Goal: Task Accomplishment & Management: Manage account settings

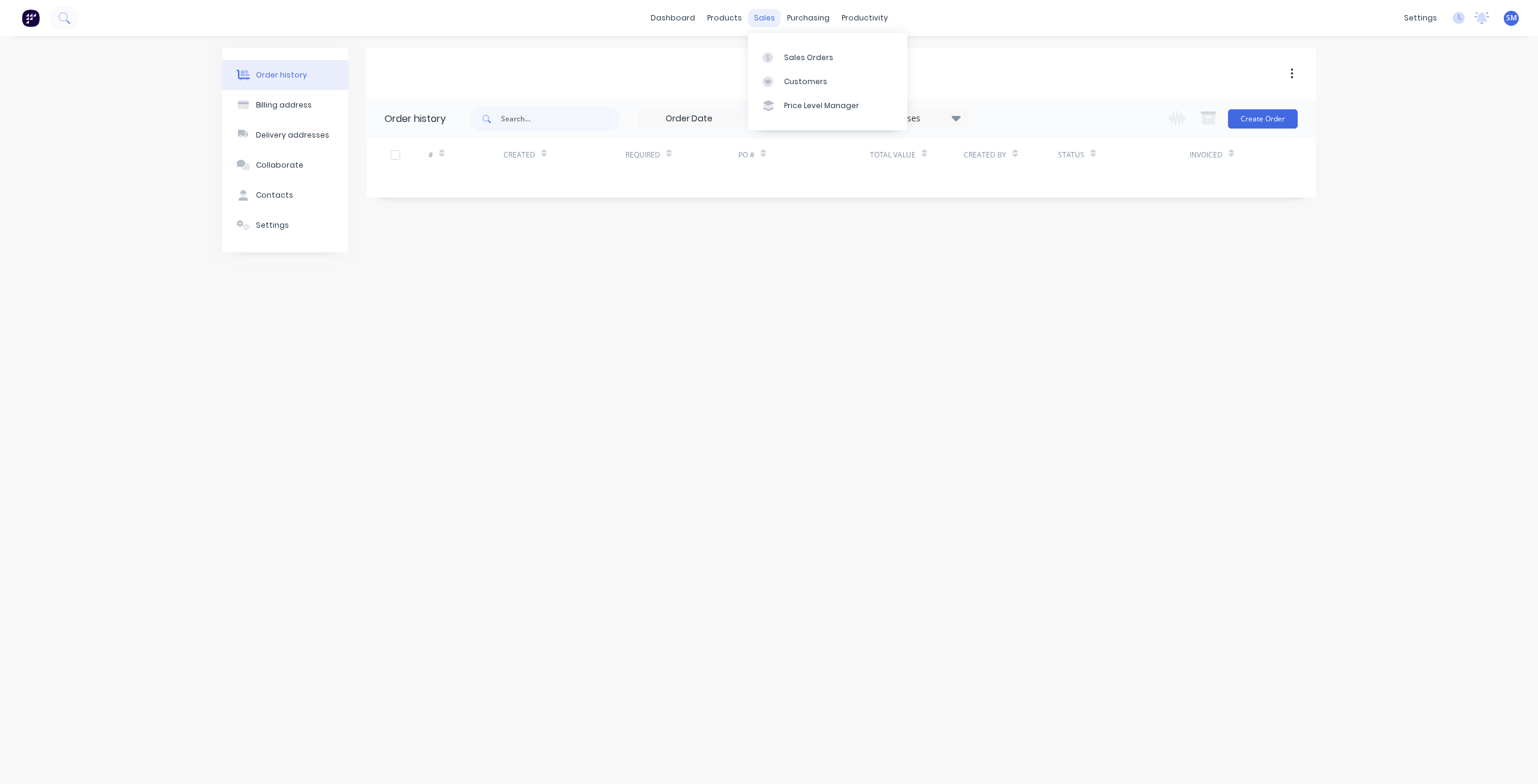
click at [760, 18] on div "sales" at bounding box center [764, 18] width 33 height 18
click at [798, 54] on div "Sales Orders" at bounding box center [809, 57] width 49 height 11
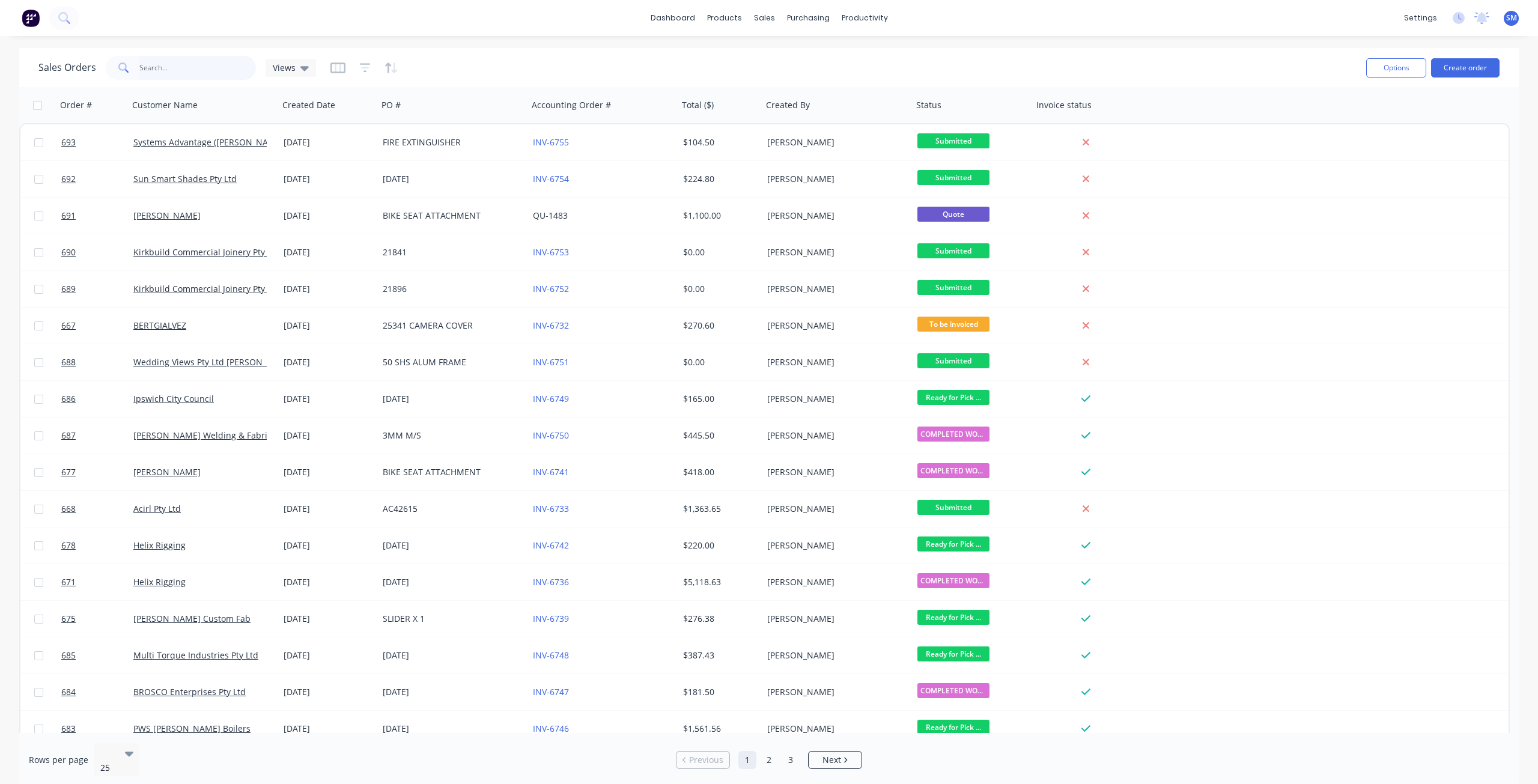
click at [154, 72] on input "text" at bounding box center [197, 68] width 117 height 24
type input "HELIX"
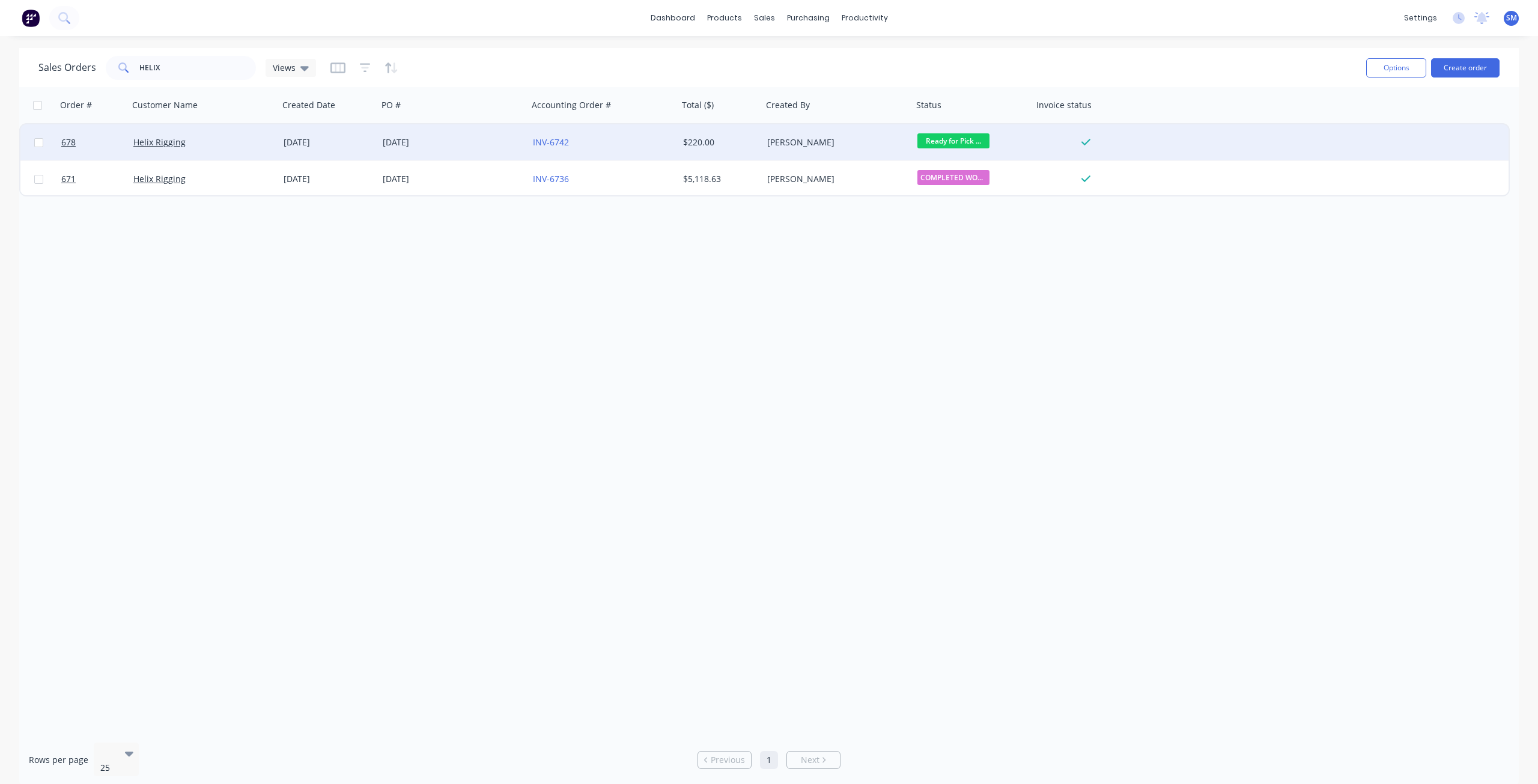
click at [308, 142] on div "[DATE]" at bounding box center [328, 142] width 89 height 12
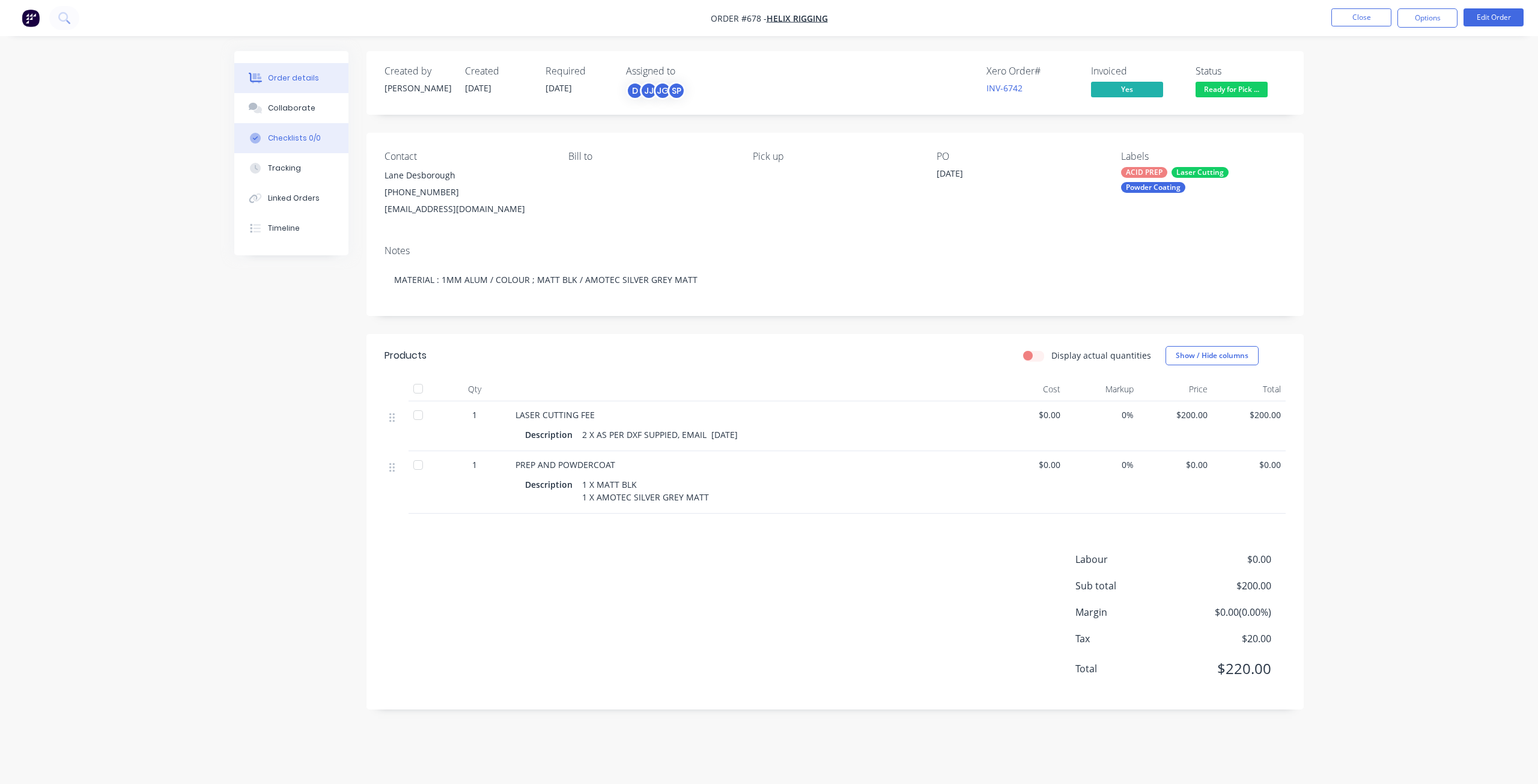
click at [292, 140] on div "Checklists 0/0" at bounding box center [294, 138] width 53 height 11
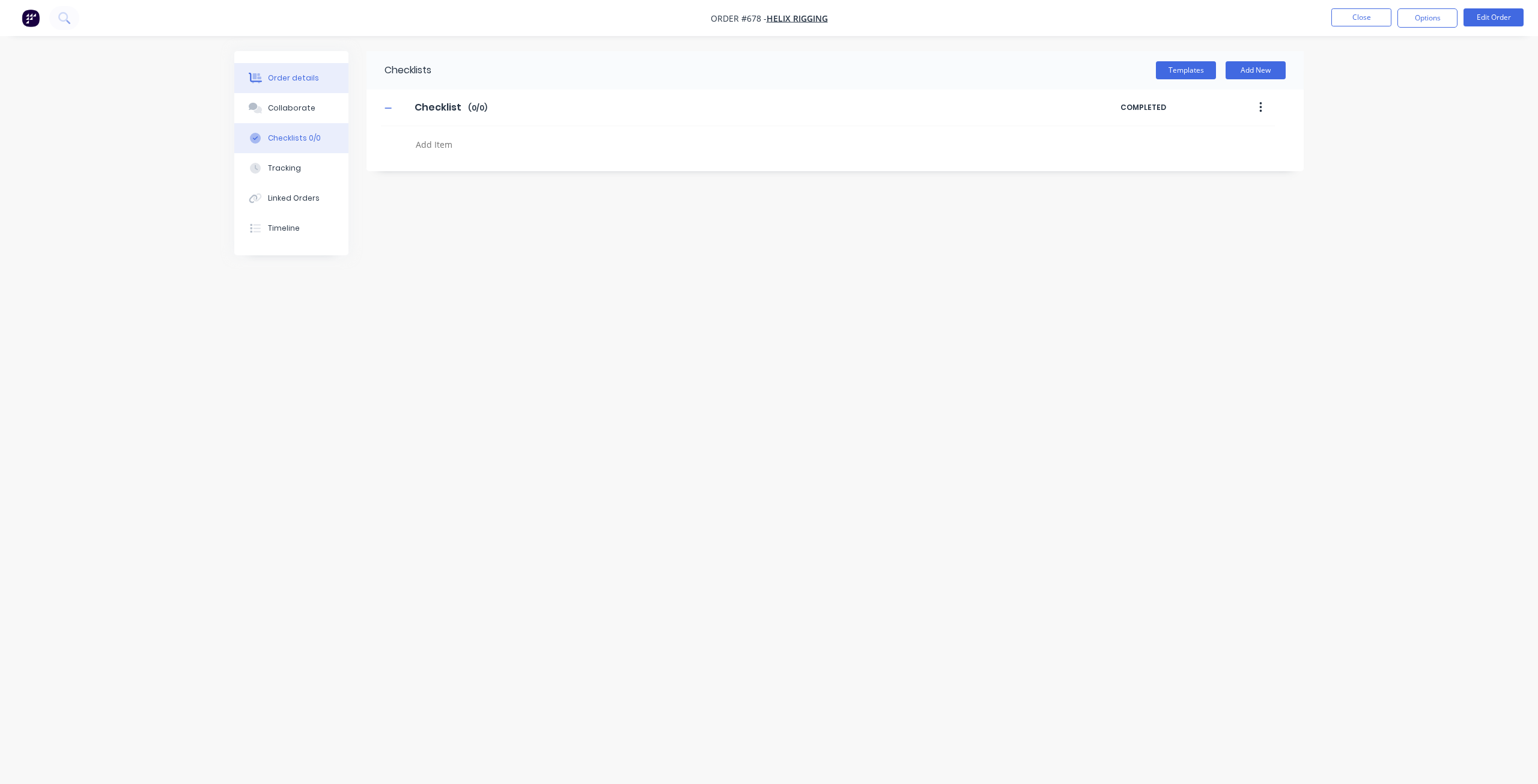
click at [289, 77] on div "Order details" at bounding box center [293, 78] width 51 height 11
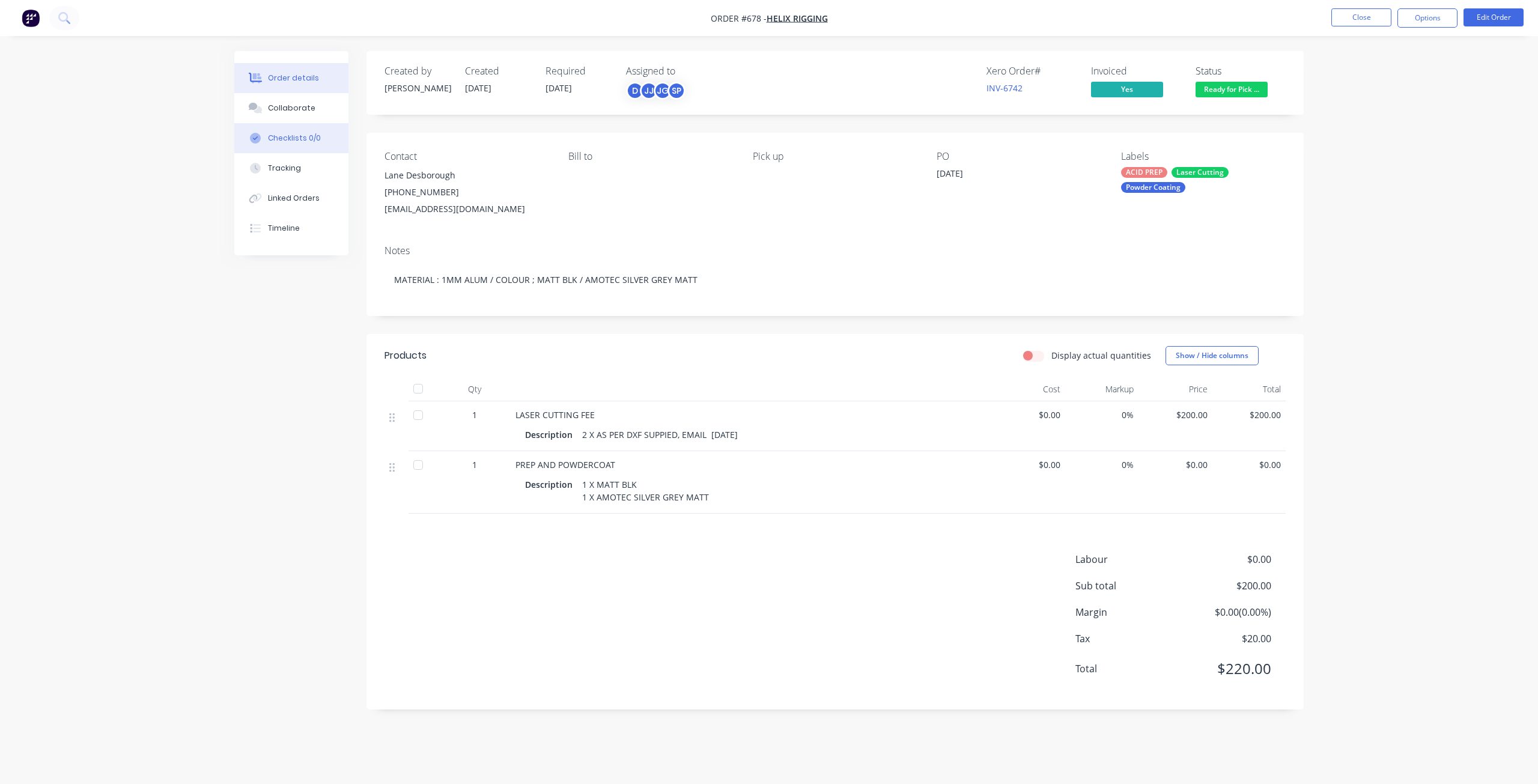
drag, startPoint x: 295, startPoint y: 108, endPoint x: 325, endPoint y: 127, distance: 35.5
click at [296, 107] on div "Collaborate" at bounding box center [292, 108] width 48 height 11
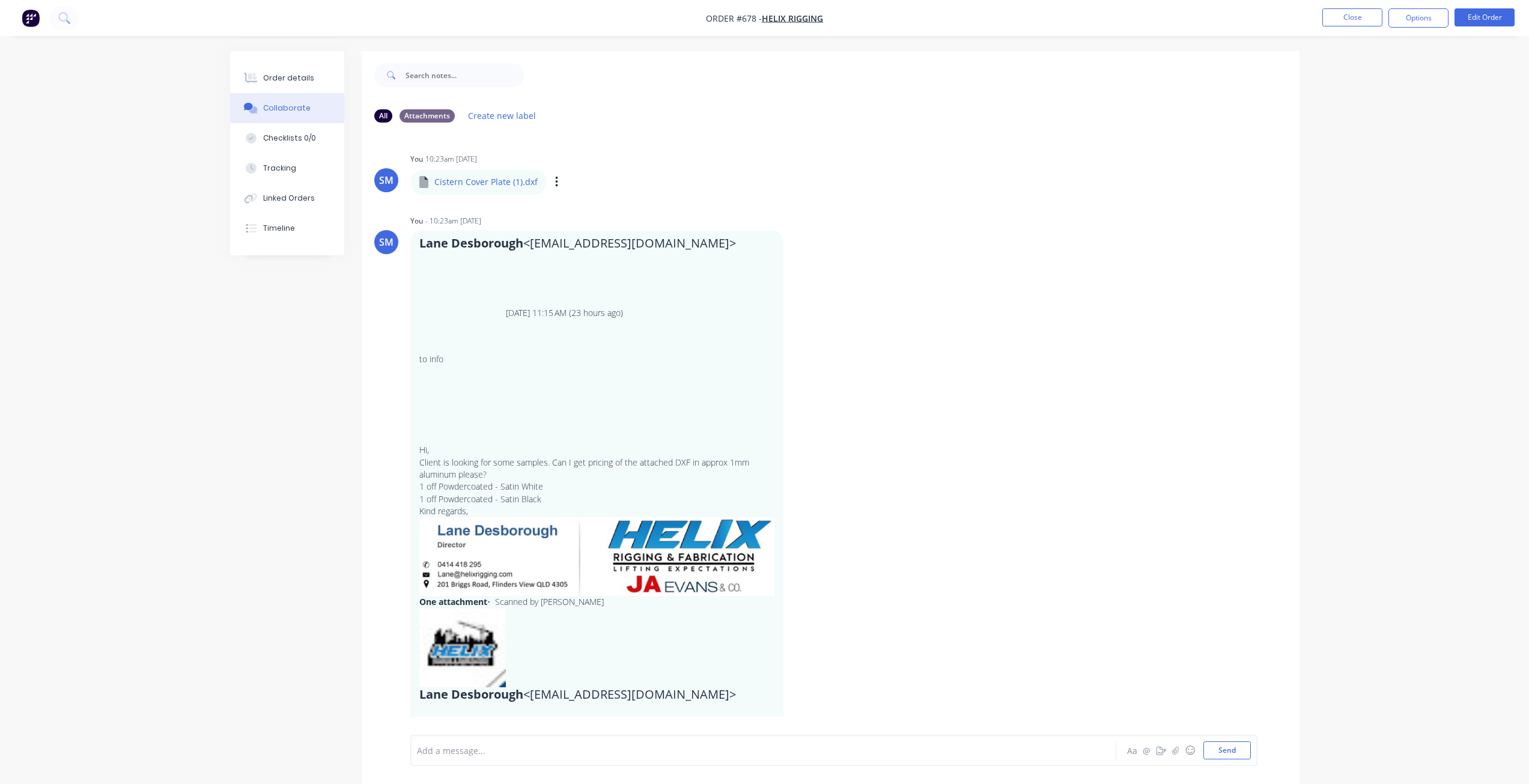
click at [473, 179] on div "Cistern Cover Plate (1).dxf" at bounding box center [545, 173] width 270 height 11
click at [555, 180] on icon "button" at bounding box center [557, 182] width 4 height 14
drag, startPoint x: 607, startPoint y: 213, endPoint x: 662, endPoint y: 215, distance: 55.0
click at [0, 0] on button "Download" at bounding box center [0, 0] width 0 height 0
click at [1347, 19] on button "Close" at bounding box center [1352, 17] width 60 height 18
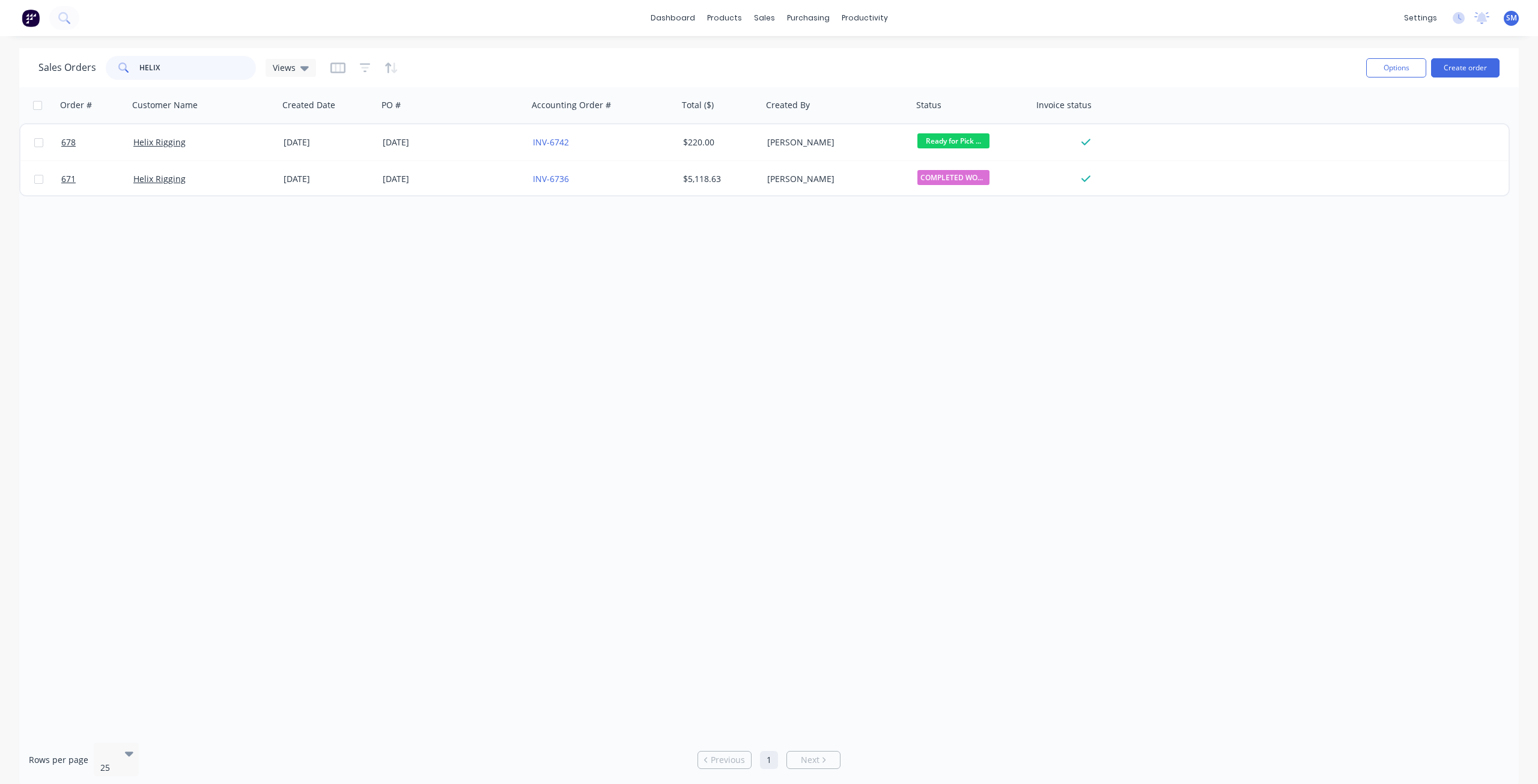
drag, startPoint x: 170, startPoint y: 72, endPoint x: 91, endPoint y: 66, distance: 79.2
click at [91, 66] on div "[DEMOGRAPHIC_DATA] Orders HELIX Views" at bounding box center [177, 68] width 278 height 24
type input "sun"
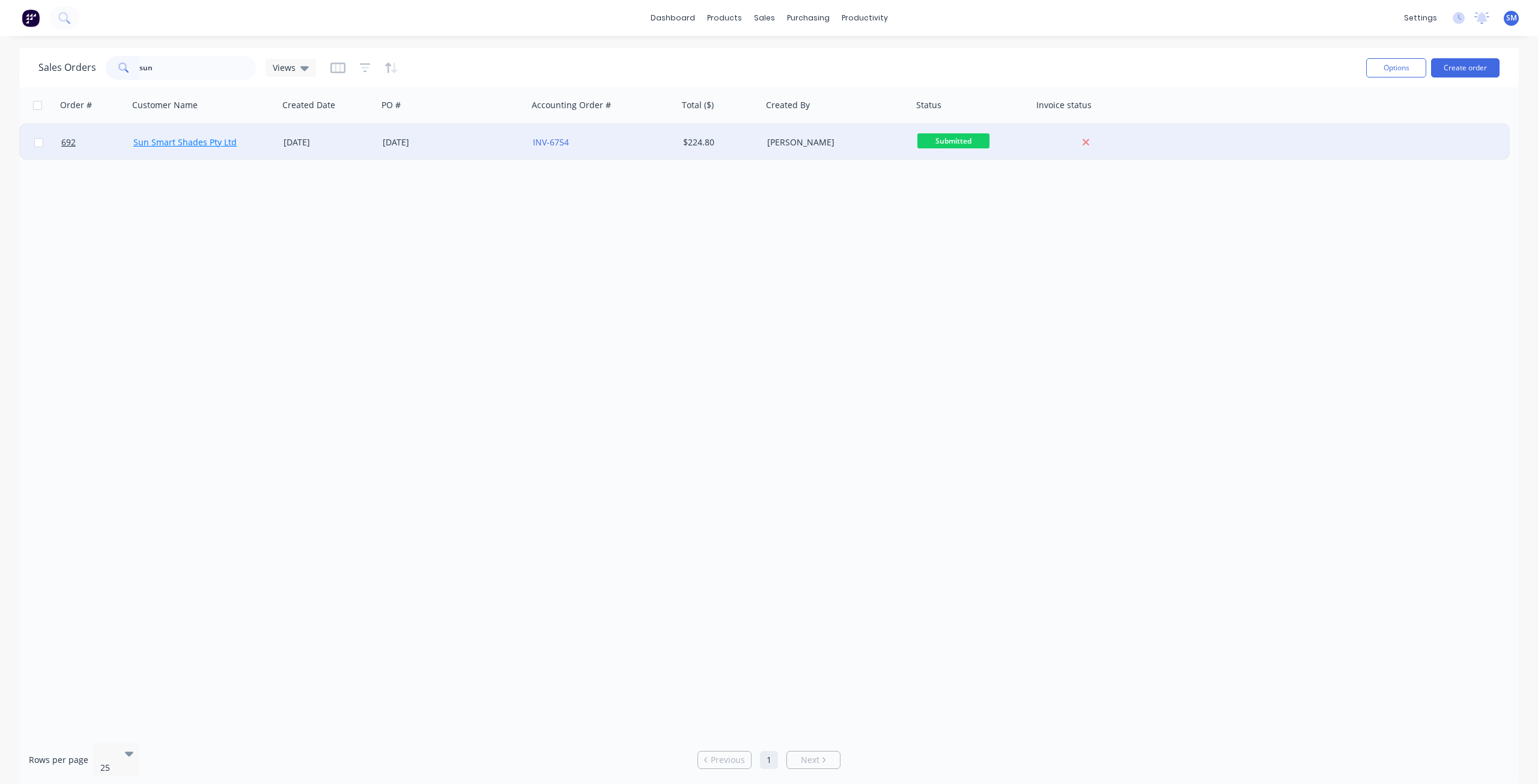
click at [205, 144] on link "Sun Smart Shades Pty Ltd" at bounding box center [185, 141] width 103 height 11
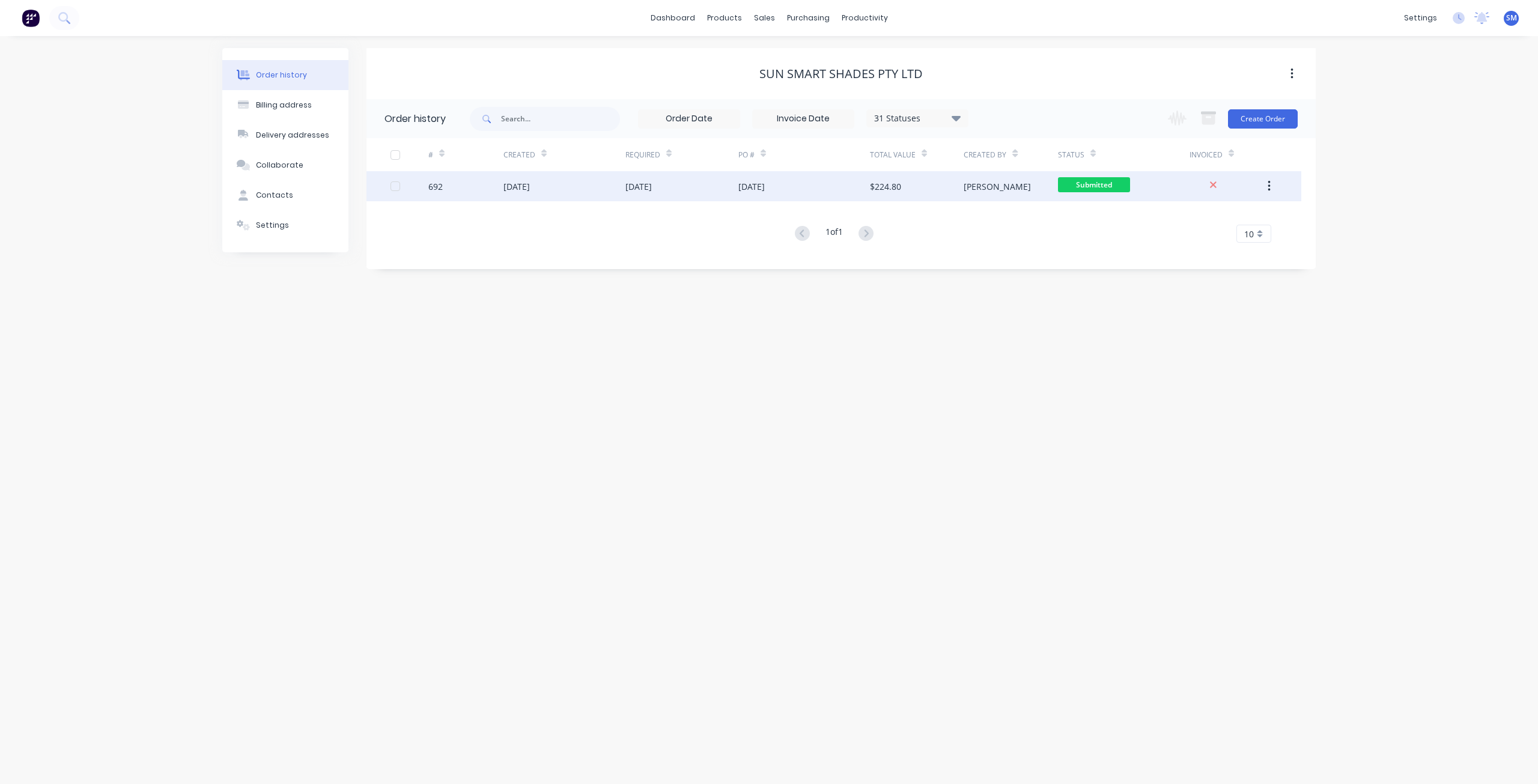
click at [566, 182] on div "[DATE]" at bounding box center [565, 186] width 122 height 30
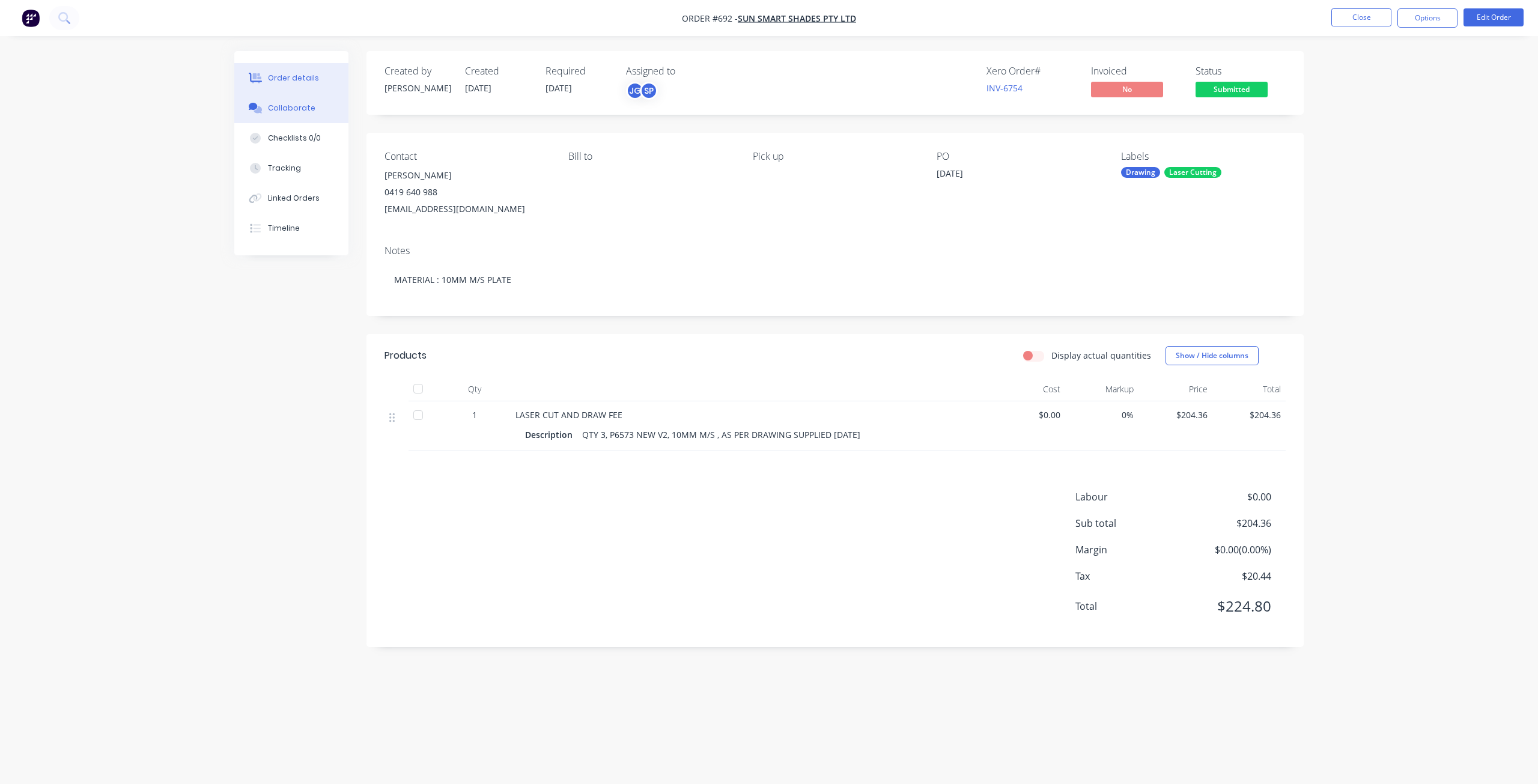
click at [298, 104] on div "Collaborate" at bounding box center [292, 108] width 48 height 11
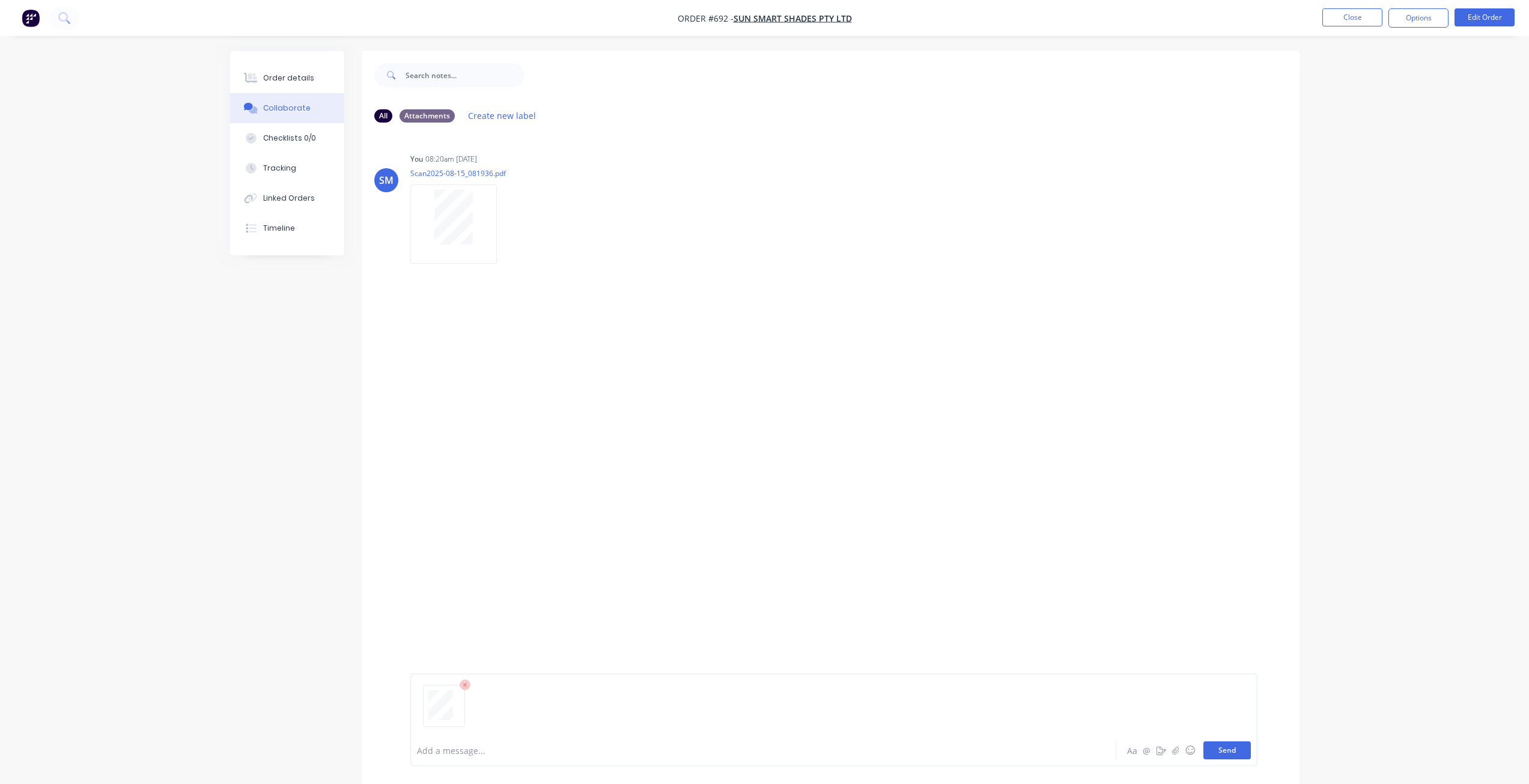
click at [1228, 751] on button "Send" at bounding box center [1227, 750] width 48 height 18
click at [1353, 18] on button "Close" at bounding box center [1352, 17] width 60 height 18
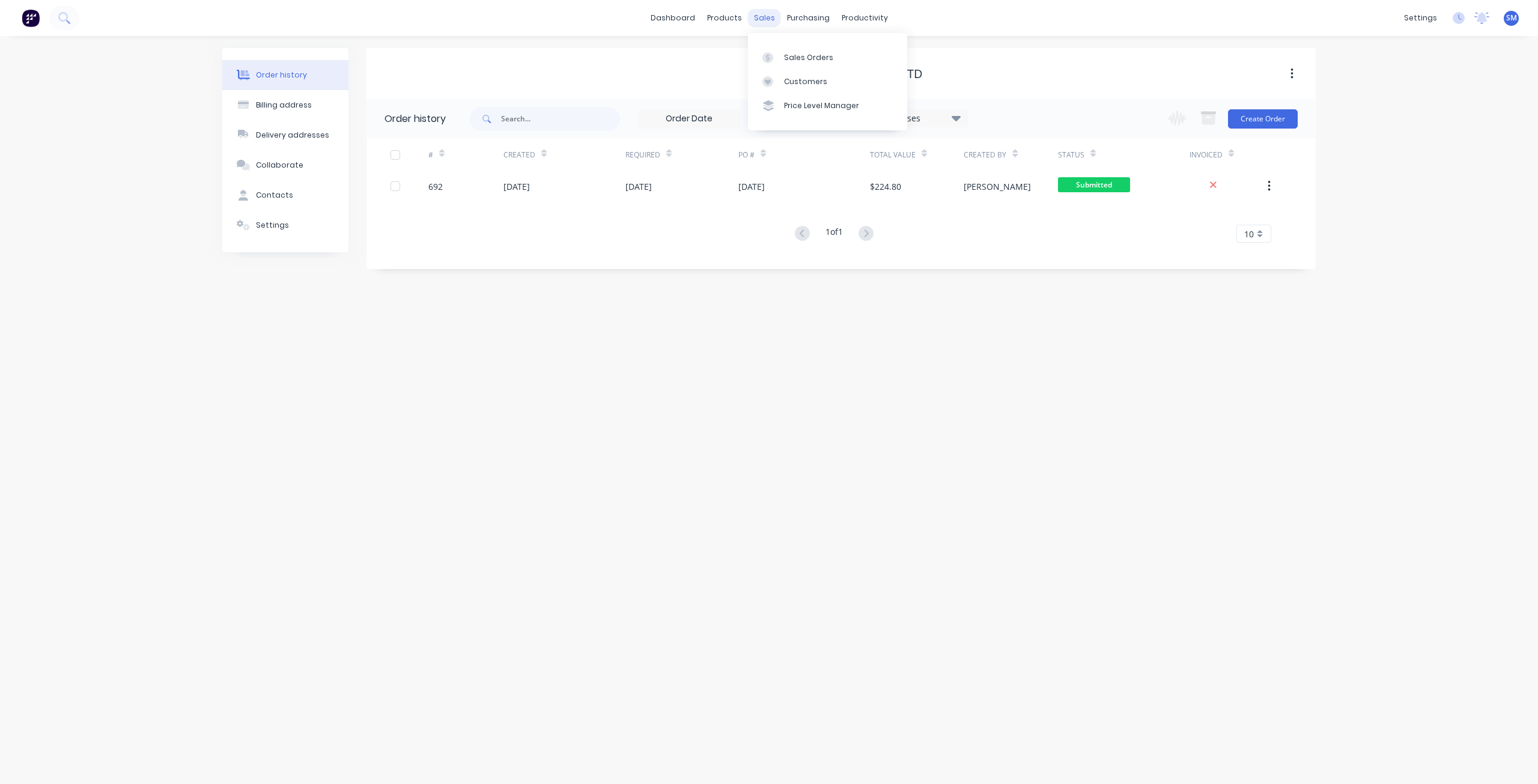
click at [759, 15] on div "sales" at bounding box center [764, 18] width 33 height 18
click at [795, 56] on div "Sales Orders" at bounding box center [809, 57] width 49 height 11
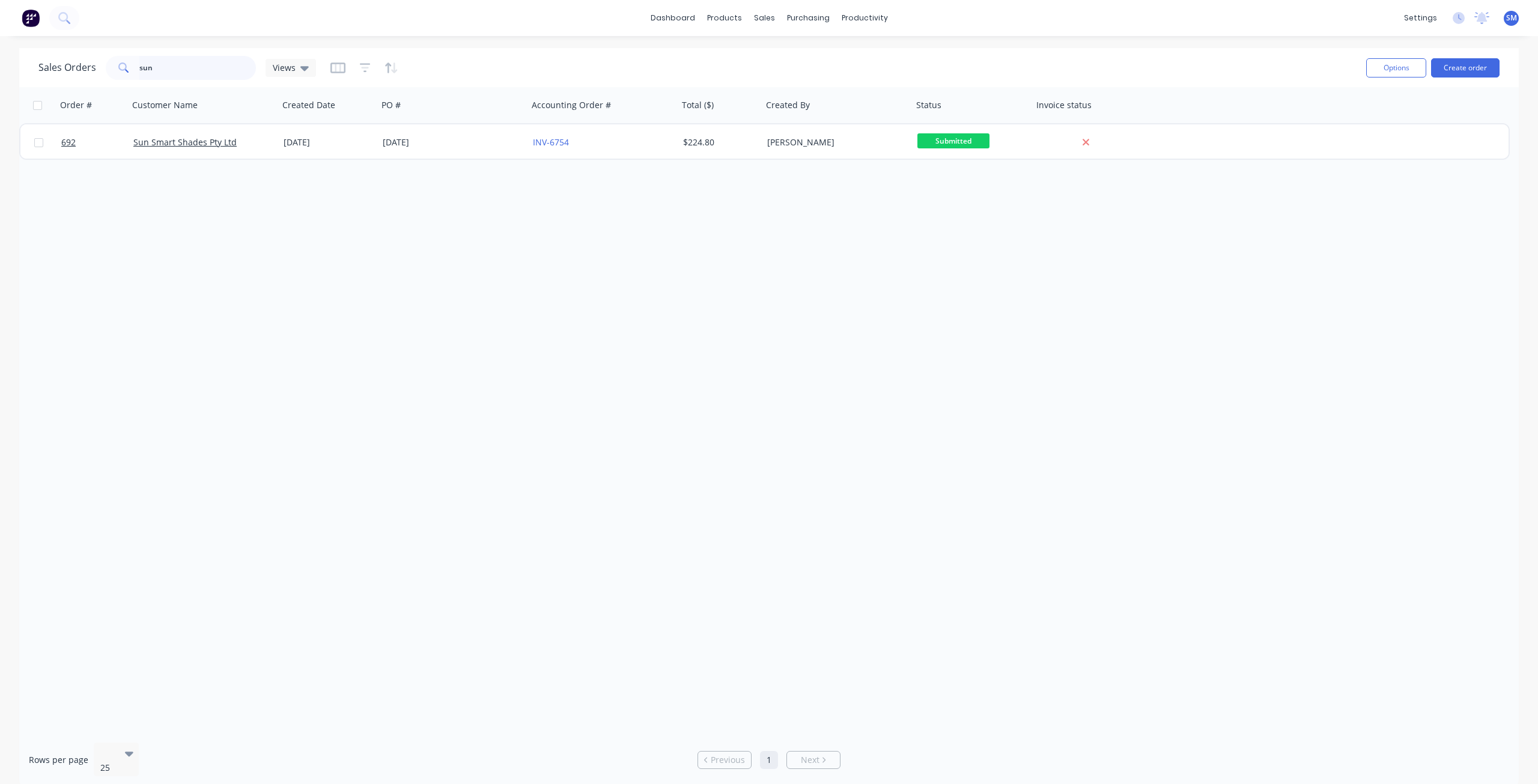
drag, startPoint x: 150, startPoint y: 74, endPoint x: 47, endPoint y: 79, distance: 103.1
click at [54, 77] on div "Sales Orders sun Views" at bounding box center [177, 68] width 278 height 24
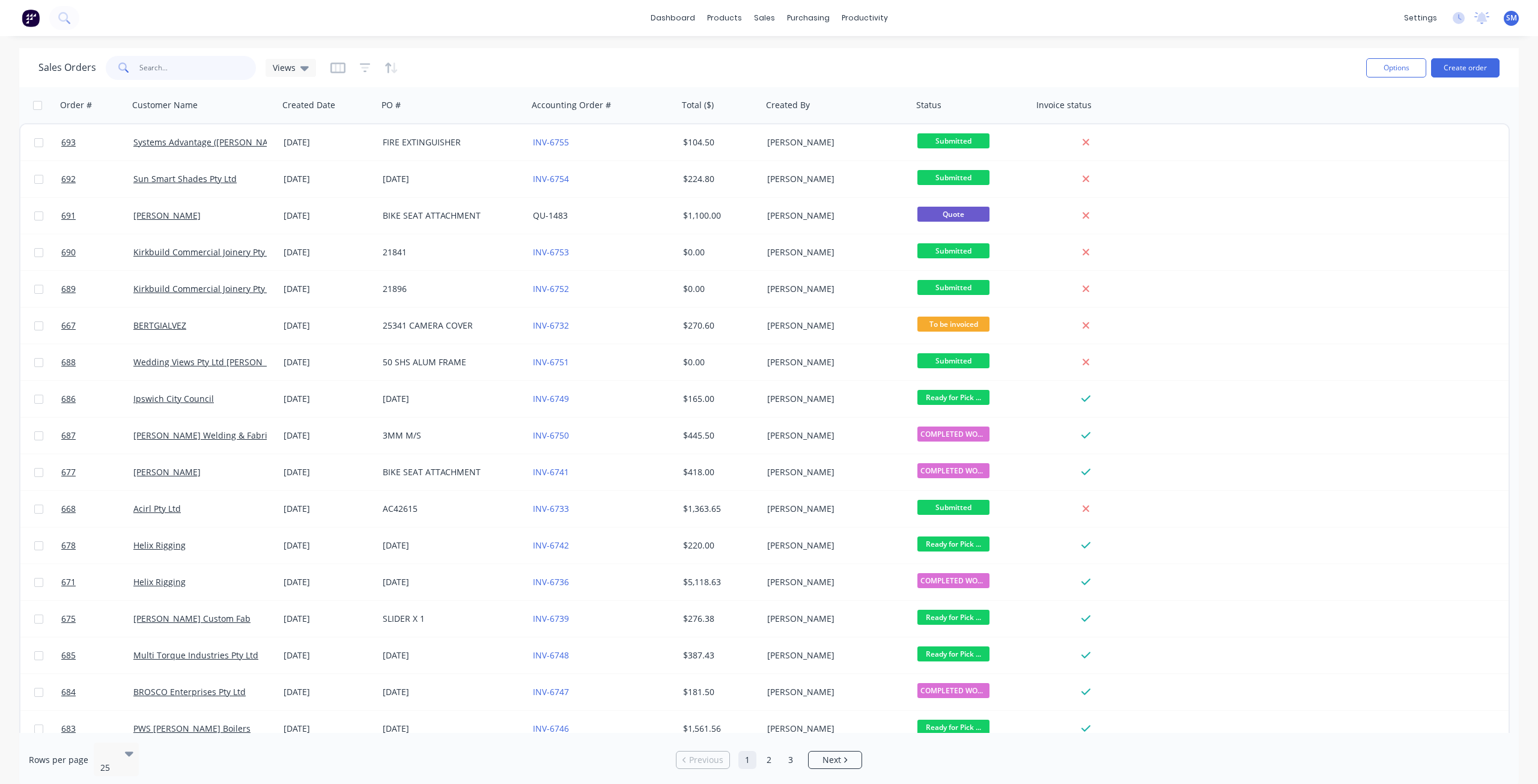
click at [147, 68] on input "text" at bounding box center [197, 68] width 117 height 24
type input "[PERSON_NAME]"
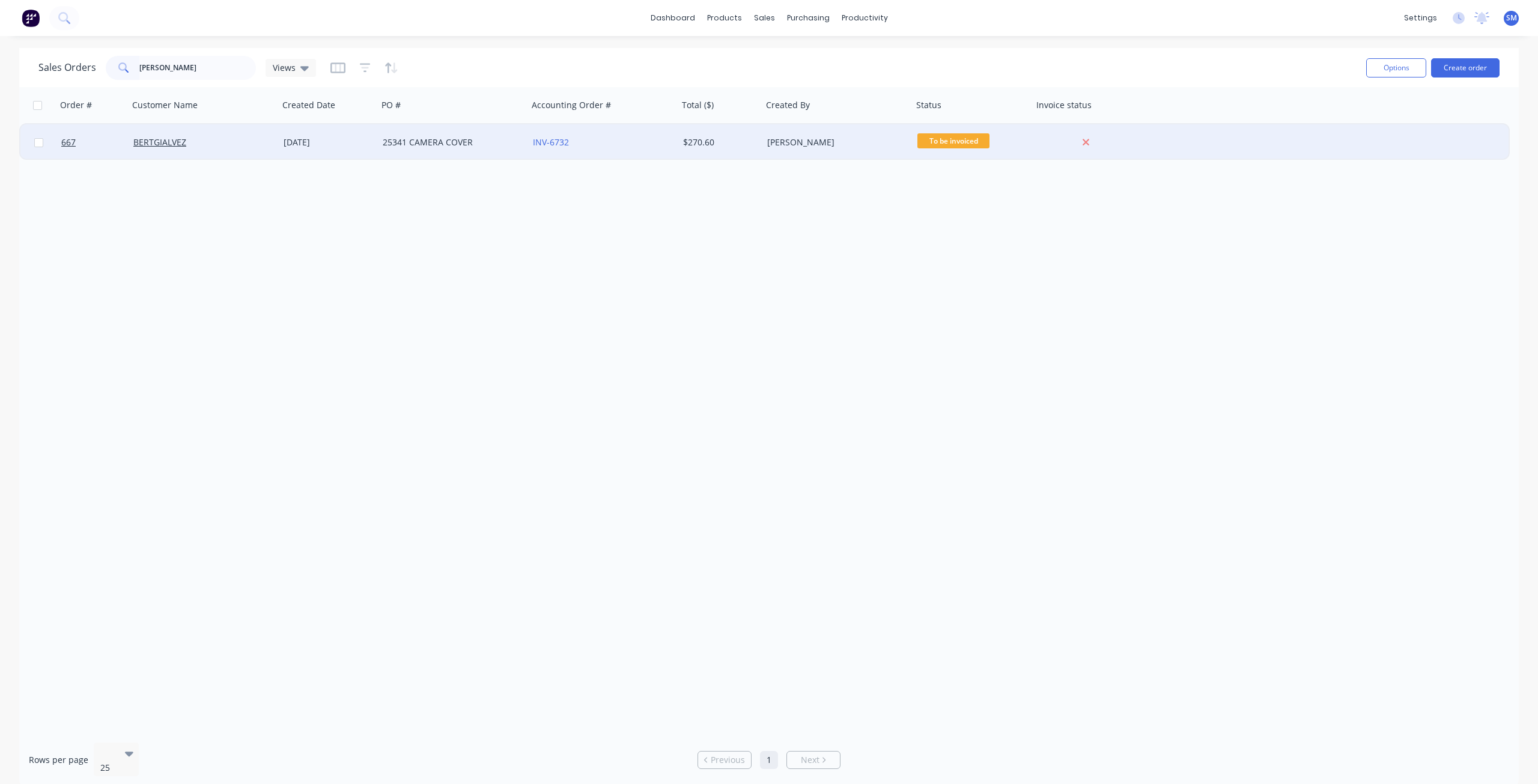
click at [944, 144] on span "To be invoiced" at bounding box center [953, 141] width 72 height 15
click at [751, 141] on div "$270.60" at bounding box center [718, 142] width 71 height 12
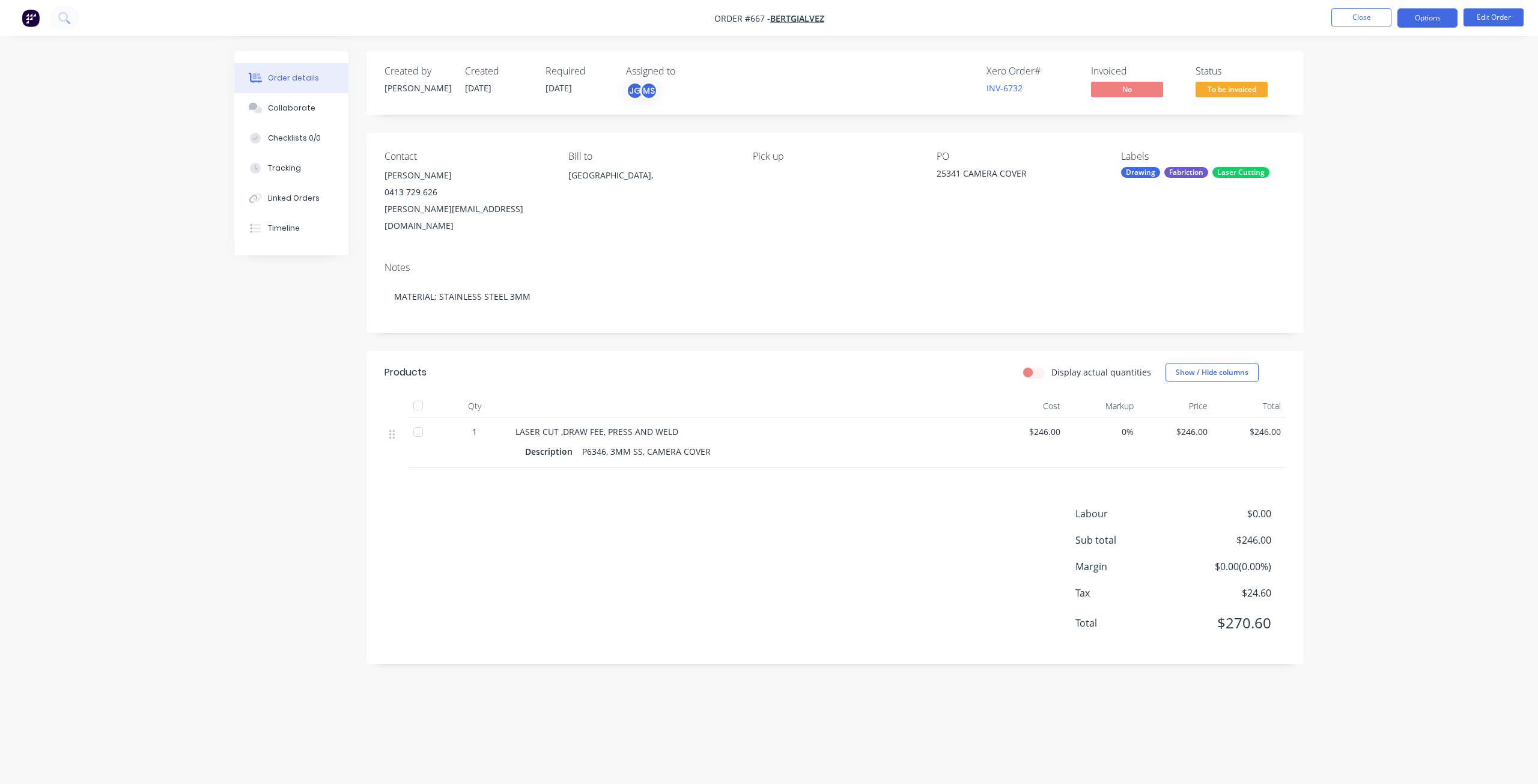
click at [1419, 18] on button "Options" at bounding box center [1427, 18] width 60 height 19
click at [1351, 78] on div "Invoice" at bounding box center [1391, 72] width 111 height 17
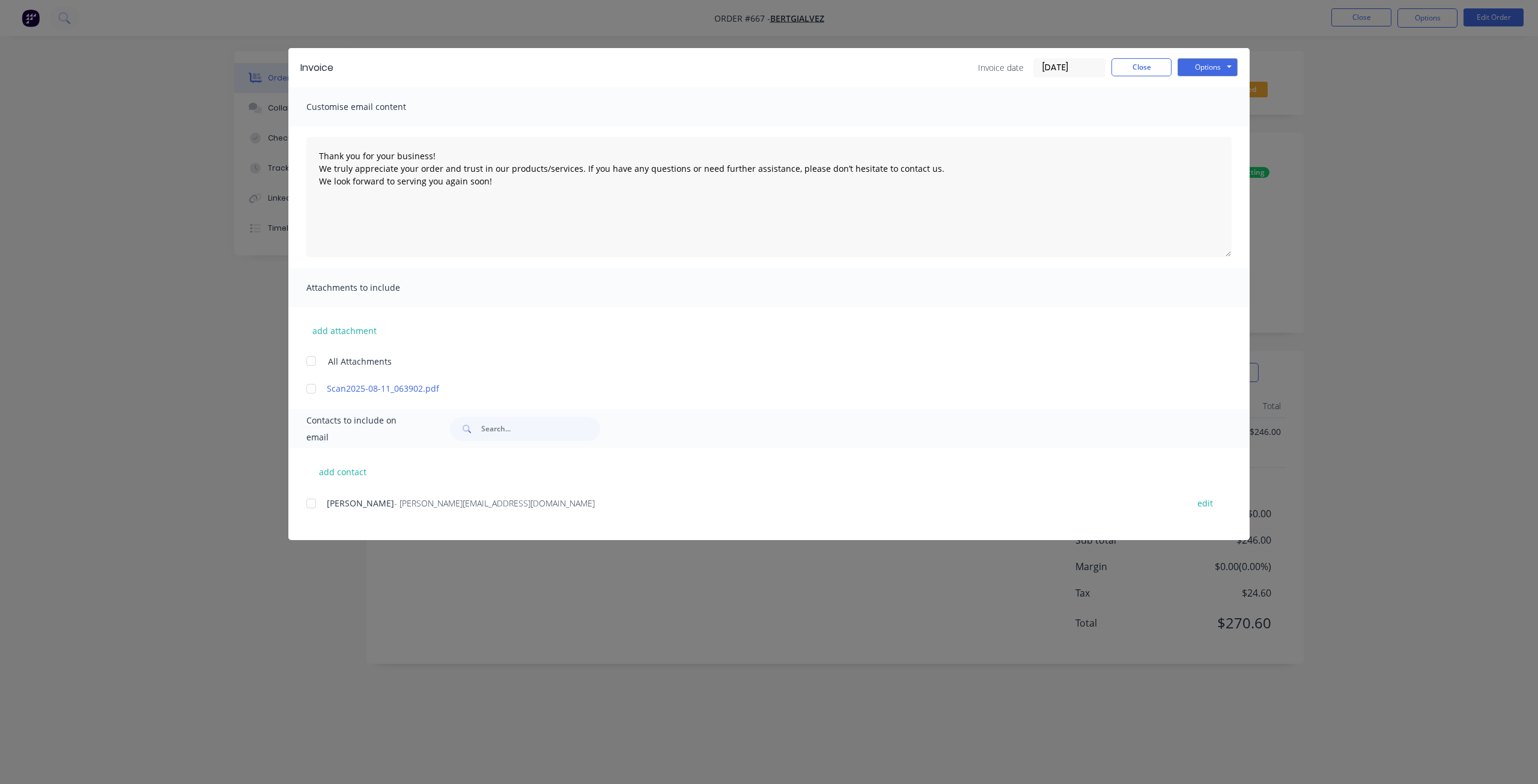
click at [312, 505] on div at bounding box center [311, 504] width 24 height 24
drag, startPoint x: 1219, startPoint y: 68, endPoint x: 1214, endPoint y: 78, distance: 11.2
click at [1218, 69] on button "Options" at bounding box center [1208, 67] width 60 height 18
click at [1206, 134] on button "Email" at bounding box center [1216, 128] width 77 height 20
click at [1206, 65] on button "Options" at bounding box center [1208, 67] width 60 height 18
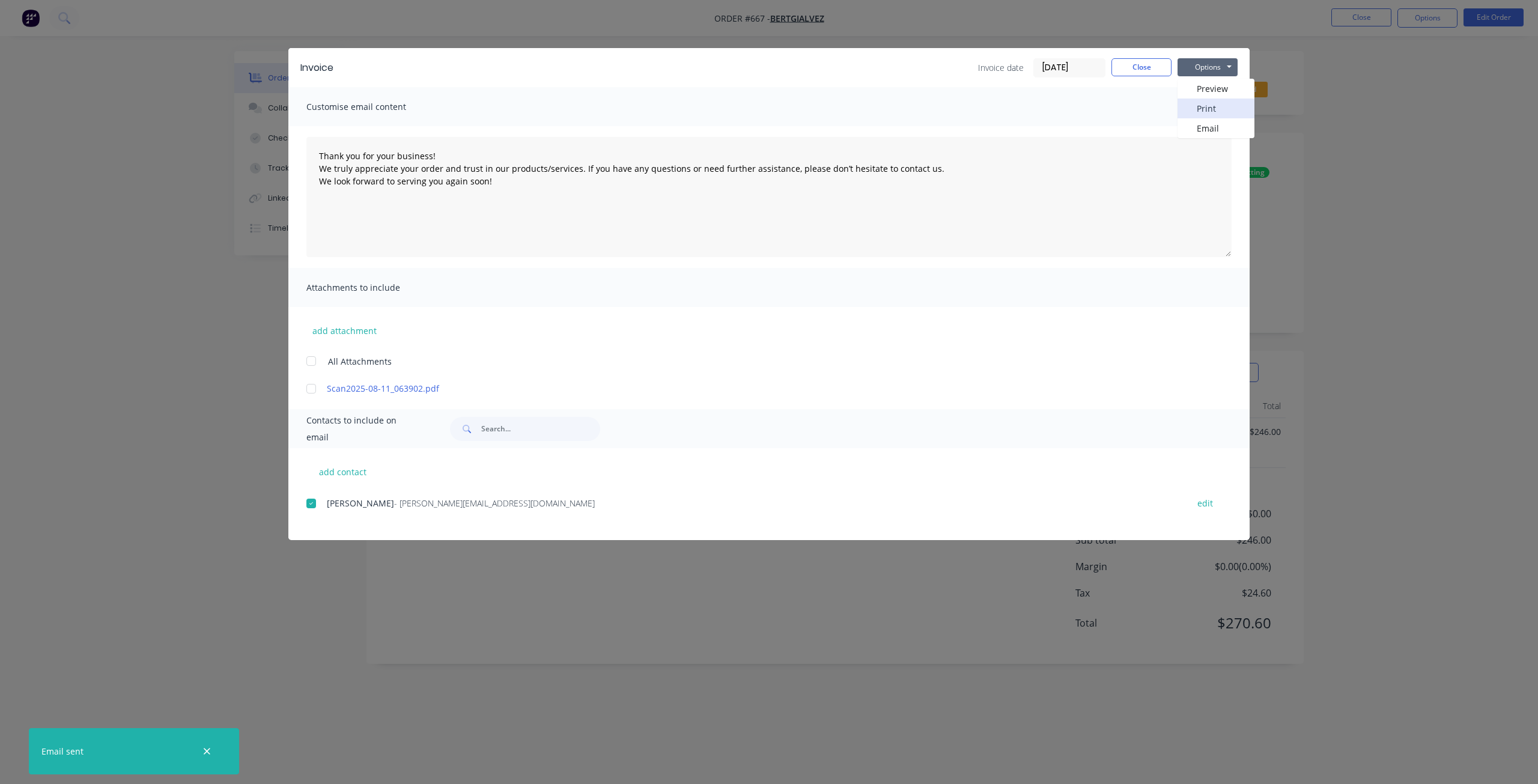
click at [1206, 111] on button "Print" at bounding box center [1216, 108] width 77 height 20
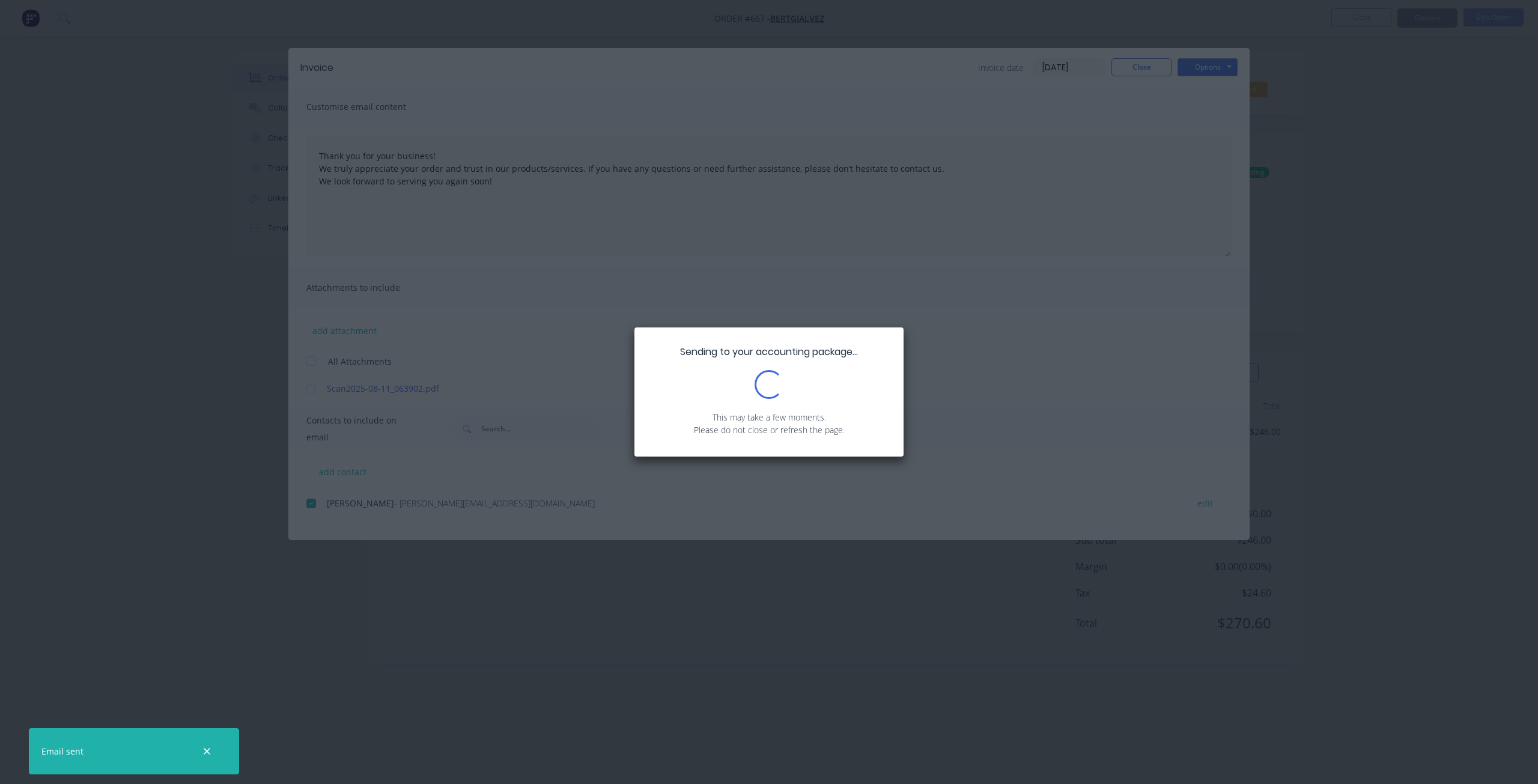
type textarea "Thank you for your business! We truly appreciate your order and trust in our pr…"
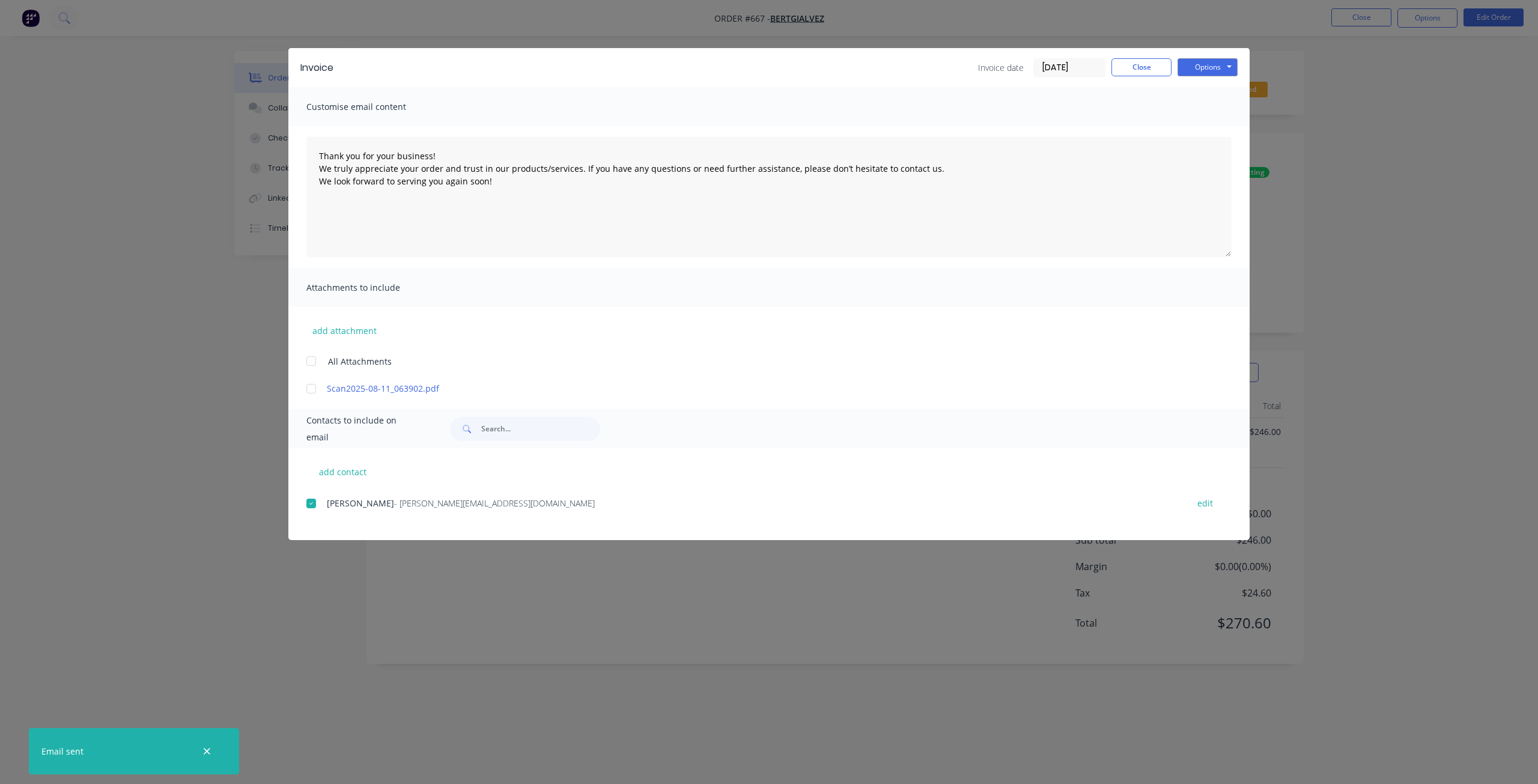
click at [1131, 77] on div "Invoice date [DATE] Close Options Preview Print Email" at bounding box center [1108, 68] width 260 height 19
click at [1150, 64] on button "Close" at bounding box center [1141, 67] width 60 height 18
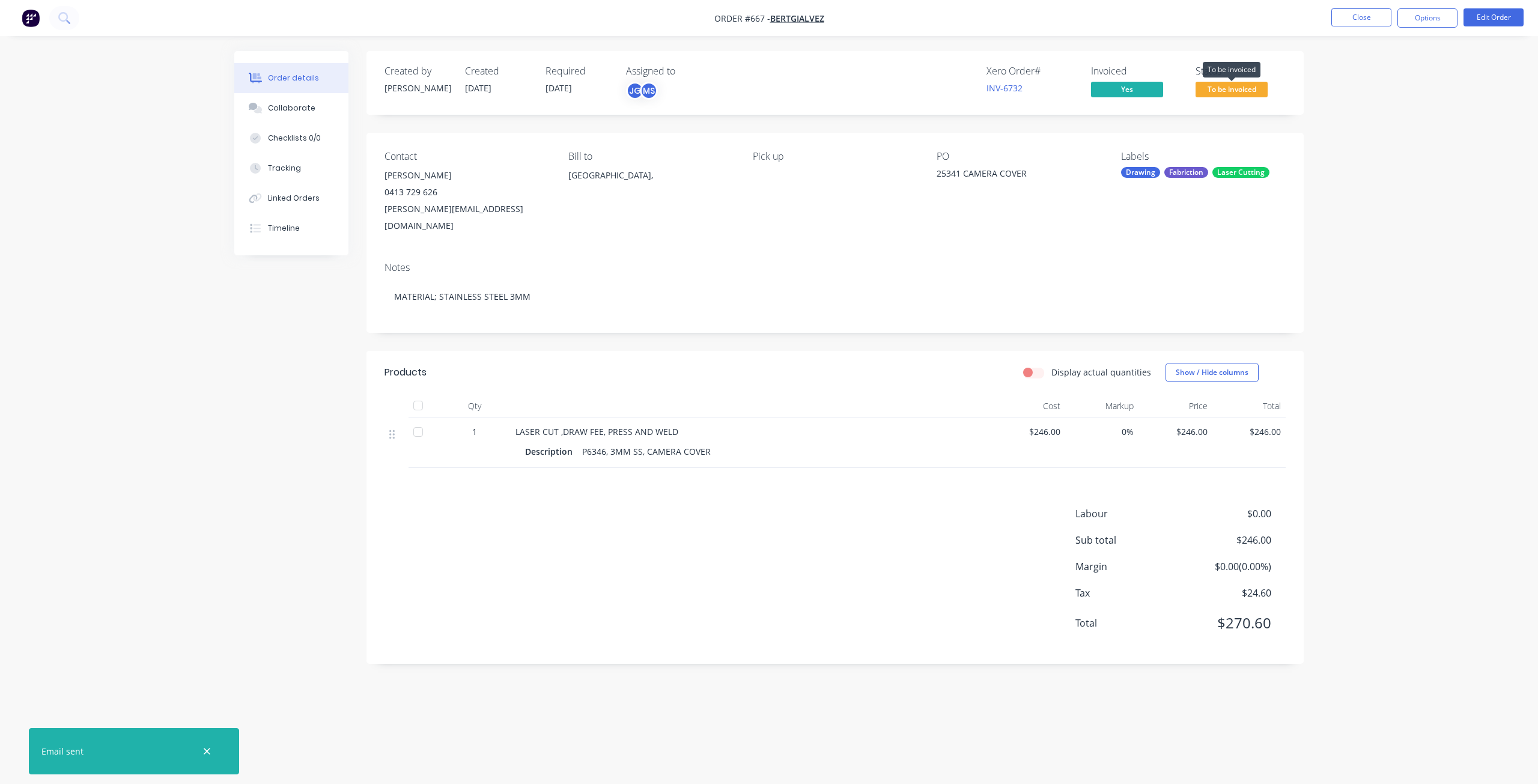
click at [1223, 90] on span "To be invoiced" at bounding box center [1231, 89] width 72 height 15
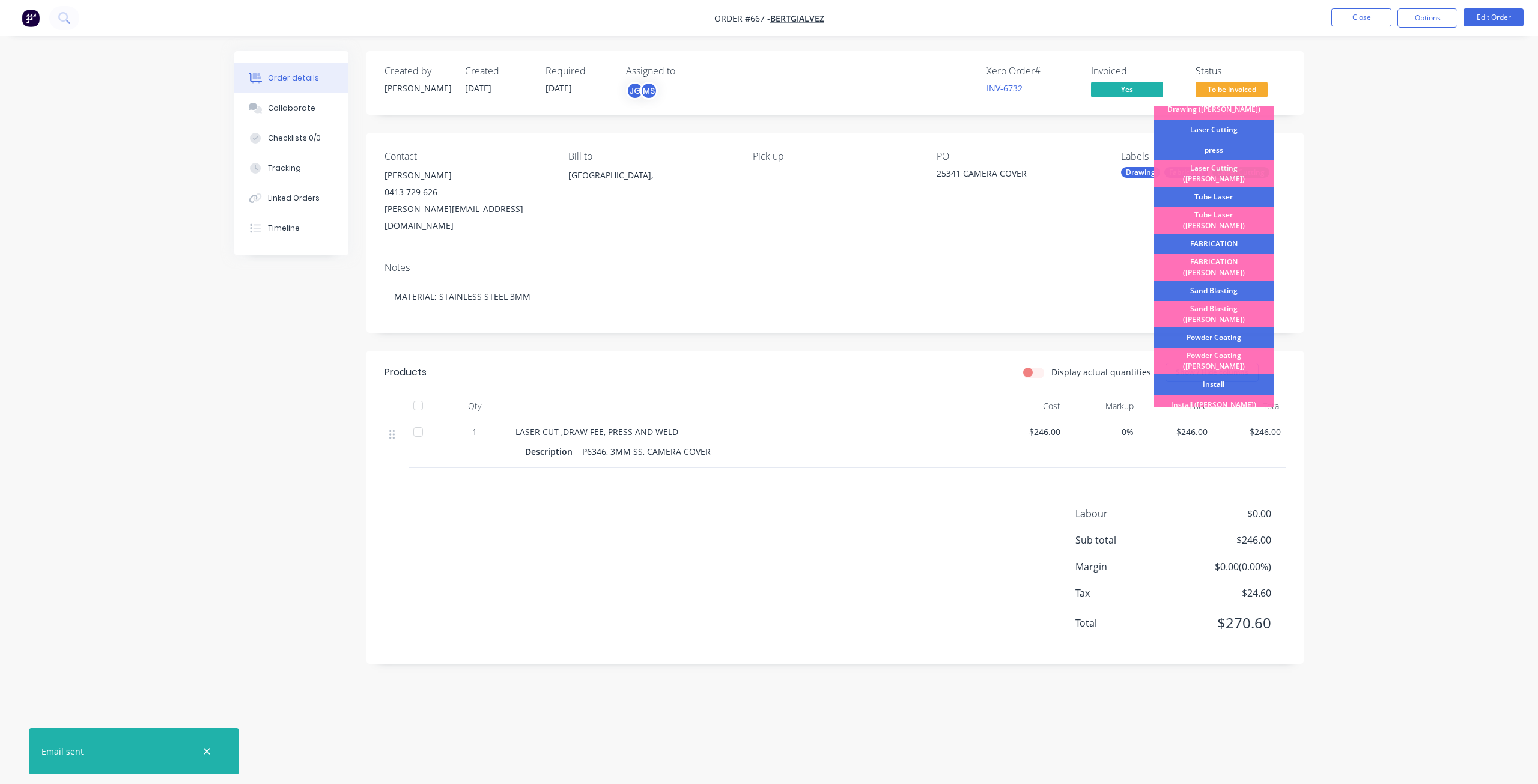
scroll to position [211, 0]
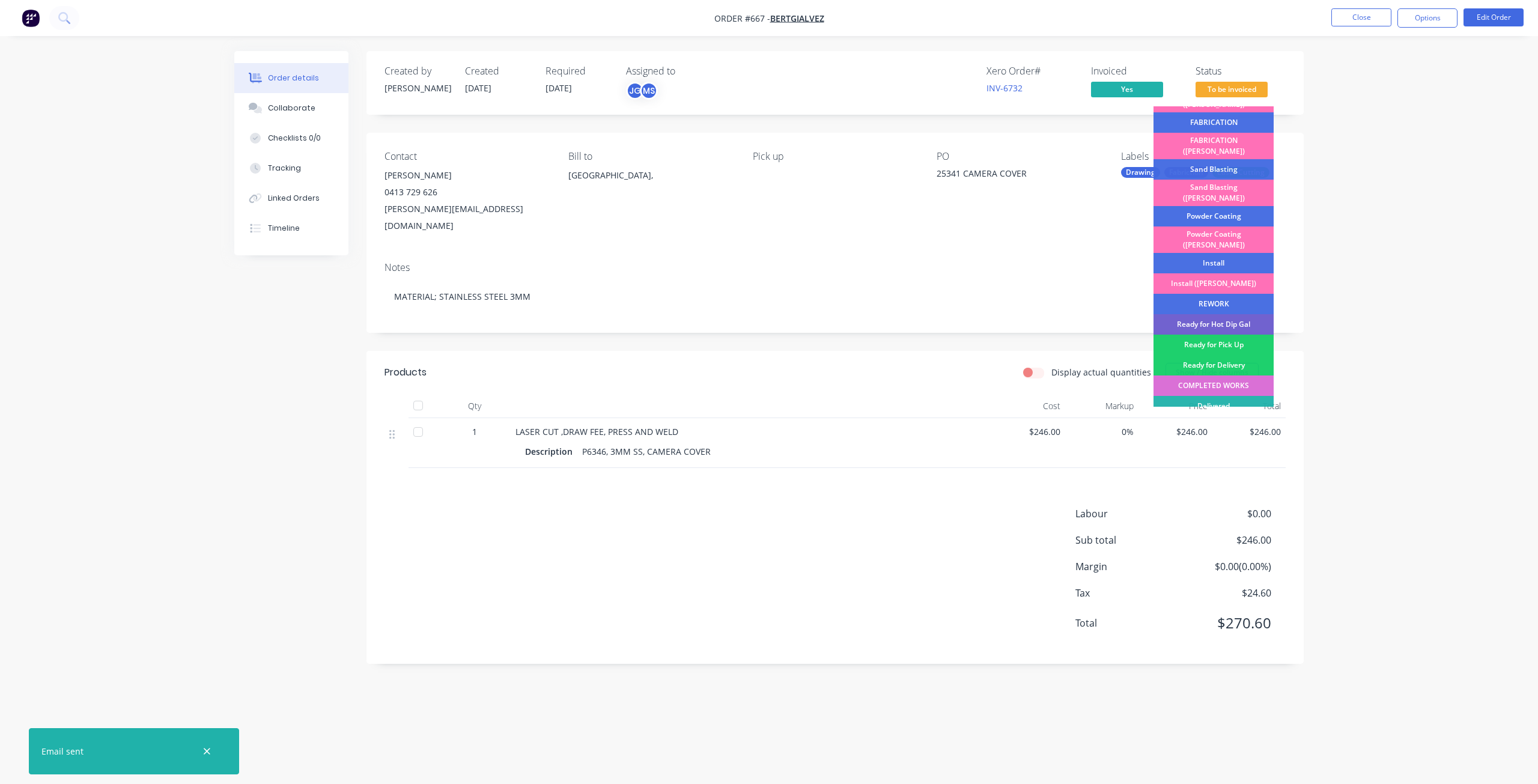
click at [1205, 376] on div "COMPLETED WORKS" at bounding box center [1214, 385] width 121 height 20
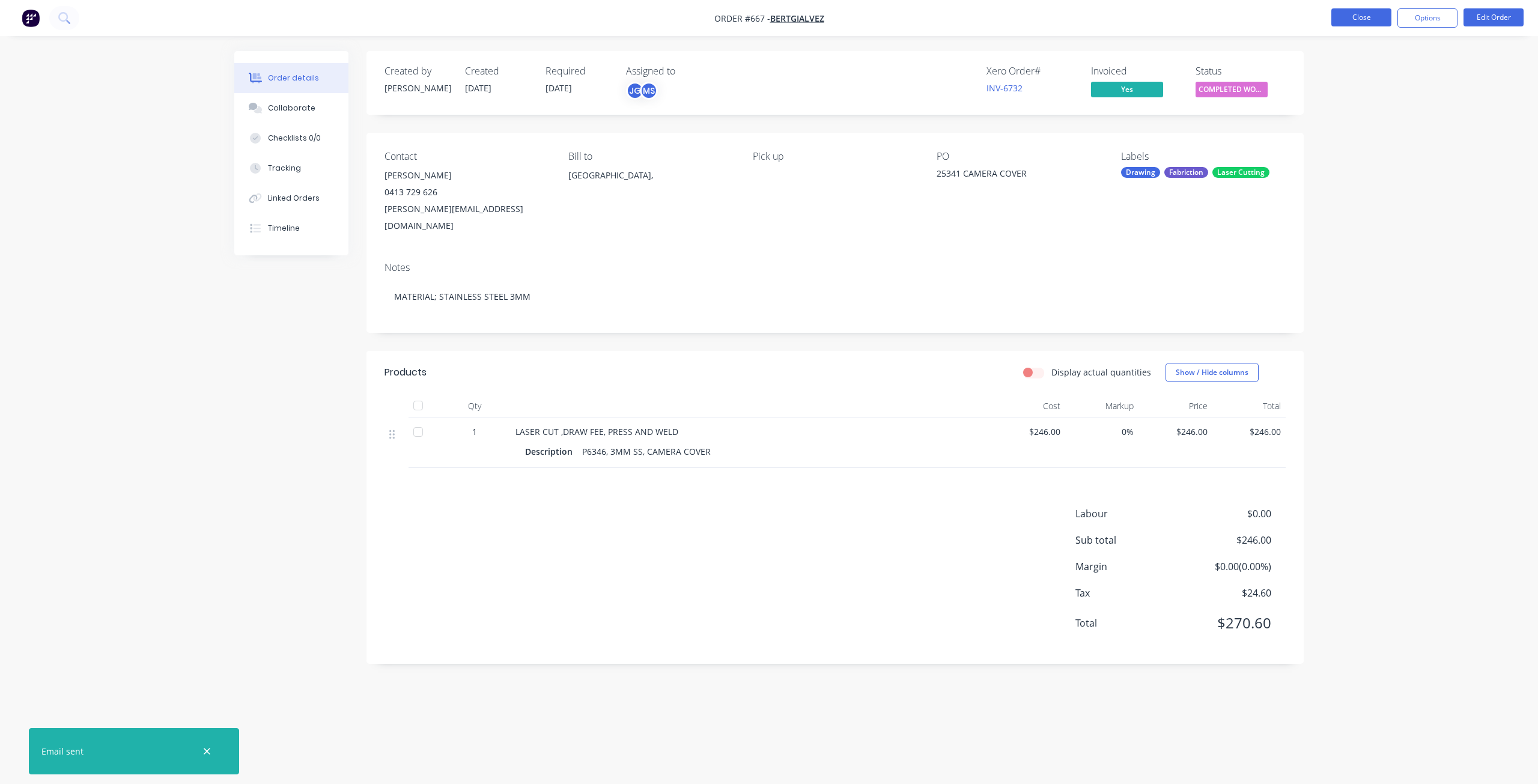
click at [1355, 17] on button "Close" at bounding box center [1361, 17] width 60 height 18
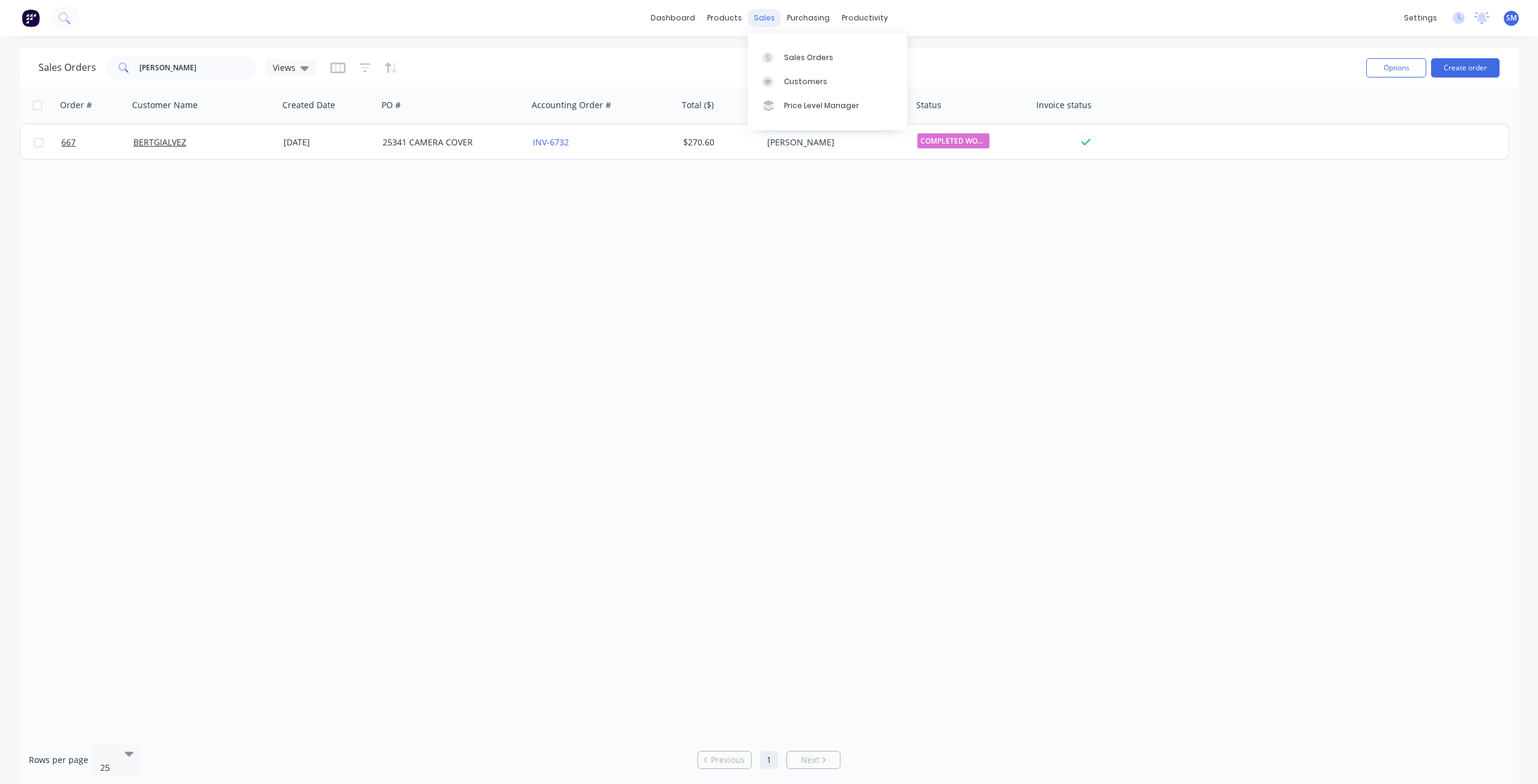
click at [763, 17] on div "sales" at bounding box center [764, 18] width 33 height 18
click at [795, 83] on div "Customers" at bounding box center [806, 82] width 43 height 11
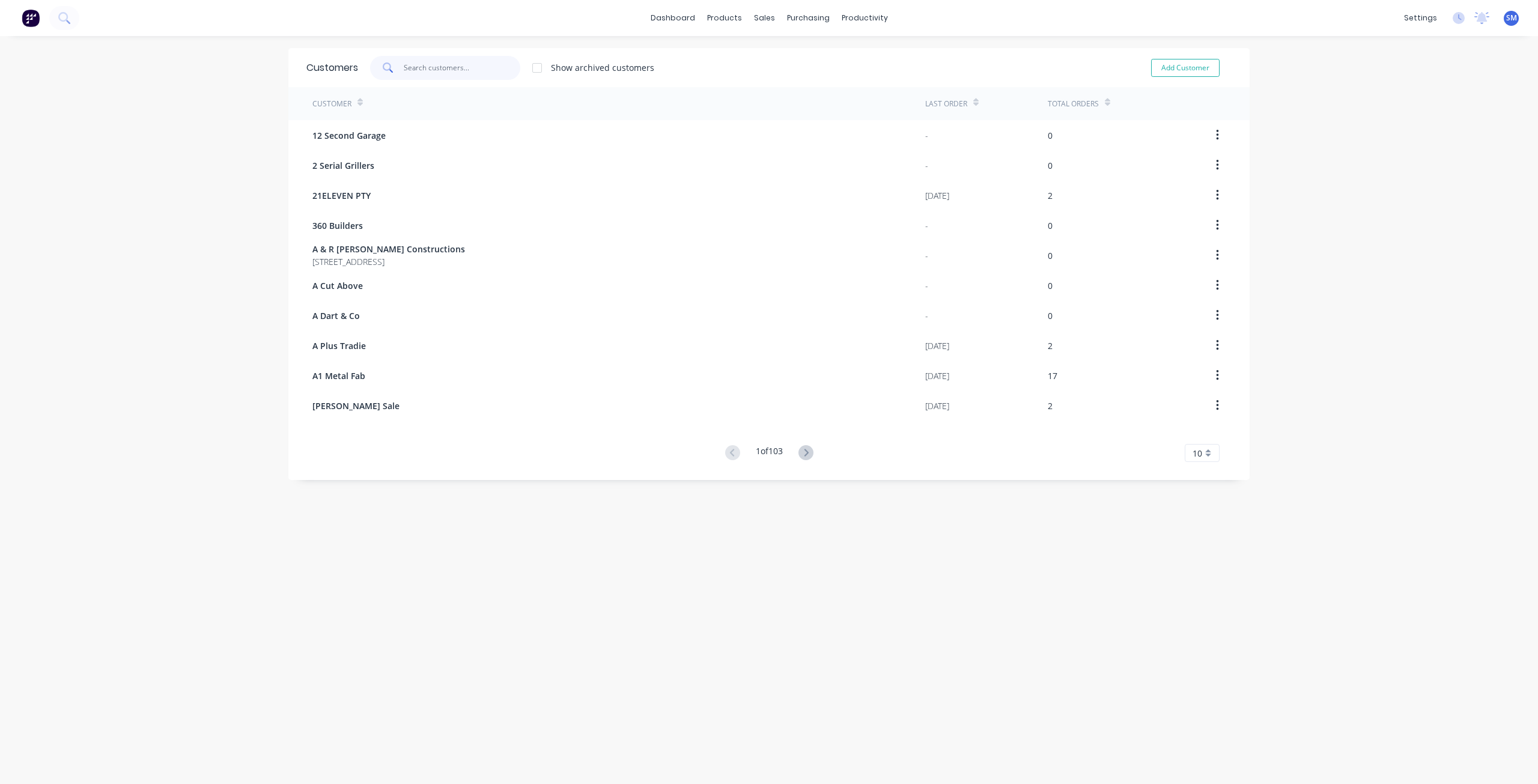
click at [411, 69] on input "text" at bounding box center [462, 68] width 117 height 24
type input "helix"
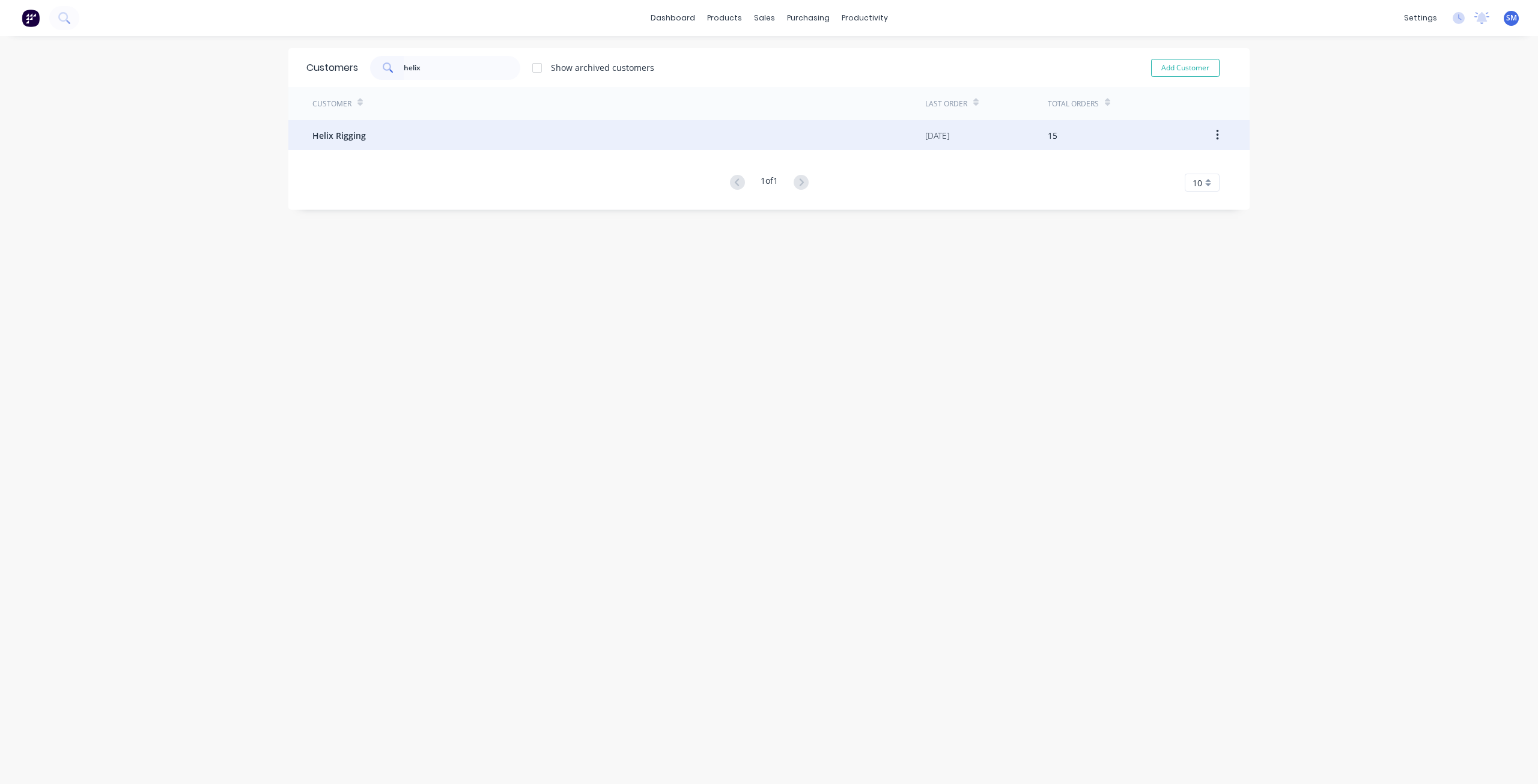
click at [336, 129] on span "Helix Rigging" at bounding box center [339, 135] width 54 height 13
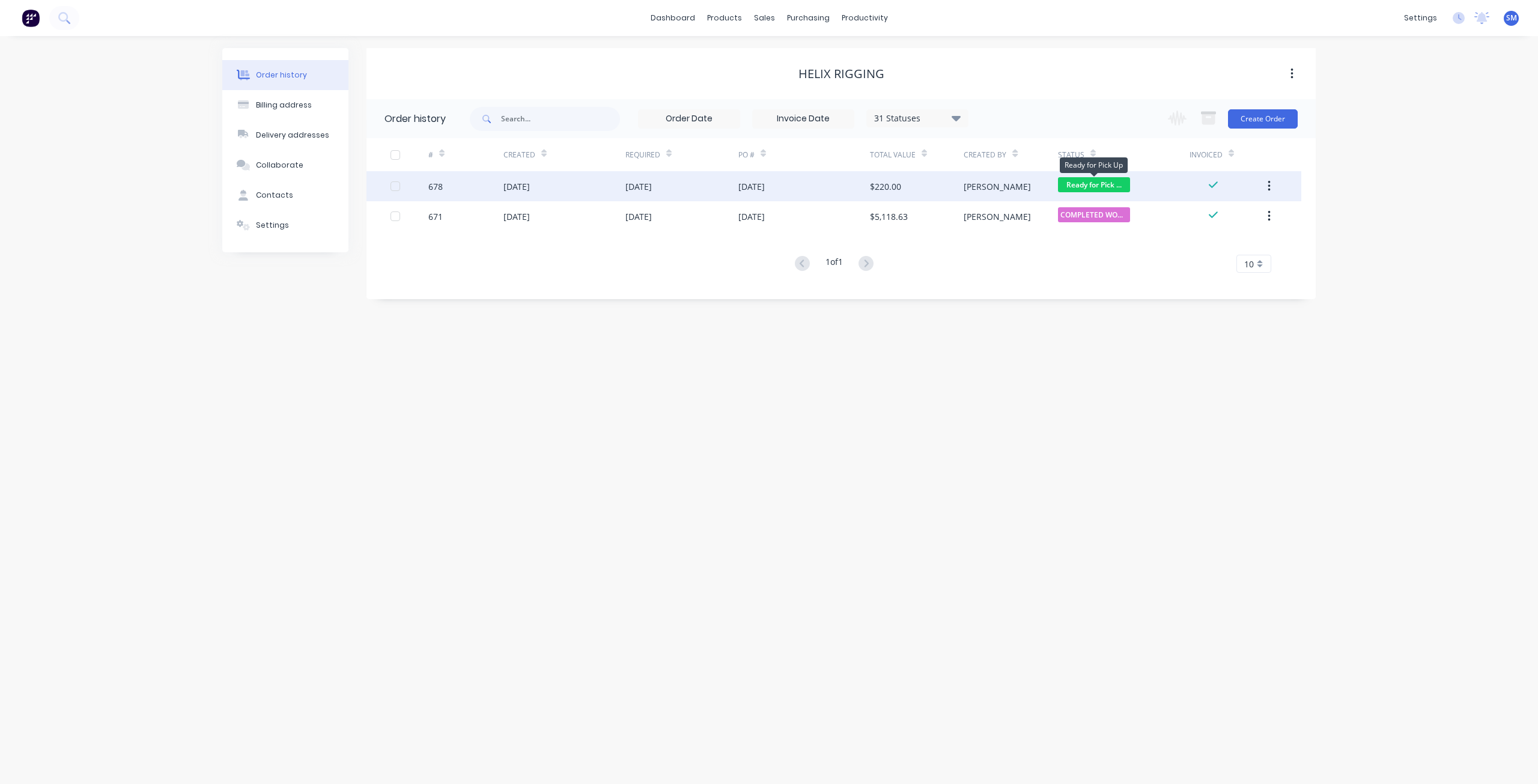
click at [1098, 184] on span "Ready for Pick ..." at bounding box center [1094, 184] width 72 height 15
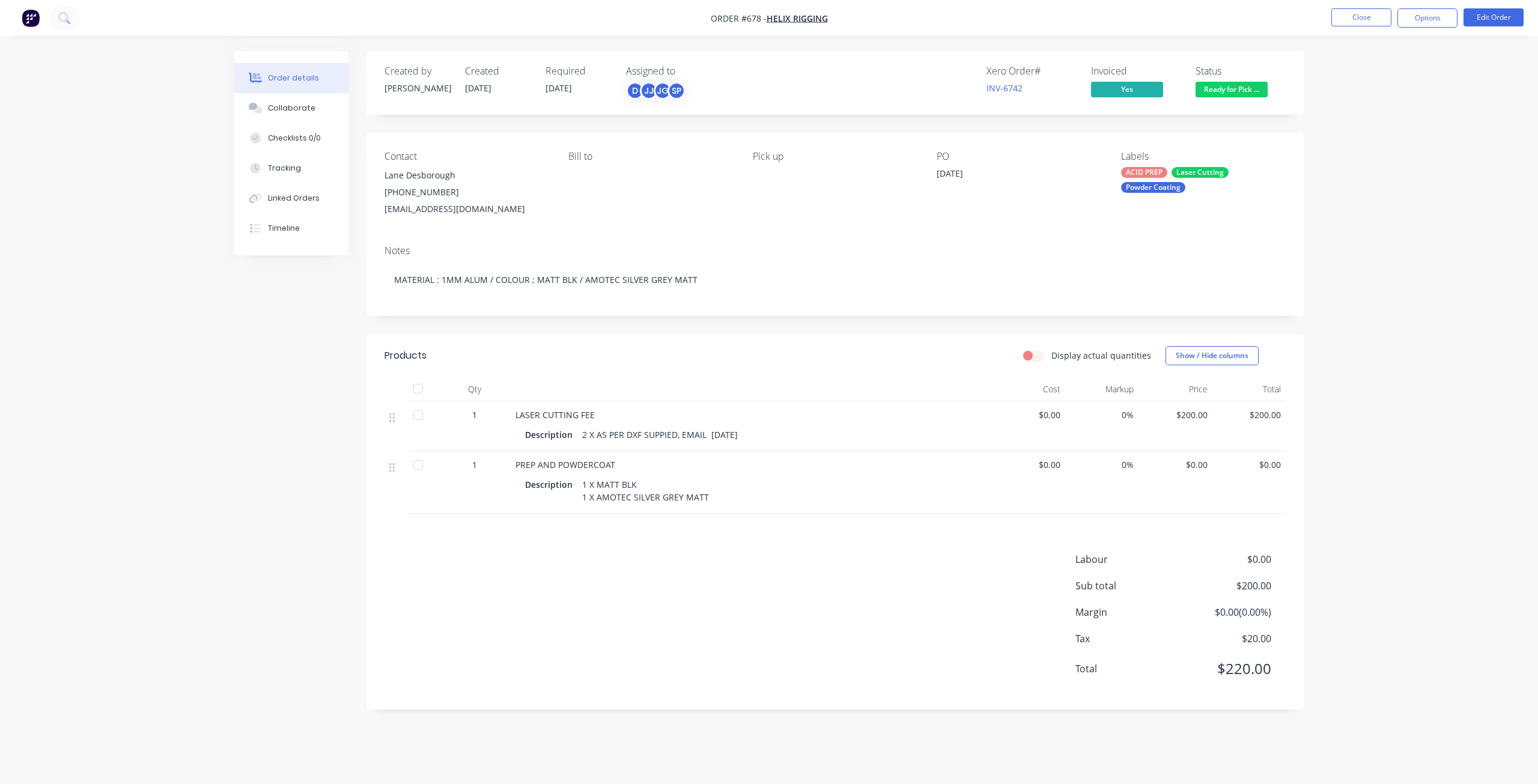
click at [1231, 86] on span "Ready for Pick ..." at bounding box center [1231, 89] width 72 height 15
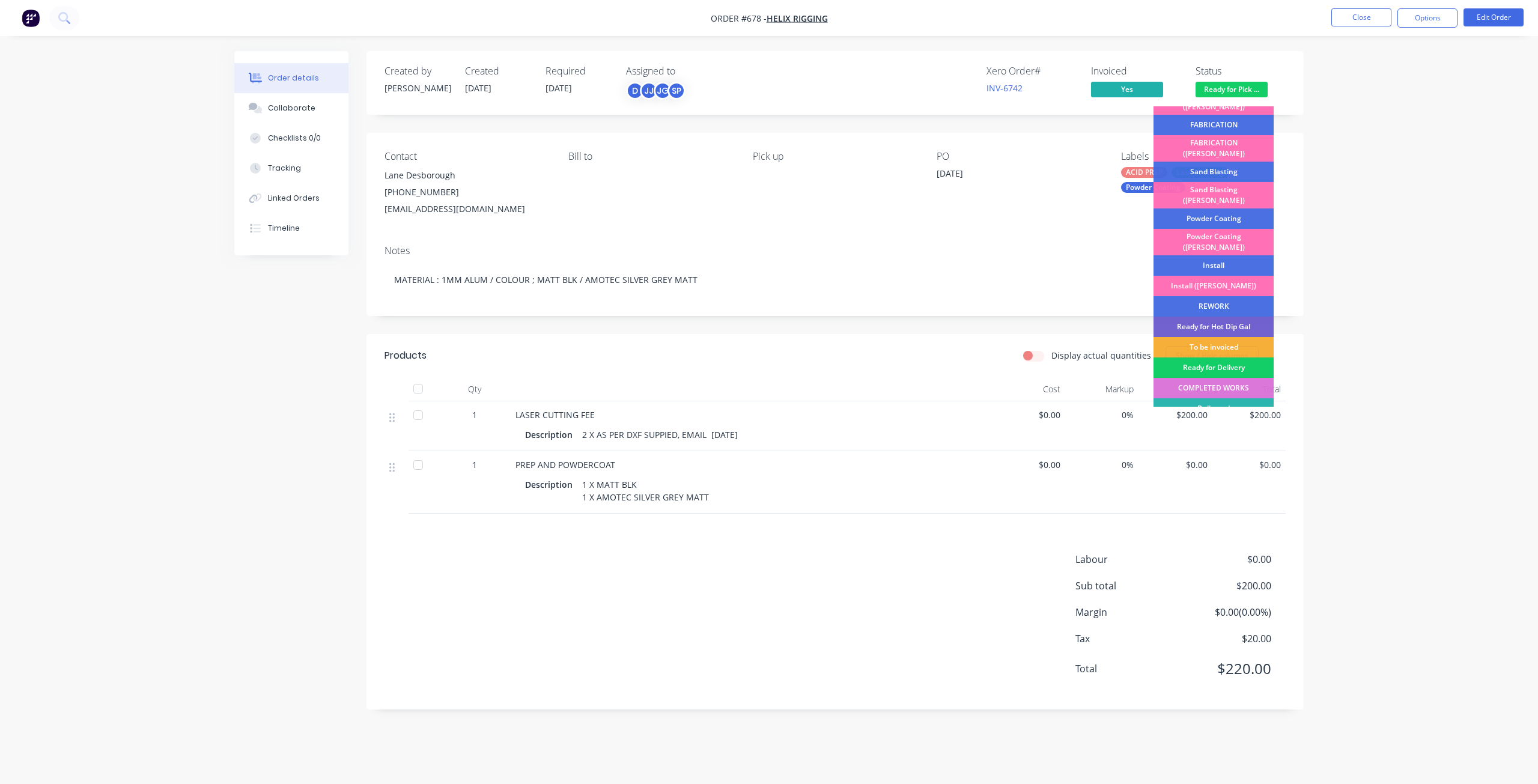
scroll to position [211, 0]
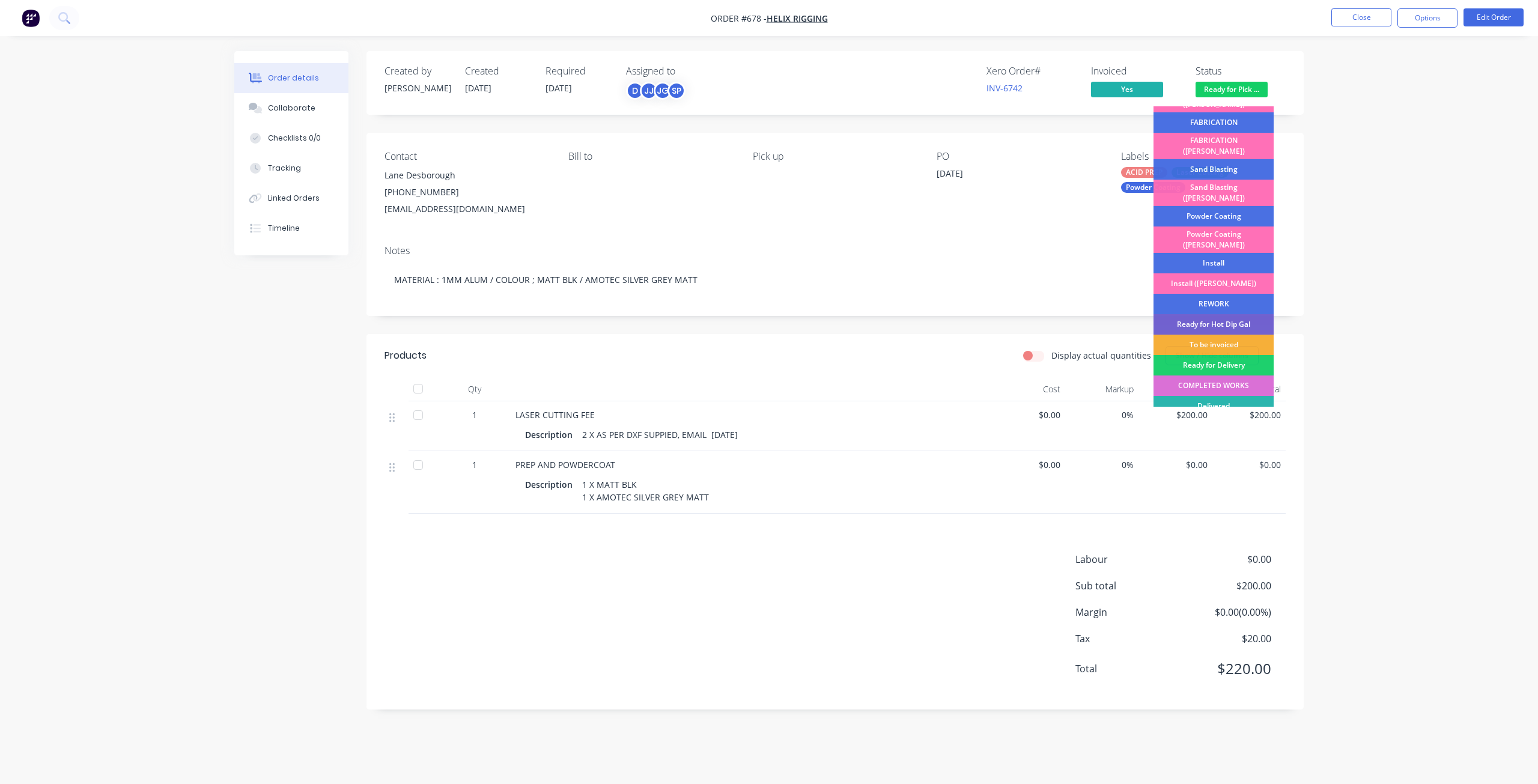
click at [1211, 376] on div "COMPLETED WORKS" at bounding box center [1214, 385] width 121 height 20
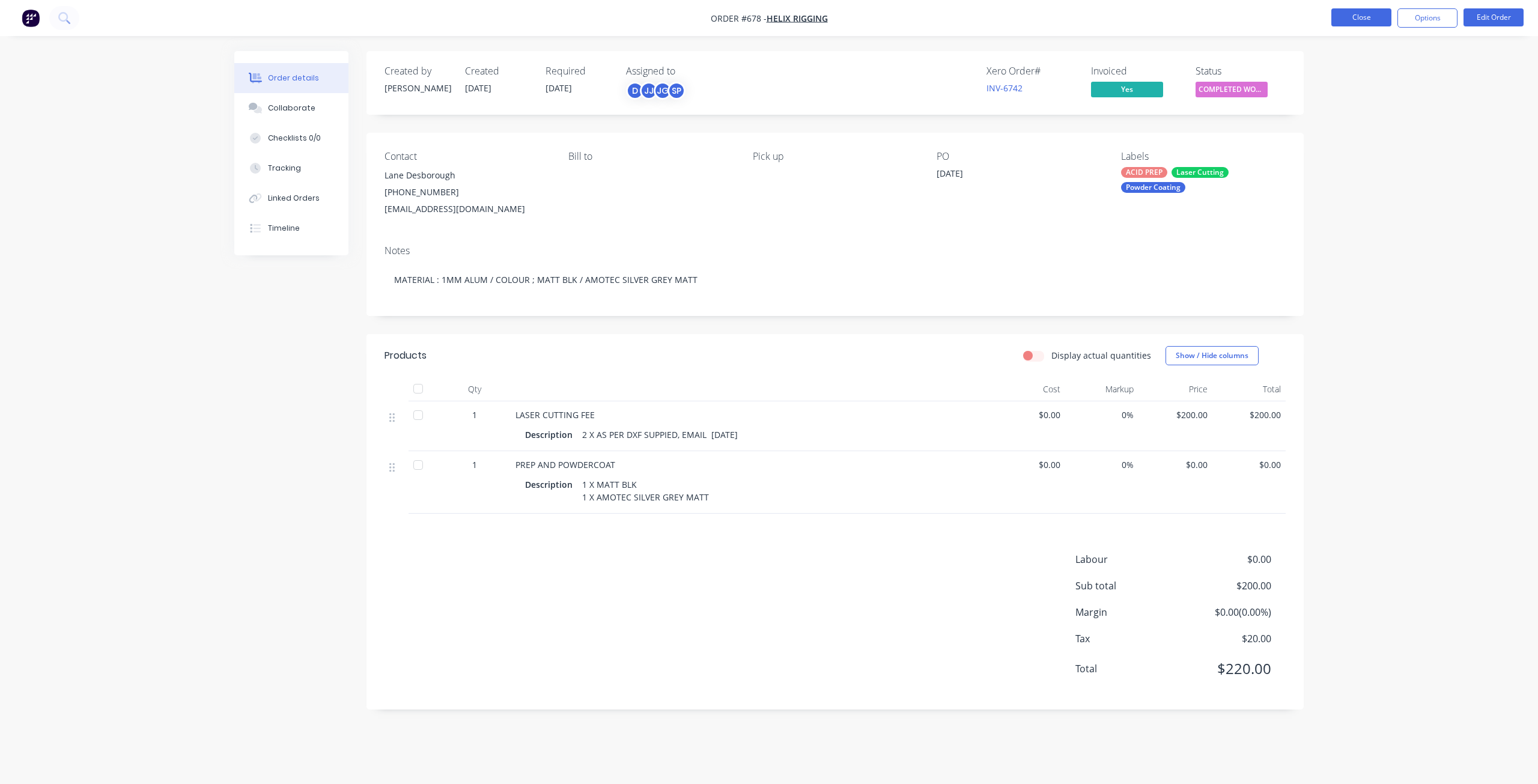
click at [1353, 19] on button "Close" at bounding box center [1361, 17] width 60 height 18
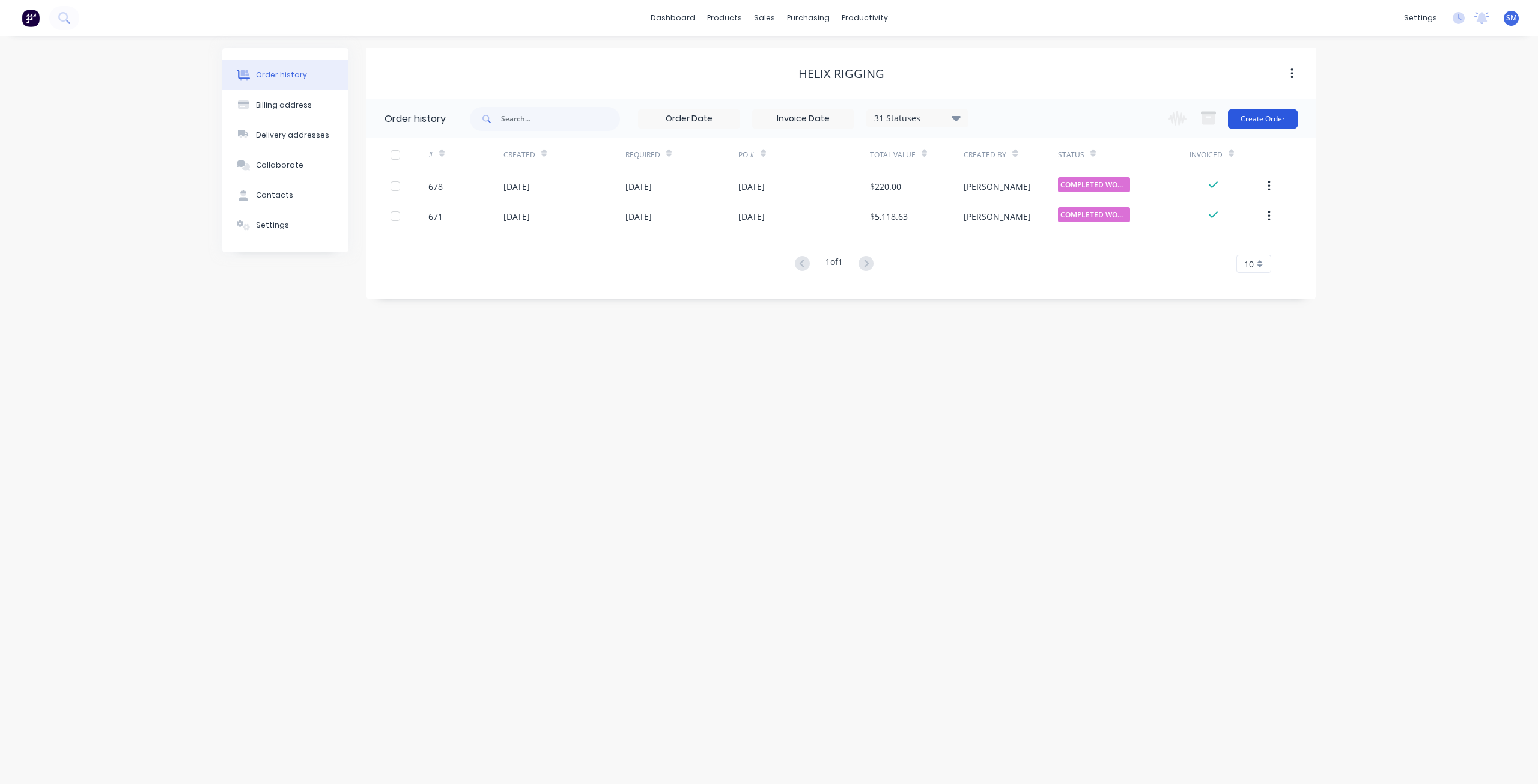
click at [1246, 119] on button "Create Order" at bounding box center [1263, 119] width 70 height 19
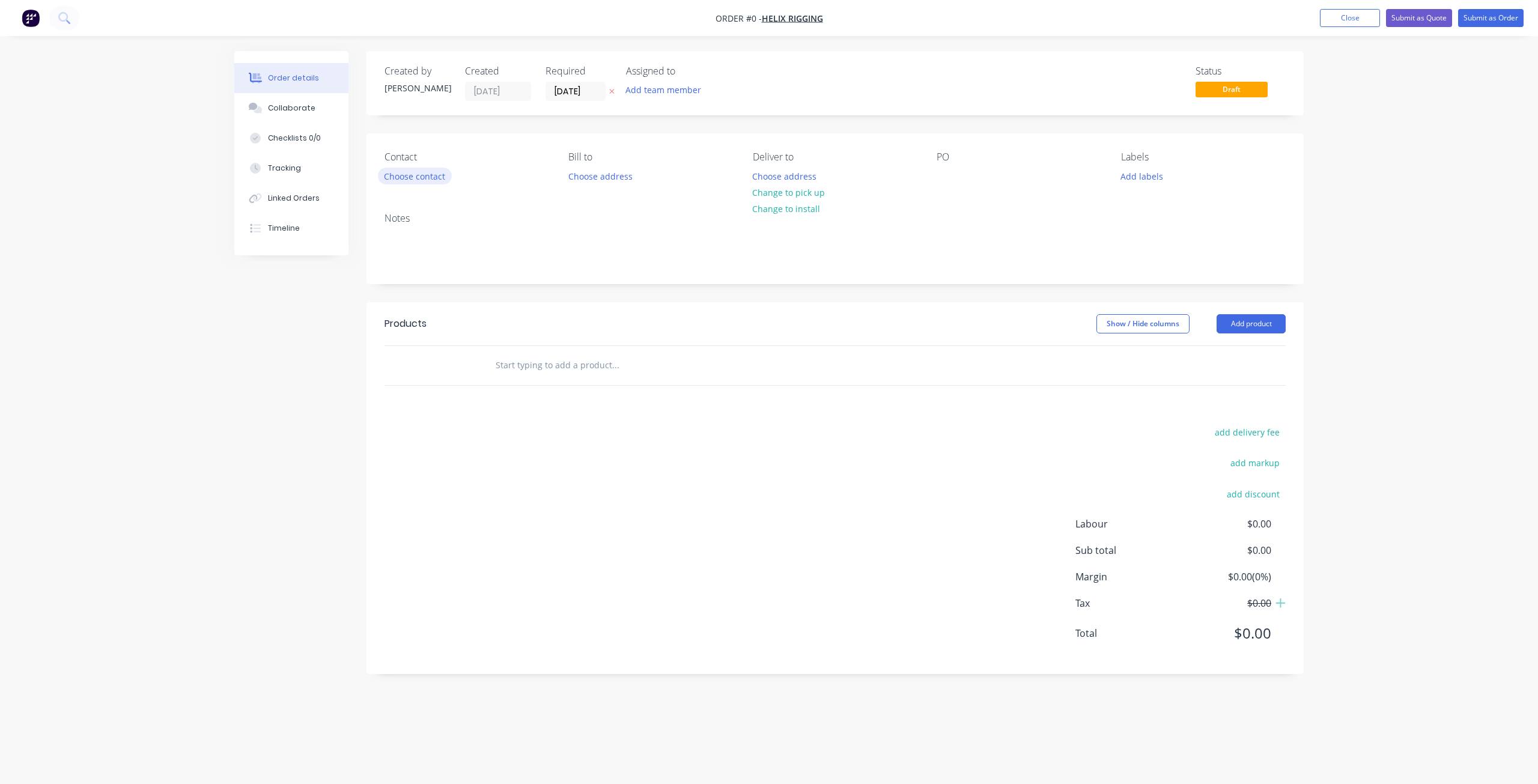
click at [406, 176] on button "Choose contact" at bounding box center [414, 176] width 74 height 16
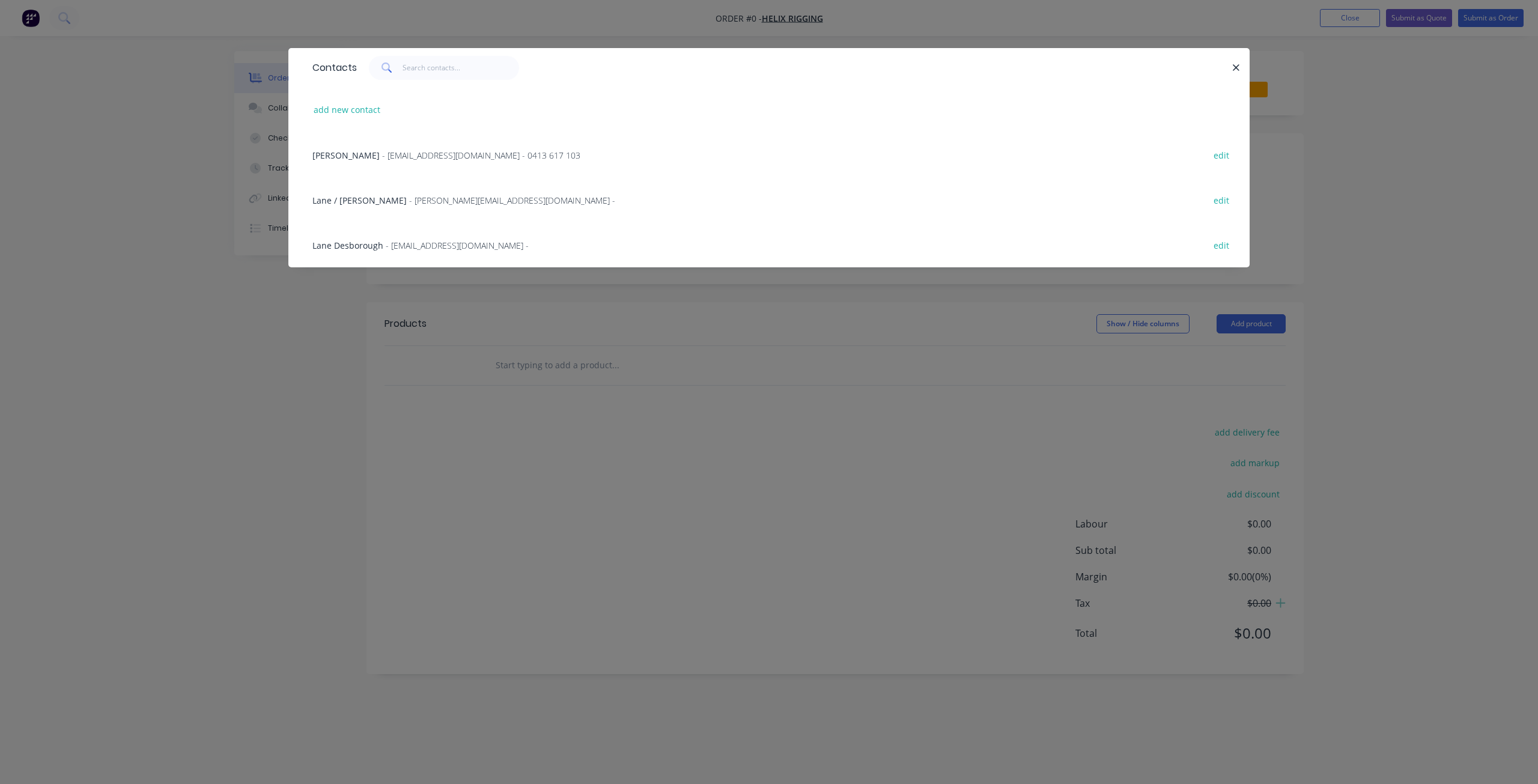
click at [421, 247] on span "- [EMAIL_ADDRESS][DOMAIN_NAME] -" at bounding box center [457, 245] width 143 height 11
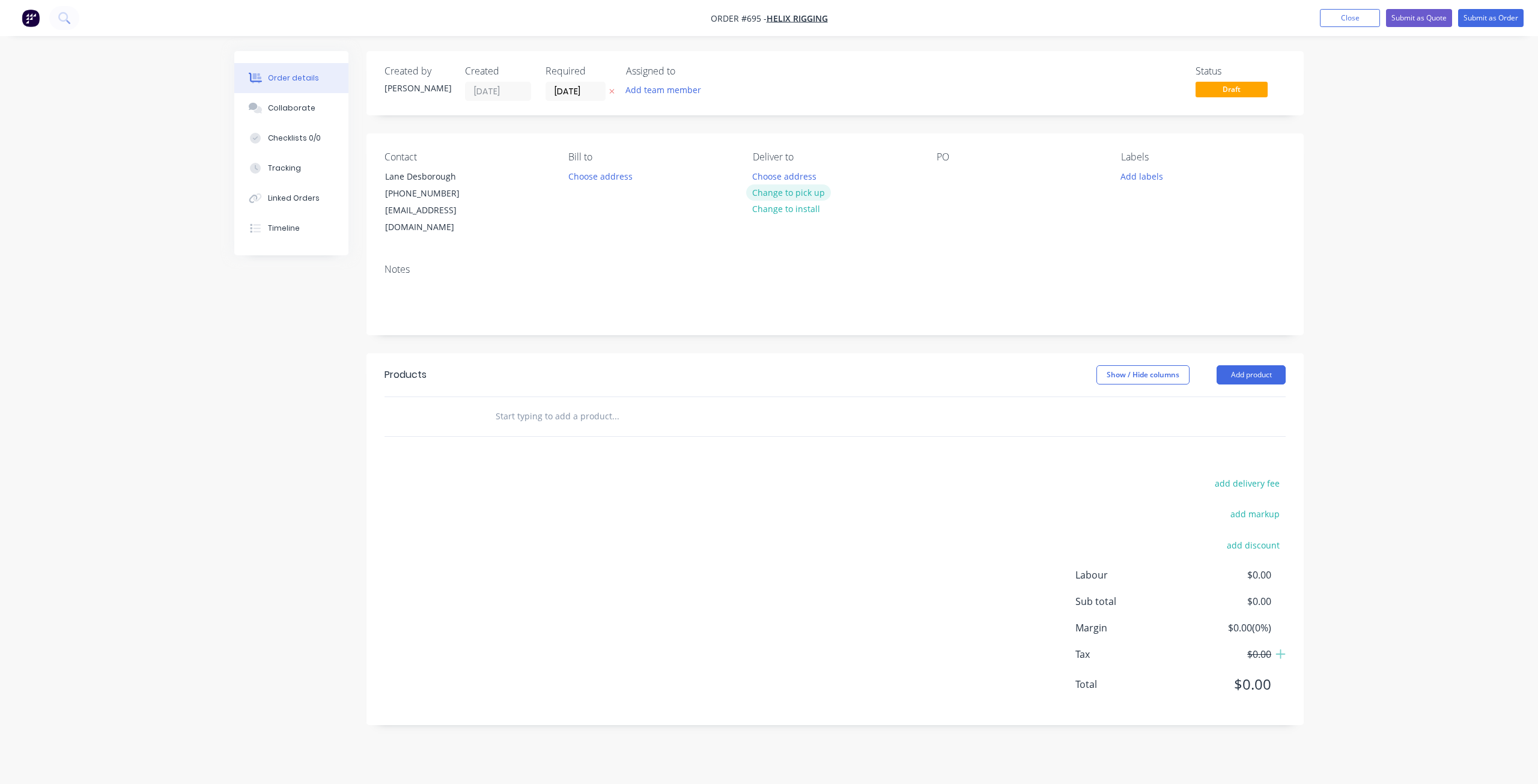
click at [784, 190] on button "Change to pick up" at bounding box center [789, 193] width 86 height 16
click at [946, 173] on div at bounding box center [946, 176] width 19 height 17
click at [286, 114] on button "Collaborate" at bounding box center [291, 108] width 114 height 30
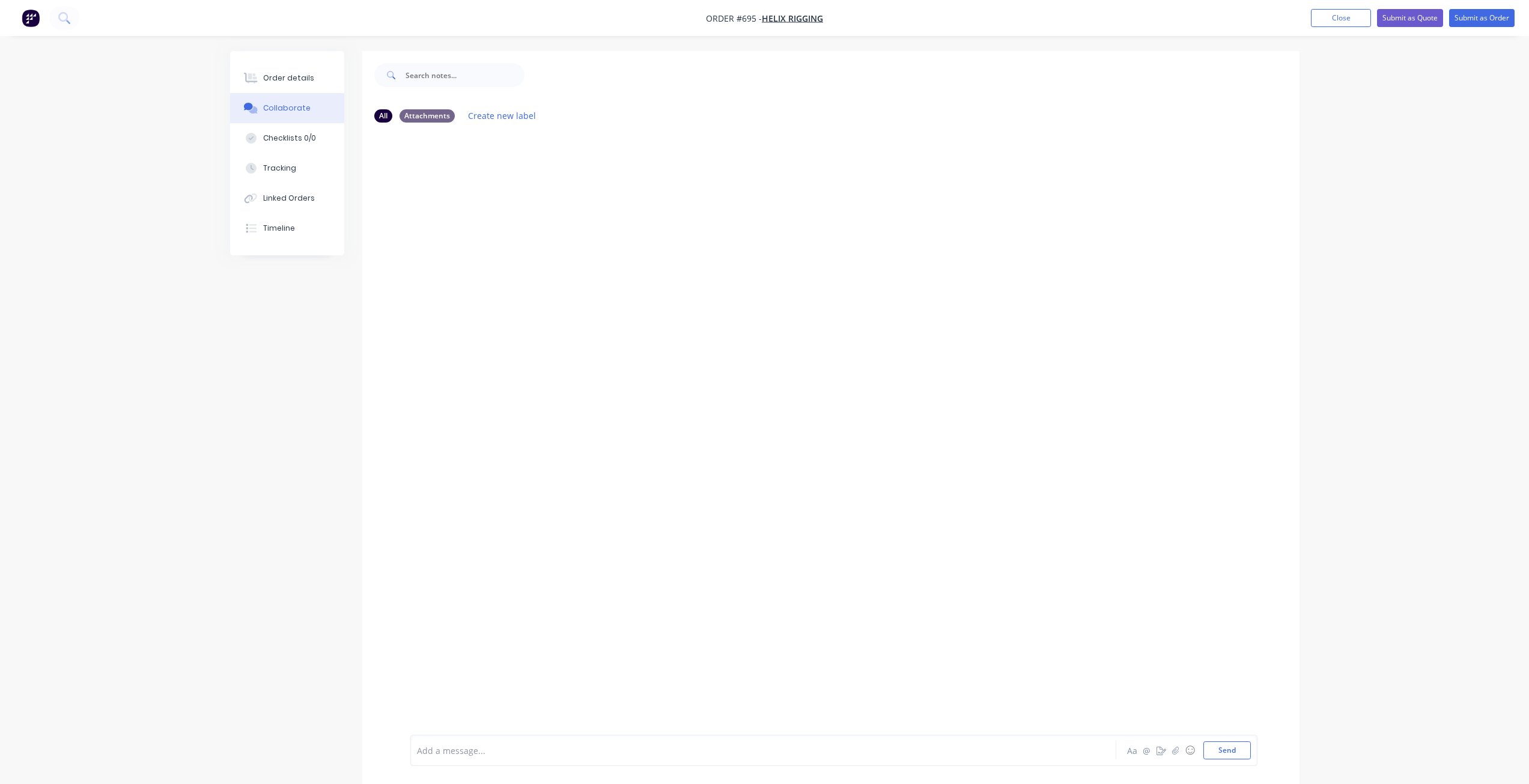
click at [464, 762] on div "Add a message... Aa @ ☺ Send" at bounding box center [834, 751] width 847 height 31
drag, startPoint x: 464, startPoint y: 762, endPoint x: 451, endPoint y: 741, distance: 24.7
click at [451, 741] on div "Add a message... Aa @ ☺ Send" at bounding box center [834, 751] width 847 height 31
drag, startPoint x: 451, startPoint y: 741, endPoint x: 448, endPoint y: 749, distance: 8.5
click at [448, 749] on div at bounding box center [730, 751] width 625 height 13
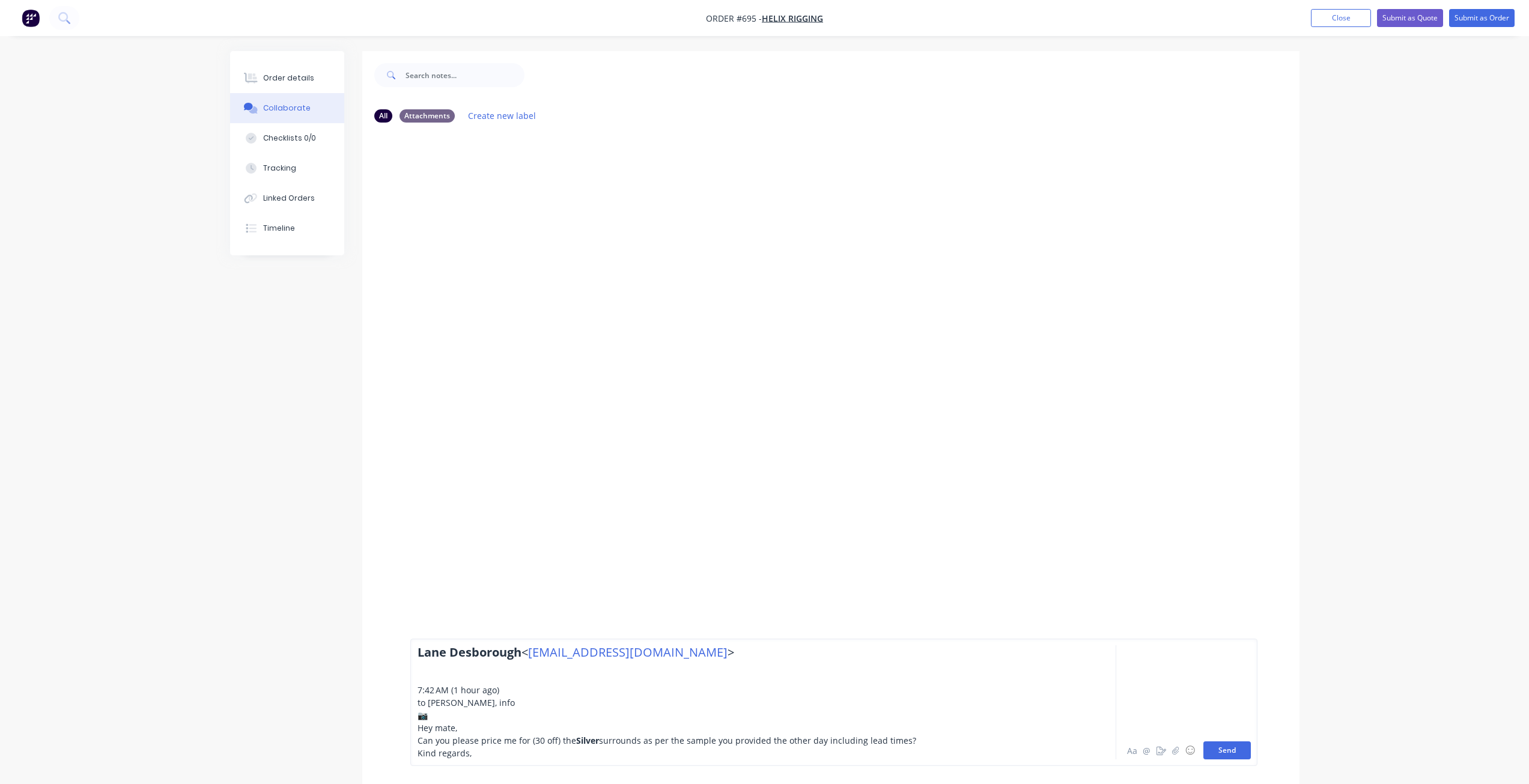
click at [1219, 751] on button "Send" at bounding box center [1227, 750] width 48 height 18
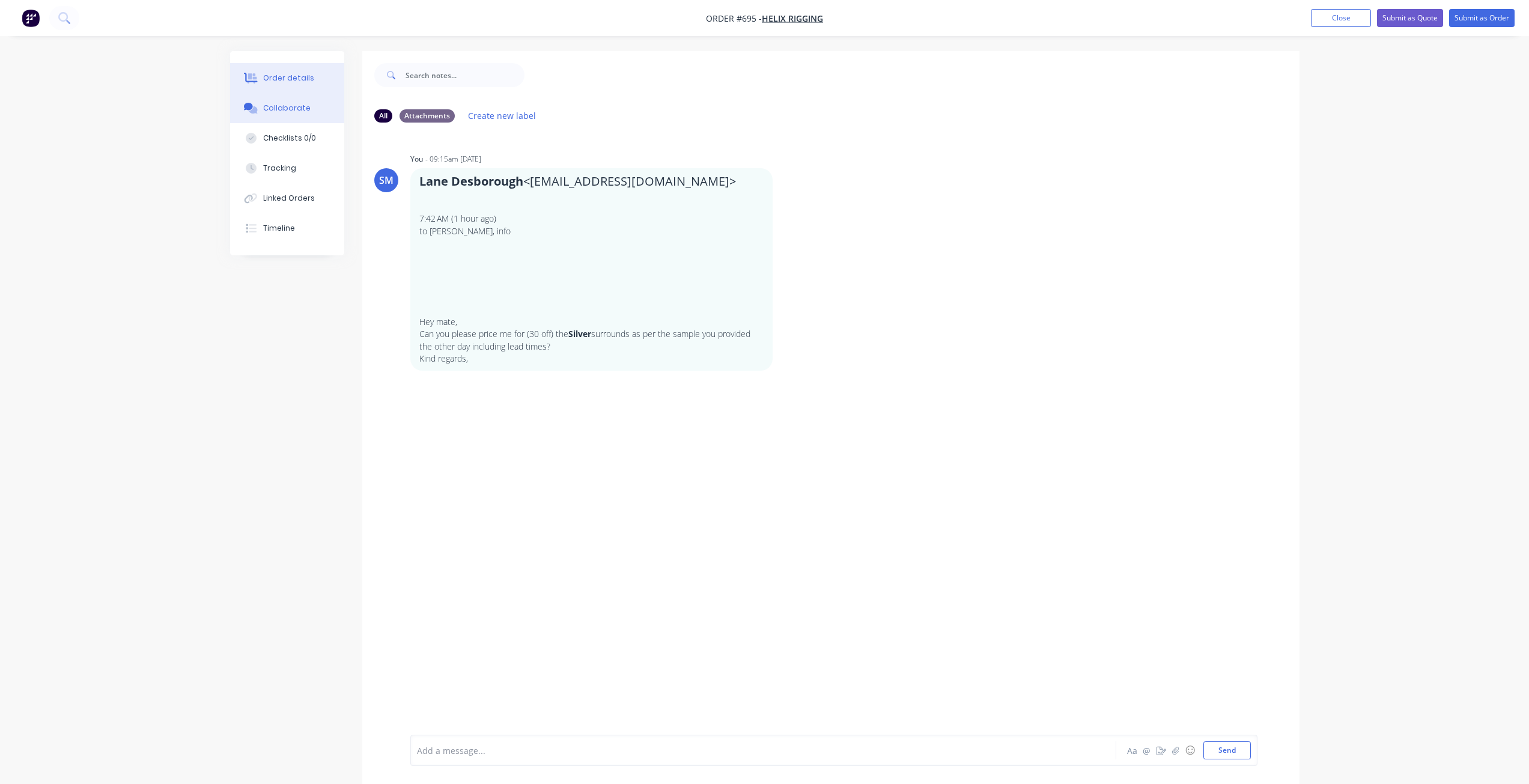
click at [278, 77] on div "Order details" at bounding box center [289, 78] width 51 height 11
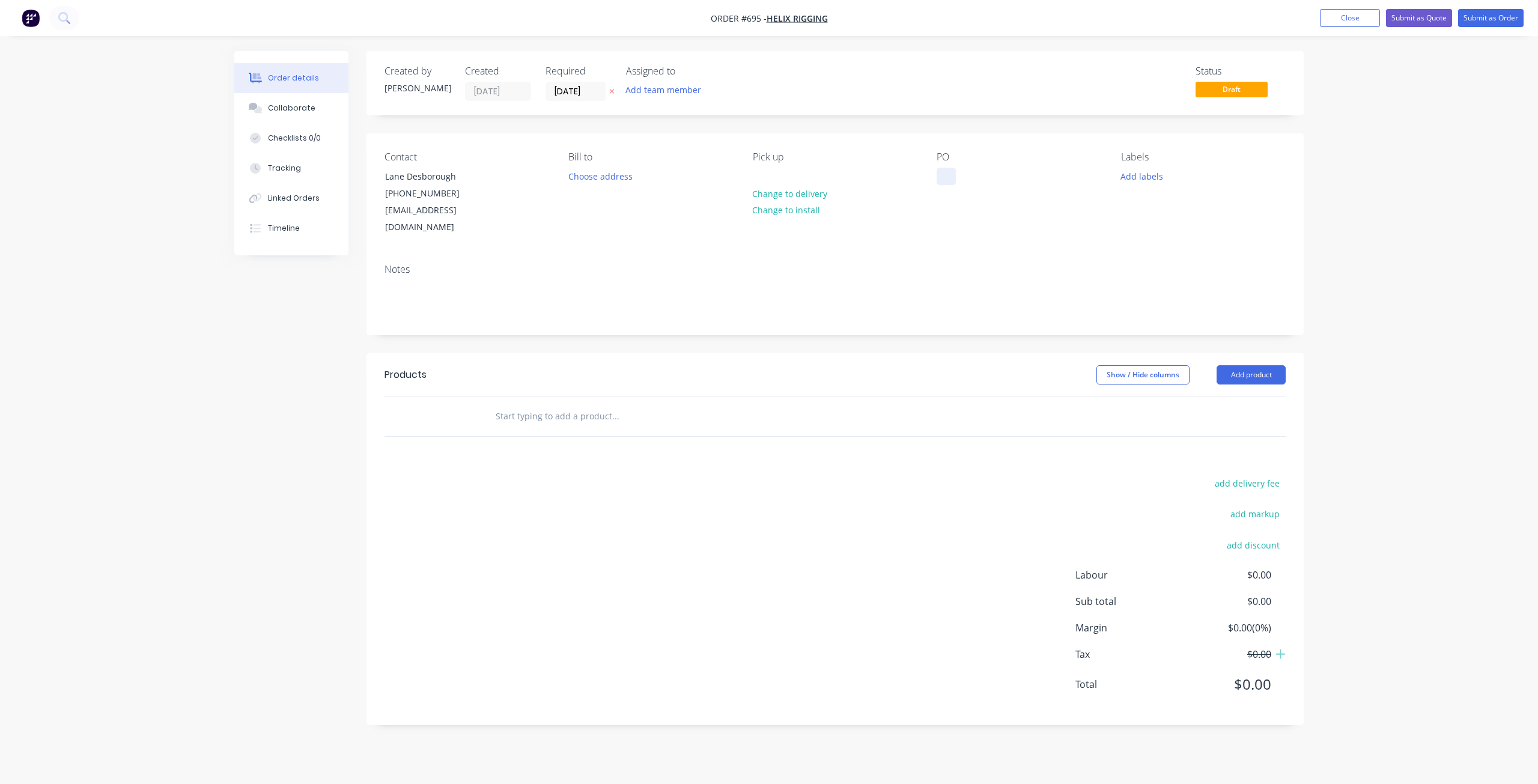
click at [943, 181] on div at bounding box center [946, 176] width 19 height 17
click at [293, 109] on div "Collaborate" at bounding box center [292, 108] width 48 height 11
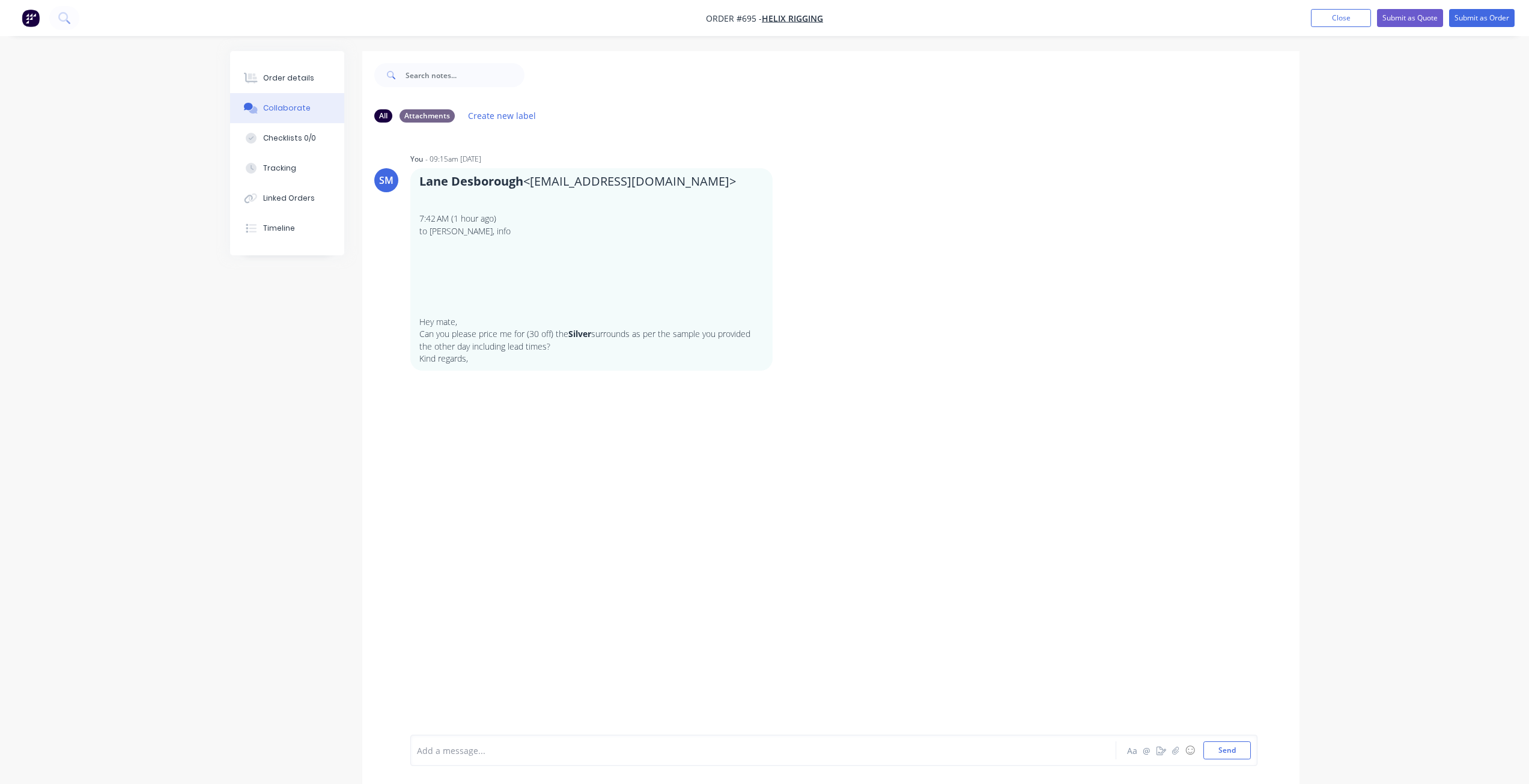
click at [283, 107] on div "Collaborate" at bounding box center [287, 108] width 48 height 11
click at [283, 77] on div "Order details" at bounding box center [289, 78] width 51 height 11
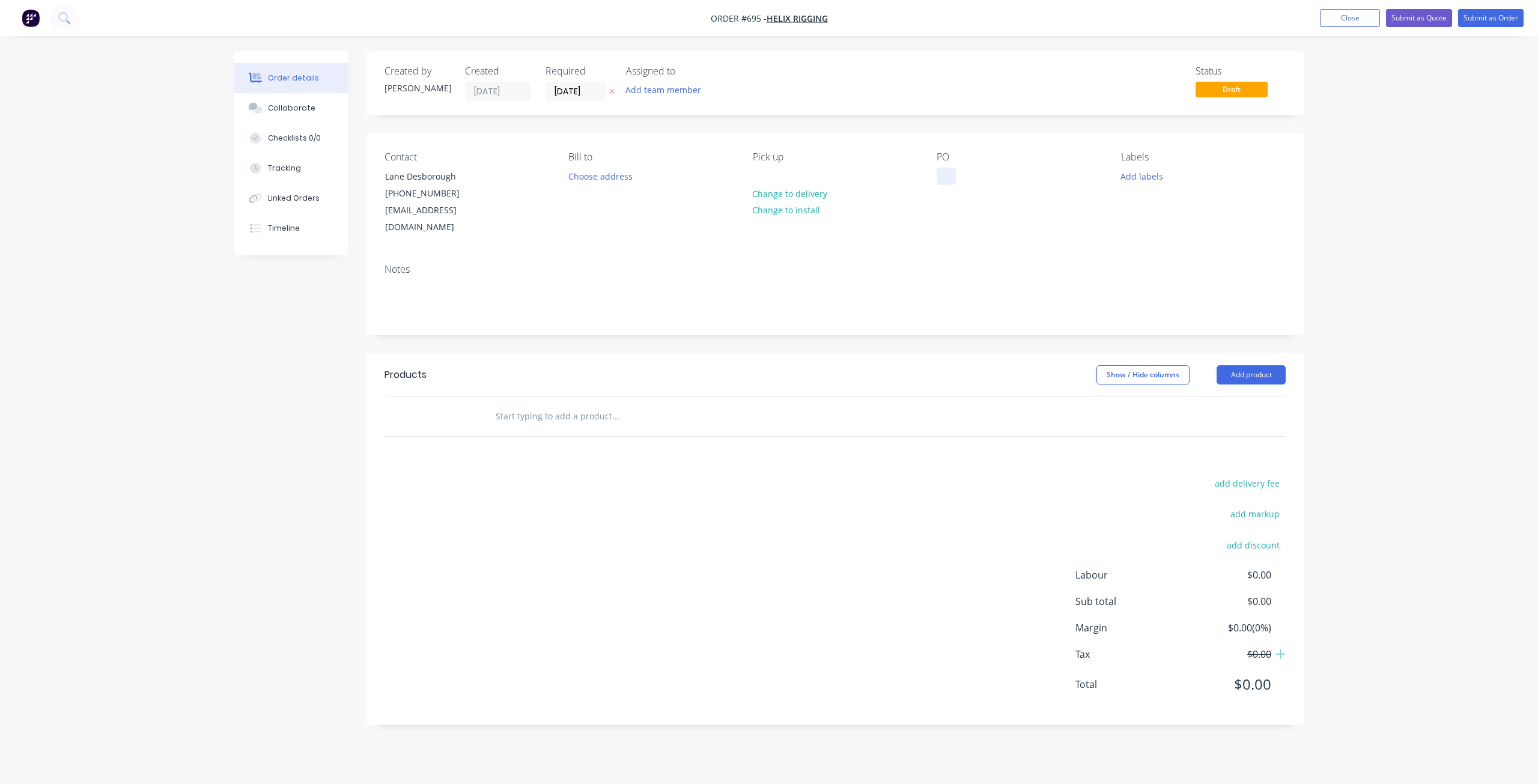
click at [942, 181] on div at bounding box center [946, 176] width 19 height 17
click at [1138, 181] on button "Add labels" at bounding box center [1141, 176] width 55 height 16
click at [1144, 330] on div at bounding box center [1143, 332] width 24 height 24
click at [1146, 243] on div at bounding box center [1143, 241] width 24 height 24
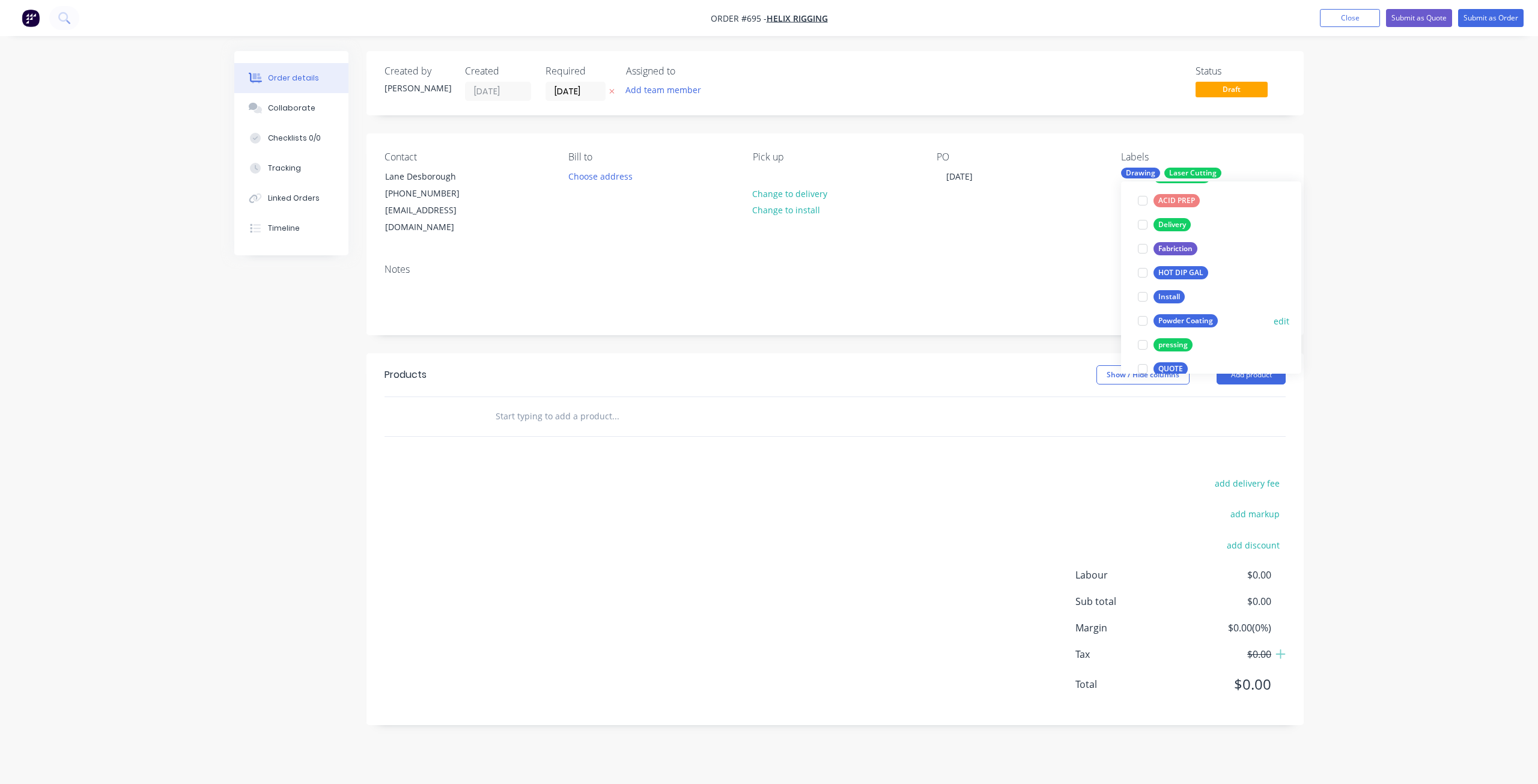
scroll to position [121, 0]
click at [1144, 327] on div at bounding box center [1143, 326] width 24 height 24
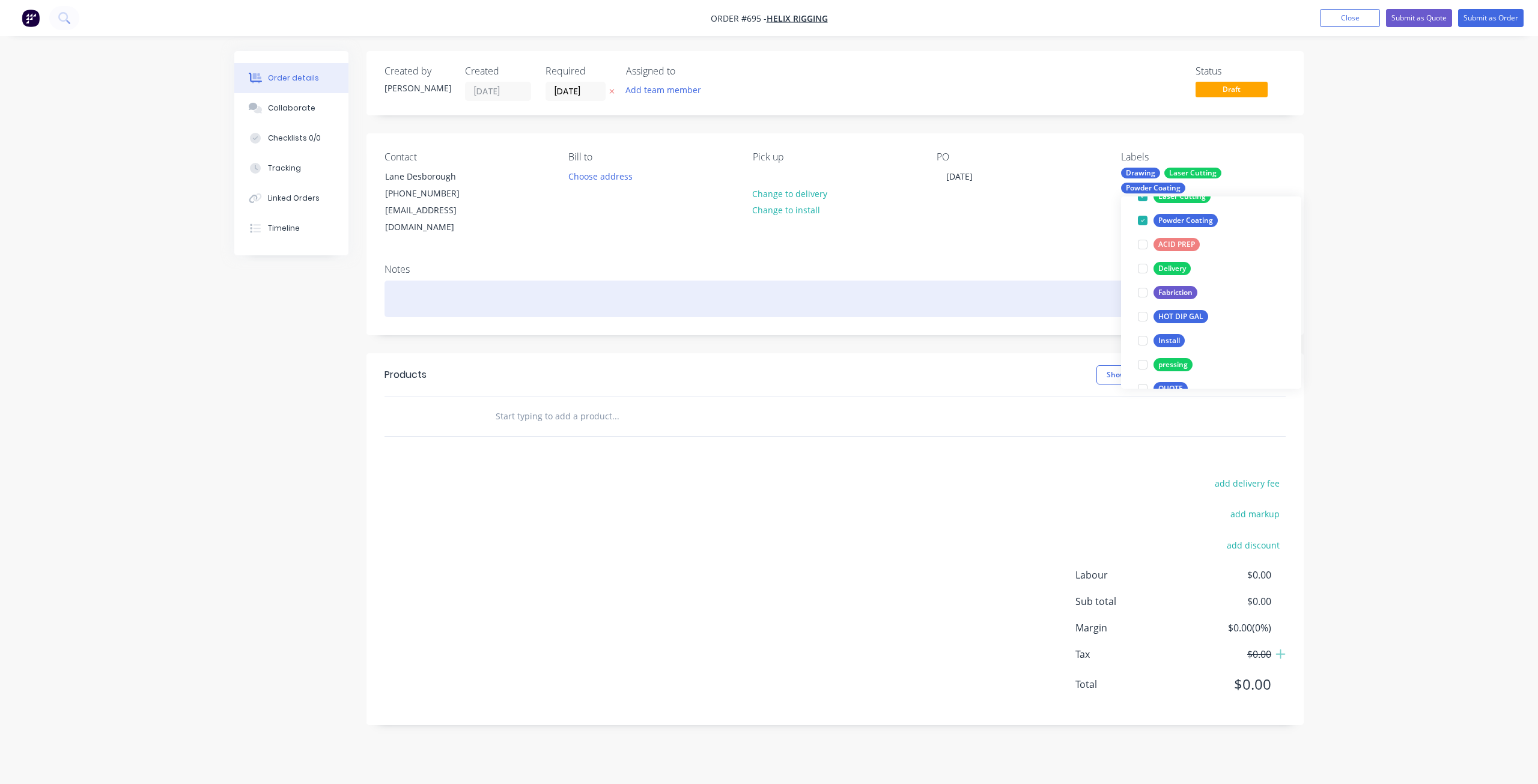
click at [1054, 286] on div at bounding box center [835, 298] width 901 height 36
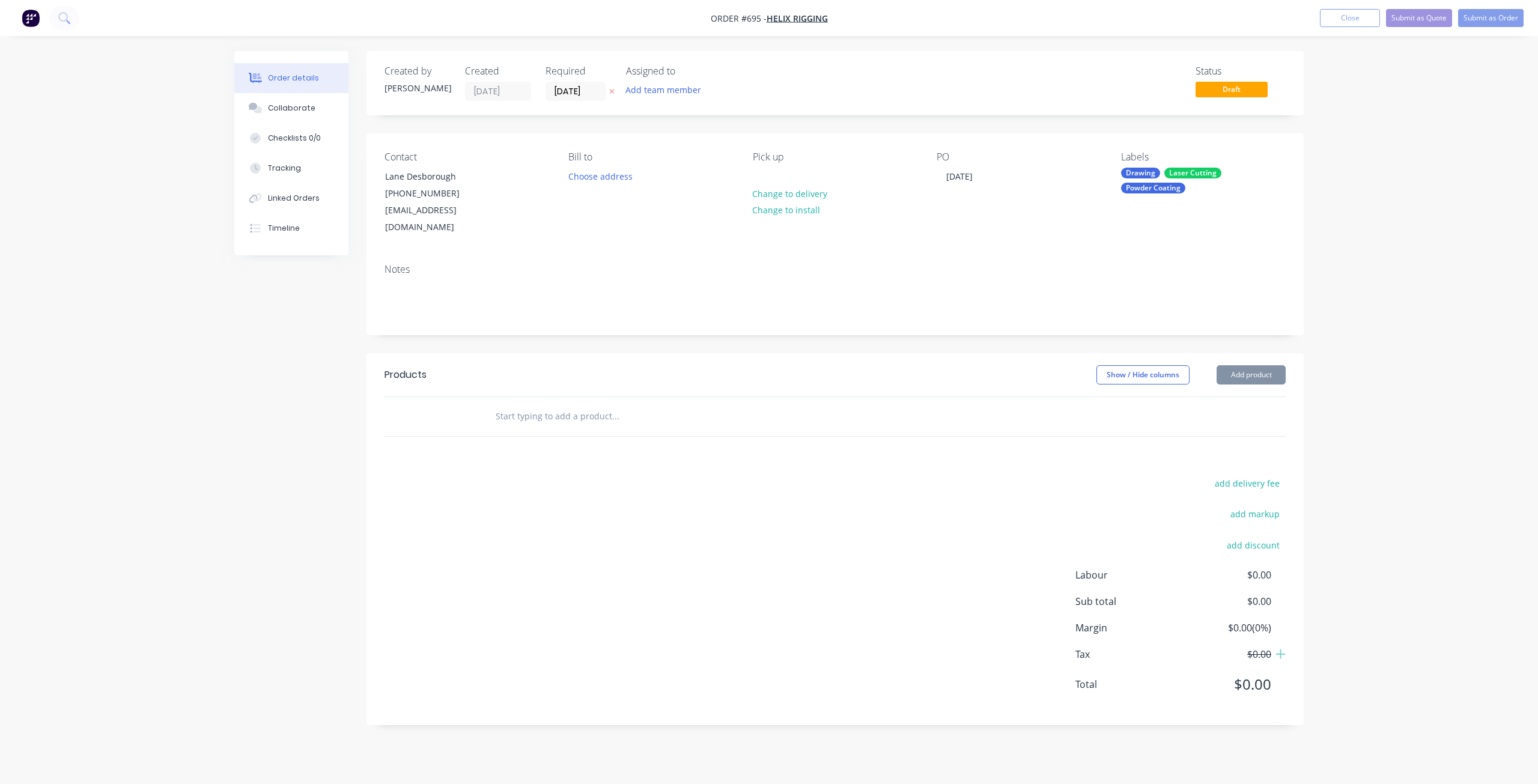
click at [513, 404] on input "text" at bounding box center [615, 416] width 240 height 24
click at [503, 404] on input "text" at bounding box center [615, 416] width 240 height 24
click at [529, 404] on input "text" at bounding box center [615, 416] width 240 height 24
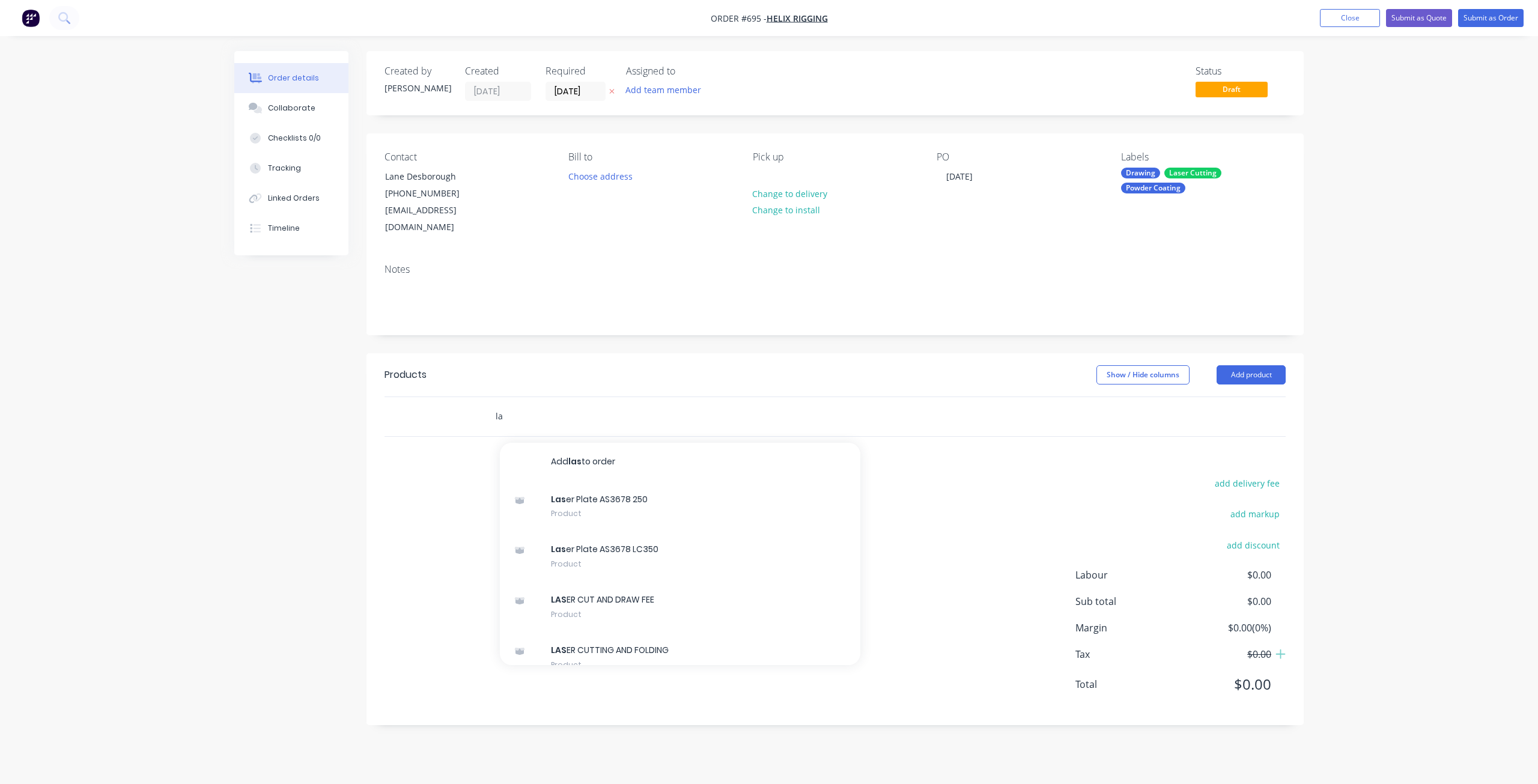
type input "l"
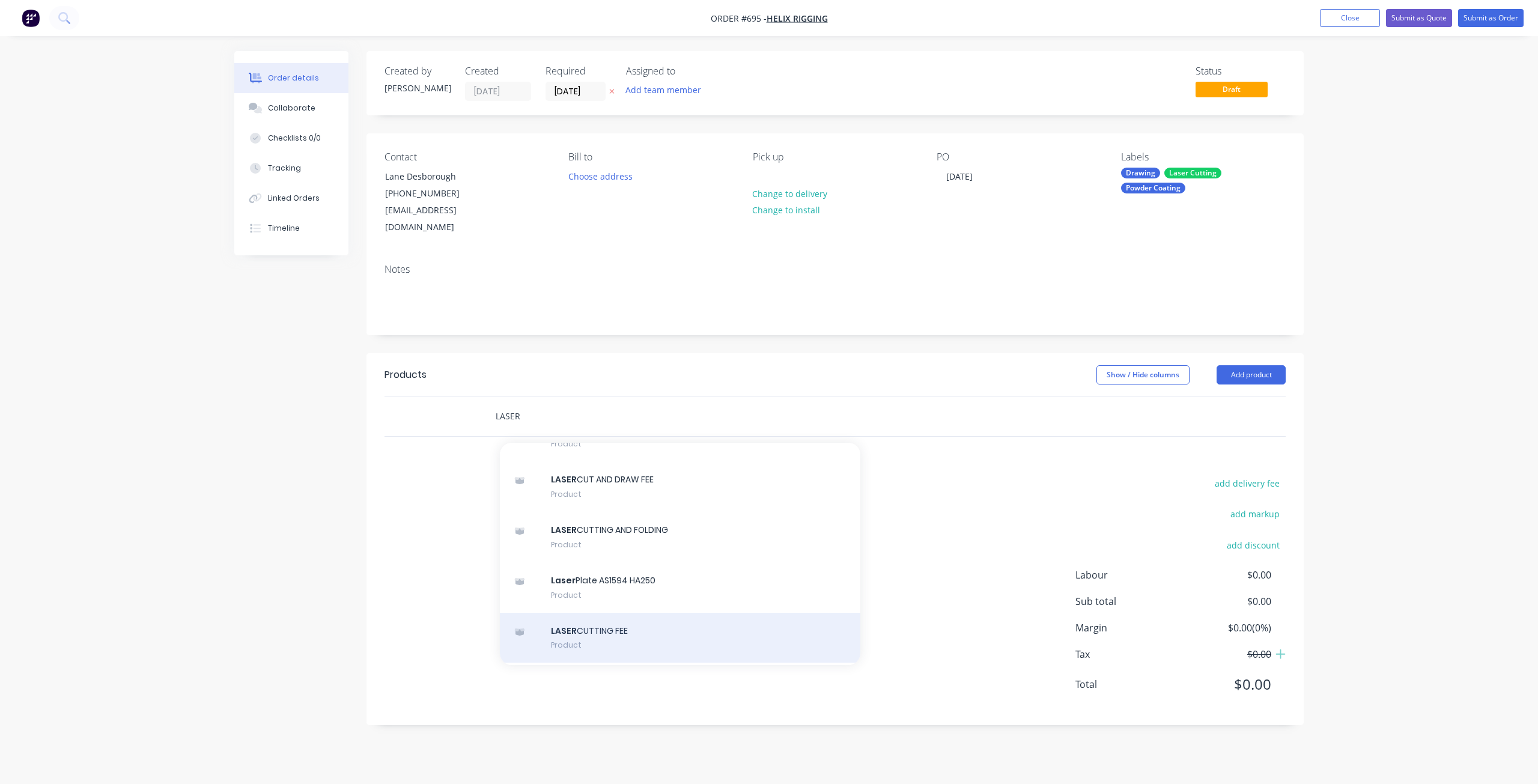
type input "LASER"
click at [592, 613] on div "LASER CUTTING FEE Product" at bounding box center [680, 638] width 361 height 51
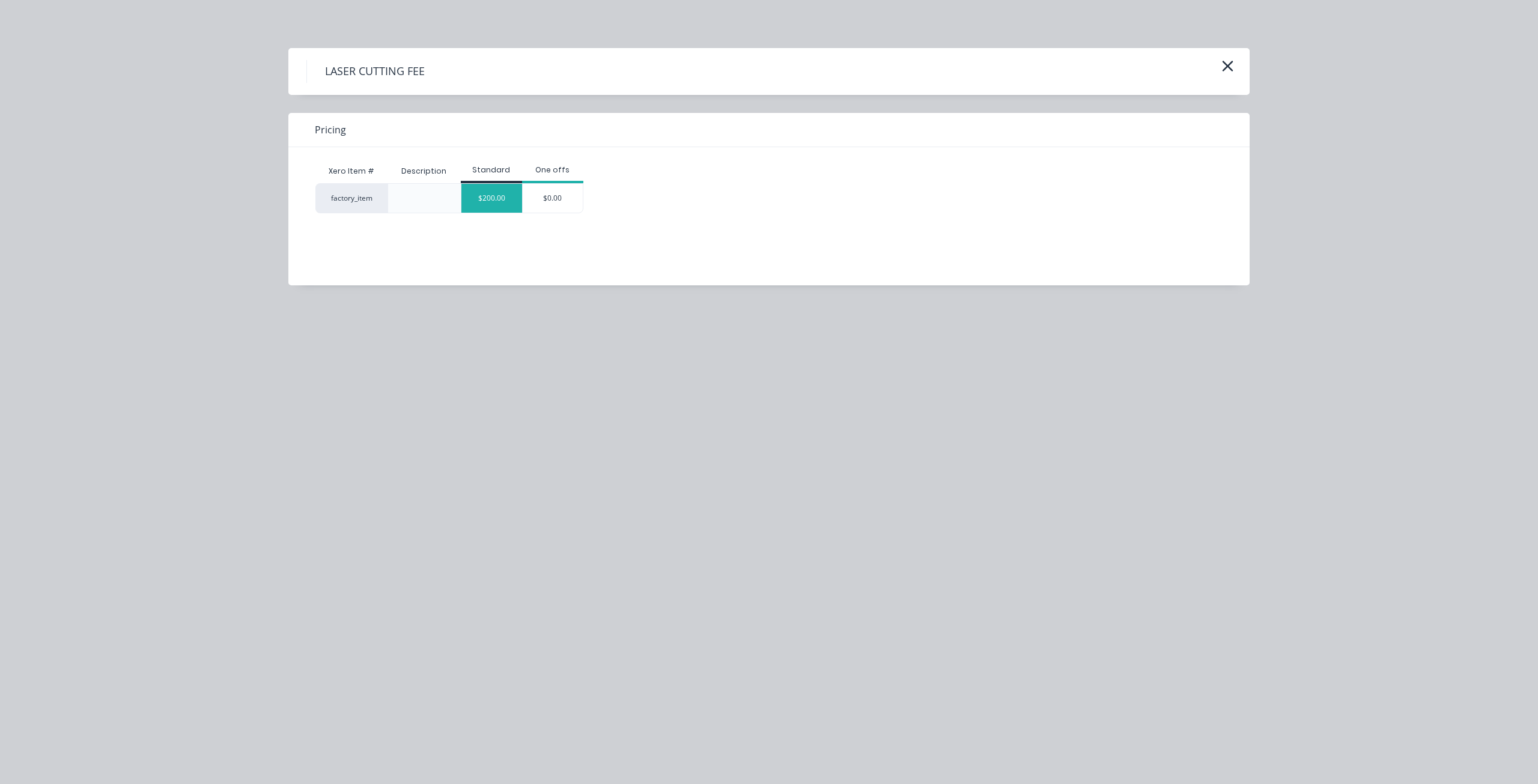
click at [489, 199] on div "$200.00" at bounding box center [492, 198] width 61 height 29
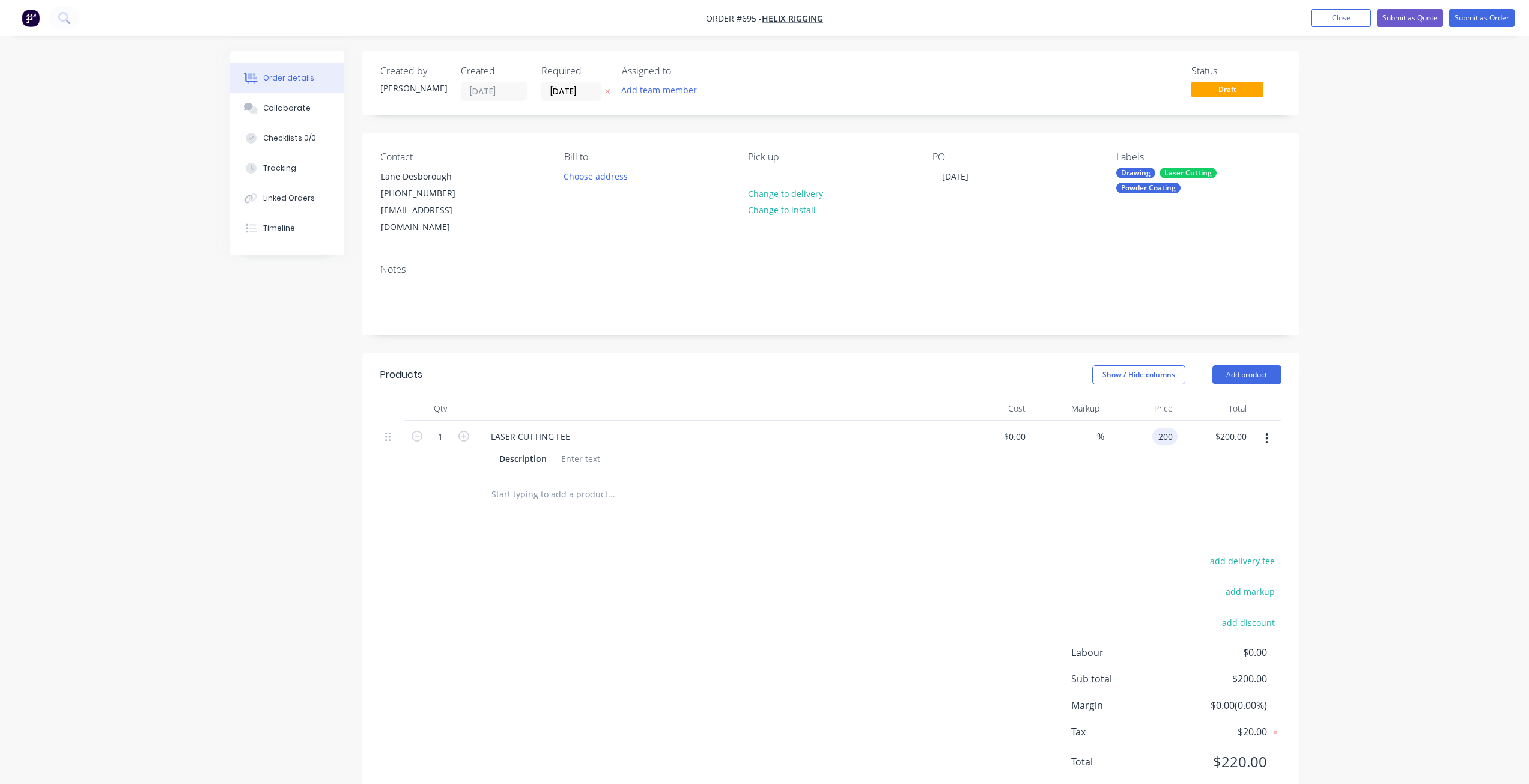
click at [1168, 428] on input "200" at bounding box center [1167, 436] width 20 height 17
type input "$352.80"
click at [575, 450] on div at bounding box center [580, 458] width 48 height 17
drag, startPoint x: 560, startPoint y: 442, endPoint x: 606, endPoint y: 469, distance: 53.3
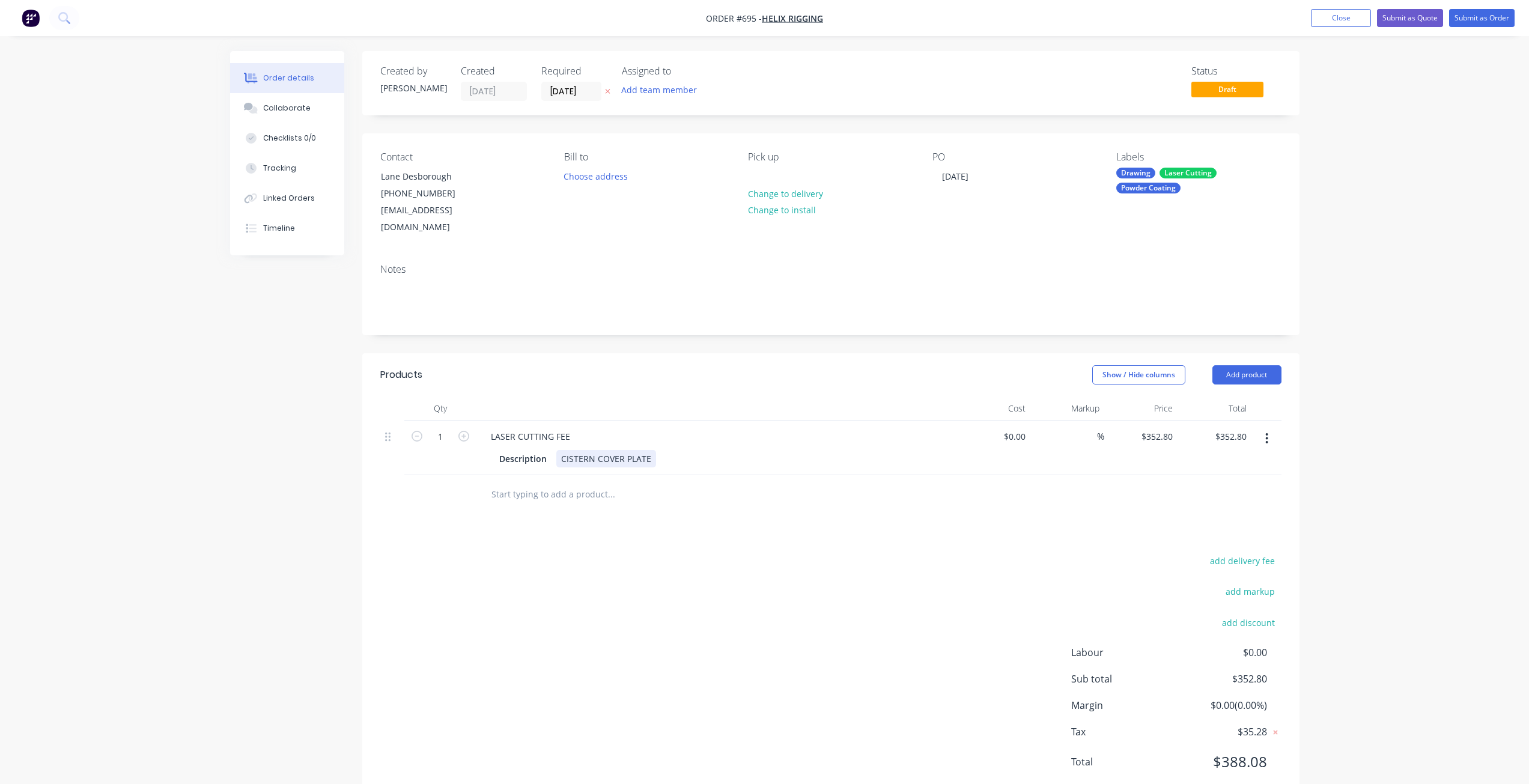
click at [561, 450] on div "CISTERN COVER PLATE" at bounding box center [606, 458] width 100 height 17
click at [674, 450] on div "Description 30 X CISTERN COVER PLATE" at bounding box center [714, 458] width 440 height 17
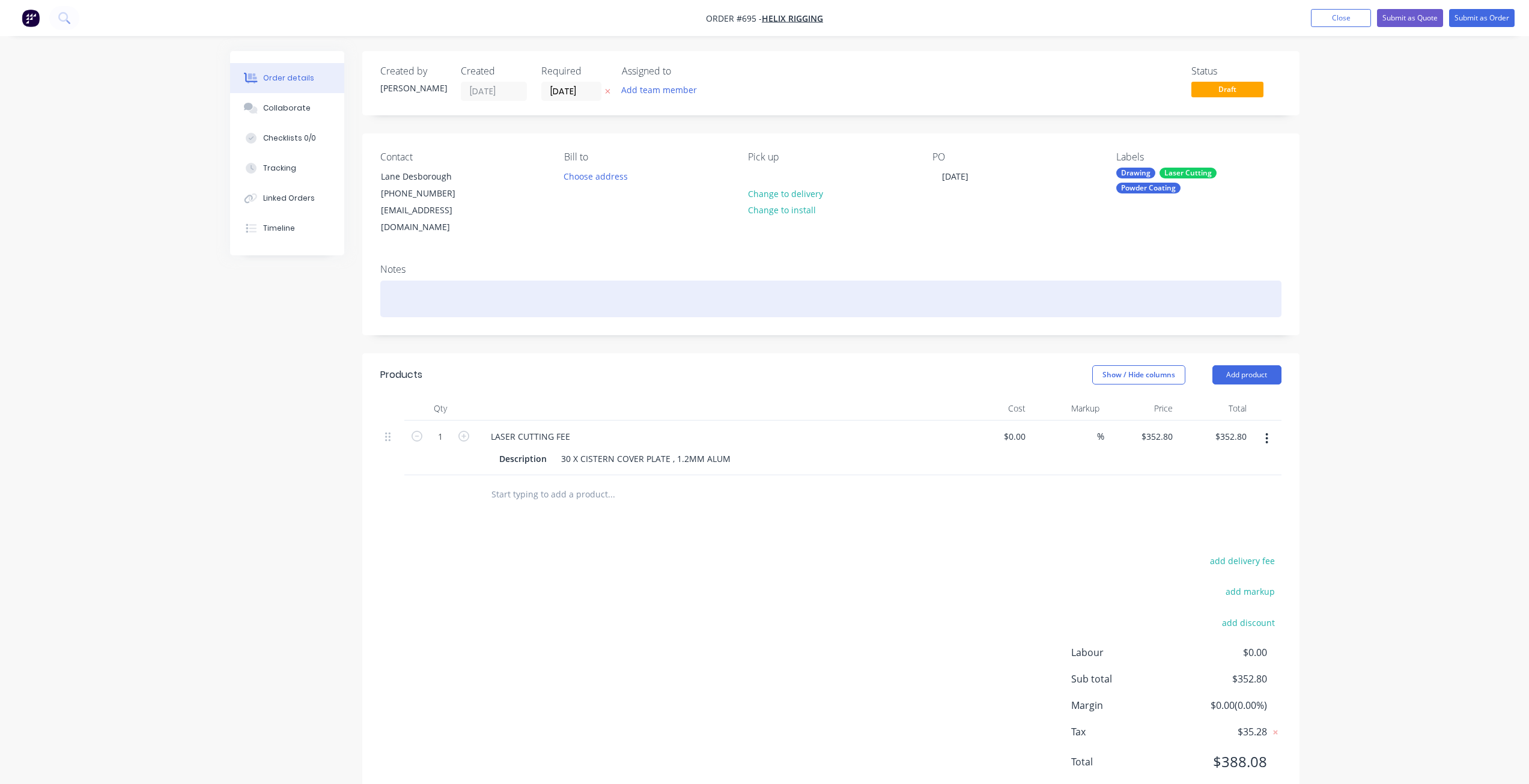
click at [395, 283] on div at bounding box center [830, 298] width 901 height 36
click at [532, 285] on div "MATERIAL: 1.2MM ALUM, COLOUR" at bounding box center [830, 298] width 901 height 36
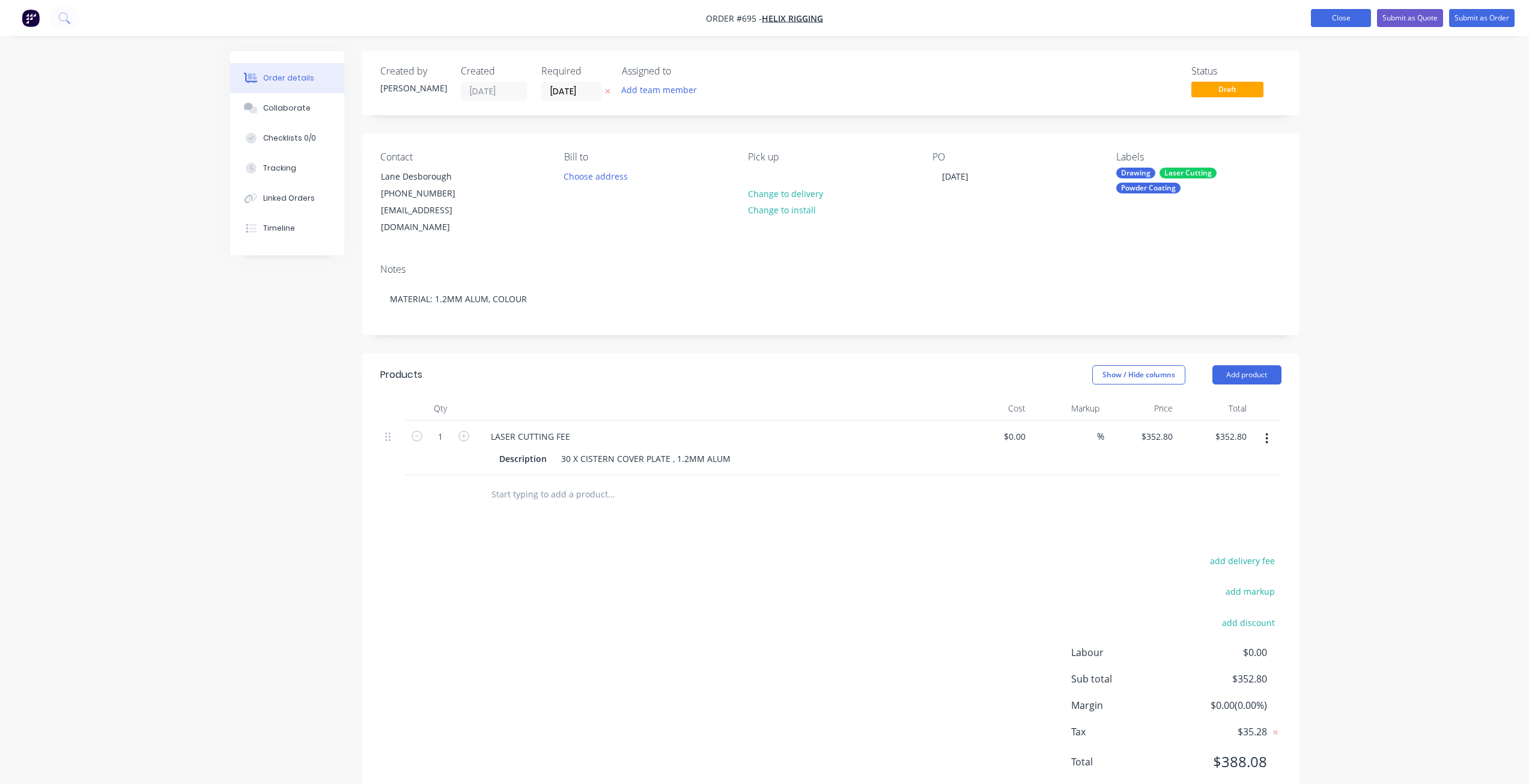
click at [1322, 18] on button "Close" at bounding box center [1341, 18] width 60 height 18
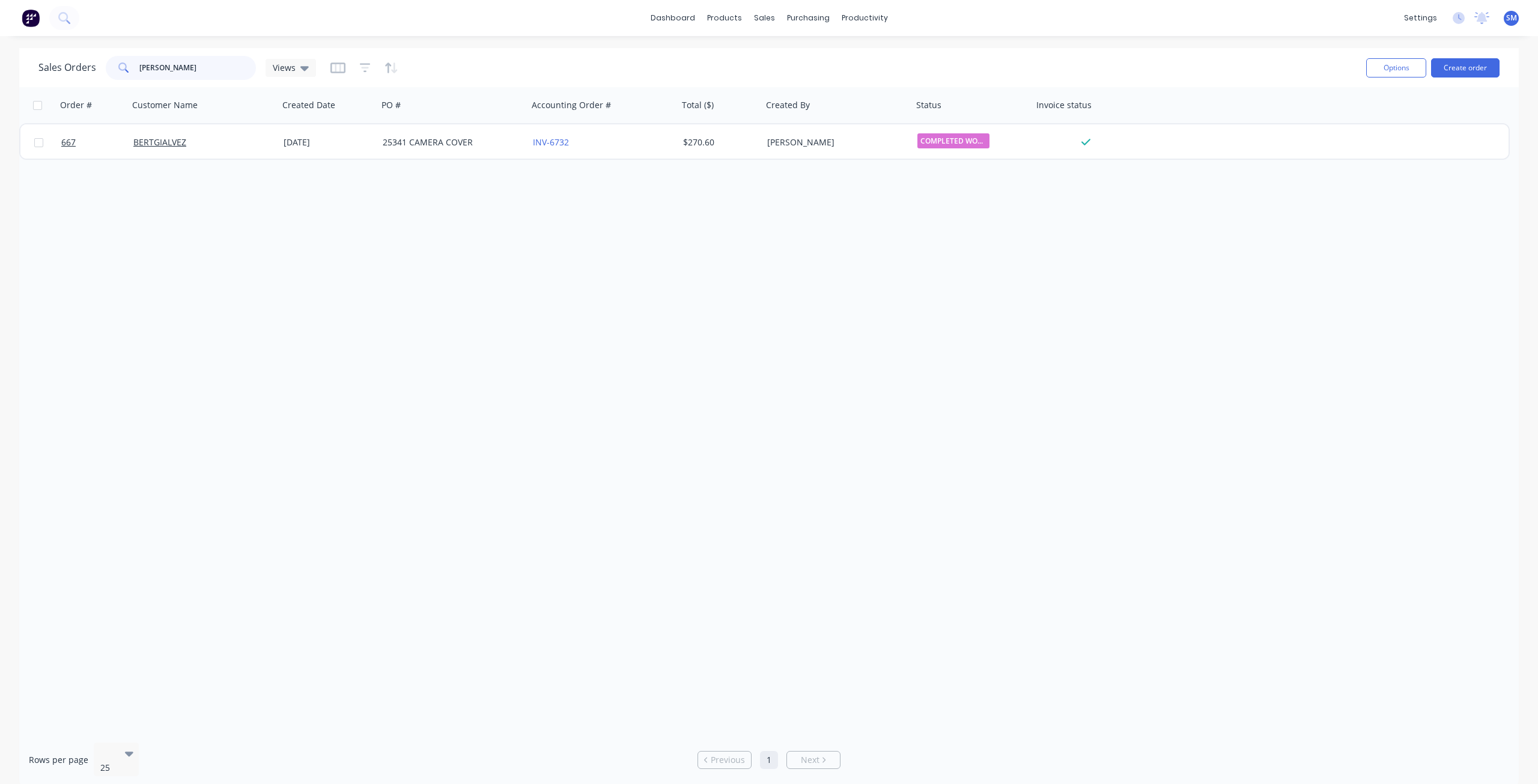
drag, startPoint x: 173, startPoint y: 63, endPoint x: 86, endPoint y: 70, distance: 87.3
click at [86, 70] on div "Sales Orders [PERSON_NAME] Views" at bounding box center [177, 68] width 278 height 24
type input "HELIX"
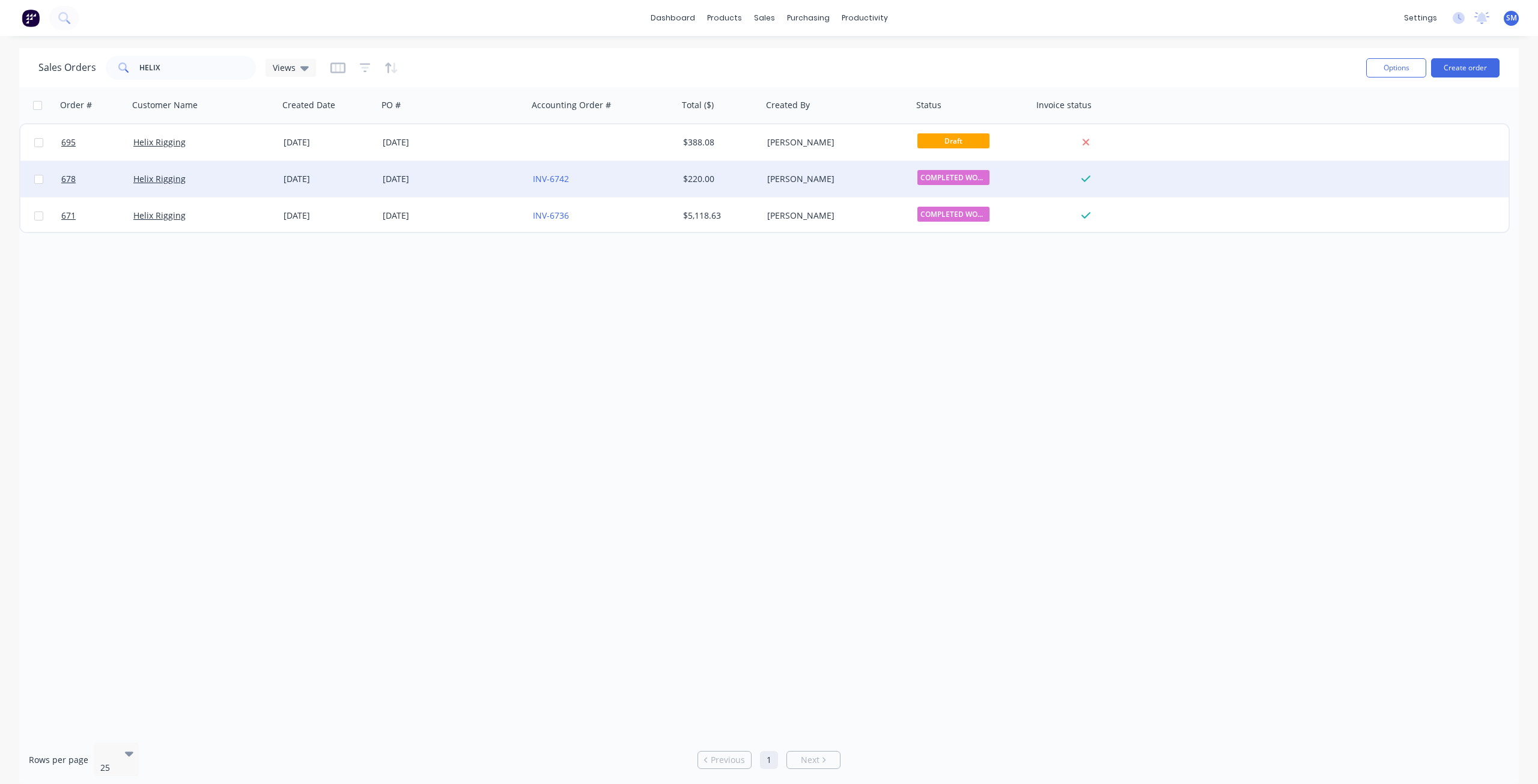
click at [412, 183] on div "[DATE]" at bounding box center [449, 179] width 133 height 12
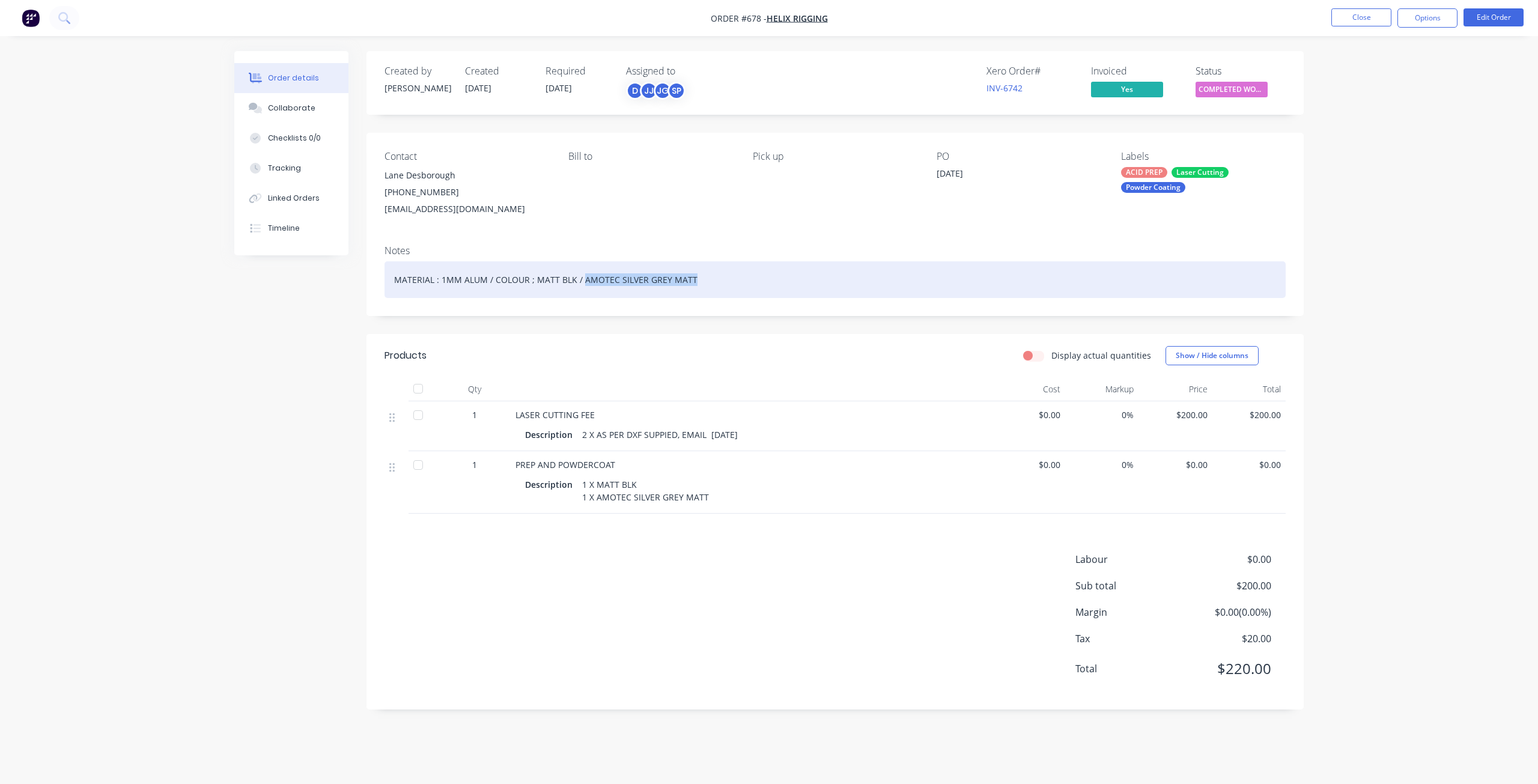
drag, startPoint x: 689, startPoint y: 277, endPoint x: 580, endPoint y: 290, distance: 109.8
click at [580, 290] on div "MATERIAL : 1MM ALUM / COLOUR ; MATT BLK / AMOTEC SILVER GREY MATT" at bounding box center [835, 279] width 901 height 36
copy div "AMOTEC SILVER GREY MATT"
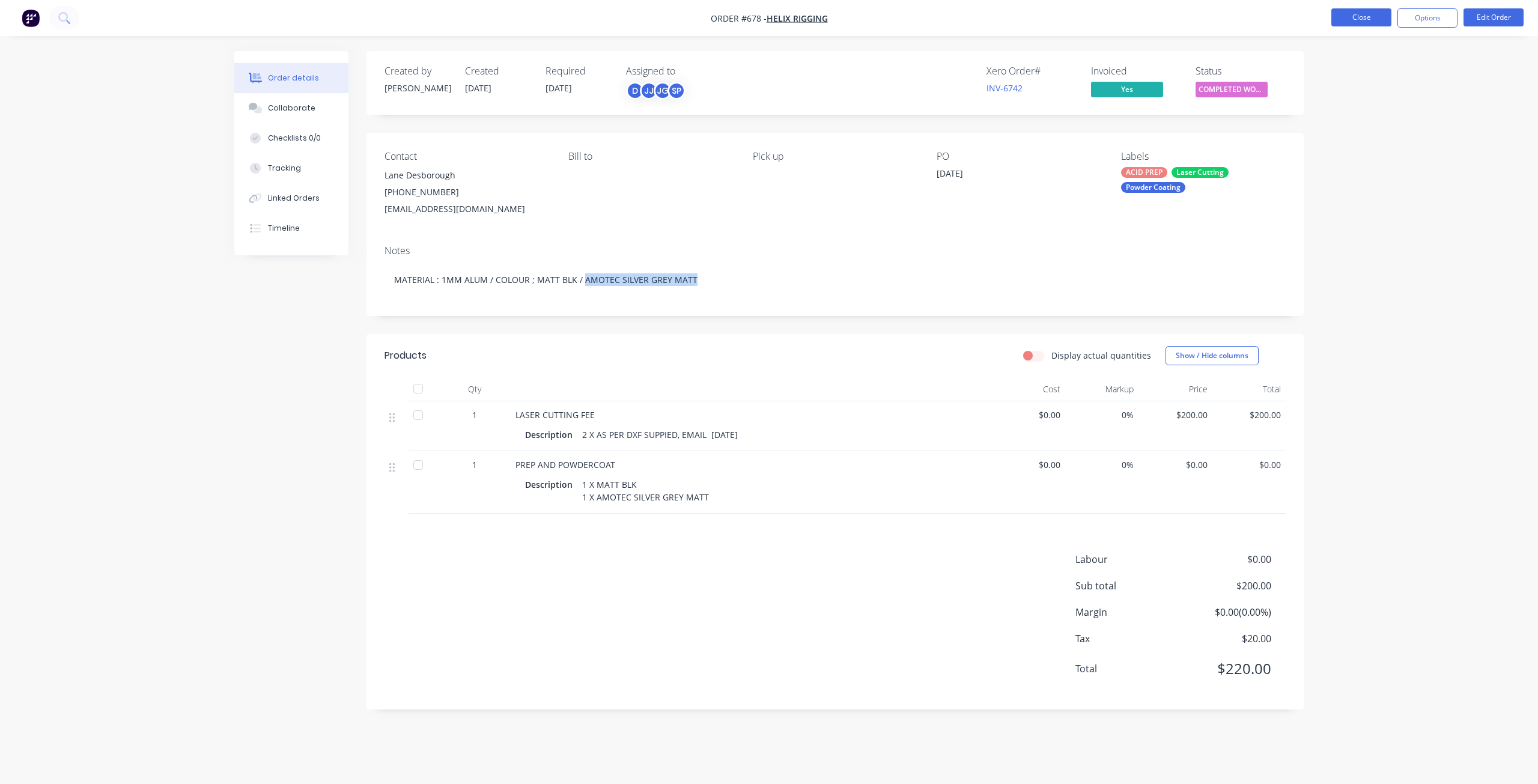
click at [1336, 22] on button "Close" at bounding box center [1361, 17] width 60 height 18
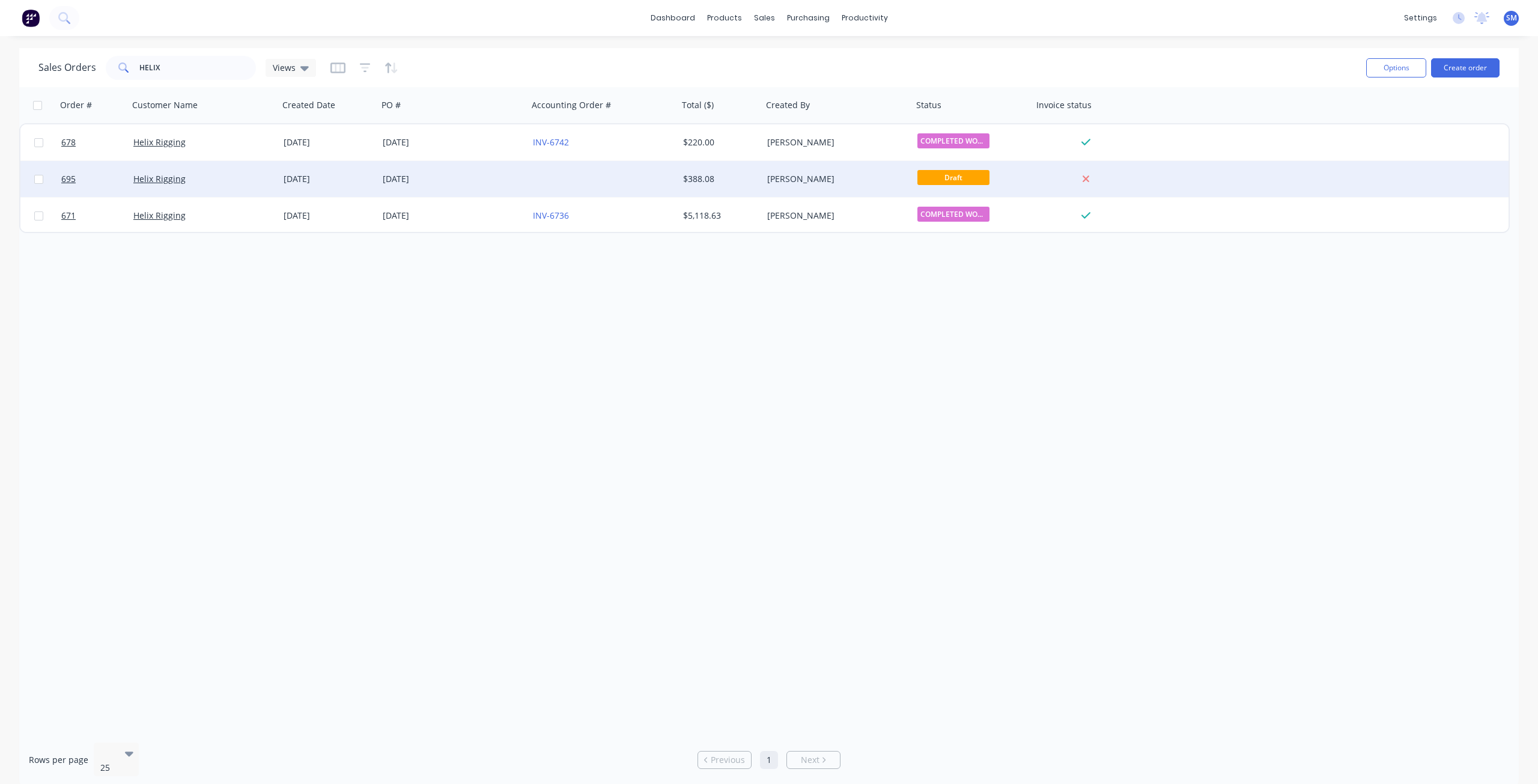
click at [411, 179] on div "[DATE]" at bounding box center [449, 179] width 133 height 12
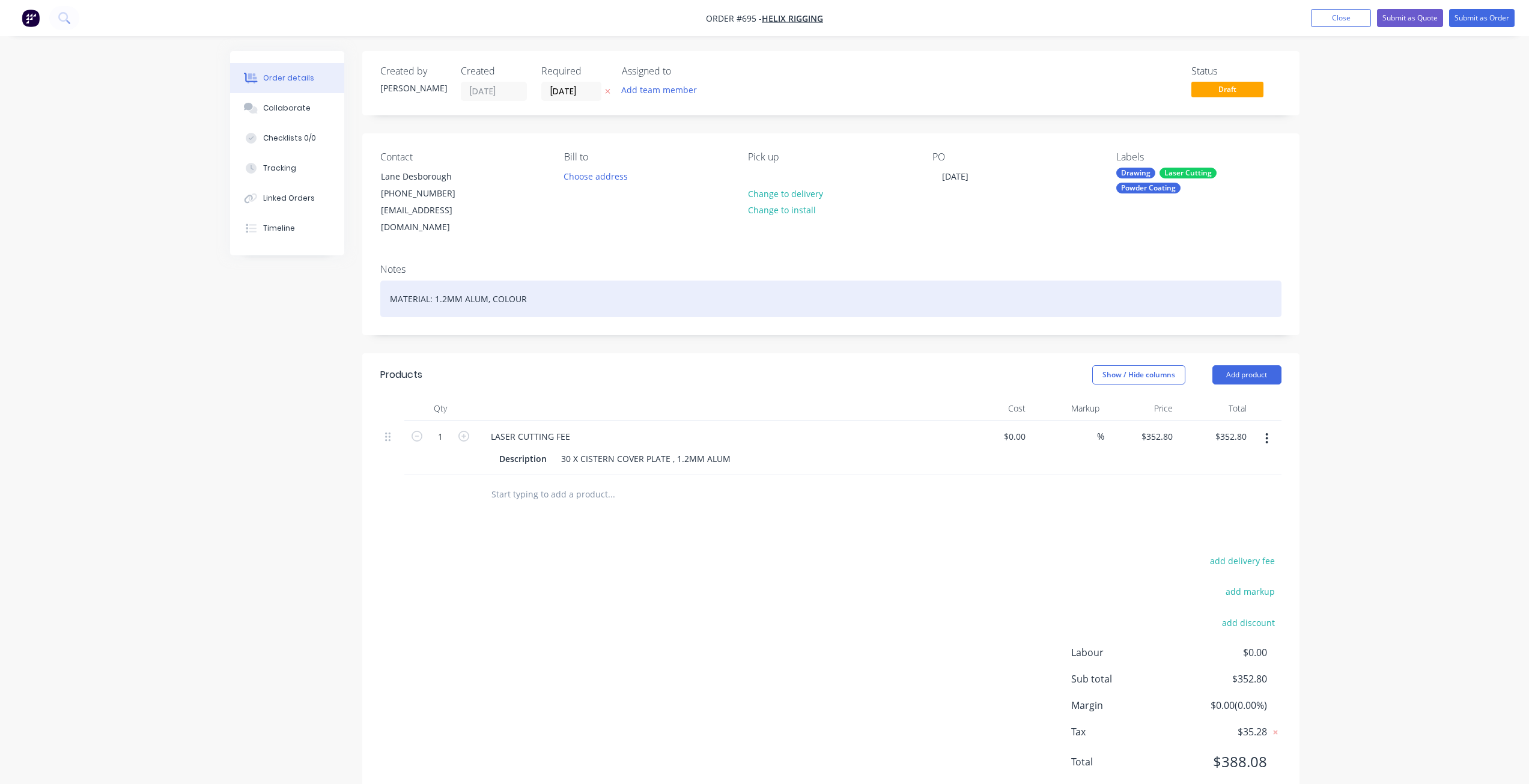
click at [527, 280] on div "MATERIAL: 1.2MM ALUM, COLOUR" at bounding box center [830, 298] width 901 height 36
paste div
click at [526, 285] on div "MATERIAL: 1.2MM ALUM, COLOUR AMOTEC SILVER GREY MATT" at bounding box center [830, 298] width 901 height 36
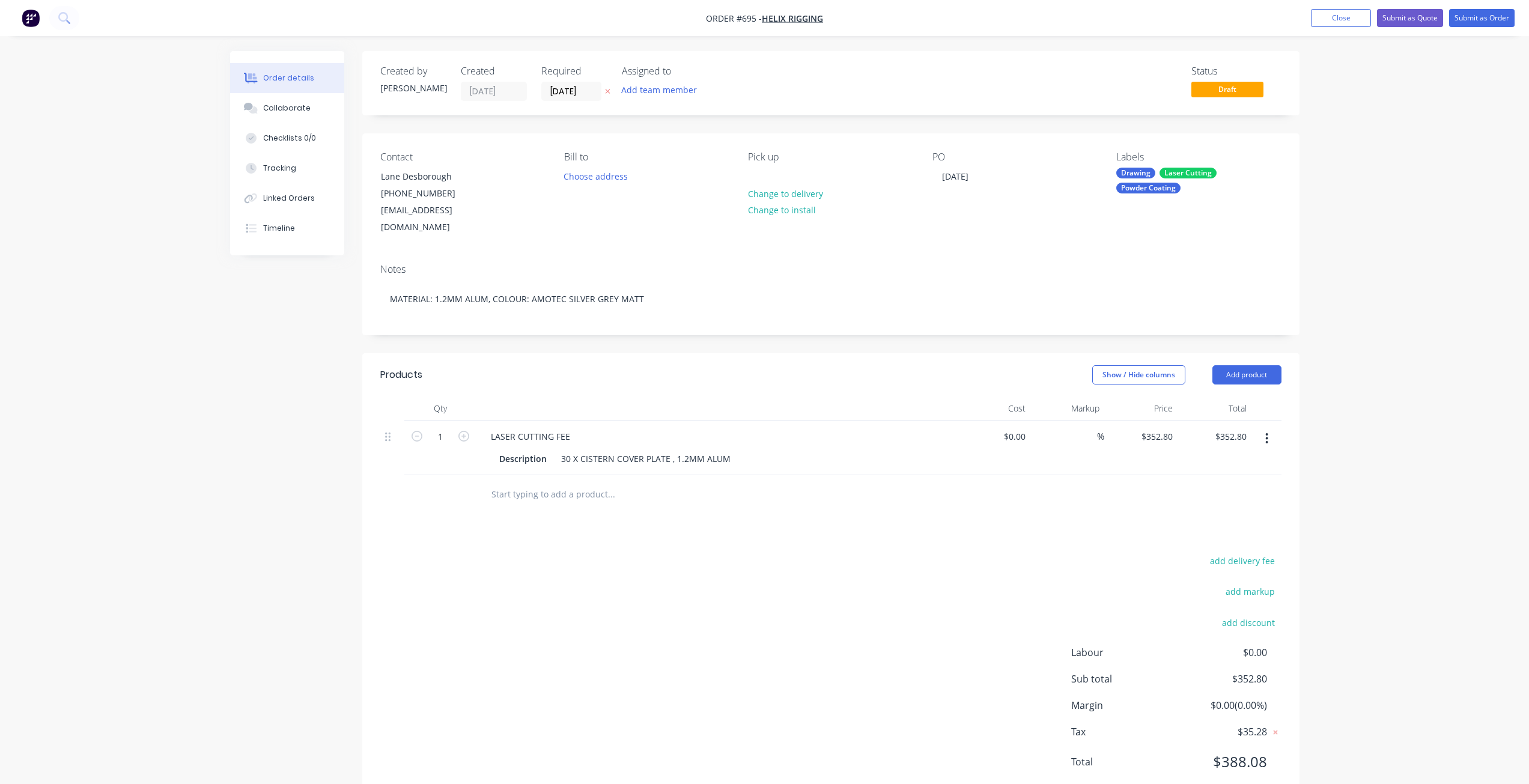
click at [510, 482] on input "text" at bounding box center [611, 494] width 240 height 24
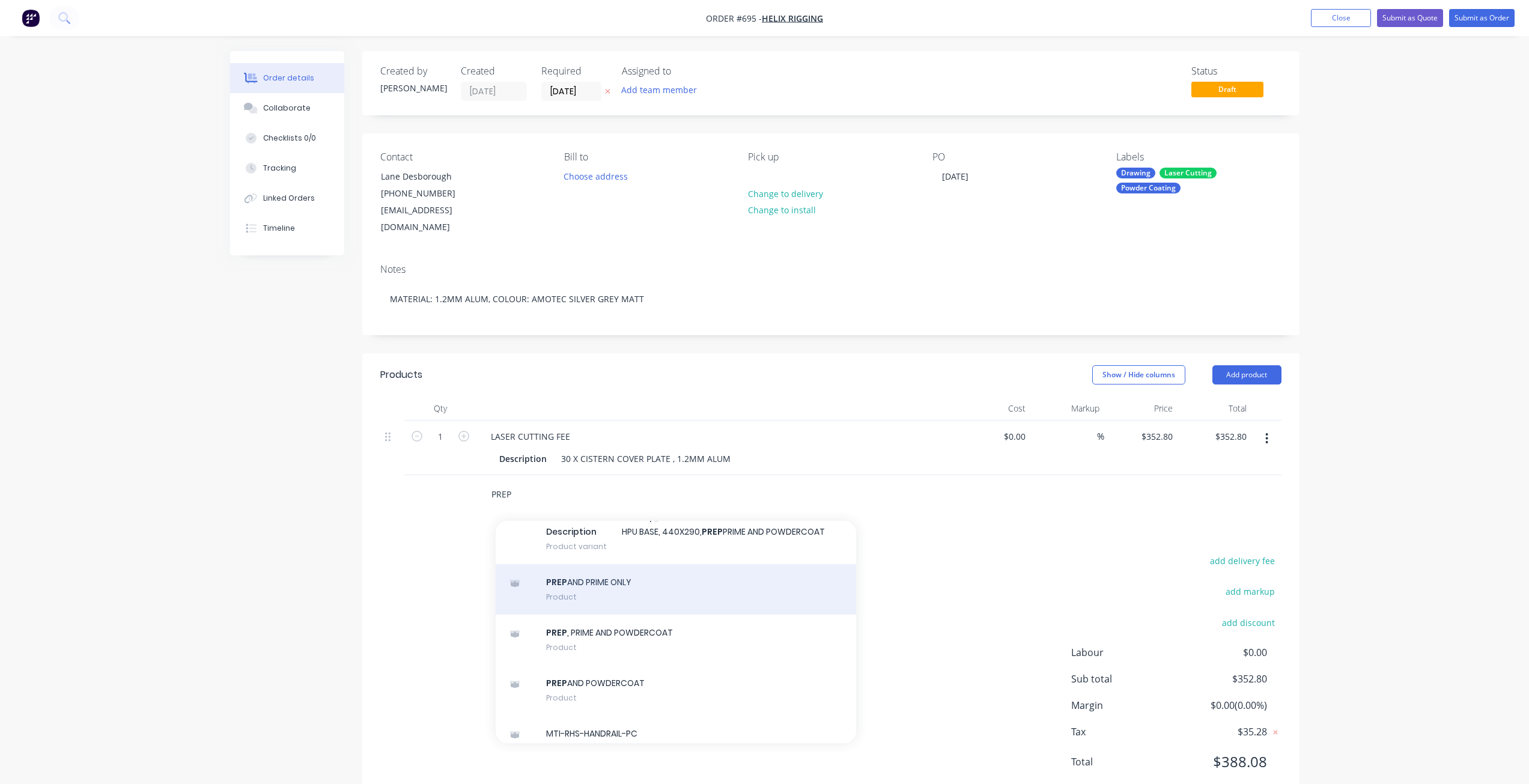
type input "PREP"
click at [587, 577] on div "PREP AND PRIME ONLY Product" at bounding box center [676, 589] width 361 height 51
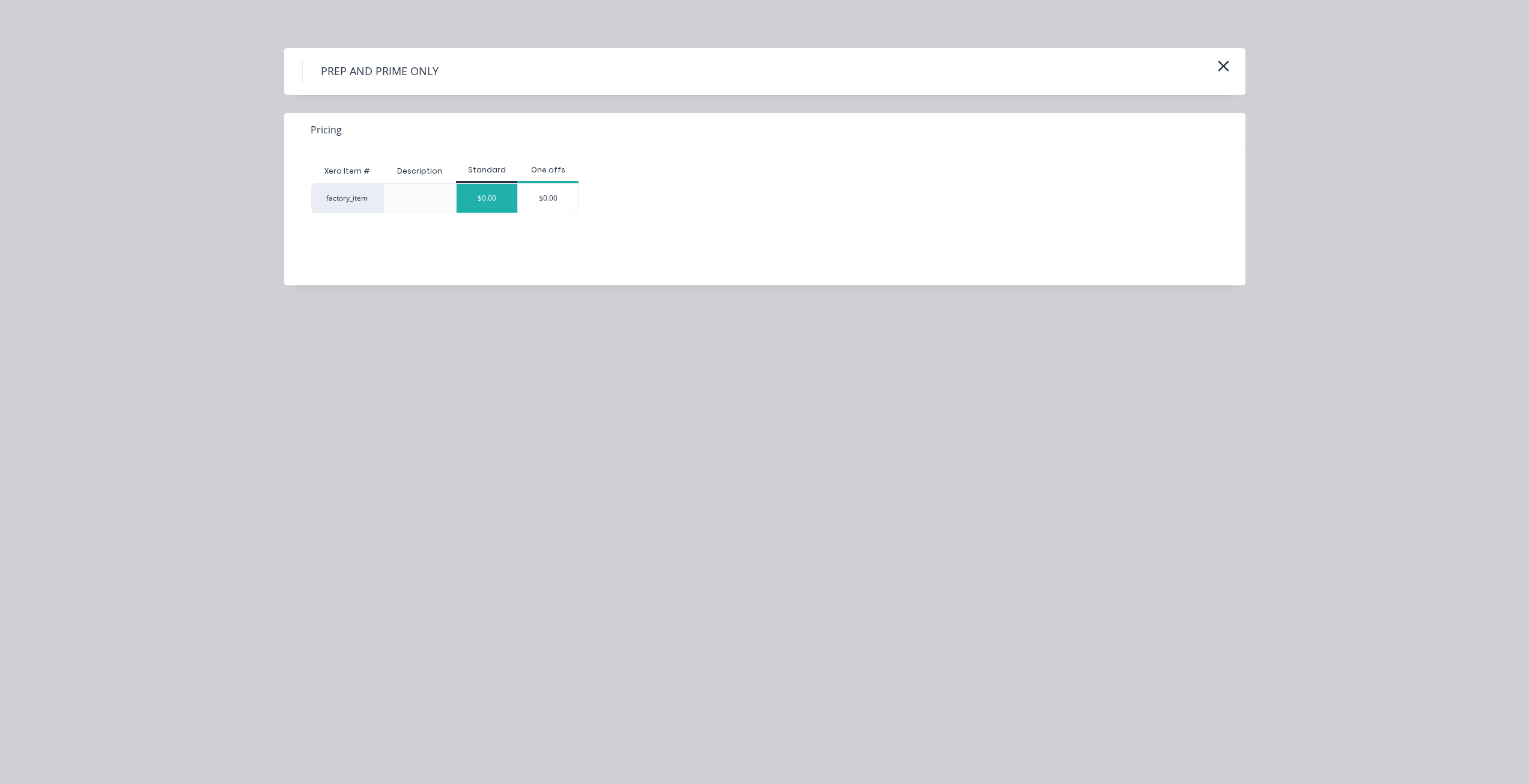
click at [490, 203] on div "$0.00" at bounding box center [487, 198] width 61 height 29
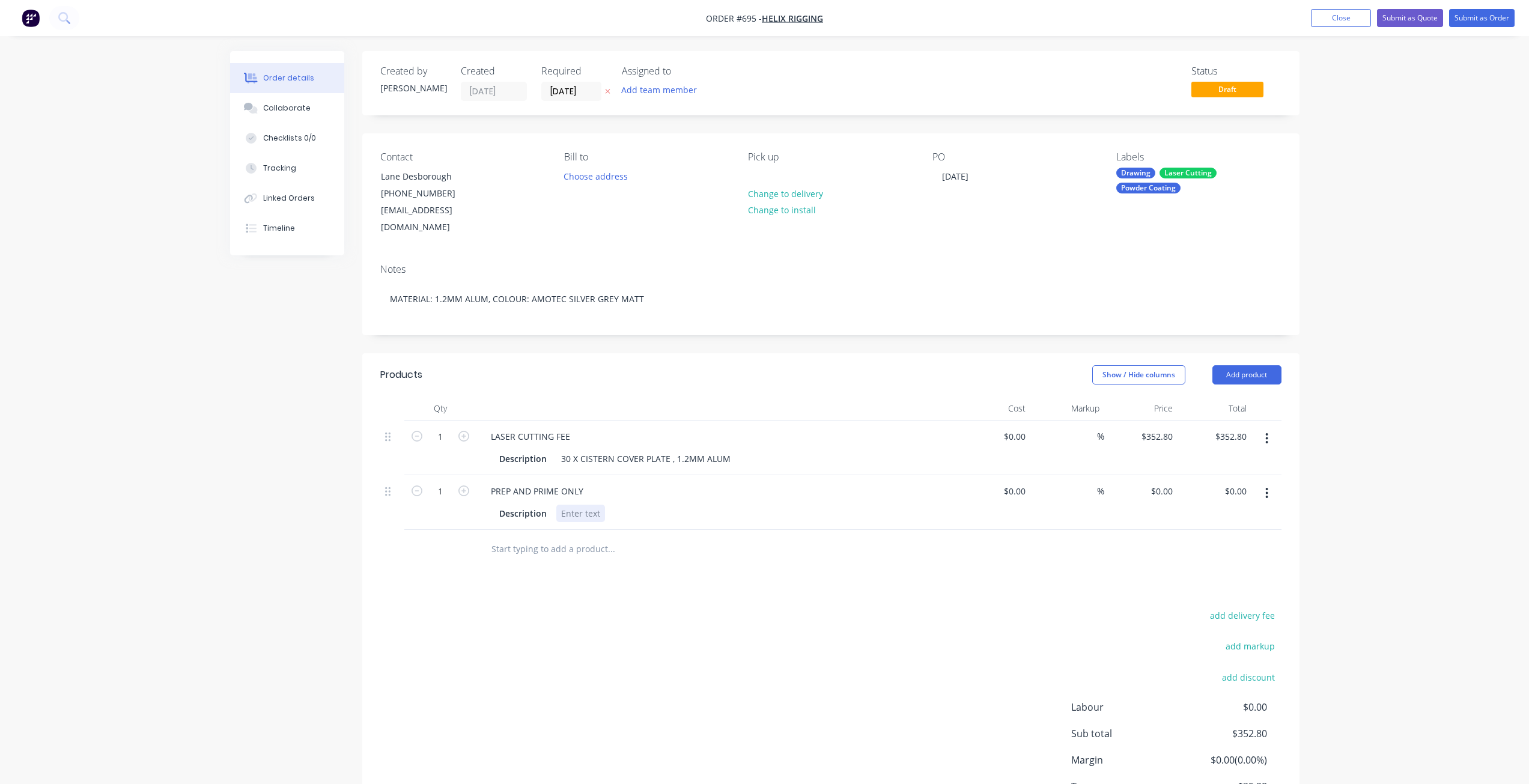
click at [570, 504] on div at bounding box center [580, 513] width 48 height 17
drag, startPoint x: 664, startPoint y: 442, endPoint x: 557, endPoint y: 446, distance: 107.1
click at [557, 450] on div "30 X CISTERN COVER PLATE , 1.2MM ALUM" at bounding box center [646, 458] width 179 height 17
copy div "30 X CISTERN COVER PLATE"
click at [592, 504] on div "Description 30 X" at bounding box center [714, 513] width 440 height 17
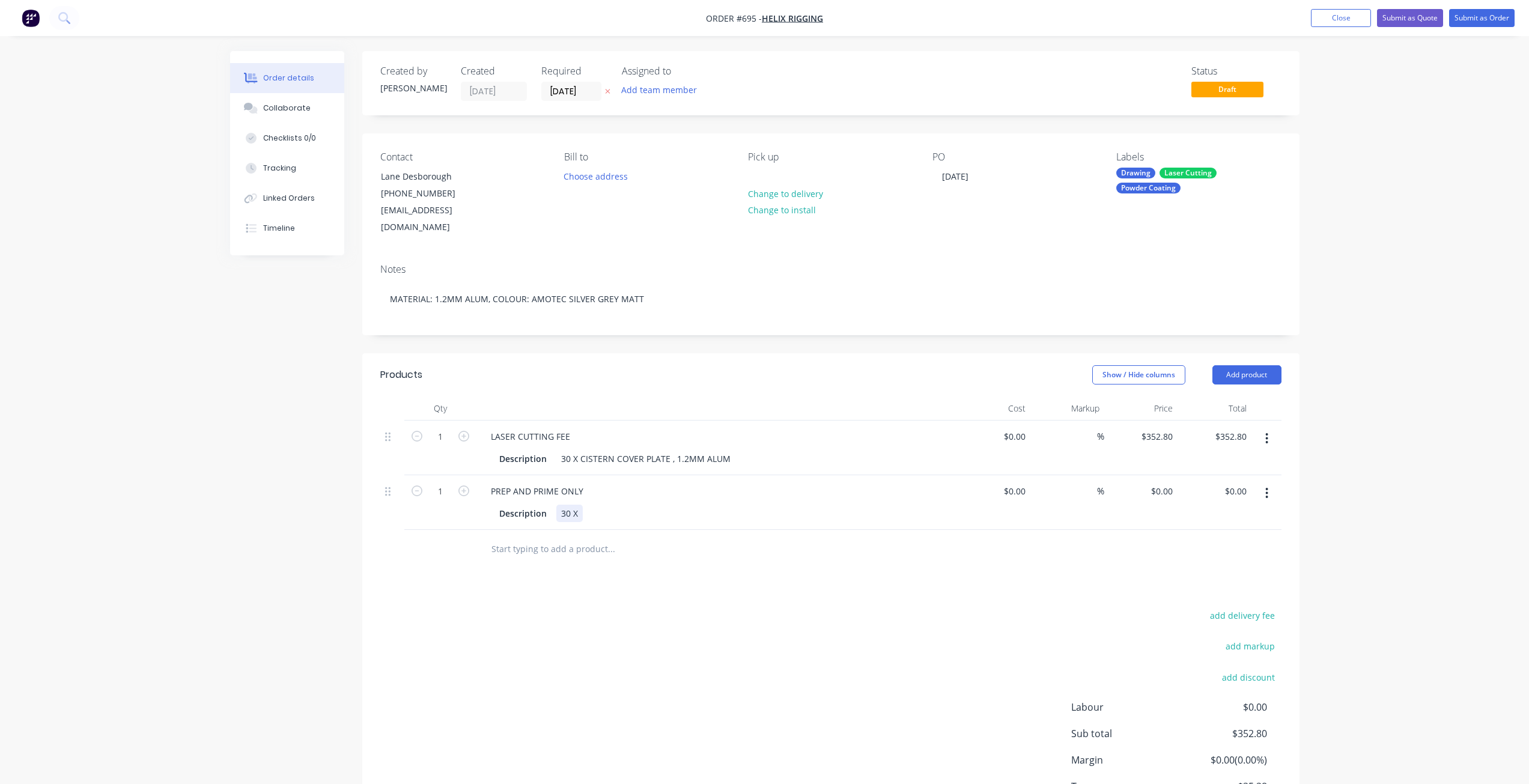
drag, startPoint x: 592, startPoint y: 494, endPoint x: 583, endPoint y: 501, distance: 11.4
click at [583, 504] on div "30 X" at bounding box center [570, 513] width 27 height 17
drag, startPoint x: 585, startPoint y: 496, endPoint x: 758, endPoint y: 492, distance: 173.0
click at [804, 504] on div "Description 30 X" at bounding box center [714, 513] width 440 height 17
click at [592, 504] on div "Description 30 X" at bounding box center [714, 513] width 440 height 17
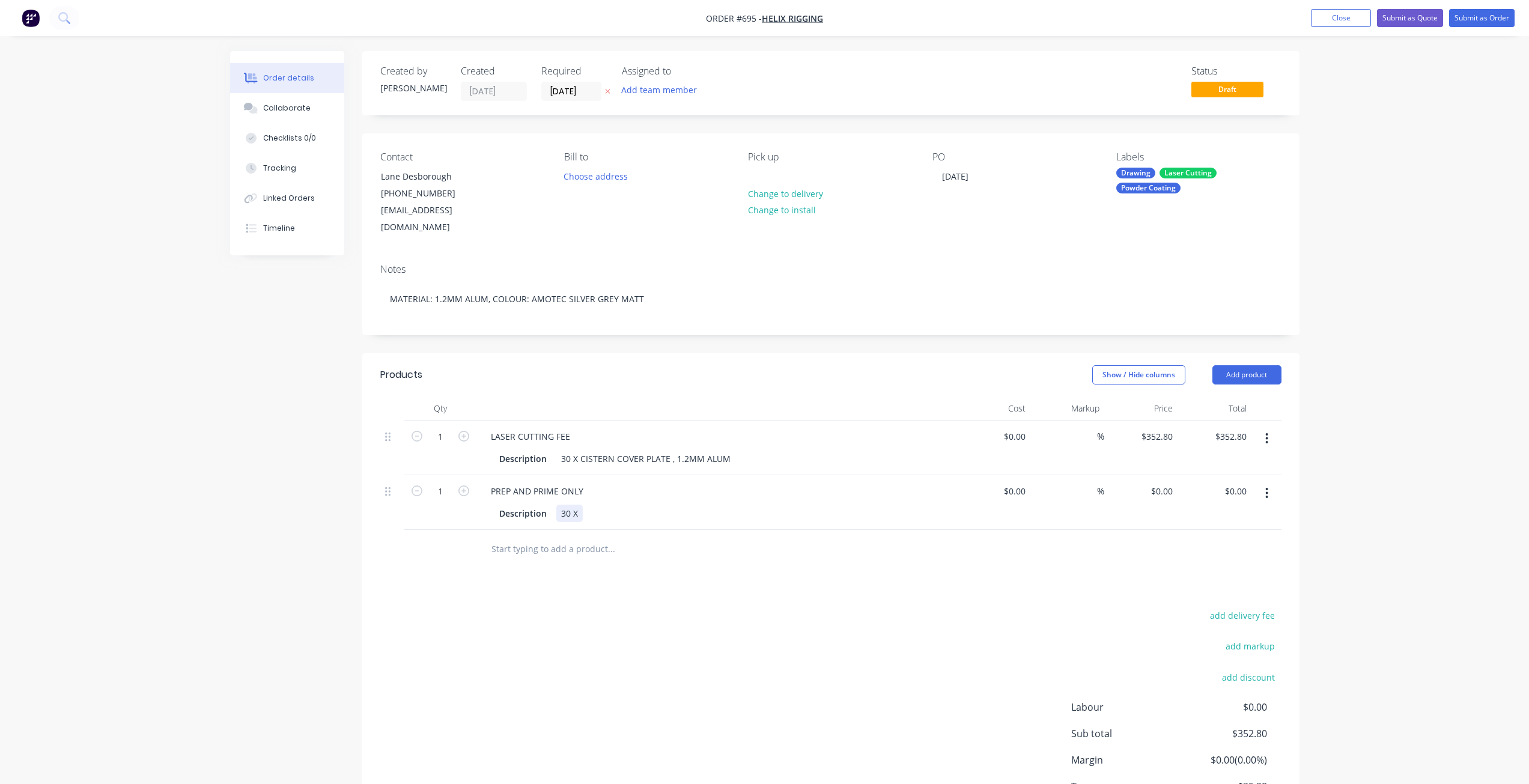
drag, startPoint x: 592, startPoint y: 499, endPoint x: 580, endPoint y: 500, distance: 12.0
click at [580, 504] on div "30 X" at bounding box center [570, 513] width 27 height 17
click at [579, 504] on div "30 X 30 X CISTERN COVER PLATE" at bounding box center [626, 513] width 138 height 17
click at [692, 508] on div "PREP AND PRIME ONLY Description 30 X CISTERN COVER PLATE" at bounding box center [717, 502] width 481 height 54
click at [1167, 482] on input "0" at bounding box center [1164, 490] width 28 height 17
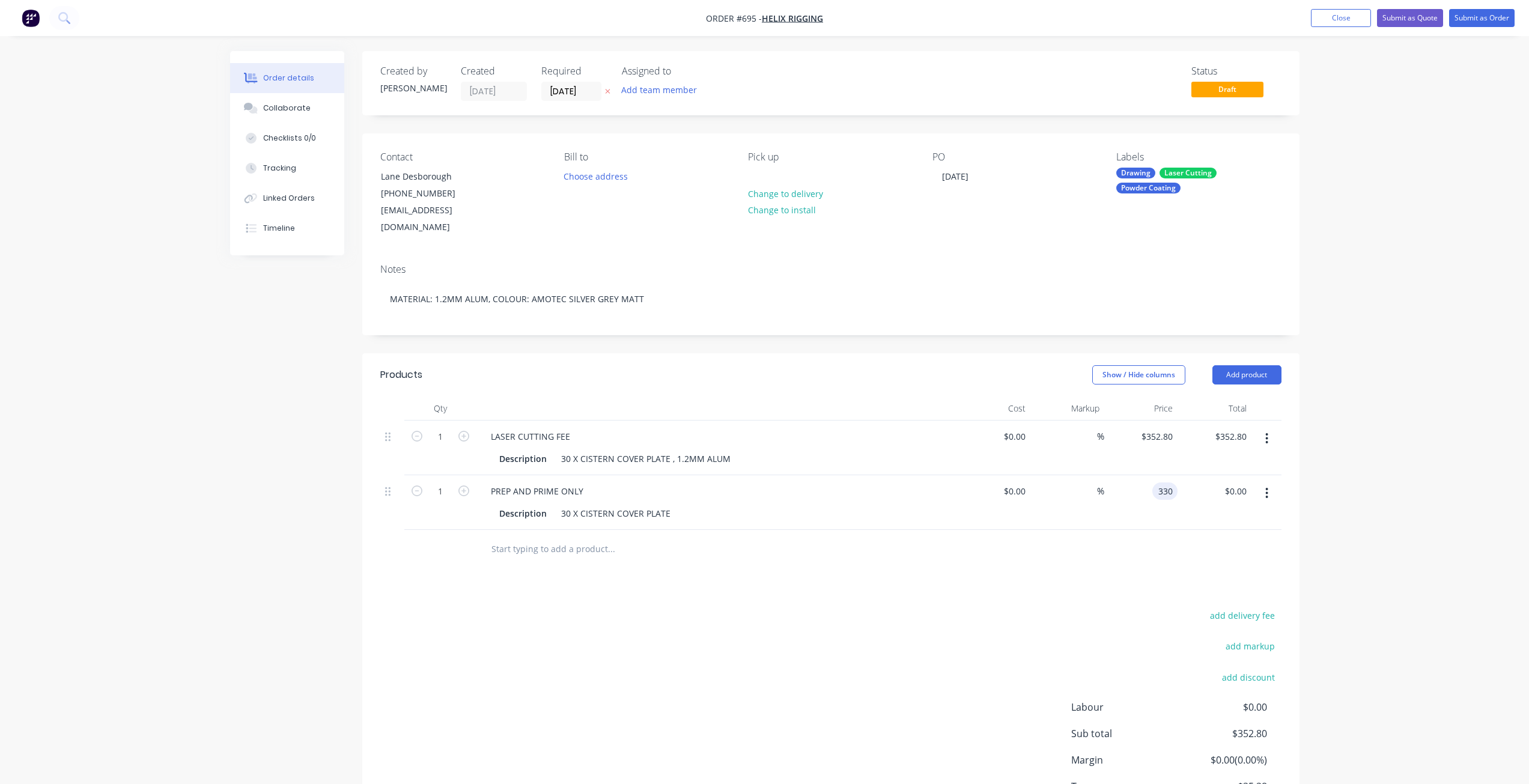
type input "$330.00"
click at [1191, 530] on div at bounding box center [830, 549] width 901 height 39
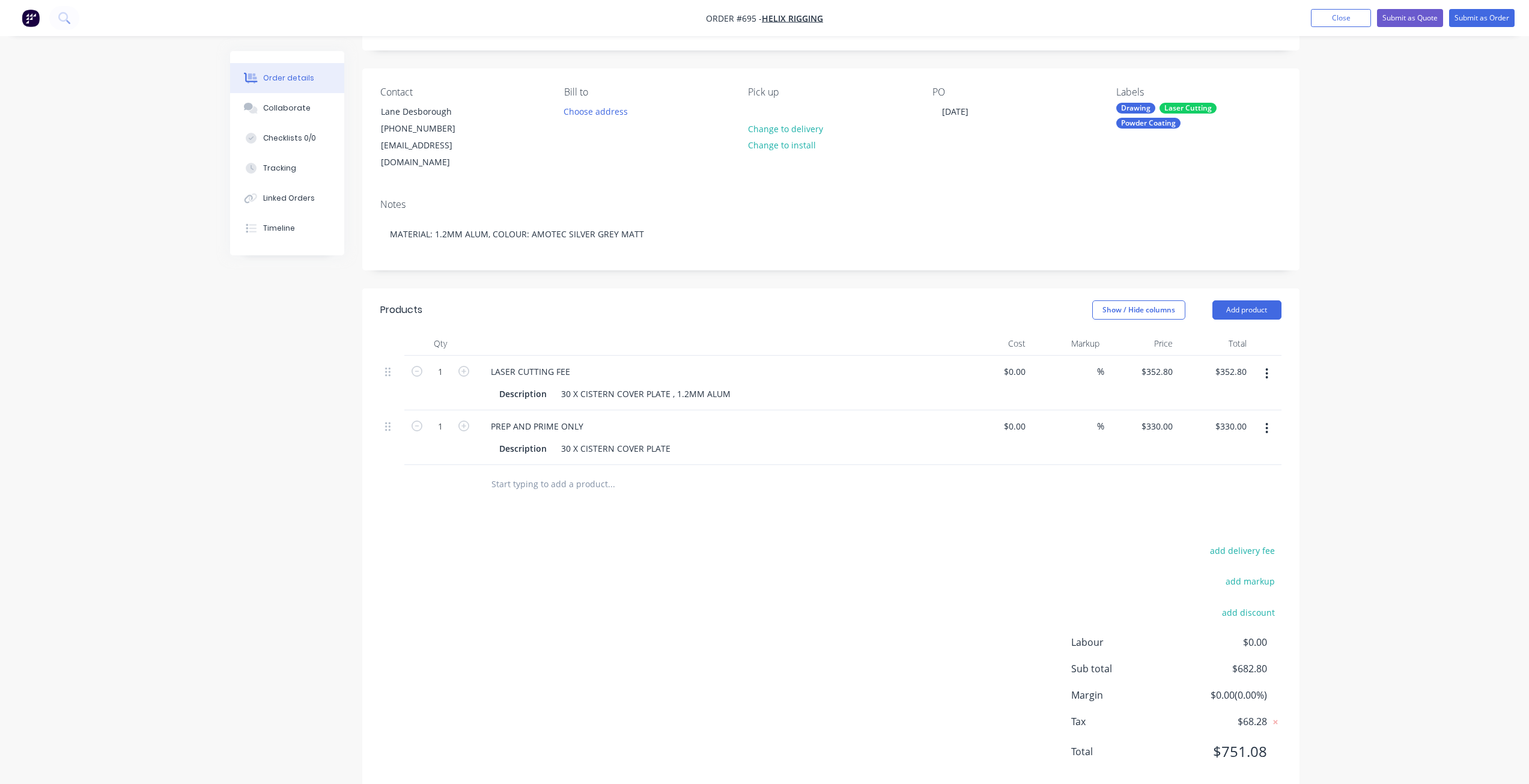
scroll to position [74, 0]
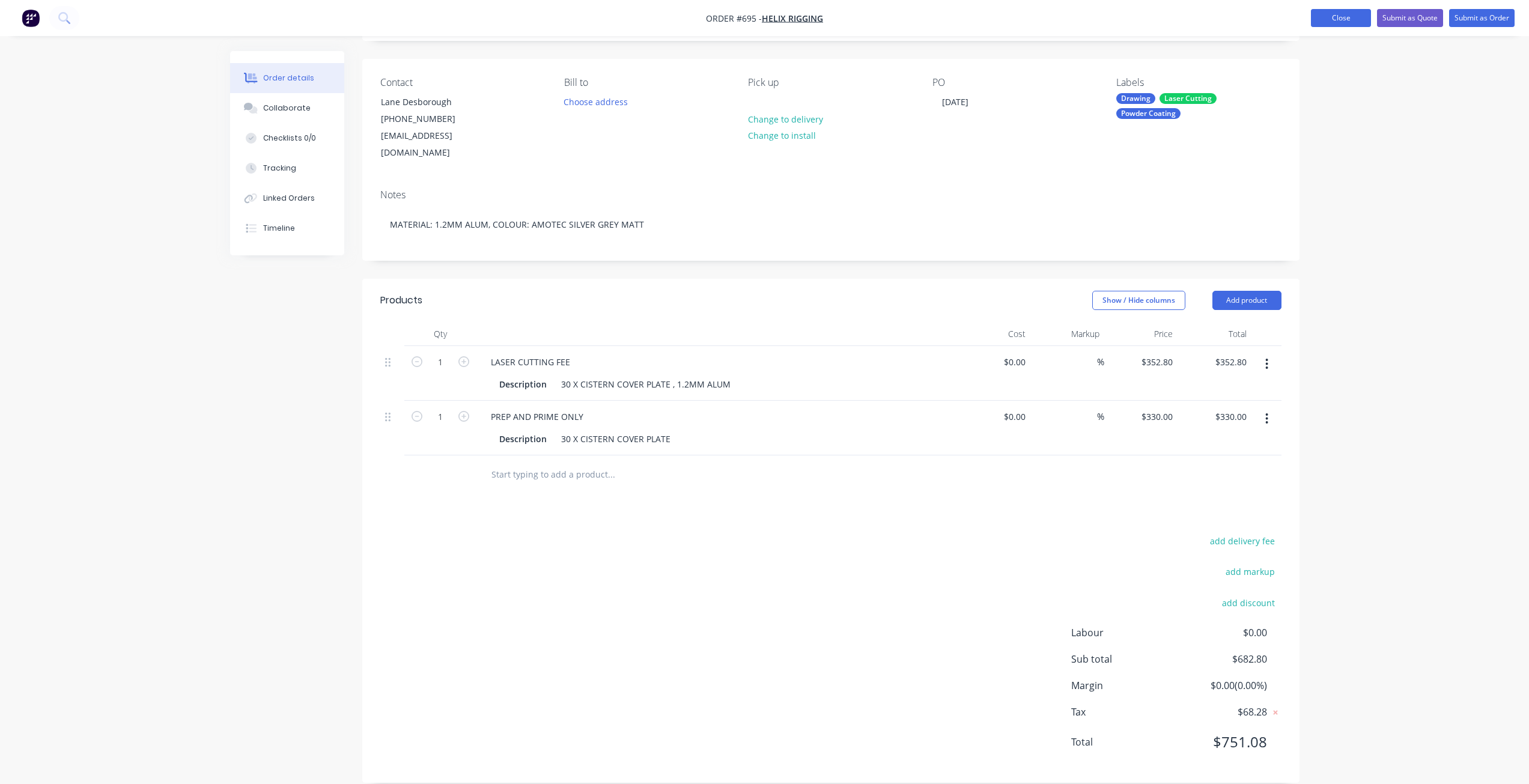
click at [1328, 19] on button "Close" at bounding box center [1341, 18] width 60 height 18
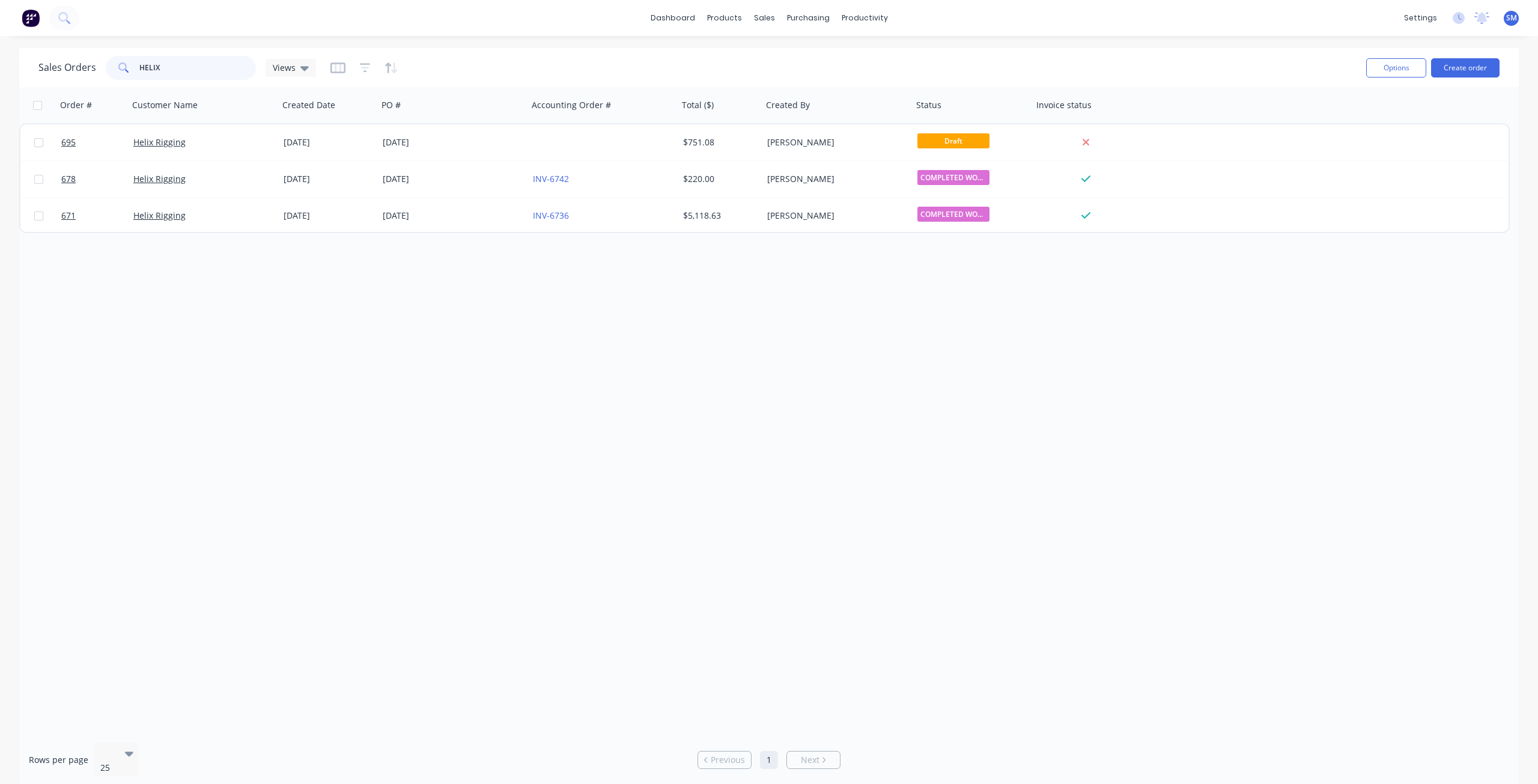
drag, startPoint x: 163, startPoint y: 68, endPoint x: 93, endPoint y: 68, distance: 70.0
click at [93, 68] on div "[DEMOGRAPHIC_DATA] Orders HELIX Views" at bounding box center [177, 68] width 278 height 24
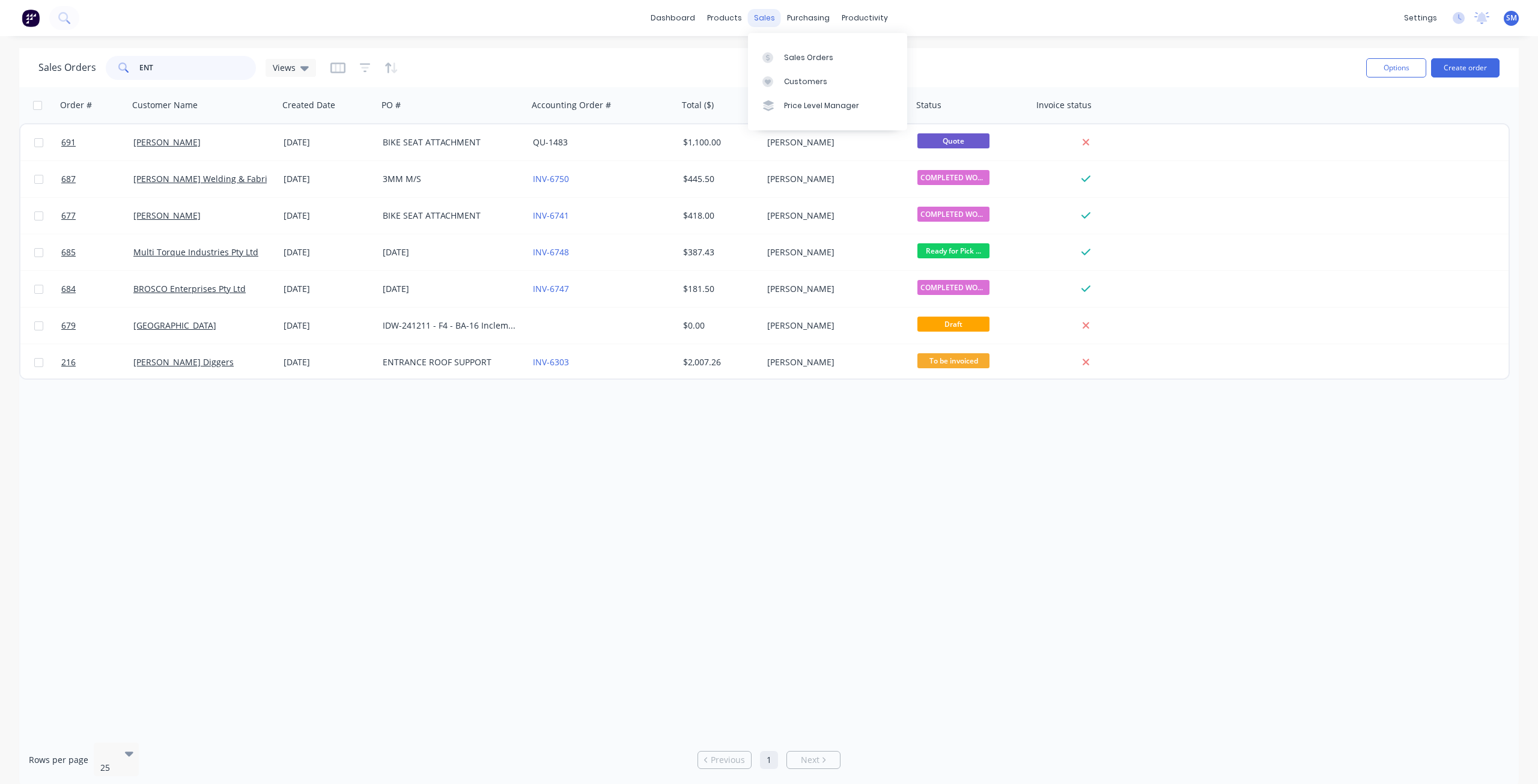
type input "ENT"
click at [767, 22] on div "sales" at bounding box center [764, 18] width 33 height 18
click at [794, 80] on div "Customers" at bounding box center [806, 82] width 43 height 11
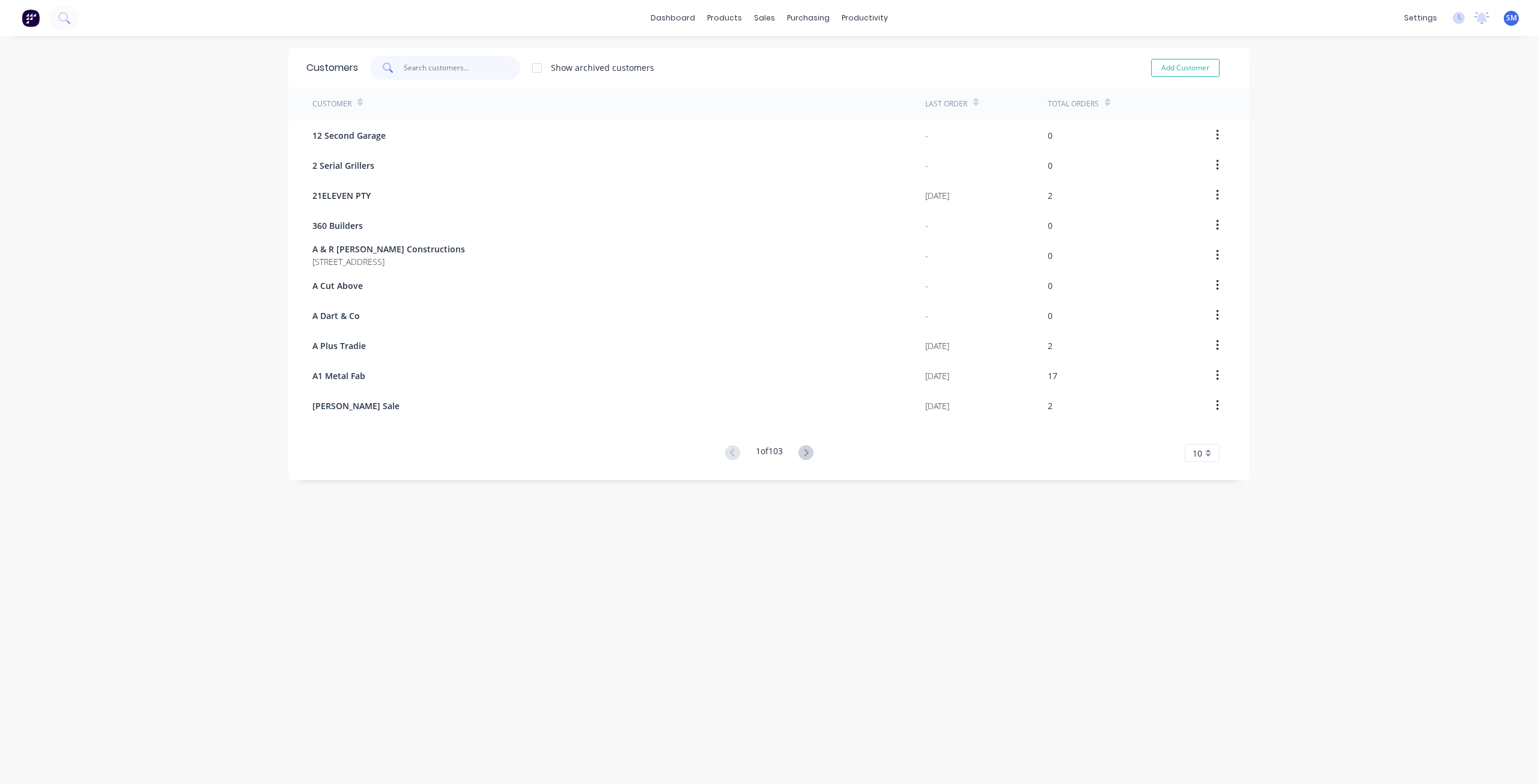
click at [423, 74] on input "text" at bounding box center [462, 68] width 117 height 24
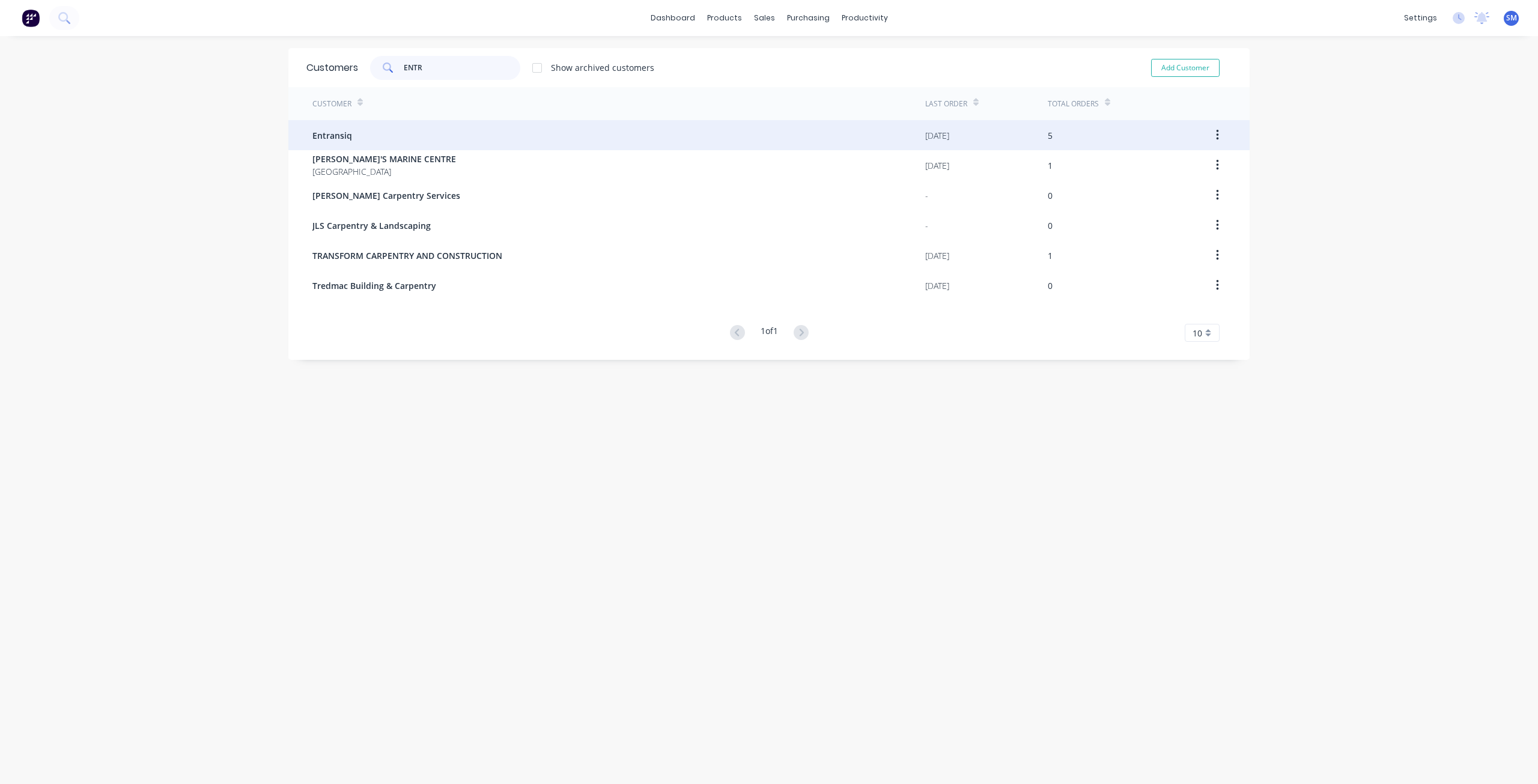
type input "ENTR"
click at [333, 135] on span "Entransiq" at bounding box center [332, 135] width 39 height 13
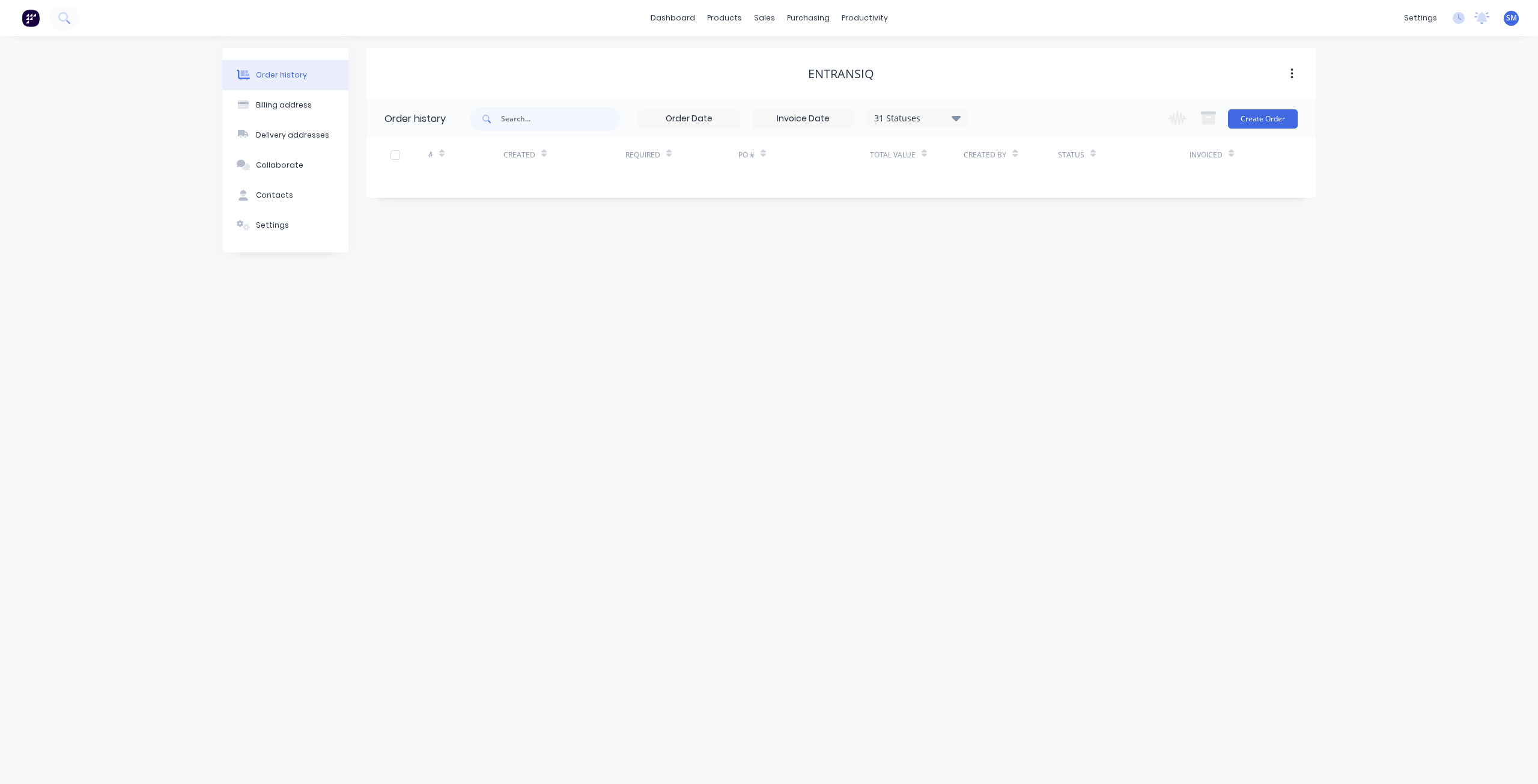
click at [957, 118] on icon at bounding box center [956, 118] width 9 height 5
click at [1016, 220] on label at bounding box center [1016, 220] width 0 height 0
click at [1016, 228] on input "checkbox" at bounding box center [1021, 225] width 10 height 11
checkbox input "true"
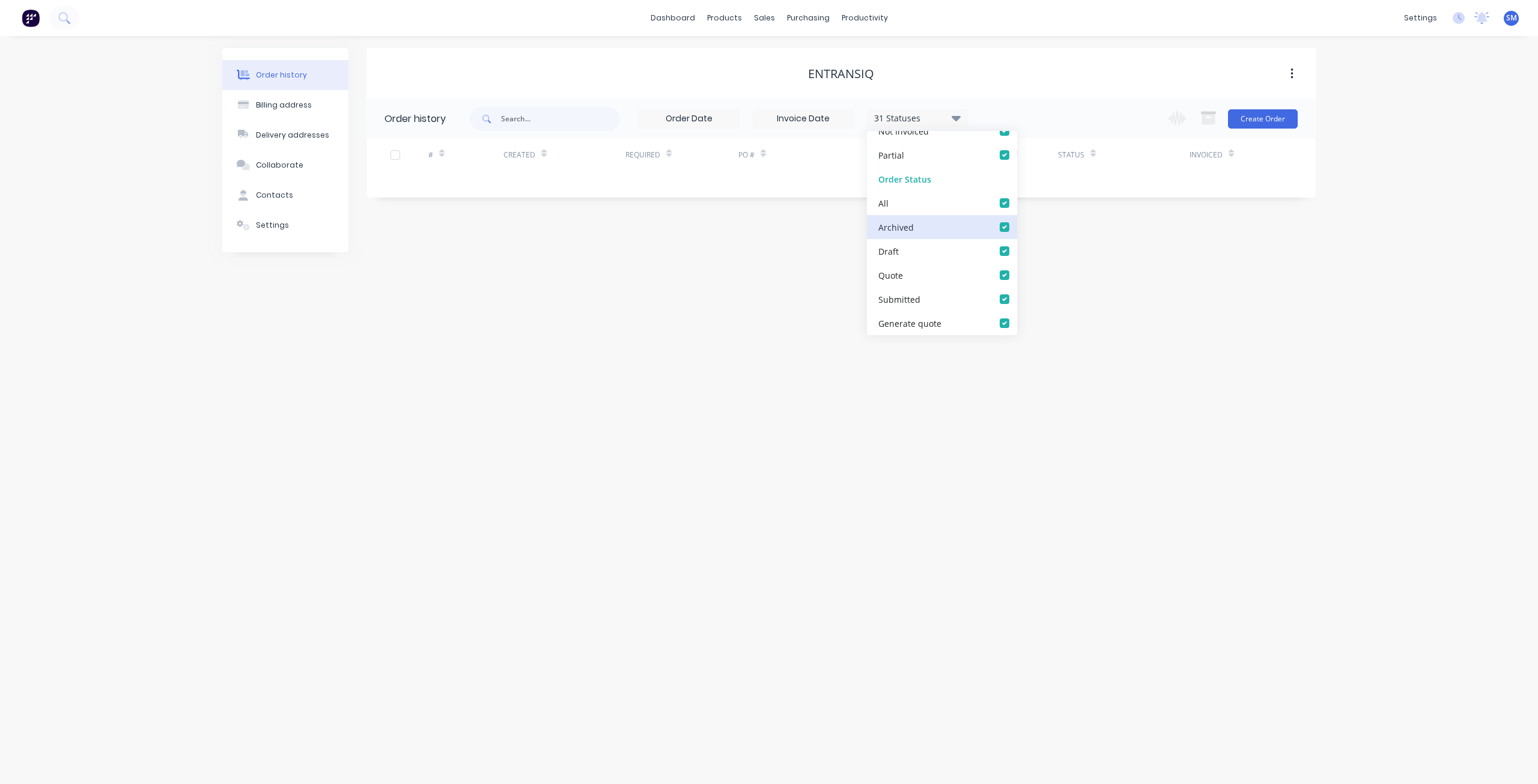
checkbox input "true"
click at [741, 241] on div "Entransiq Order history 32 Statuses Invoice Status Invoiced Not Invoiced Partia…" at bounding box center [842, 150] width 949 height 205
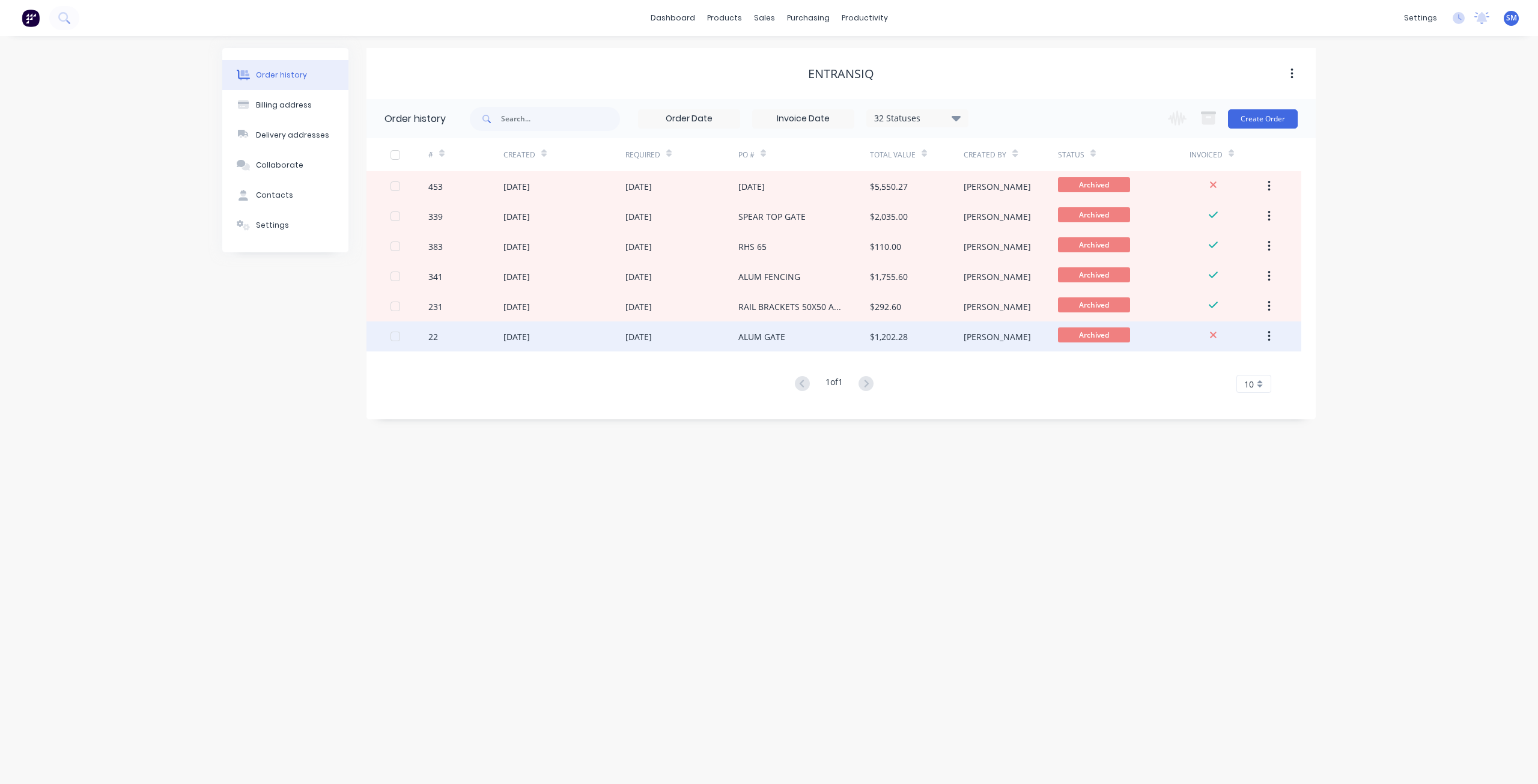
click at [530, 337] on div "[DATE]" at bounding box center [517, 336] width 27 height 13
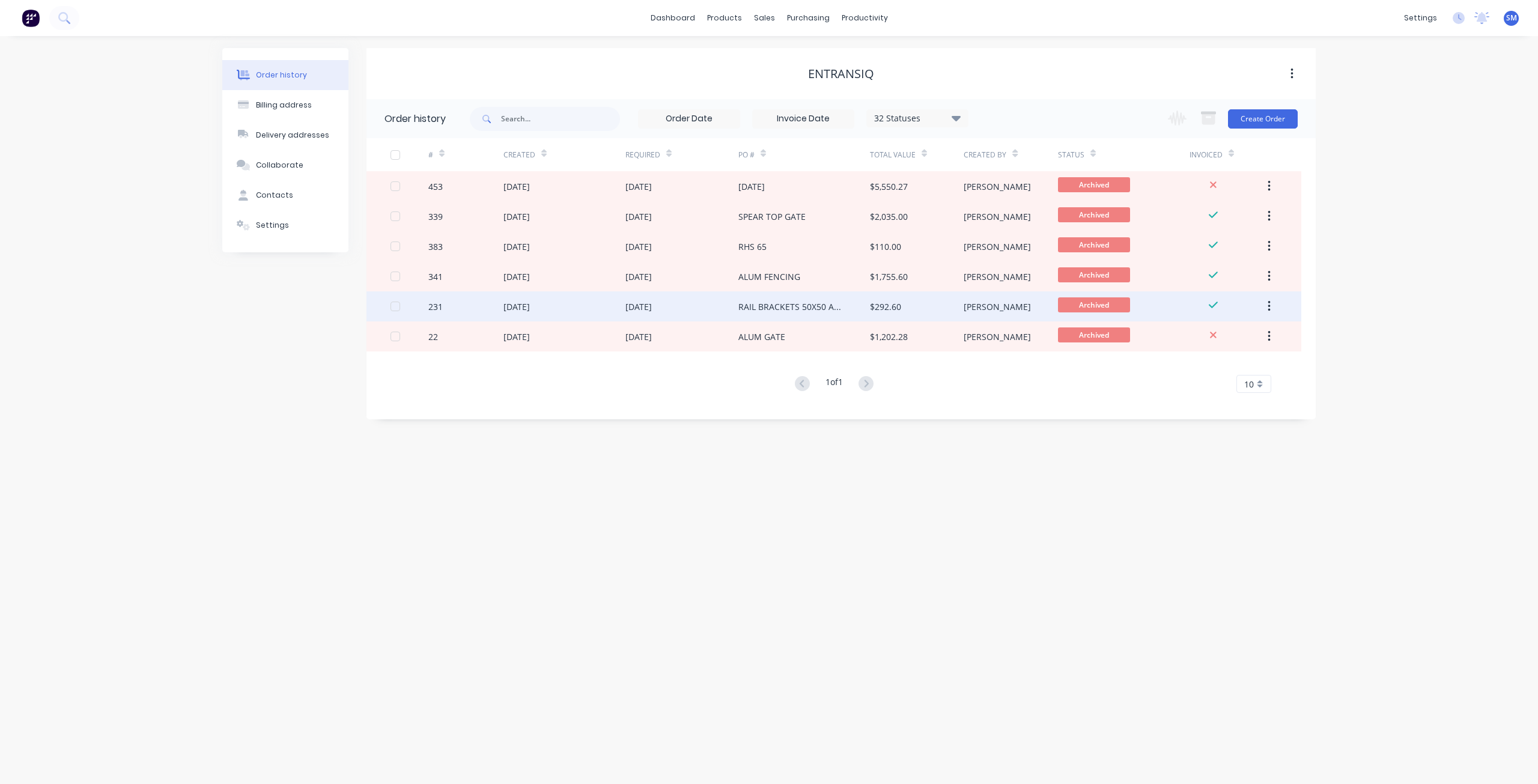
click at [530, 308] on div "[DATE]" at bounding box center [517, 306] width 27 height 13
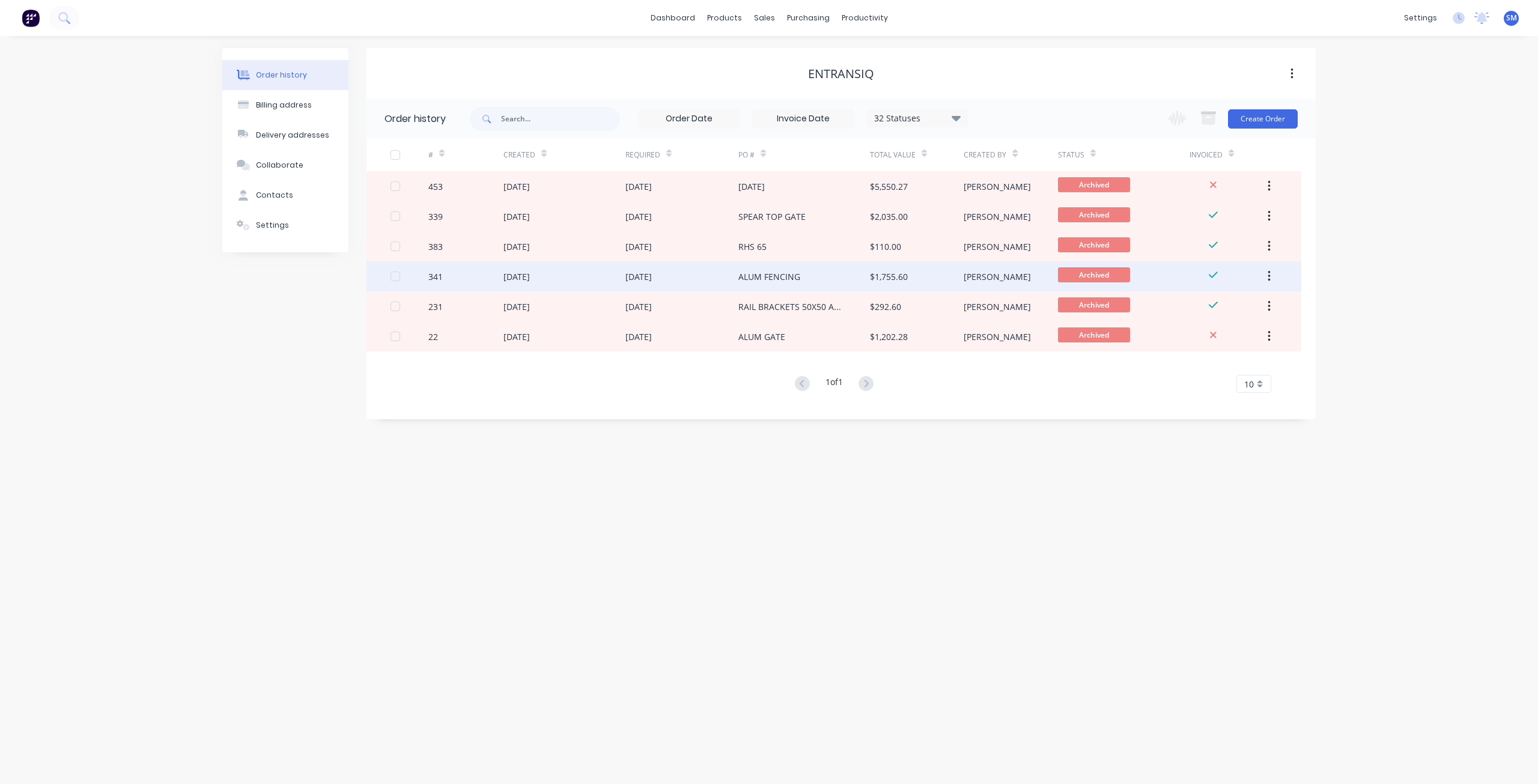
click at [530, 274] on div "[DATE]" at bounding box center [517, 276] width 27 height 13
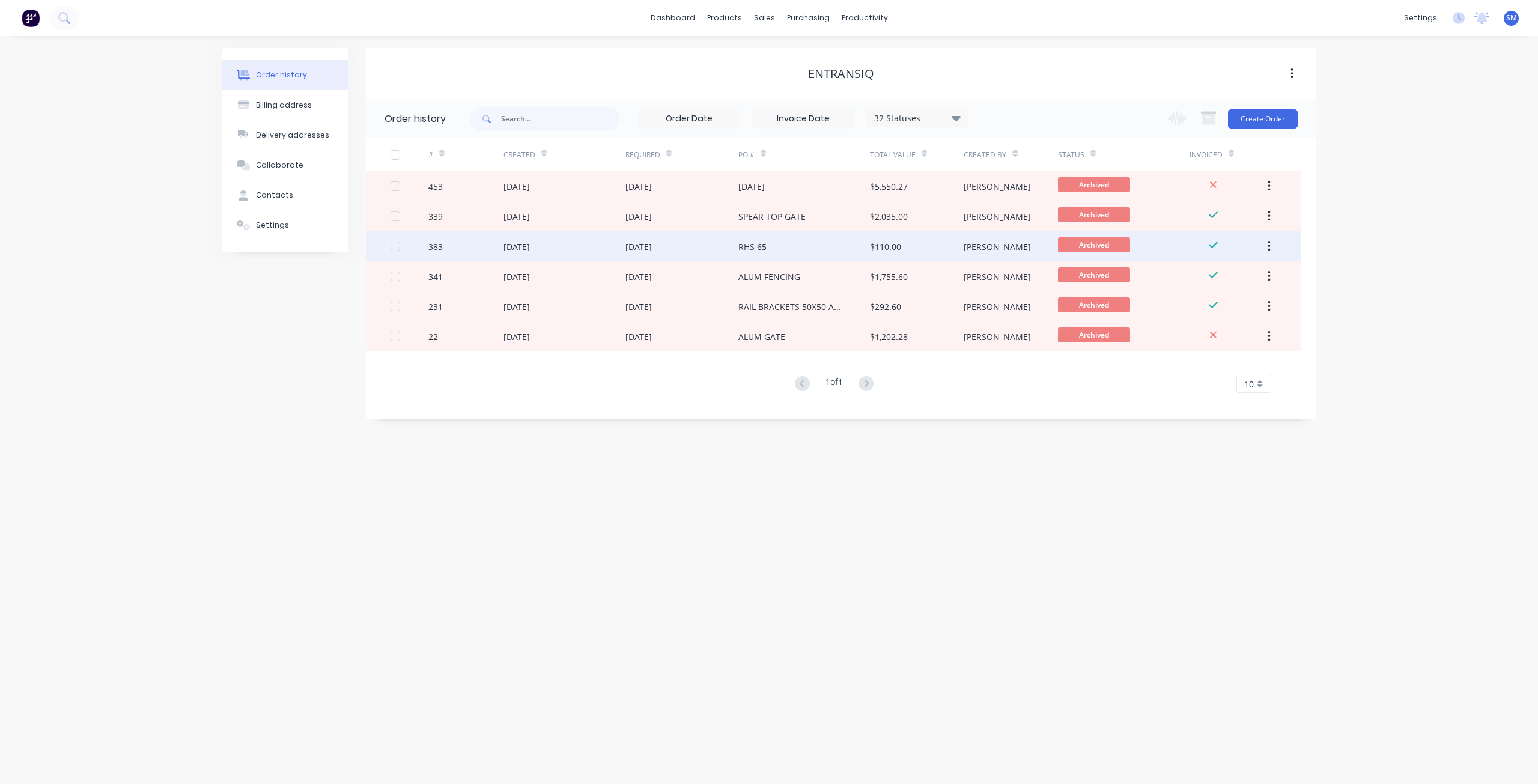
click at [530, 248] on div "[DATE]" at bounding box center [517, 246] width 27 height 13
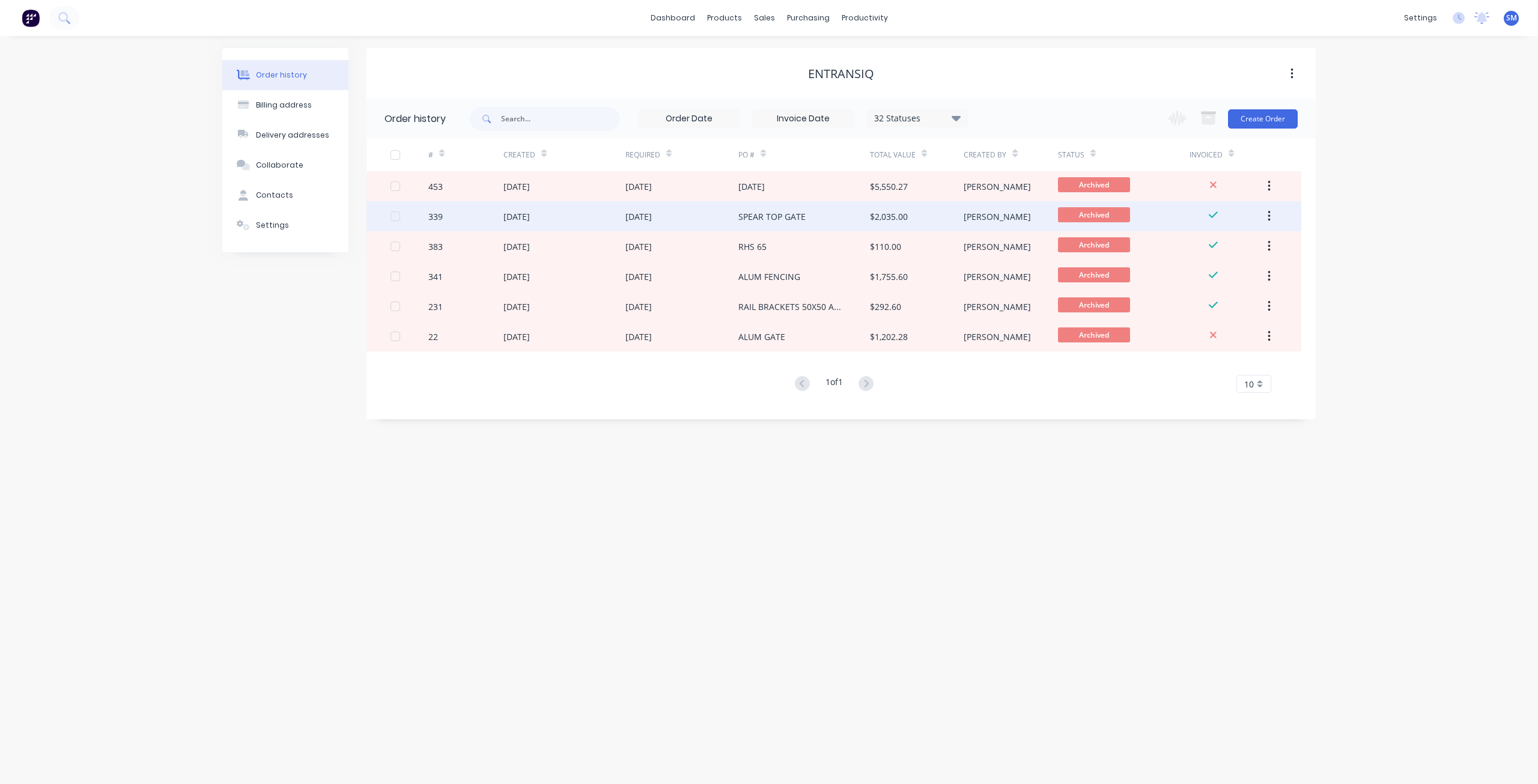
click at [564, 220] on div "[DATE]" at bounding box center [565, 216] width 122 height 30
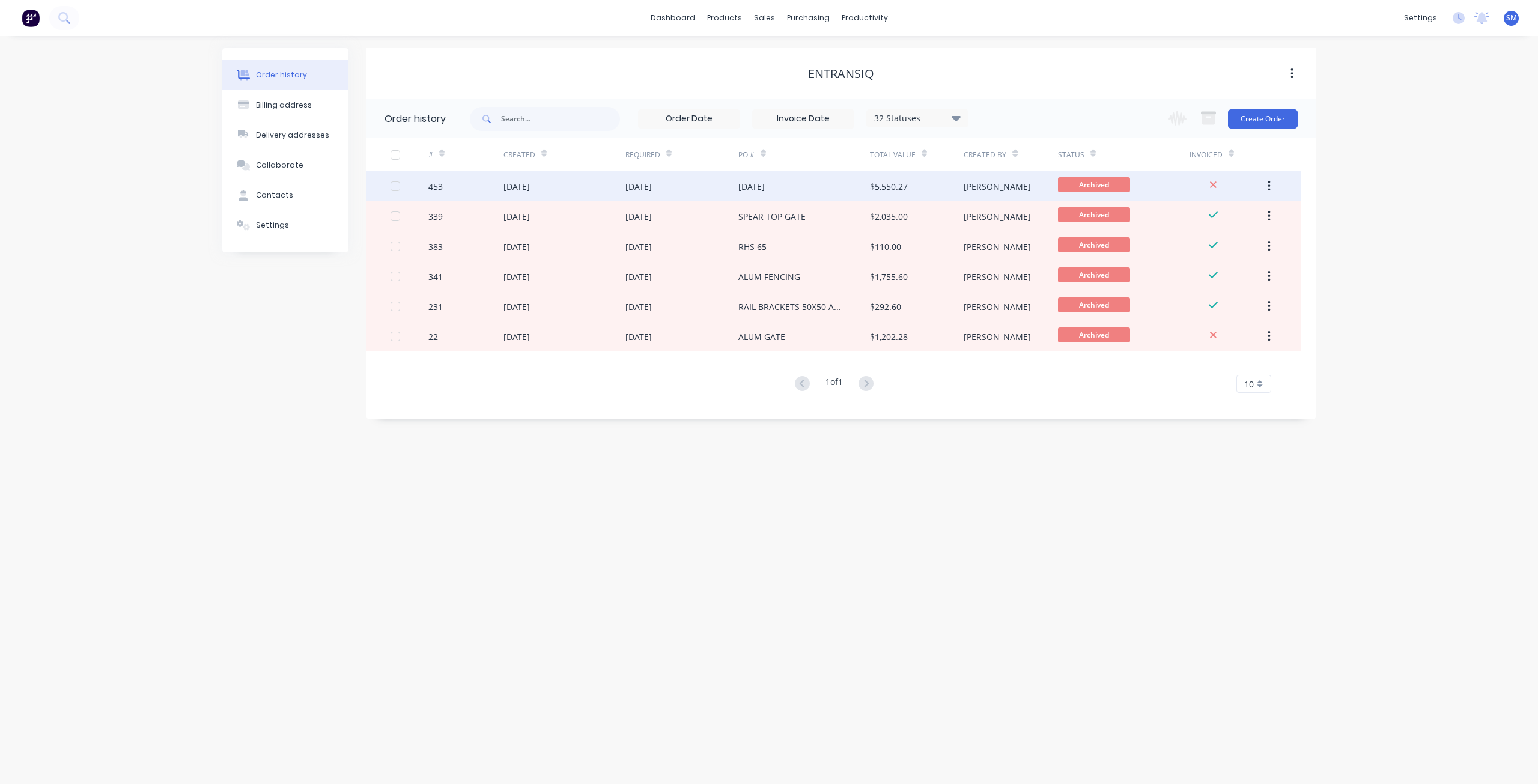
click at [530, 186] on div "[DATE]" at bounding box center [517, 186] width 27 height 13
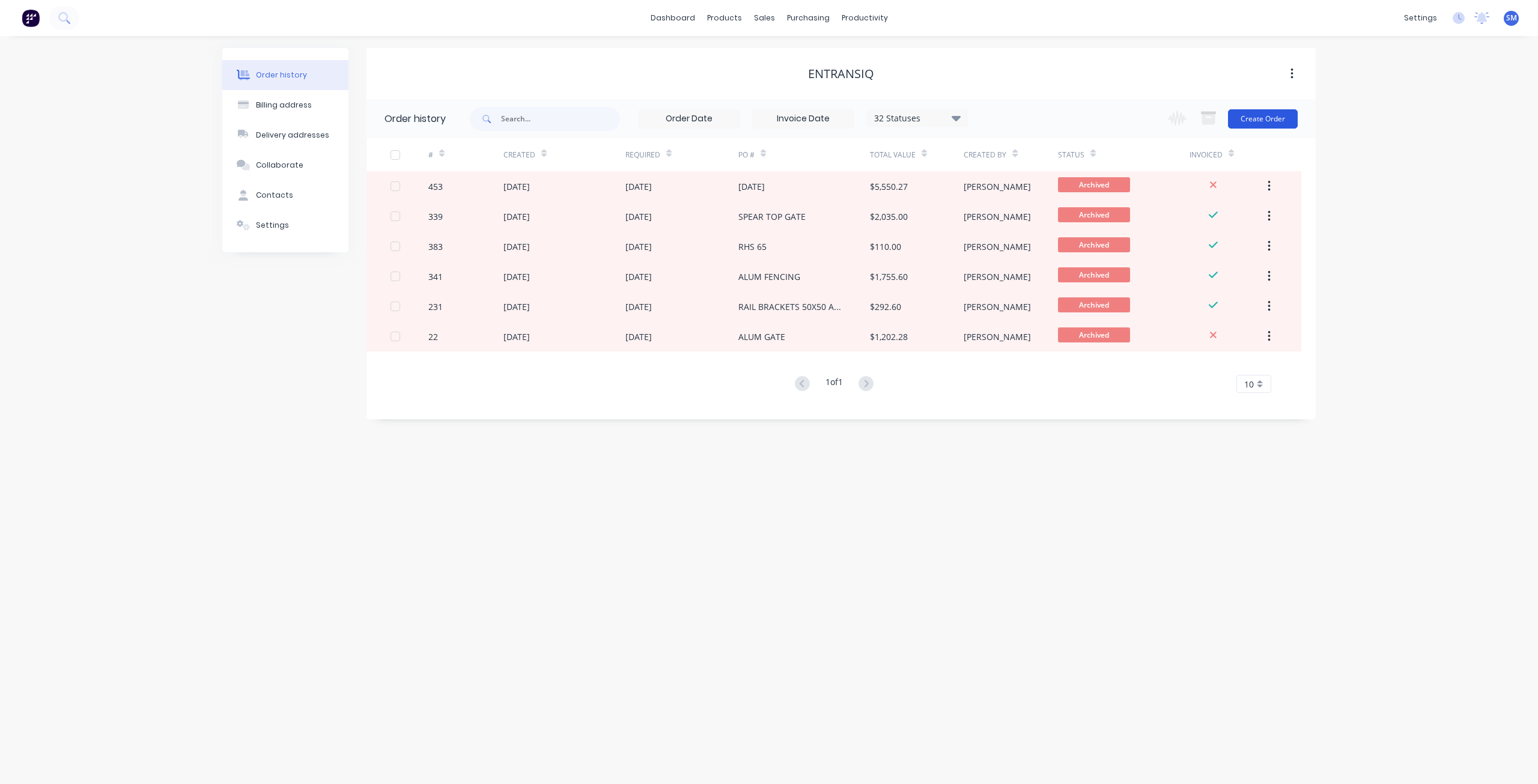
click at [1256, 126] on button "Create Order" at bounding box center [1263, 119] width 70 height 19
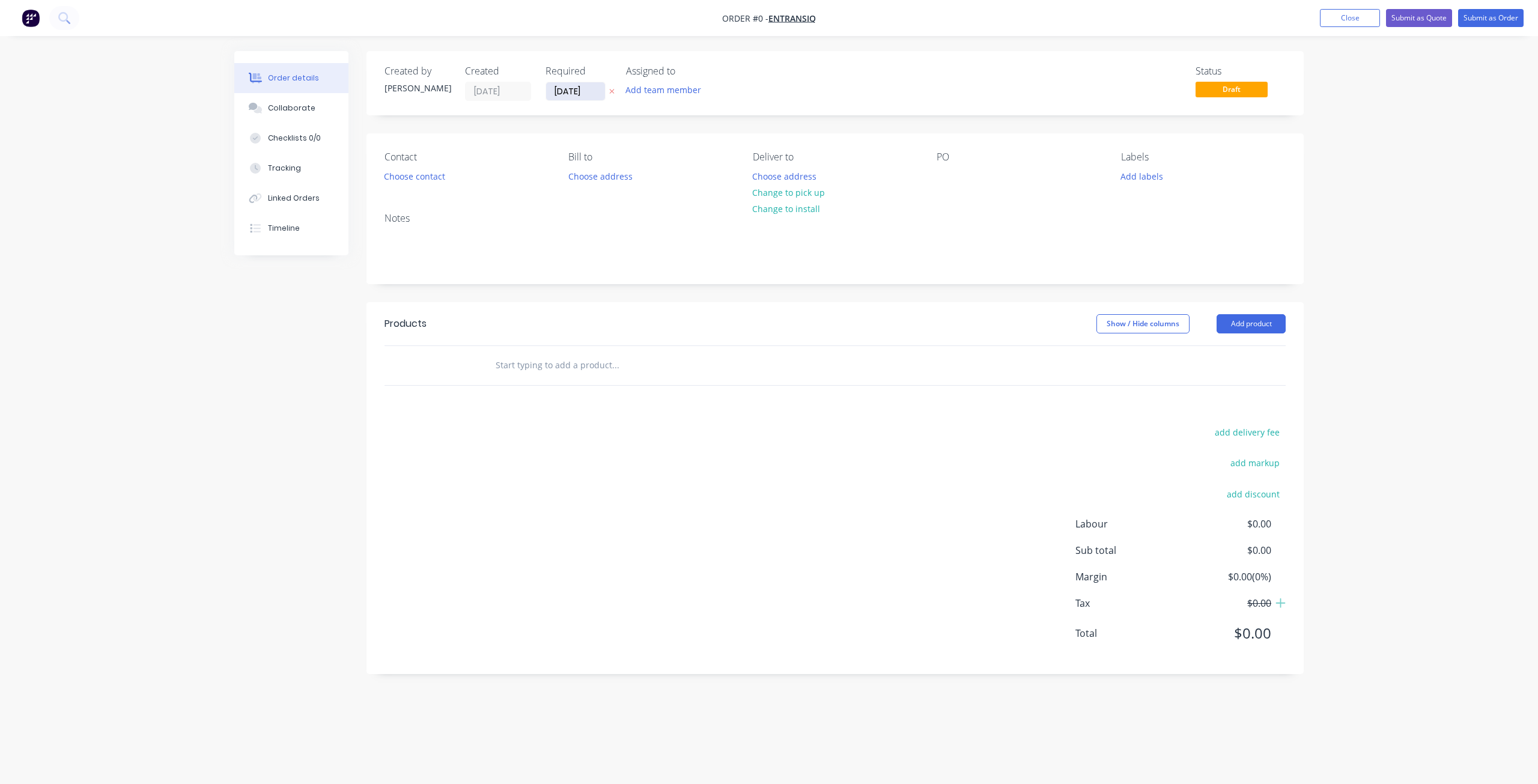
click at [572, 94] on input "[DATE]" at bounding box center [575, 91] width 59 height 18
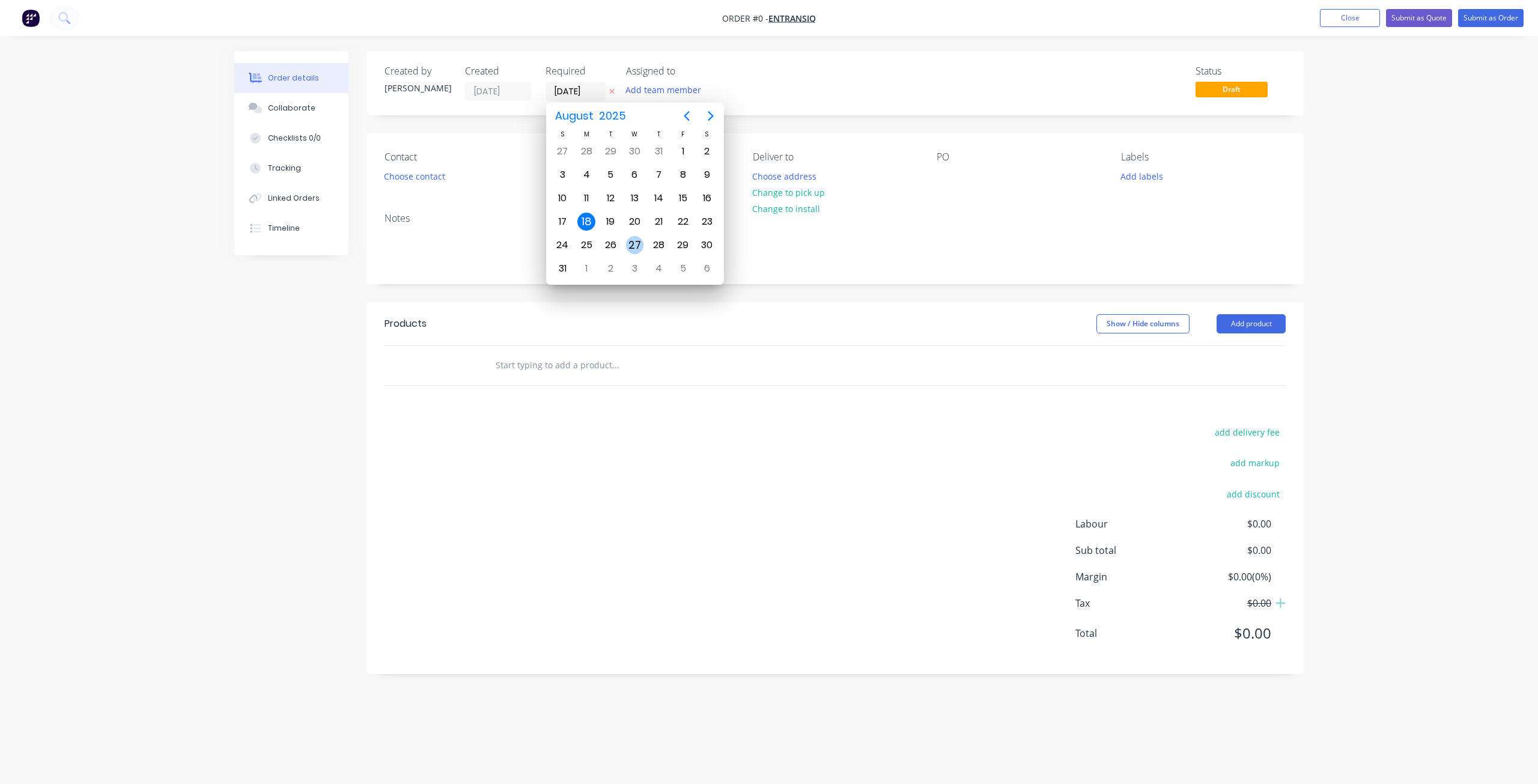
click at [635, 242] on div "27" at bounding box center [635, 245] width 18 height 18
type input "[DATE]"
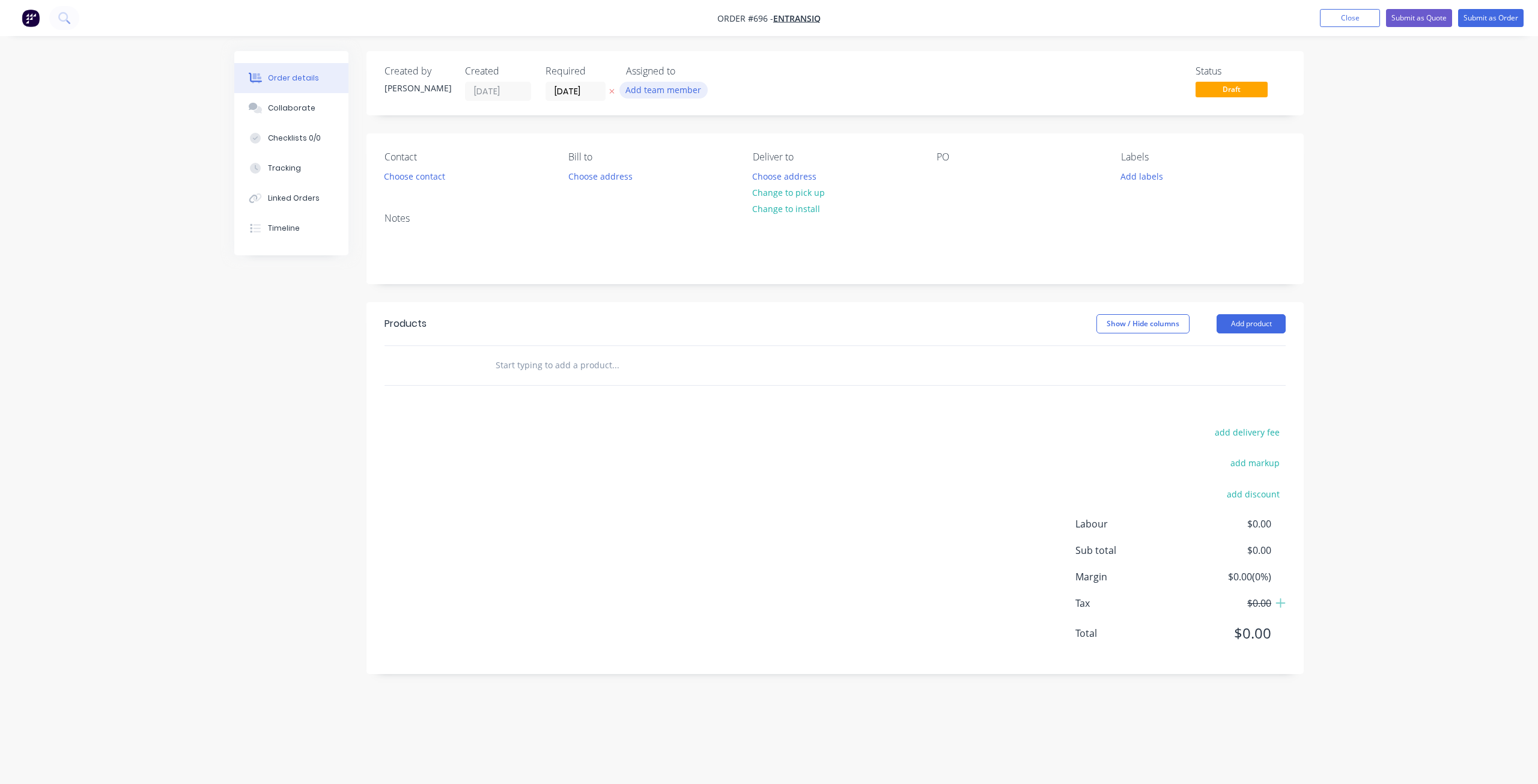
click at [660, 97] on button "Add team member" at bounding box center [664, 90] width 89 height 16
click at [647, 169] on div at bounding box center [646, 169] width 24 height 24
click at [941, 177] on div at bounding box center [946, 176] width 19 height 17
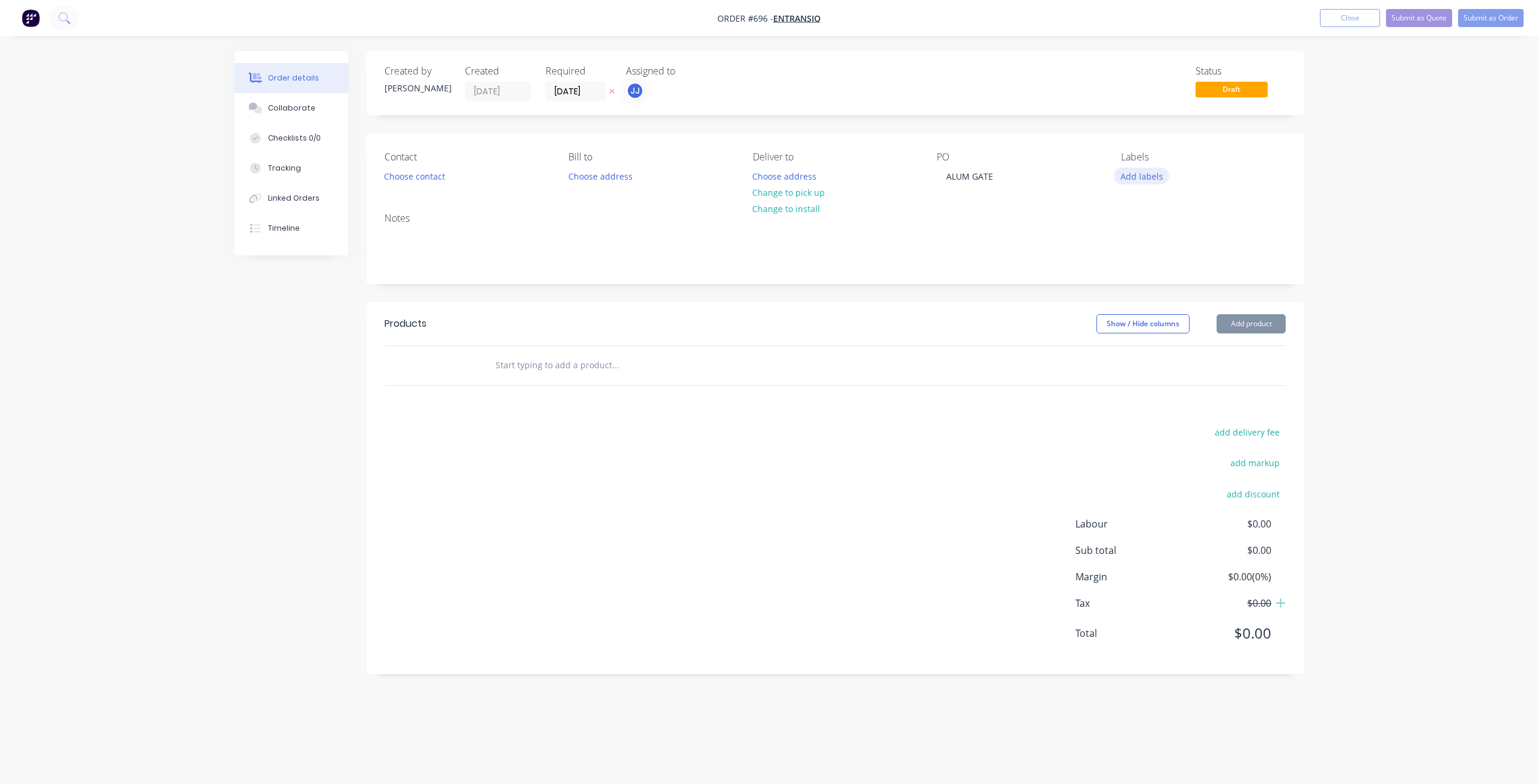
click at [1138, 176] on button "Add labels" at bounding box center [1141, 176] width 55 height 16
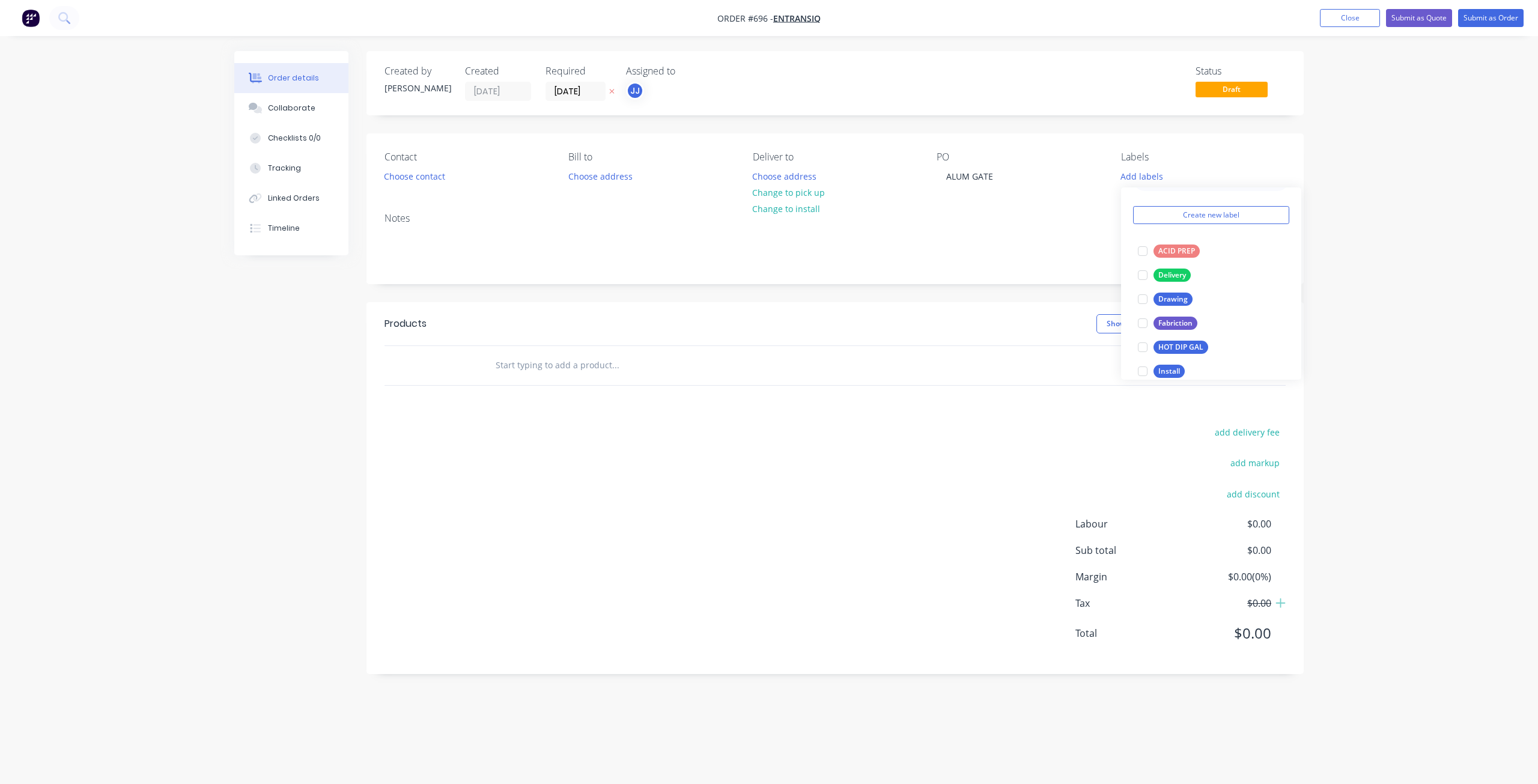
scroll to position [180, 0]
click at [1145, 271] on div at bounding box center [1143, 271] width 24 height 24
click at [1143, 301] on div at bounding box center [1143, 301] width 24 height 24
click at [429, 176] on button "Choose contact" at bounding box center [414, 176] width 74 height 16
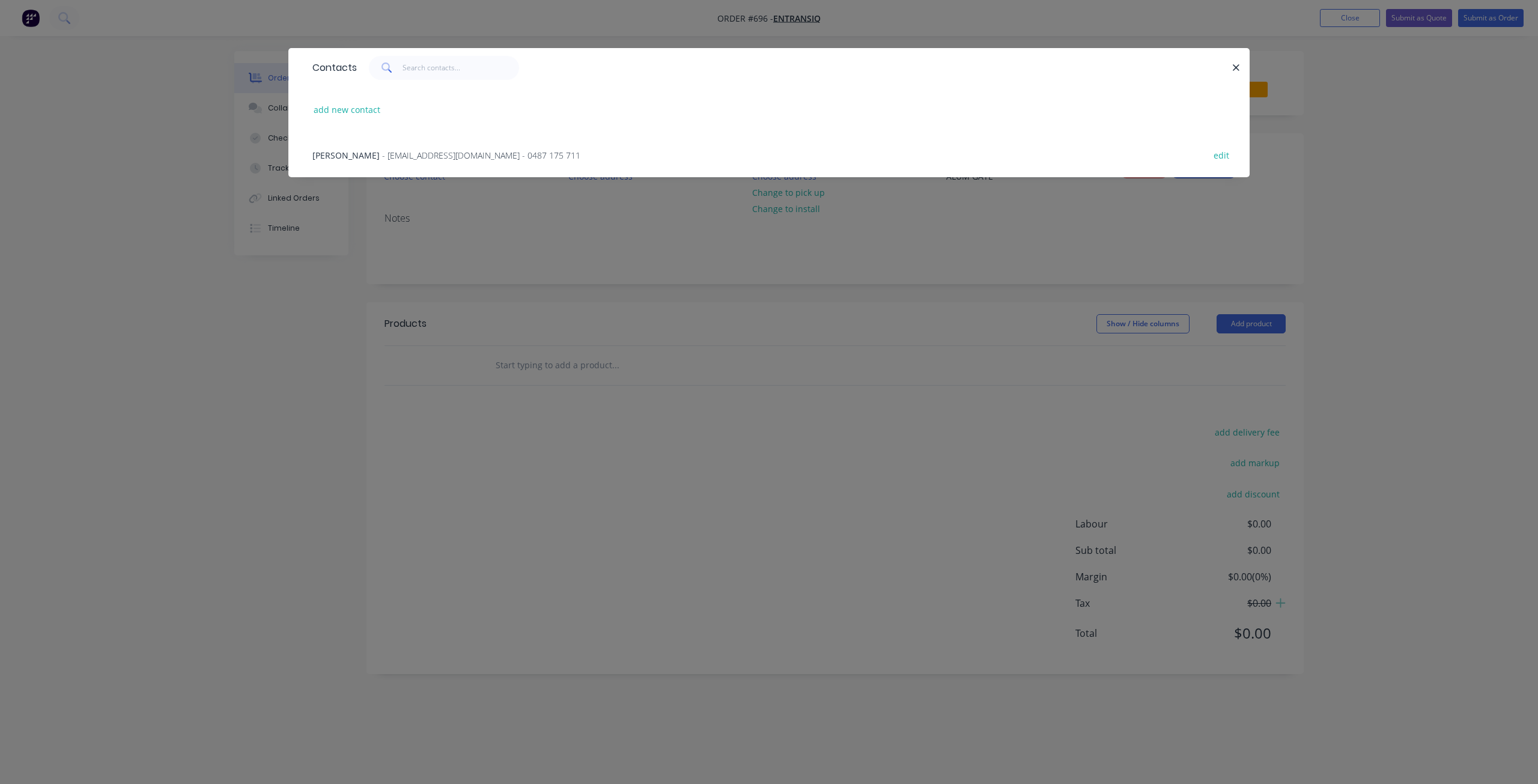
click at [373, 150] on span "[PERSON_NAME]" at bounding box center [346, 155] width 67 height 11
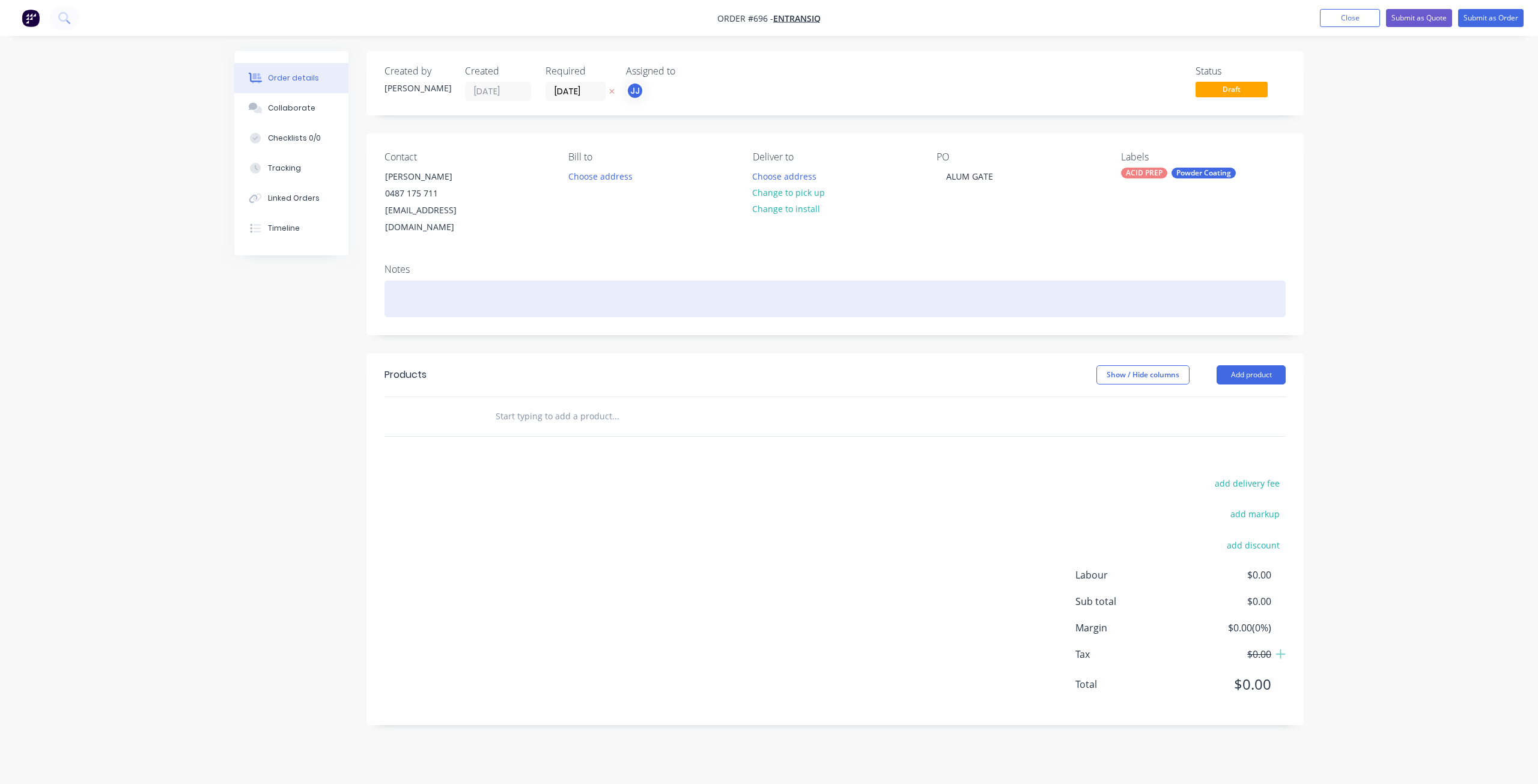
click at [397, 291] on div at bounding box center [835, 298] width 901 height 36
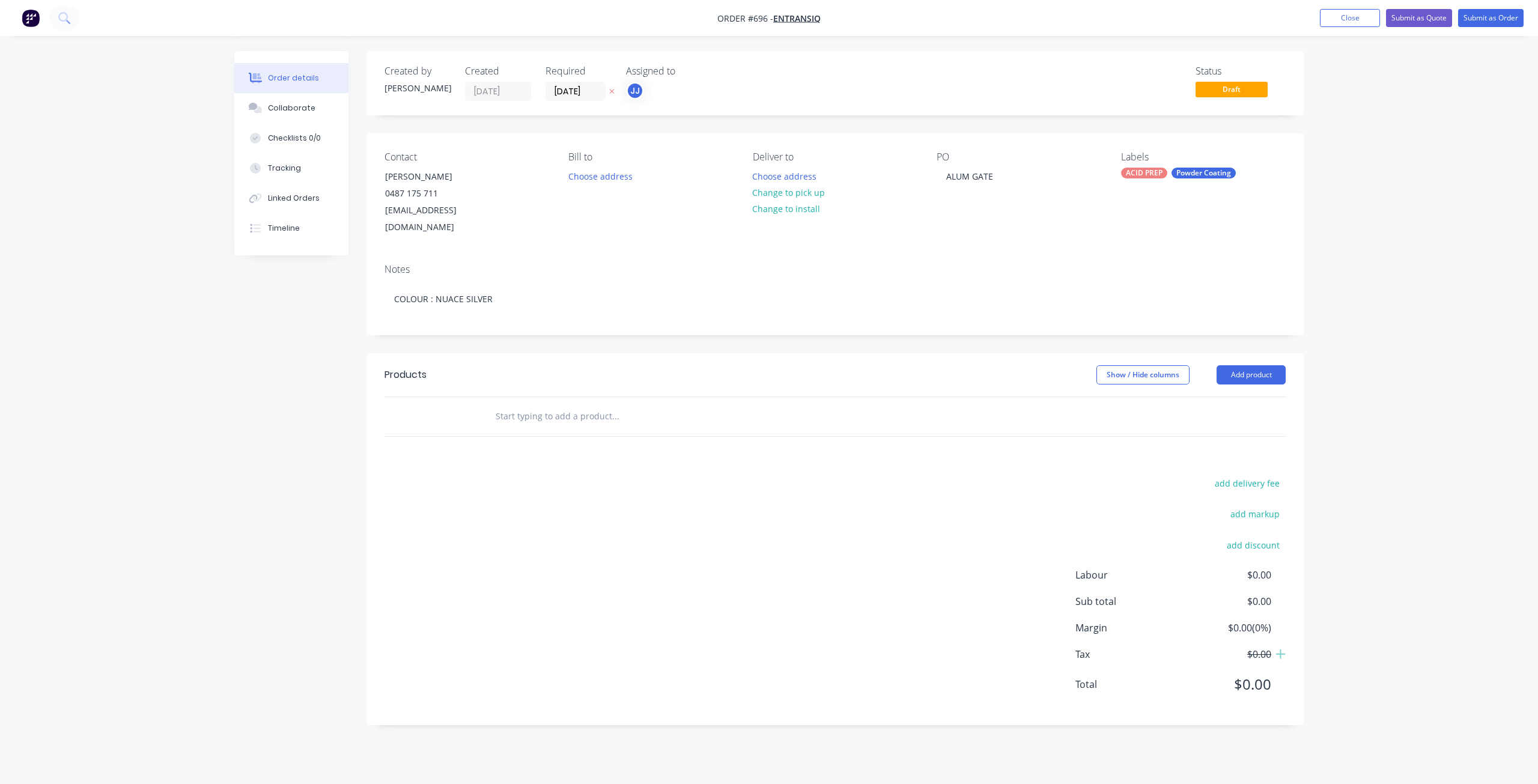
click at [525, 404] on input "text" at bounding box center [615, 416] width 240 height 24
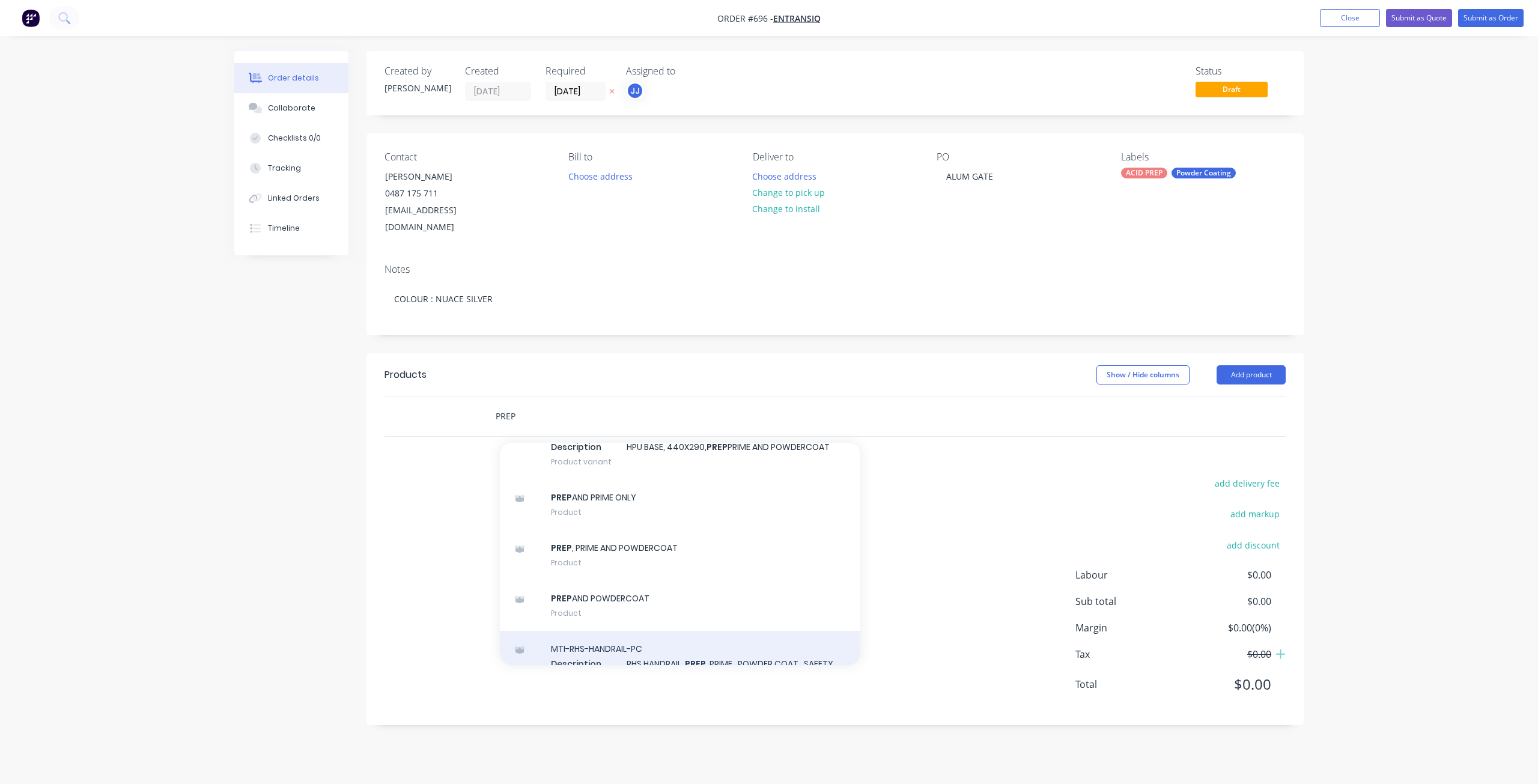
scroll to position [1082, 0]
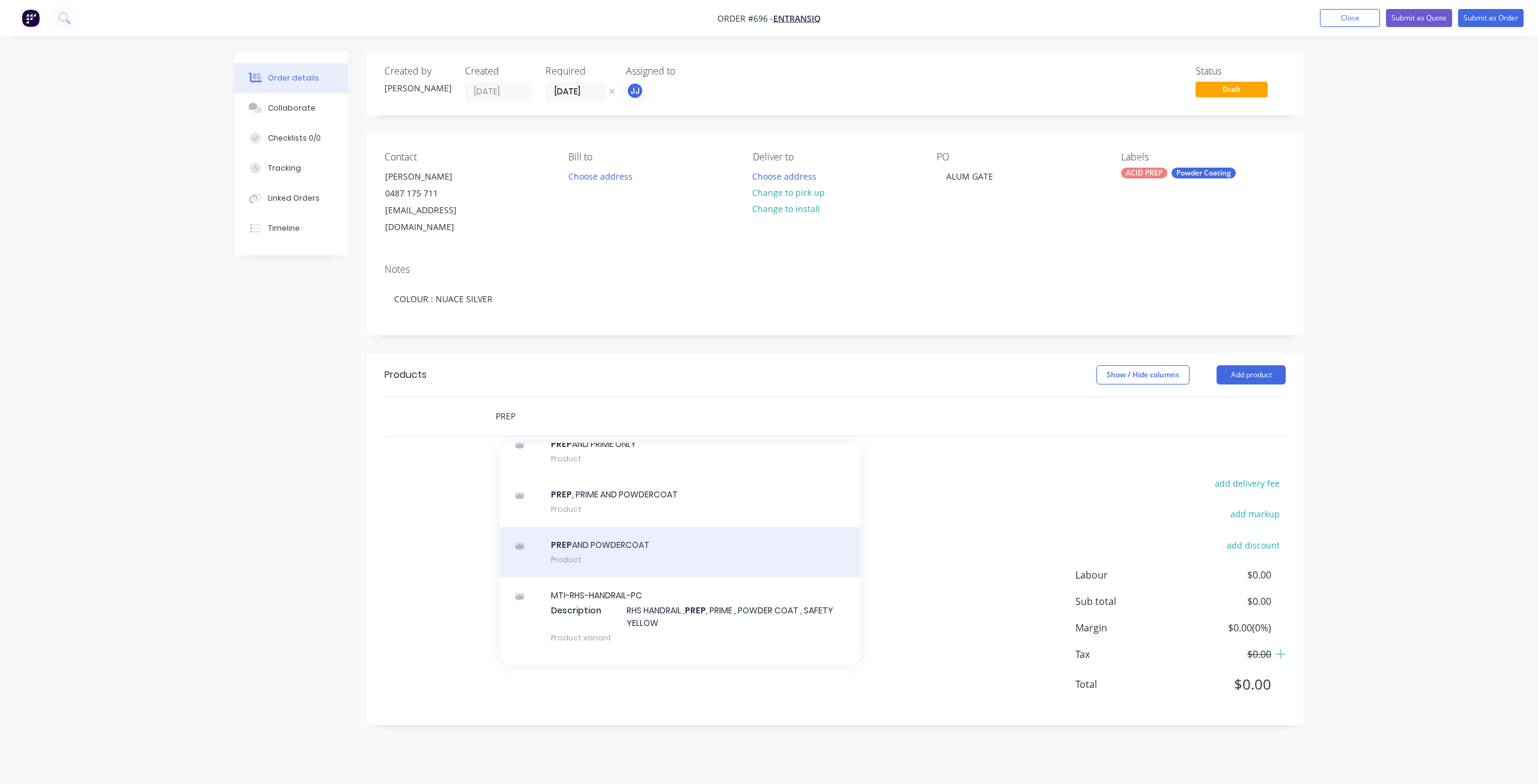
type input "PREP"
click at [572, 543] on div "PREP AND POWDERCOAT Product" at bounding box center [680, 552] width 361 height 51
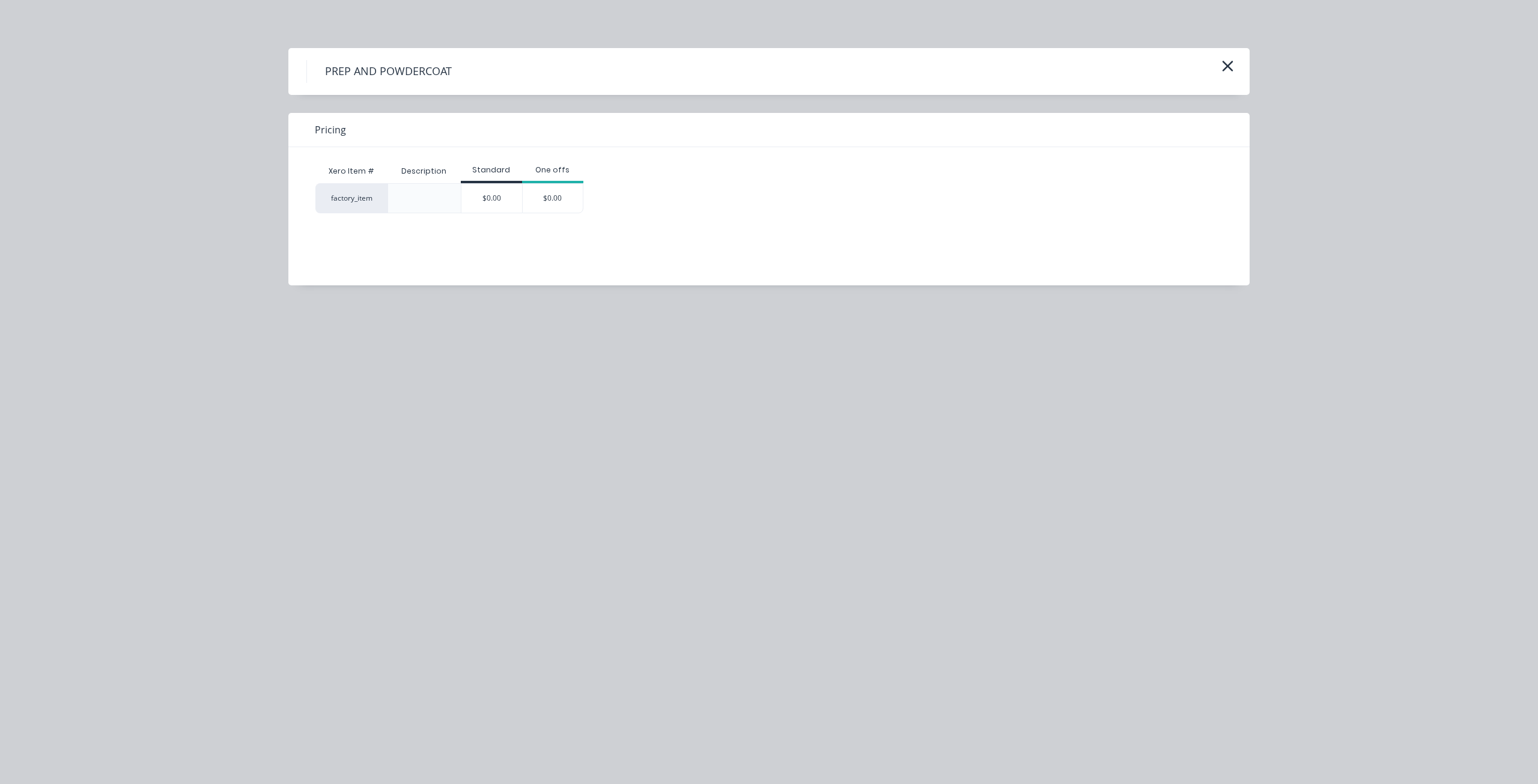
click at [723, 425] on div "PREP AND POWDERCOAT Pricing Xero Item # Description Standard One offs factory_i…" at bounding box center [769, 392] width 1538 height 784
click at [503, 200] on div "$0.00" at bounding box center [492, 198] width 61 height 29
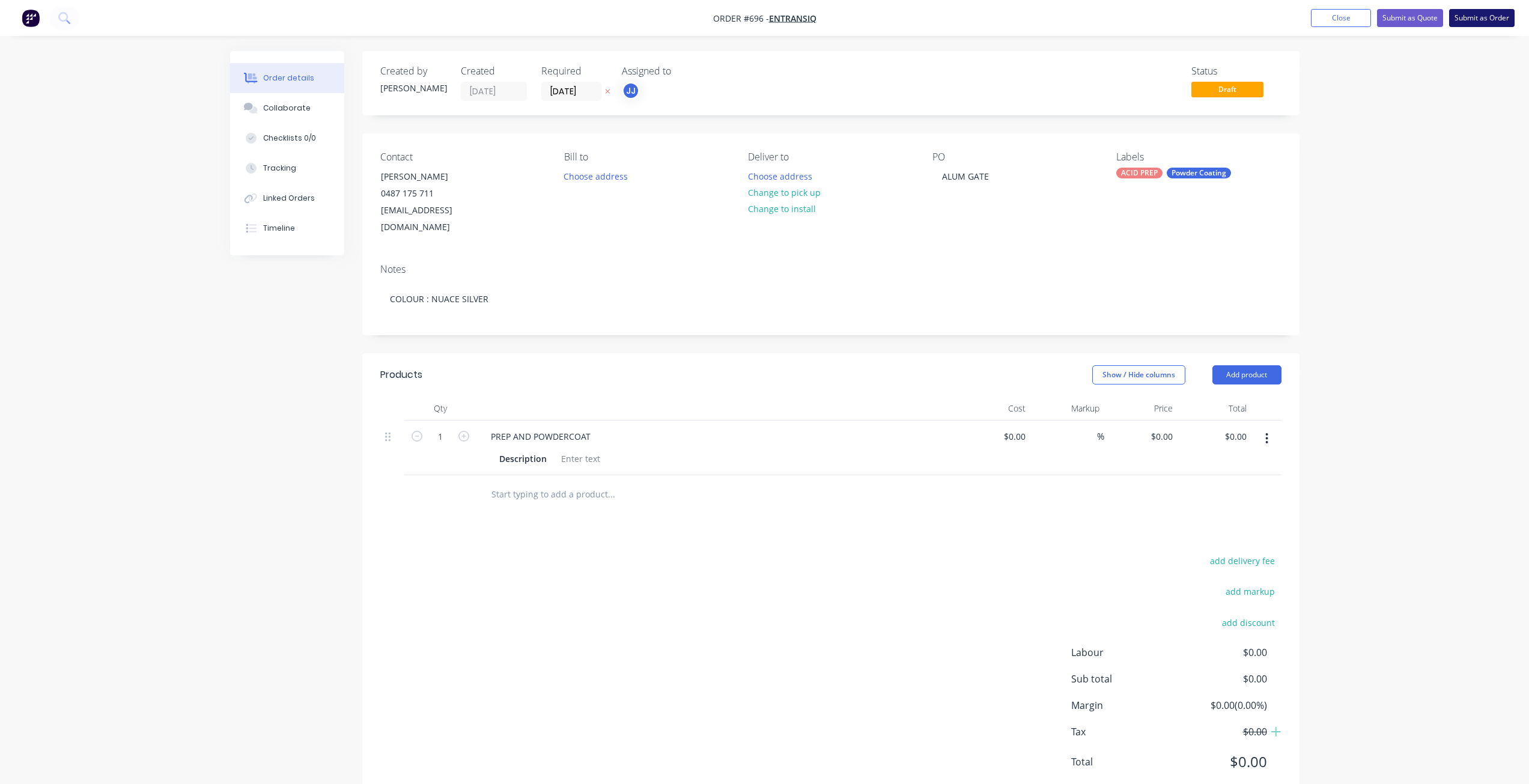
click at [1487, 17] on button "Submit as Order" at bounding box center [1482, 18] width 65 height 18
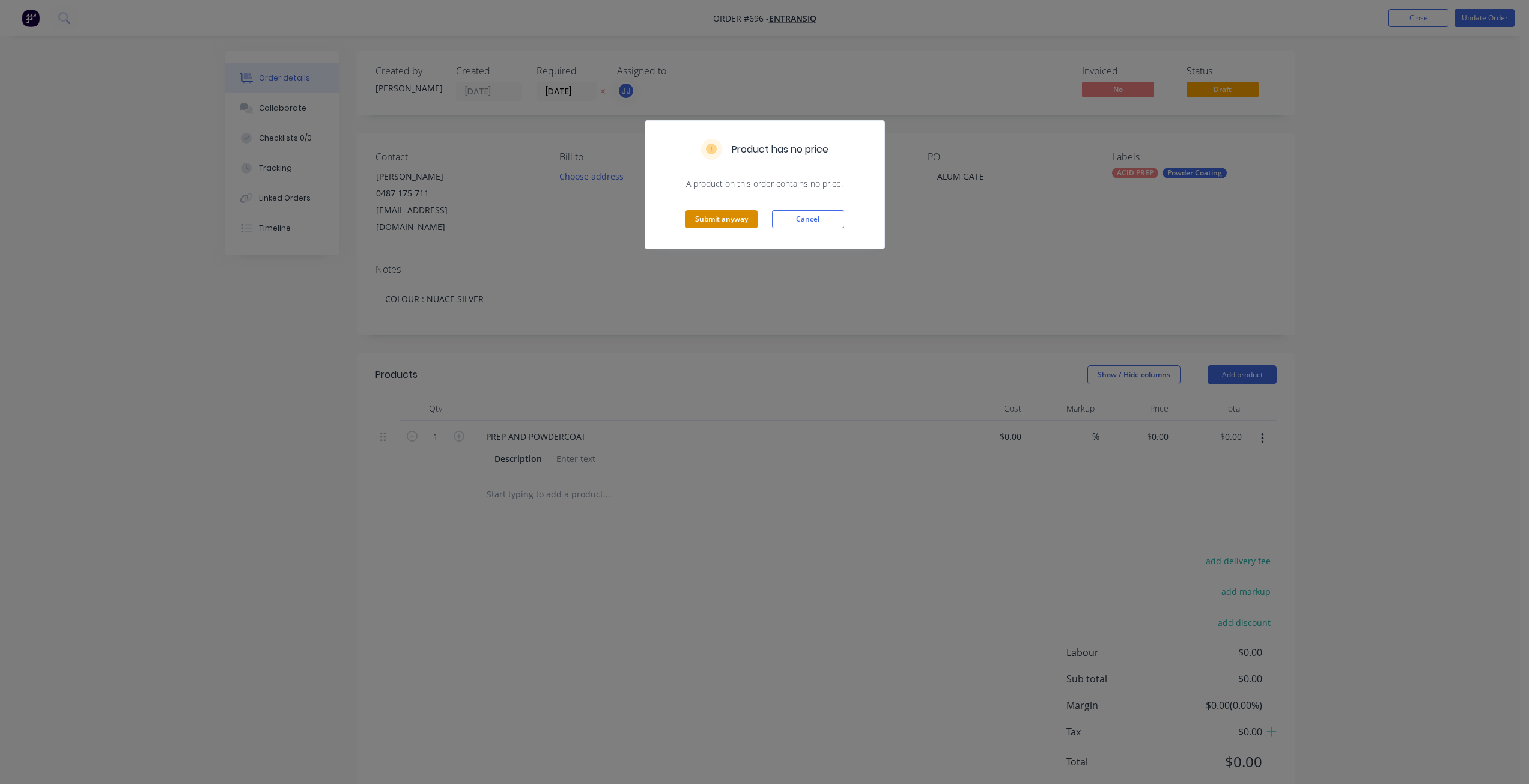
click at [714, 220] on button "Submit anyway" at bounding box center [721, 219] width 72 height 18
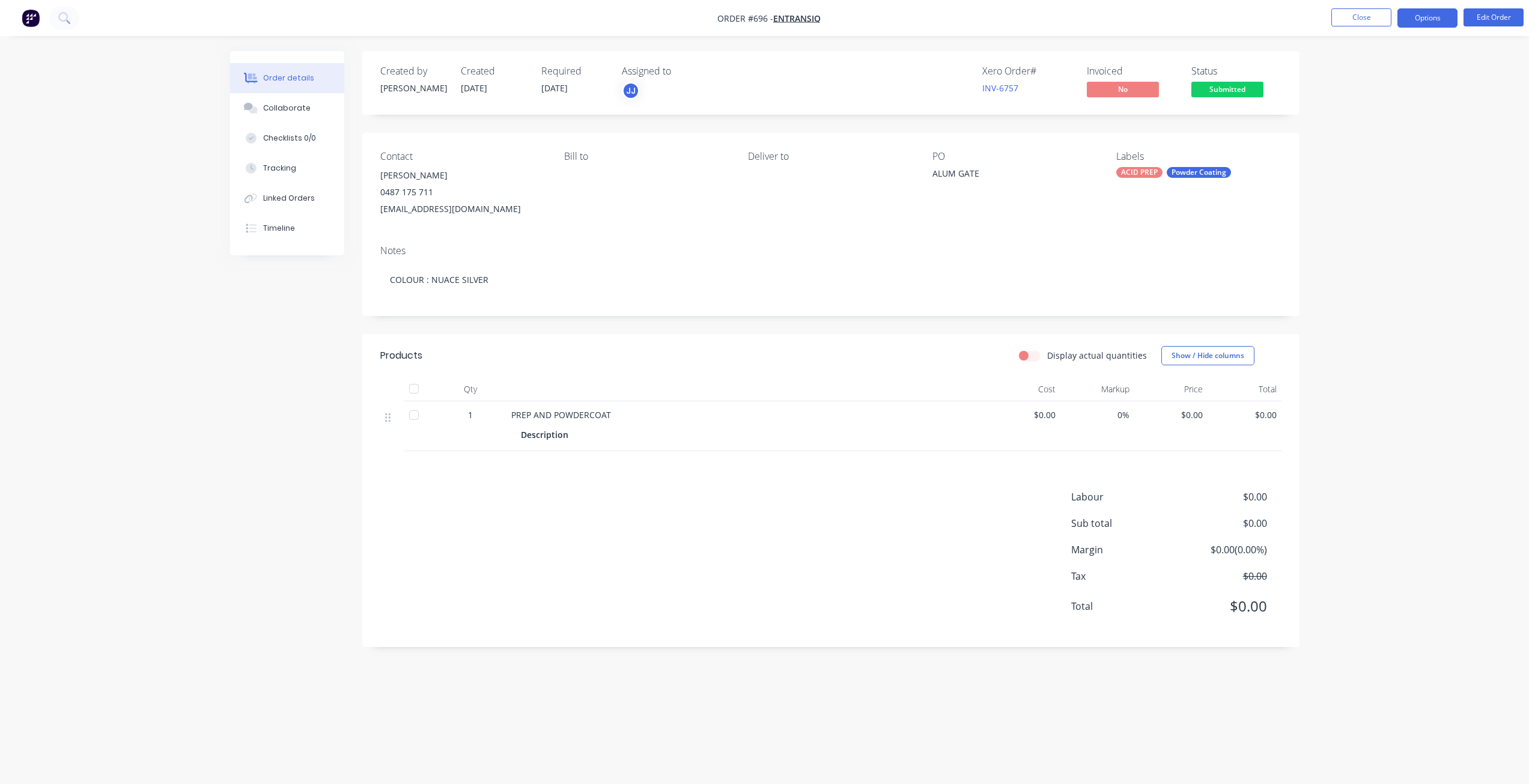
click at [1428, 23] on button "Options" at bounding box center [1427, 18] width 60 height 19
click at [1351, 145] on div "Work Order" at bounding box center [1391, 144] width 111 height 17
click at [1349, 119] on div "Without pricing" at bounding box center [1391, 121] width 111 height 17
click at [1356, 13] on button "Close" at bounding box center [1361, 17] width 60 height 18
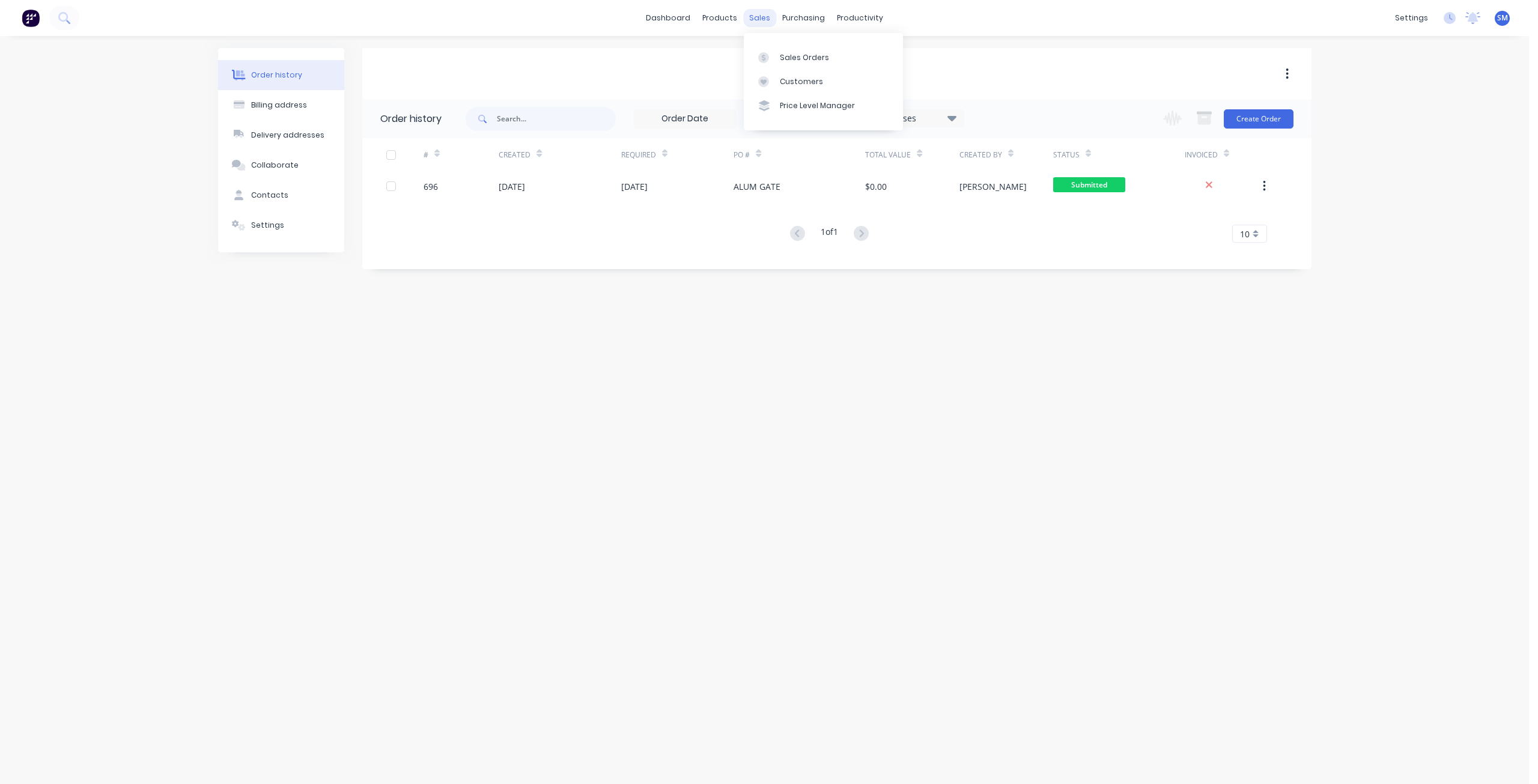
click at [754, 20] on div "sales" at bounding box center [760, 18] width 33 height 18
click at [791, 81] on div "Customers" at bounding box center [801, 82] width 43 height 11
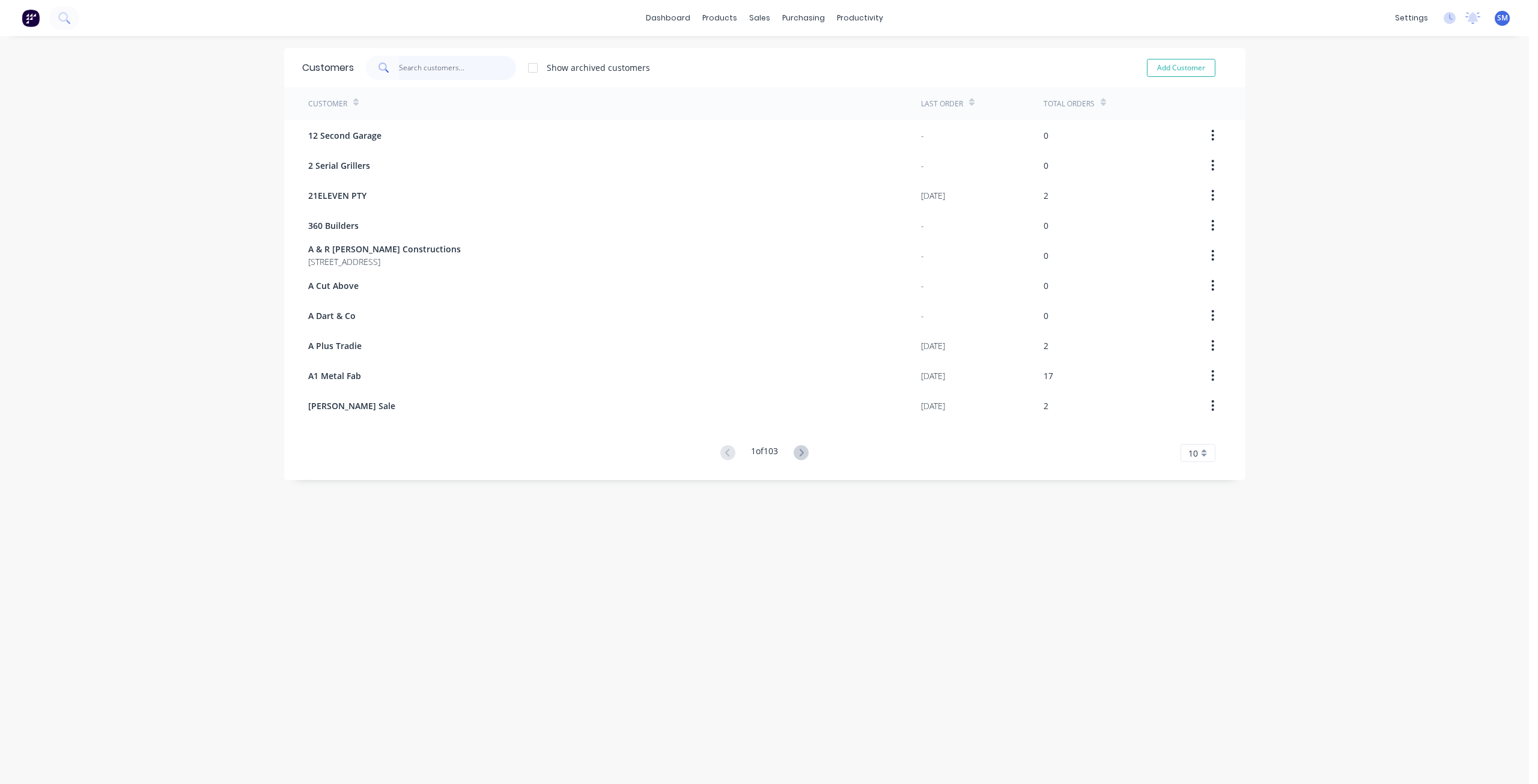
click at [423, 66] on input "text" at bounding box center [457, 68] width 117 height 24
type input "BARION"
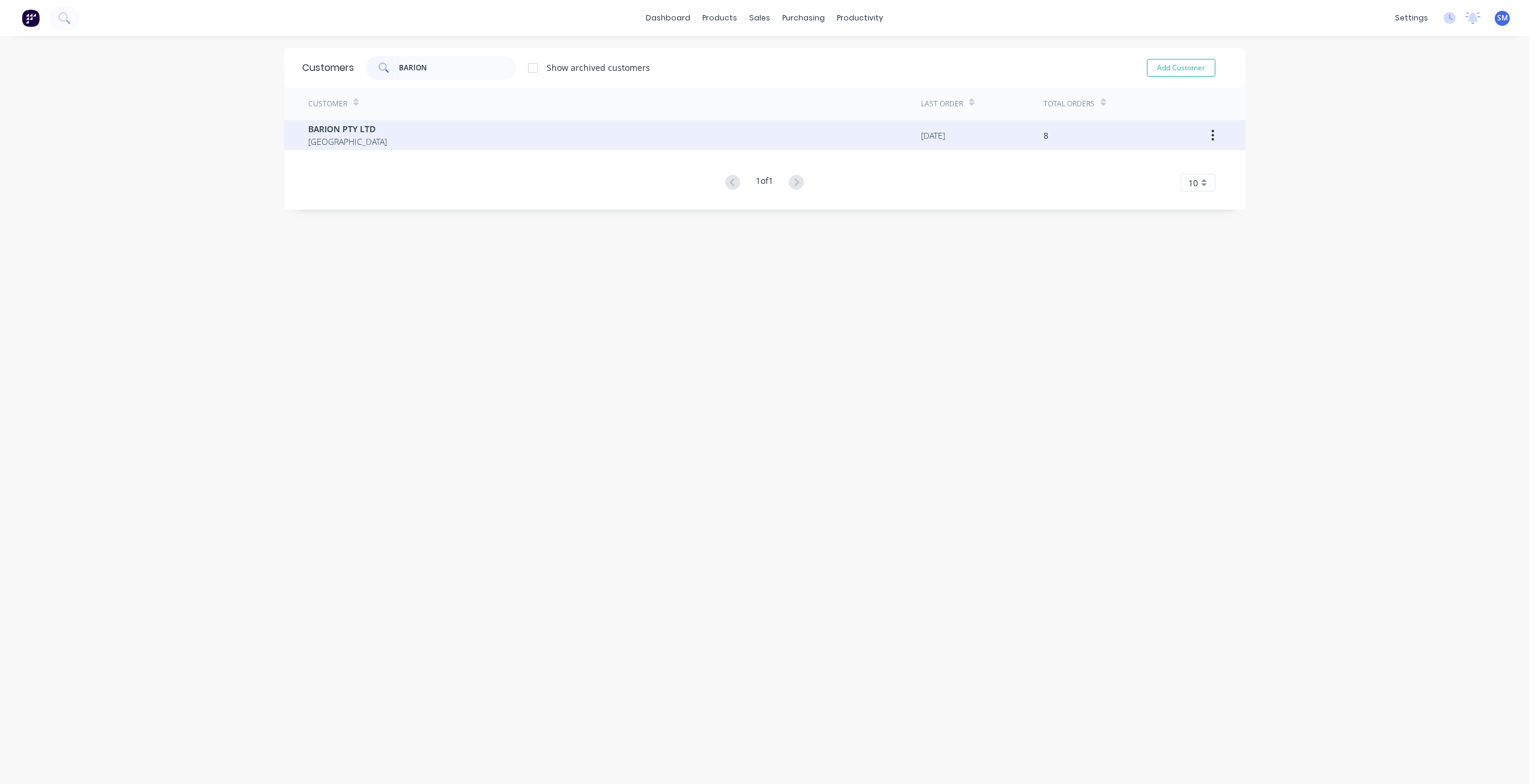
click at [345, 125] on span "BARION PTY LTD" at bounding box center [347, 129] width 79 height 13
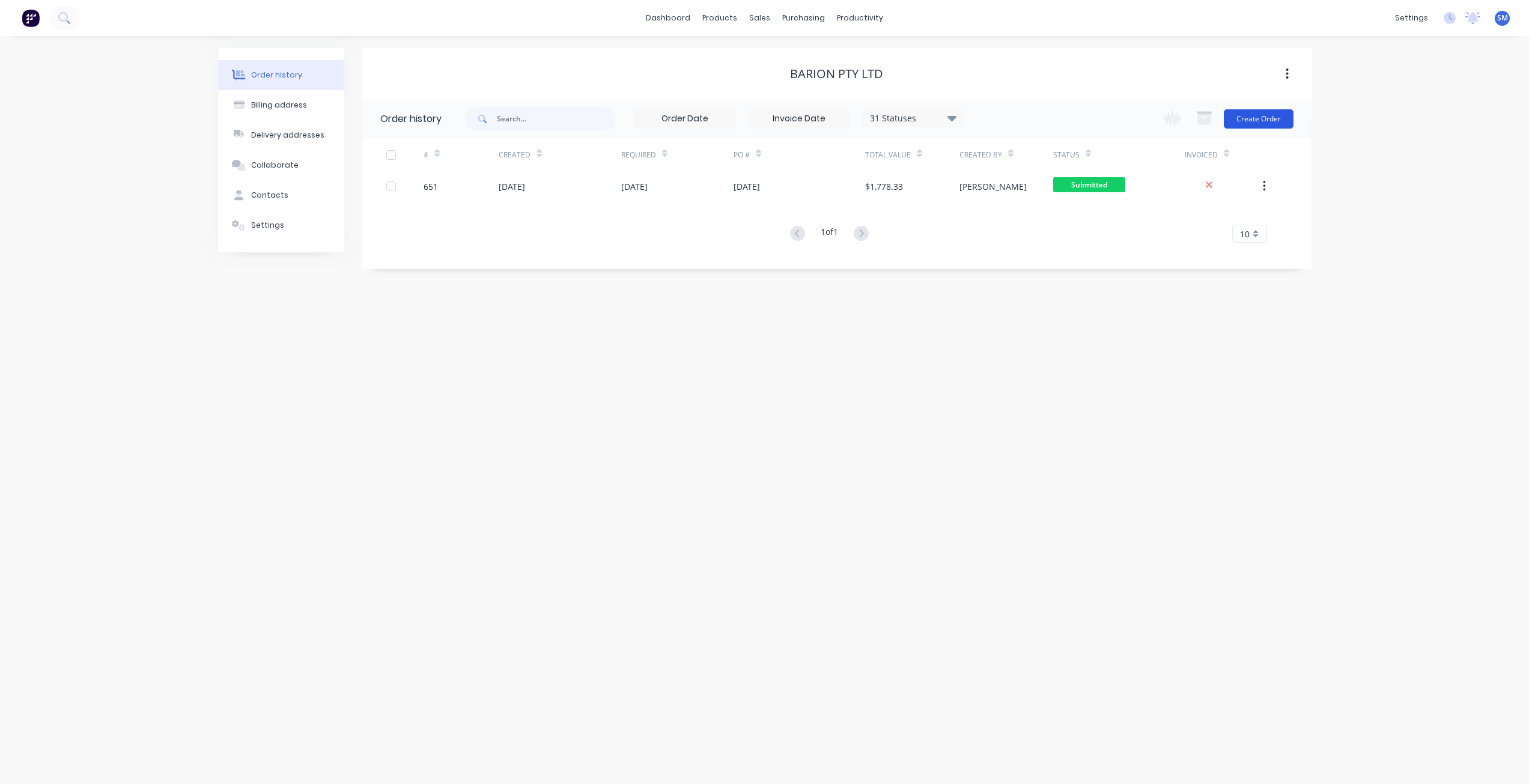
click at [1266, 123] on button "Create Order" at bounding box center [1259, 119] width 70 height 19
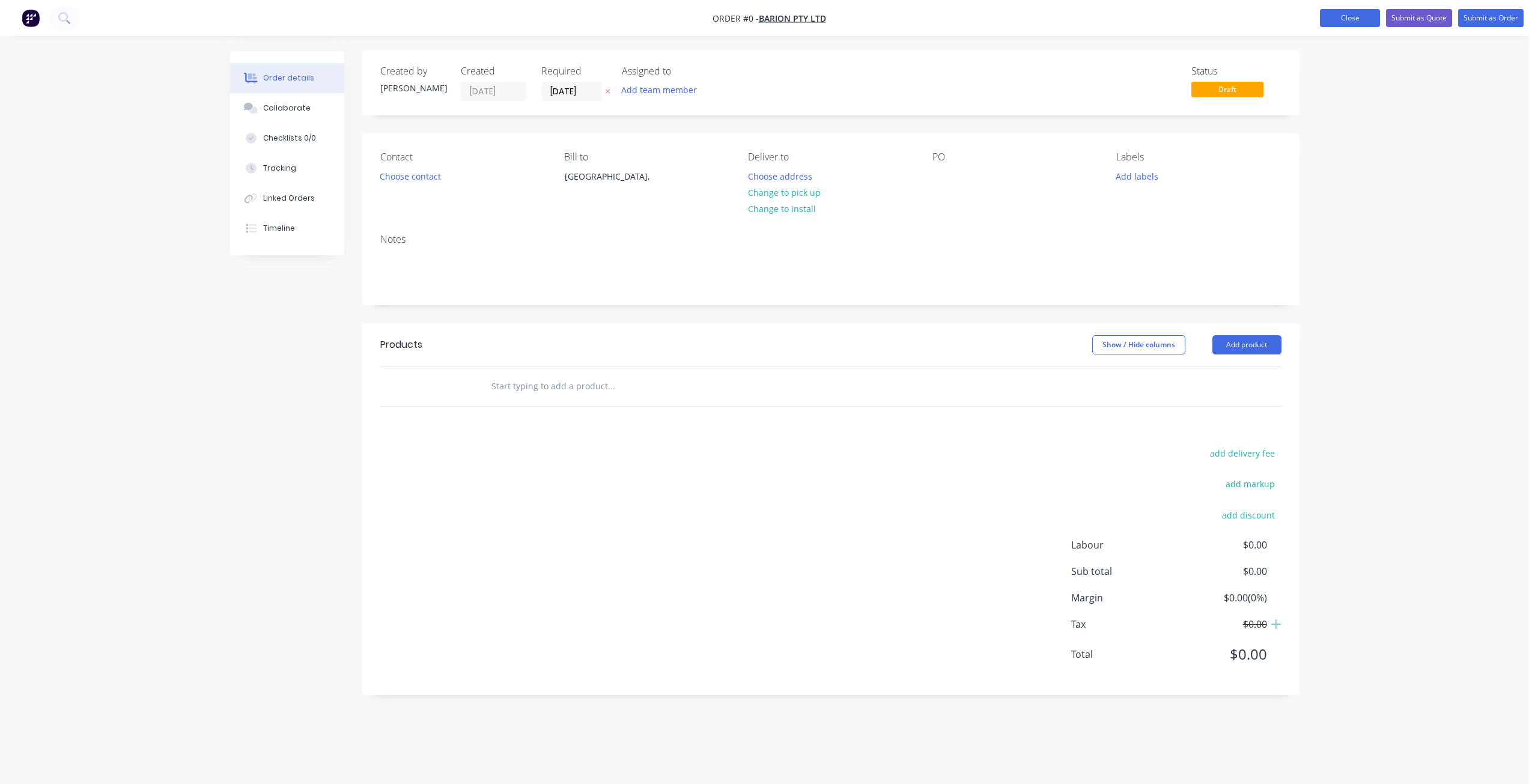
click at [1355, 16] on button "Close" at bounding box center [1350, 18] width 60 height 18
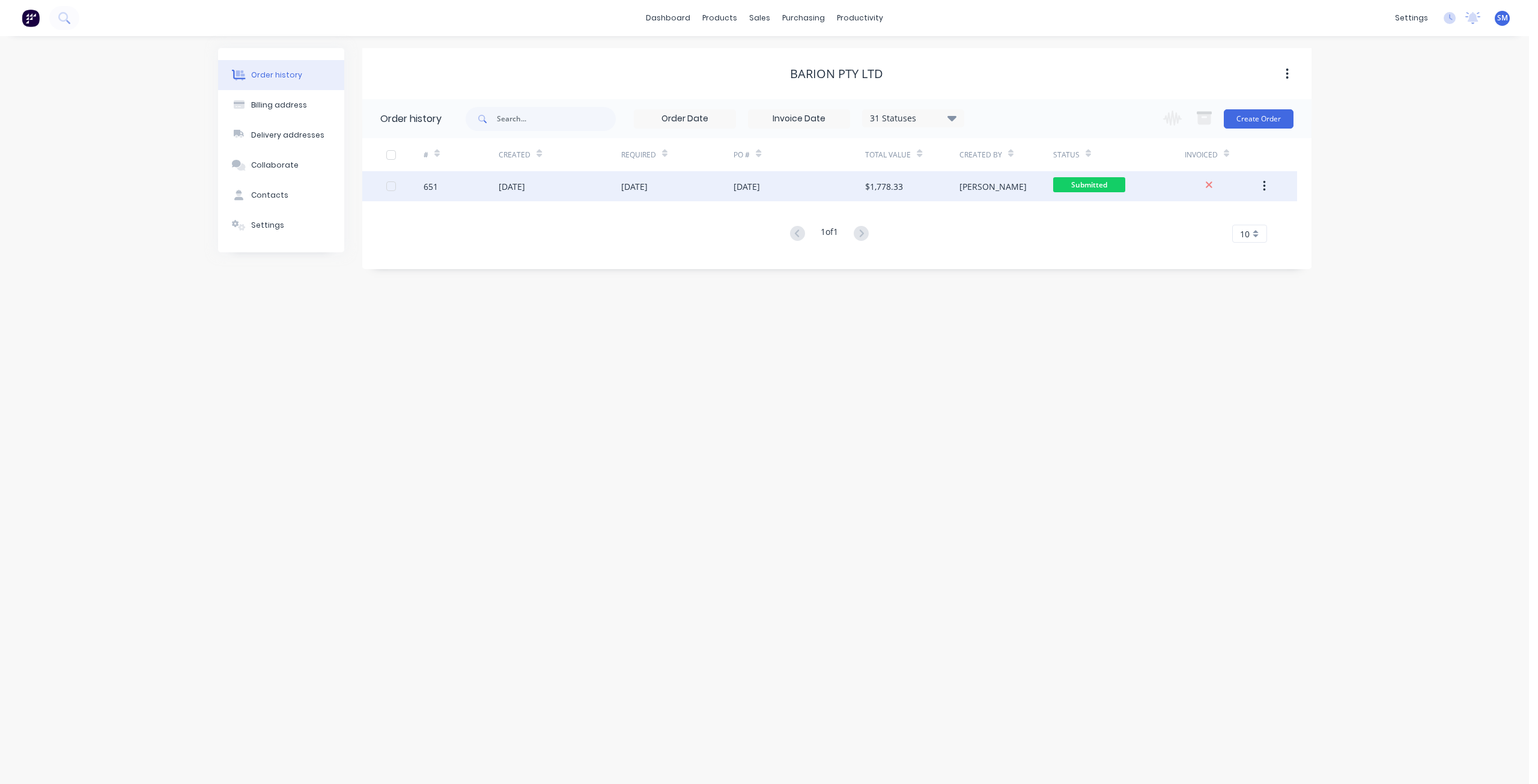
click at [747, 186] on div "[DATE]" at bounding box center [747, 186] width 27 height 13
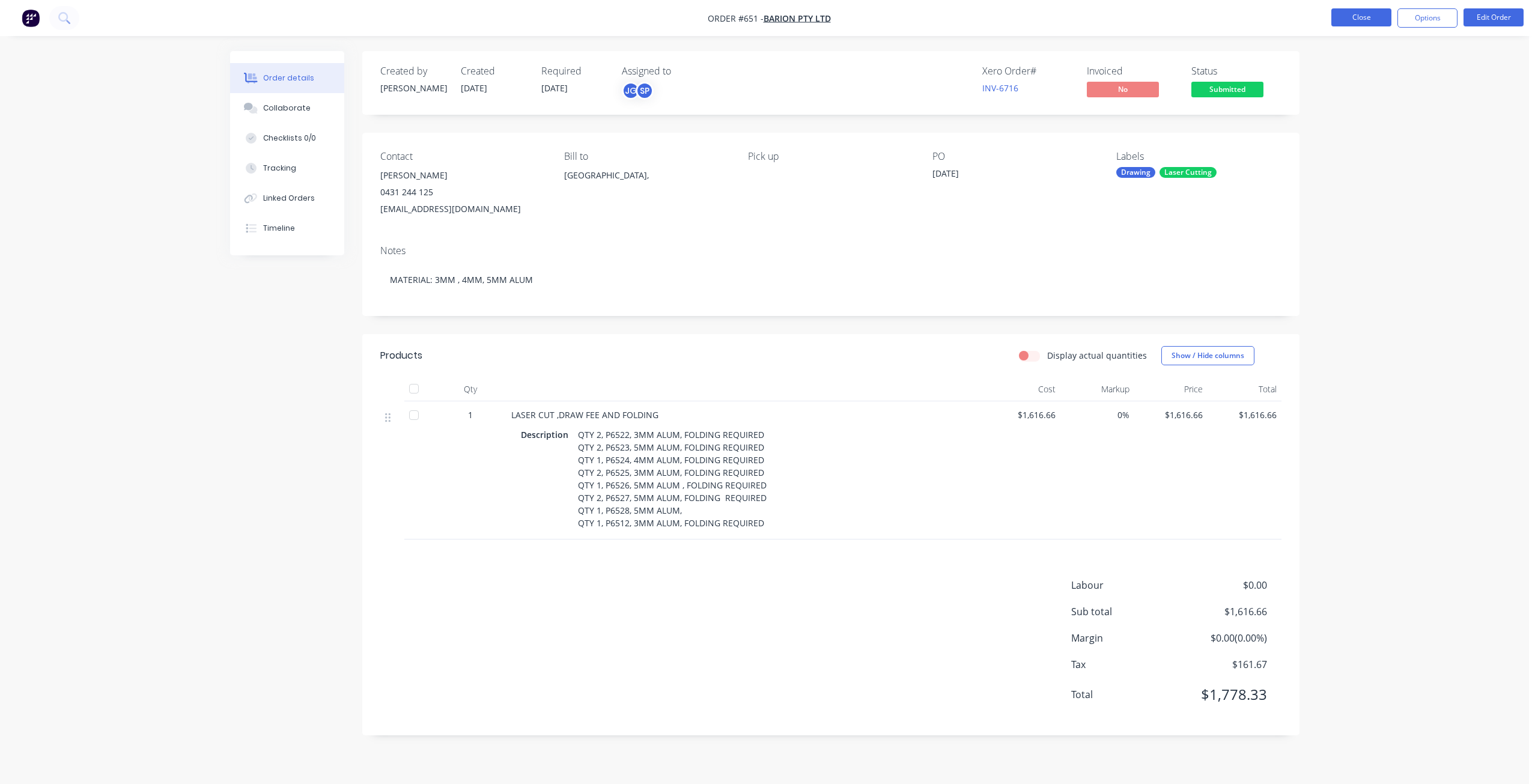
click at [1349, 20] on button "Close" at bounding box center [1361, 17] width 60 height 18
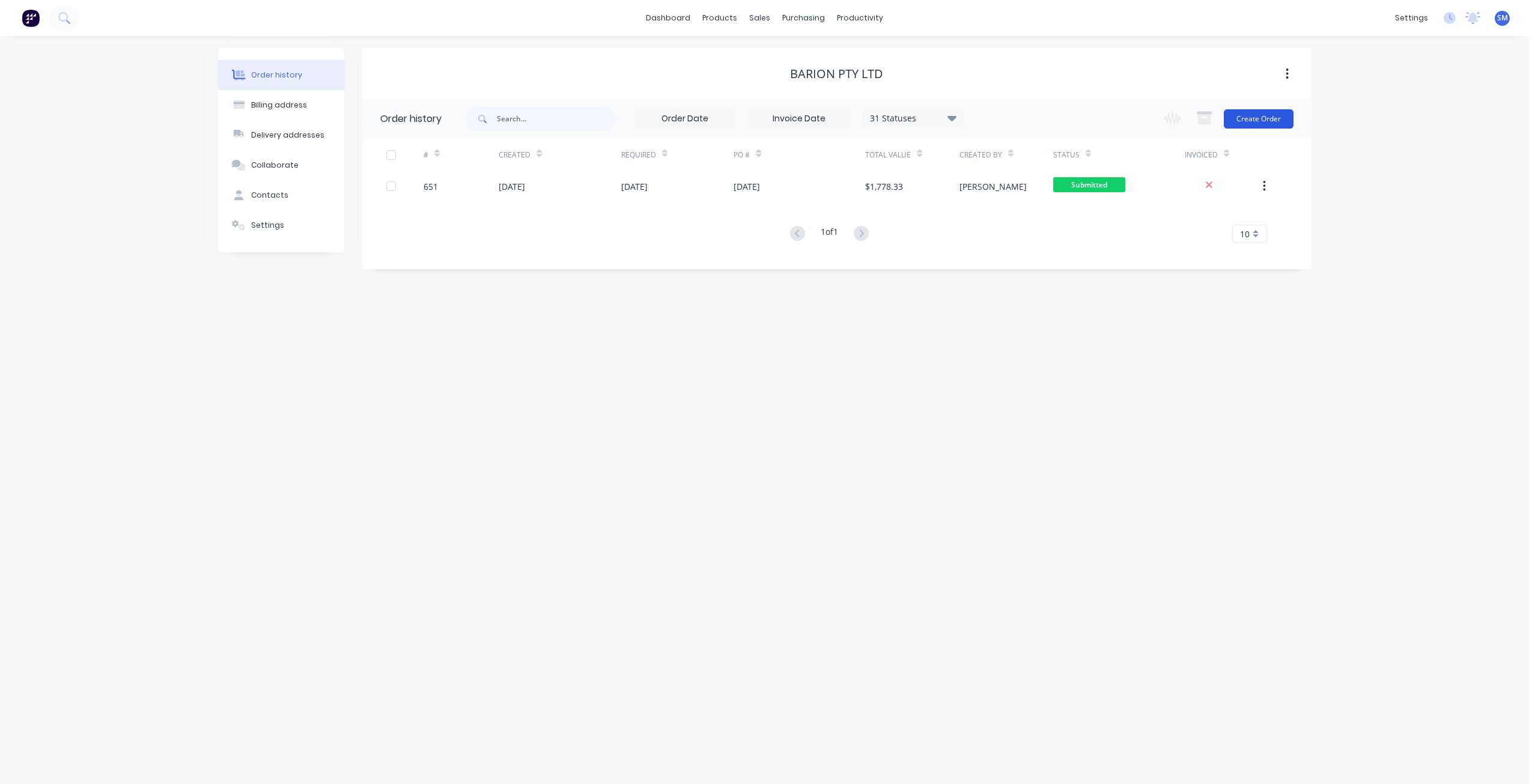
click at [1245, 115] on button "Create Order" at bounding box center [1259, 119] width 70 height 19
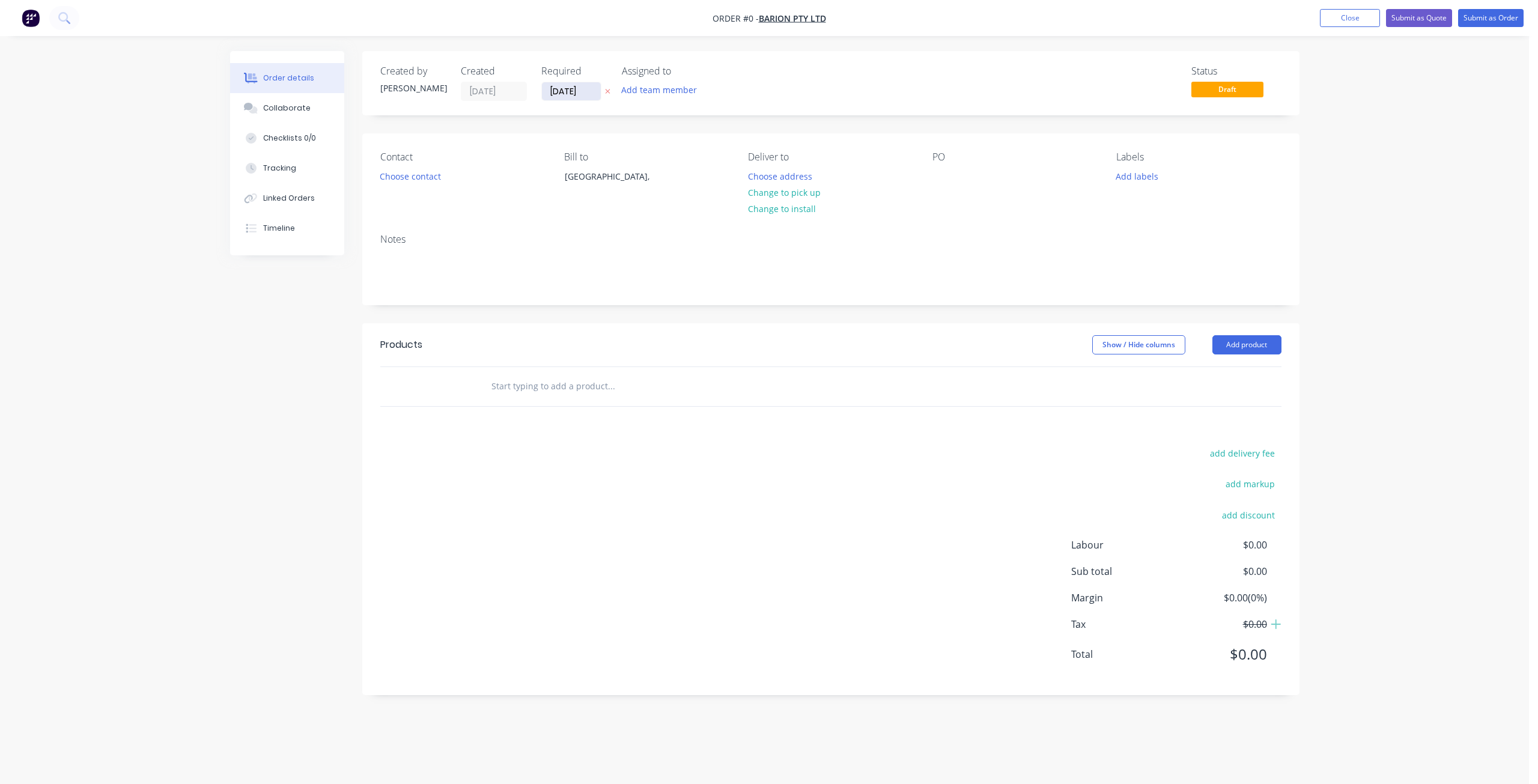
click at [570, 96] on input "[DATE]" at bounding box center [571, 91] width 59 height 18
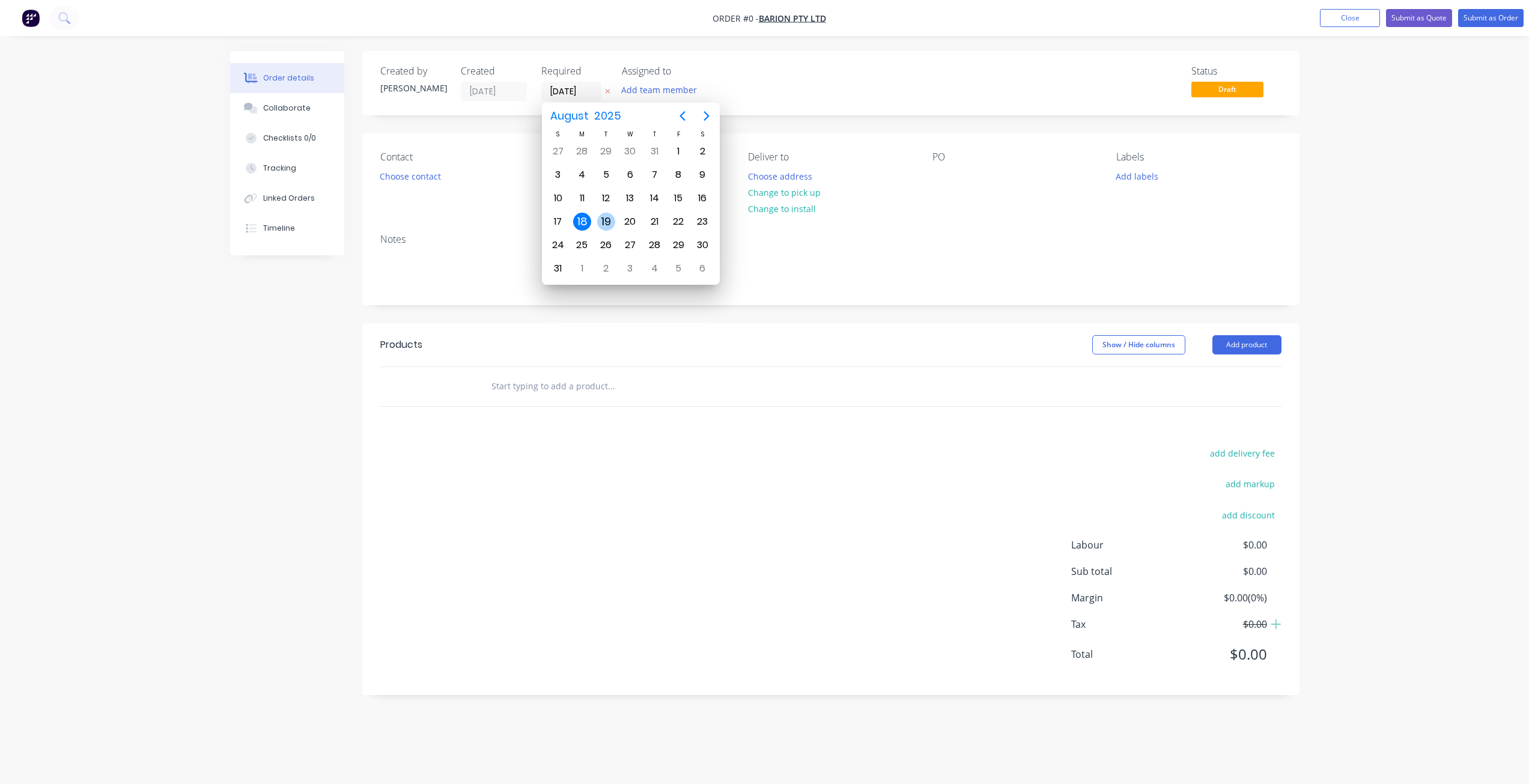
click at [606, 219] on div "19" at bounding box center [606, 222] width 18 height 18
type input "[DATE]"
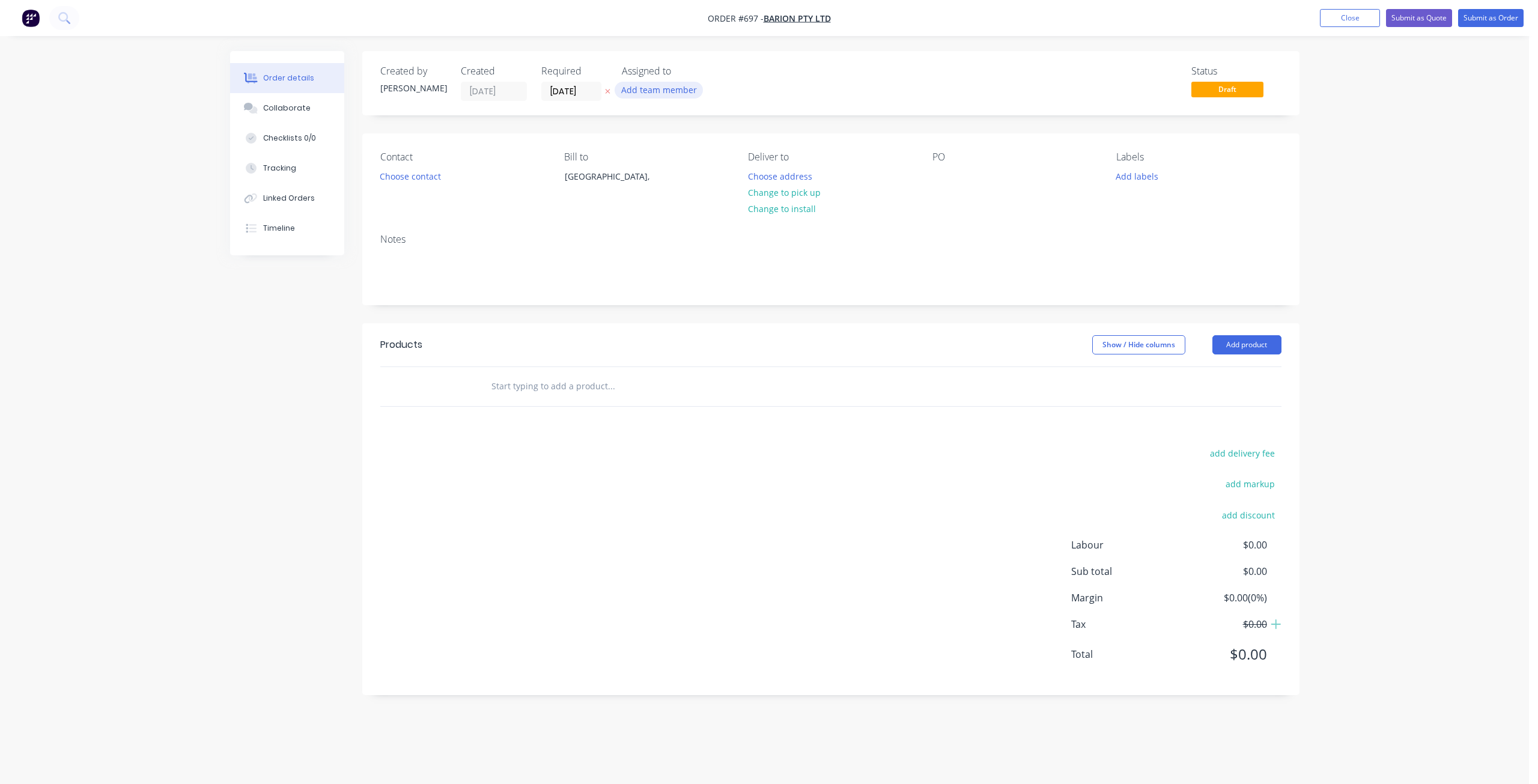
click at [647, 91] on button "Add team member" at bounding box center [659, 90] width 89 height 16
click at [643, 158] on div at bounding box center [641, 157] width 24 height 24
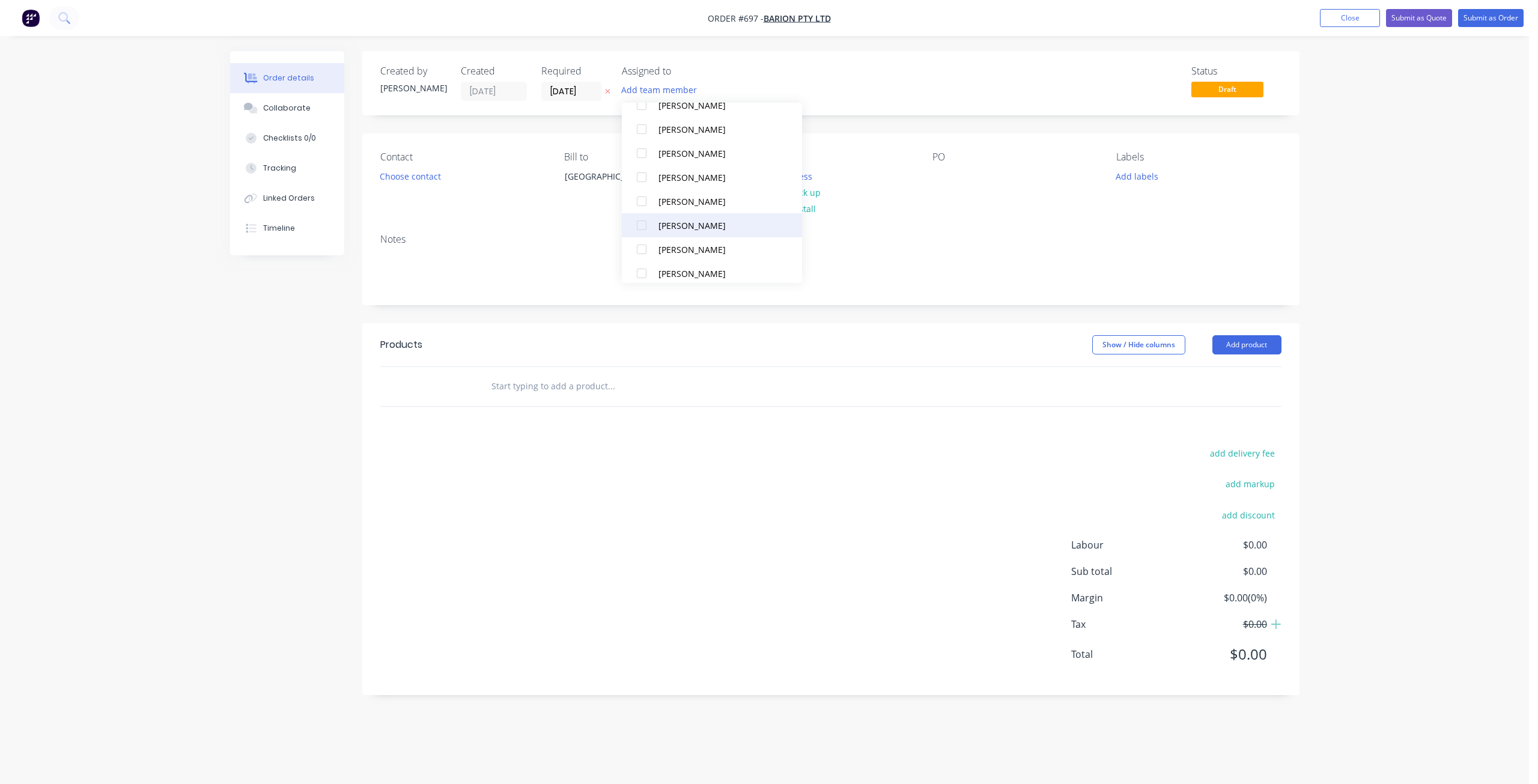
scroll to position [168, 0]
click at [644, 206] on div at bounding box center [641, 205] width 24 height 24
click at [644, 155] on div at bounding box center [641, 157] width 24 height 24
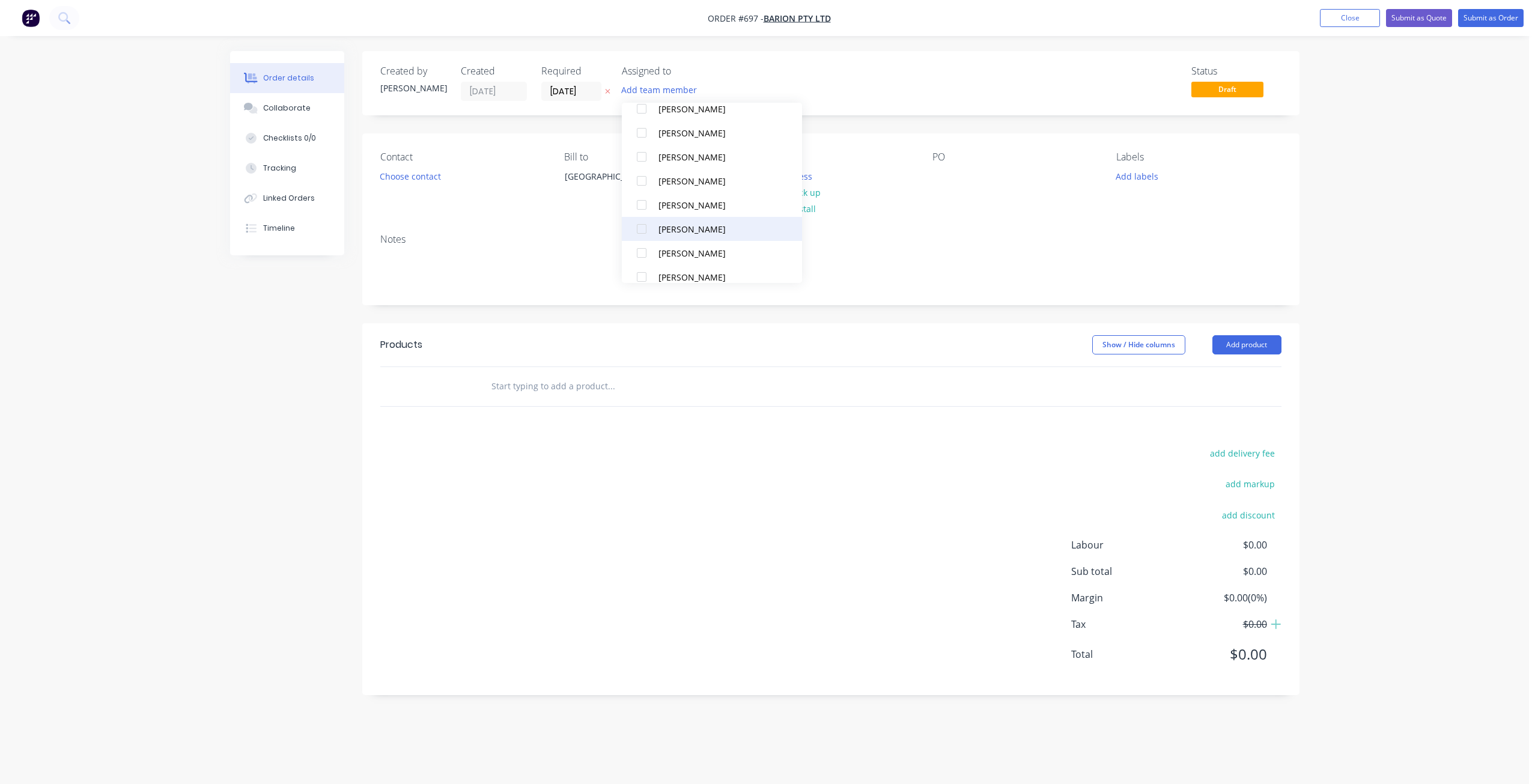
click at [643, 231] on div at bounding box center [641, 229] width 24 height 24
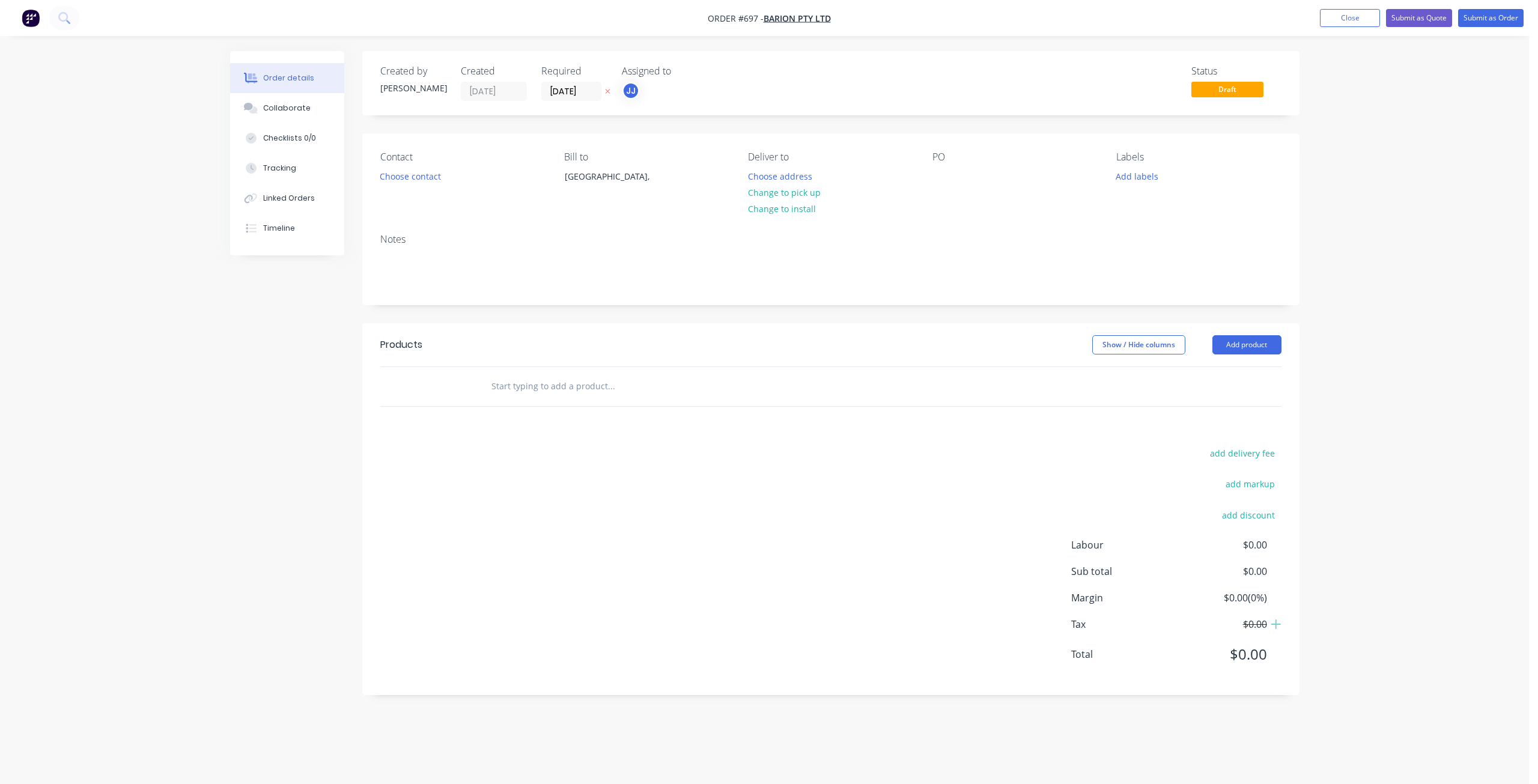
drag, startPoint x: 823, startPoint y: 89, endPoint x: 836, endPoint y: 97, distance: 15.3
click at [825, 90] on div "Status Draft" at bounding box center [1011, 83] width 539 height 36
click at [788, 195] on button "Change to pick up" at bounding box center [784, 193] width 86 height 16
click at [935, 176] on div at bounding box center [942, 176] width 19 height 17
click at [1147, 176] on button "Add labels" at bounding box center [1137, 176] width 55 height 16
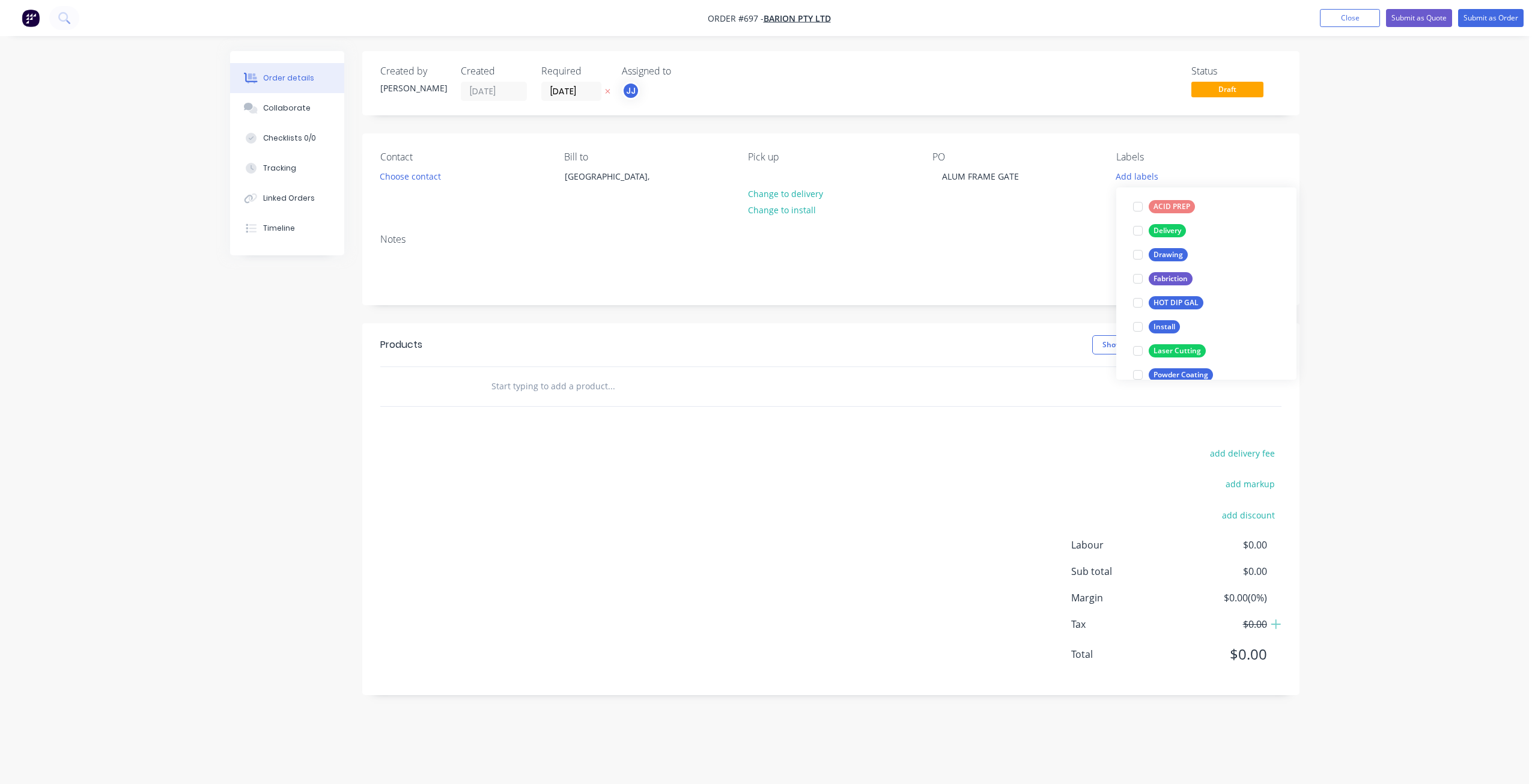
scroll to position [60, 0]
click at [1135, 222] on div at bounding box center [1138, 223] width 24 height 24
click at [1144, 207] on div at bounding box center [1138, 205] width 24 height 24
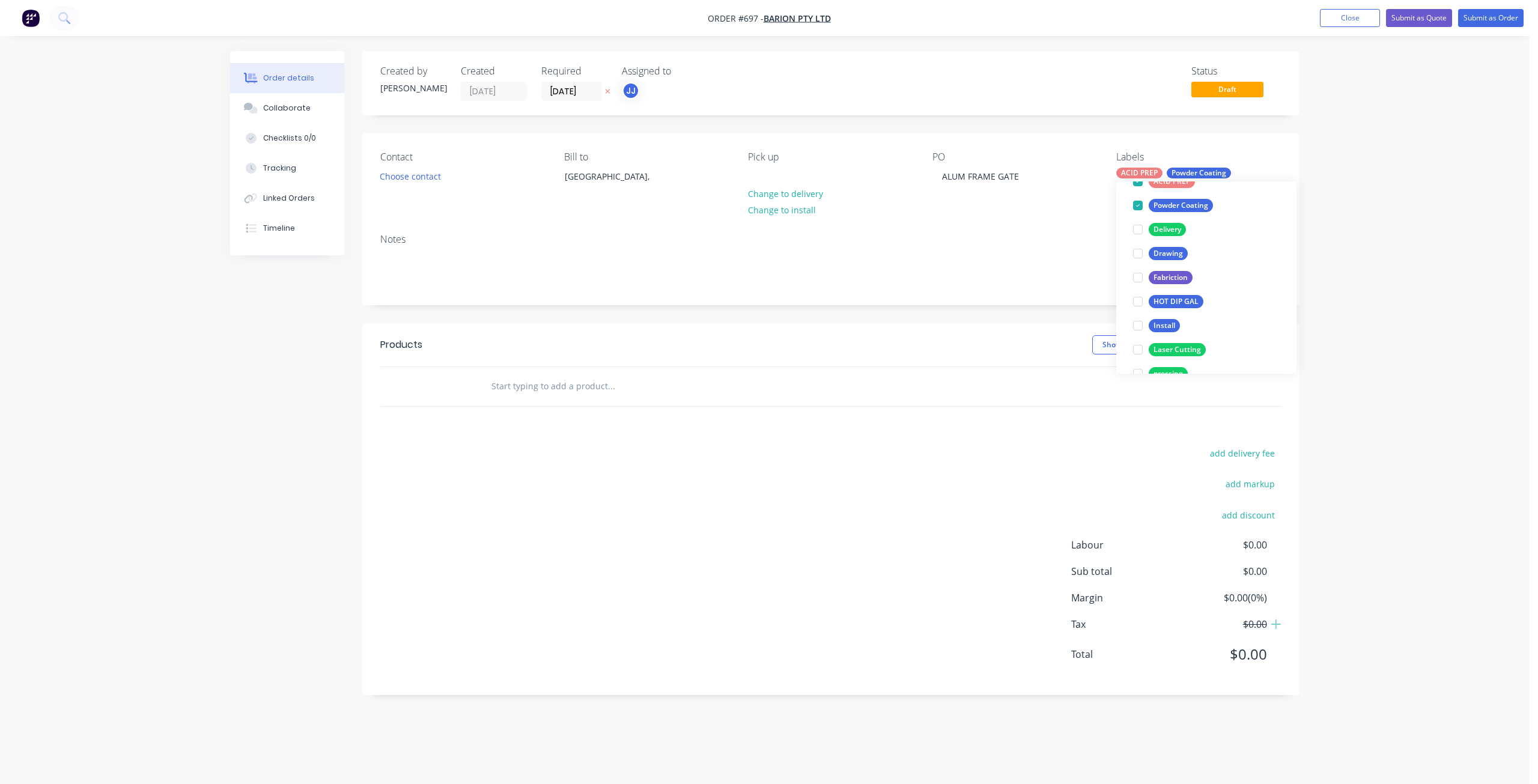
click at [813, 239] on div "Notes" at bounding box center [830, 239] width 901 height 11
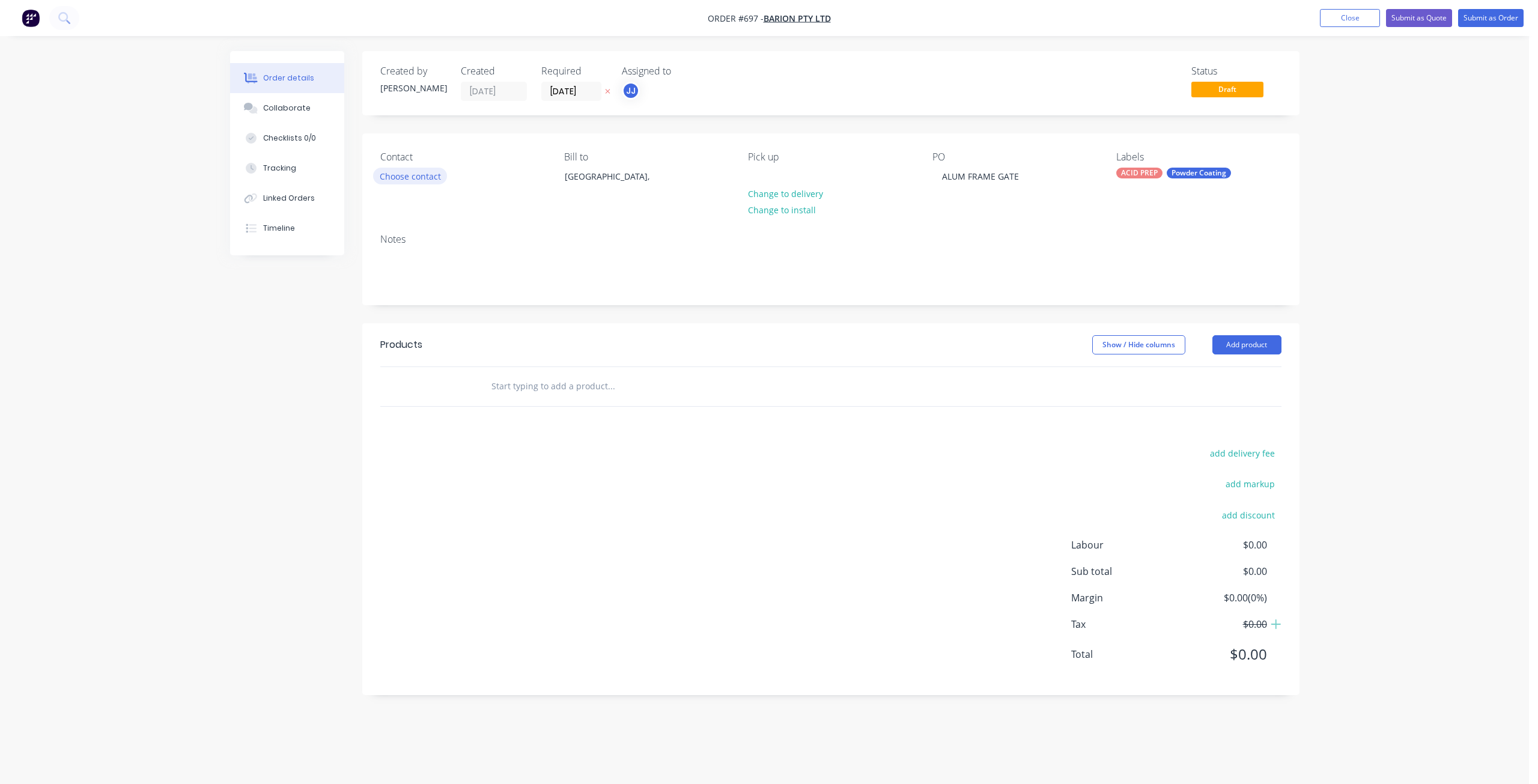
click at [415, 170] on button "Choose contact" at bounding box center [409, 176] width 74 height 16
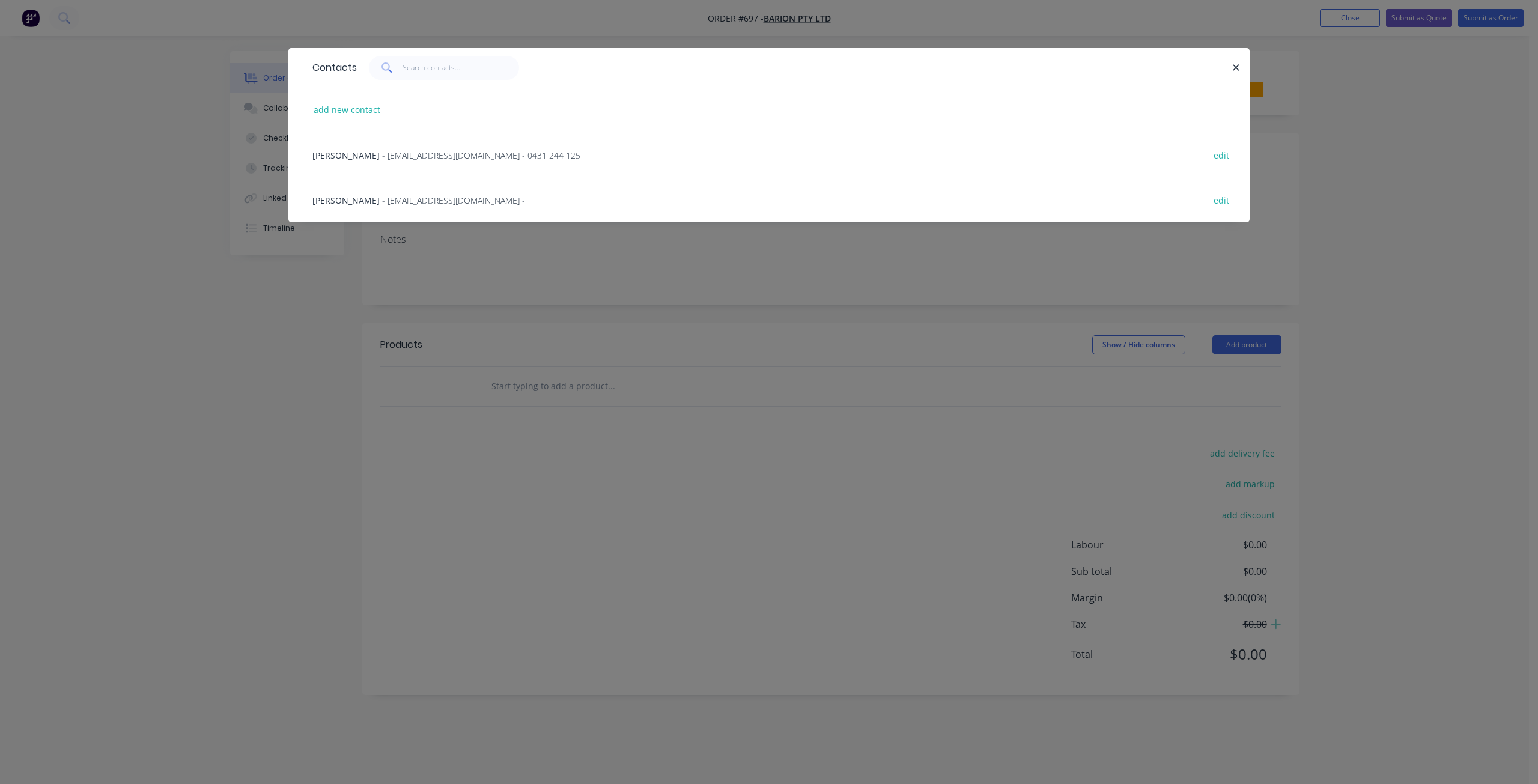
click at [371, 163] on div "SIMON - [EMAIL_ADDRESS][DOMAIN_NAME] - 0431 244 125 edit" at bounding box center [769, 155] width 926 height 45
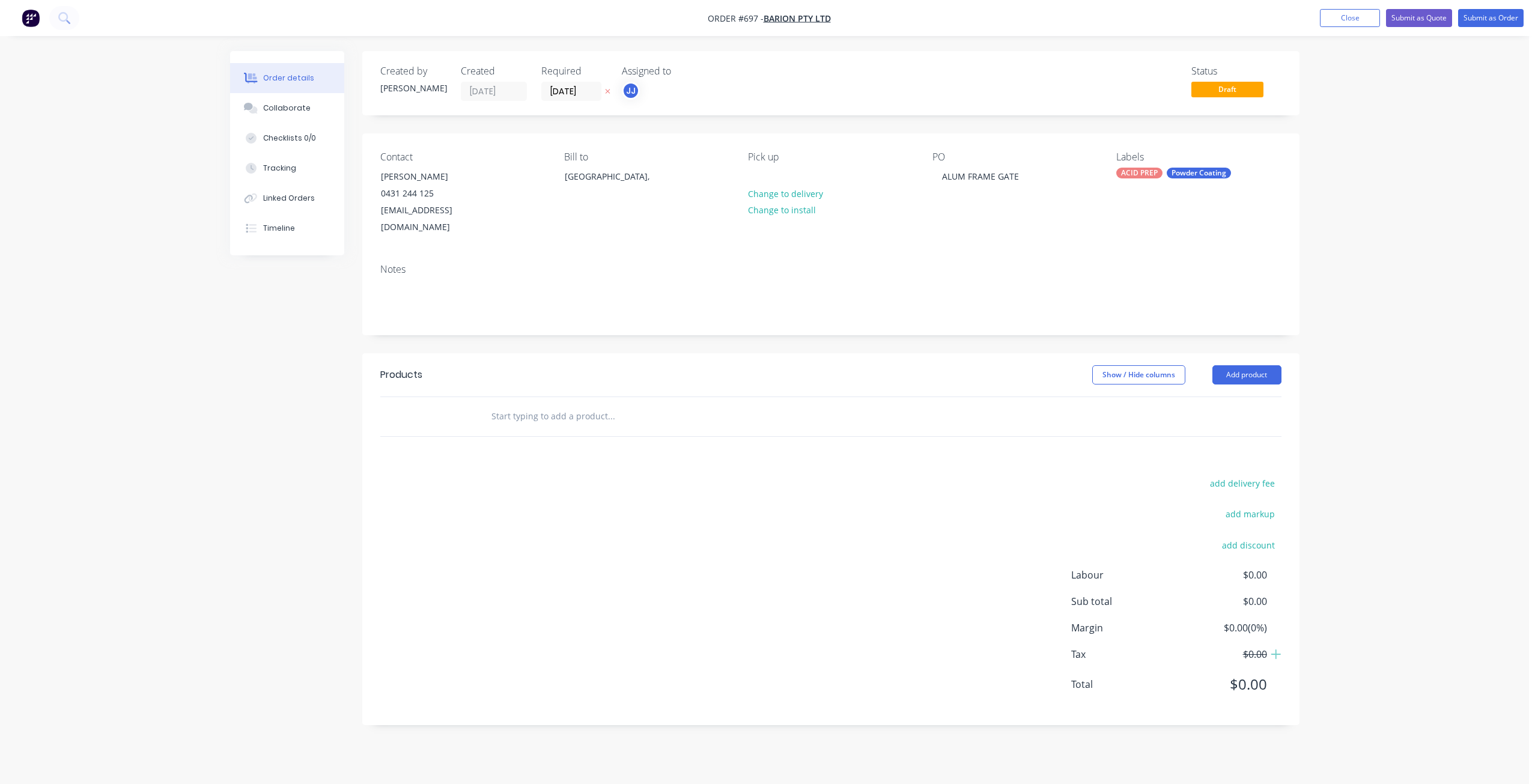
click at [391, 306] on div "Notes" at bounding box center [831, 295] width 938 height 80
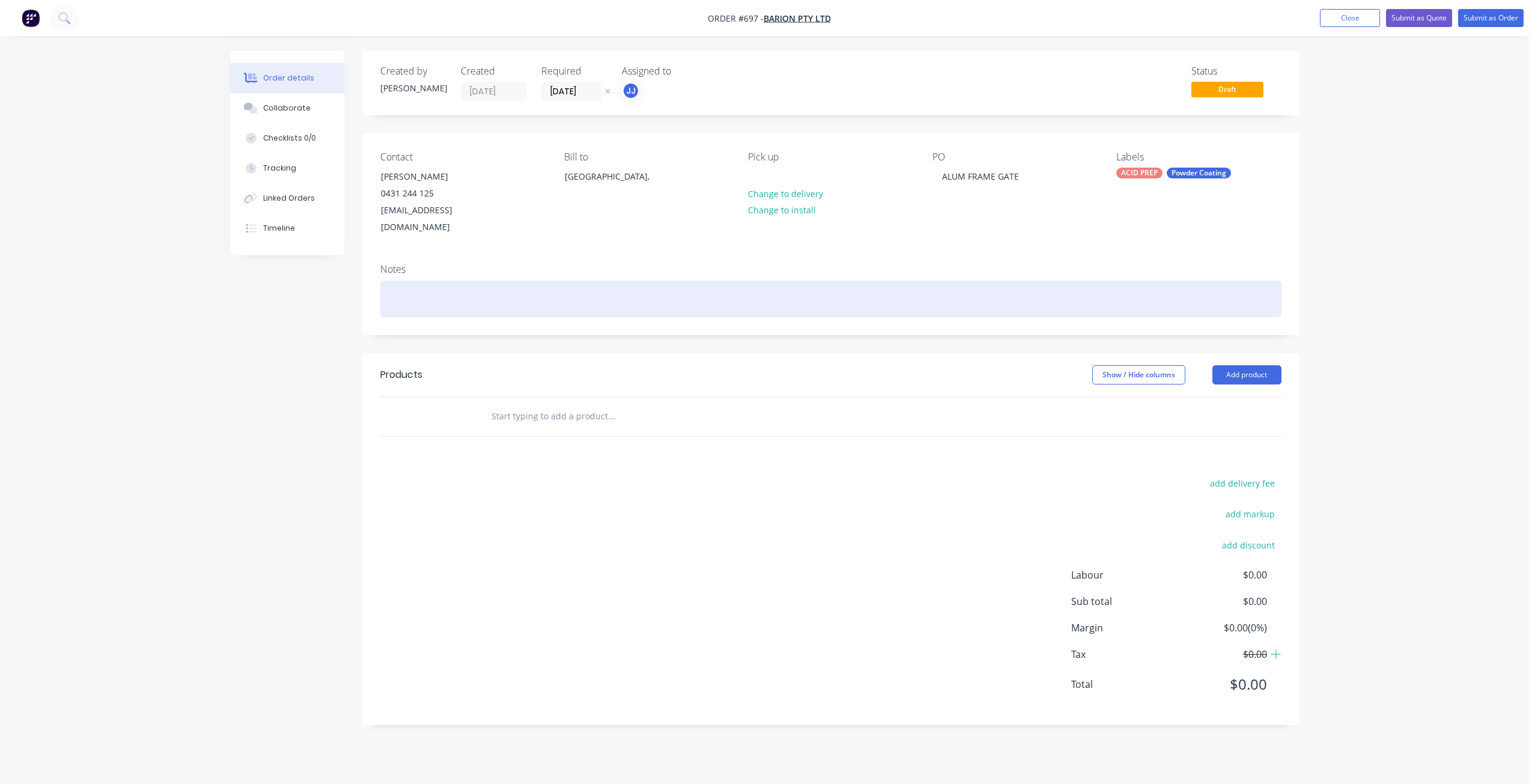
click at [390, 297] on div at bounding box center [830, 298] width 901 height 36
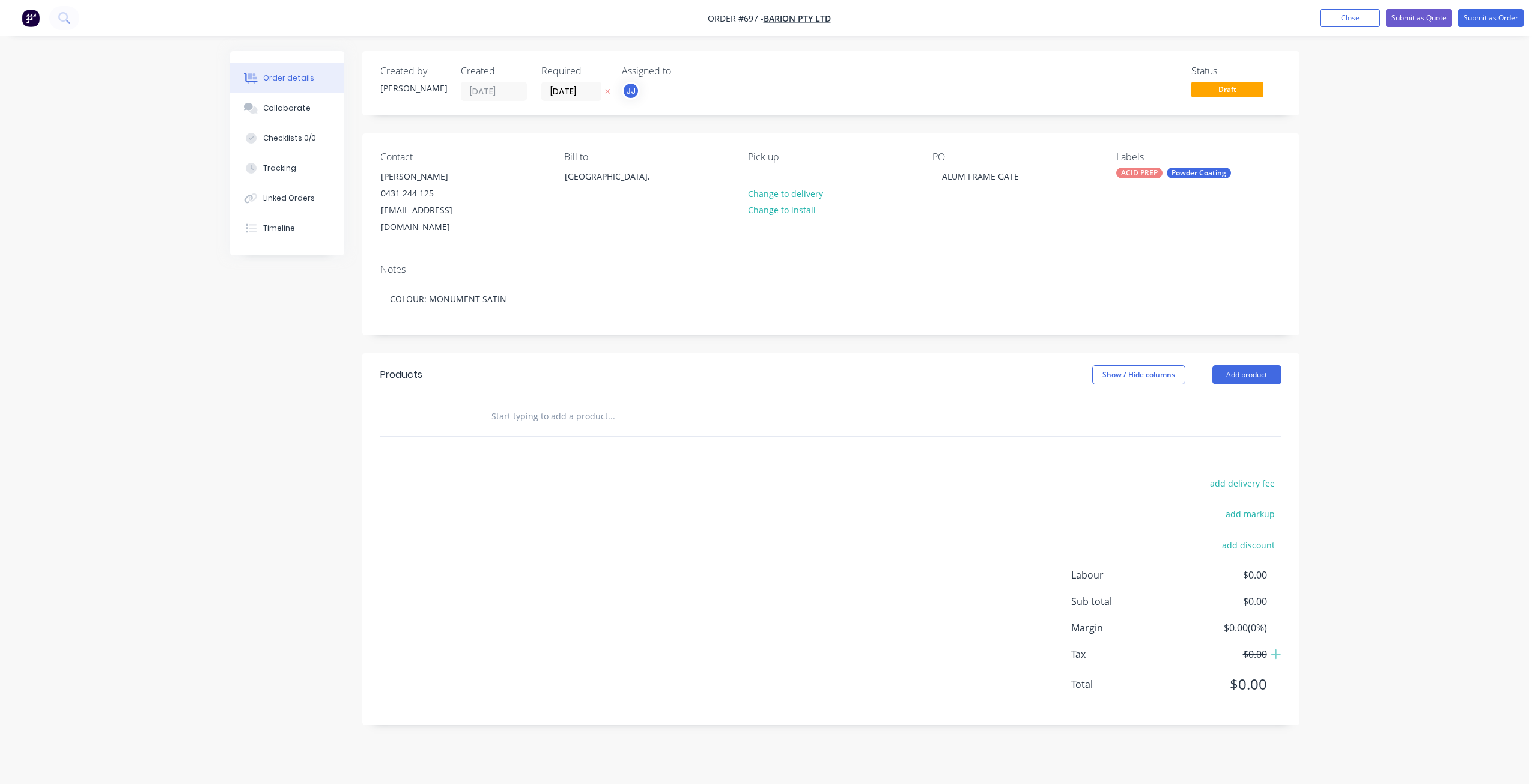
click at [502, 404] on input "text" at bounding box center [611, 416] width 240 height 24
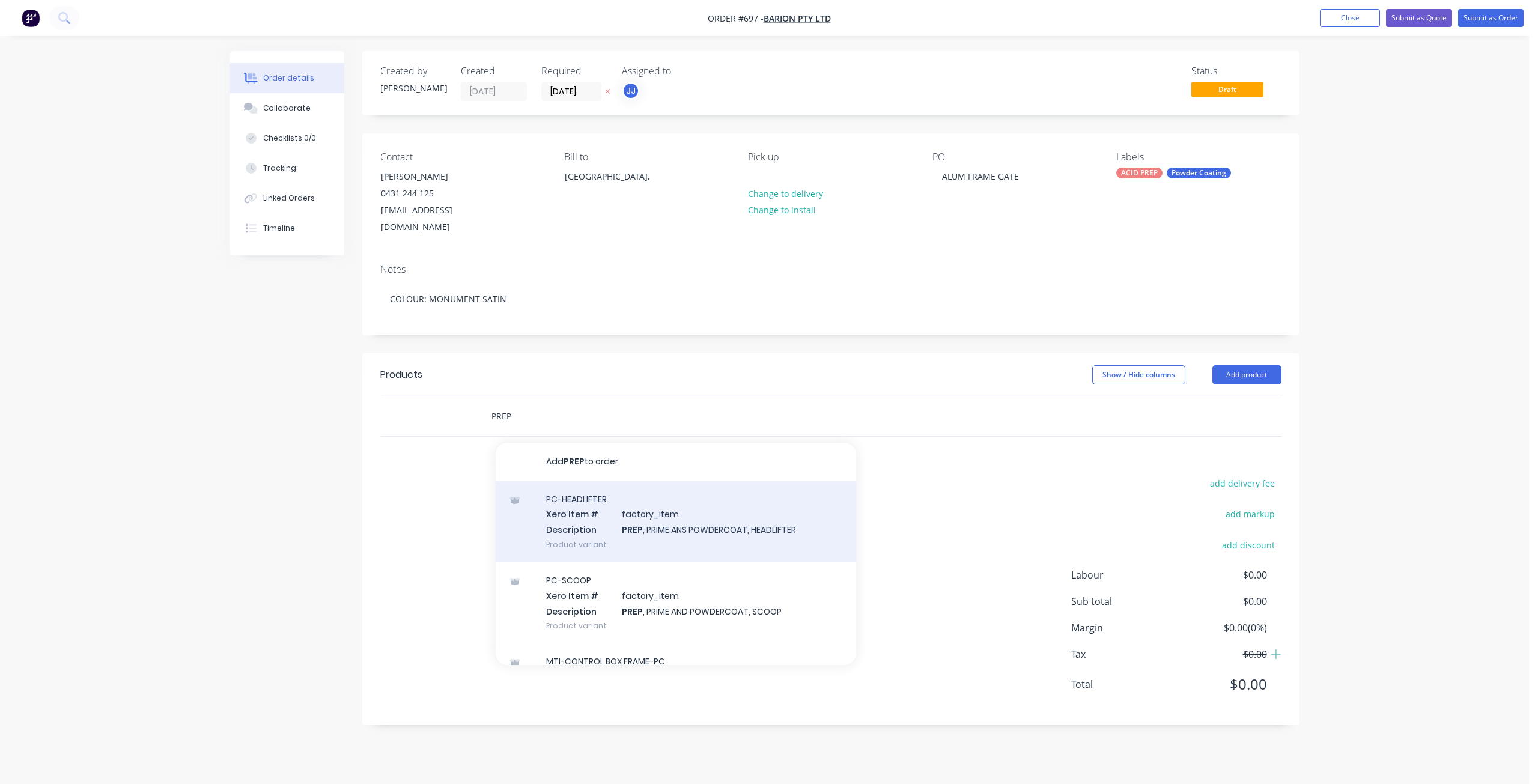
type input "PREP"
click at [601, 504] on div "PC-HEADLIFTER Xero Item # factory_item Description PREP , PRIME ANS POWDERCOAT,…" at bounding box center [676, 521] width 361 height 81
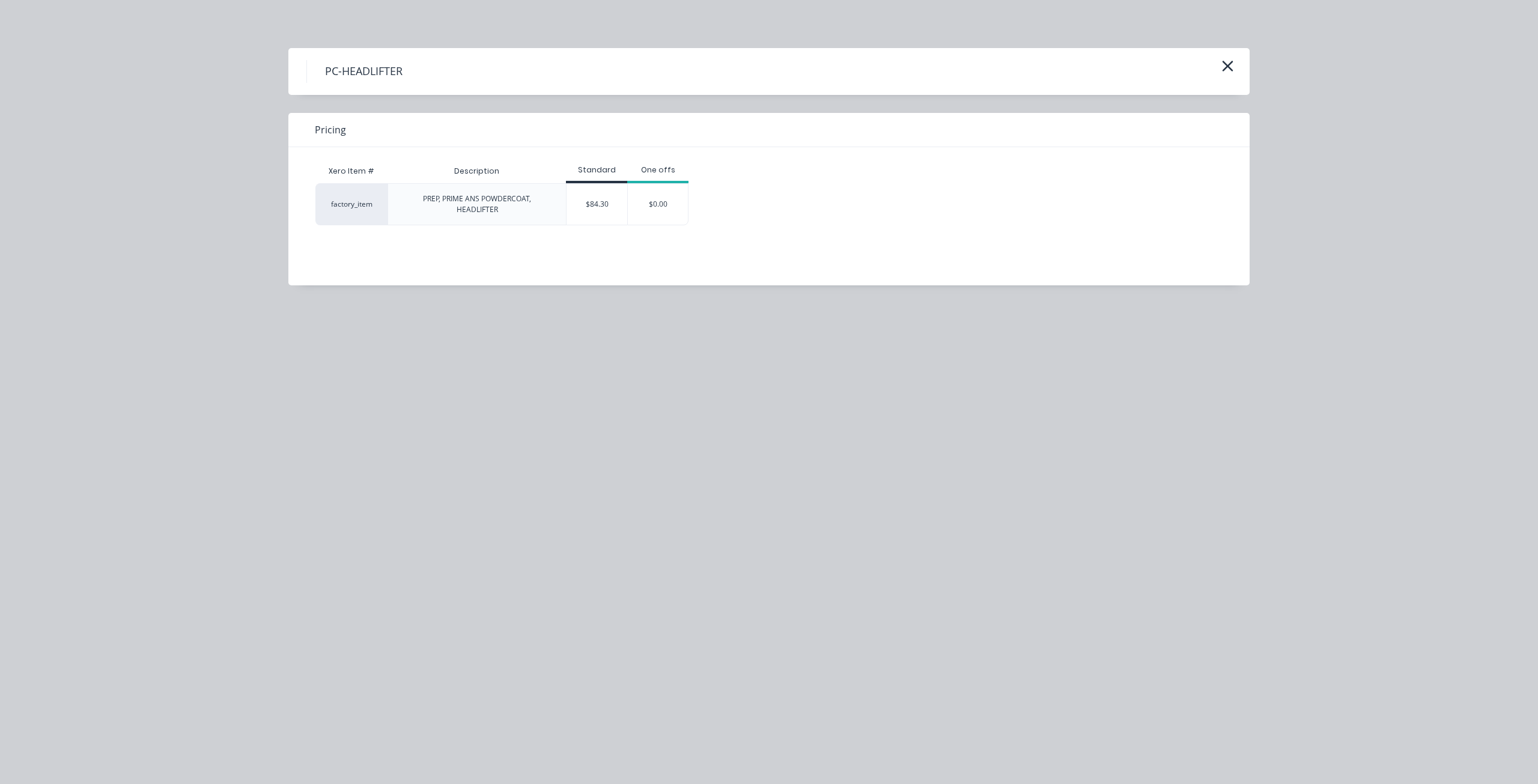
click at [1228, 64] on icon "button" at bounding box center [1228, 66] width 13 height 17
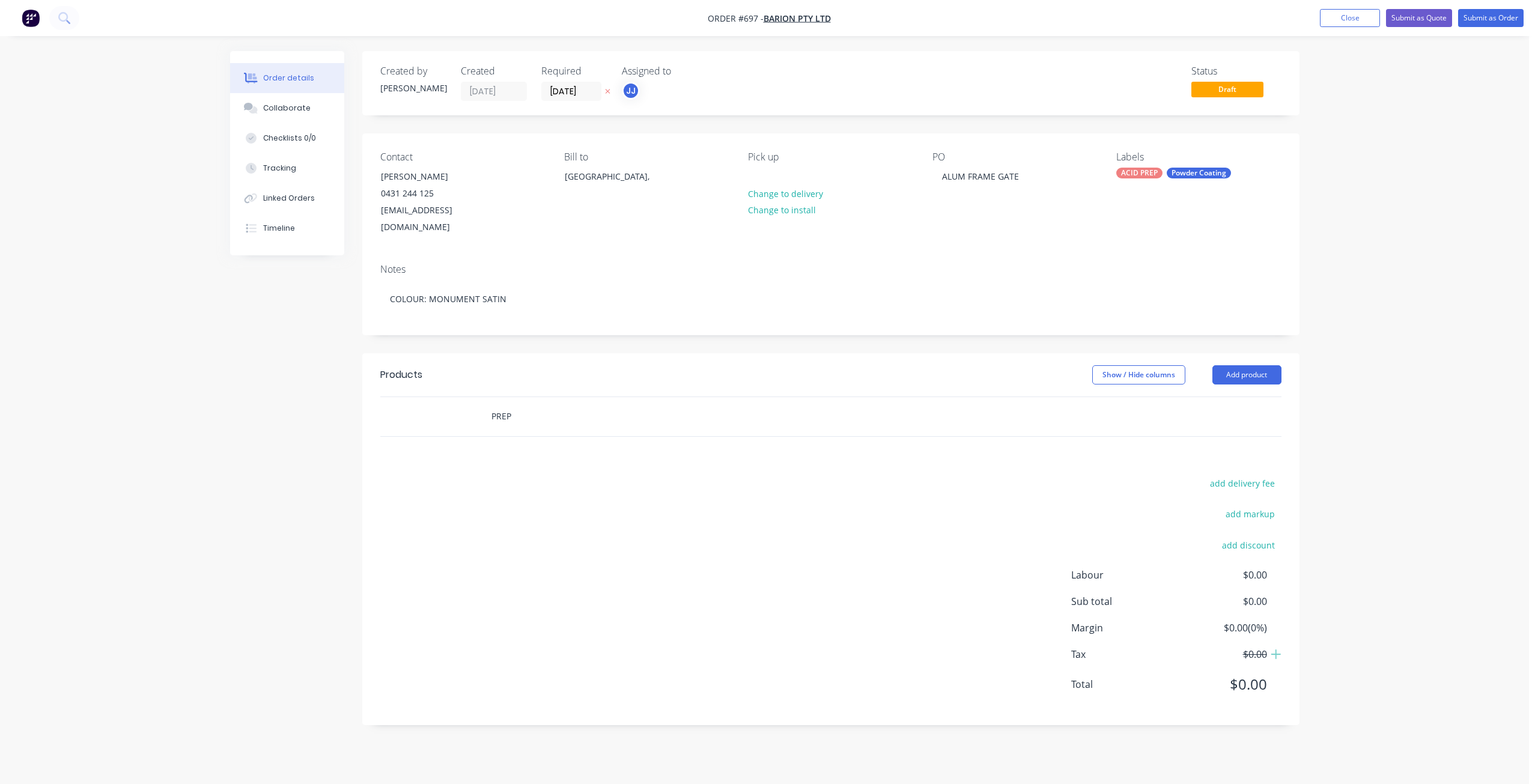
click at [545, 404] on input "PREP" at bounding box center [611, 416] width 240 height 24
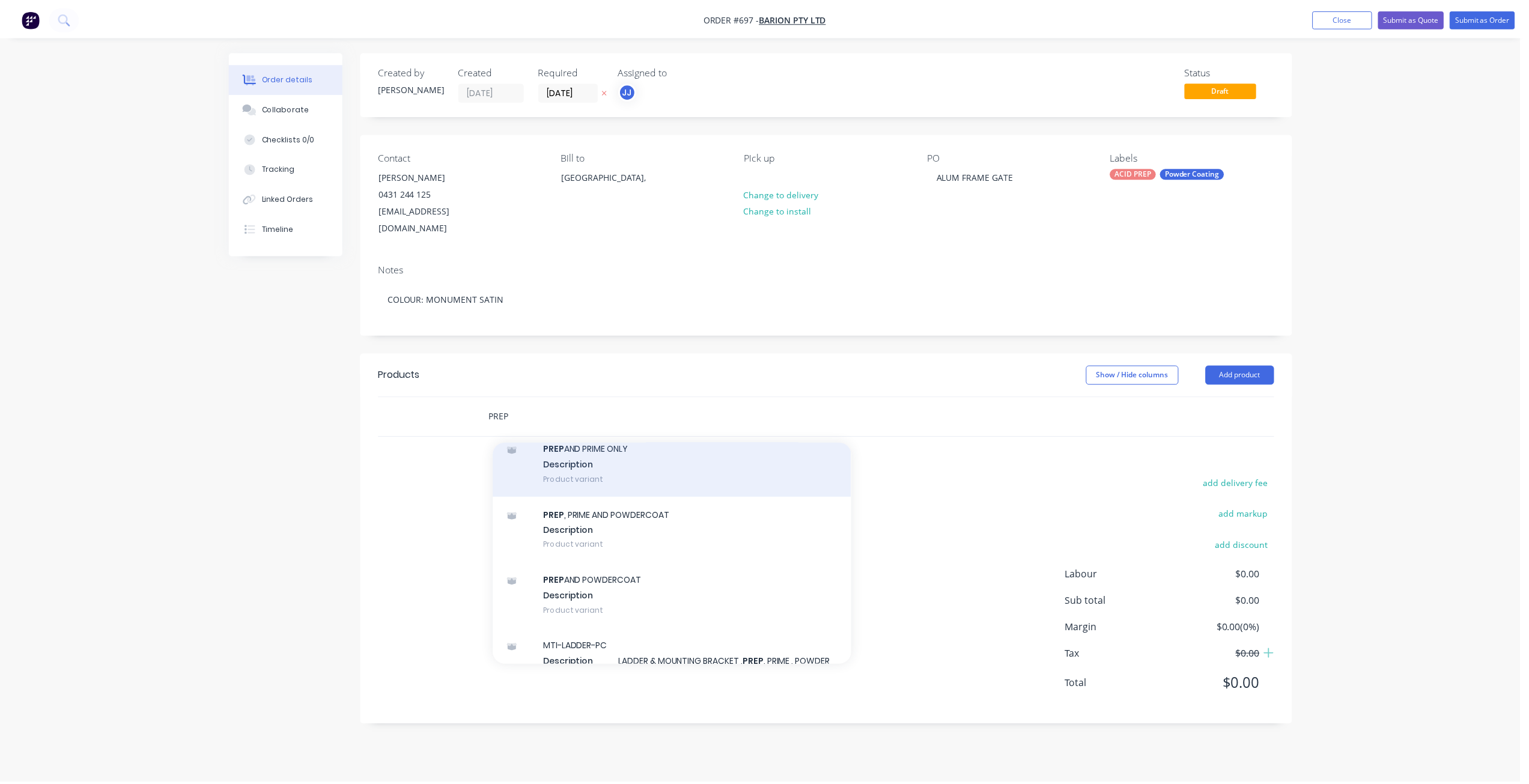
scroll to position [1322, 0]
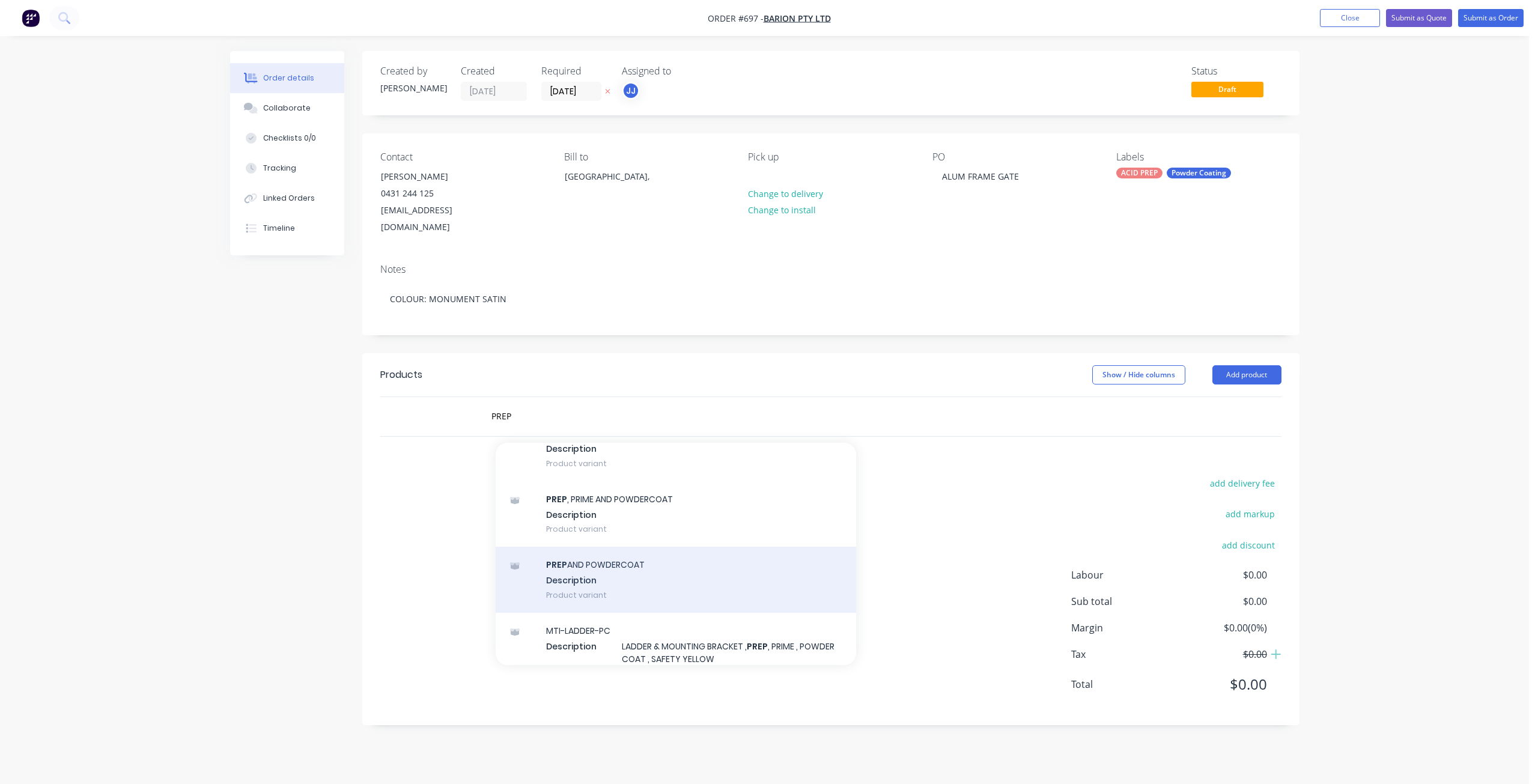
click at [597, 557] on div "PREP AND POWDERCOAT Description Product variant" at bounding box center [676, 579] width 361 height 66
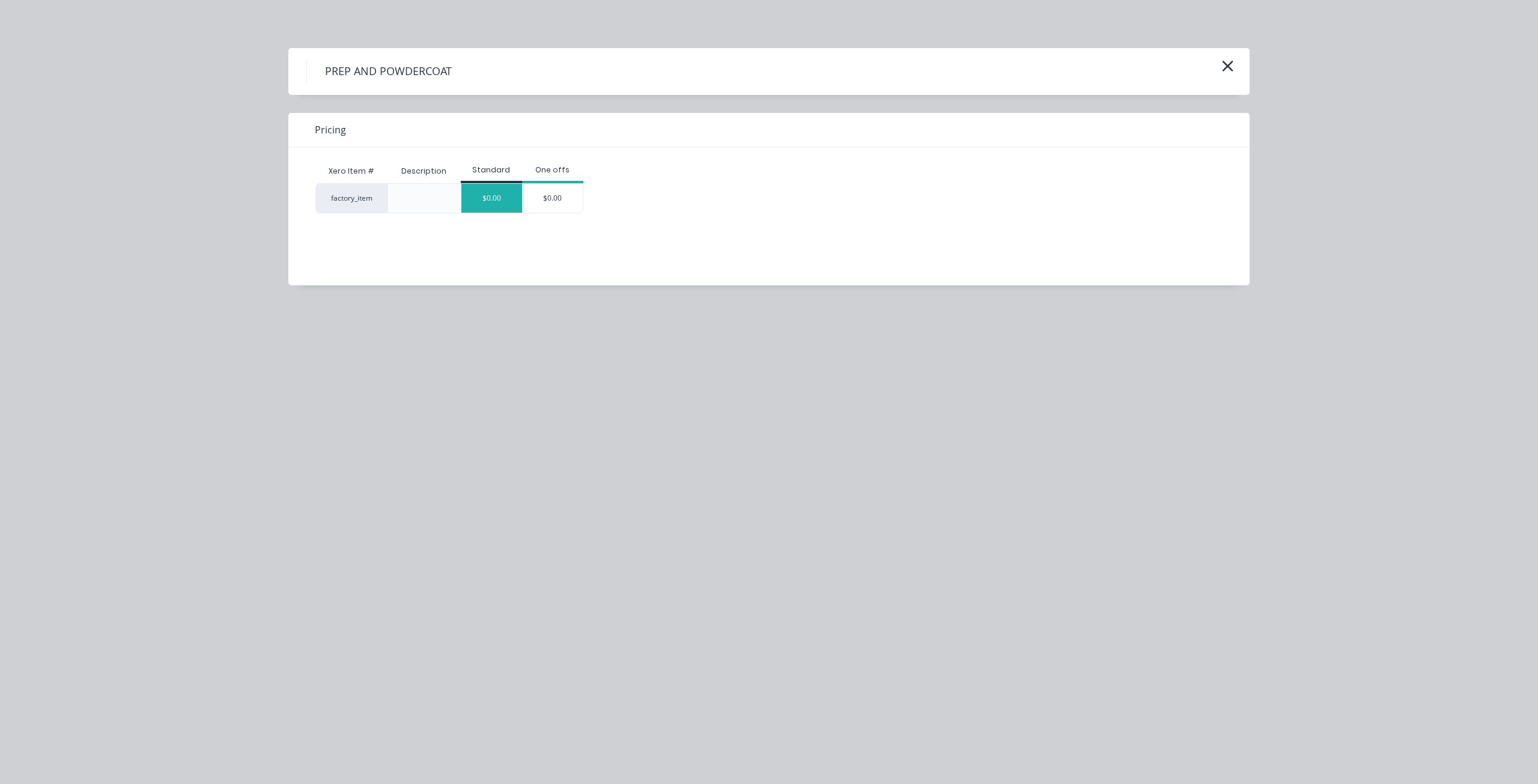
click at [499, 195] on div "$0.00" at bounding box center [492, 198] width 61 height 29
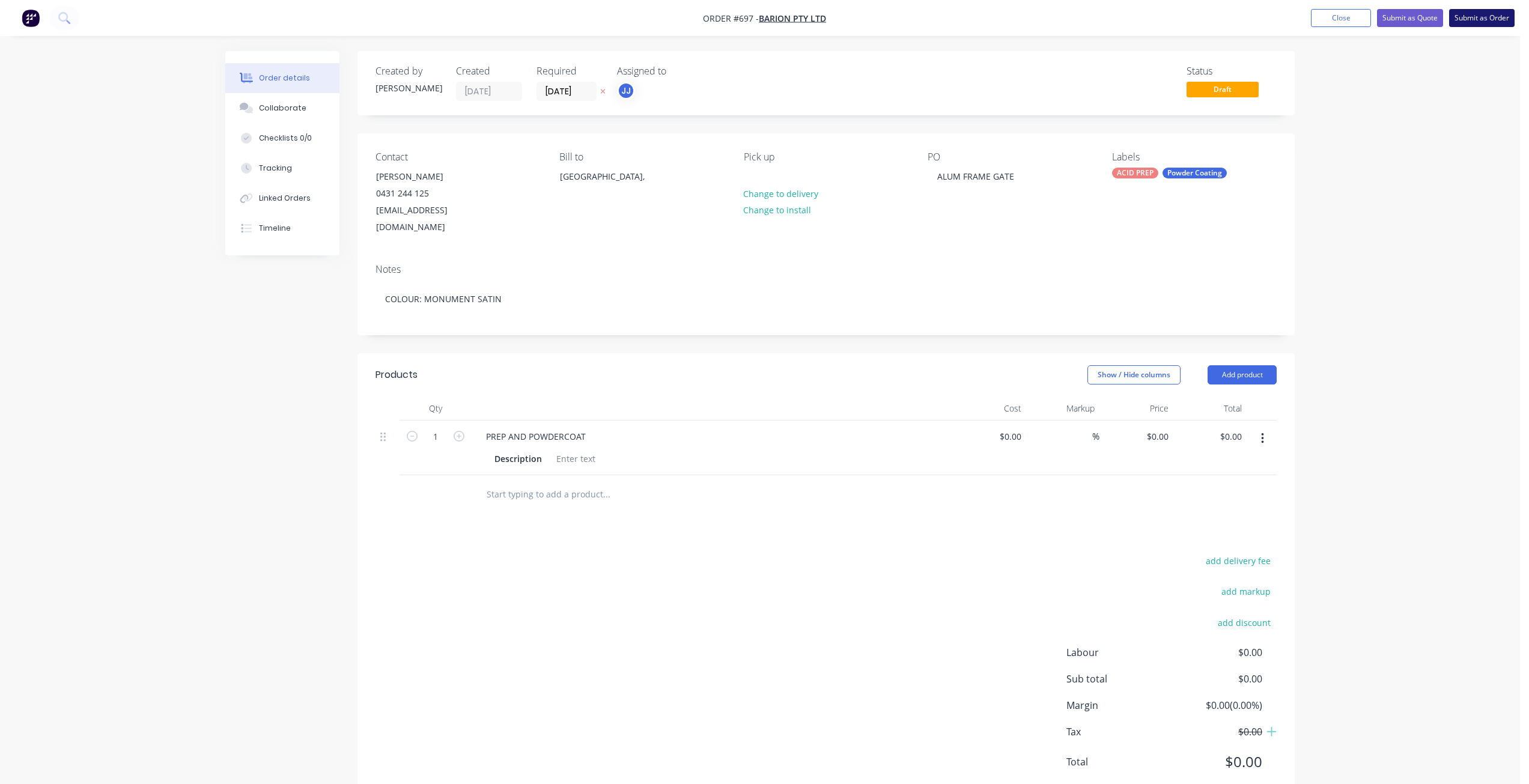
click at [1506, 25] on button "Submit as Order" at bounding box center [1482, 18] width 65 height 18
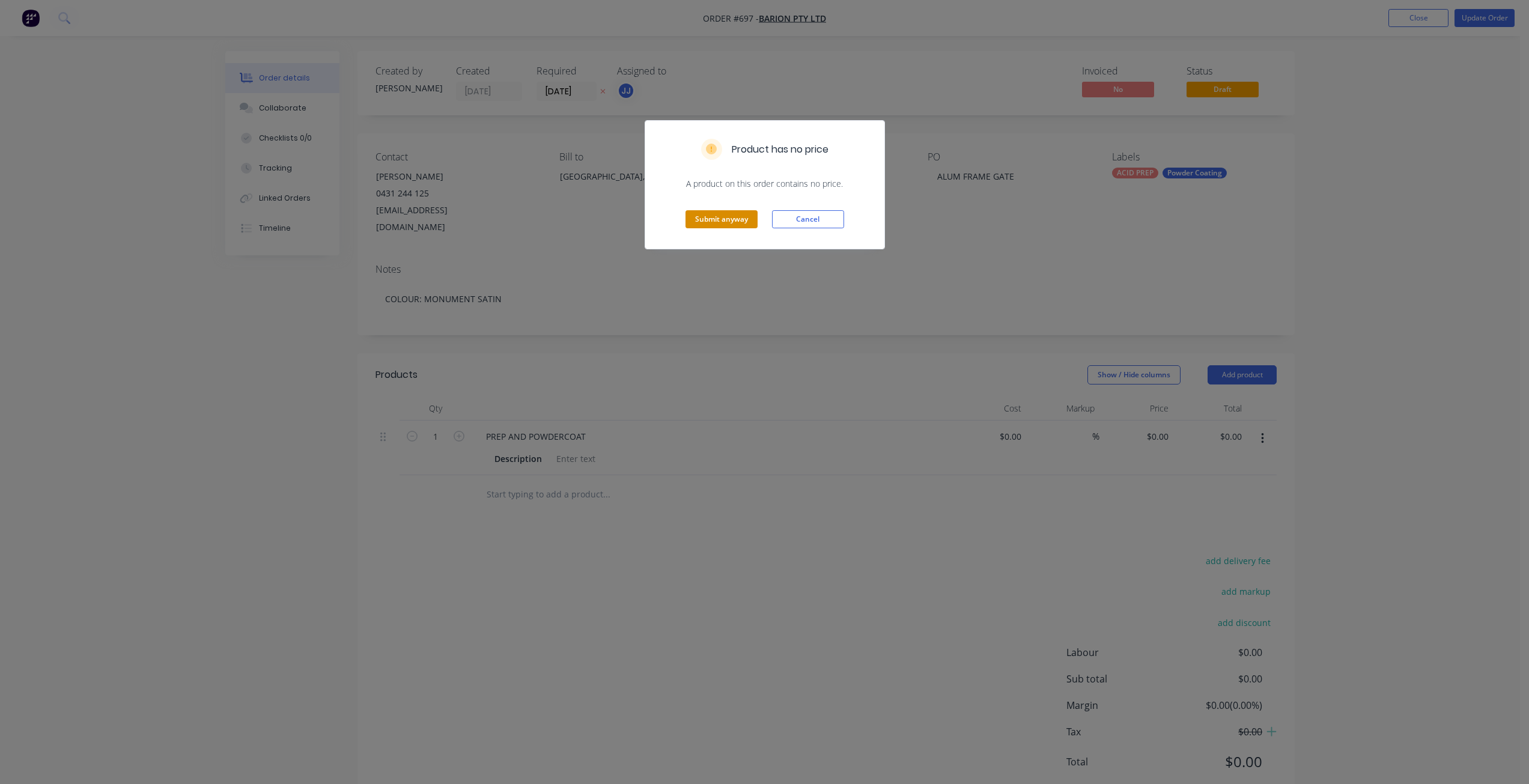
click at [751, 219] on button "Submit anyway" at bounding box center [721, 219] width 72 height 18
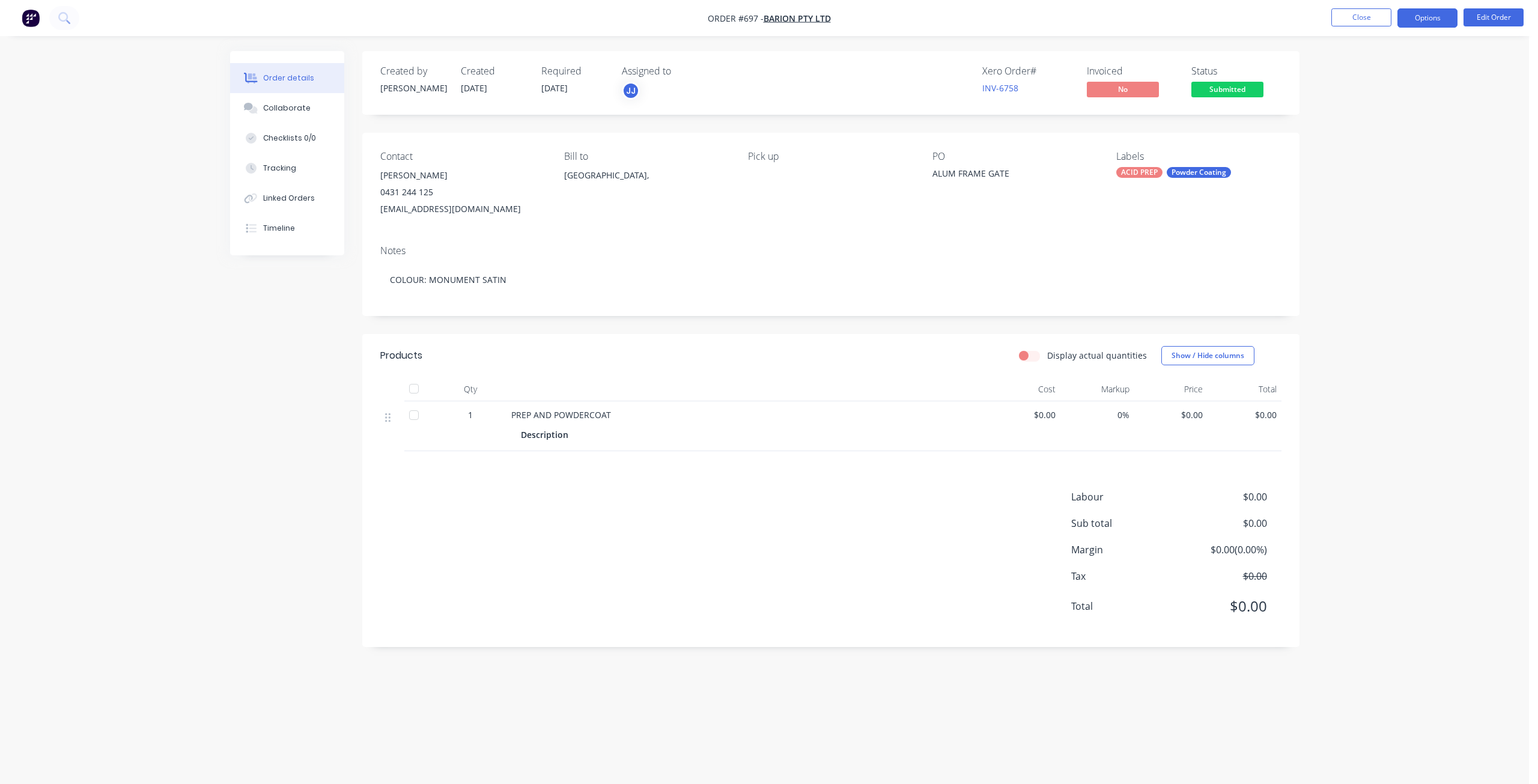
click at [1429, 22] on button "Options" at bounding box center [1427, 18] width 60 height 19
click at [1356, 144] on div "Work Order" at bounding box center [1391, 144] width 111 height 17
click at [1344, 95] on div "With pricing" at bounding box center [1391, 97] width 111 height 17
click at [1350, 19] on button "Close" at bounding box center [1361, 17] width 60 height 18
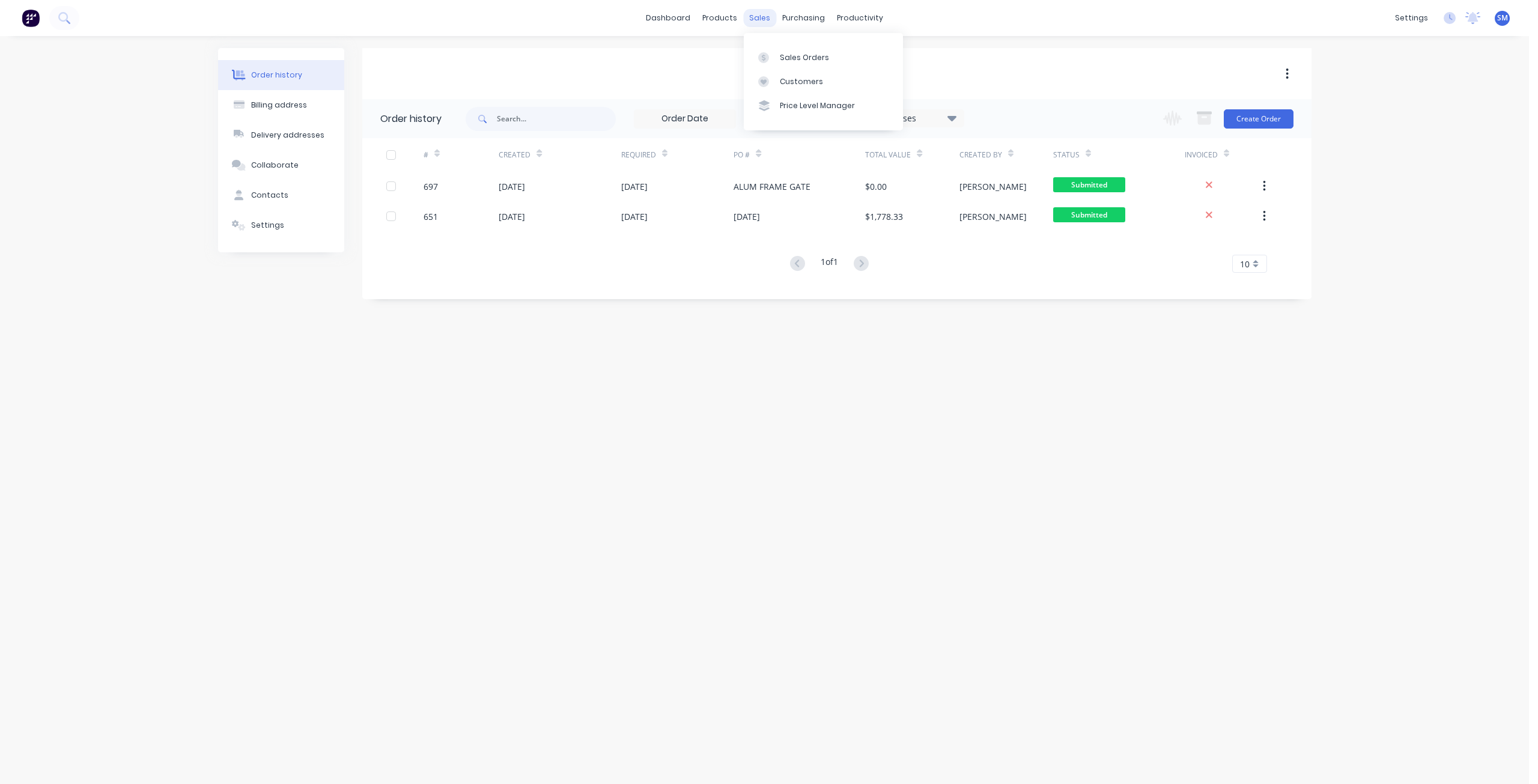
click at [754, 20] on div "sales" at bounding box center [760, 18] width 33 height 18
click at [792, 80] on div "Customers" at bounding box center [801, 82] width 43 height 11
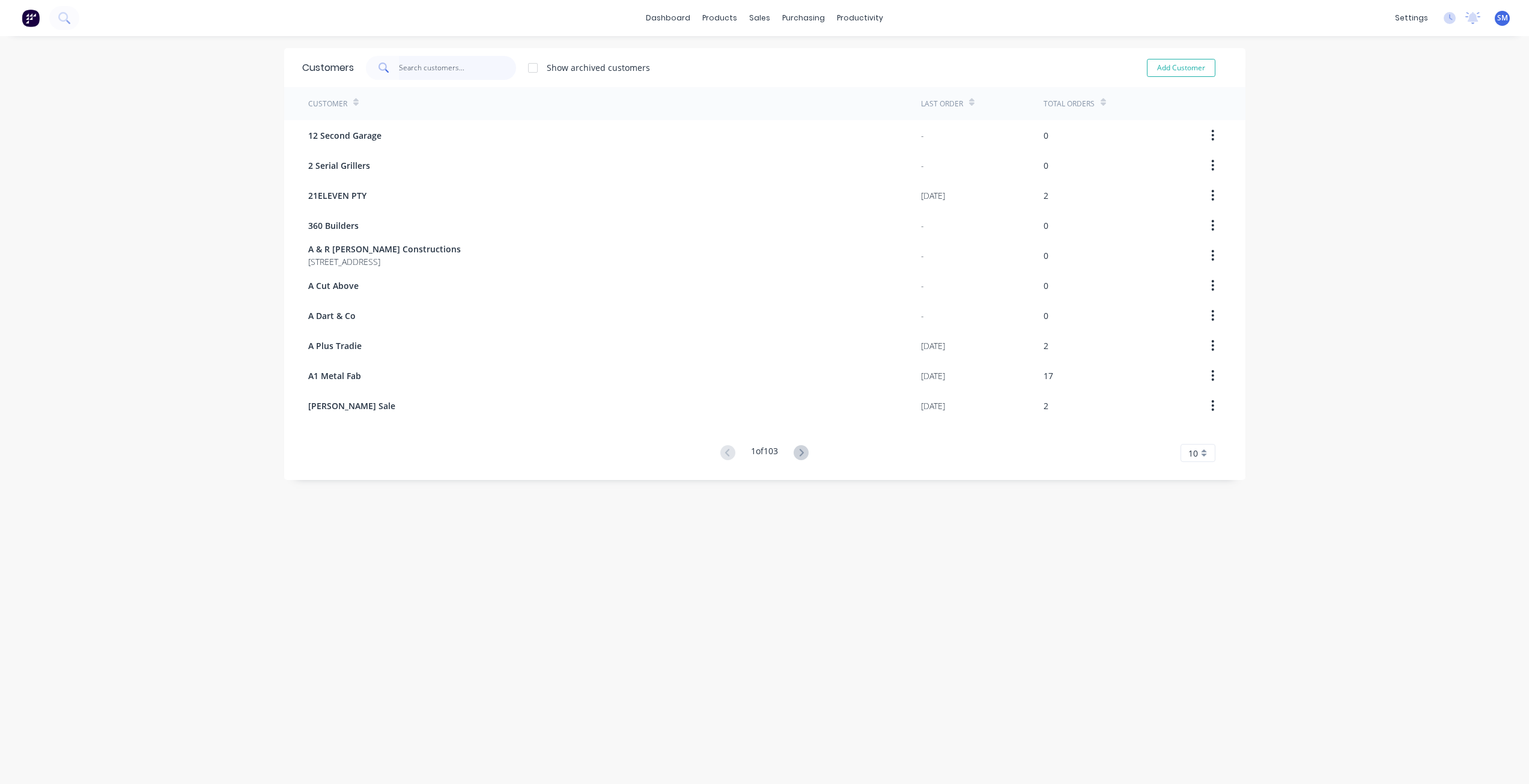
click at [417, 61] on input "text" at bounding box center [457, 68] width 117 height 24
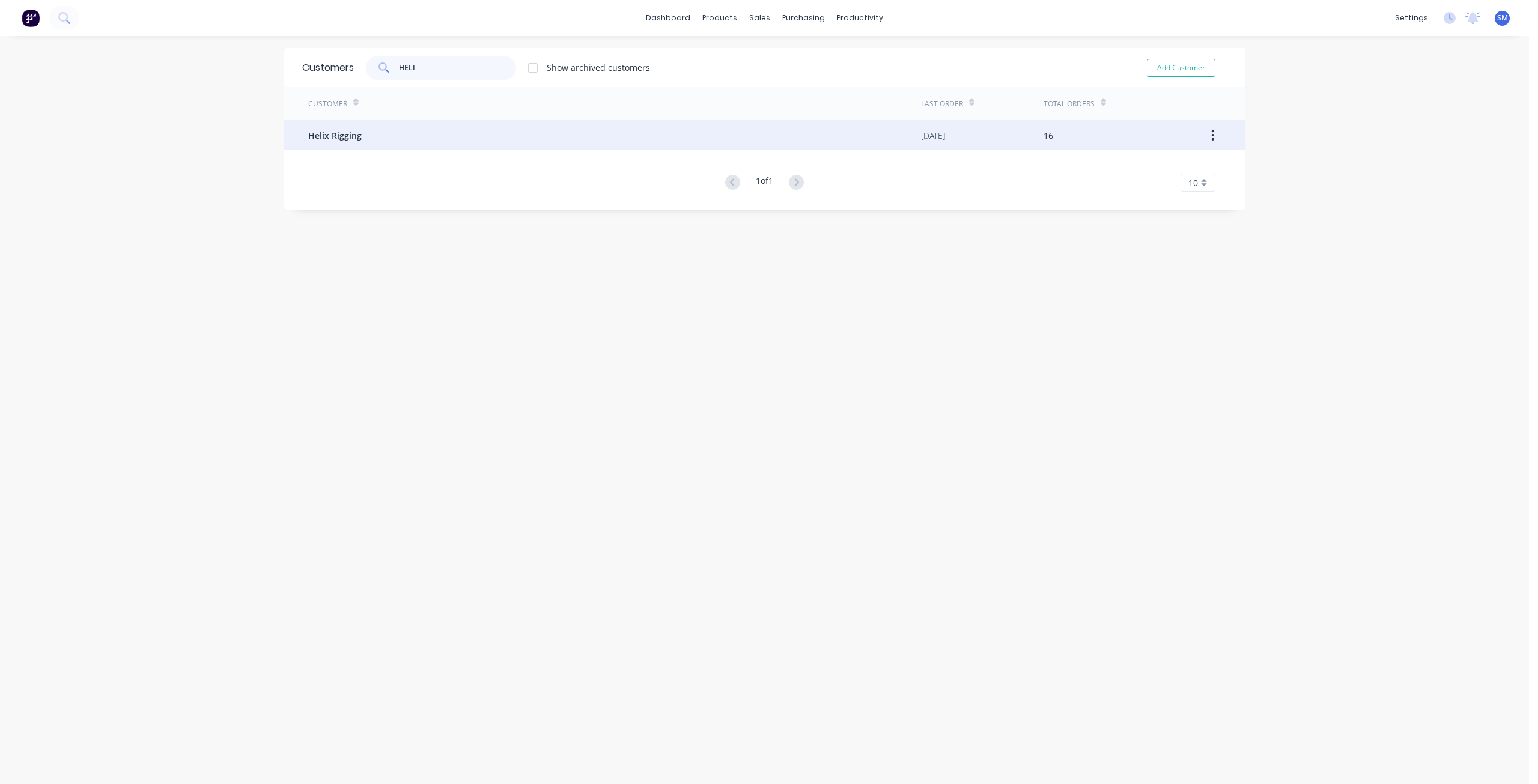
type input "HELI"
click at [345, 135] on span "Helix Rigging" at bounding box center [335, 135] width 54 height 13
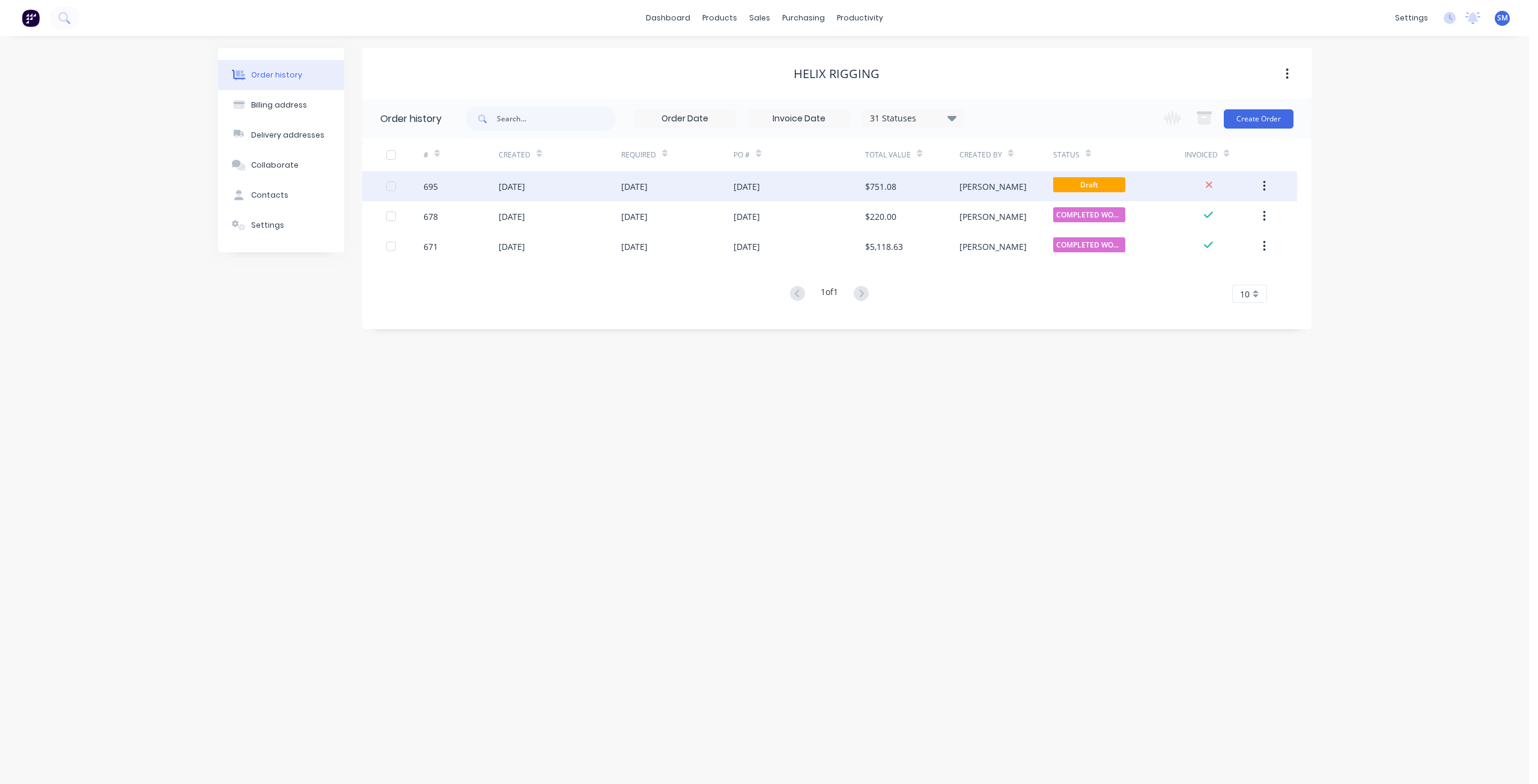
click at [628, 184] on div "[DATE]" at bounding box center [635, 186] width 27 height 13
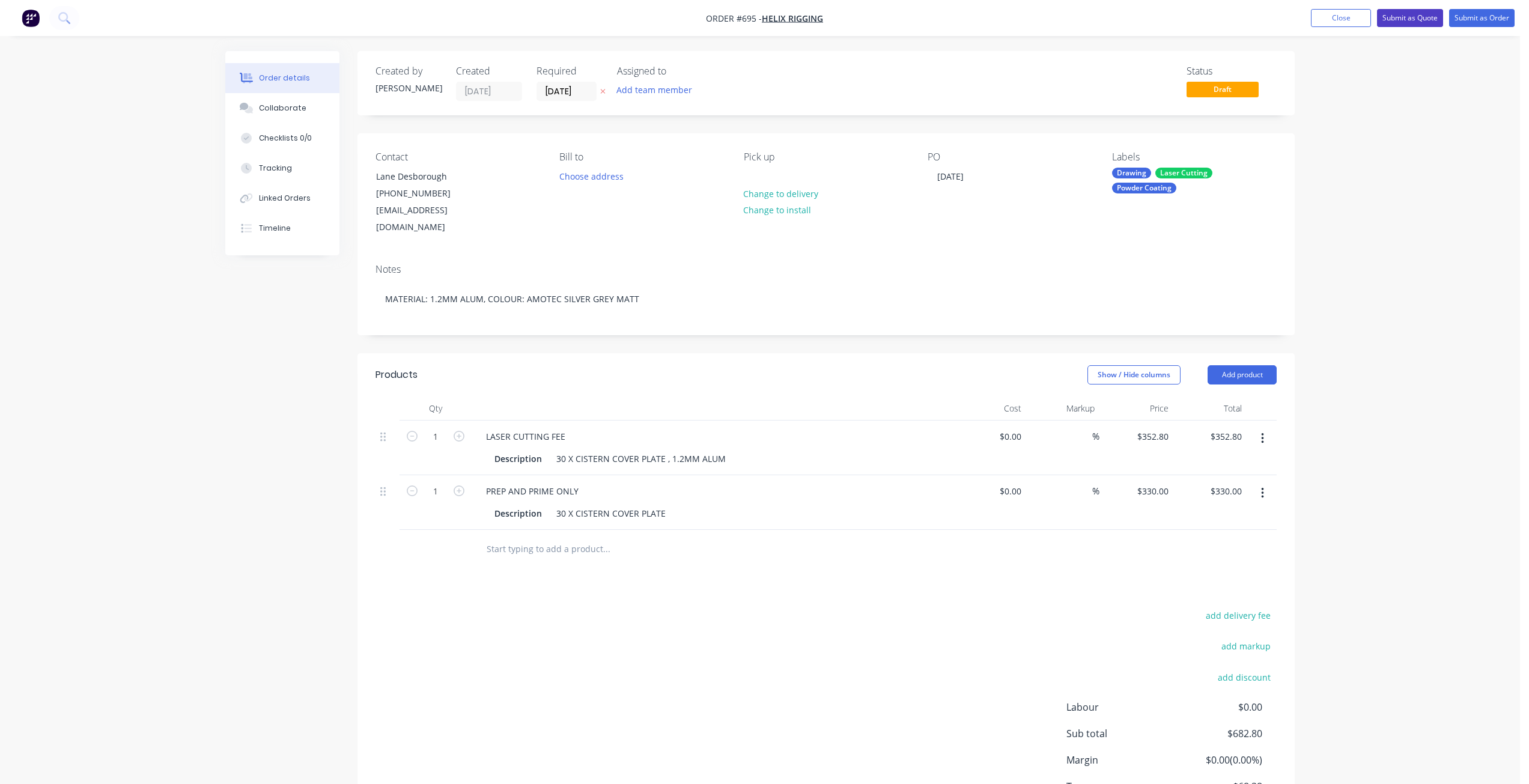
click at [1412, 20] on button "Submit as Quote" at bounding box center [1410, 18] width 66 height 18
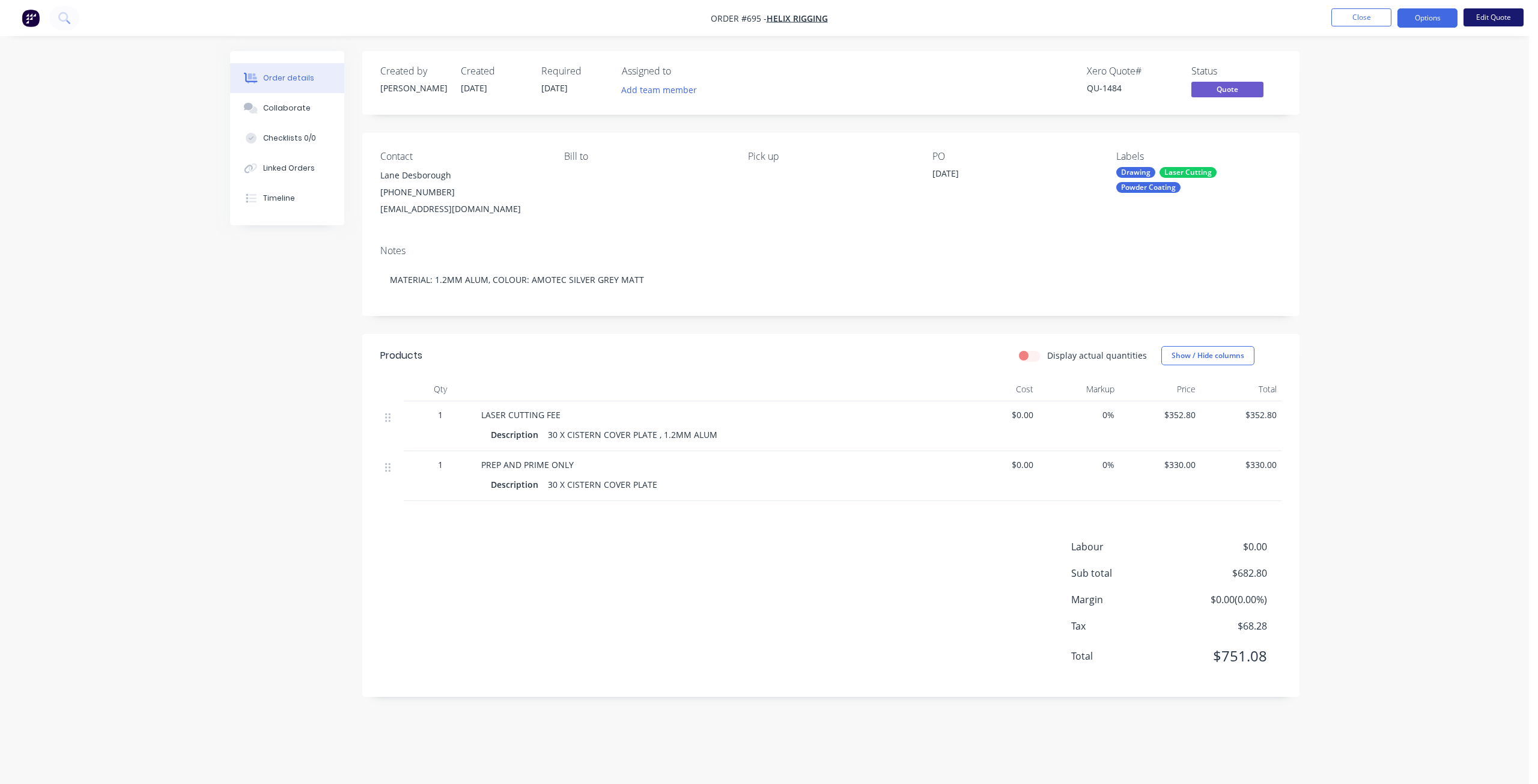
click at [1490, 19] on button "Edit Quote" at bounding box center [1493, 17] width 60 height 18
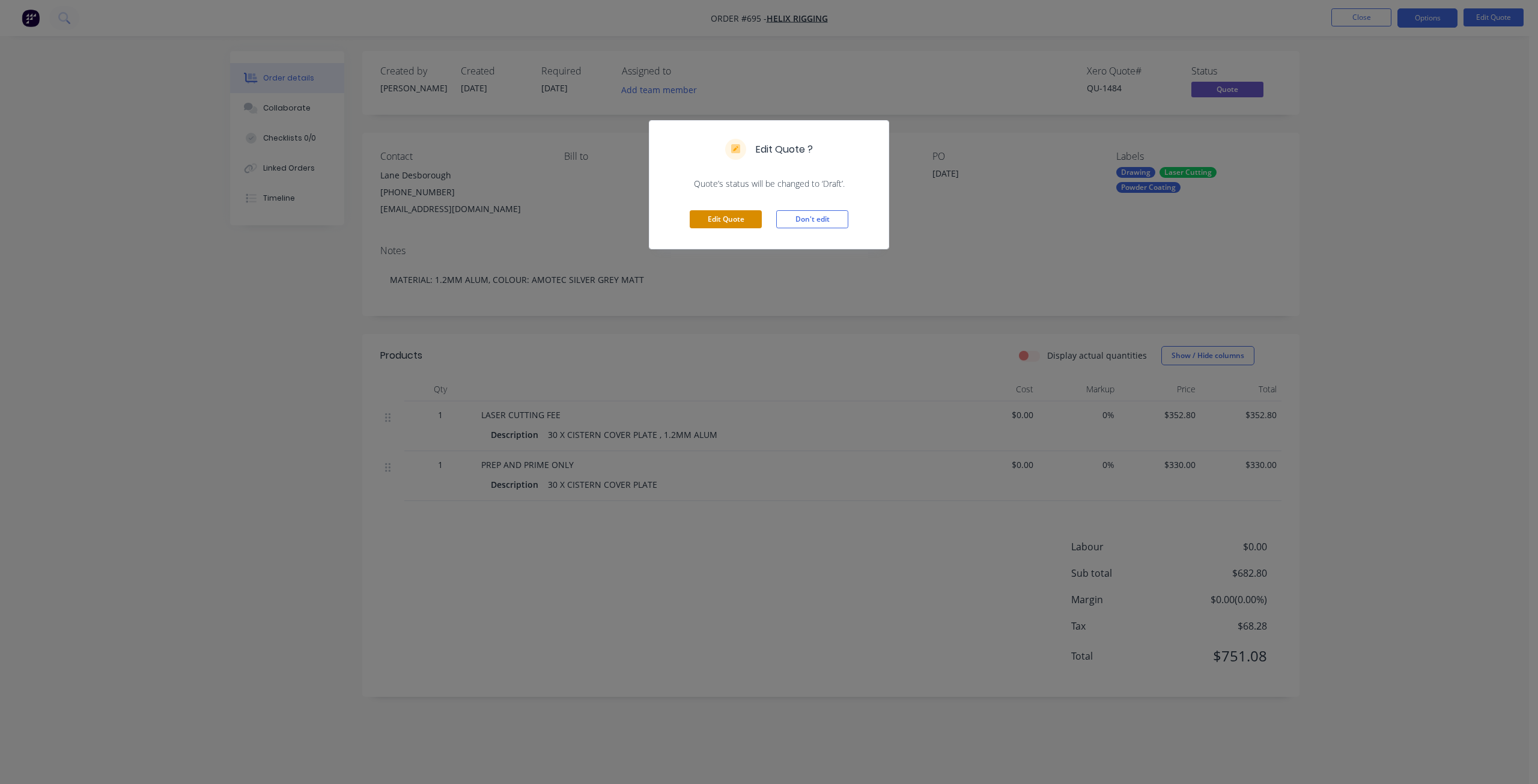
click at [720, 226] on button "Edit Quote" at bounding box center [725, 219] width 72 height 18
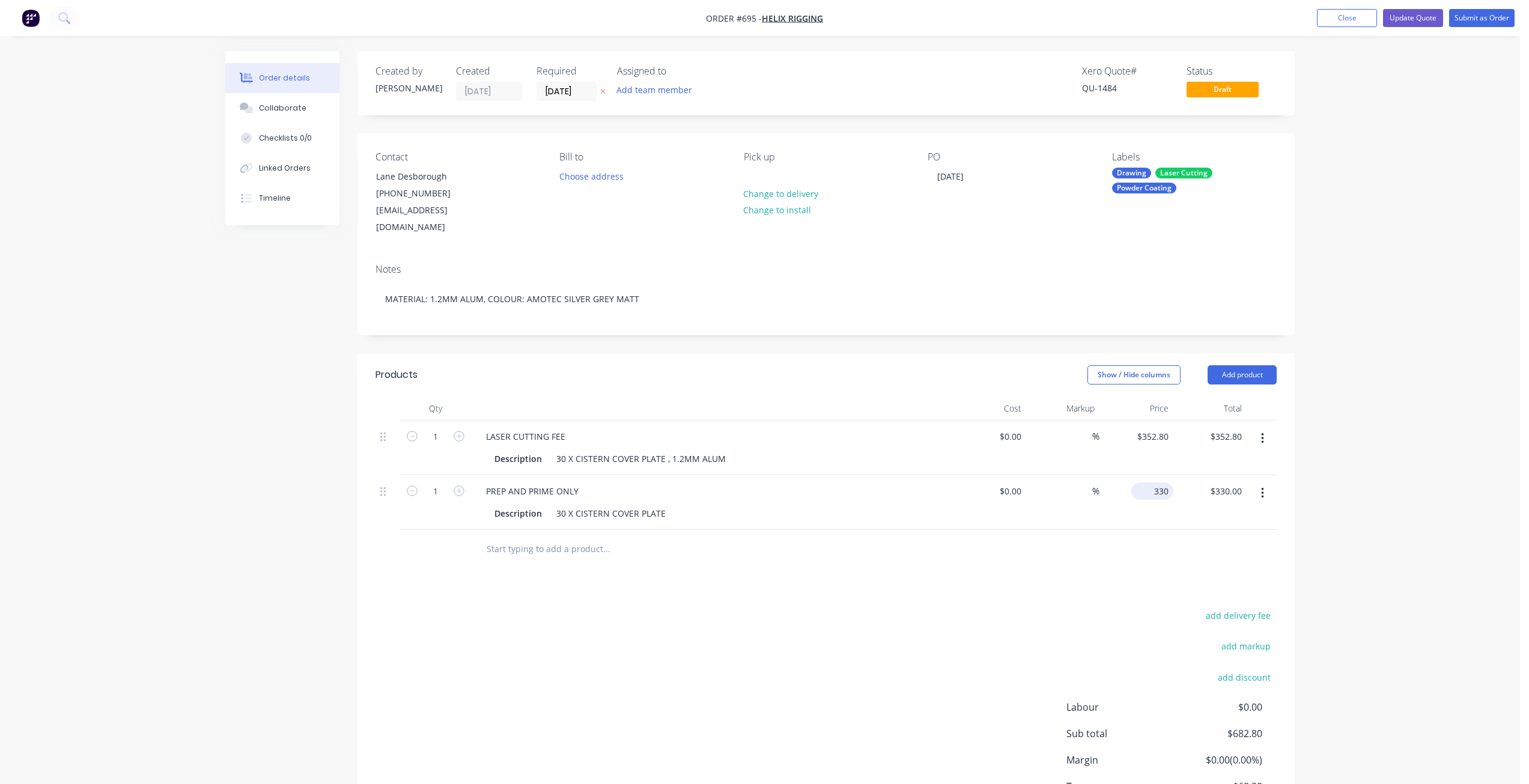
click at [1156, 482] on input "330" at bounding box center [1155, 490] width 37 height 17
type input "$375.00"
click at [963, 547] on div at bounding box center [826, 549] width 901 height 39
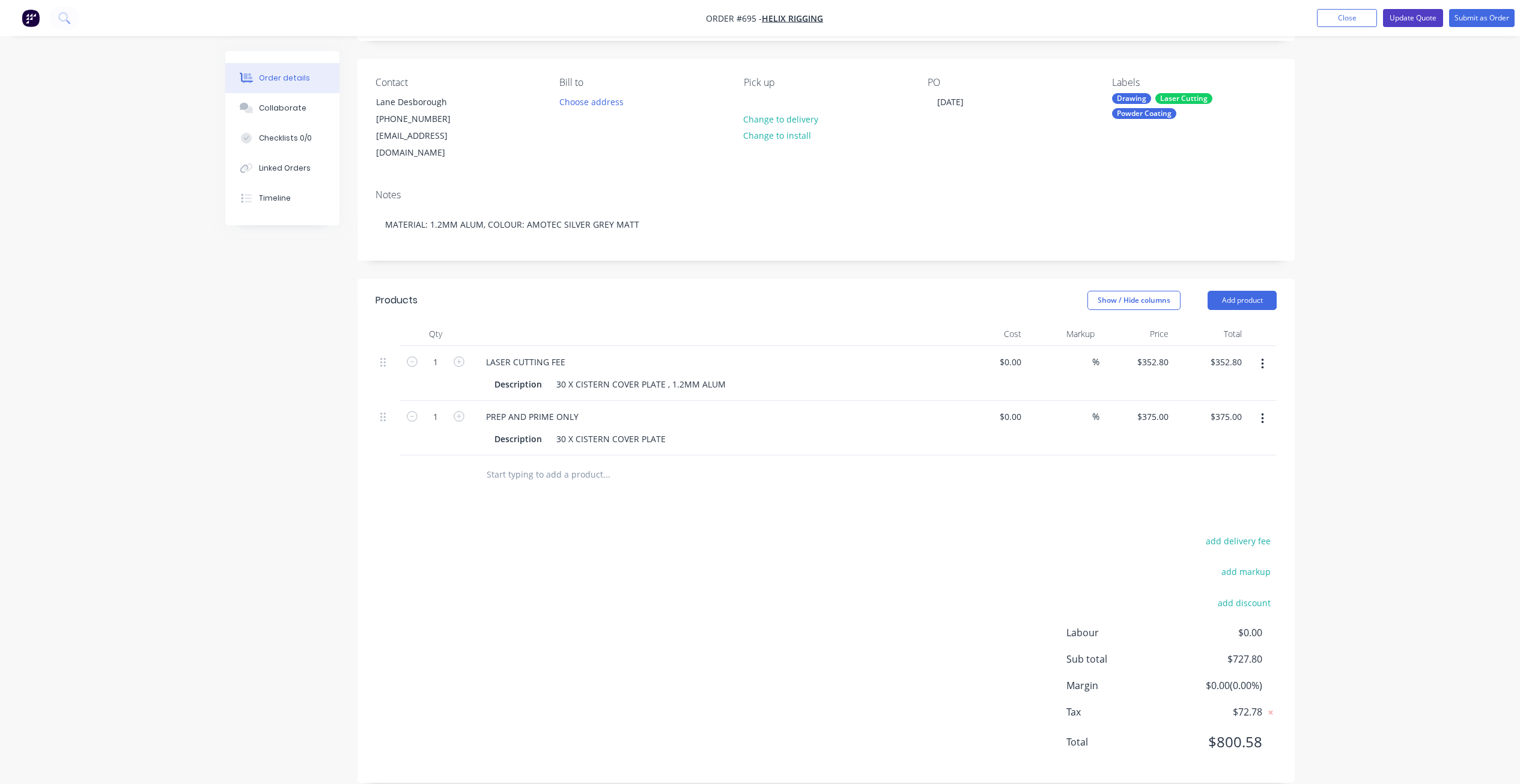
click at [1411, 19] on button "Update Quote" at bounding box center [1413, 18] width 60 height 18
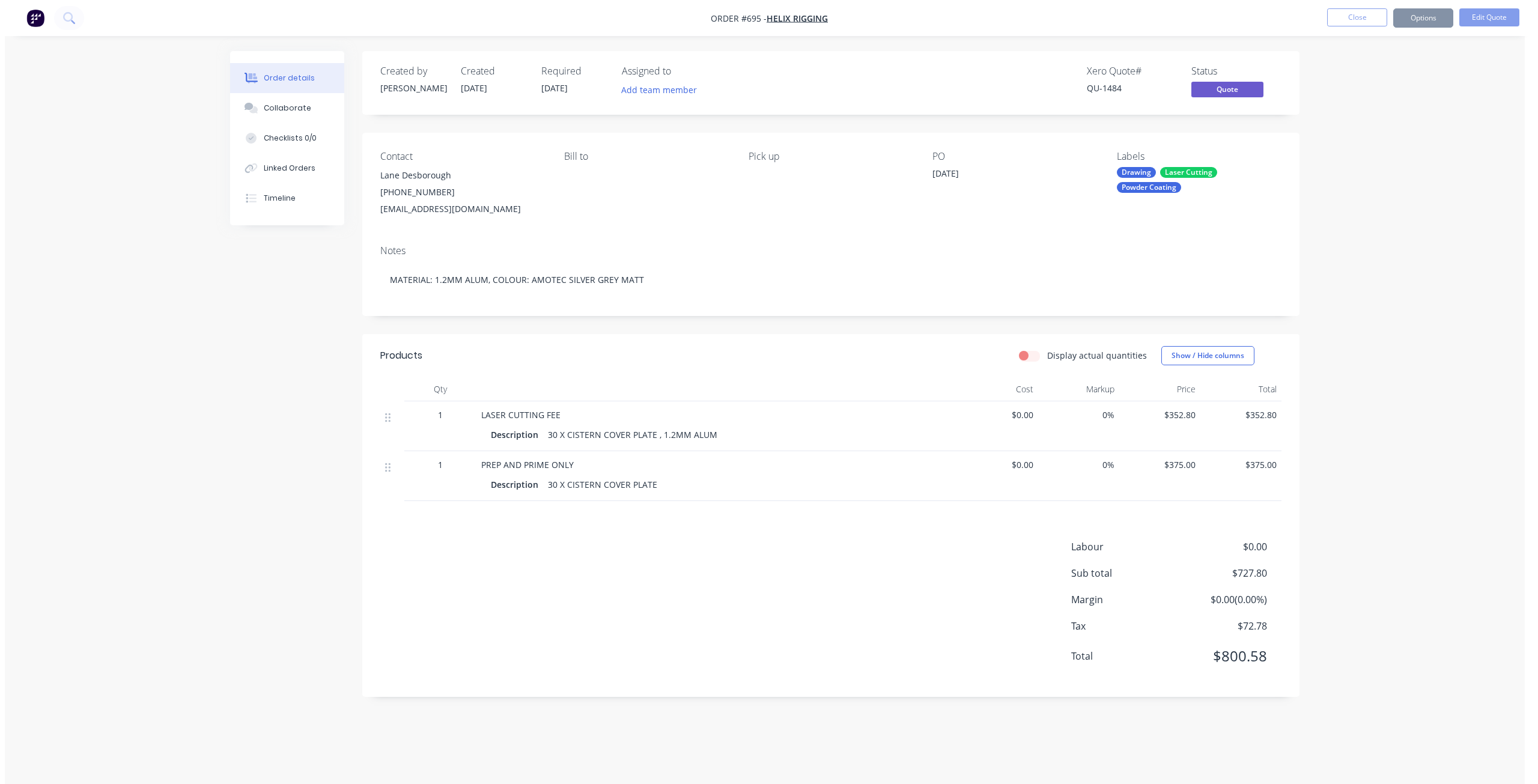
scroll to position [0, 0]
click at [1431, 15] on button "Options" at bounding box center [1427, 18] width 60 height 19
click at [1345, 70] on div "Quote" at bounding box center [1391, 72] width 111 height 17
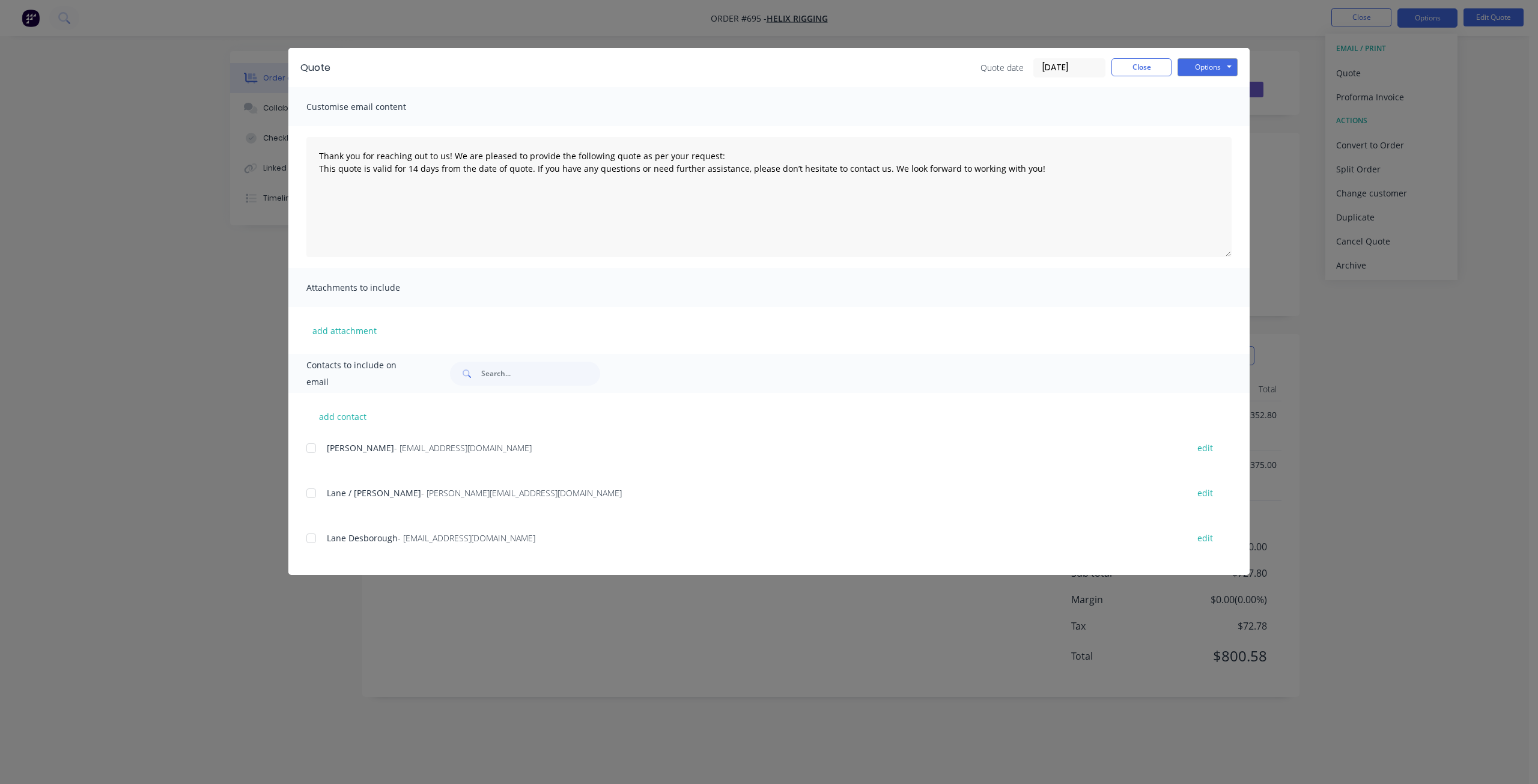
click at [307, 539] on div at bounding box center [311, 538] width 24 height 24
click at [1210, 66] on button "Options" at bounding box center [1208, 67] width 60 height 18
click at [1213, 130] on button "Email" at bounding box center [1216, 128] width 77 height 20
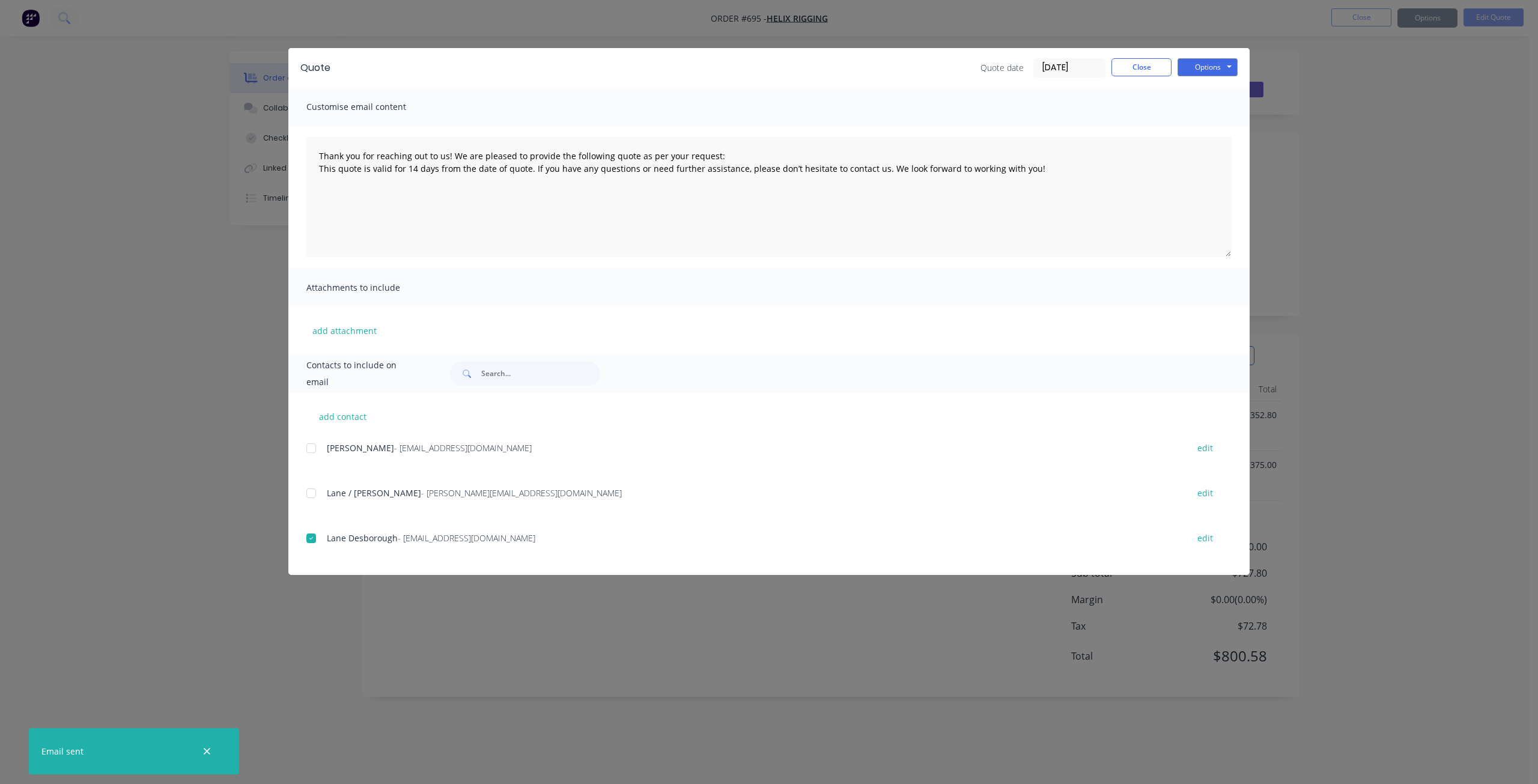
type textarea "Thank you for reaching out to us! We are pleased to provide the following quote…"
click at [1146, 67] on button "Close" at bounding box center [1141, 67] width 60 height 18
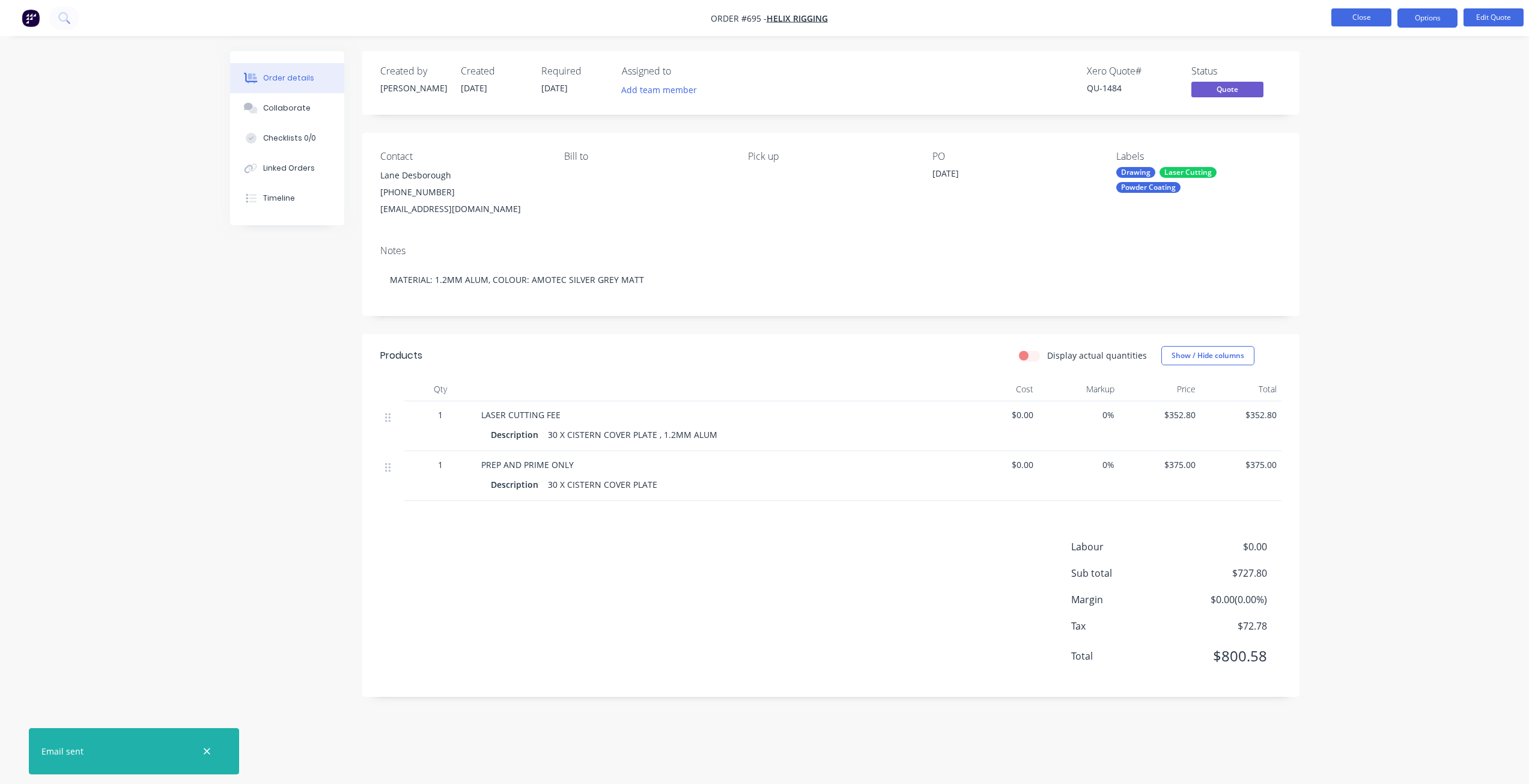
click at [1353, 11] on button "Close" at bounding box center [1361, 17] width 60 height 18
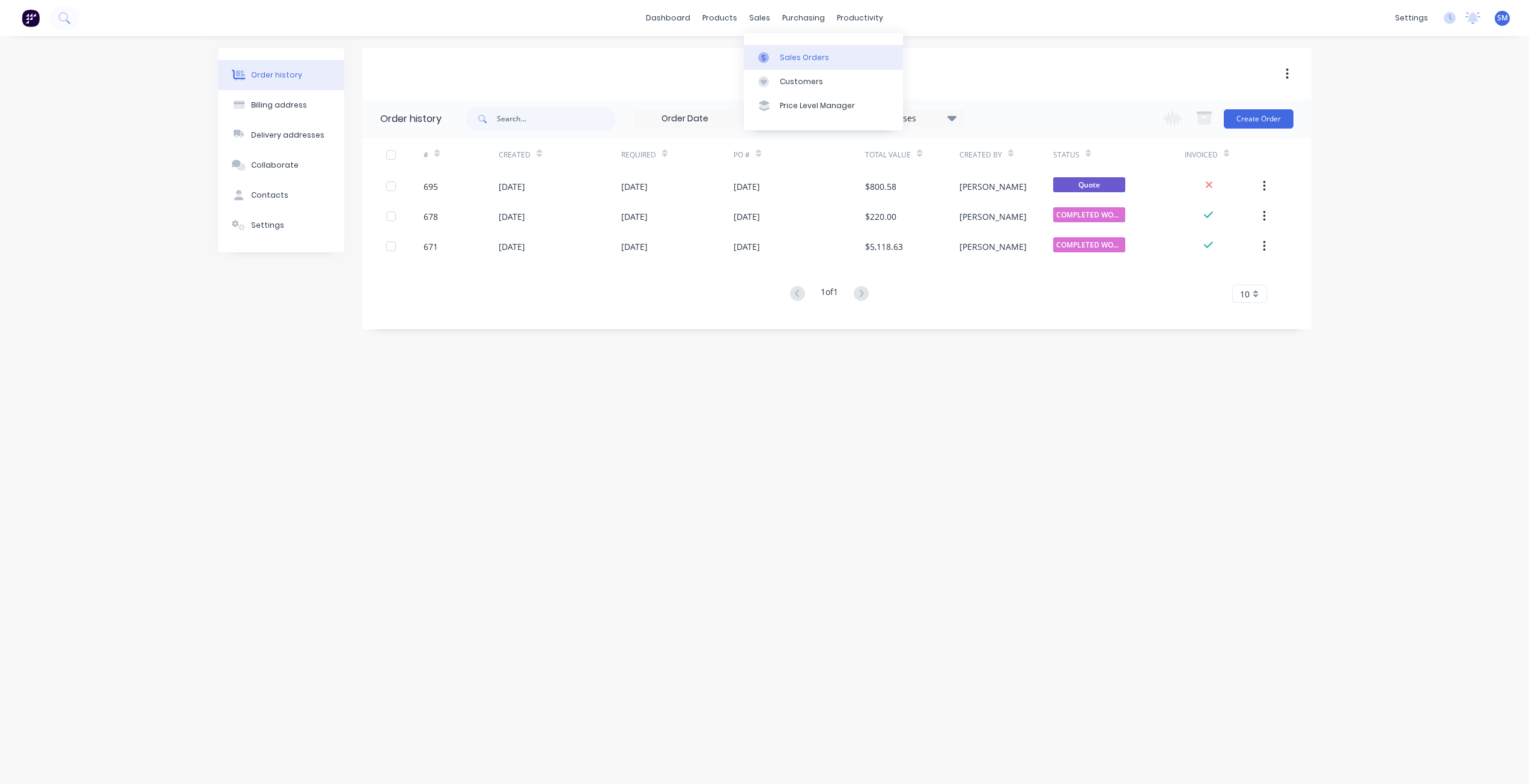
click at [786, 60] on div "Sales Orders" at bounding box center [804, 57] width 49 height 11
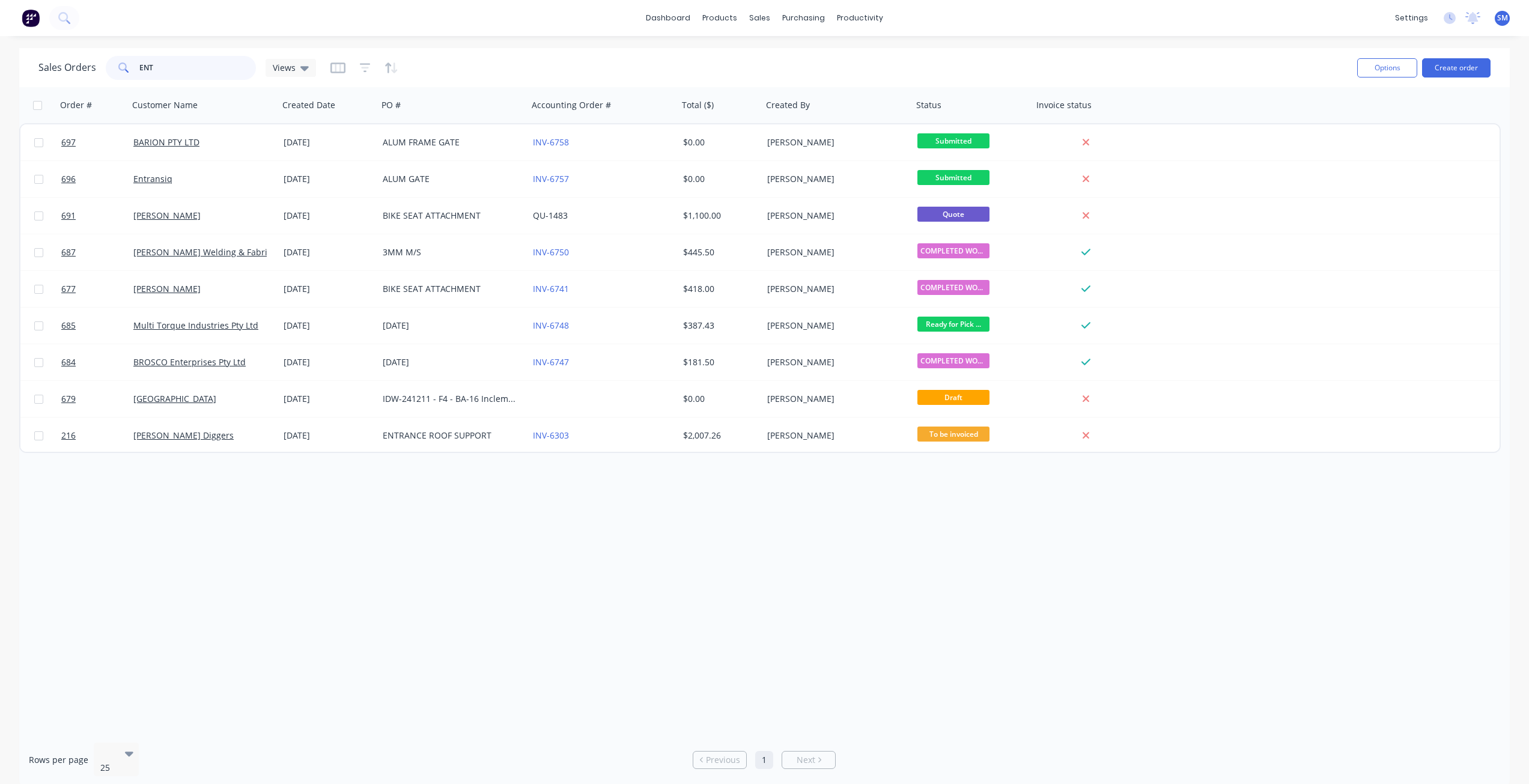
drag, startPoint x: 186, startPoint y: 69, endPoint x: 83, endPoint y: 77, distance: 103.3
click at [83, 77] on div "Sales Orders ENT Views" at bounding box center [177, 68] width 278 height 24
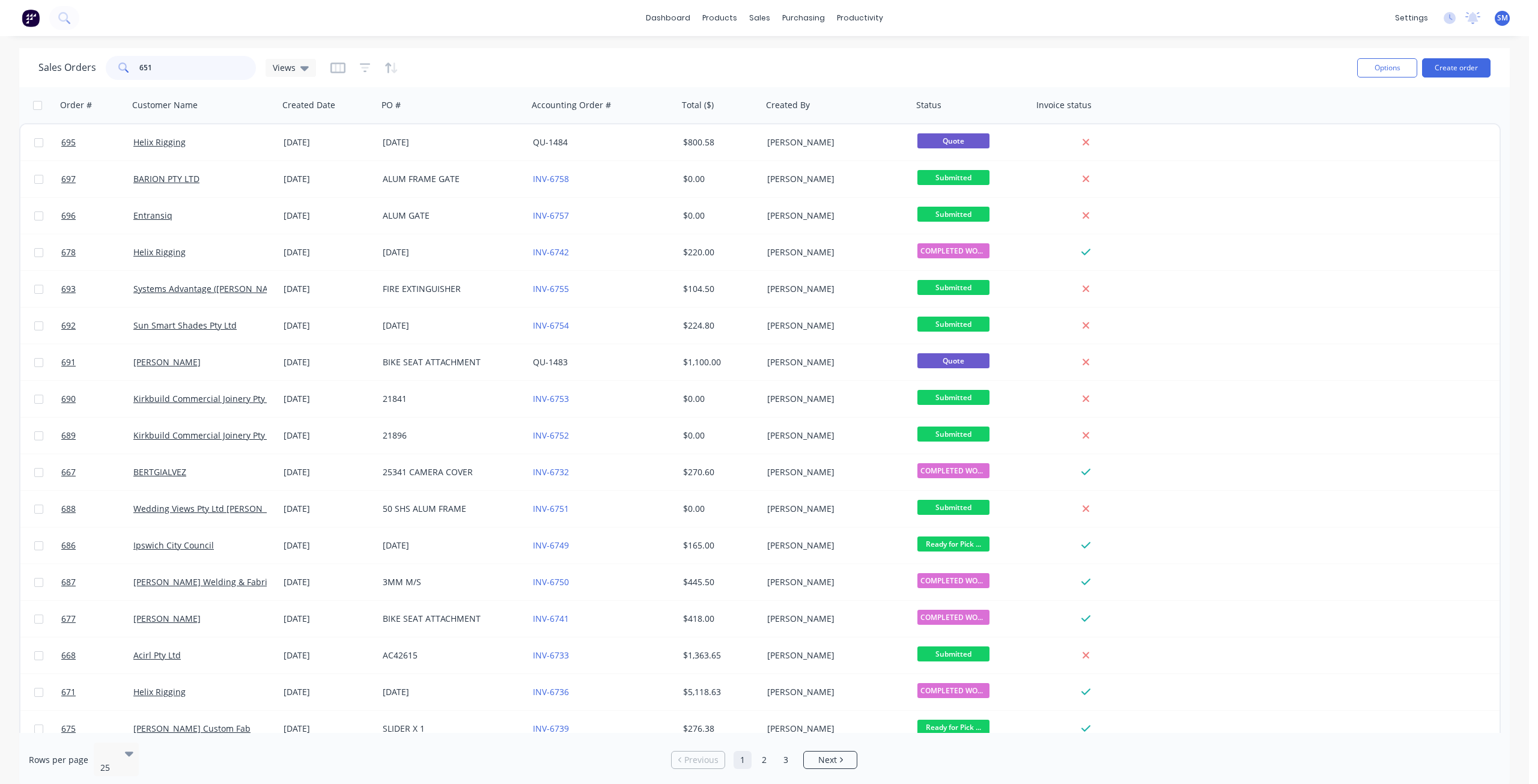
type input "651"
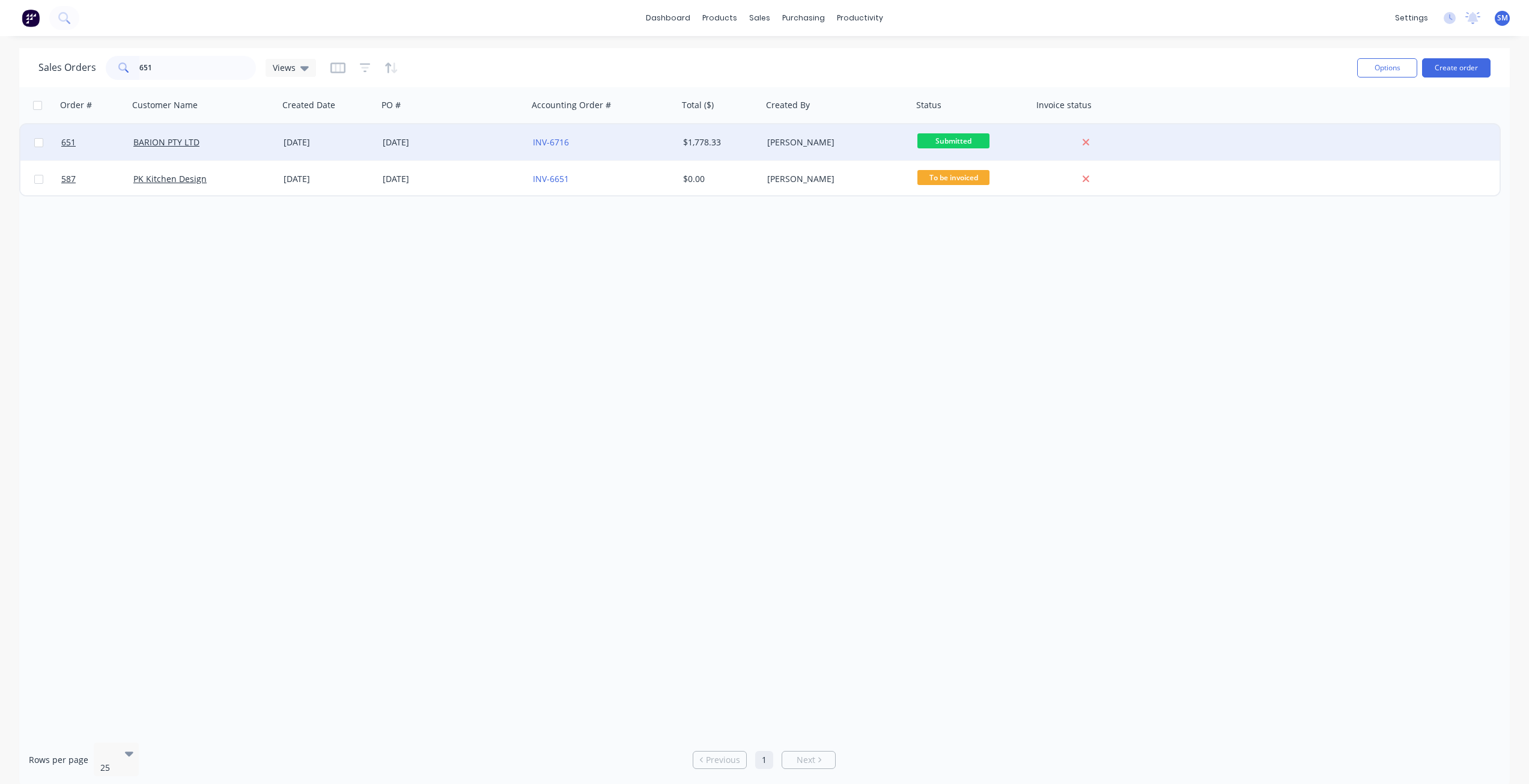
click at [655, 142] on div "INV-6716" at bounding box center [599, 142] width 133 height 12
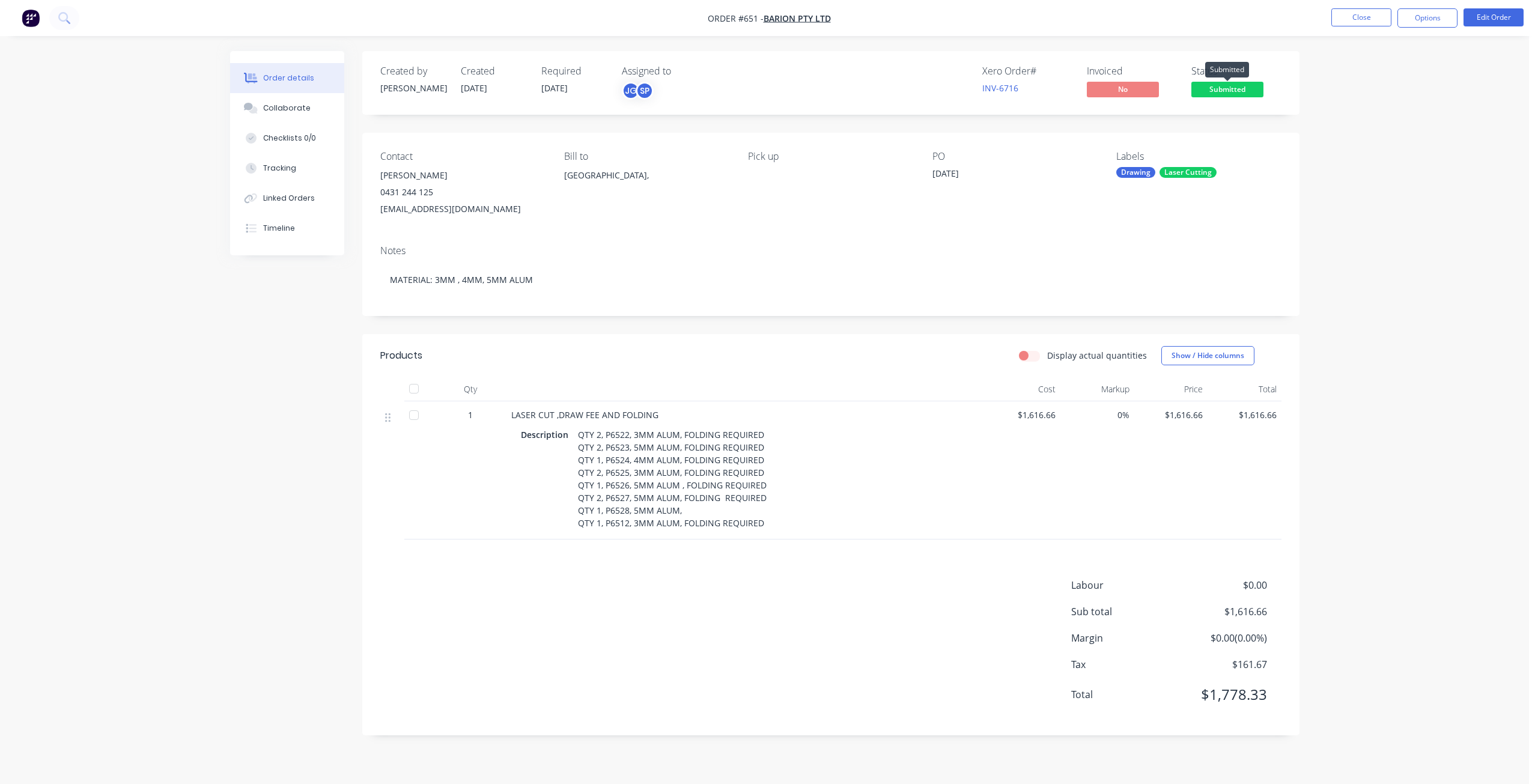
click at [1229, 93] on span "Submitted" at bounding box center [1227, 89] width 72 height 15
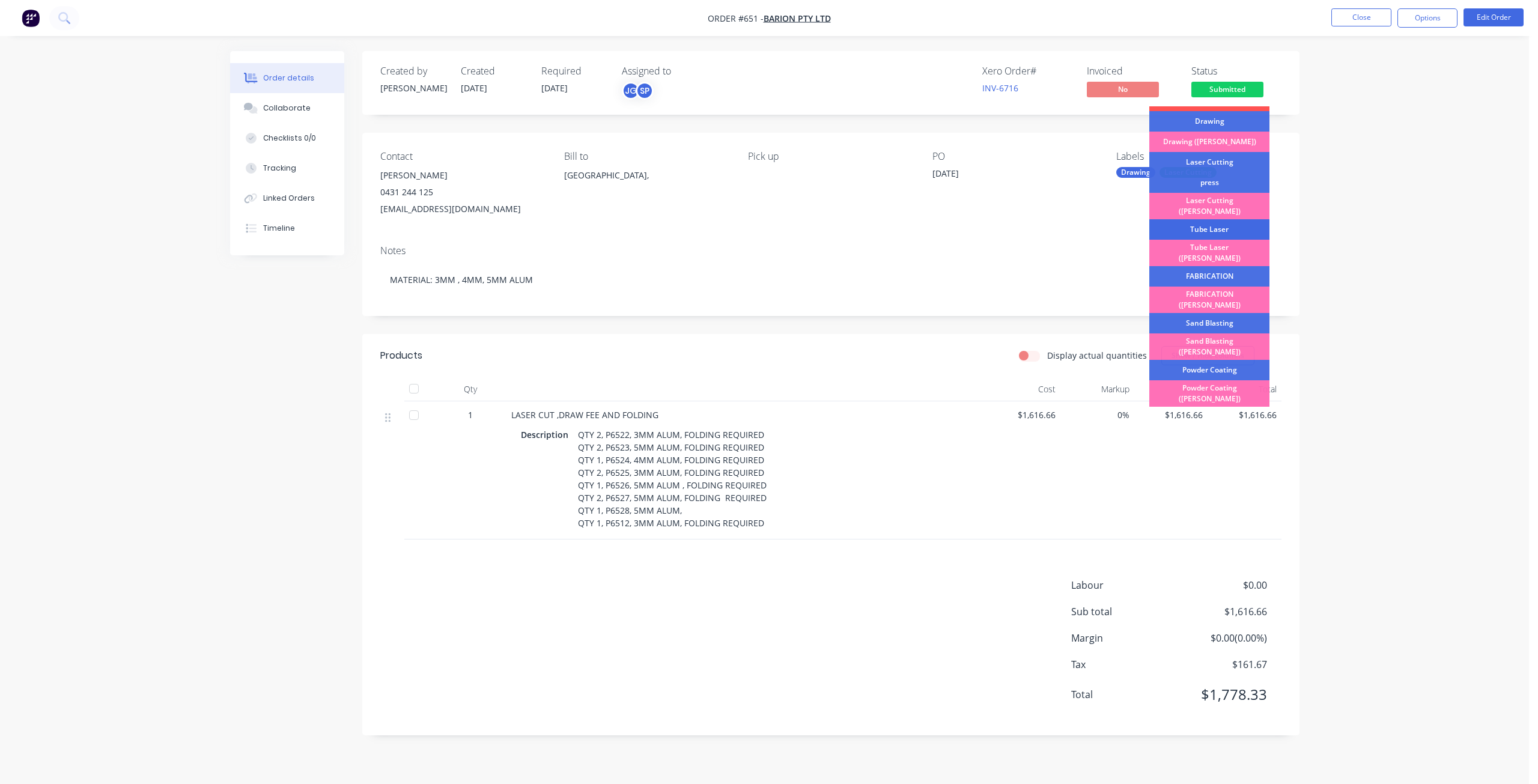
scroll to position [30, 0]
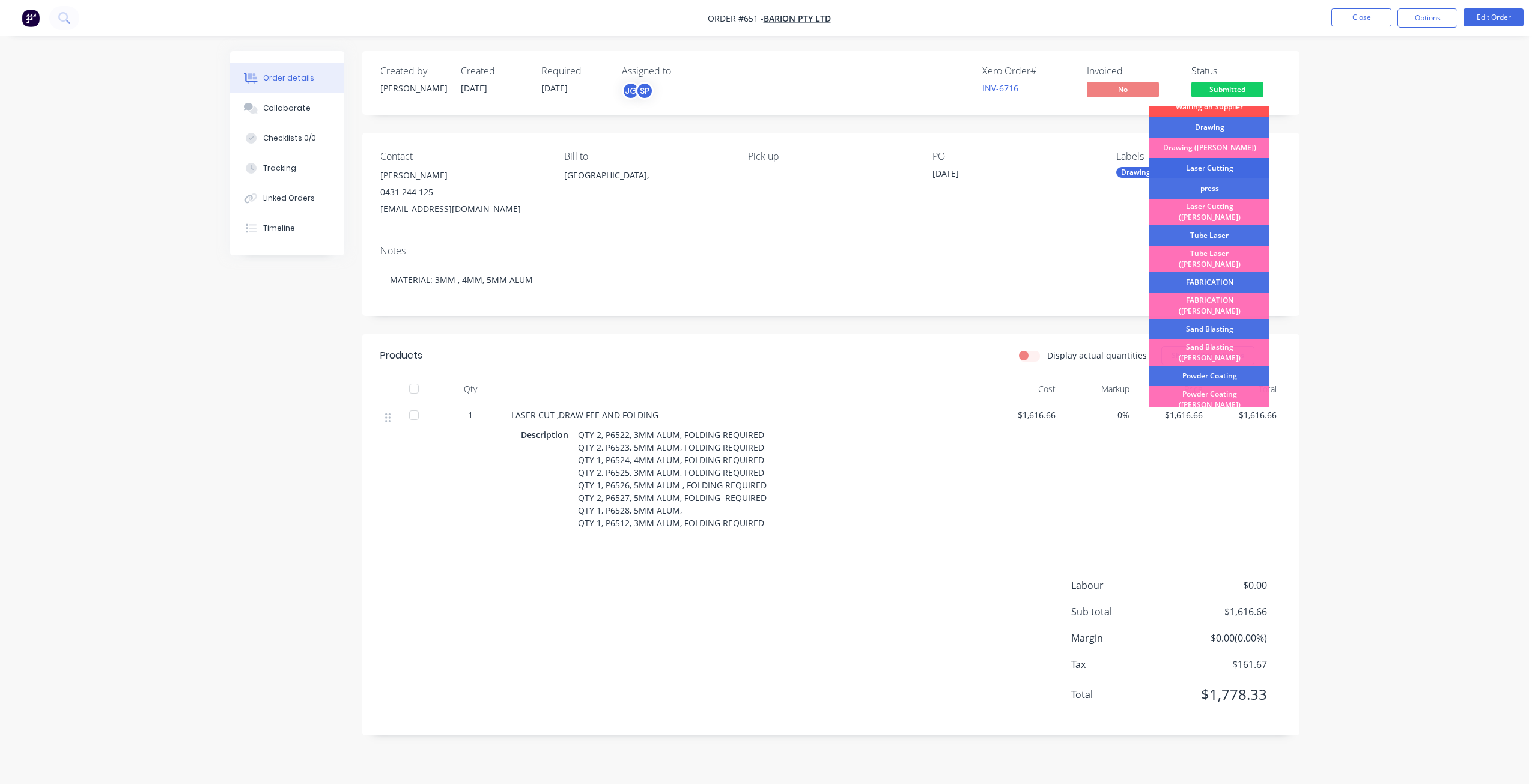
click at [1193, 167] on div "Laser Cutting" at bounding box center [1210, 167] width 121 height 20
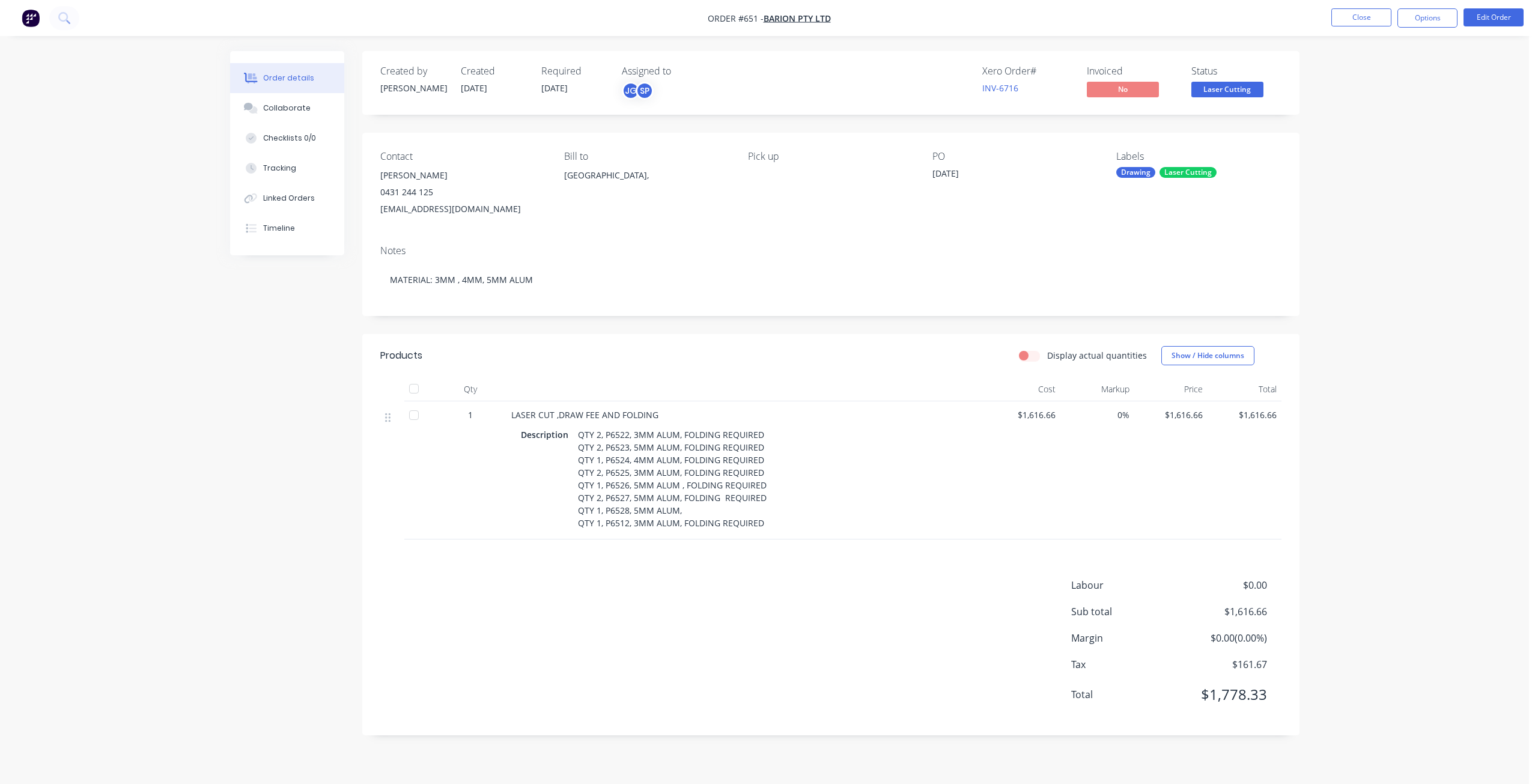
click at [1213, 86] on span "Laser Cutting" at bounding box center [1227, 89] width 72 height 15
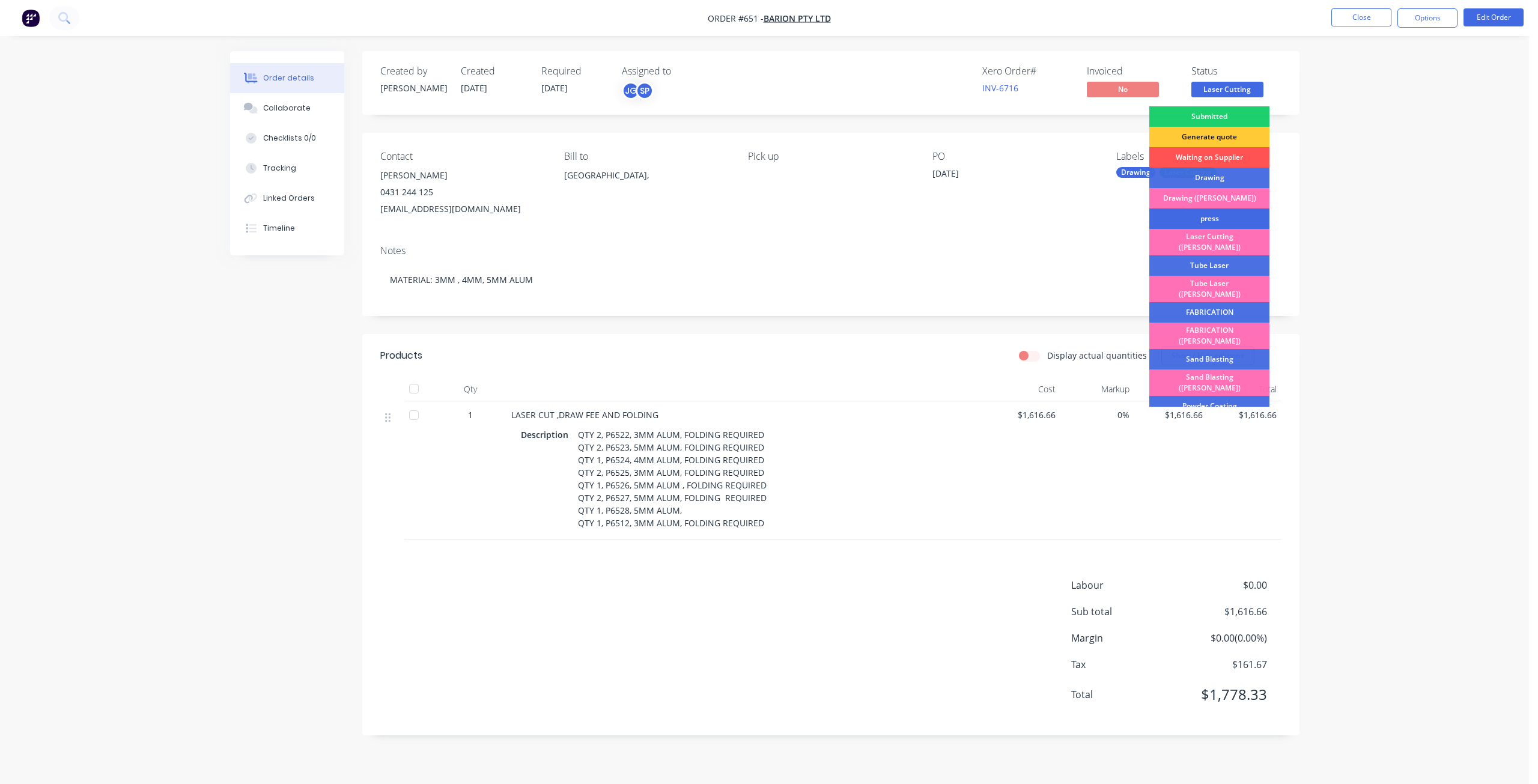
click at [1196, 221] on div "press" at bounding box center [1210, 218] width 121 height 20
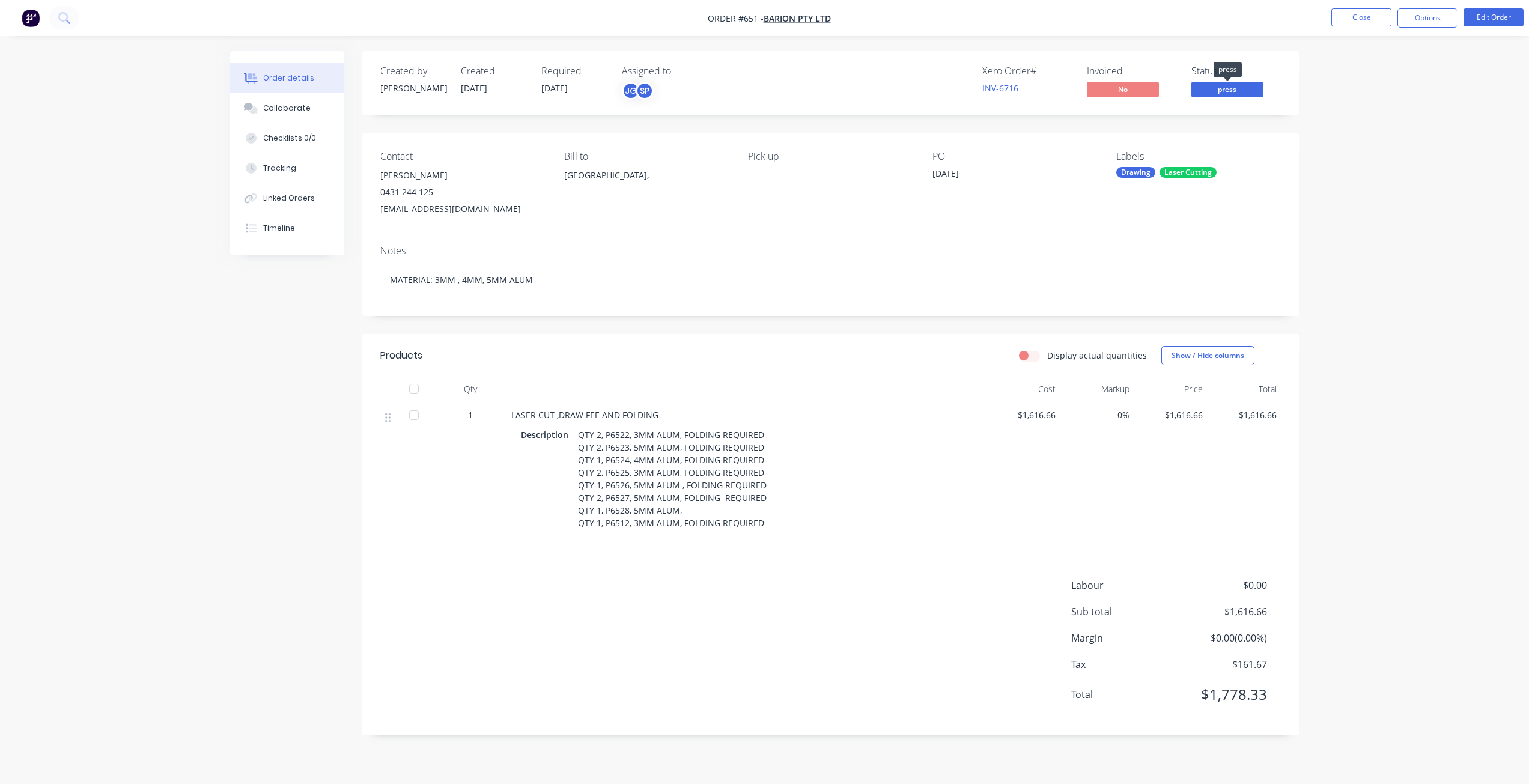
click at [1224, 92] on span "press" at bounding box center [1227, 89] width 72 height 15
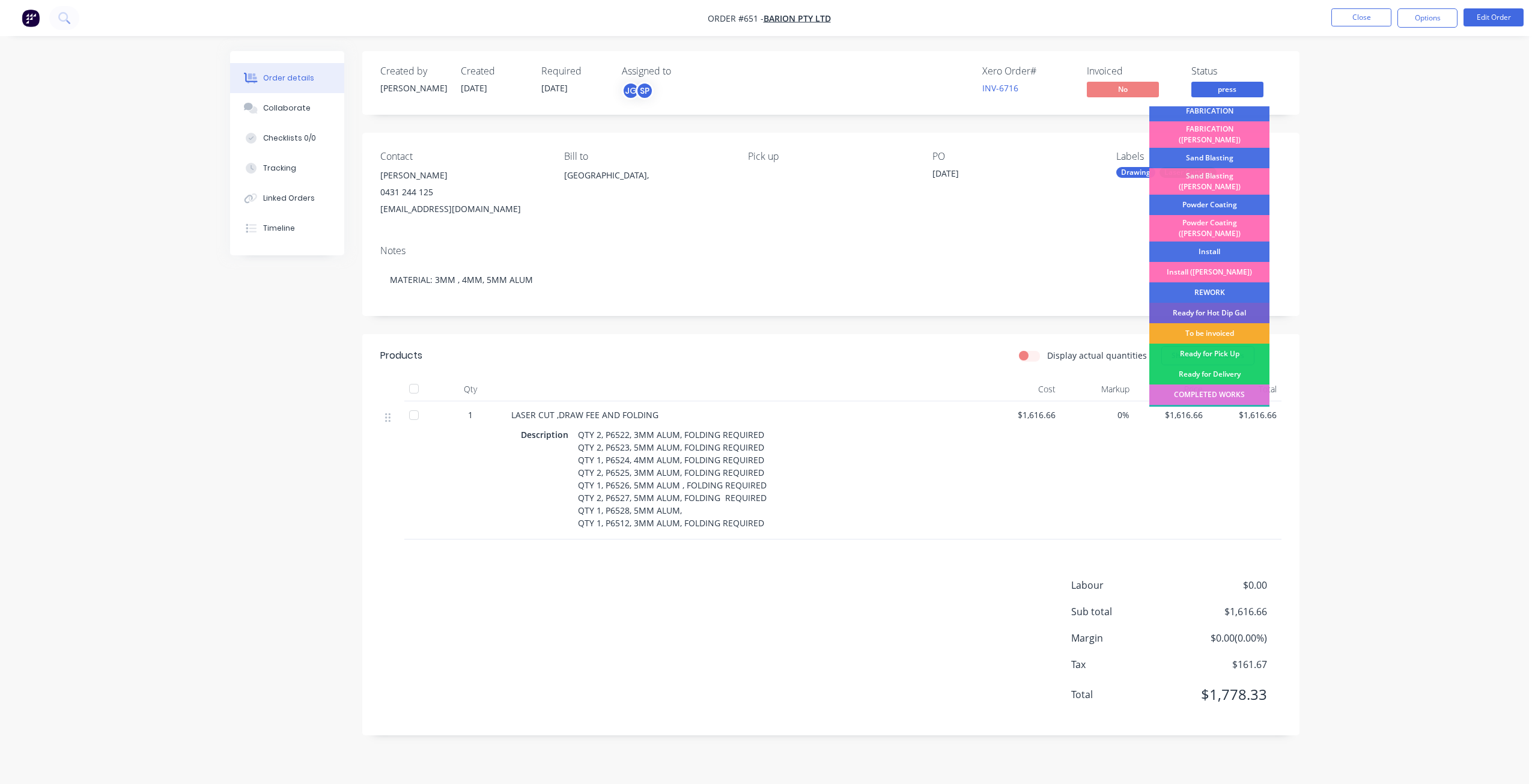
scroll to position [211, 0]
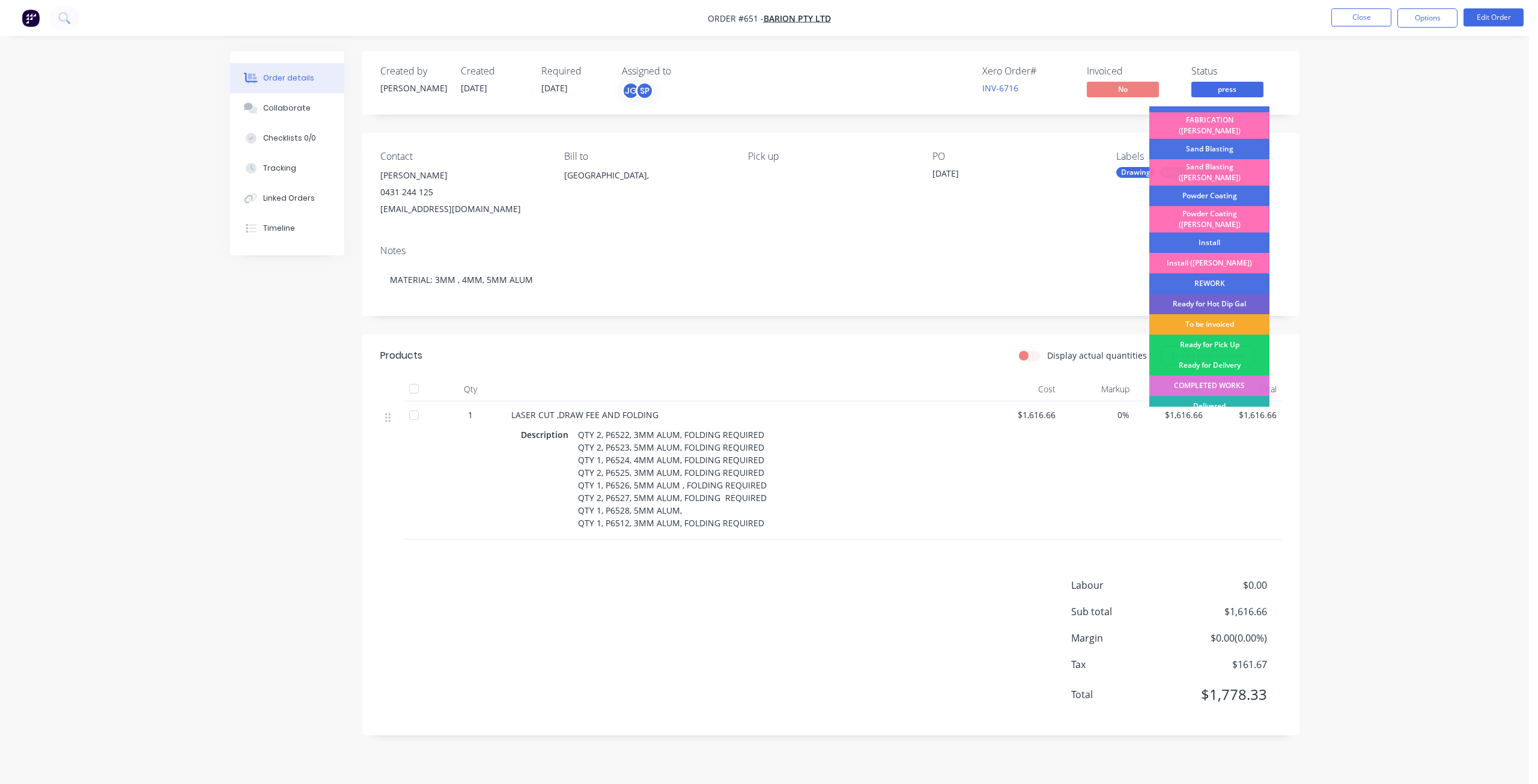
click at [1207, 314] on div "To be invoiced" at bounding box center [1210, 324] width 121 height 20
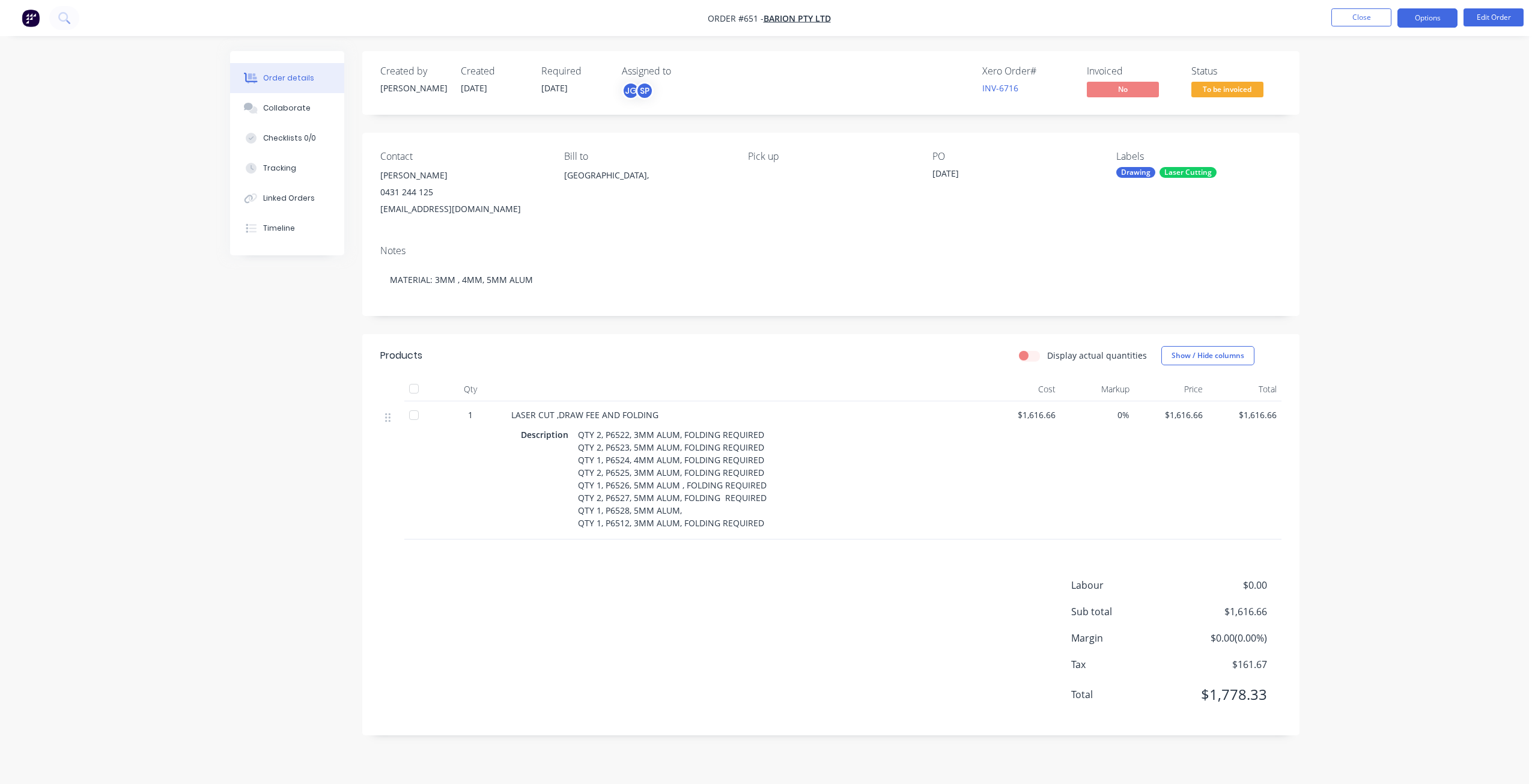
click at [1421, 22] on button "Options" at bounding box center [1427, 18] width 60 height 19
click at [1356, 74] on div "Invoice" at bounding box center [1391, 72] width 111 height 17
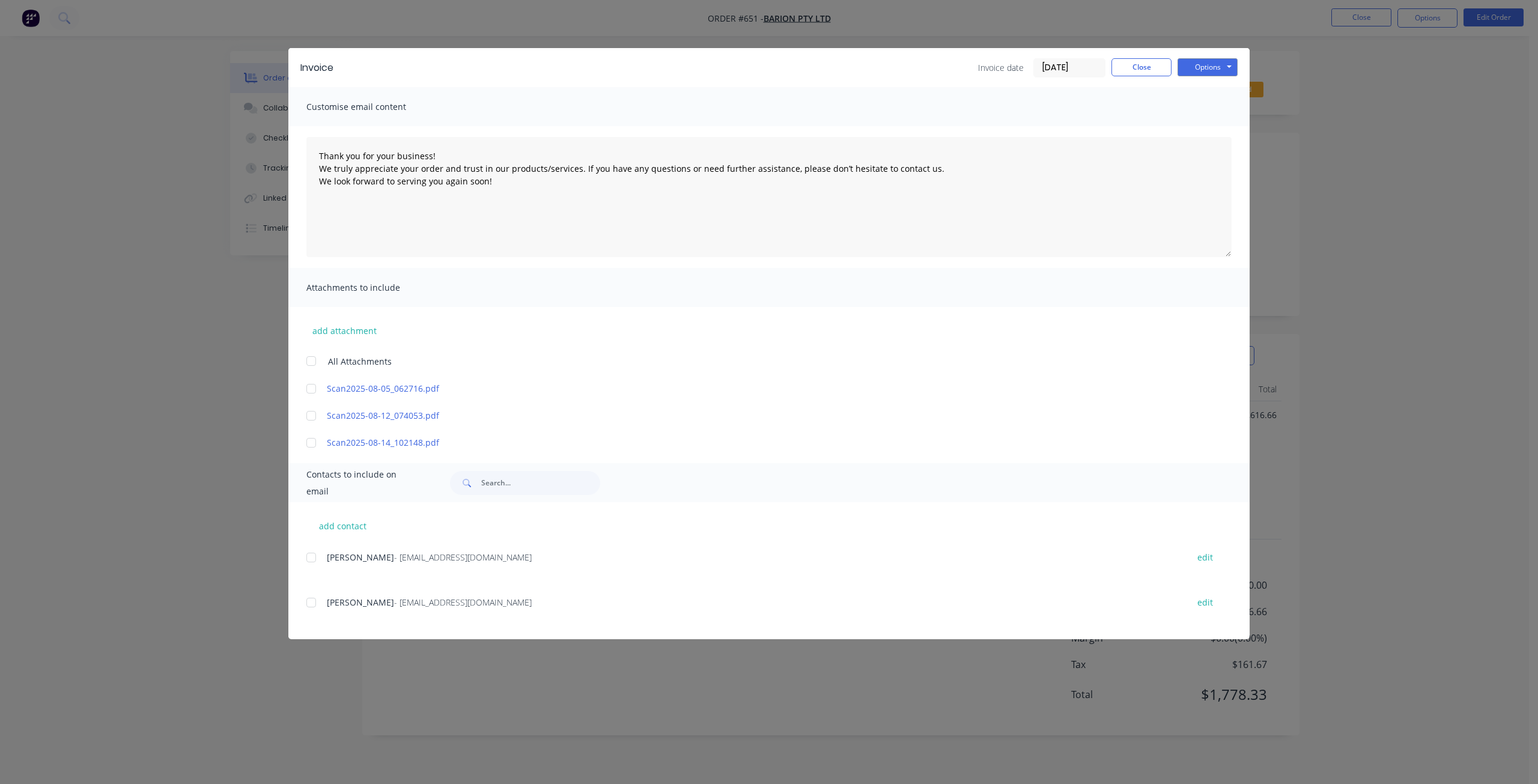
click at [316, 556] on div at bounding box center [311, 557] width 24 height 24
click at [1216, 69] on button "Options" at bounding box center [1208, 67] width 60 height 18
click at [1200, 134] on button "Email" at bounding box center [1216, 128] width 77 height 20
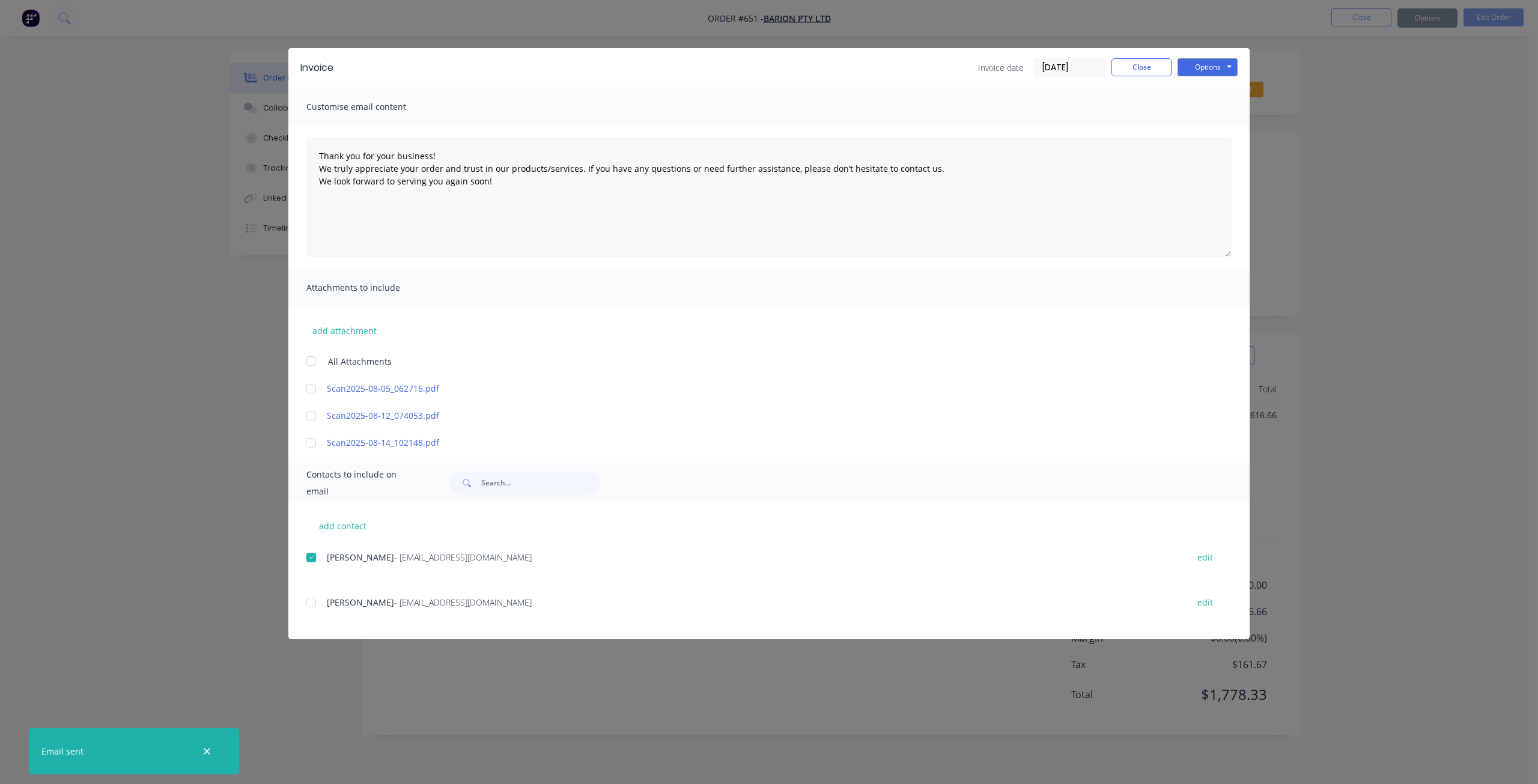
type textarea "Thank you for your business! We truly appreciate your order and trust in our pr…"
click at [1155, 68] on button "Close" at bounding box center [1141, 67] width 60 height 18
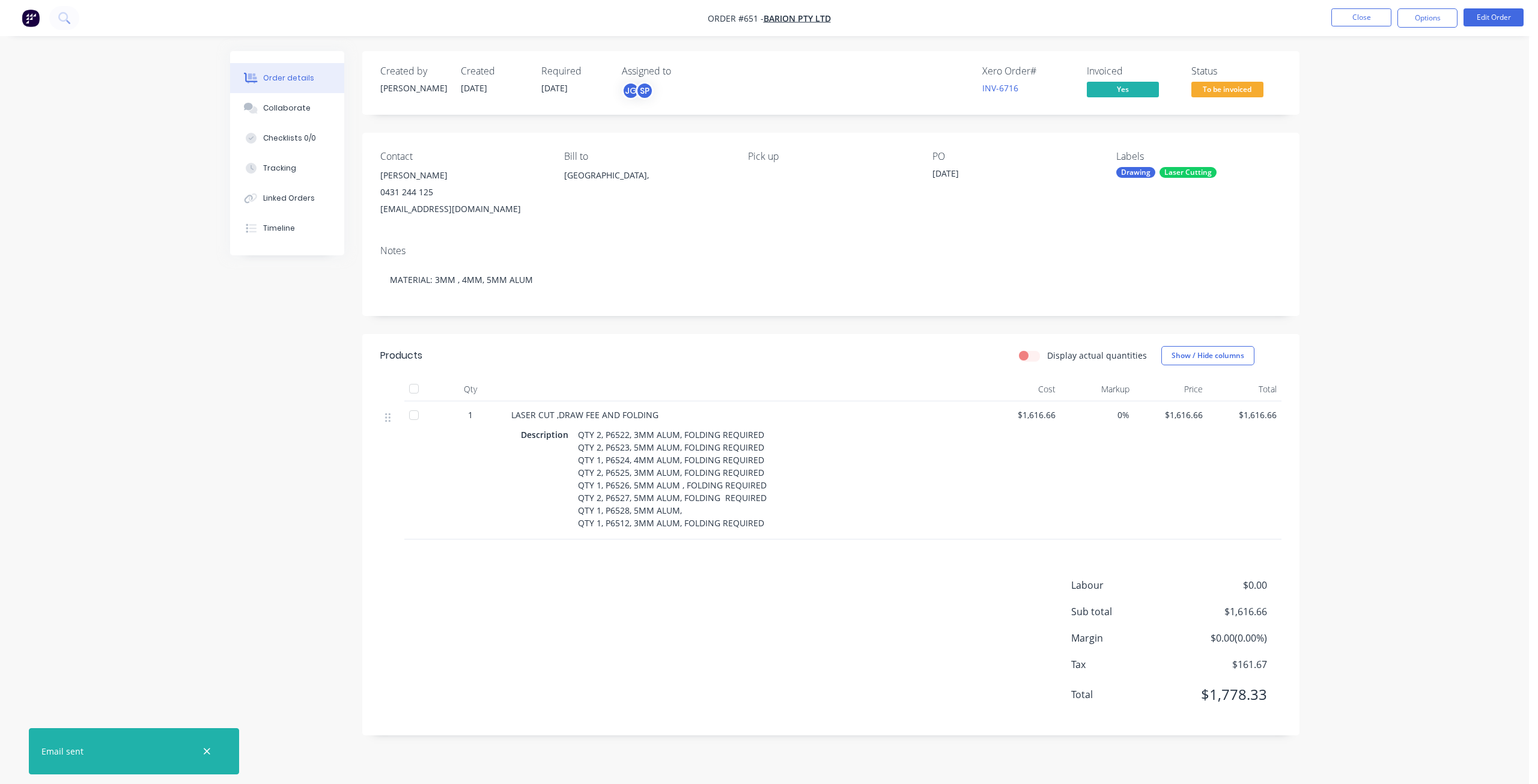
click at [1216, 94] on span "To be invoiced" at bounding box center [1227, 89] width 72 height 15
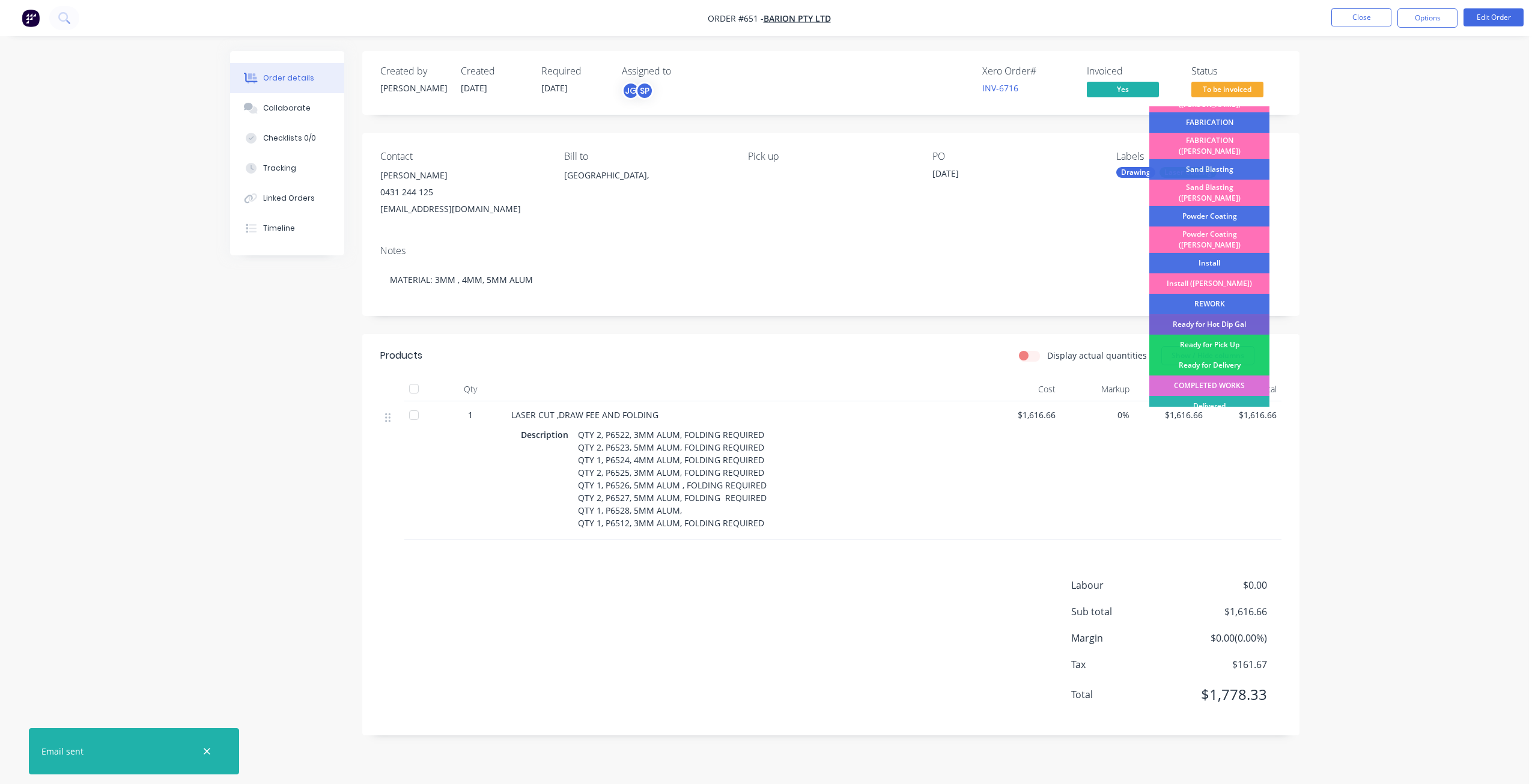
click at [1219, 376] on div "COMPLETED WORKS" at bounding box center [1210, 385] width 121 height 20
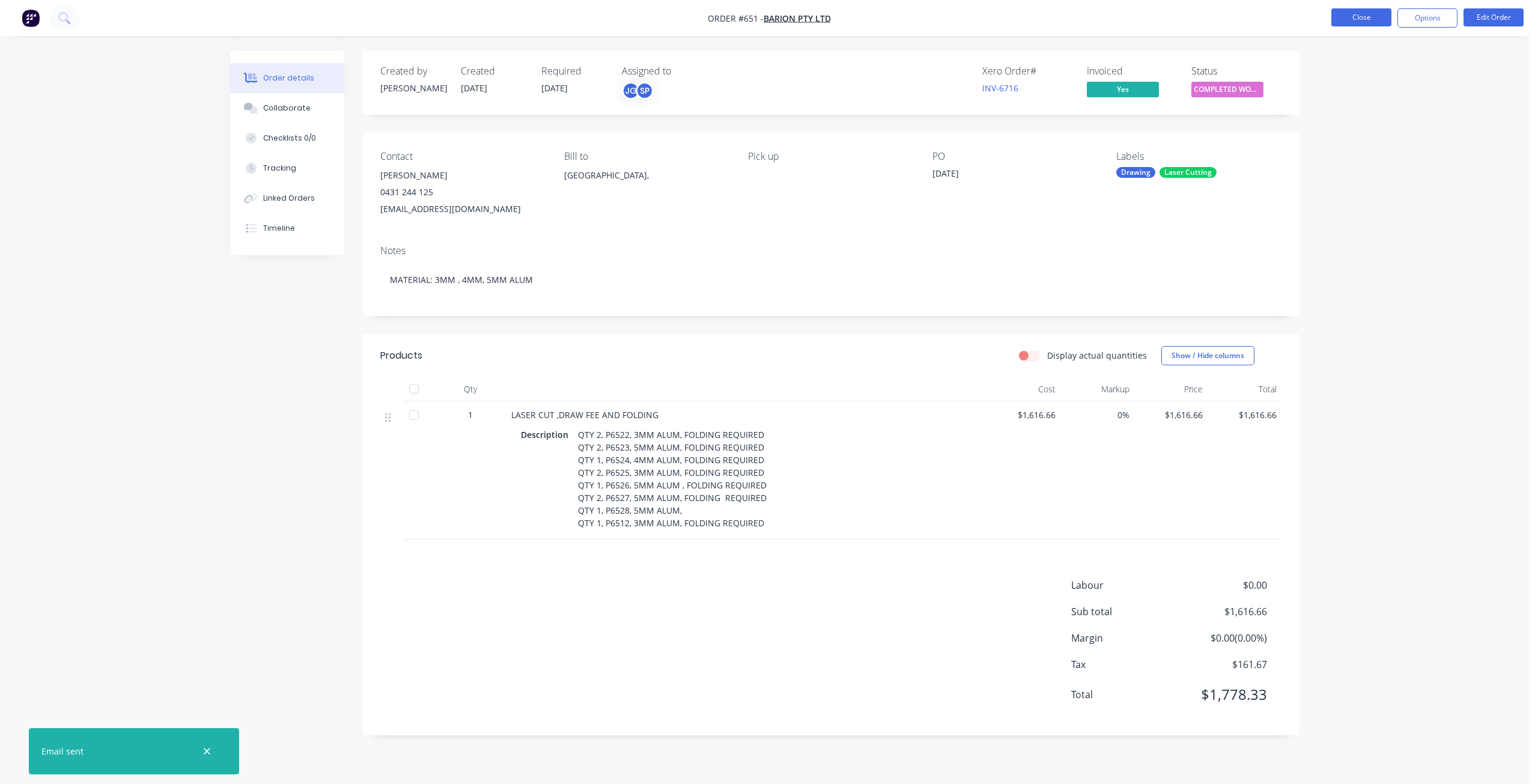
click at [1350, 15] on button "Close" at bounding box center [1361, 17] width 60 height 18
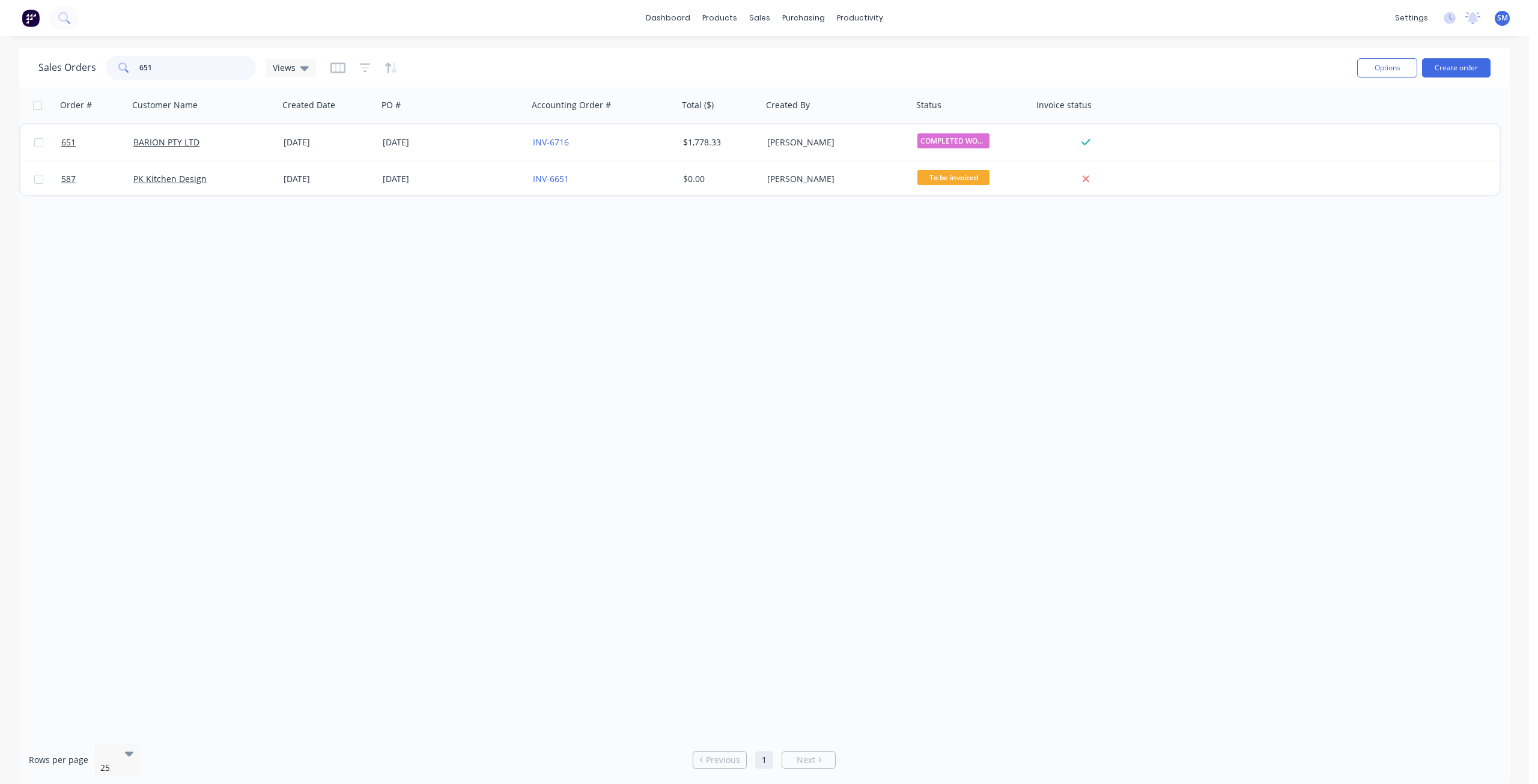
drag, startPoint x: 161, startPoint y: 63, endPoint x: 88, endPoint y: 66, distance: 73.1
click at [88, 66] on div "Sales Orders 651 Views" at bounding box center [177, 68] width 278 height 24
type input "672"
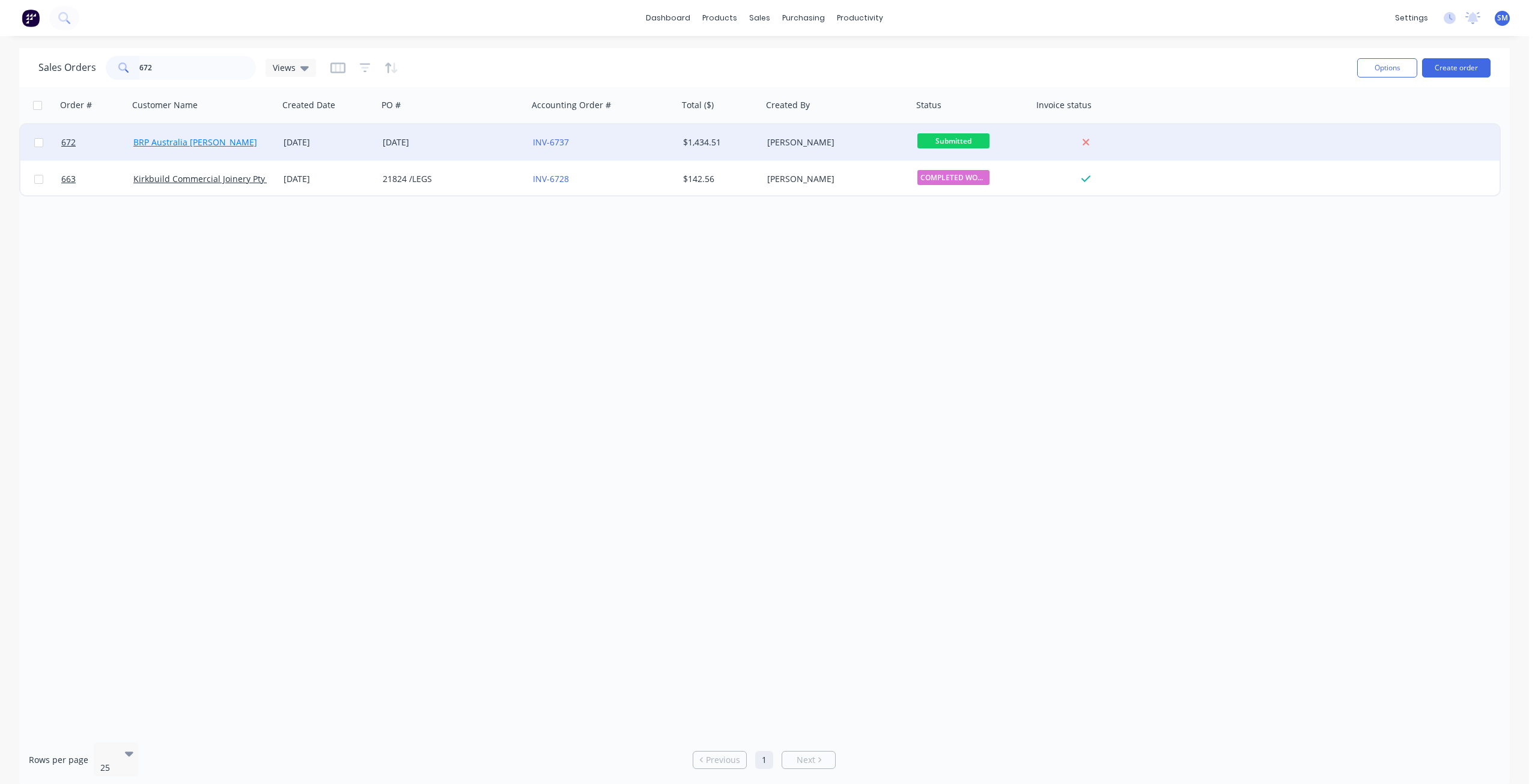
click at [218, 146] on link "BRP Australia [PERSON_NAME]" at bounding box center [195, 141] width 124 height 11
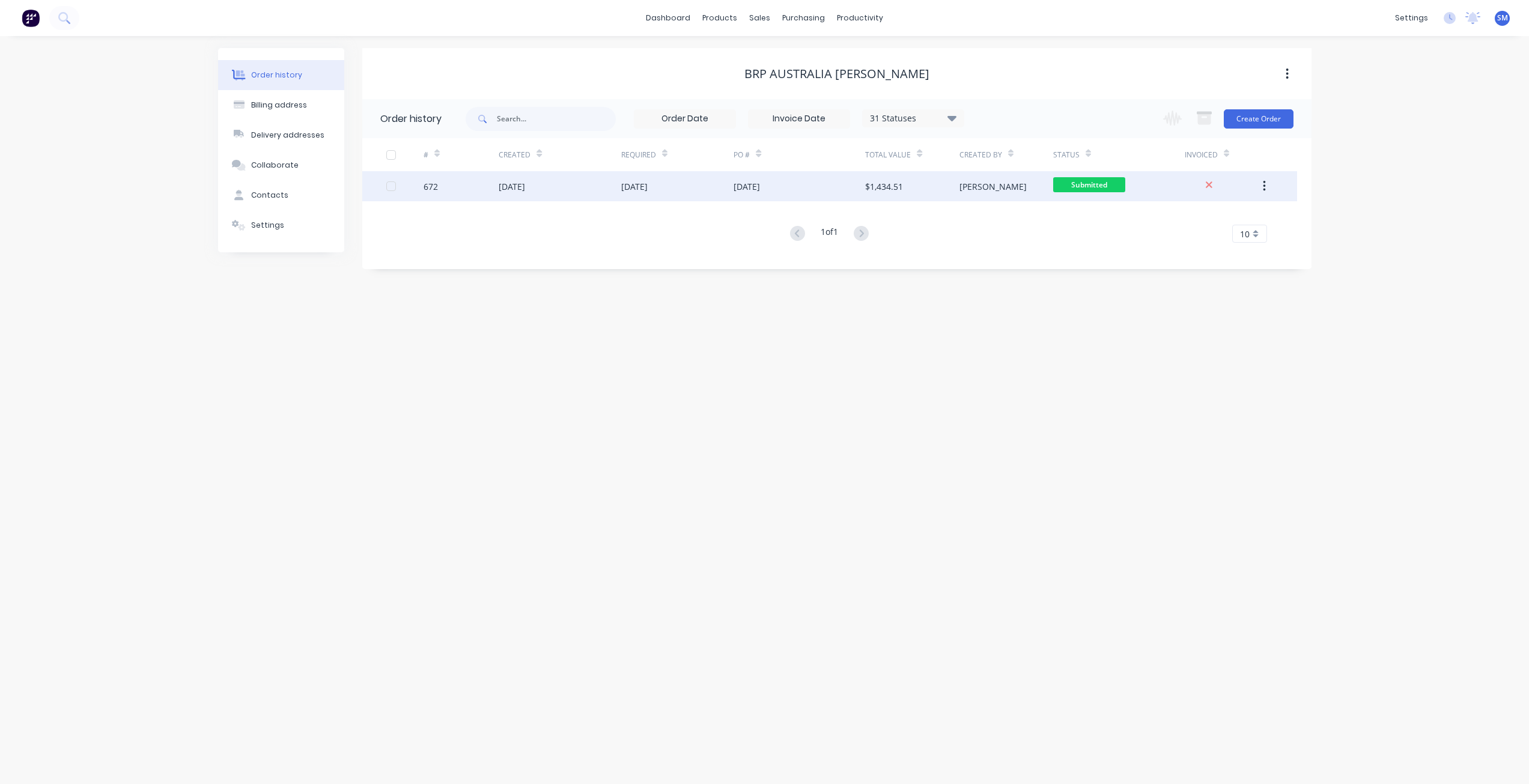
click at [810, 186] on div "[DATE]" at bounding box center [799, 186] width 132 height 30
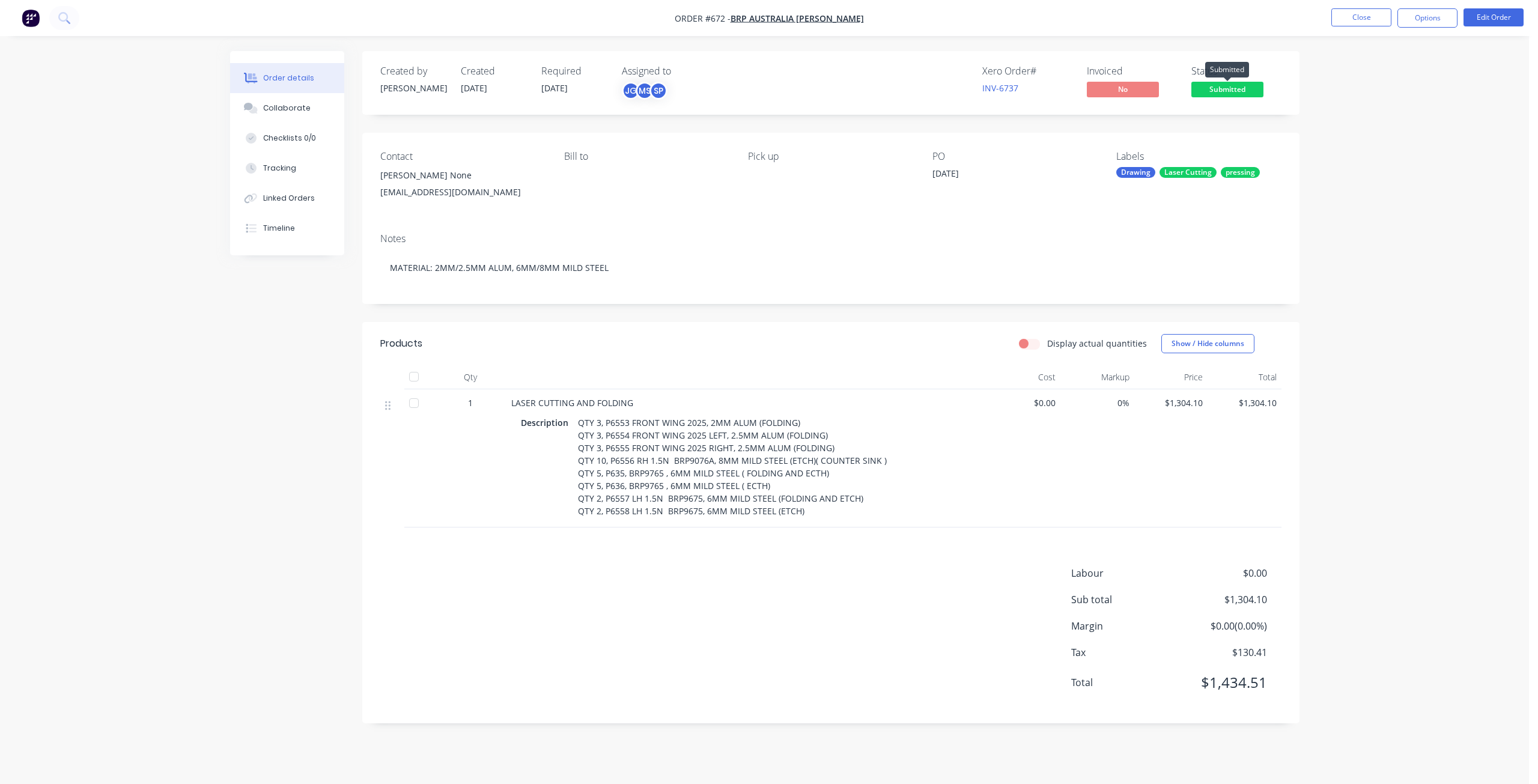
click at [1209, 85] on span "Submitted" at bounding box center [1227, 89] width 72 height 15
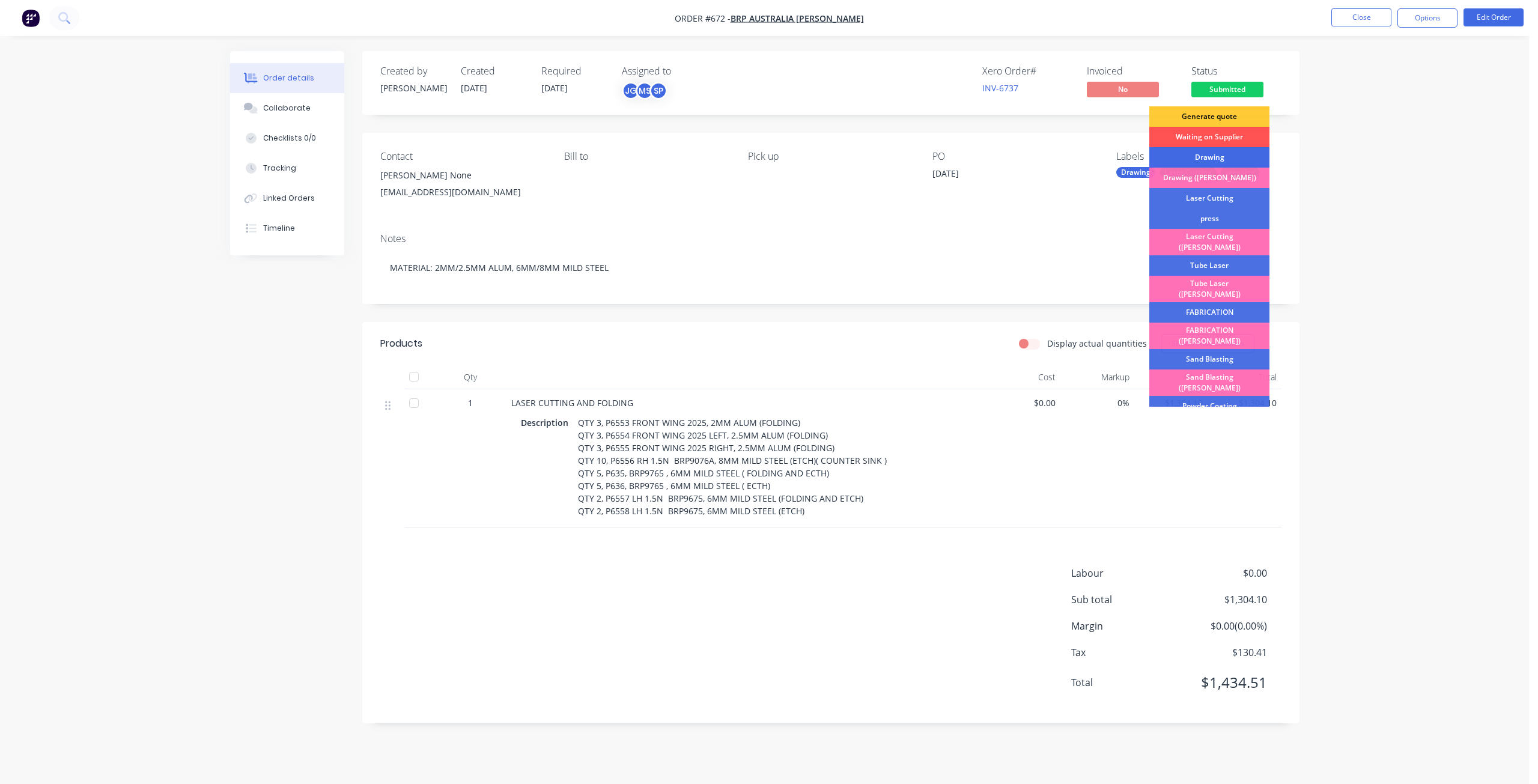
click at [1194, 158] on div "Drawing" at bounding box center [1210, 157] width 121 height 20
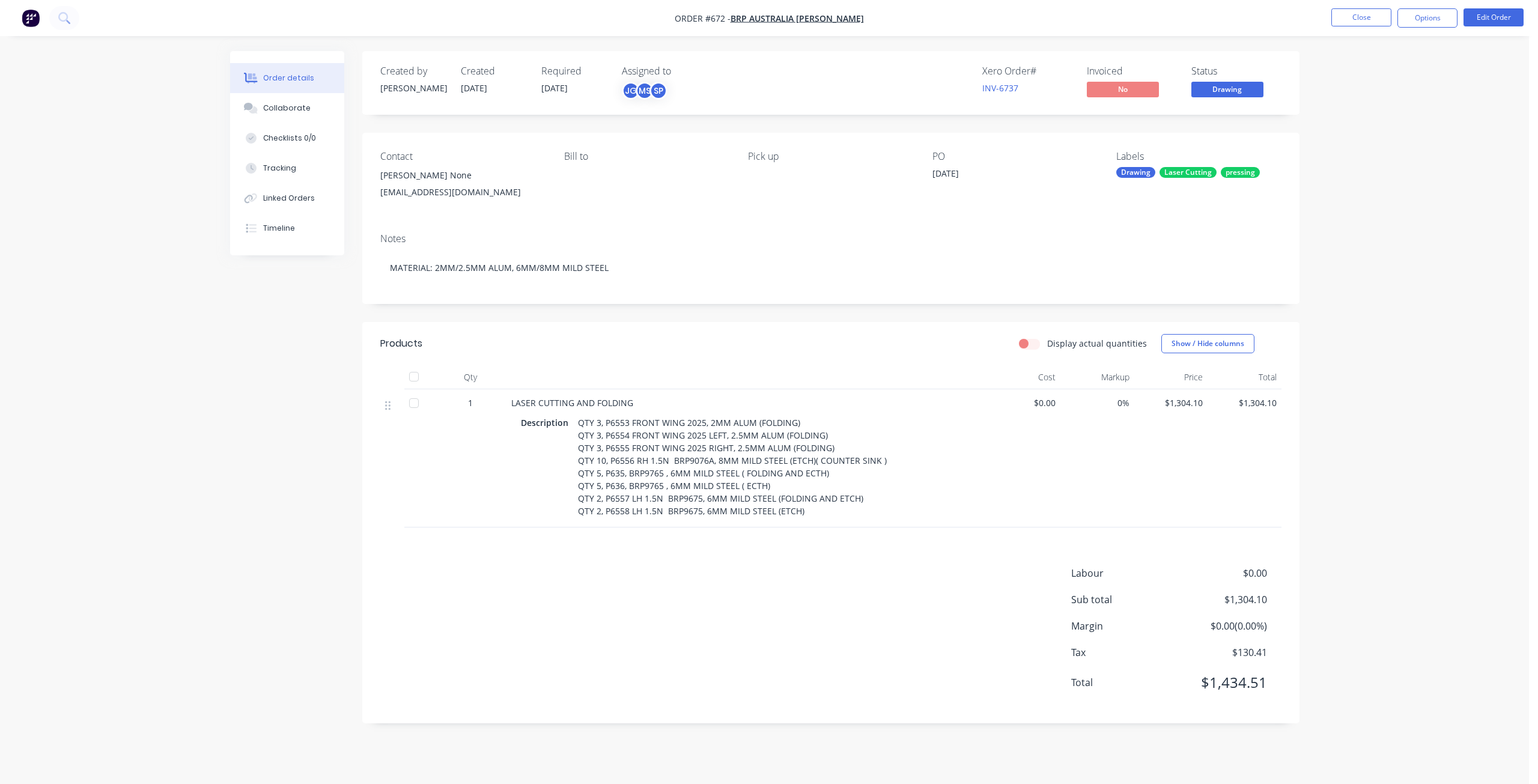
click at [1212, 88] on span "Drawing" at bounding box center [1227, 89] width 72 height 15
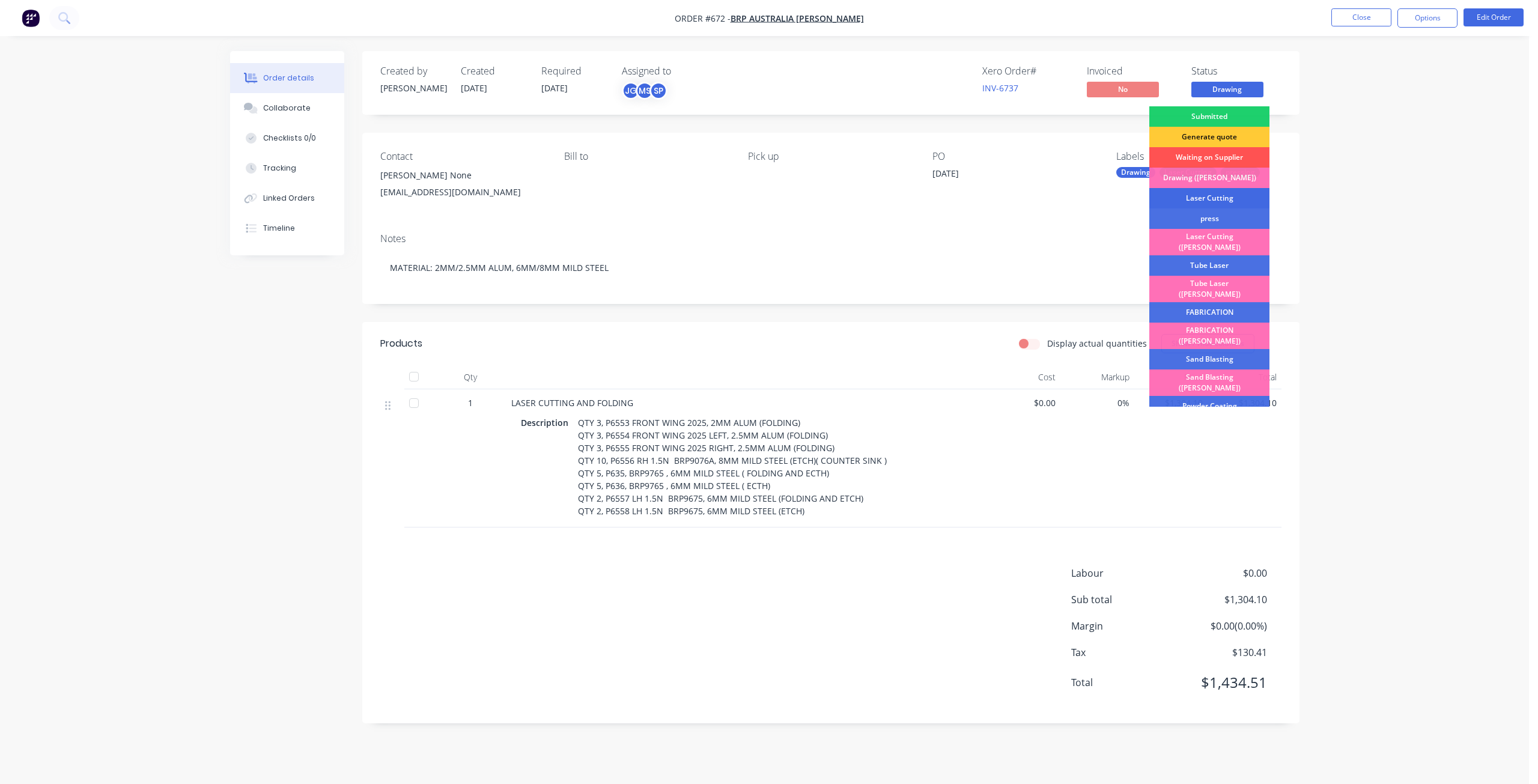
click at [1205, 193] on div "Laser Cutting" at bounding box center [1210, 198] width 121 height 20
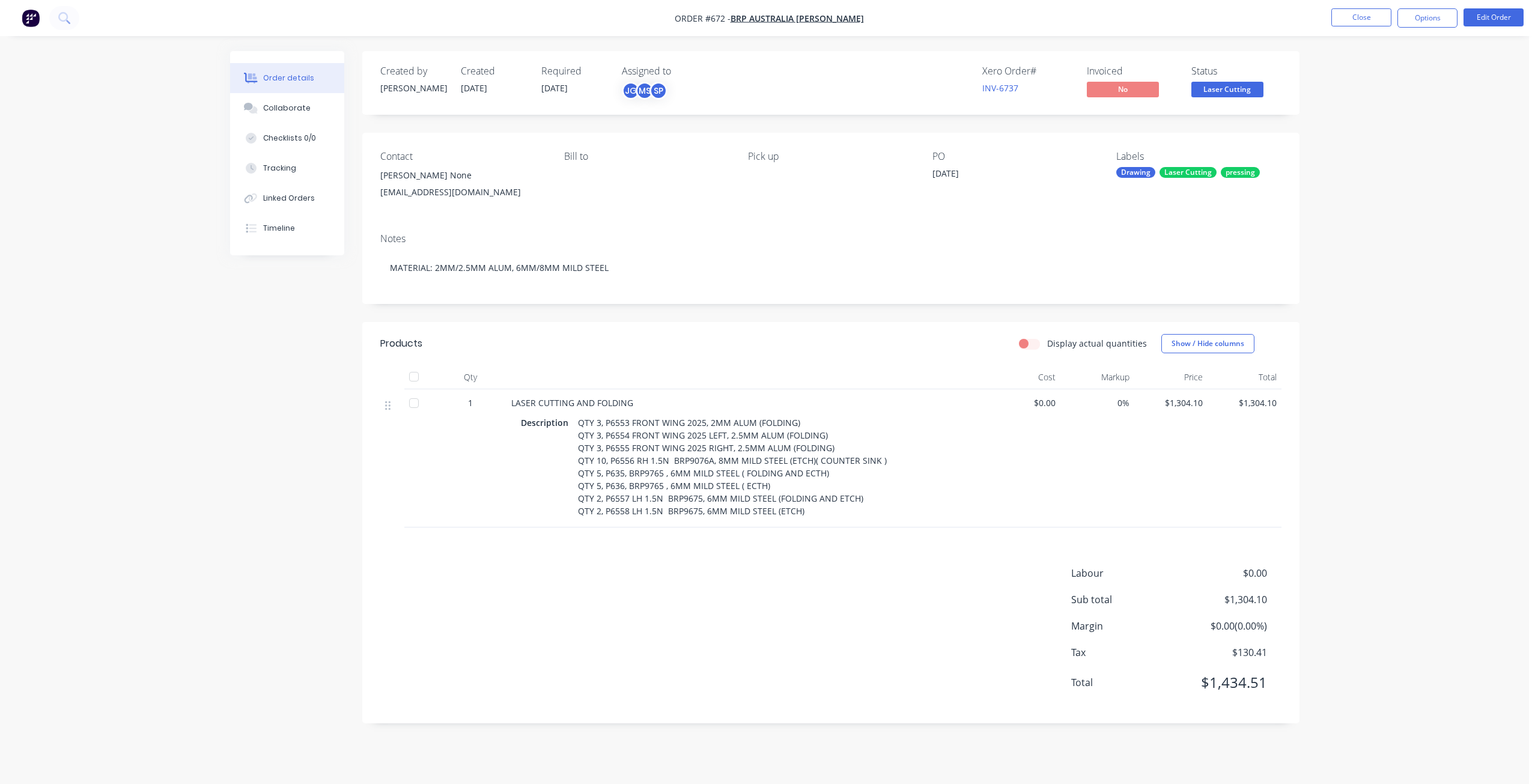
click at [1214, 91] on span "Laser Cutting" at bounding box center [1227, 89] width 72 height 15
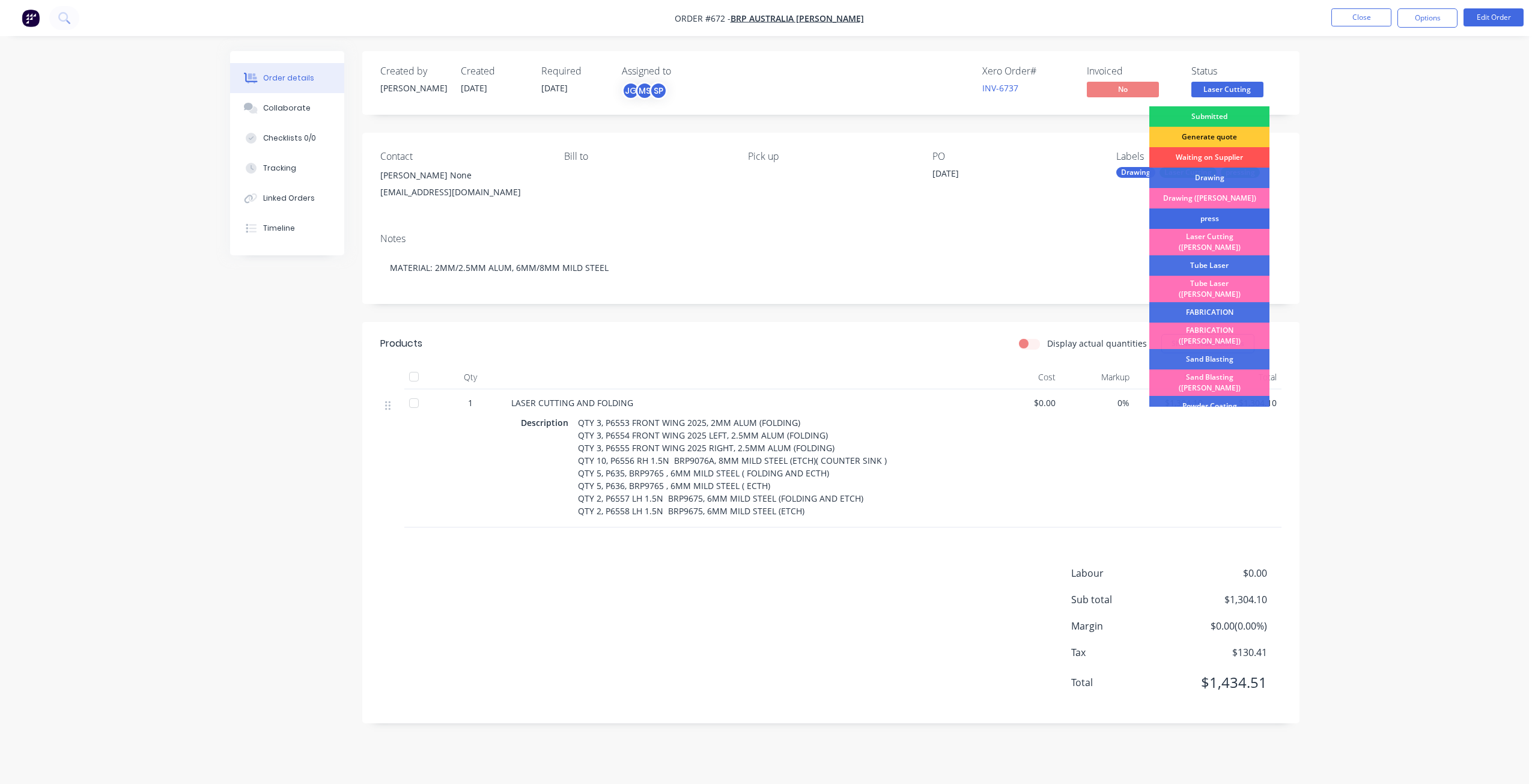
click at [1206, 219] on div "press" at bounding box center [1210, 218] width 121 height 20
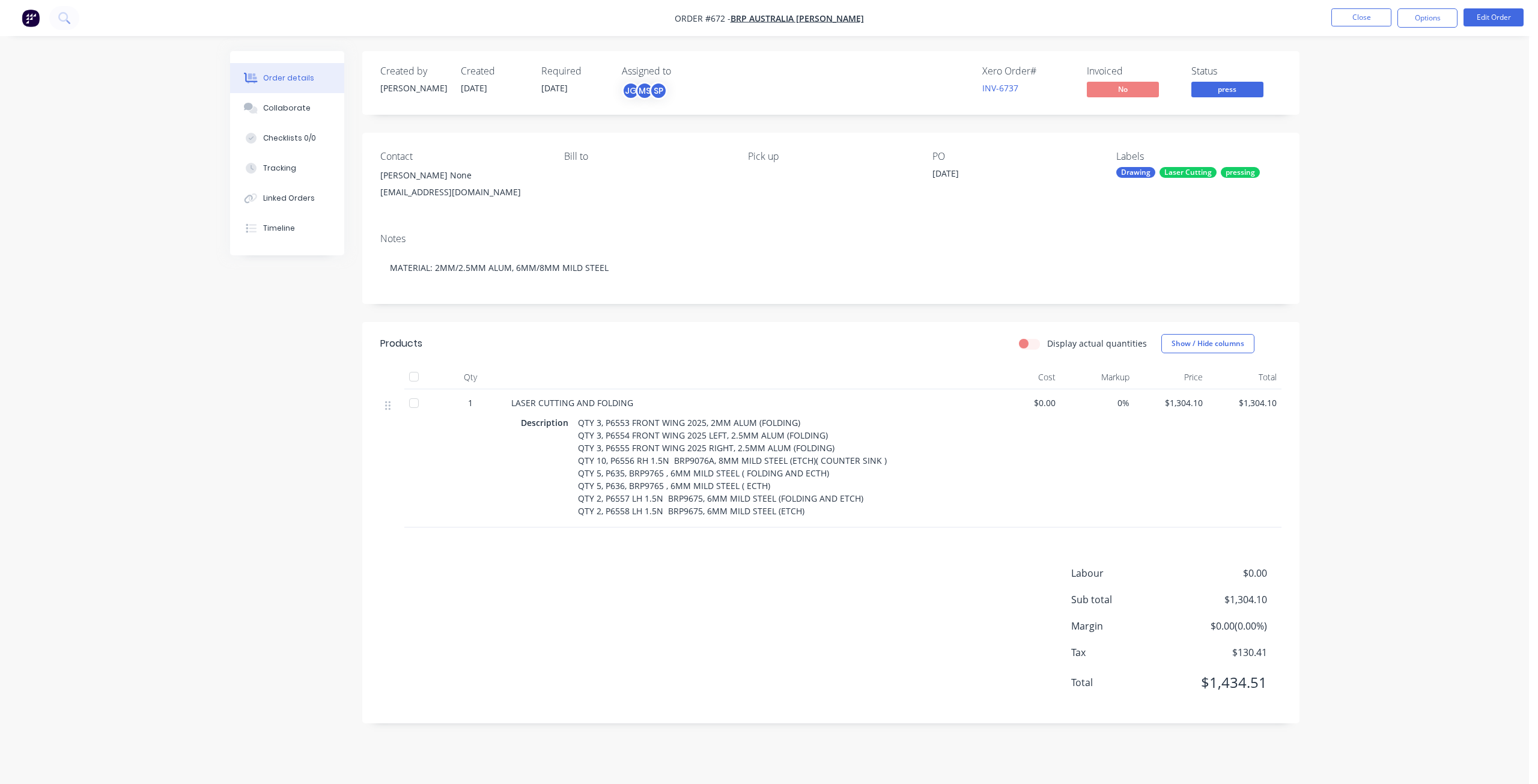
click at [1220, 95] on span "press" at bounding box center [1227, 89] width 72 height 15
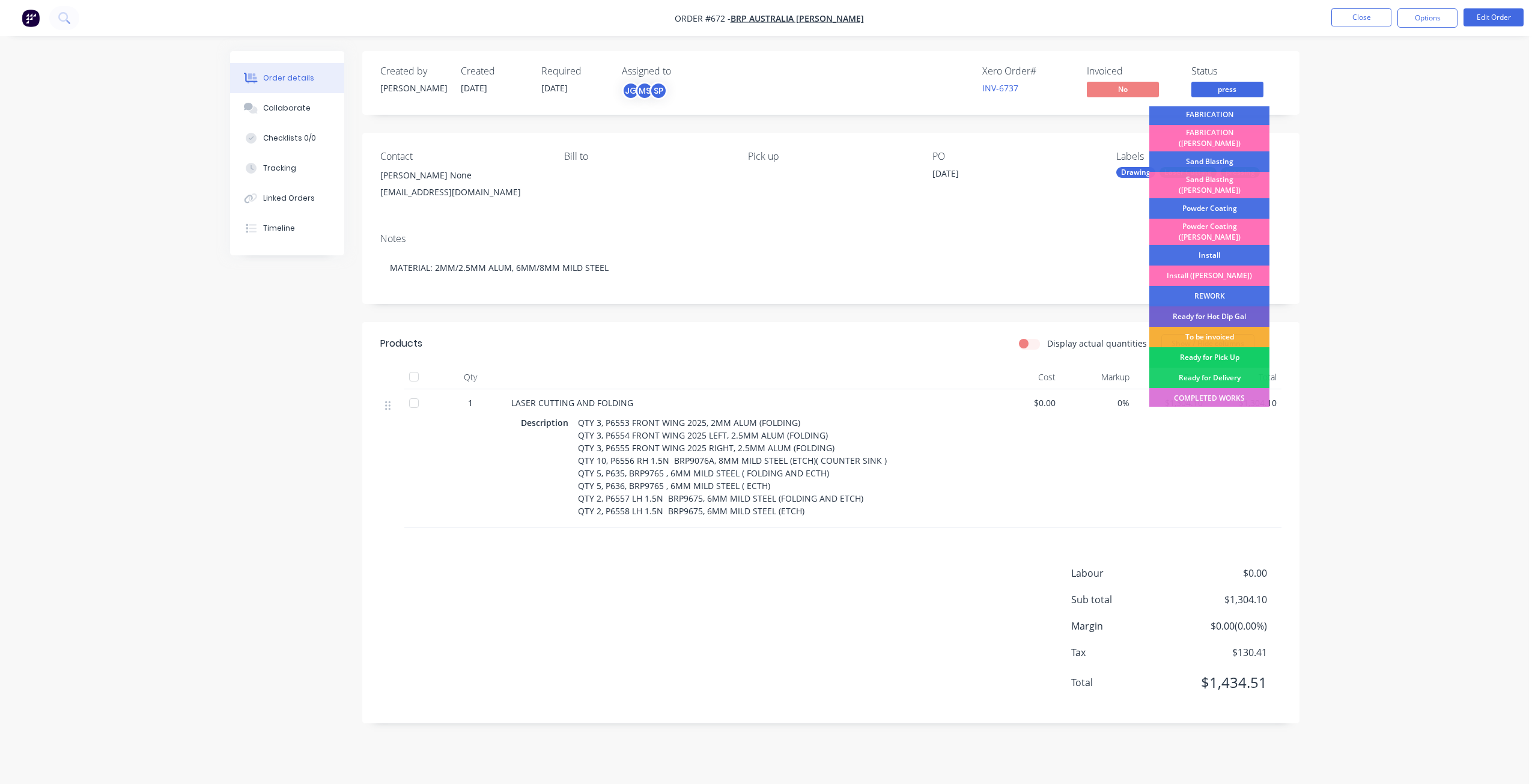
scroll to position [211, 0]
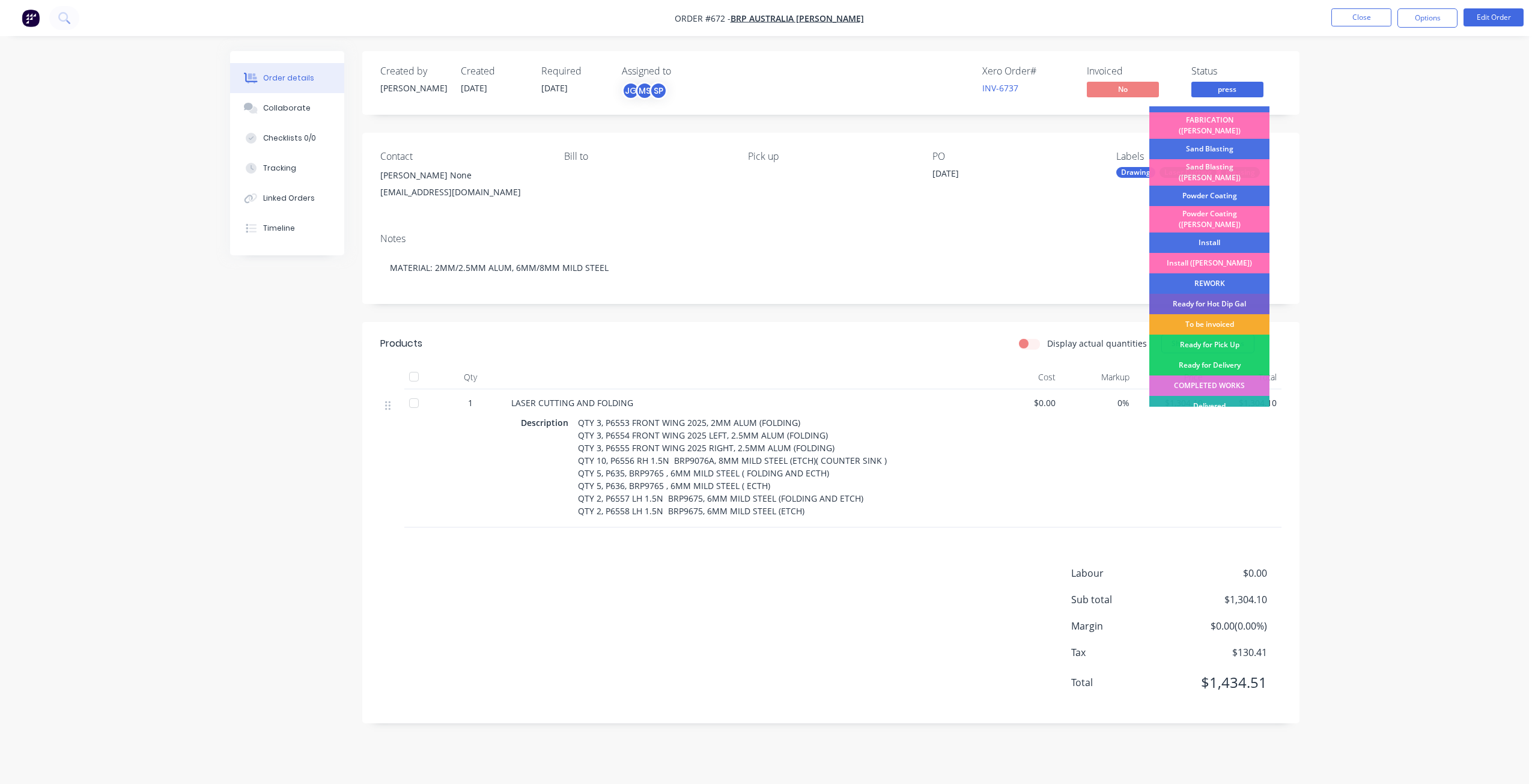
click at [1190, 314] on div "To be invoiced" at bounding box center [1210, 324] width 121 height 20
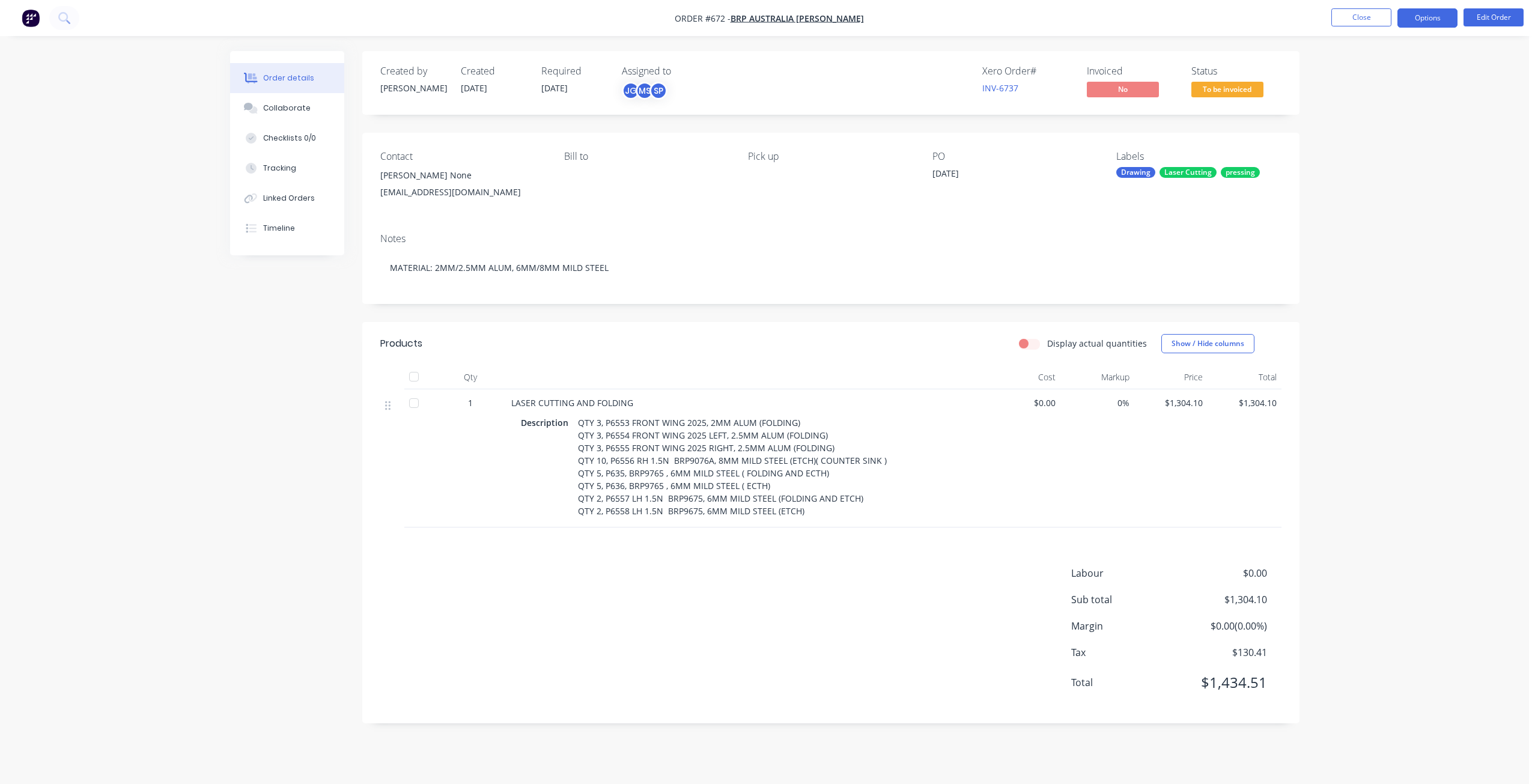
click at [1419, 15] on button "Options" at bounding box center [1427, 18] width 60 height 19
click at [1349, 74] on div "Invoice" at bounding box center [1391, 72] width 111 height 17
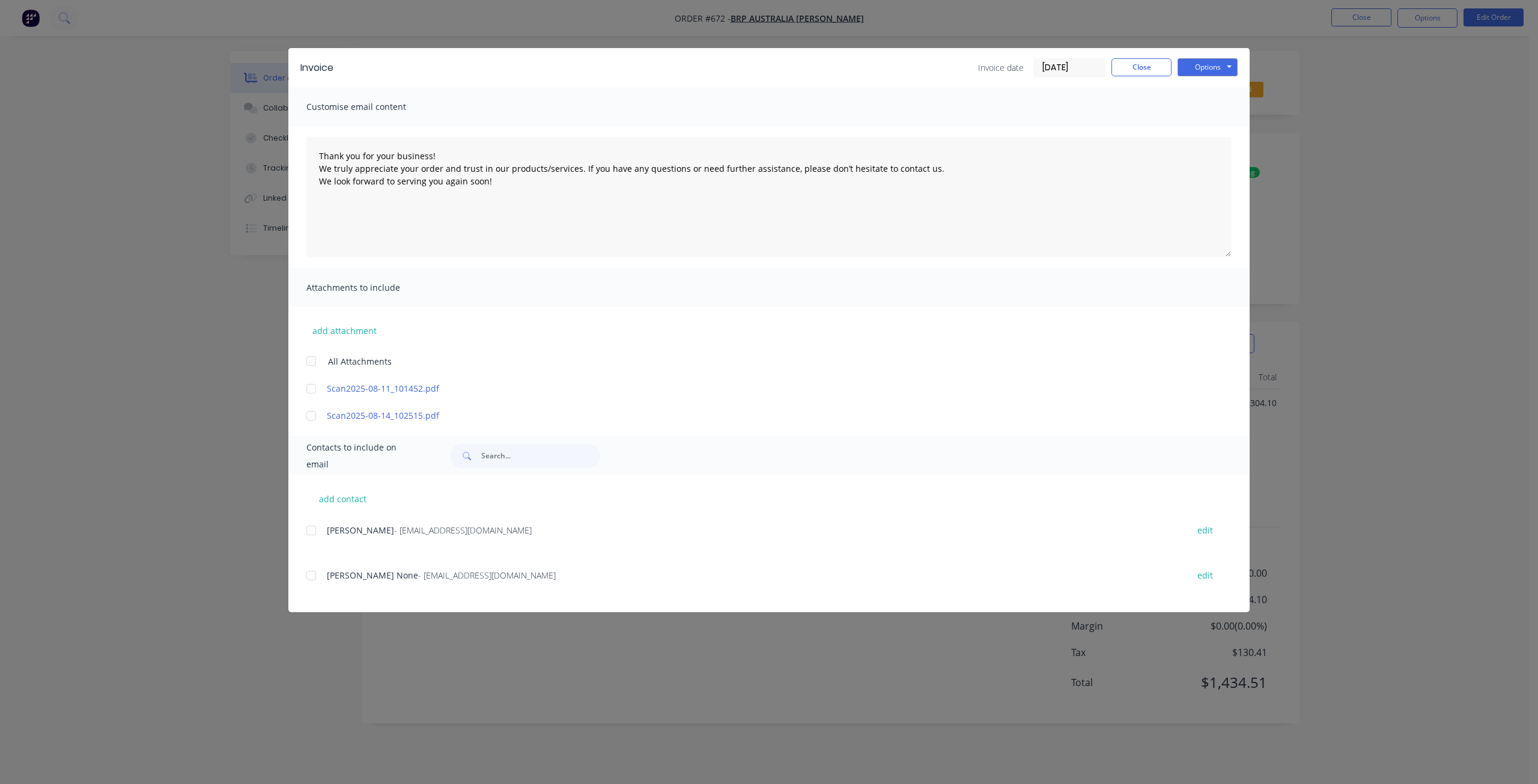
click at [313, 529] on div at bounding box center [311, 530] width 24 height 24
click at [314, 574] on div at bounding box center [311, 575] width 24 height 24
click at [1210, 70] on button "Options" at bounding box center [1208, 67] width 60 height 18
click at [1202, 128] on button "Email" at bounding box center [1216, 128] width 77 height 20
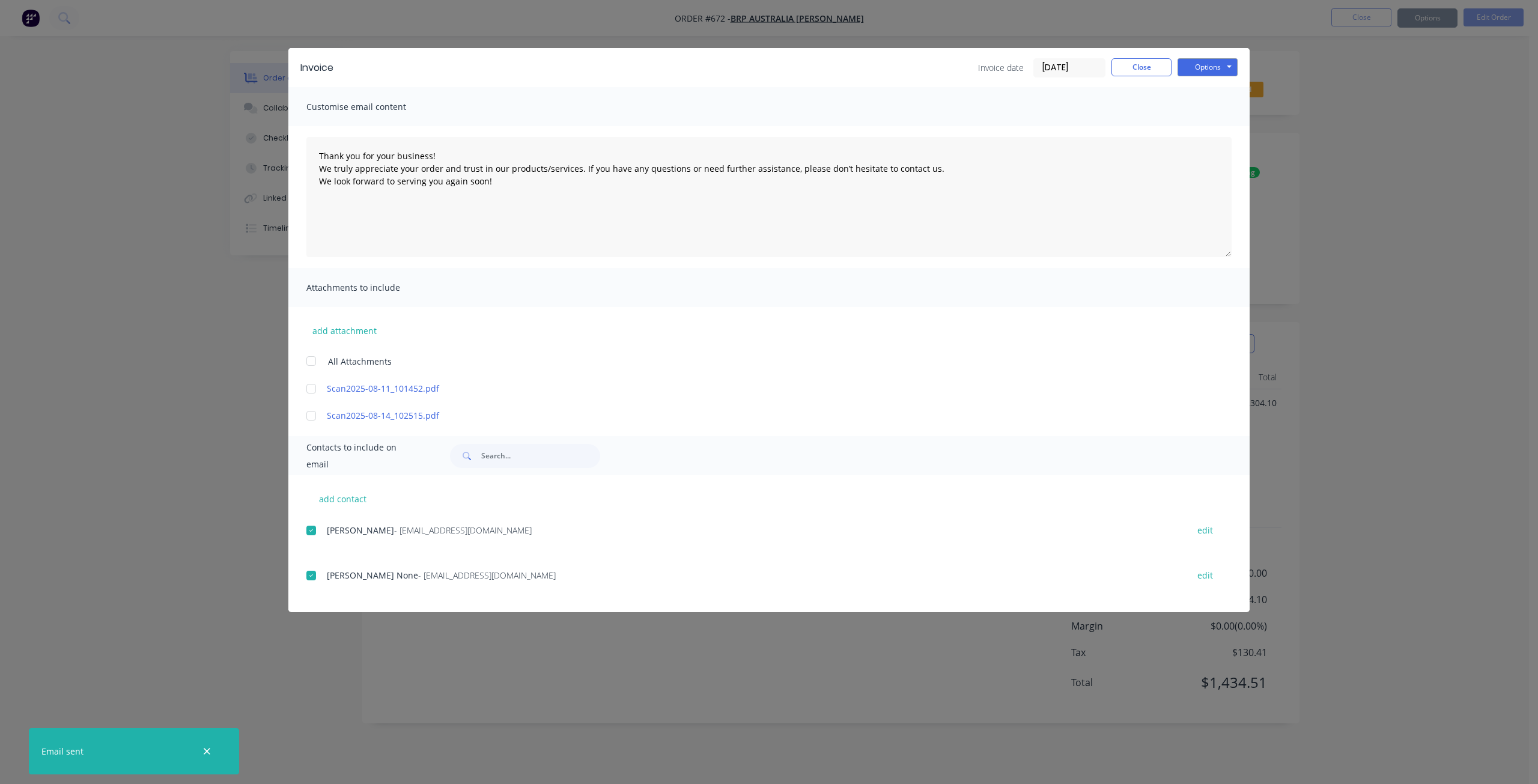
type textarea "Thank you for your business! We truly appreciate your order and trust in our pr…"
click at [1147, 69] on button "Close" at bounding box center [1141, 67] width 60 height 18
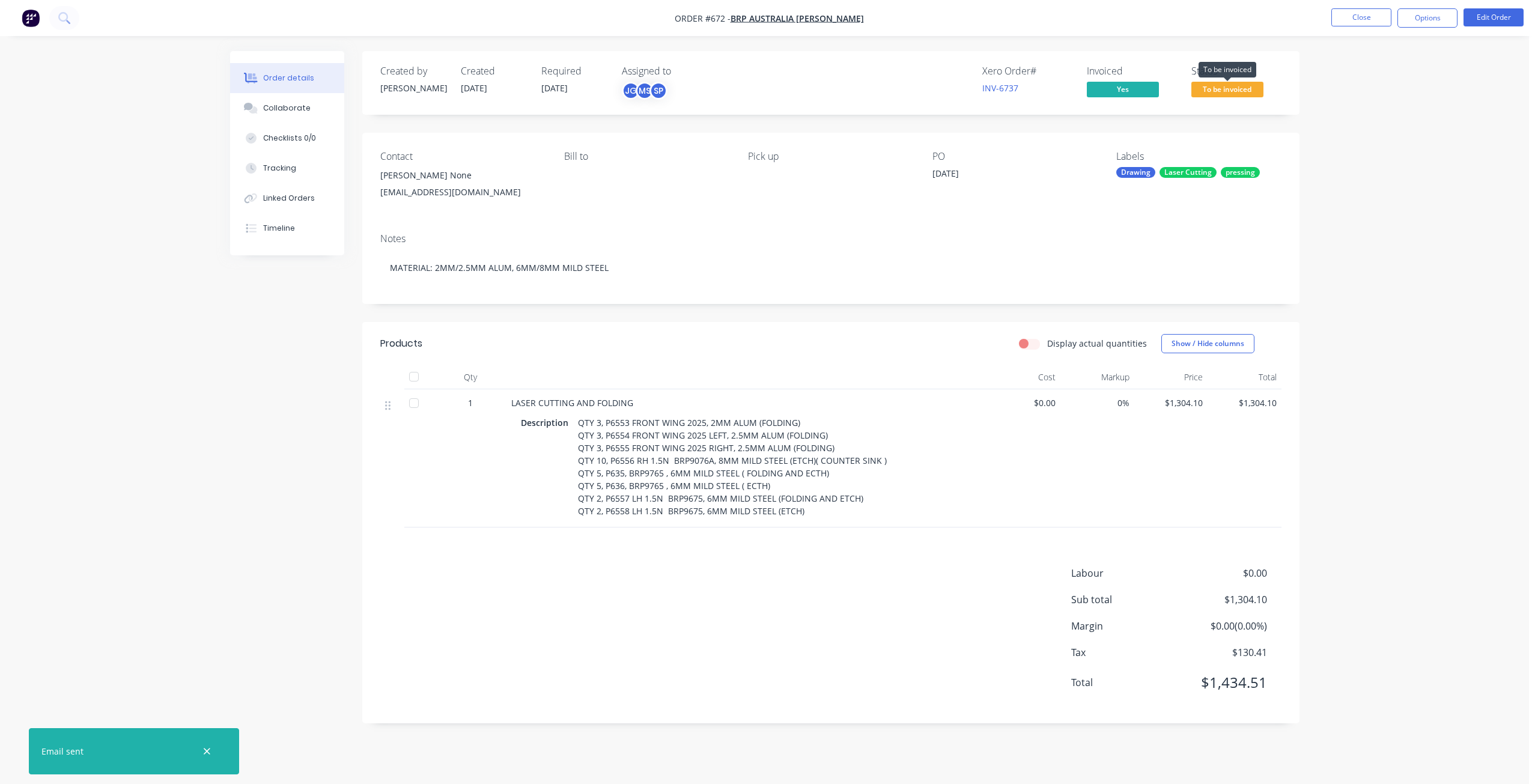
click at [1222, 87] on span "To be invoiced" at bounding box center [1227, 89] width 72 height 15
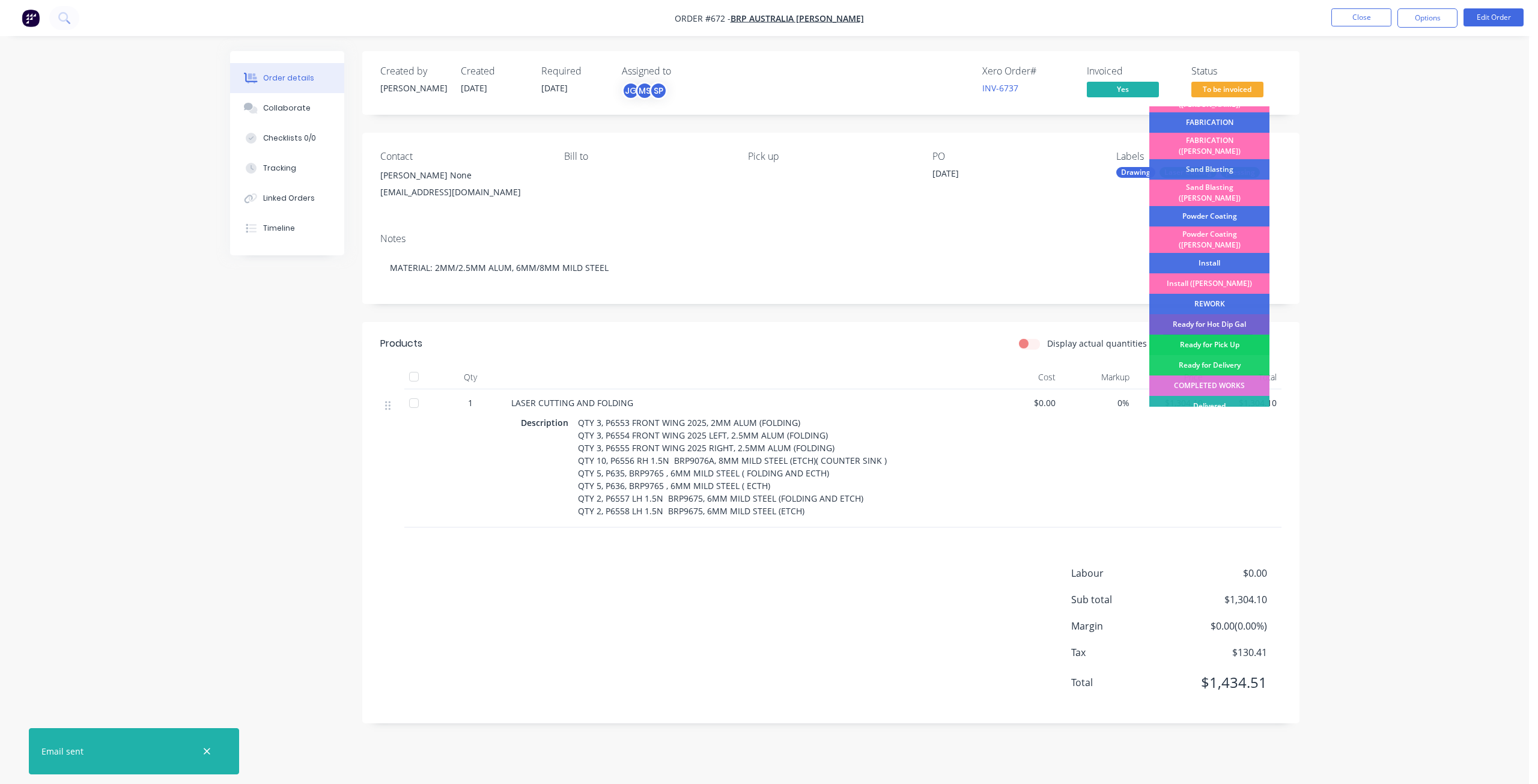
click at [1197, 335] on div "Ready for Pick Up" at bounding box center [1210, 344] width 121 height 20
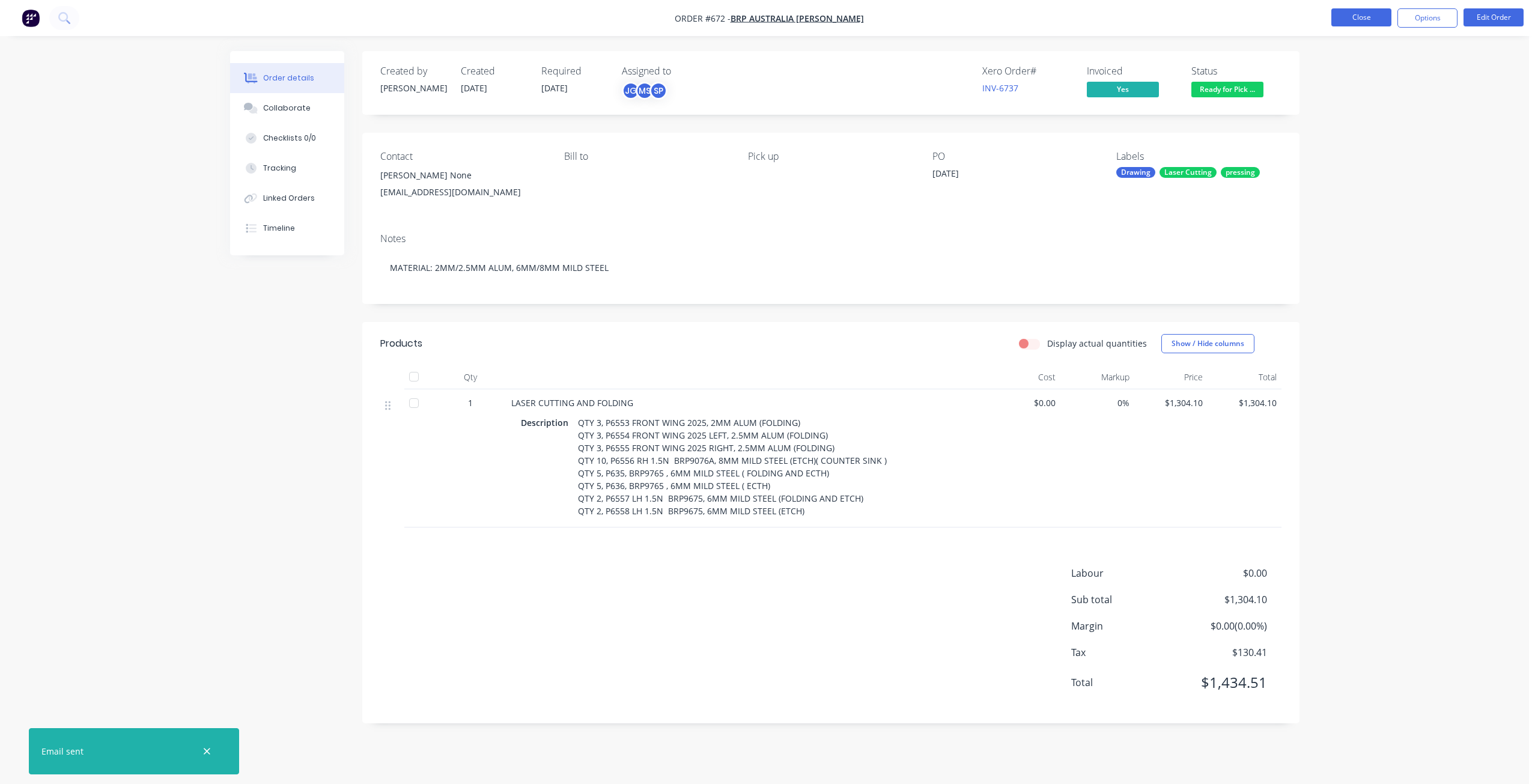
click at [1373, 18] on button "Close" at bounding box center [1361, 17] width 60 height 18
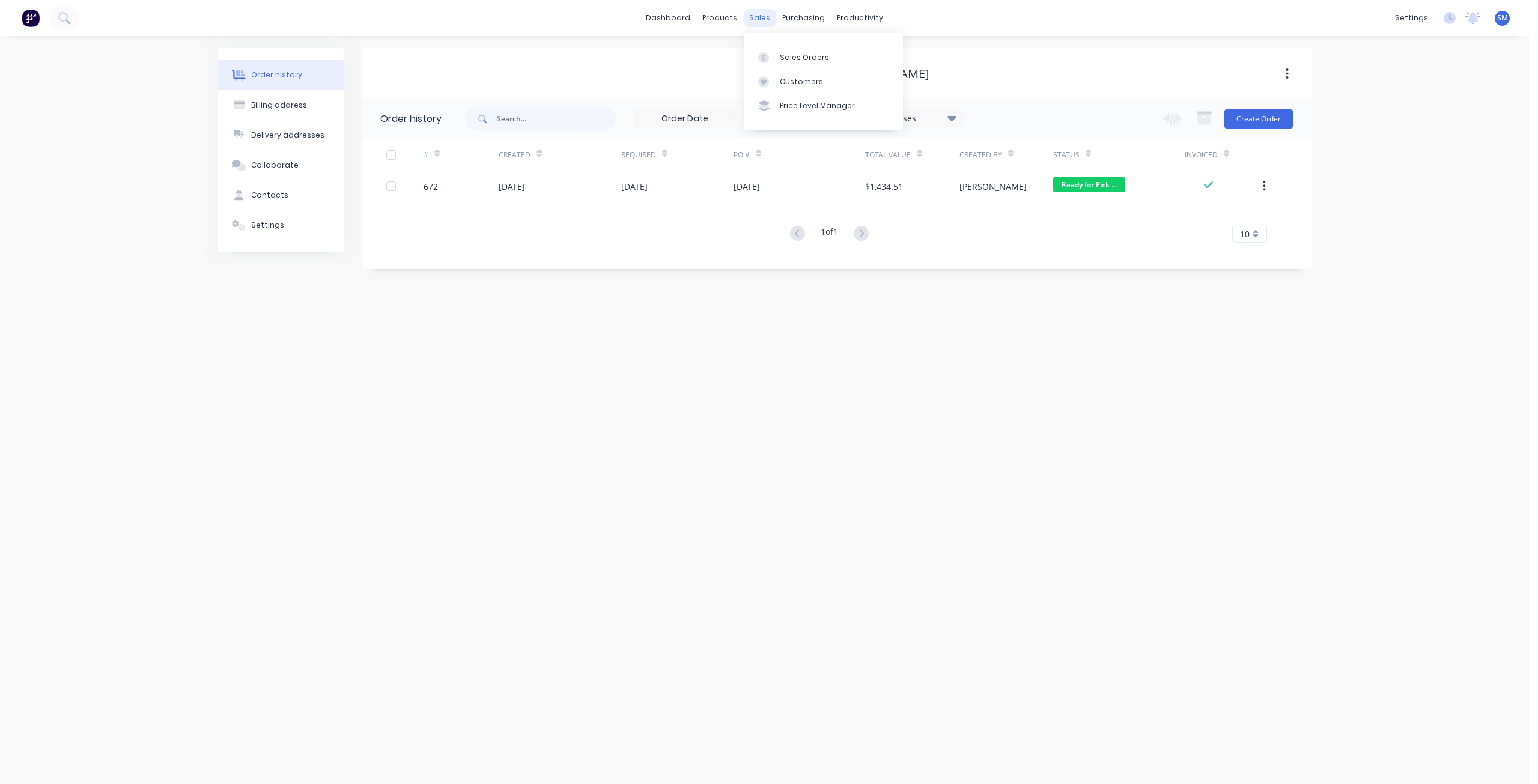
click at [758, 18] on div "sales" at bounding box center [760, 18] width 33 height 18
click at [784, 54] on div "Sales Orders" at bounding box center [804, 57] width 49 height 11
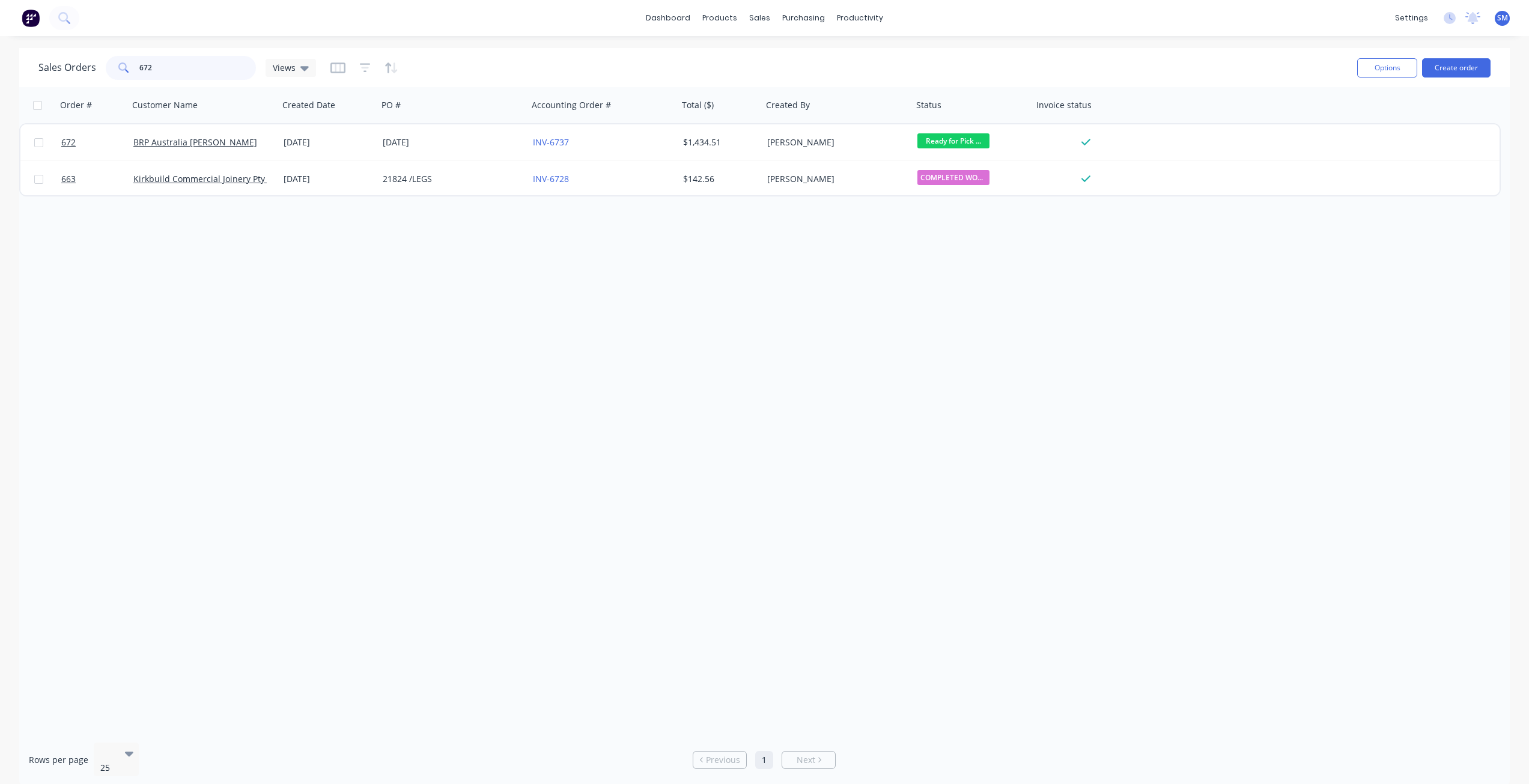
click at [83, 74] on div "Sales Orders 672 Views" at bounding box center [177, 68] width 278 height 24
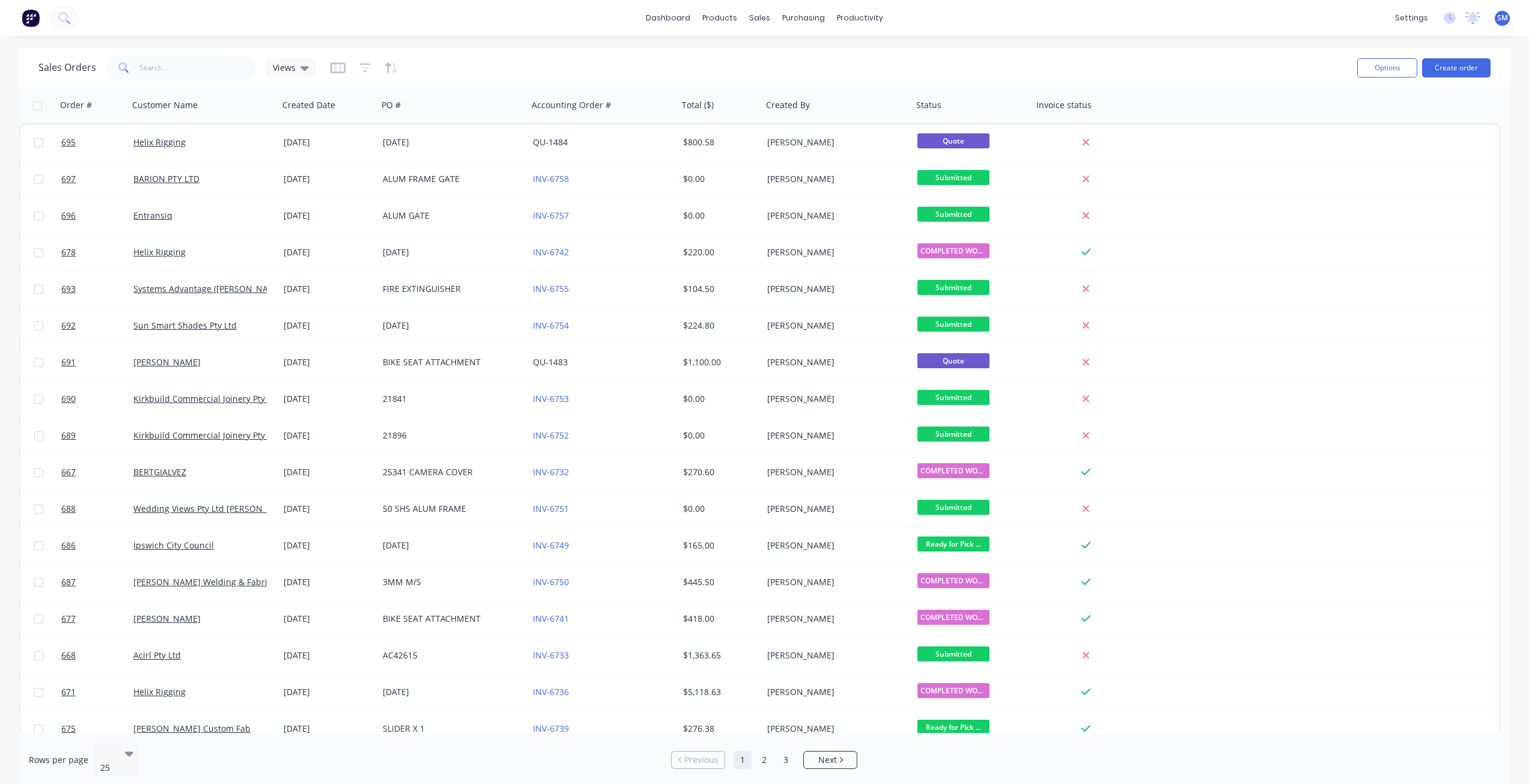
click at [403, 67] on div "Sales Orders Views" at bounding box center [693, 68] width 1310 height 30
click at [395, 69] on icon "button" at bounding box center [391, 68] width 14 height 12
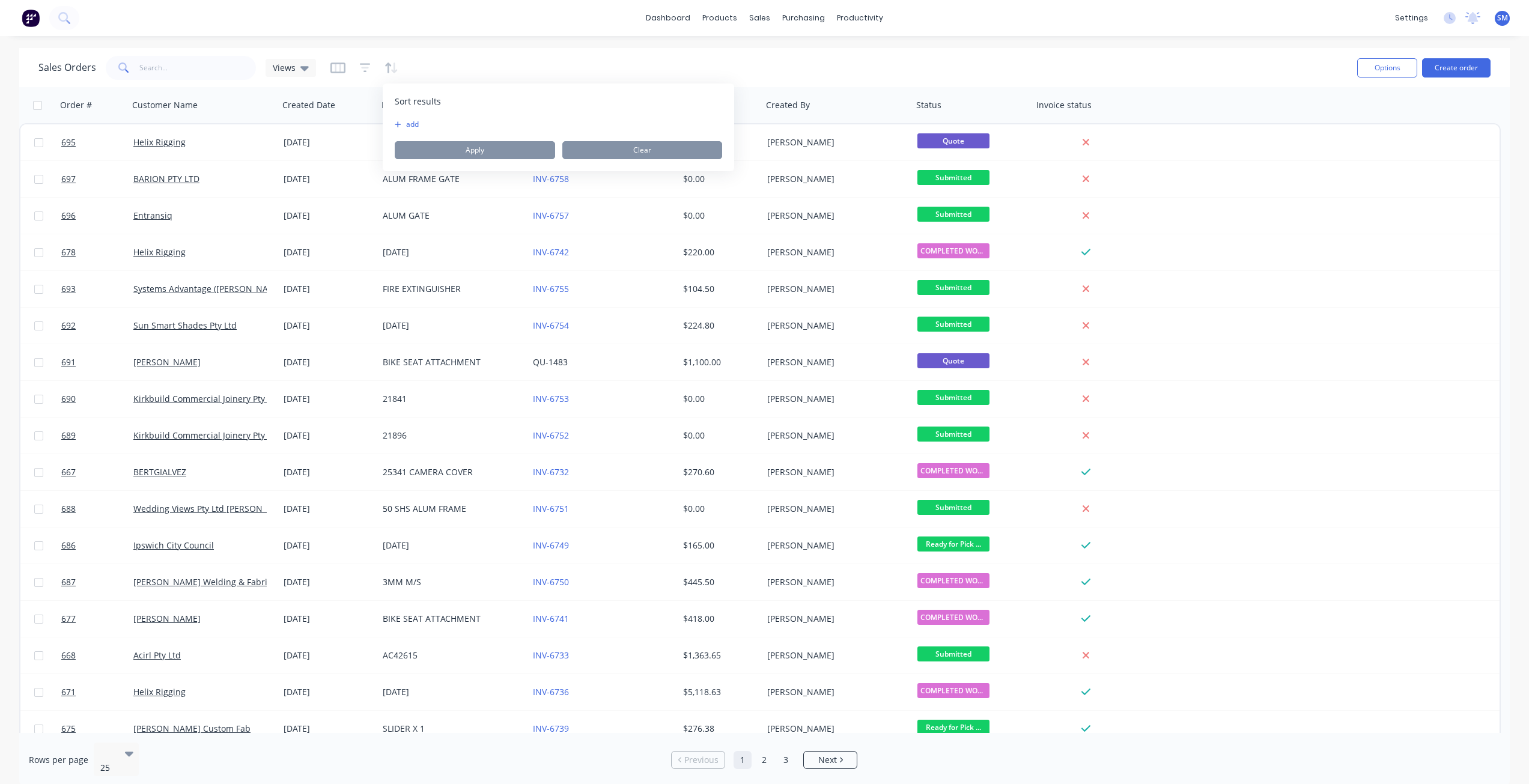
click at [410, 127] on button "add" at bounding box center [403, 124] width 15 height 10
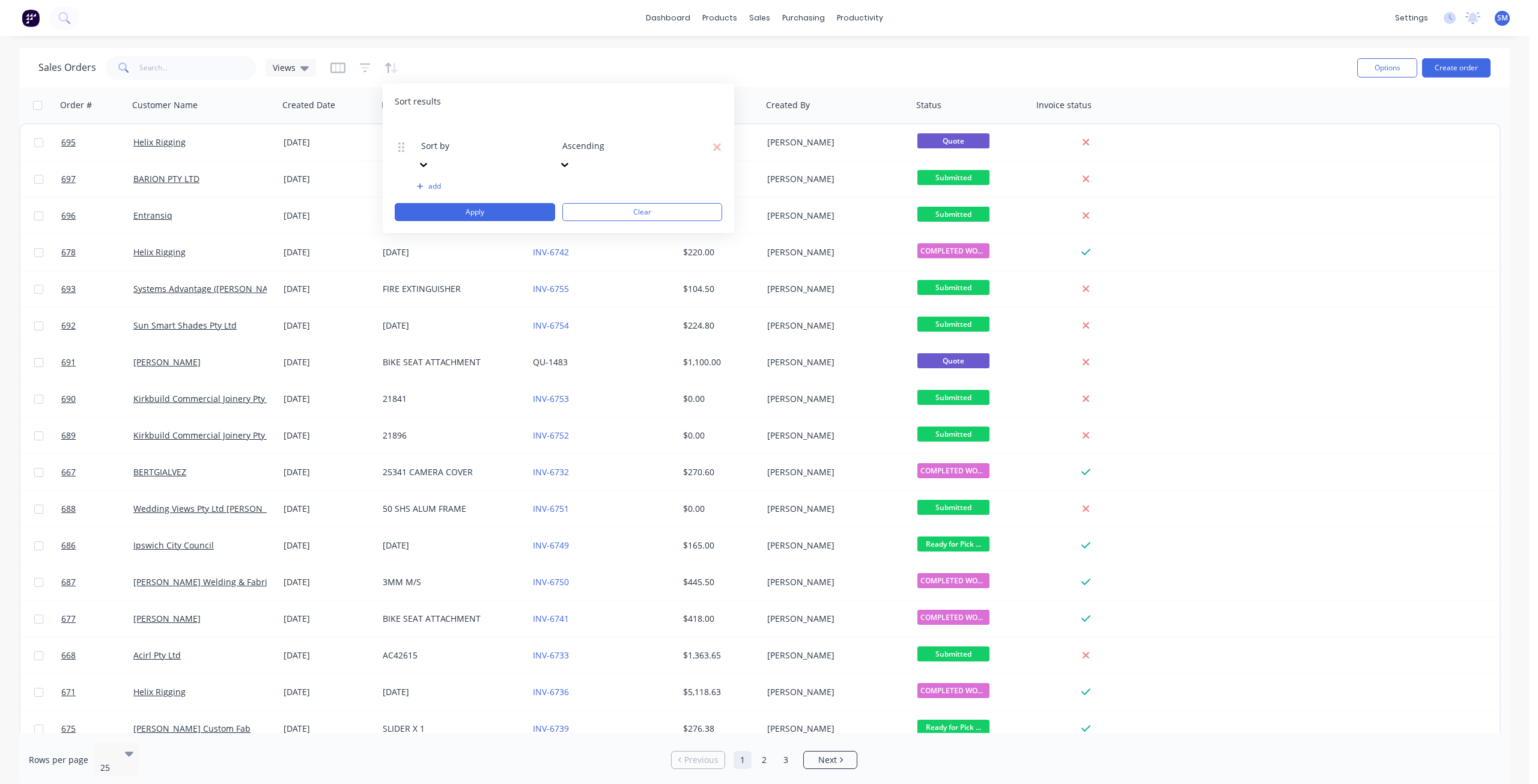
click at [464, 132] on div at bounding box center [507, 129] width 173 height 15
click at [492, 203] on button "Apply" at bounding box center [475, 212] width 161 height 18
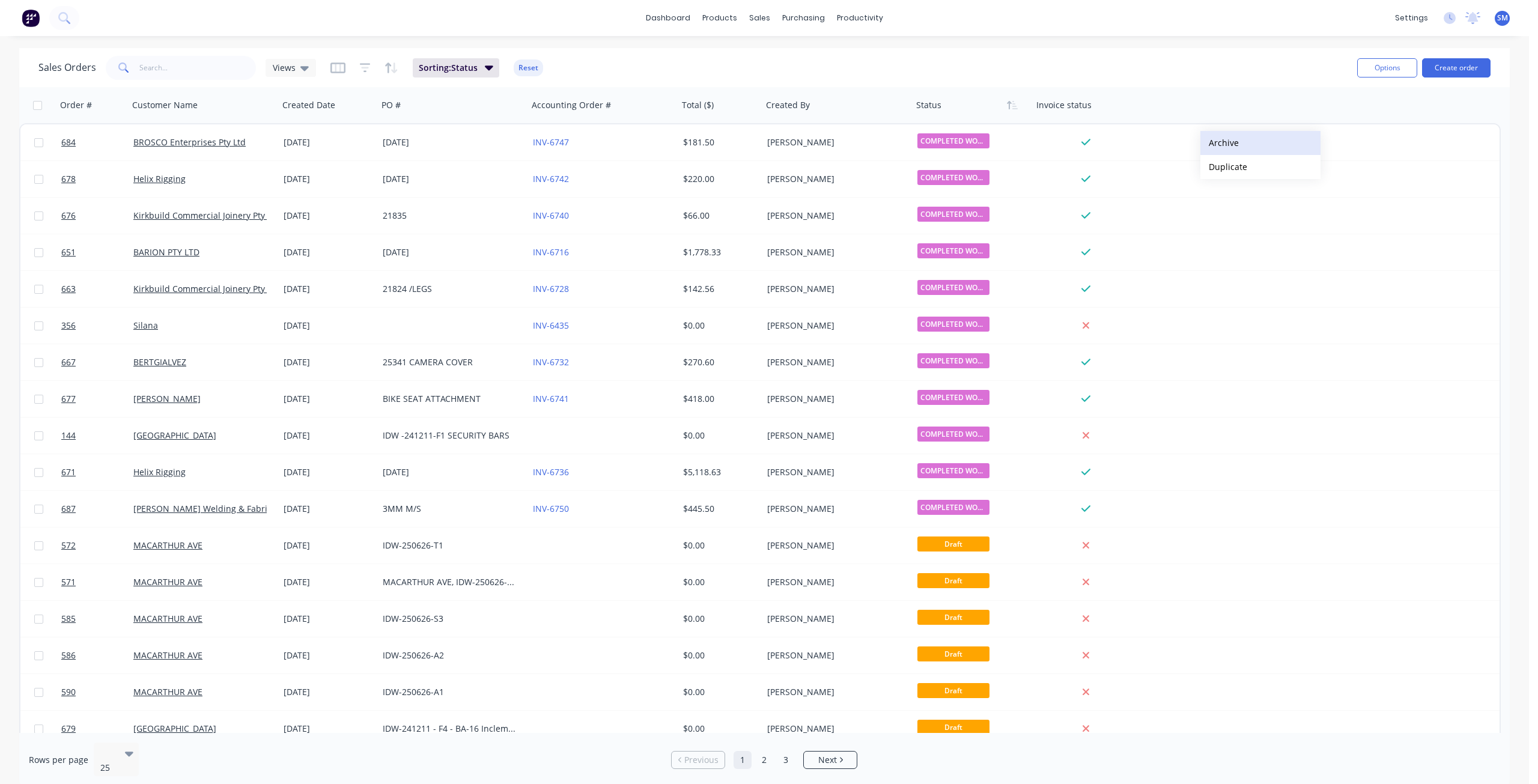
click at [1226, 144] on button "Archive" at bounding box center [1260, 143] width 121 height 24
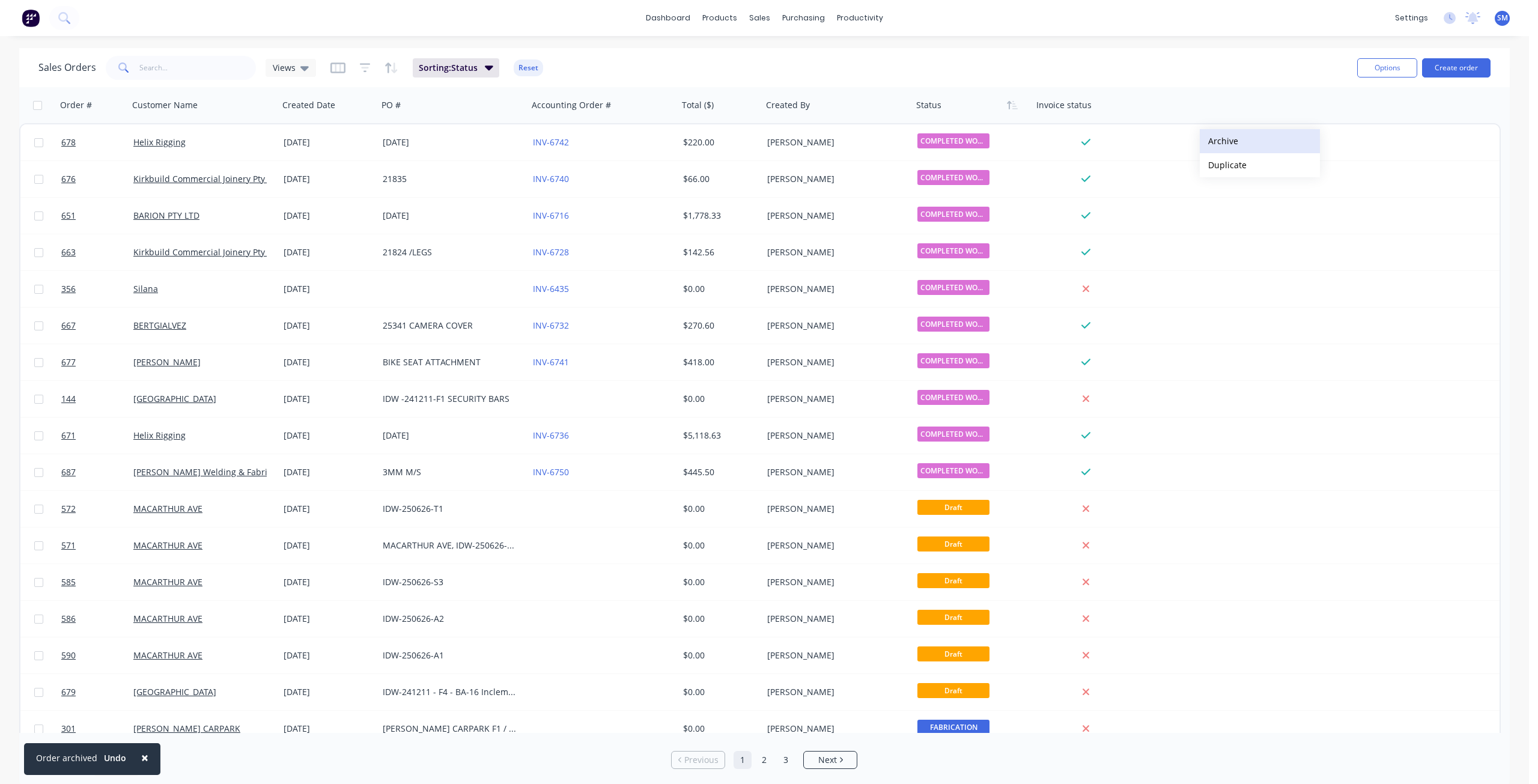
click at [1220, 143] on button "Archive" at bounding box center [1260, 141] width 121 height 24
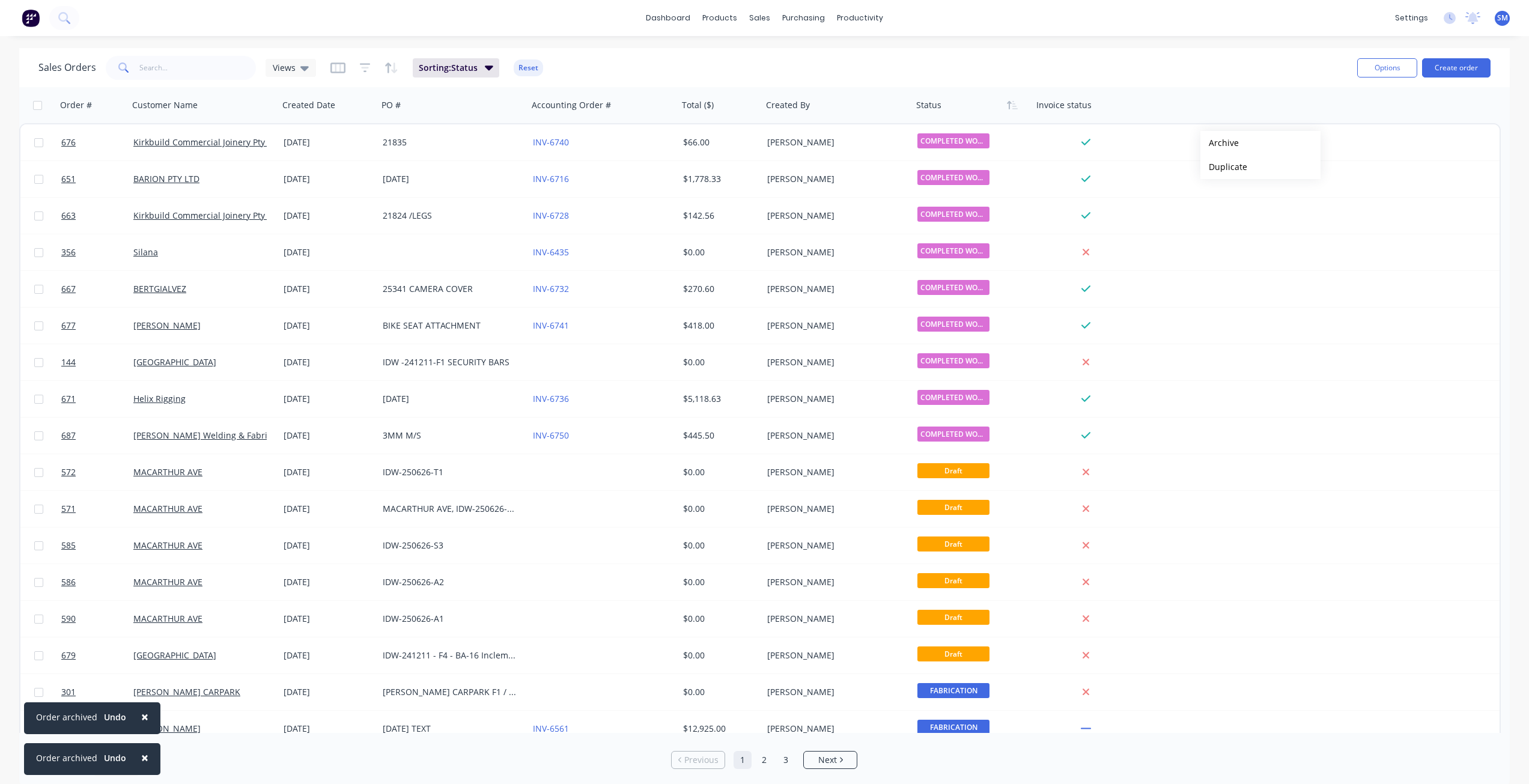
click at [1220, 143] on button "Archive" at bounding box center [1260, 143] width 121 height 24
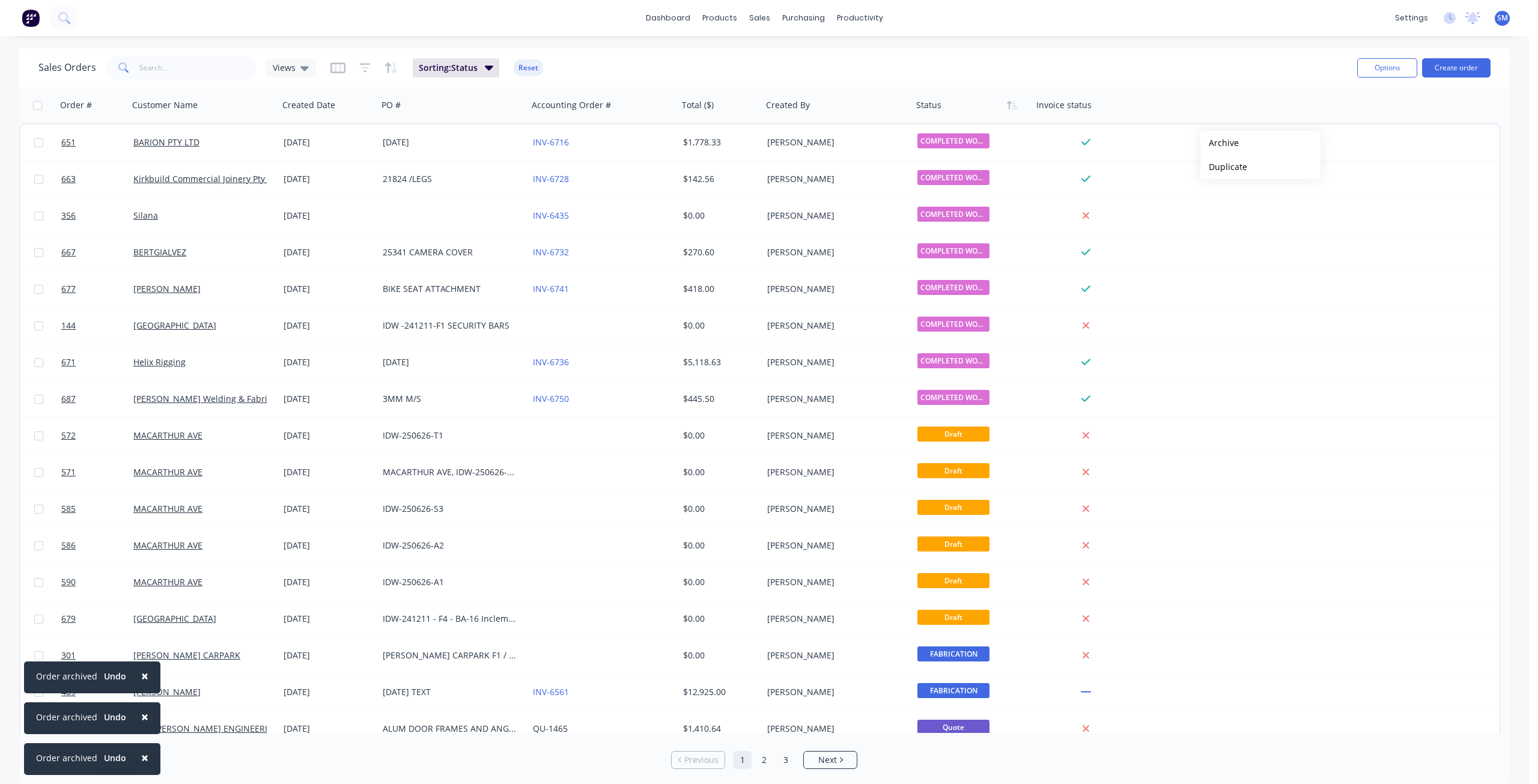
click at [1220, 143] on button "Archive" at bounding box center [1260, 143] width 121 height 24
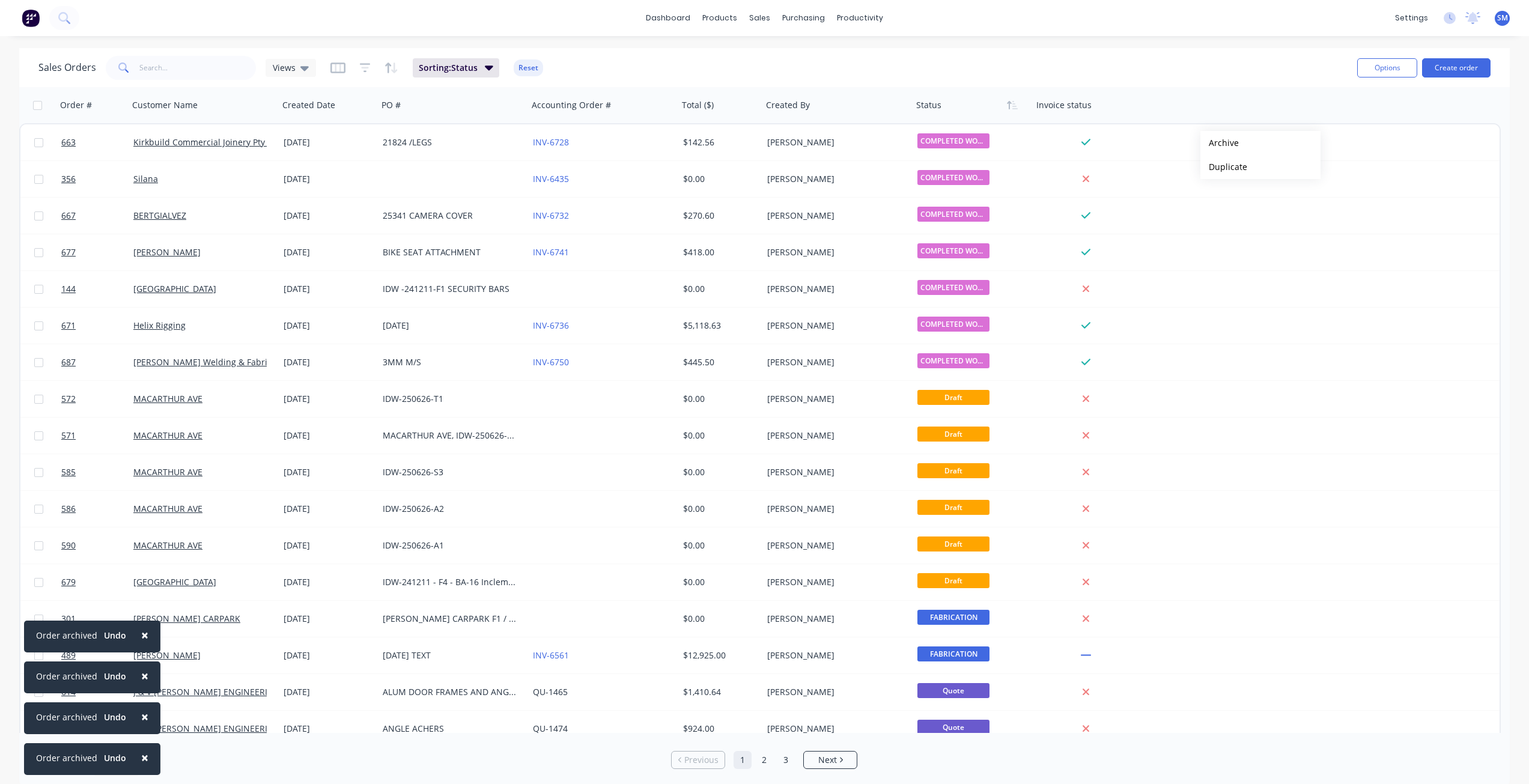
click at [1220, 143] on button "Archive" at bounding box center [1260, 143] width 121 height 24
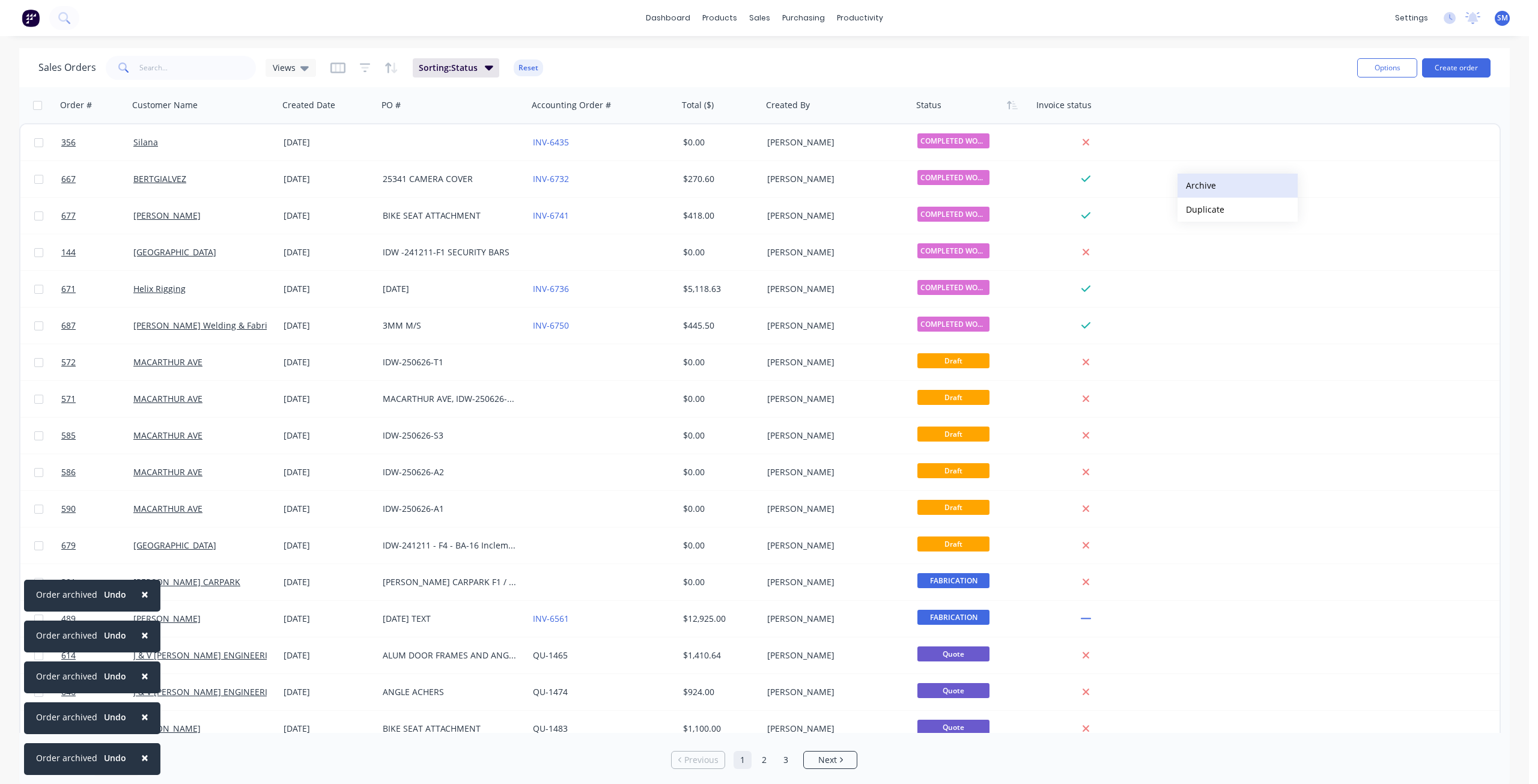
click at [1197, 185] on button "Archive" at bounding box center [1238, 185] width 121 height 24
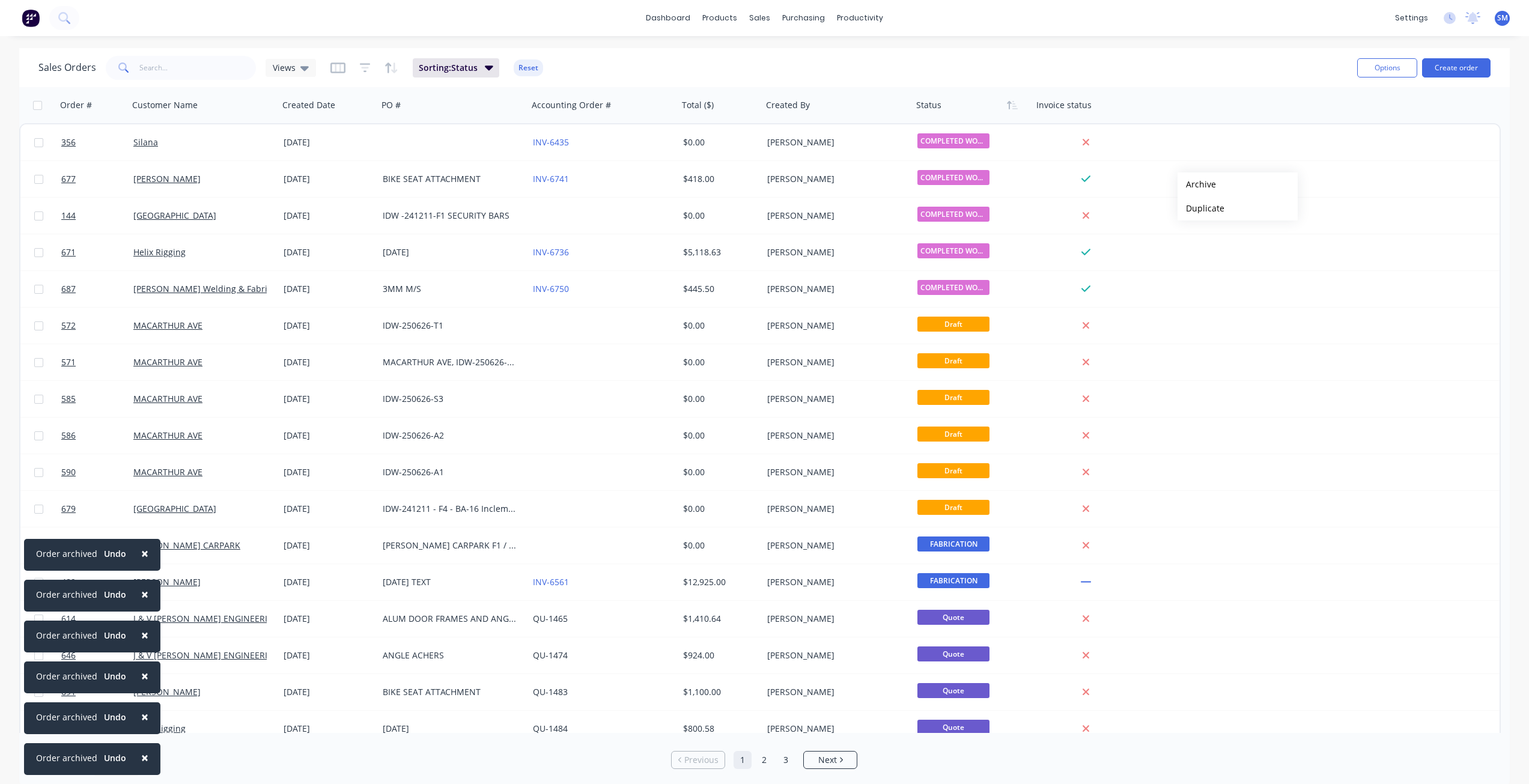
click at [1197, 184] on button "Archive" at bounding box center [1238, 184] width 121 height 24
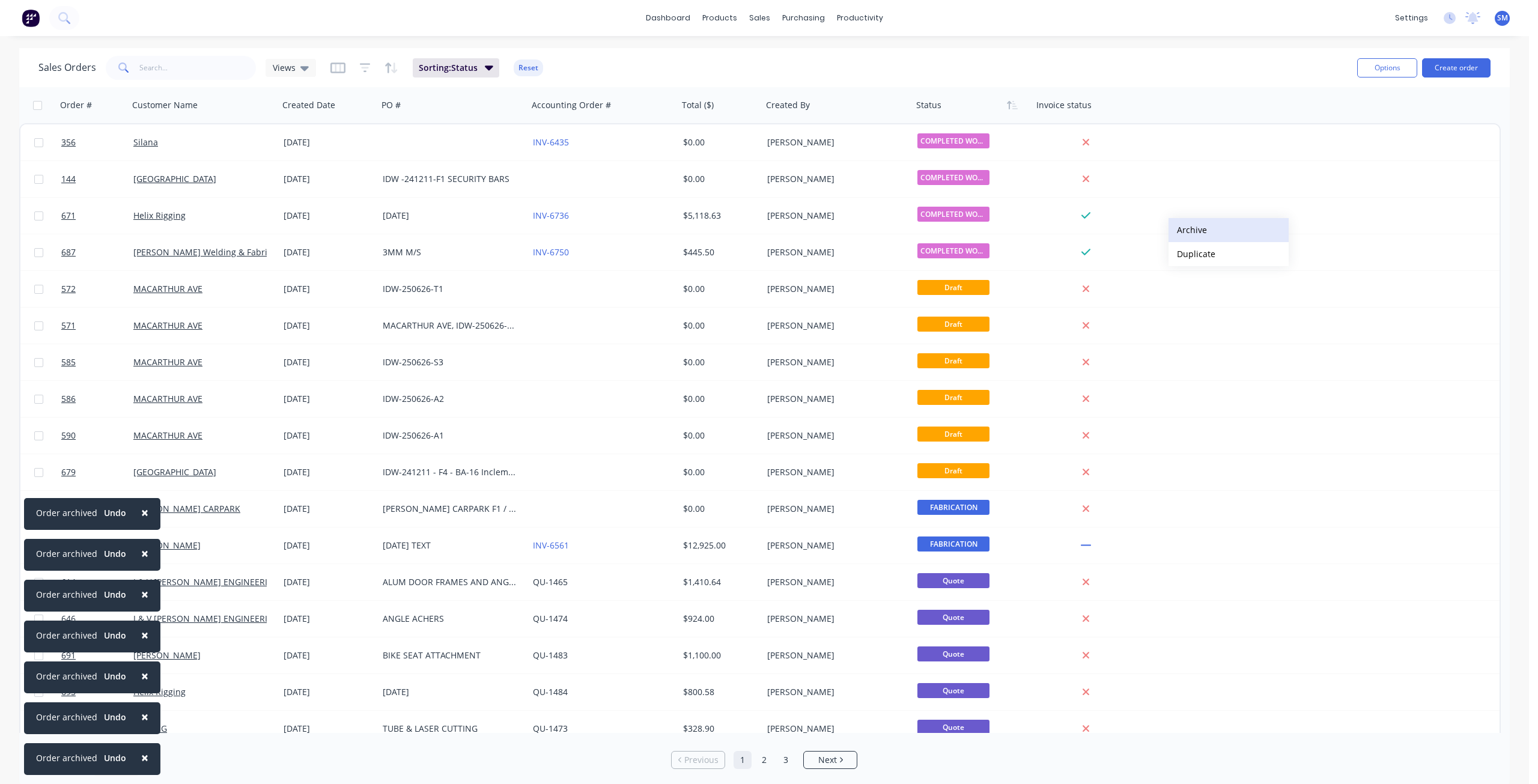
click at [1188, 229] on button "Archive" at bounding box center [1229, 230] width 121 height 24
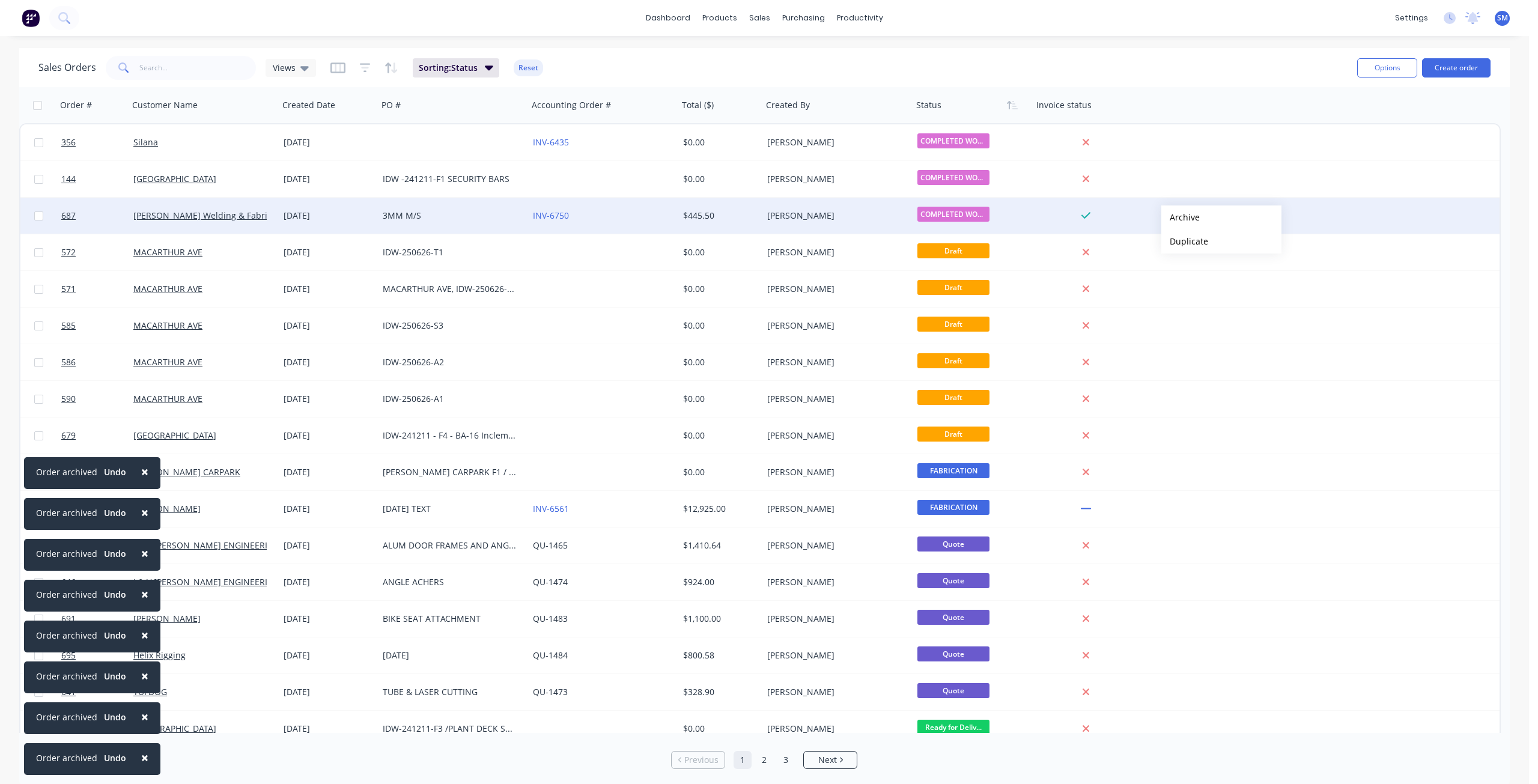
click at [1181, 217] on button "Archive" at bounding box center [1222, 217] width 121 height 24
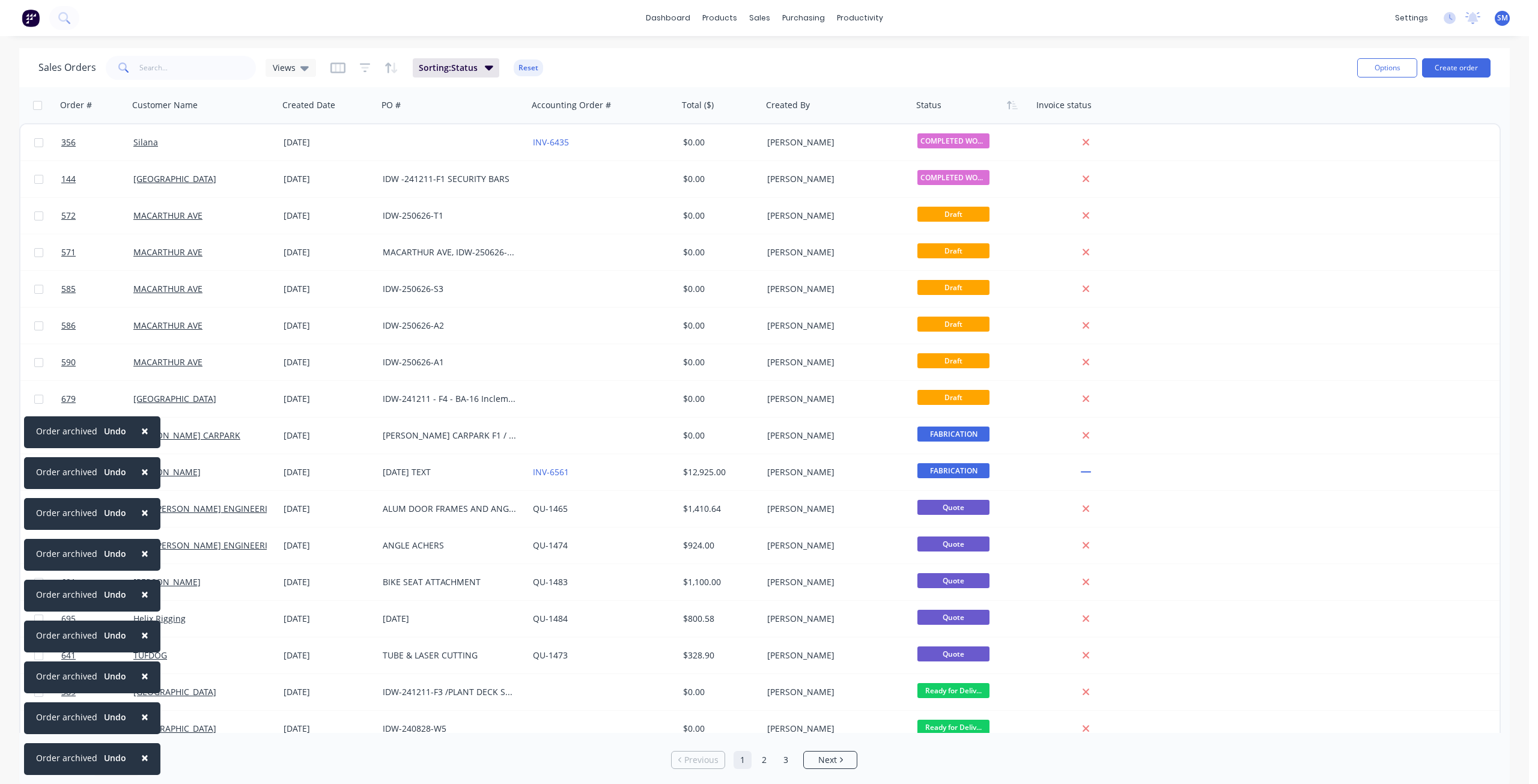
click at [141, 759] on span "×" at bounding box center [145, 757] width 7 height 17
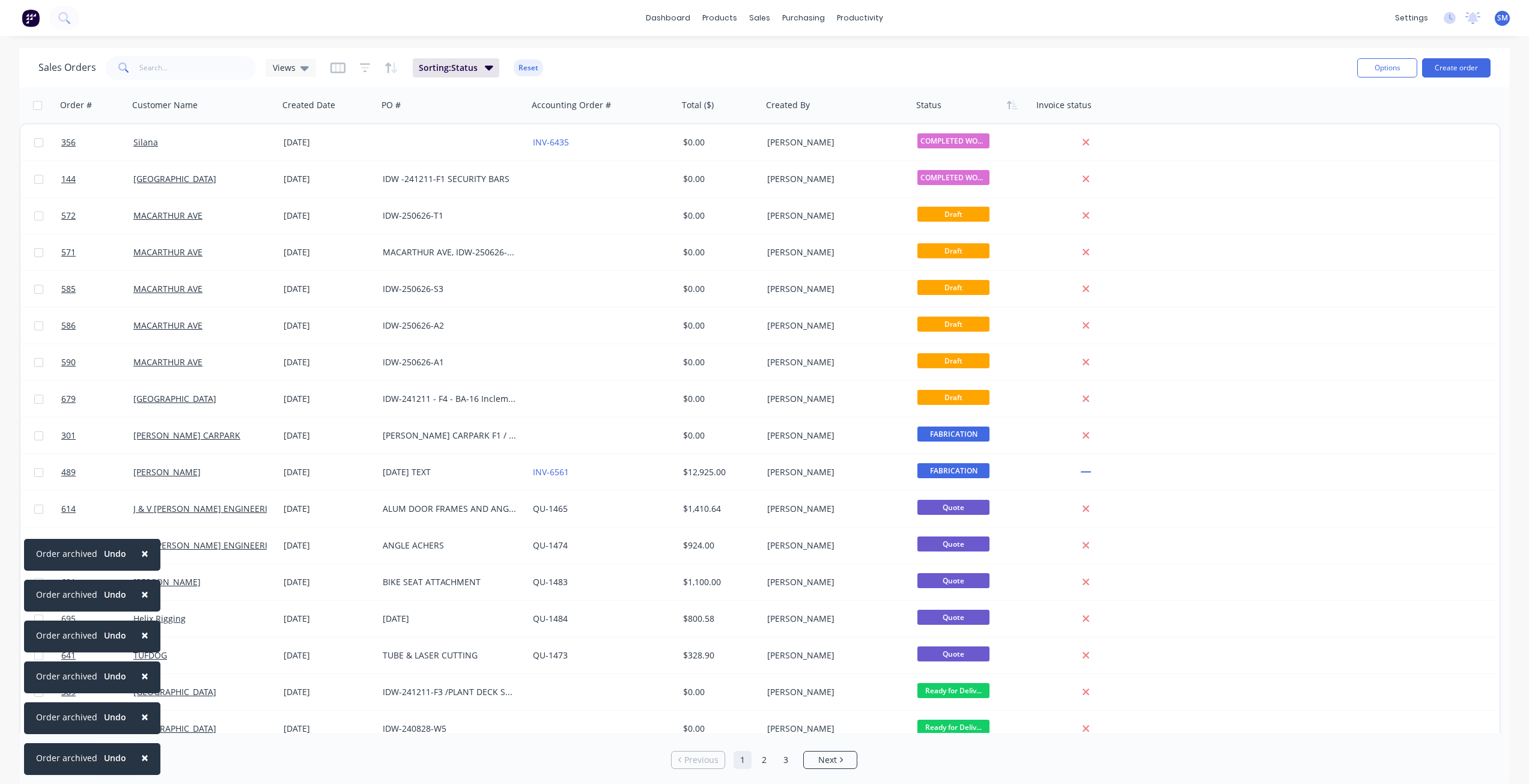
click at [141, 759] on span "×" at bounding box center [145, 757] width 7 height 17
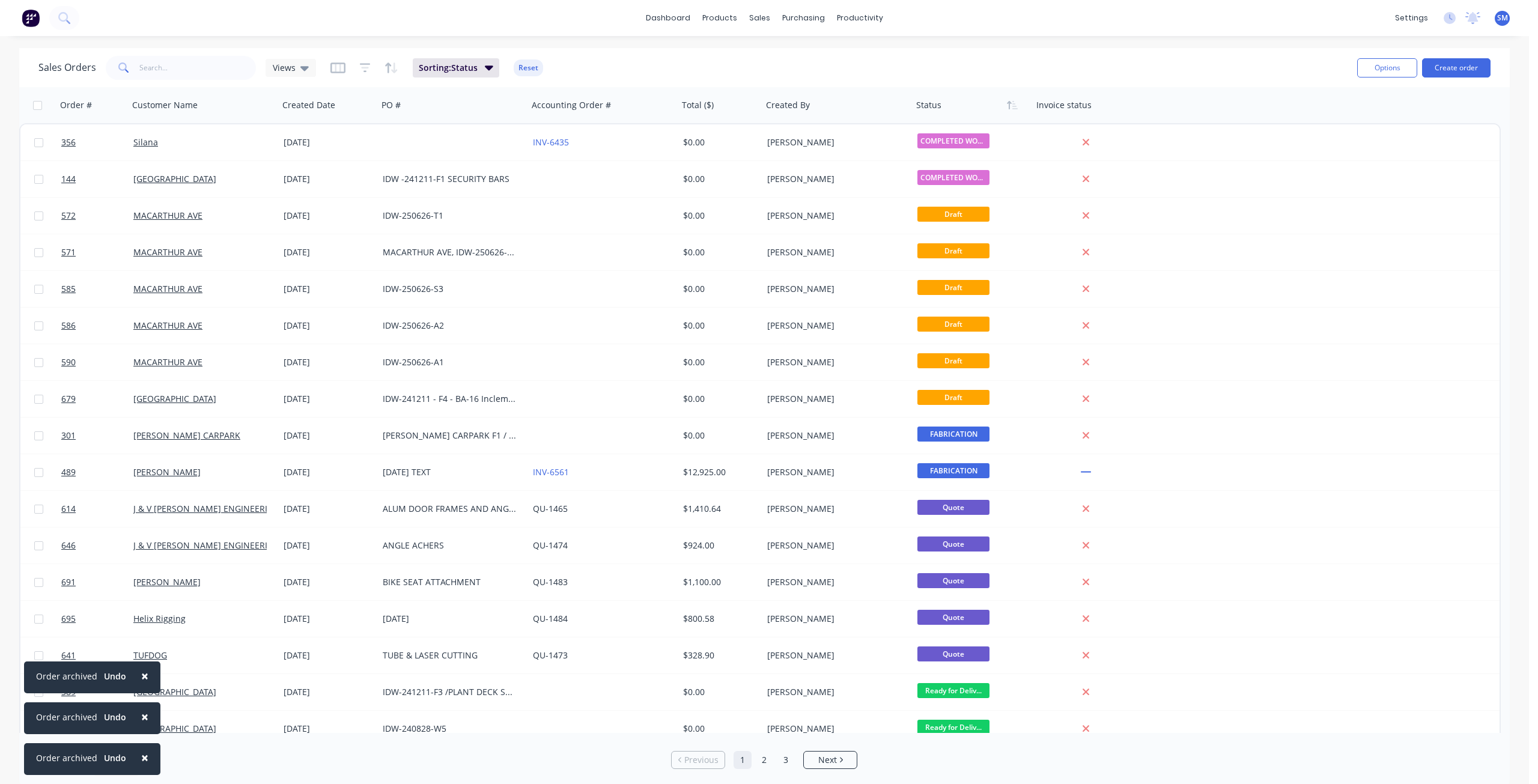
click at [141, 759] on span "×" at bounding box center [145, 757] width 7 height 17
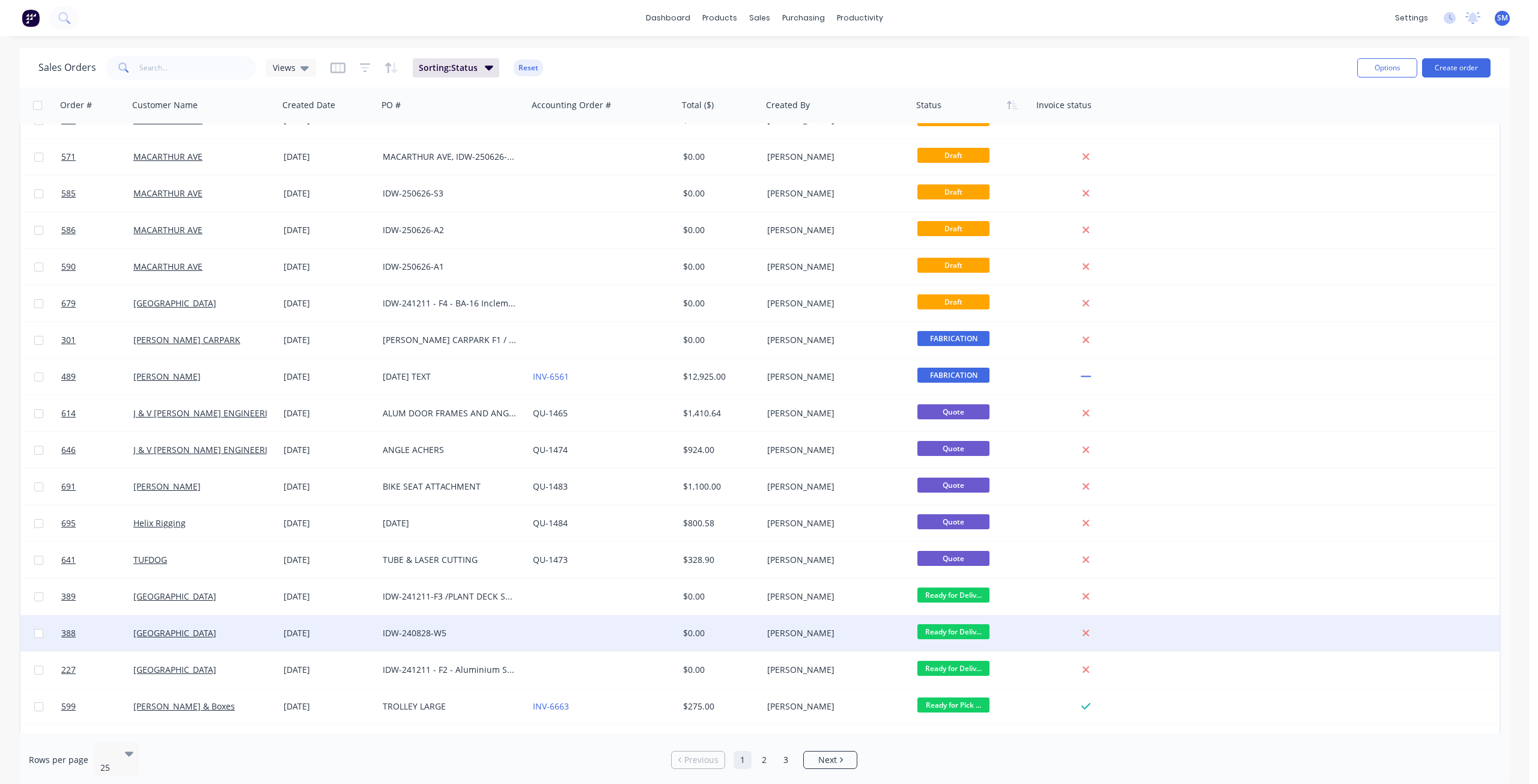
scroll to position [306, 0]
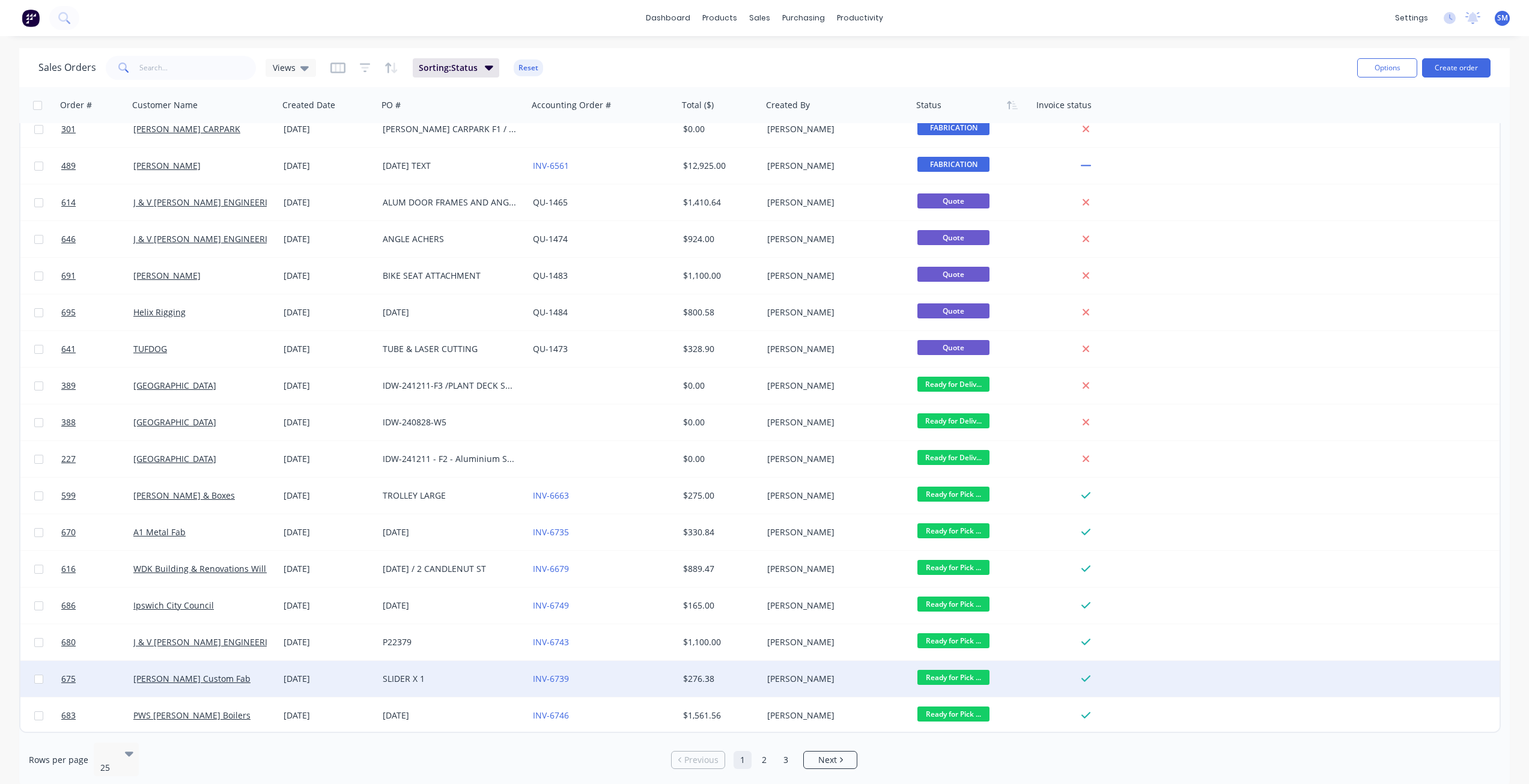
click at [958, 673] on span "Ready for Pick ..." at bounding box center [953, 677] width 72 height 15
click at [952, 602] on span "COMPLETED WORKS" at bounding box center [964, 597] width 82 height 11
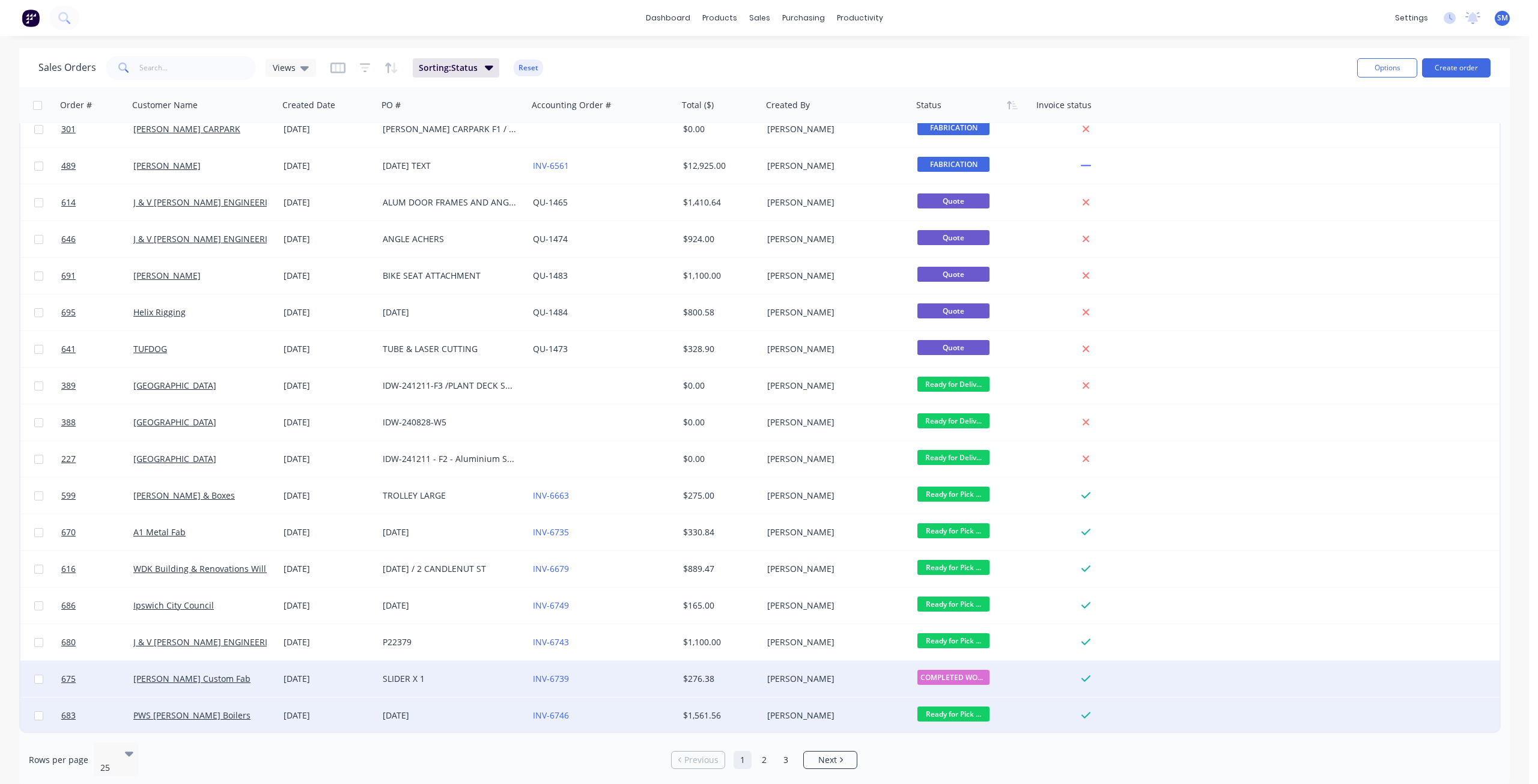
click at [934, 710] on span "Ready for Pick ..." at bounding box center [953, 714] width 72 height 15
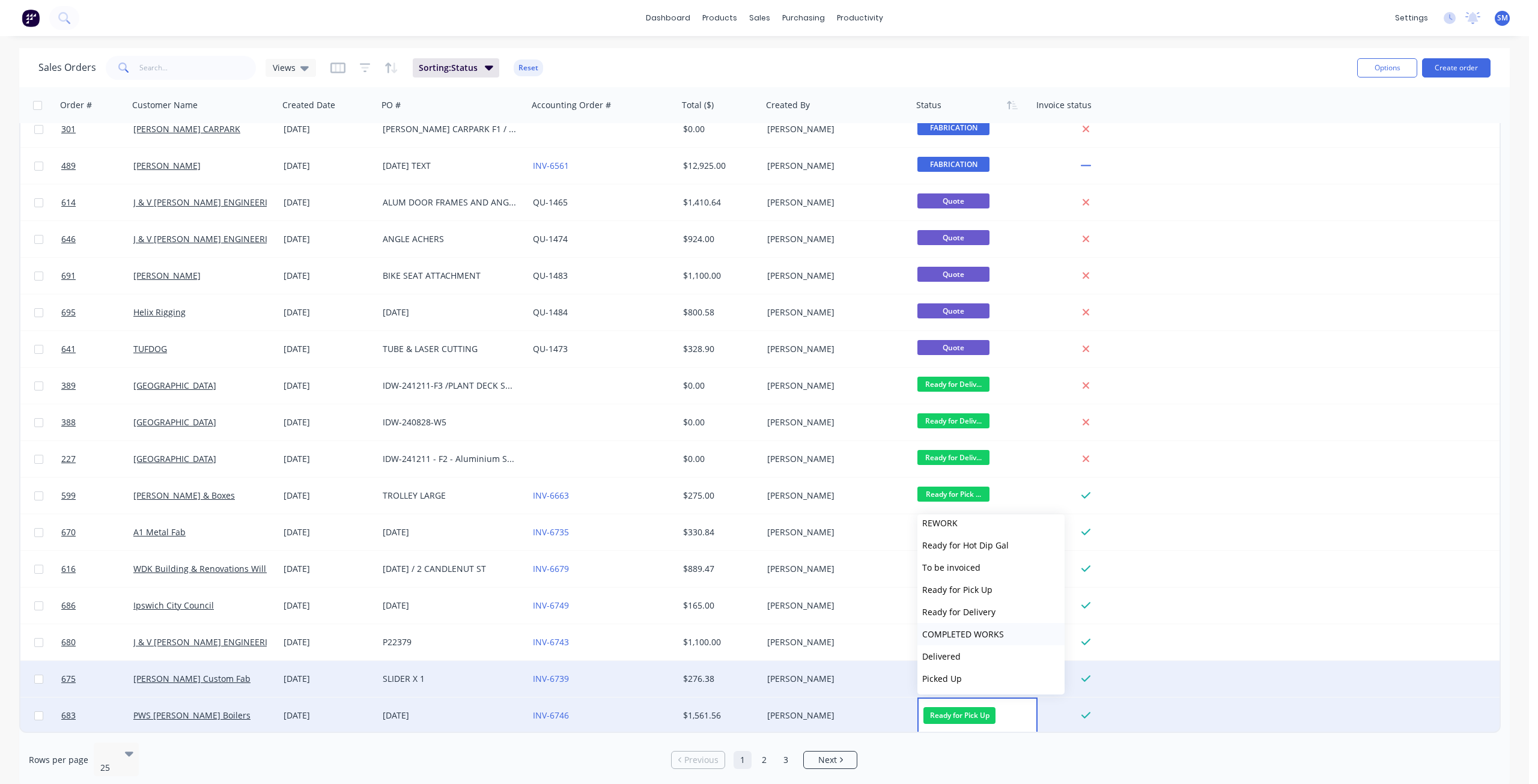
click at [954, 634] on span "COMPLETED WORKS" at bounding box center [964, 634] width 82 height 11
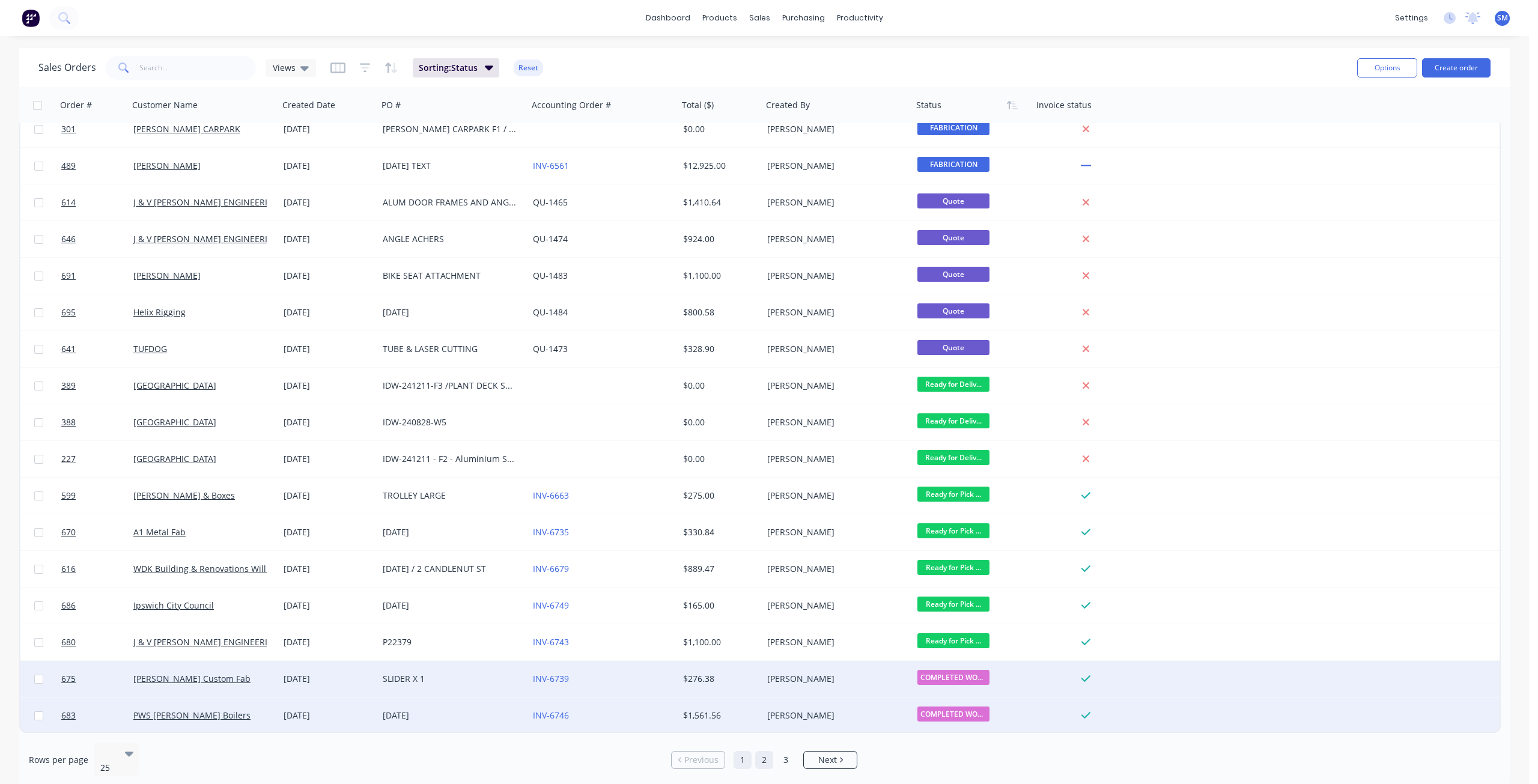
click at [763, 752] on link "2" at bounding box center [764, 759] width 18 height 18
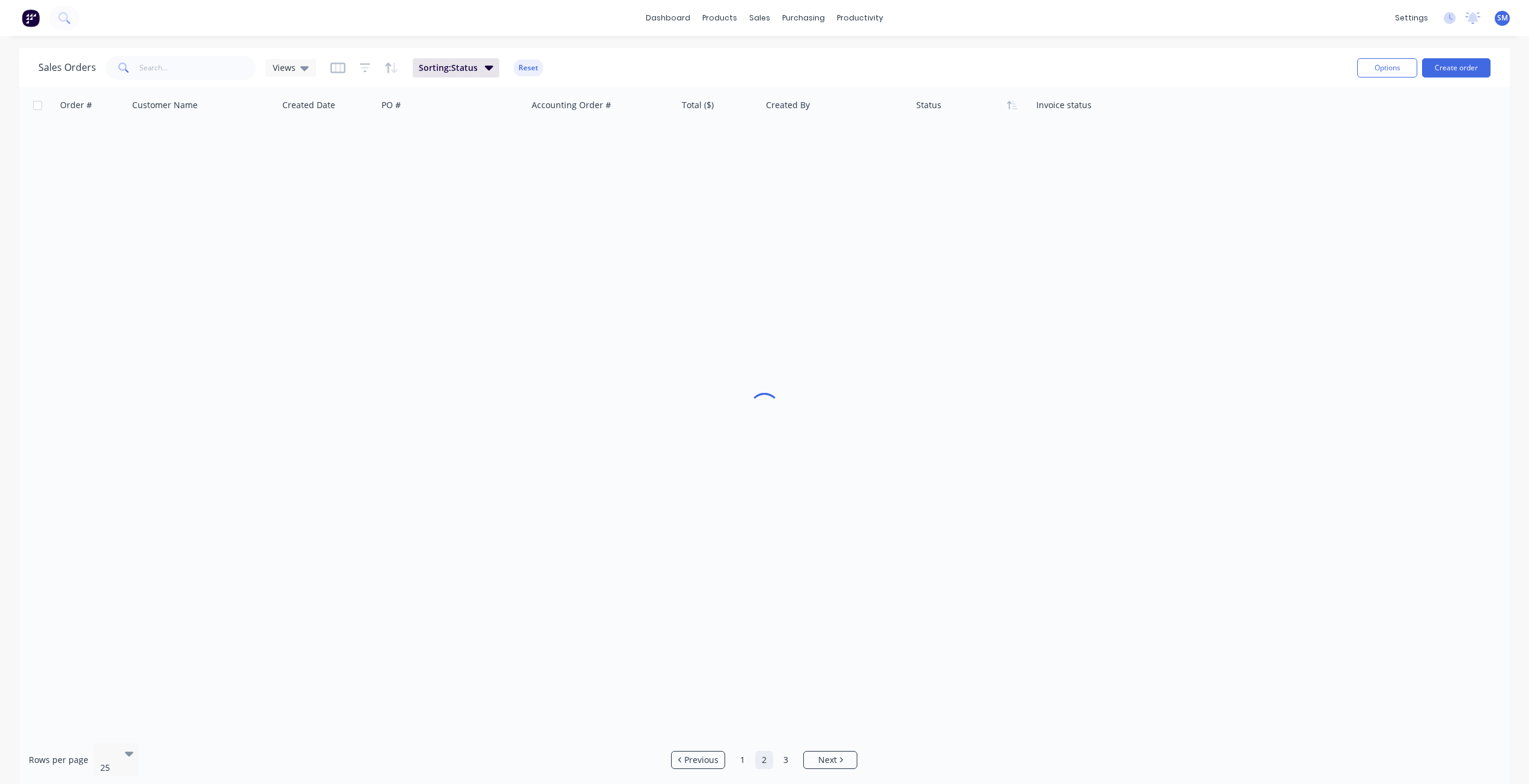
scroll to position [0, 0]
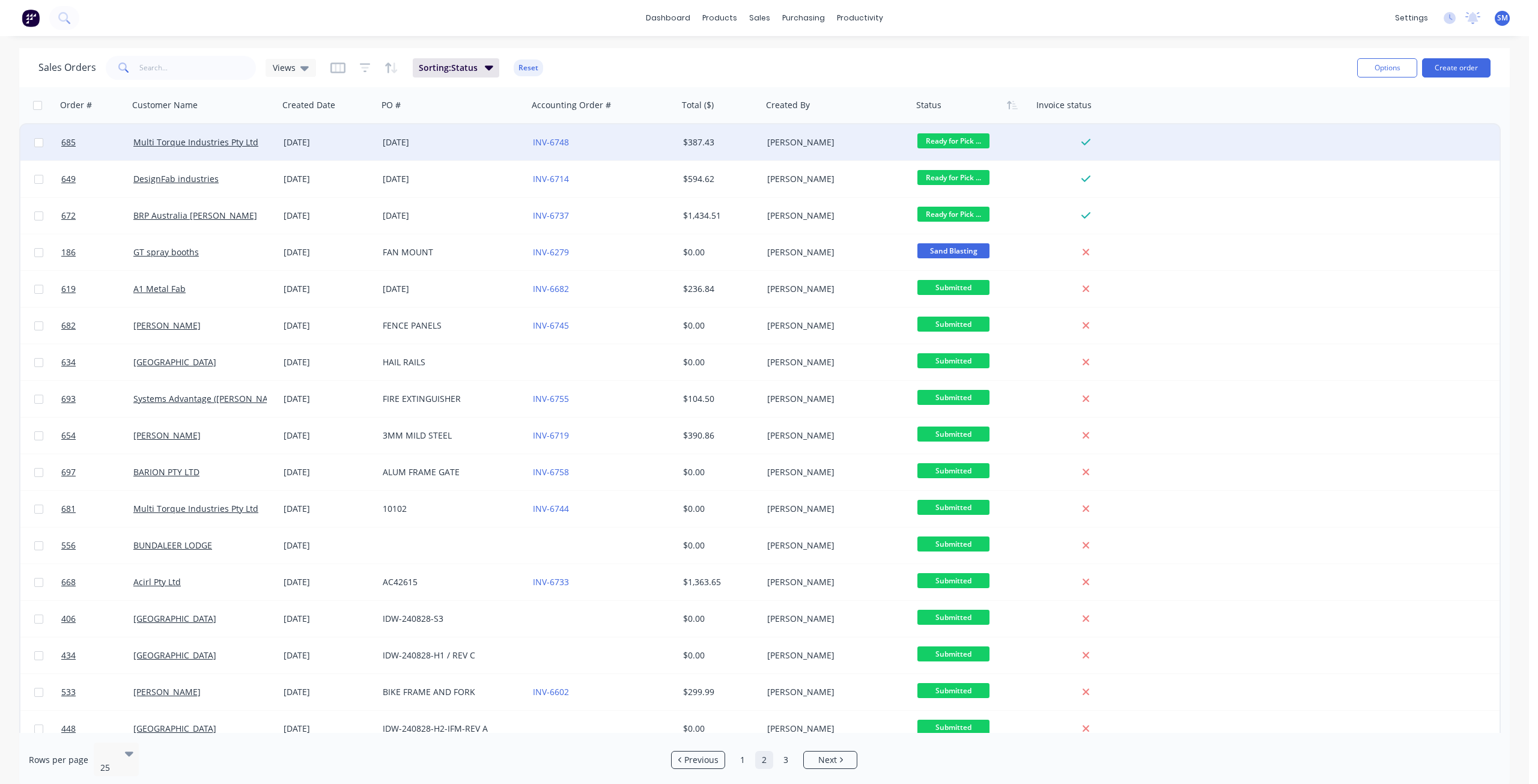
click at [621, 151] on div "INV-6748" at bounding box center [603, 142] width 150 height 36
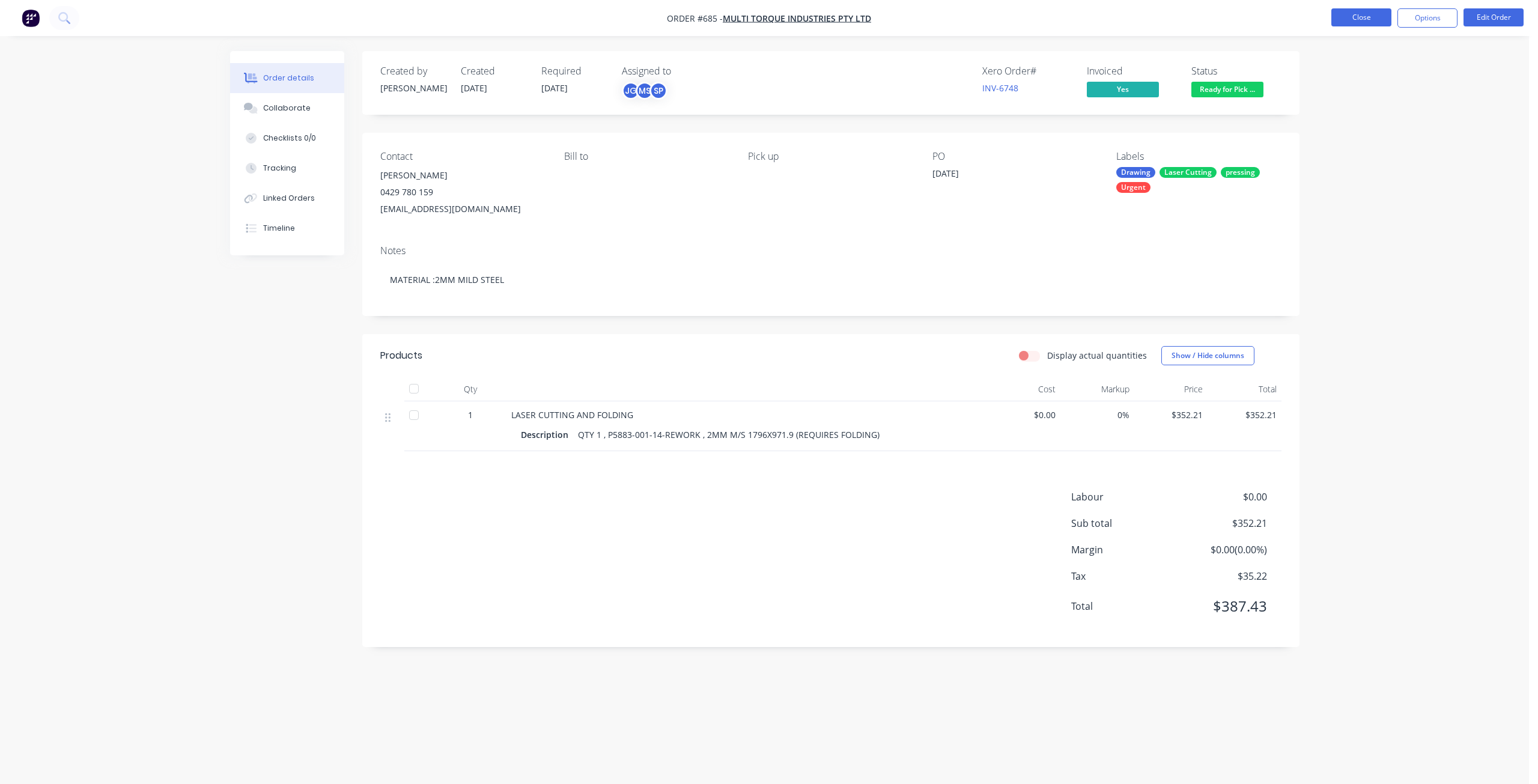
click at [1353, 14] on button "Close" at bounding box center [1361, 17] width 60 height 18
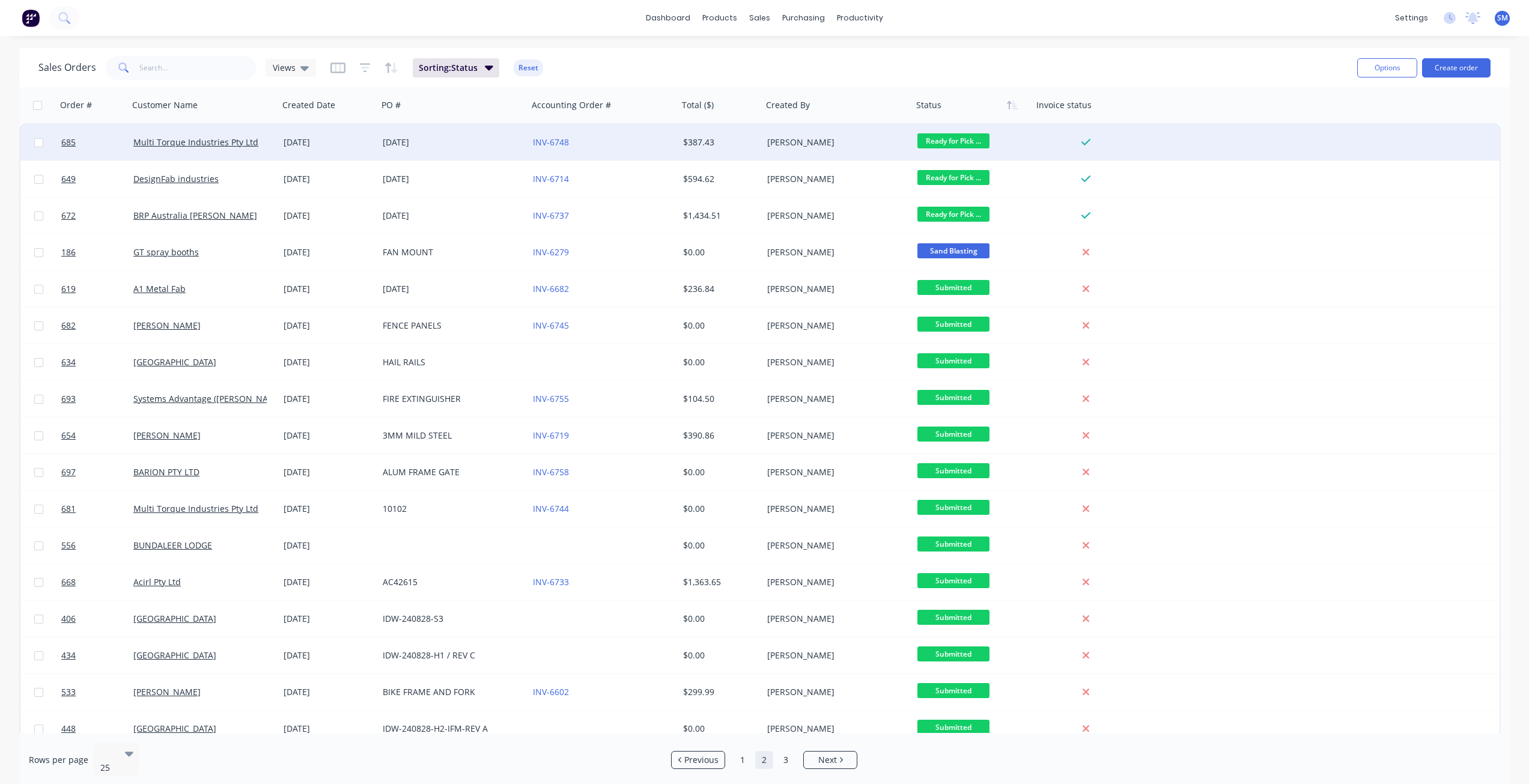
click at [948, 140] on span "Ready for Pick ..." at bounding box center [953, 141] width 72 height 15
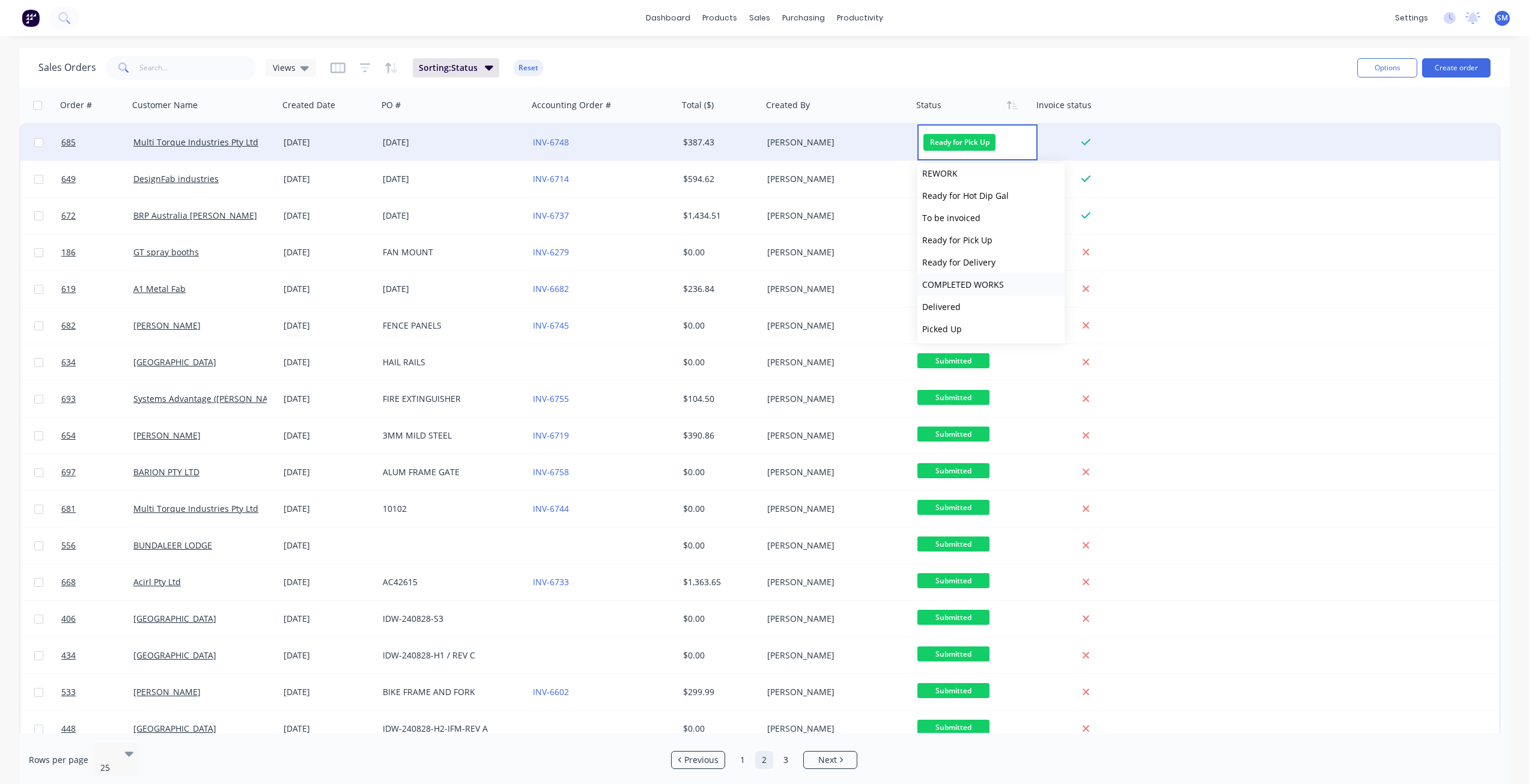
scroll to position [407, 0]
click at [944, 286] on span "COMPLETED WORKS" at bounding box center [964, 283] width 82 height 11
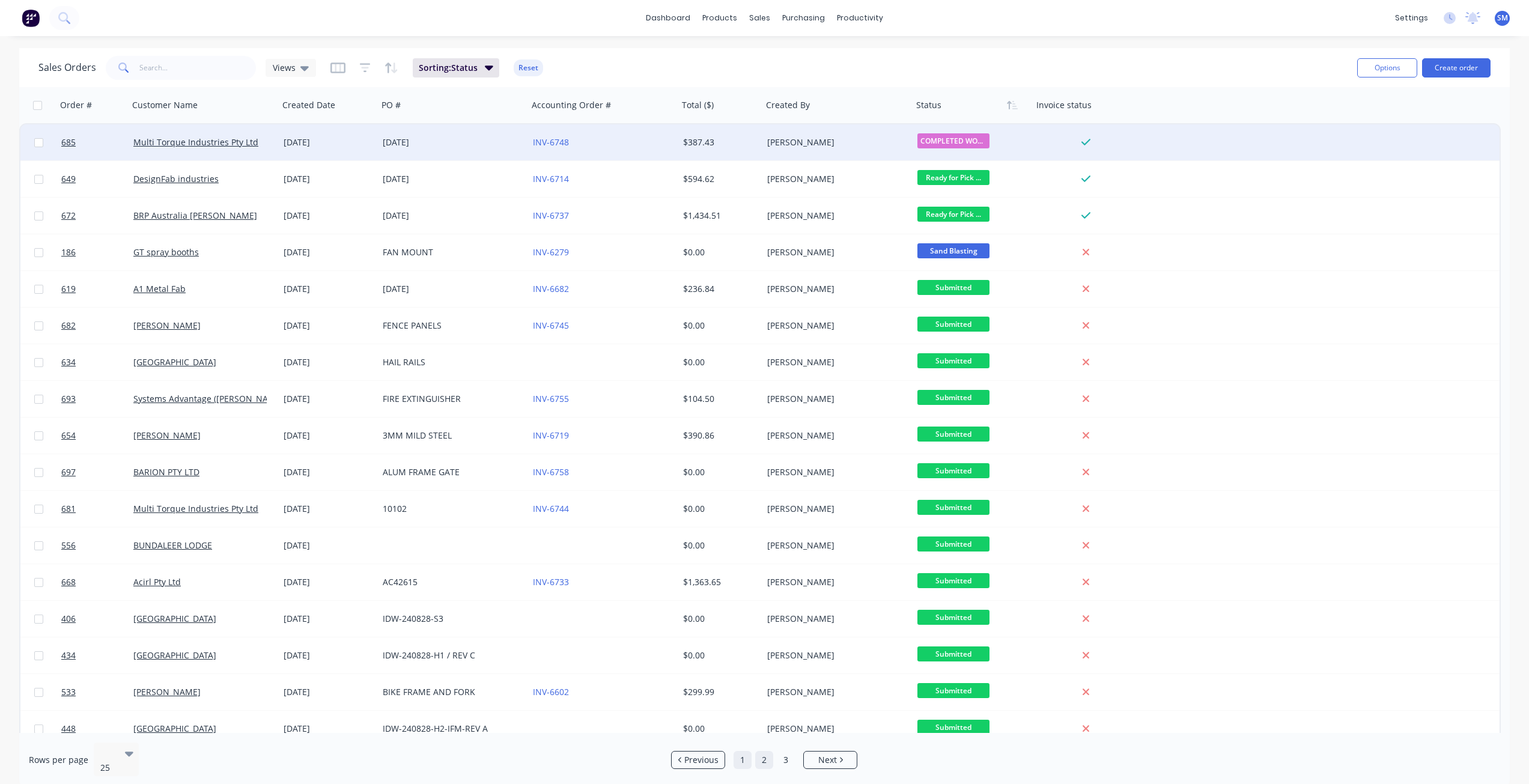
click at [741, 752] on link "1" at bounding box center [743, 759] width 18 height 18
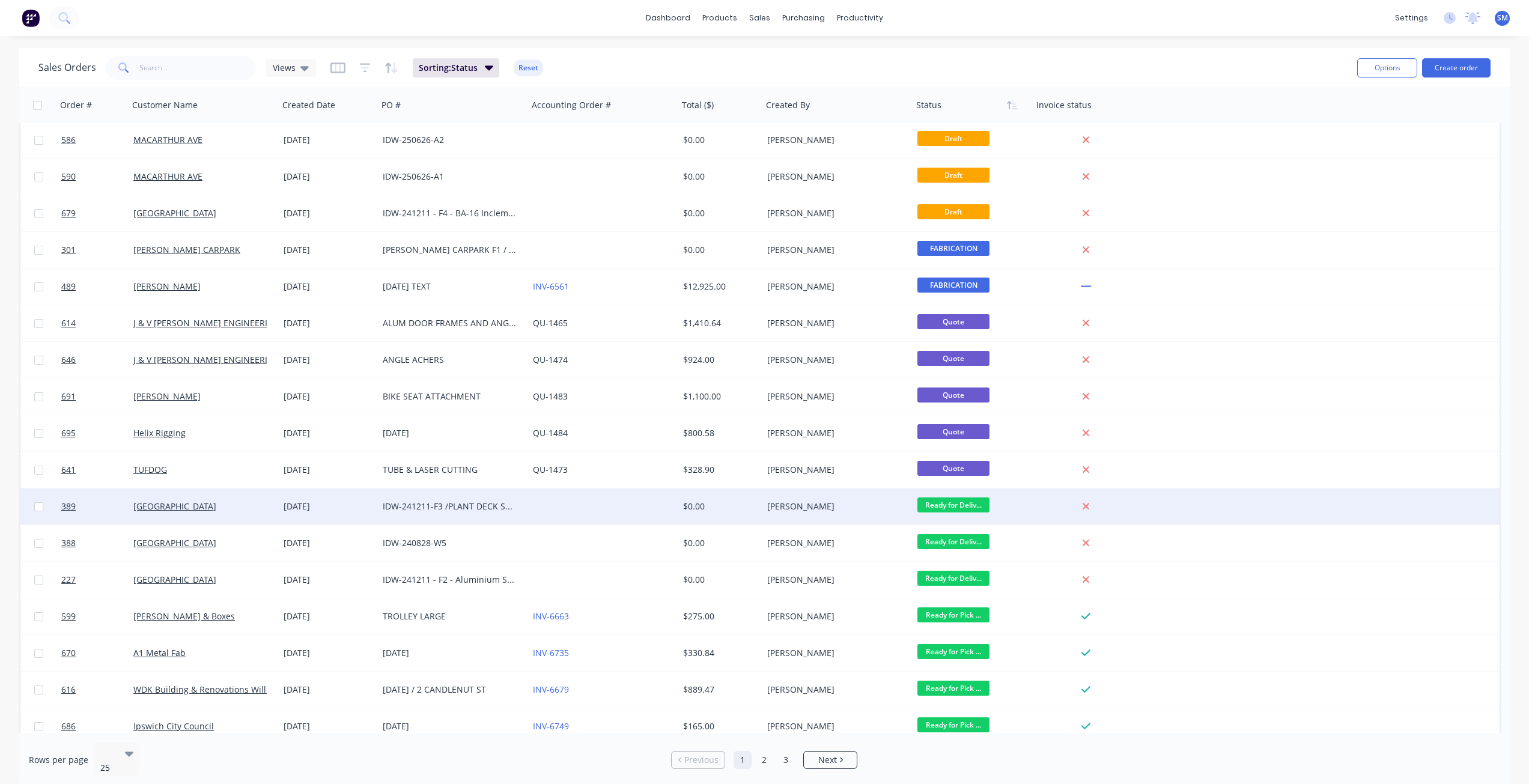
scroll to position [306, 0]
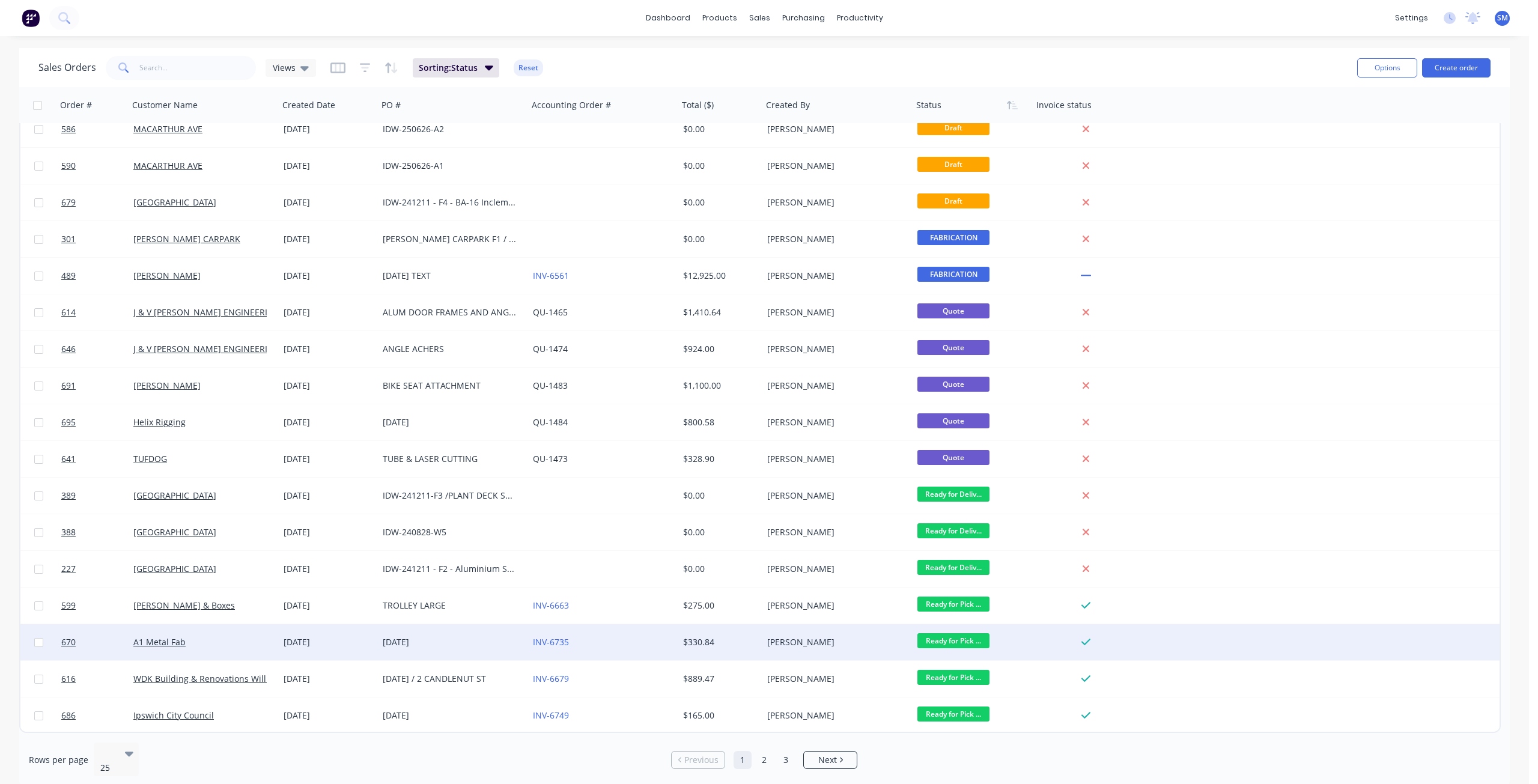
click at [452, 648] on div "[DATE]" at bounding box center [453, 642] width 150 height 36
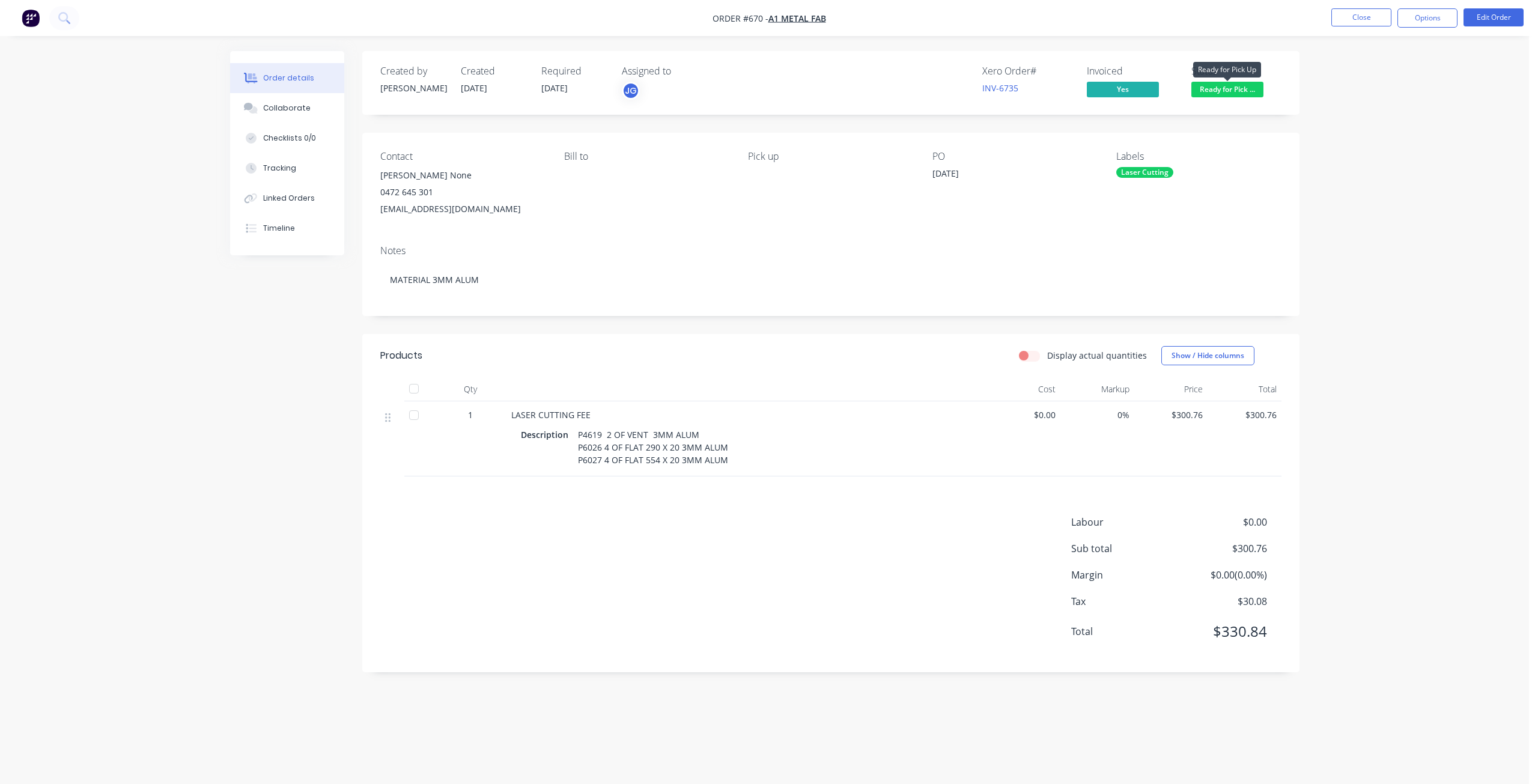
click at [1230, 94] on span "Ready for Pick ..." at bounding box center [1227, 89] width 72 height 15
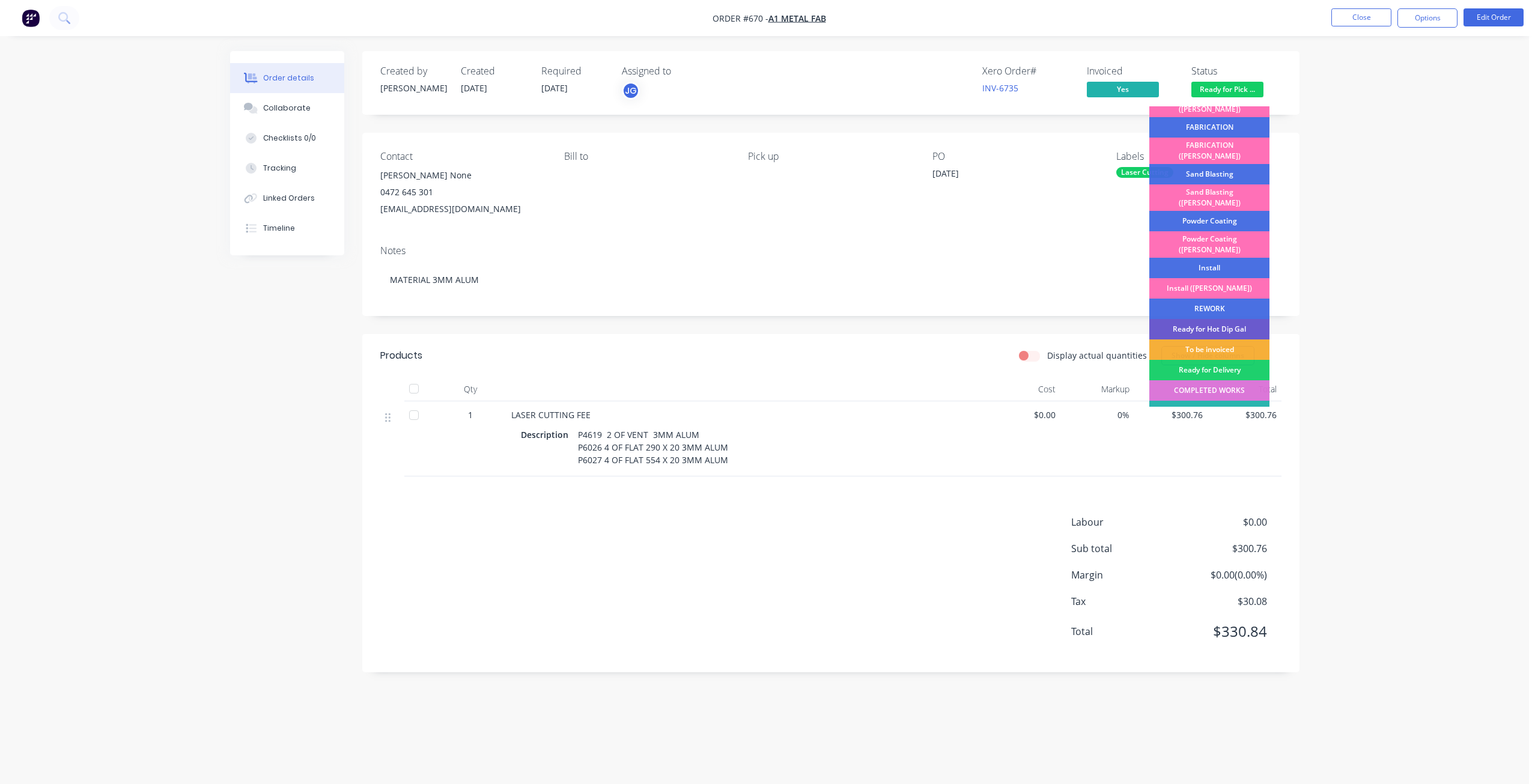
scroll to position [211, 0]
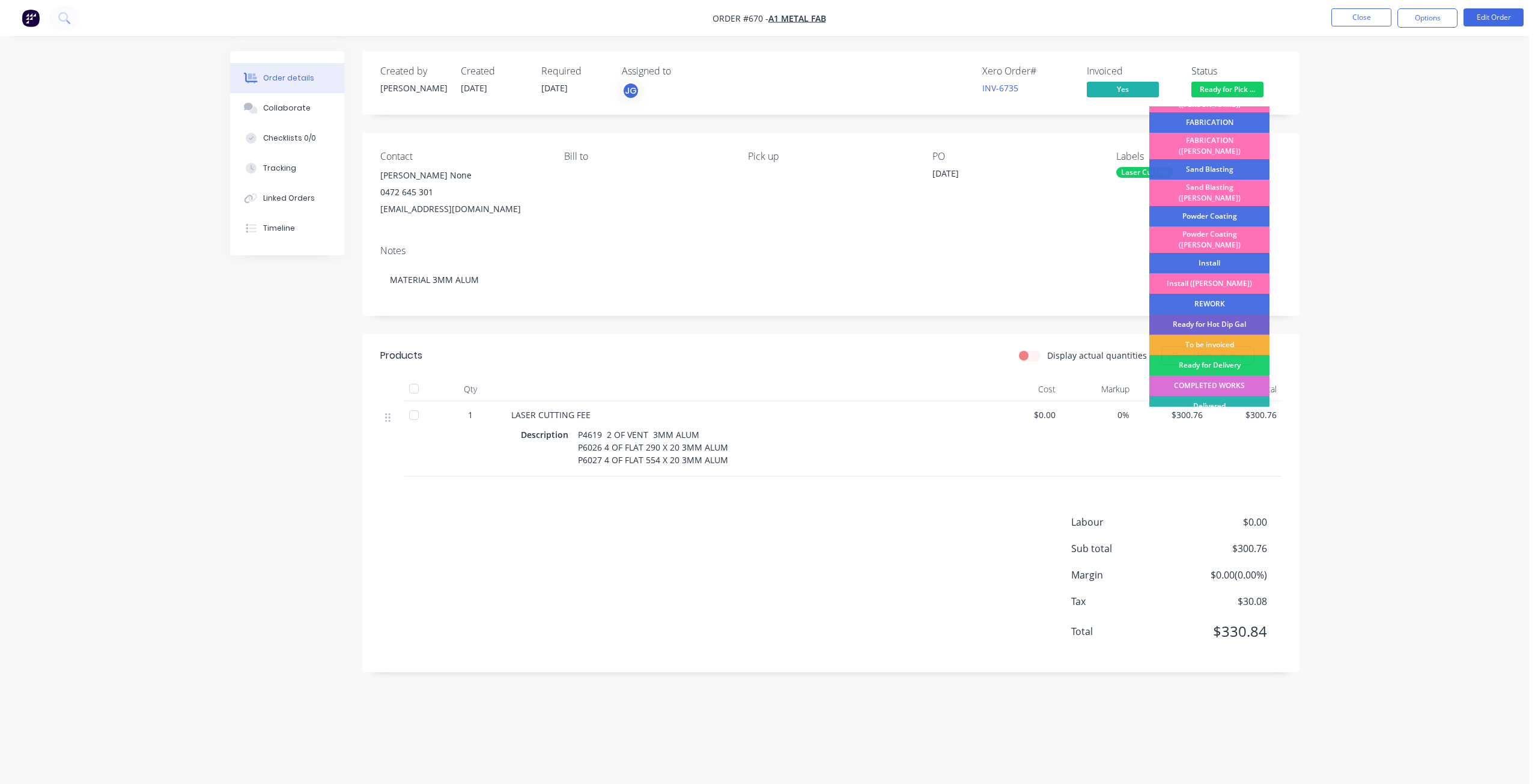
click at [1199, 376] on div "COMPLETED WORKS" at bounding box center [1210, 385] width 121 height 20
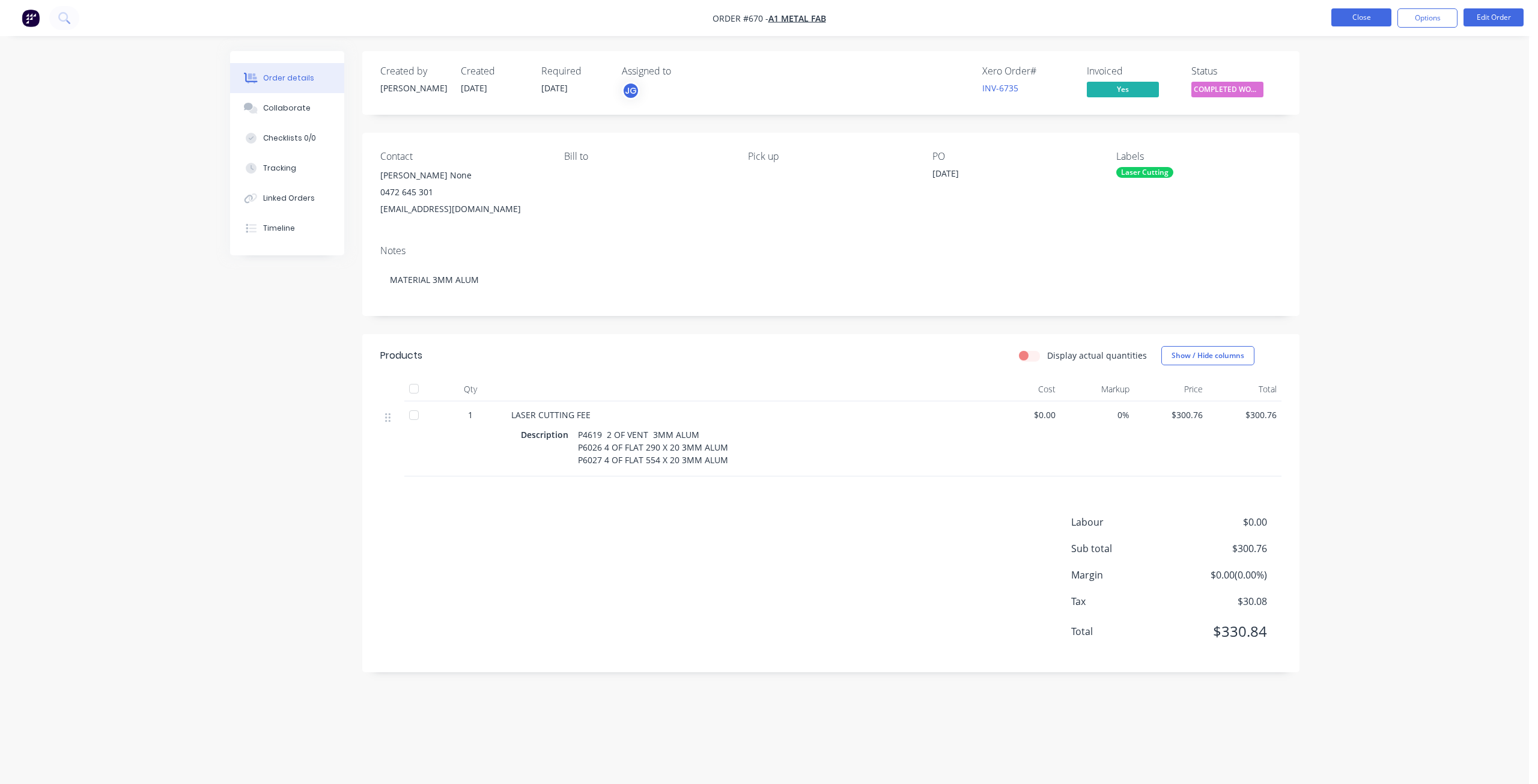
click at [1348, 13] on button "Close" at bounding box center [1361, 17] width 60 height 18
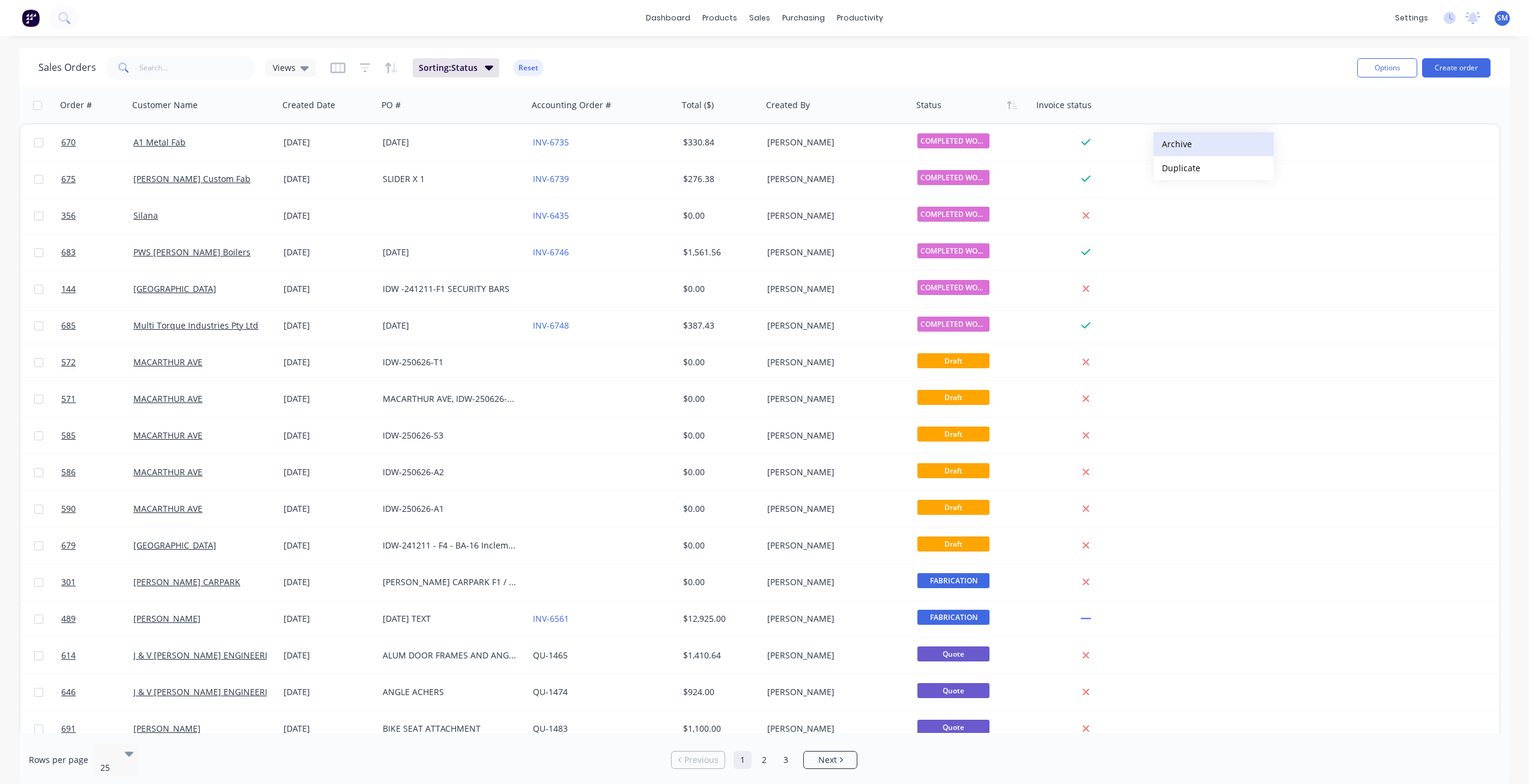
click at [1175, 144] on button "Archive" at bounding box center [1214, 144] width 121 height 24
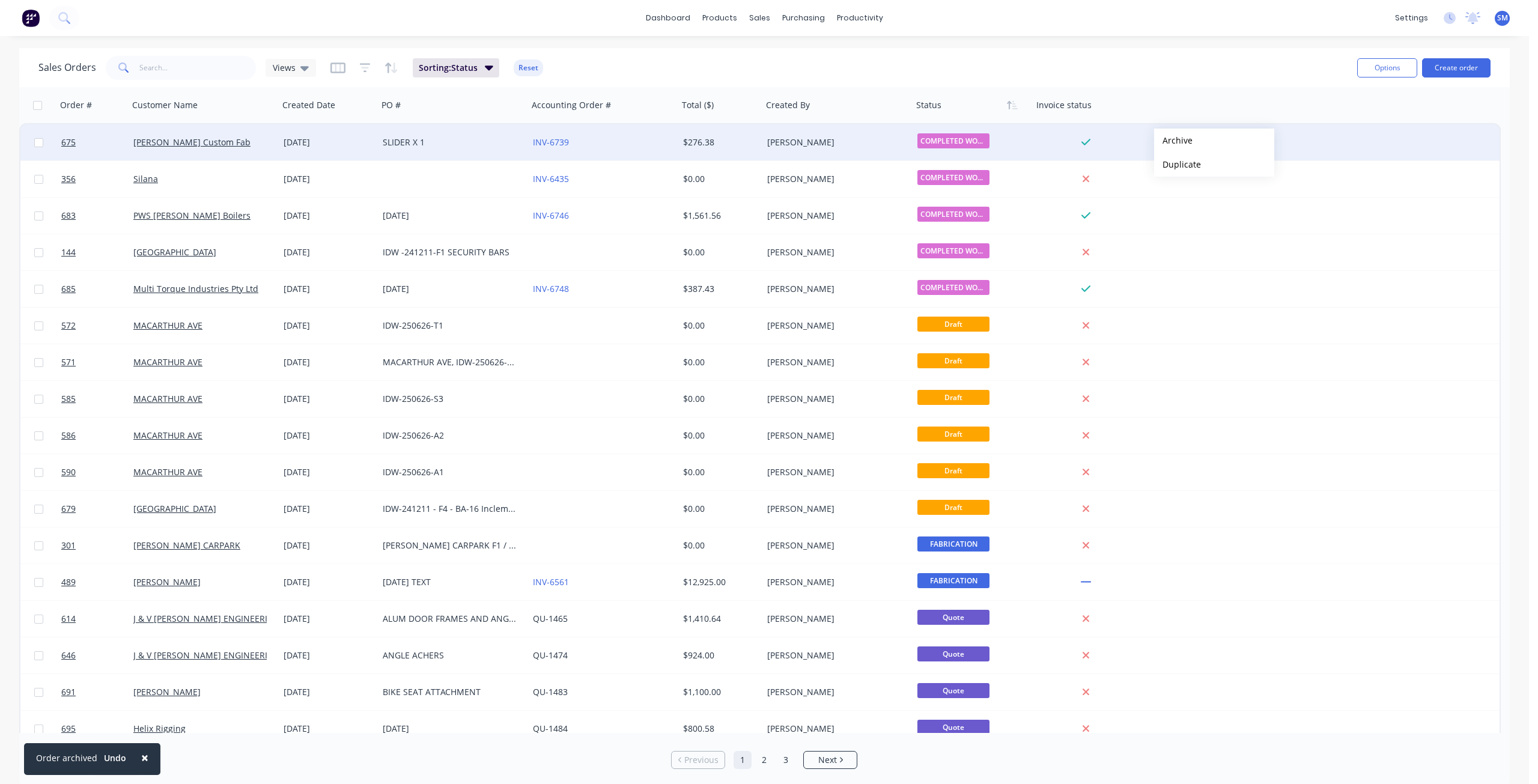
click at [1173, 141] on button "Archive" at bounding box center [1214, 141] width 121 height 24
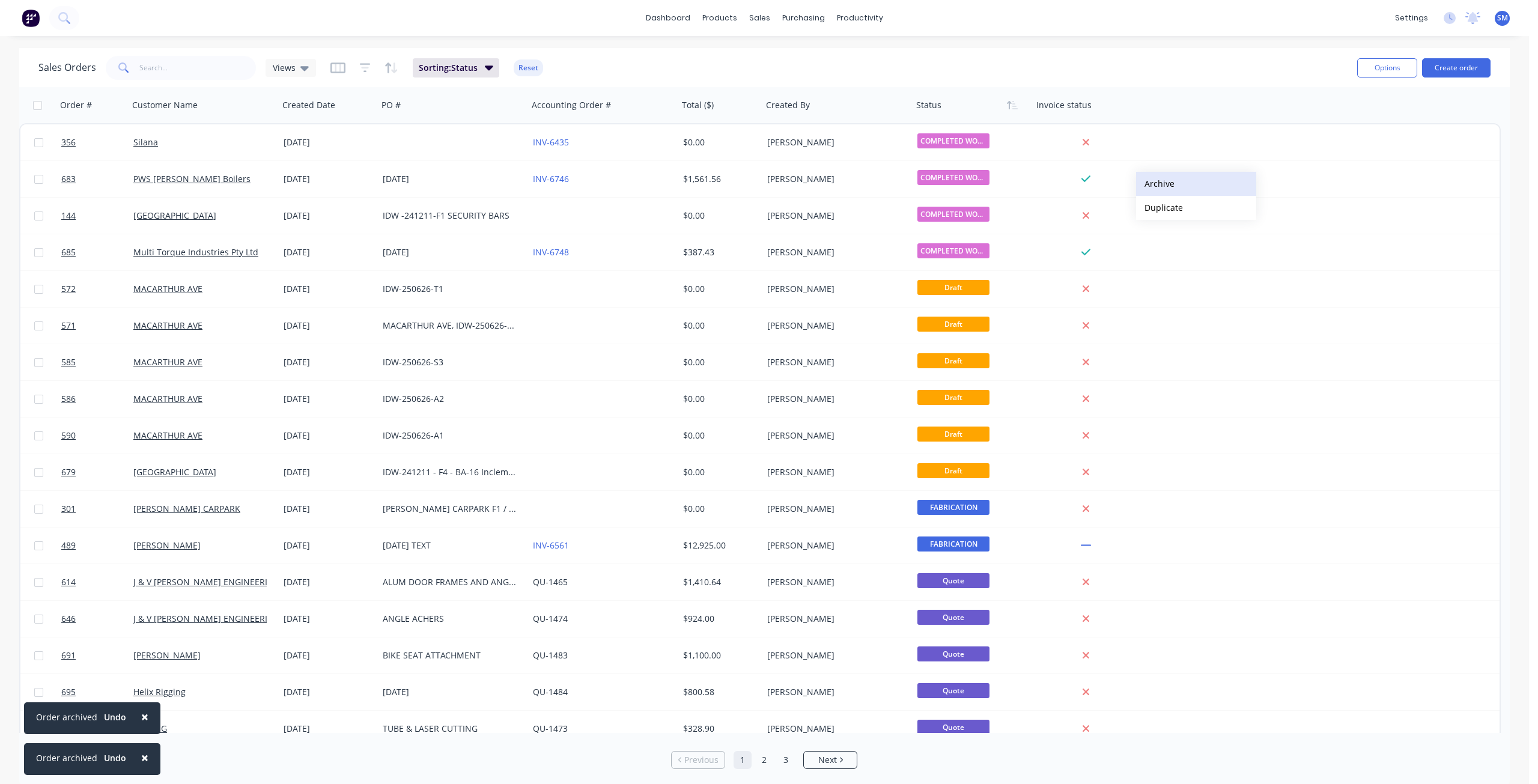
click at [1156, 181] on button "Archive" at bounding box center [1196, 184] width 121 height 24
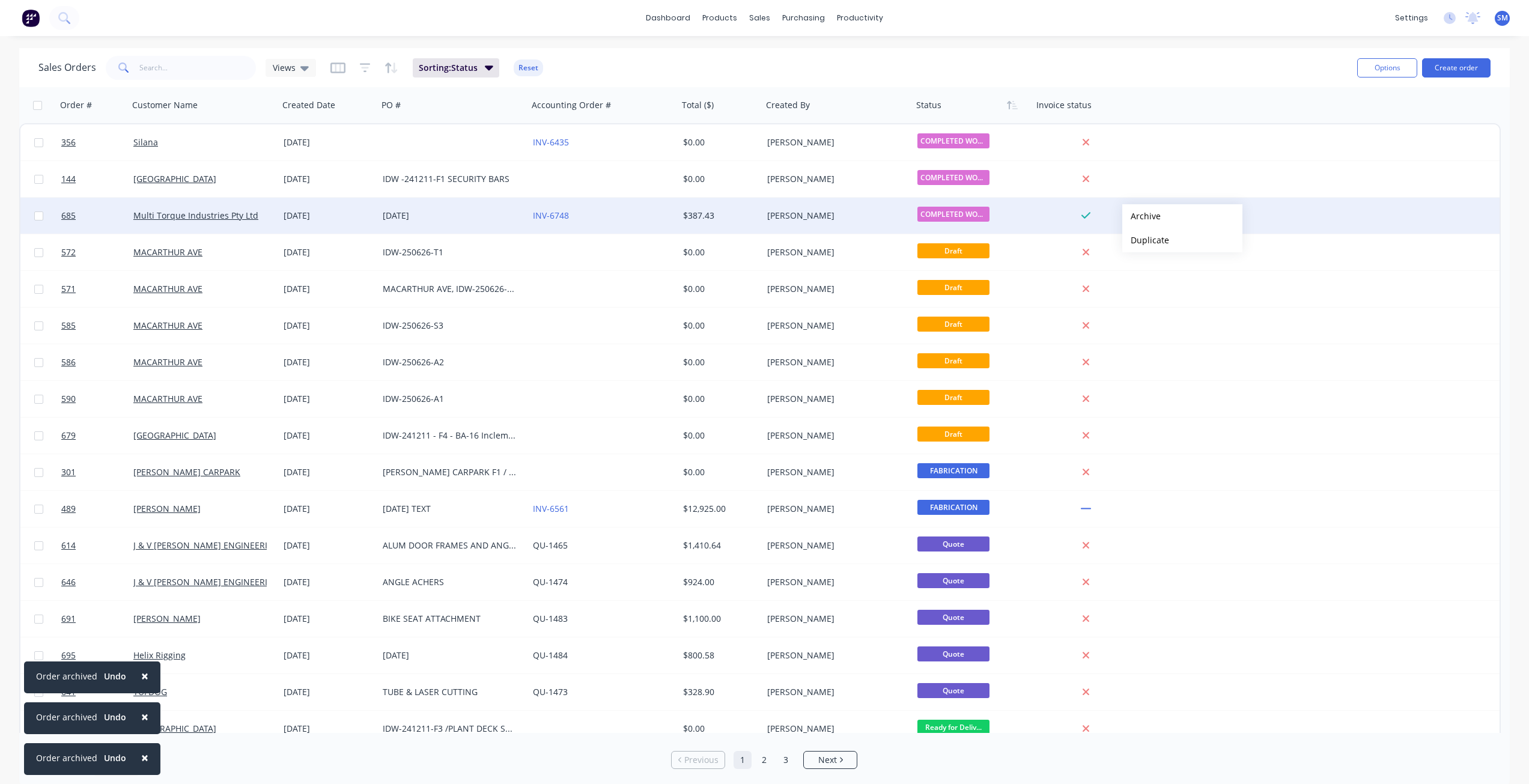
click at [1141, 216] on button "Archive" at bounding box center [1182, 216] width 121 height 24
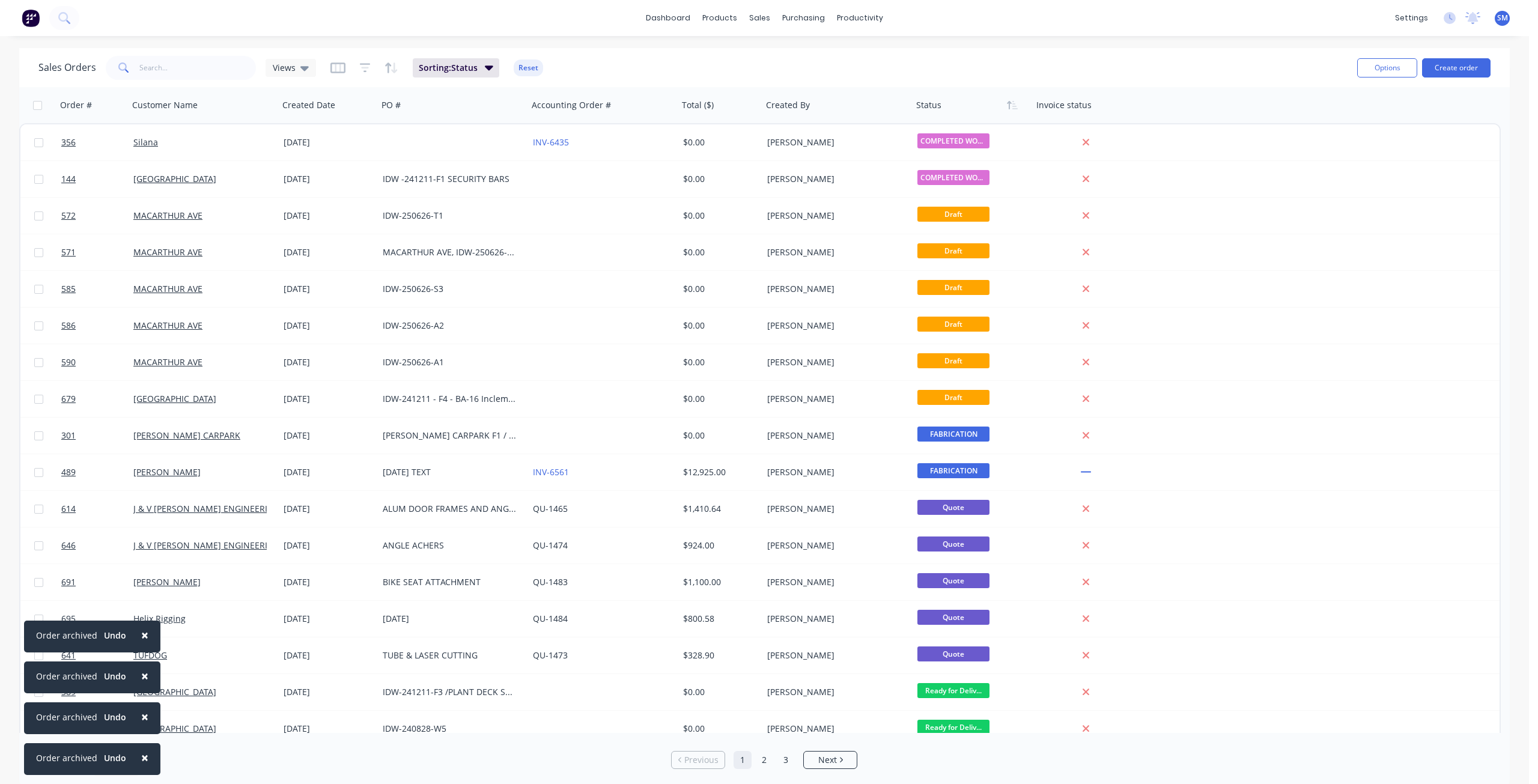
click at [141, 755] on span "×" at bounding box center [145, 757] width 7 height 17
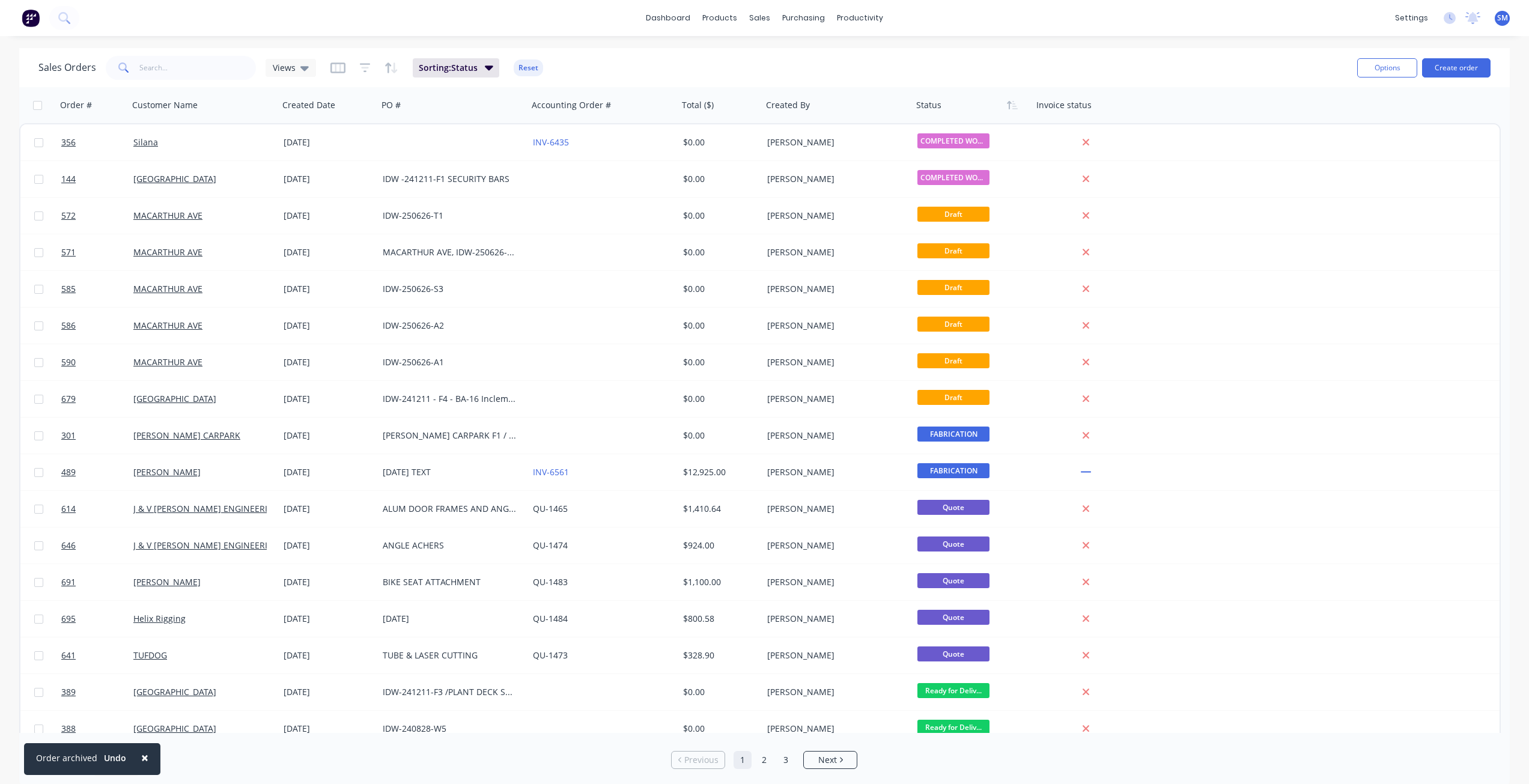
click at [141, 755] on span "×" at bounding box center [145, 757] width 7 height 17
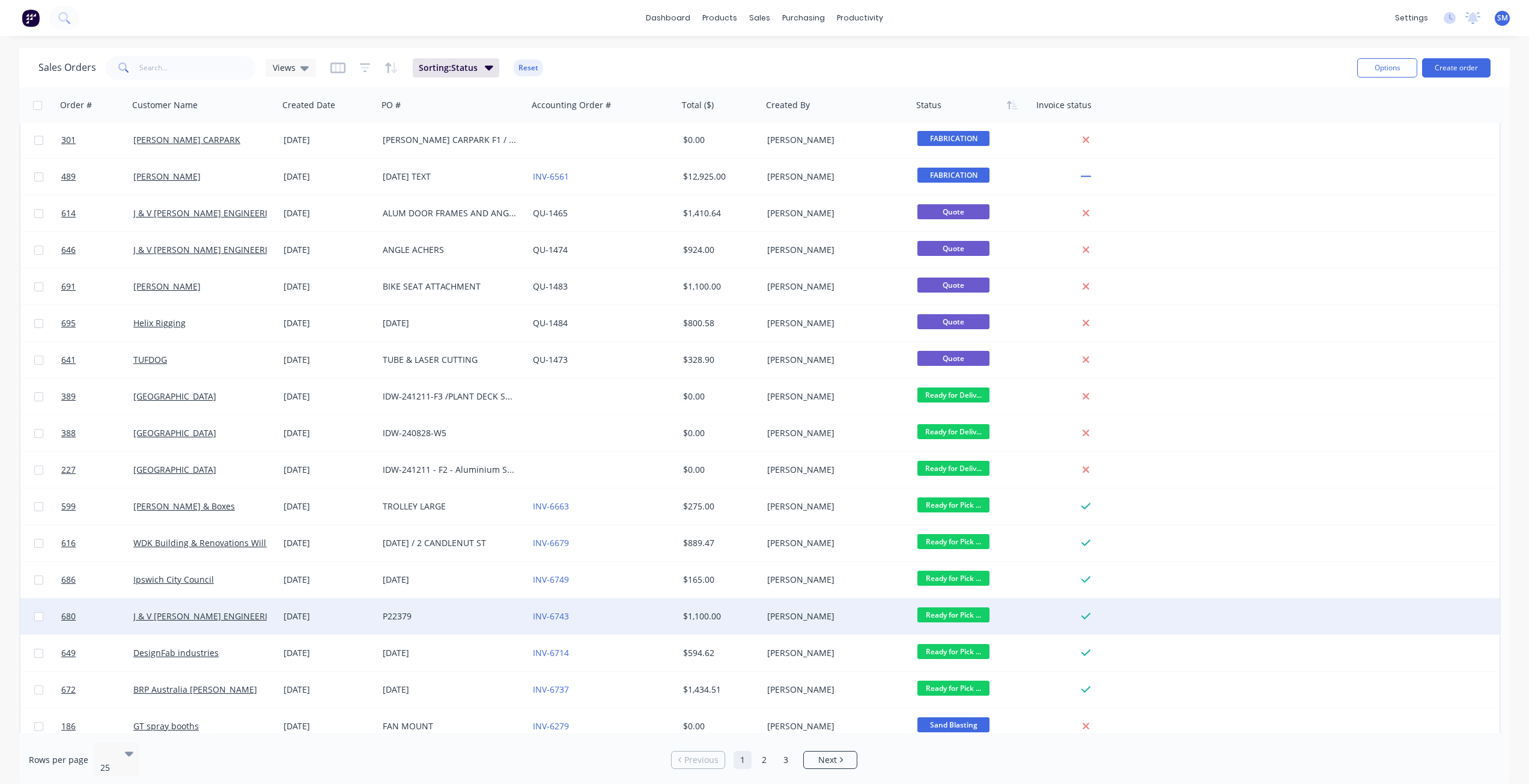
scroll to position [306, 0]
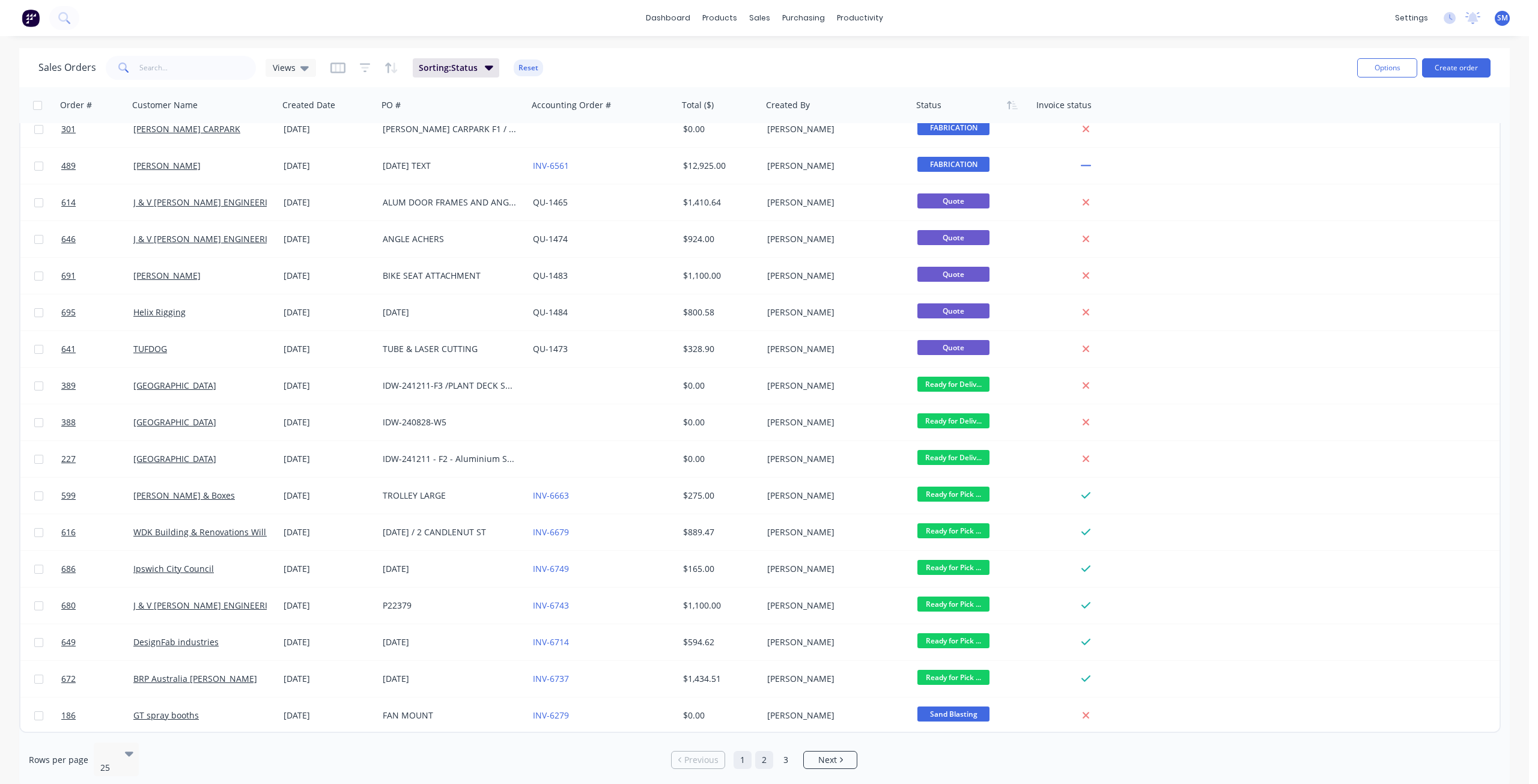
click at [762, 751] on link "2" at bounding box center [764, 759] width 18 height 18
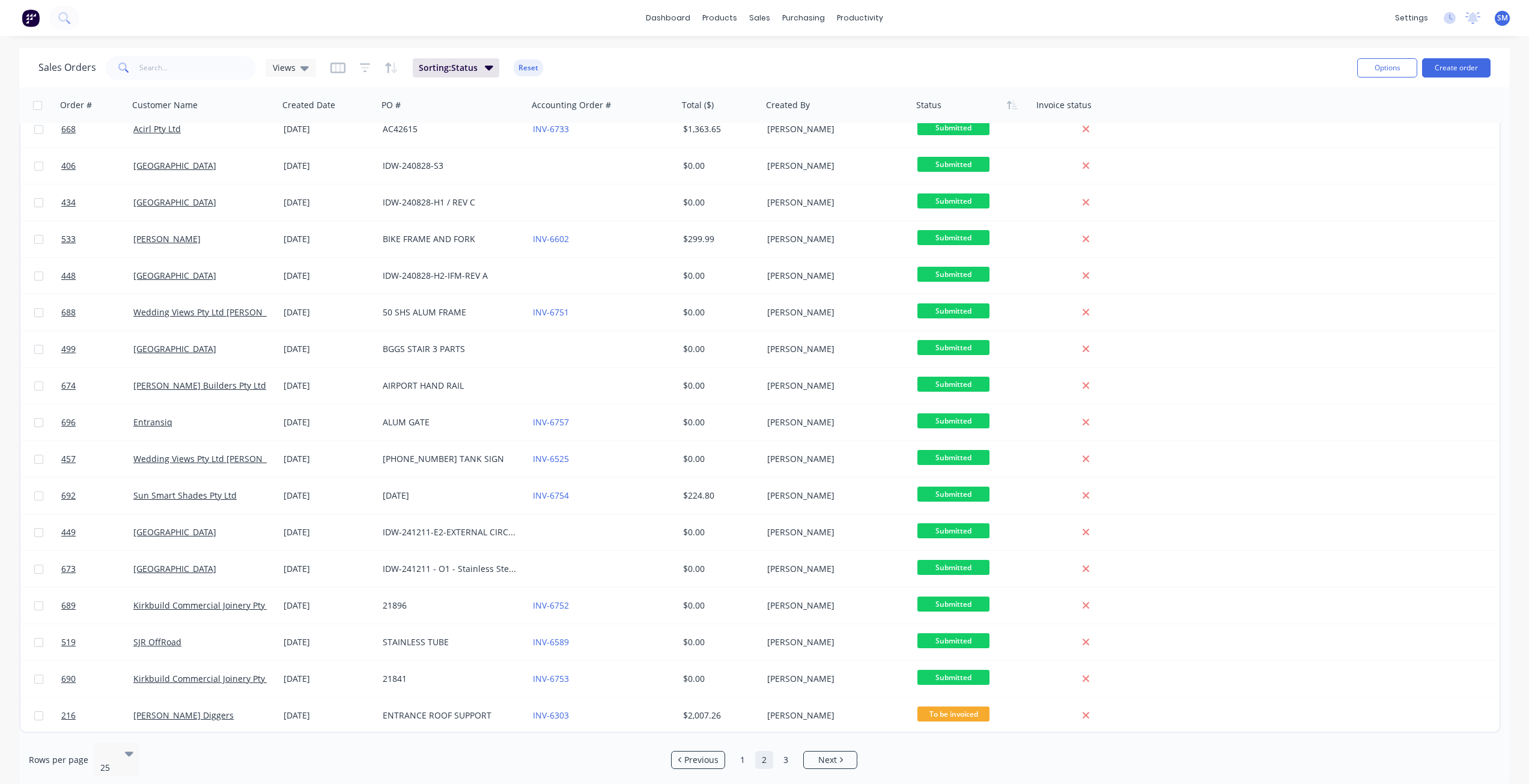
scroll to position [0, 0]
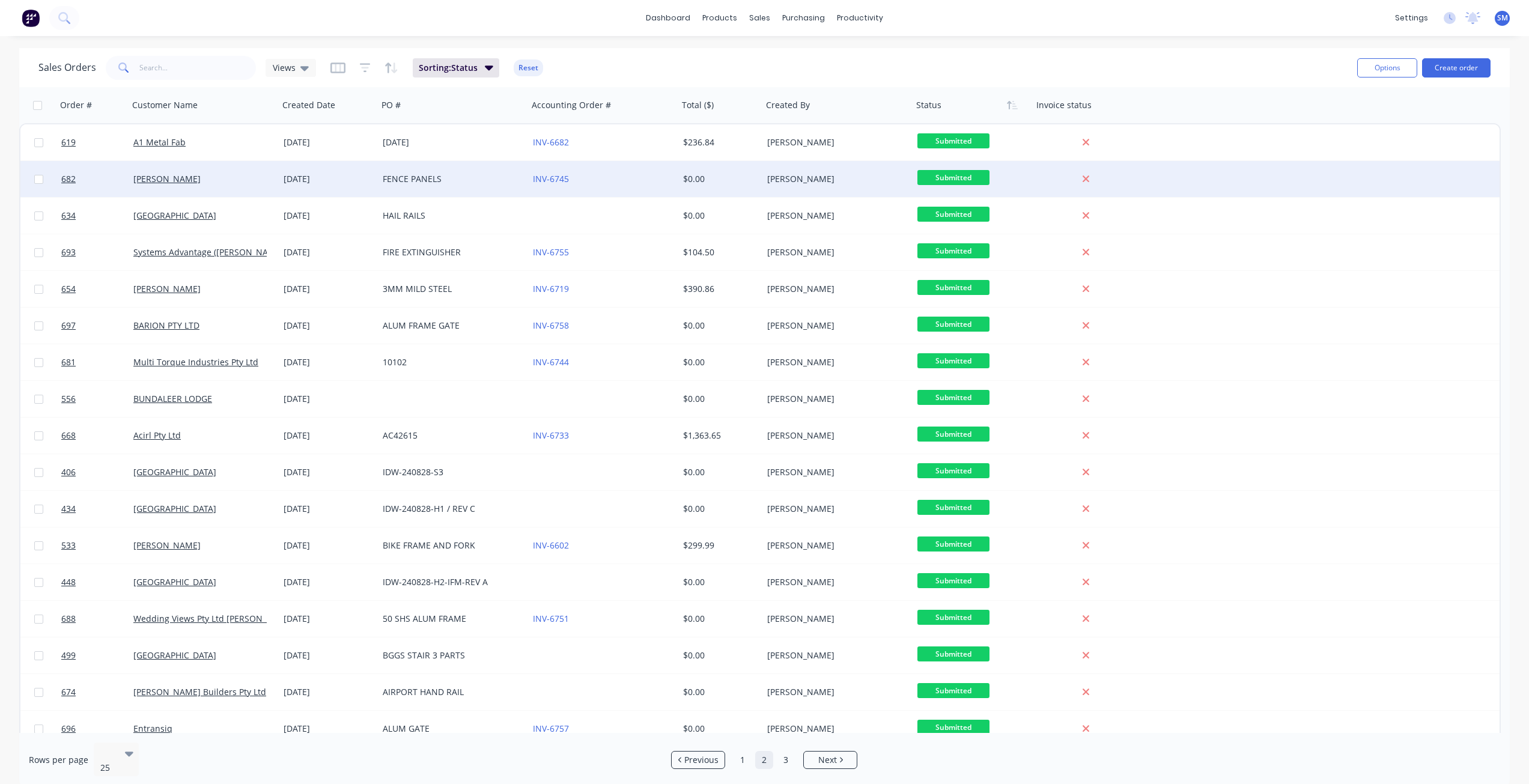
click at [947, 181] on span "Submitted" at bounding box center [953, 178] width 72 height 15
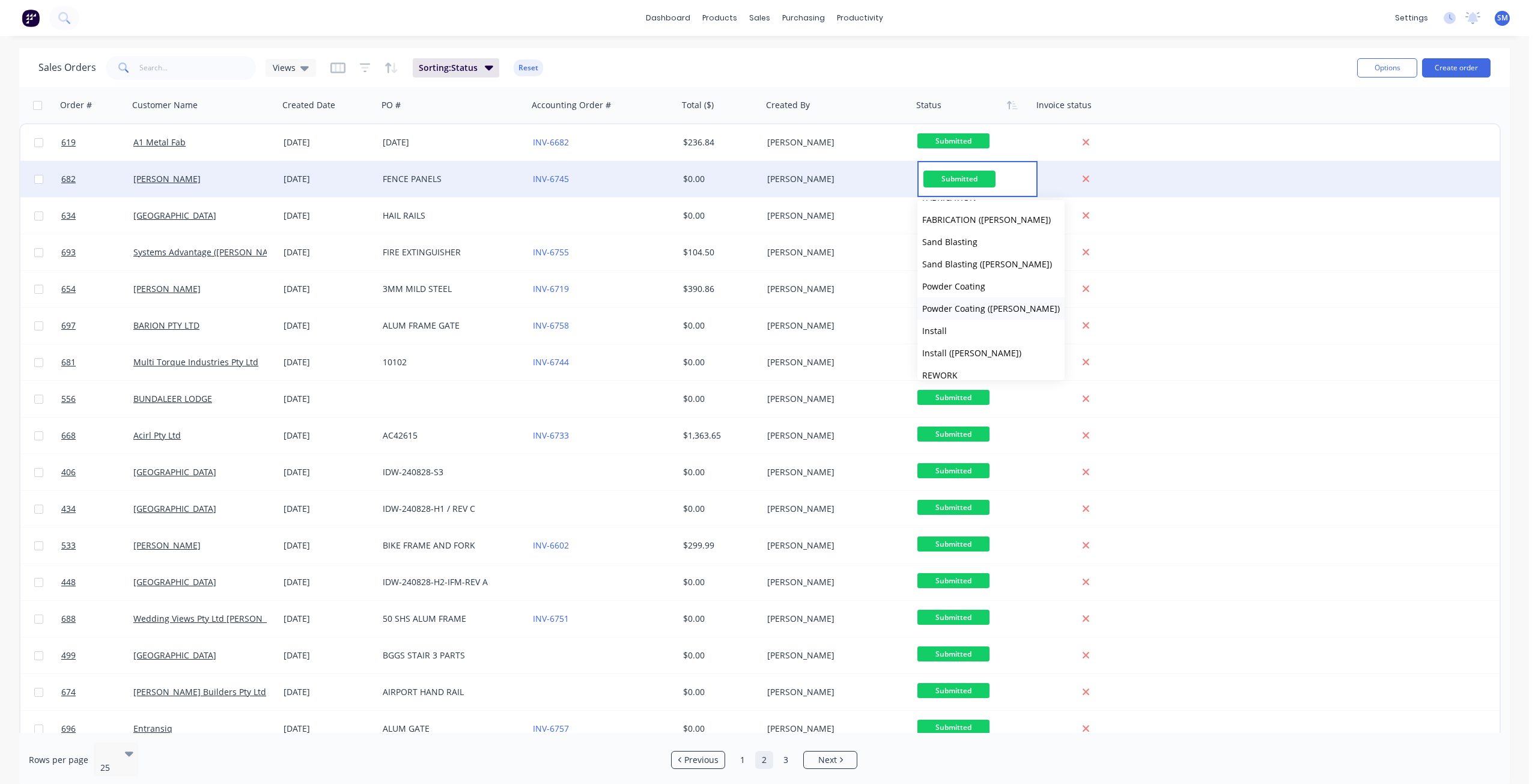
scroll to position [240, 0]
click at [946, 287] on span "Powder Coating" at bounding box center [954, 286] width 63 height 11
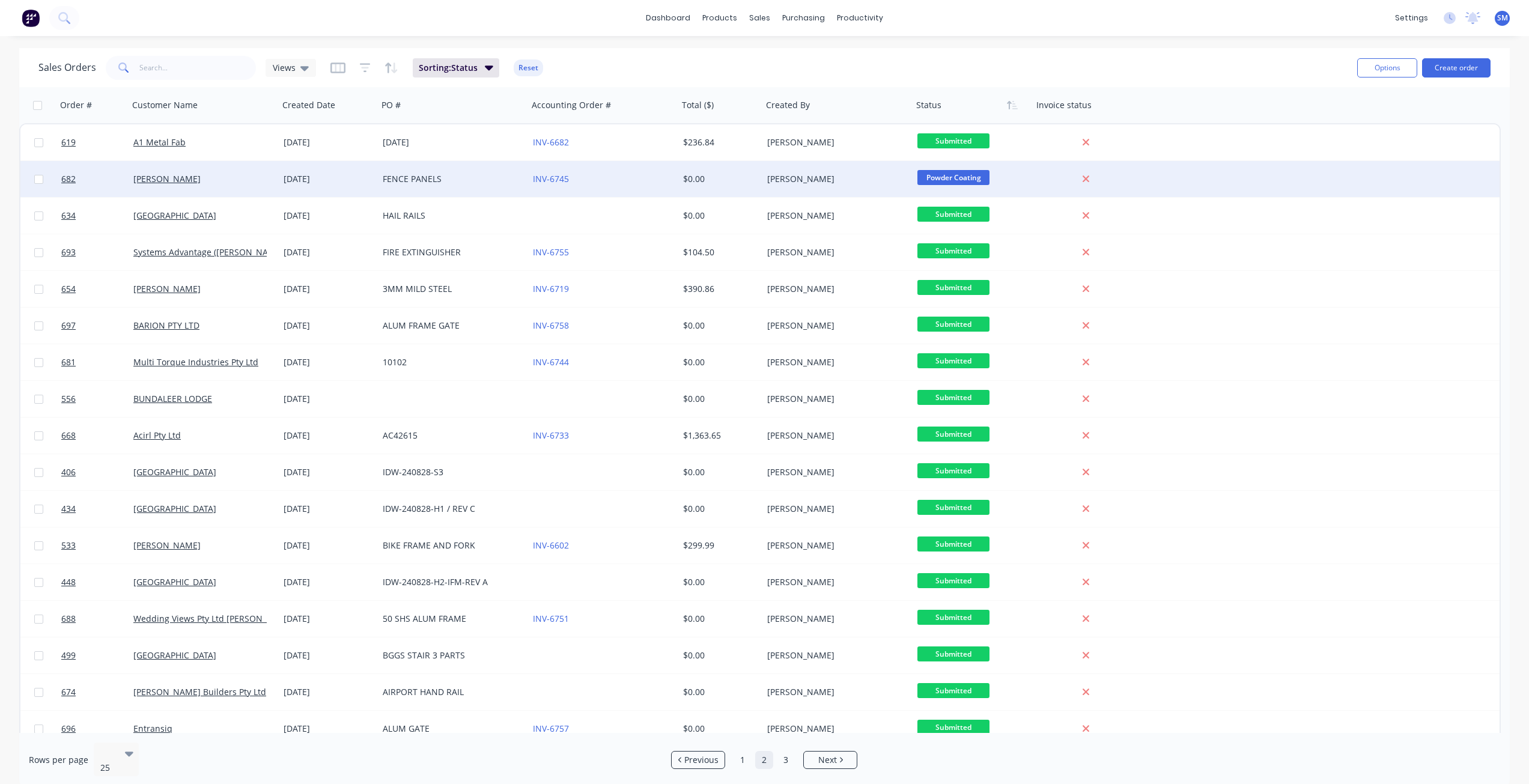
click at [951, 170] on span "Powder Coating" at bounding box center [953, 178] width 72 height 15
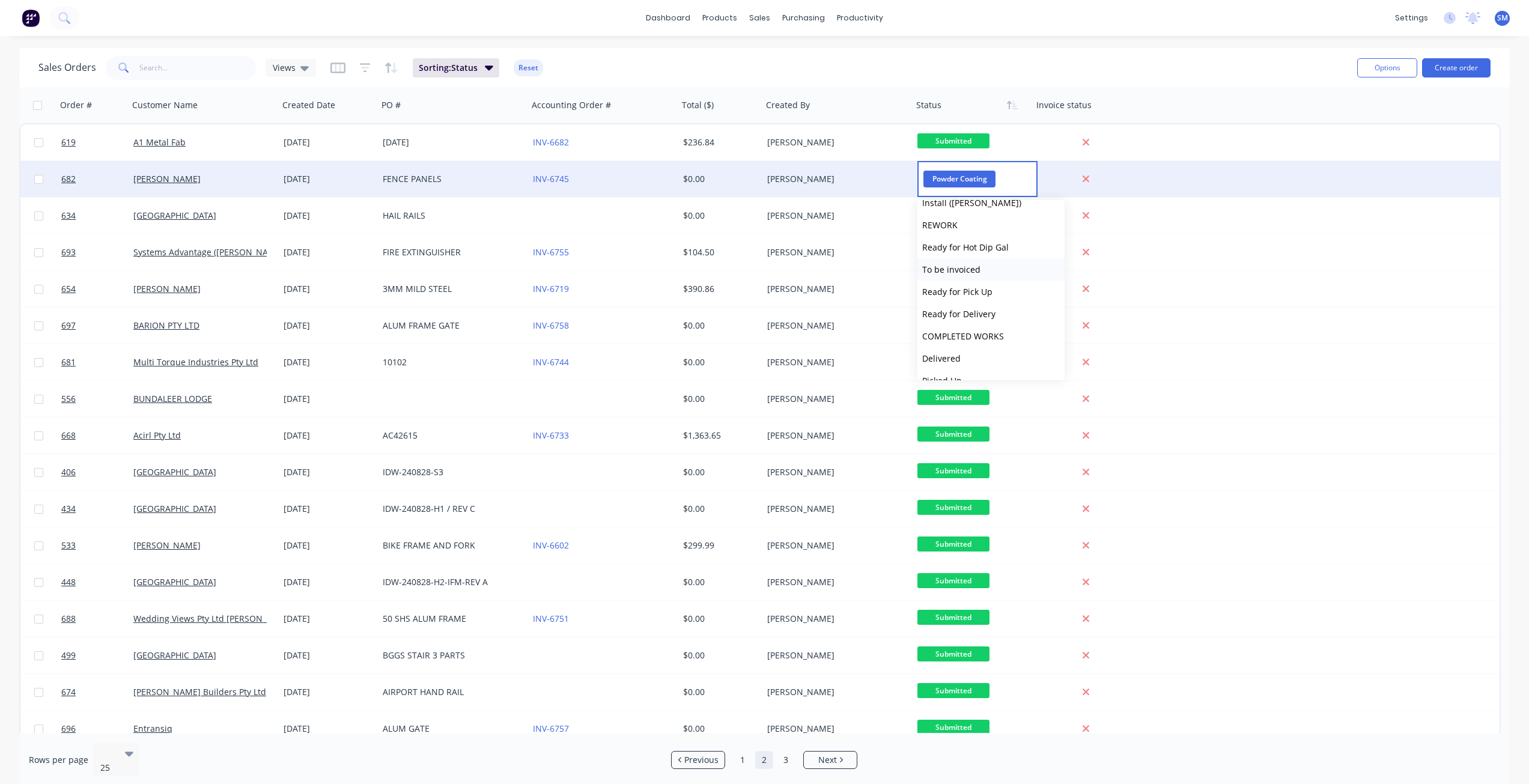
scroll to position [407, 0]
click at [952, 254] on span "To be invoiced" at bounding box center [952, 253] width 58 height 11
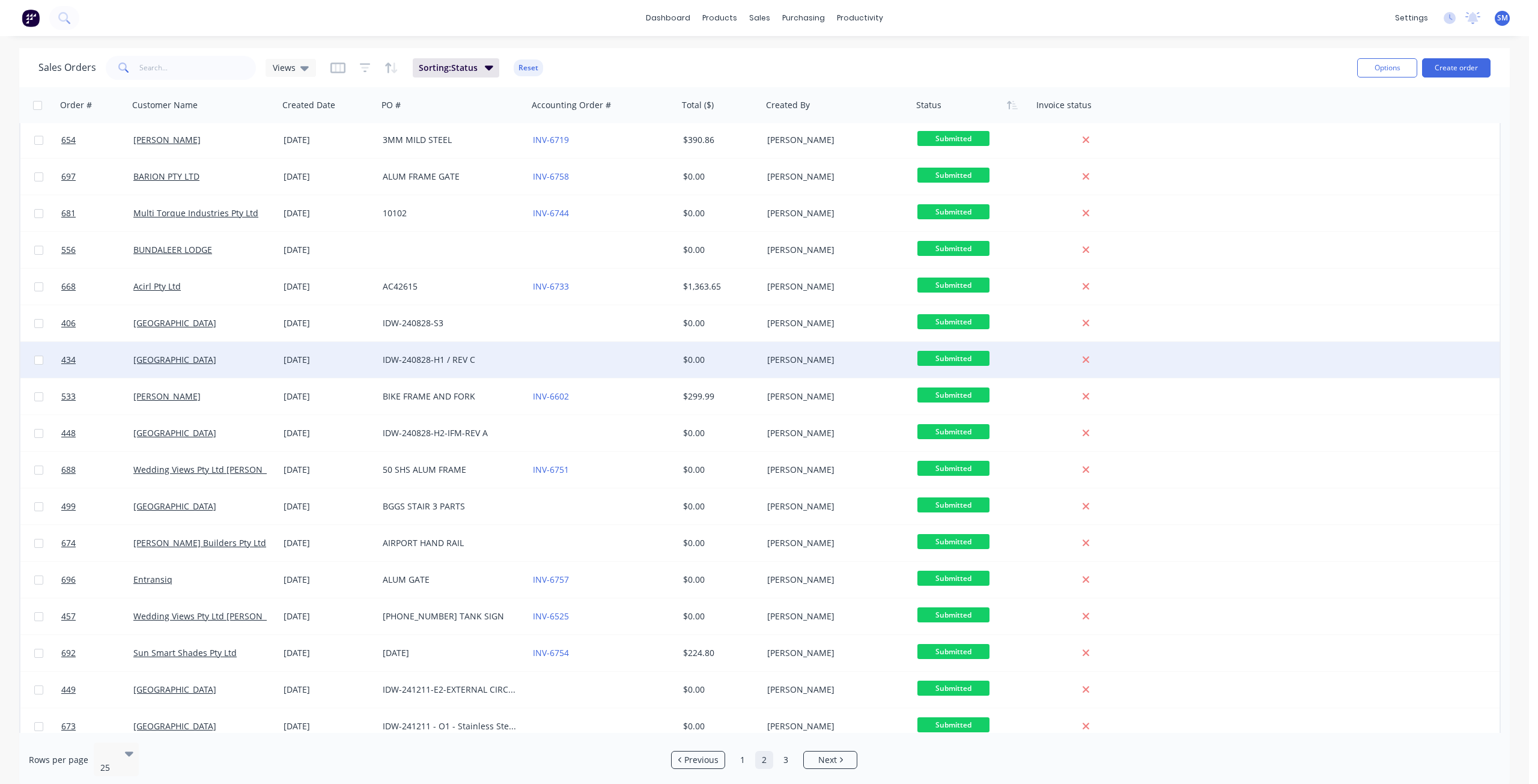
scroll to position [180, 0]
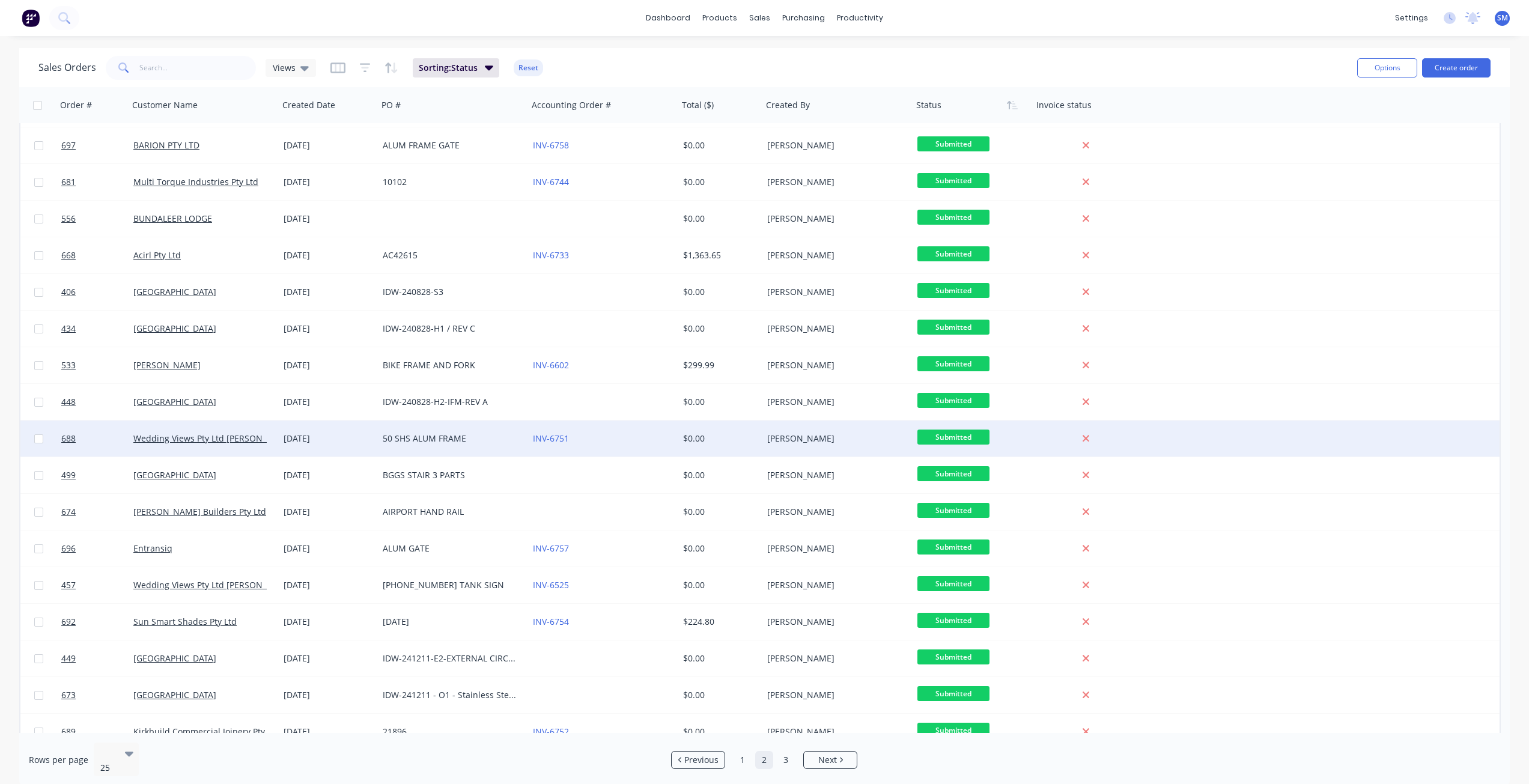
click at [949, 434] on span "Submitted" at bounding box center [953, 437] width 72 height 15
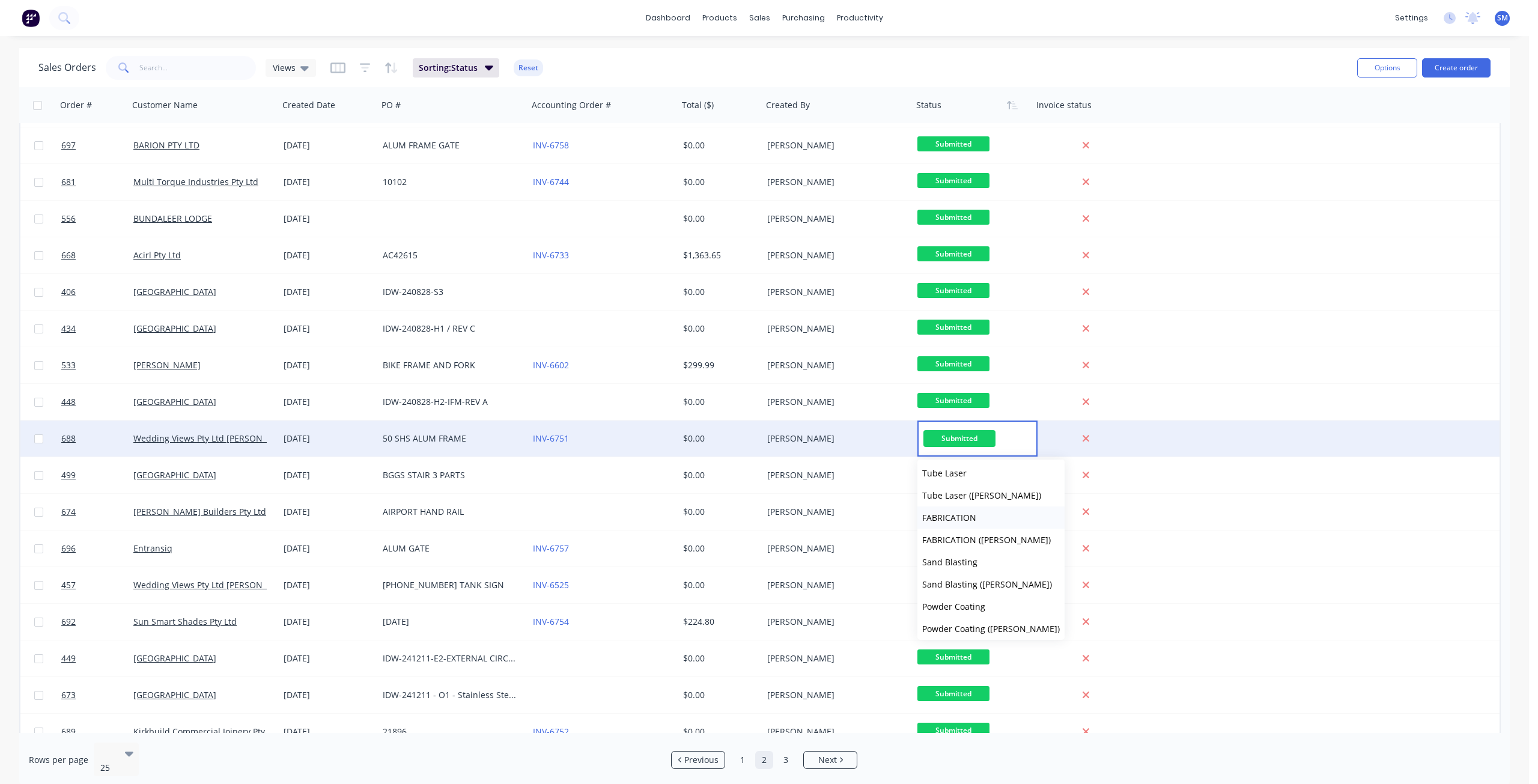
click at [952, 519] on span "FABRICATION" at bounding box center [949, 517] width 54 height 11
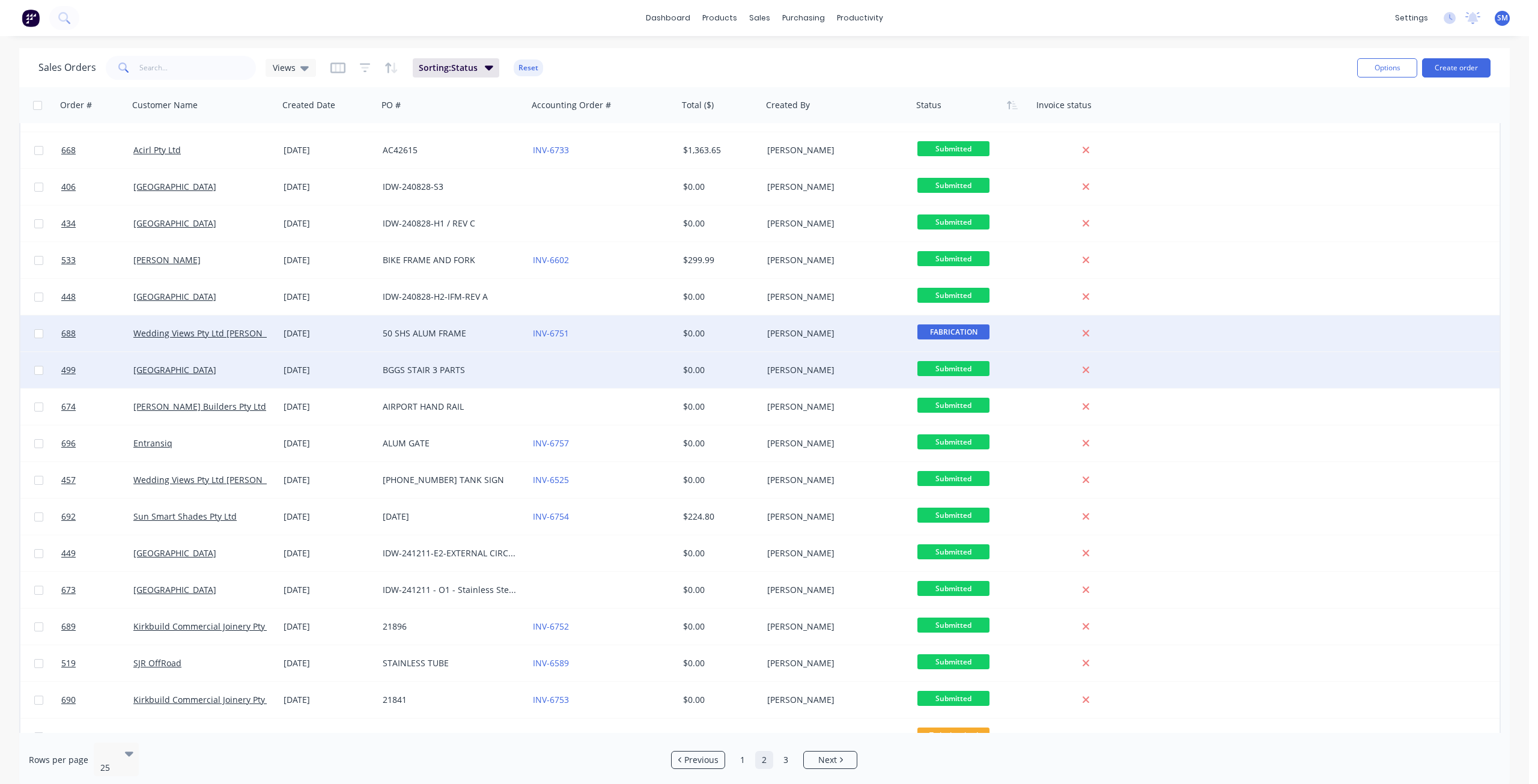
scroll to position [306, 0]
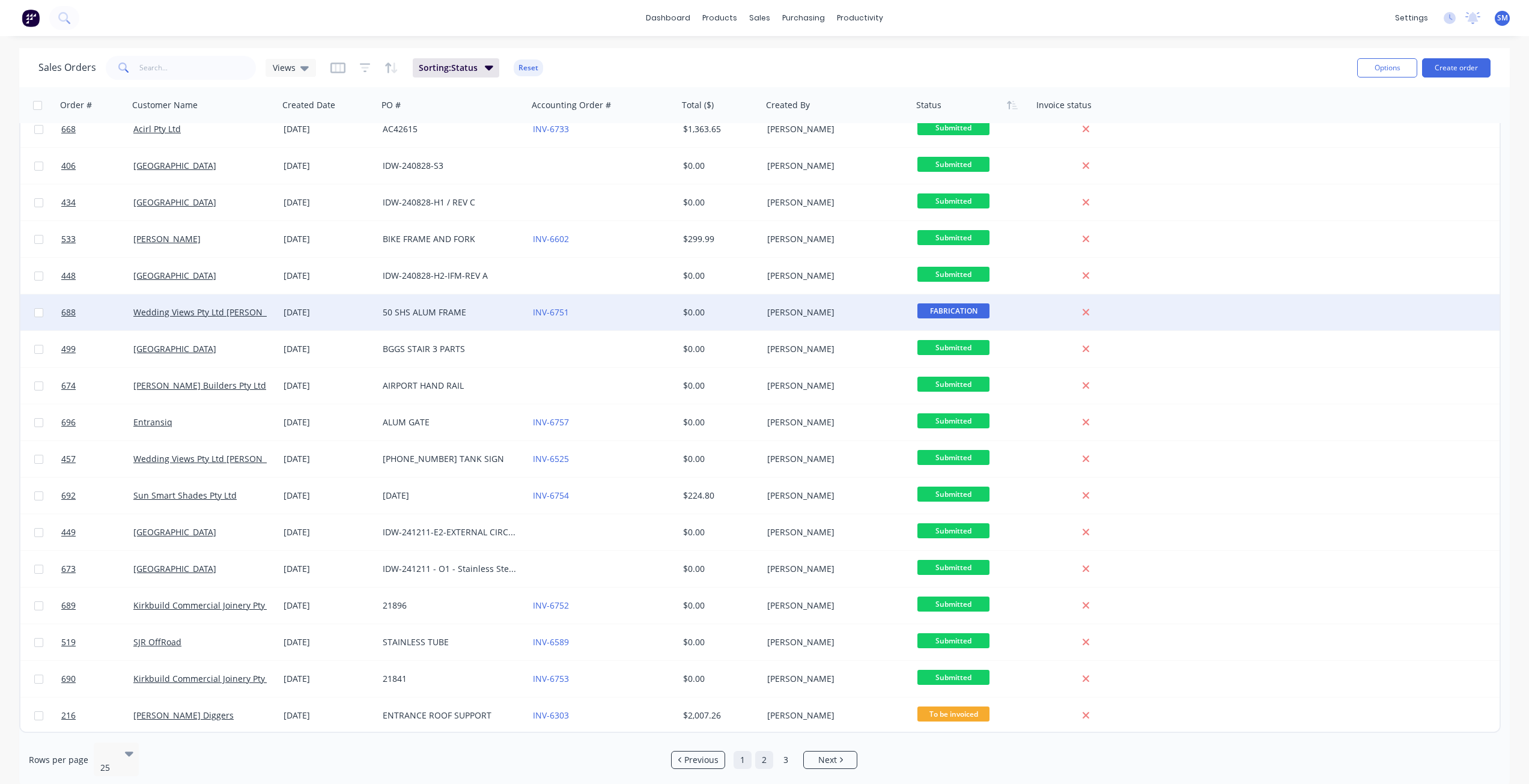
click at [741, 754] on link "1" at bounding box center [743, 759] width 18 height 18
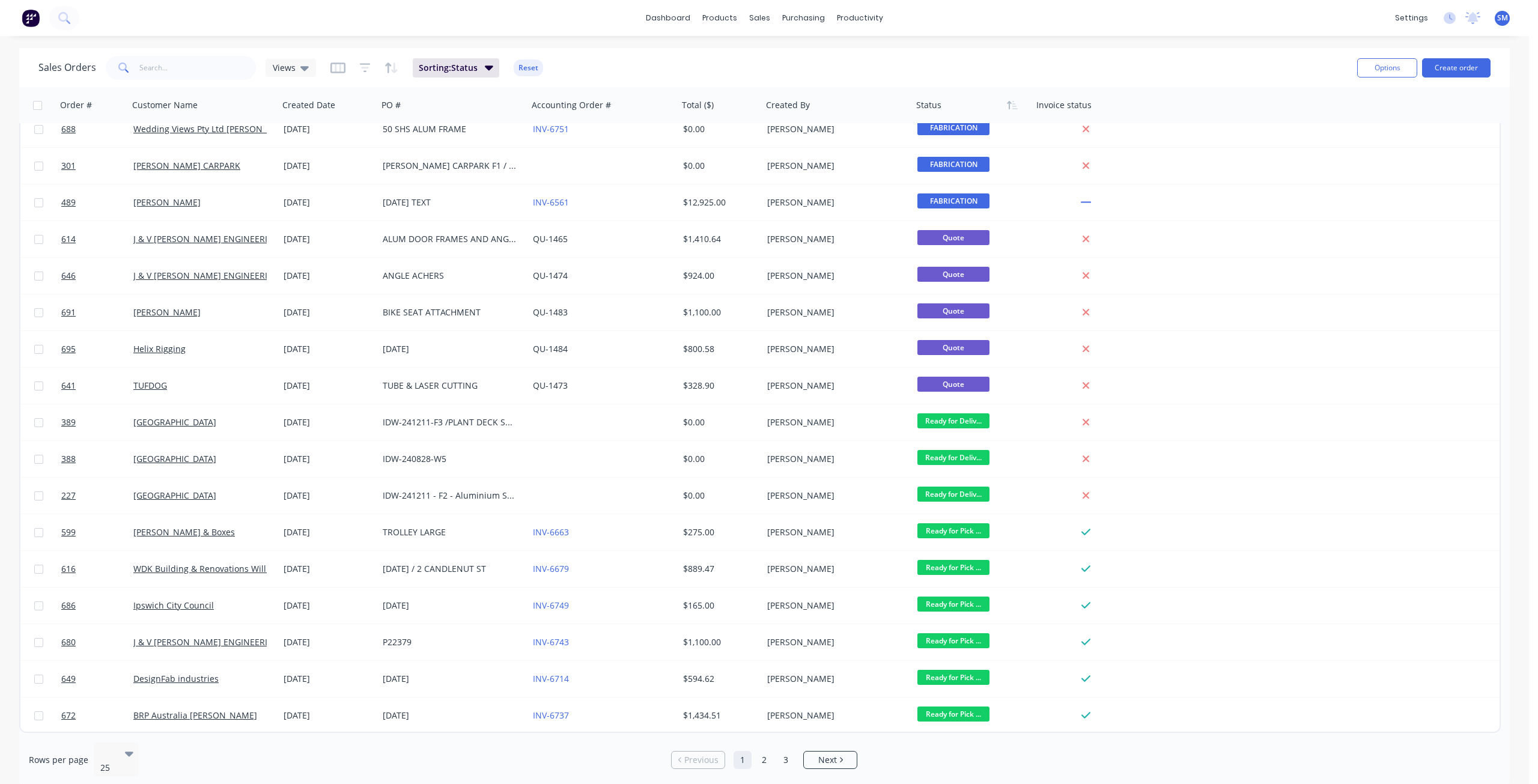
click at [743, 755] on link "1" at bounding box center [743, 759] width 18 height 18
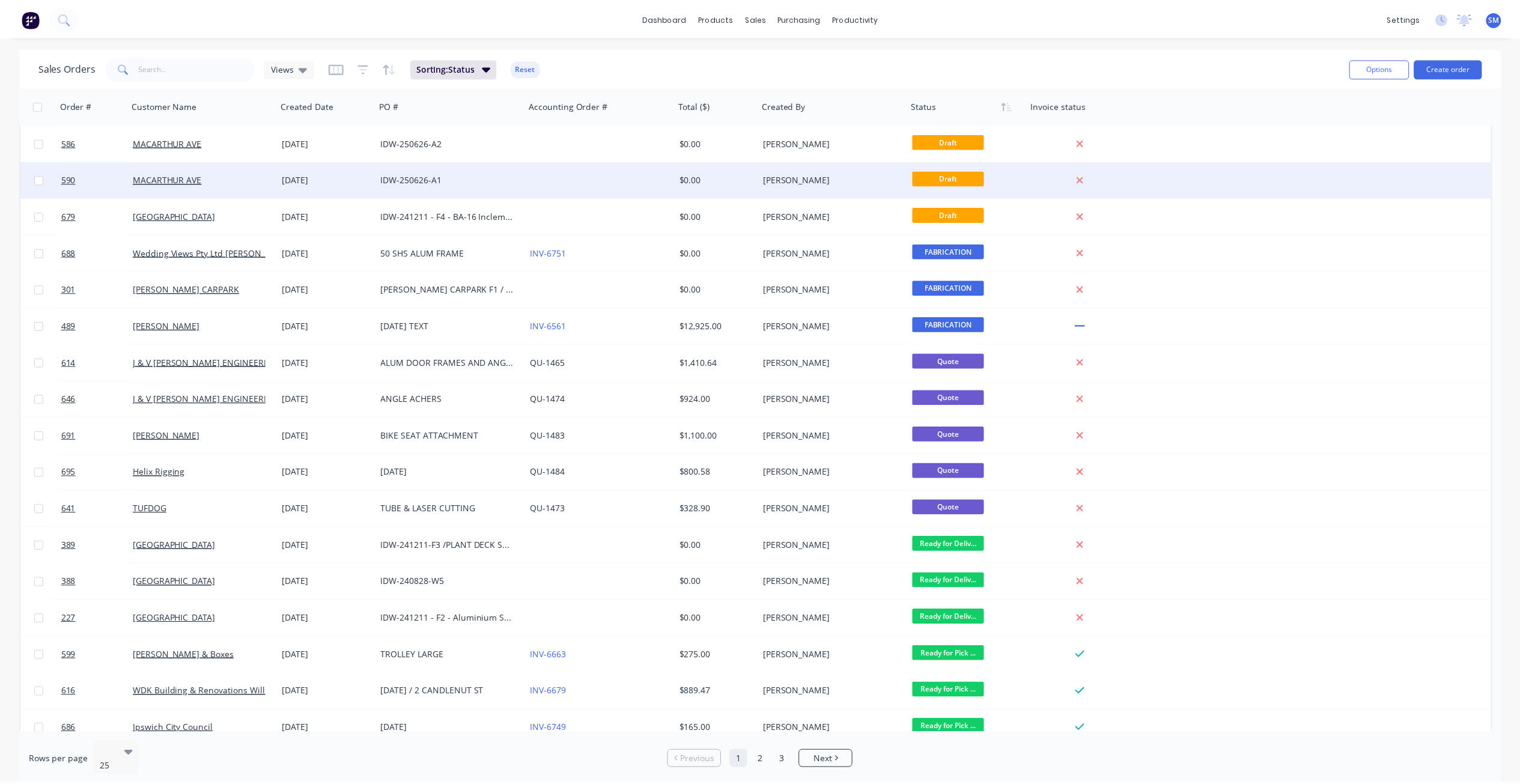
scroll to position [0, 0]
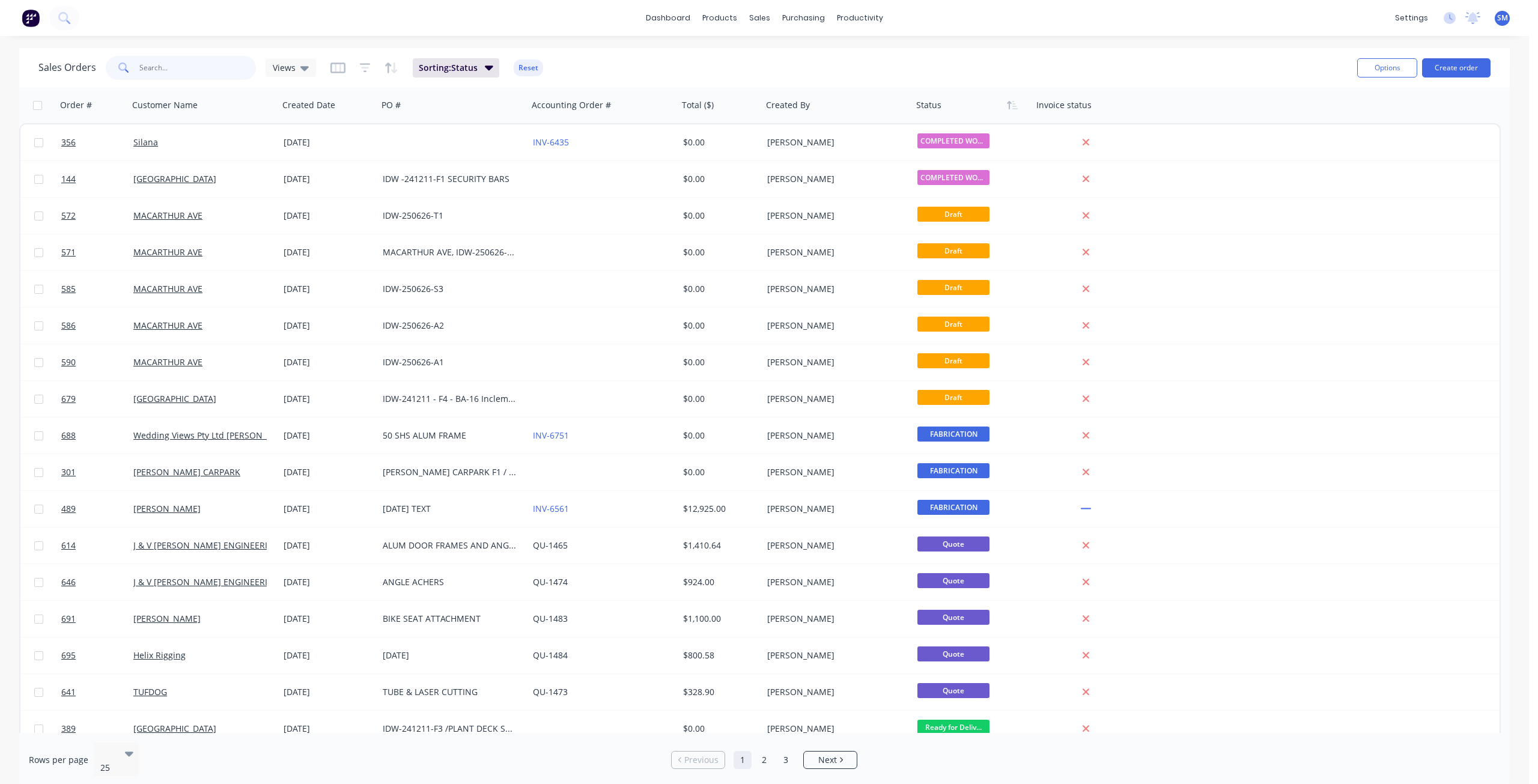
click at [160, 72] on input "text" at bounding box center [197, 68] width 117 height 24
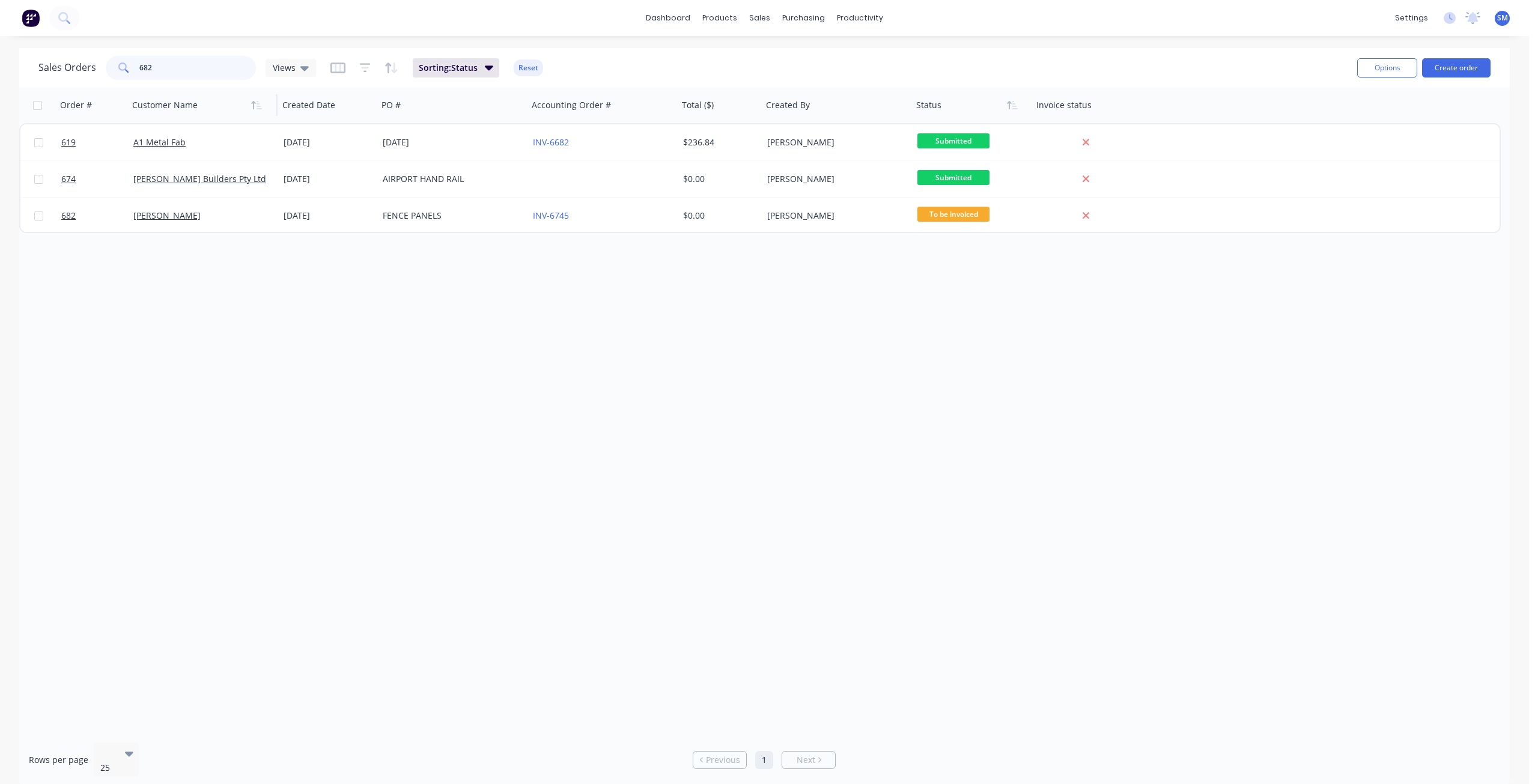
type input "682"
click at [217, 100] on div at bounding box center [199, 105] width 133 height 24
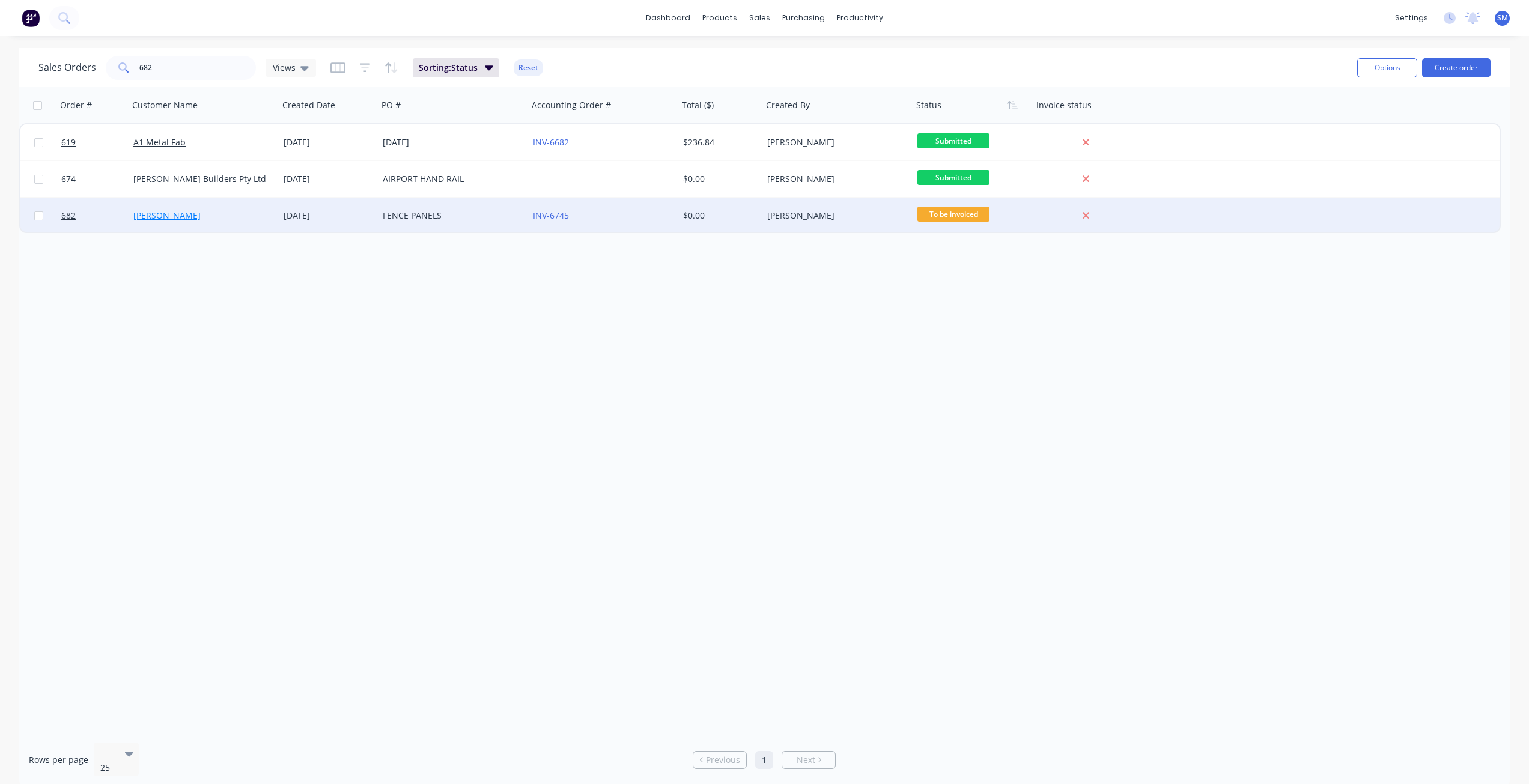
click at [165, 218] on link "[PERSON_NAME]" at bounding box center [167, 215] width 67 height 11
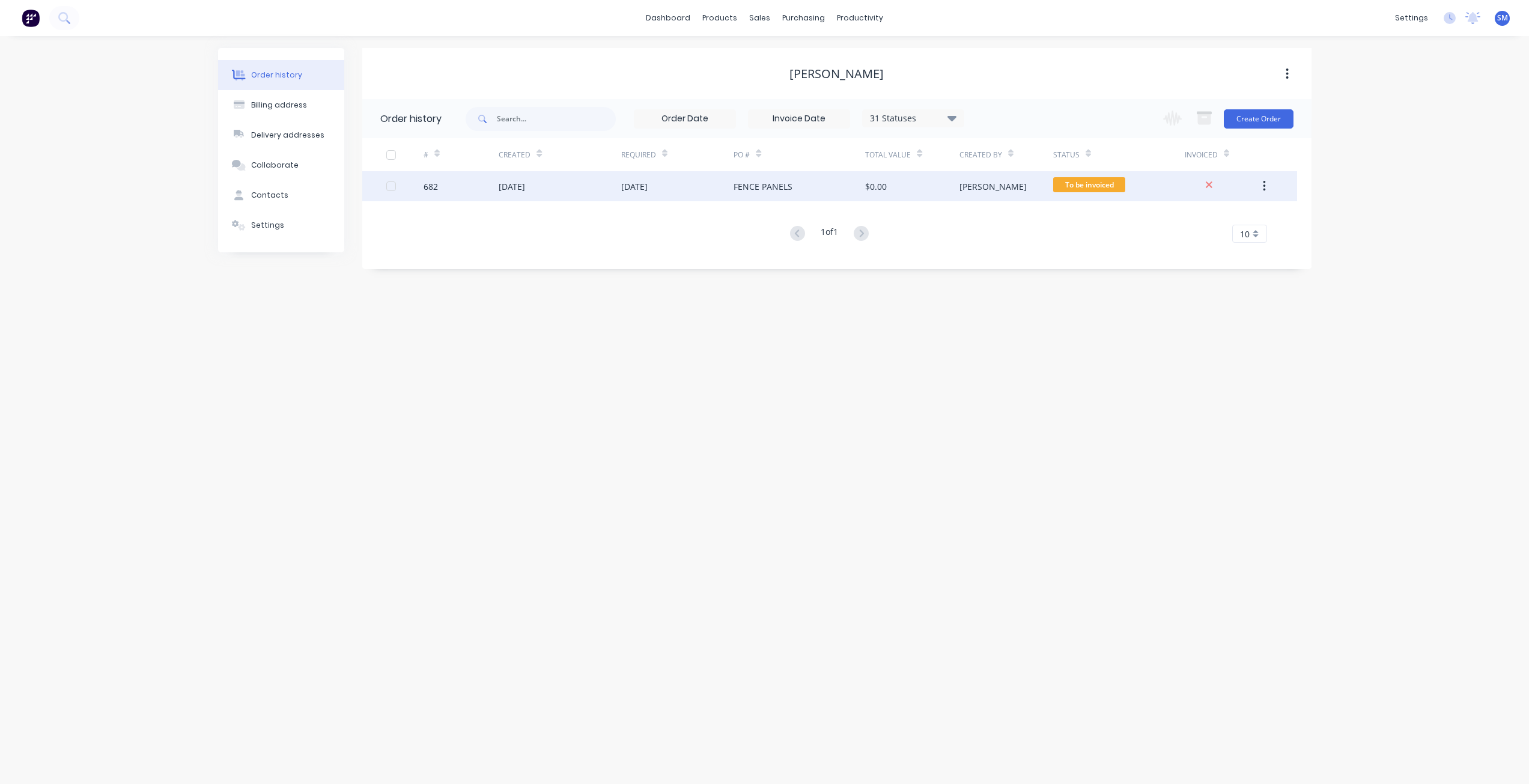
click at [751, 192] on div "FENCE PANELS" at bounding box center [763, 186] width 59 height 13
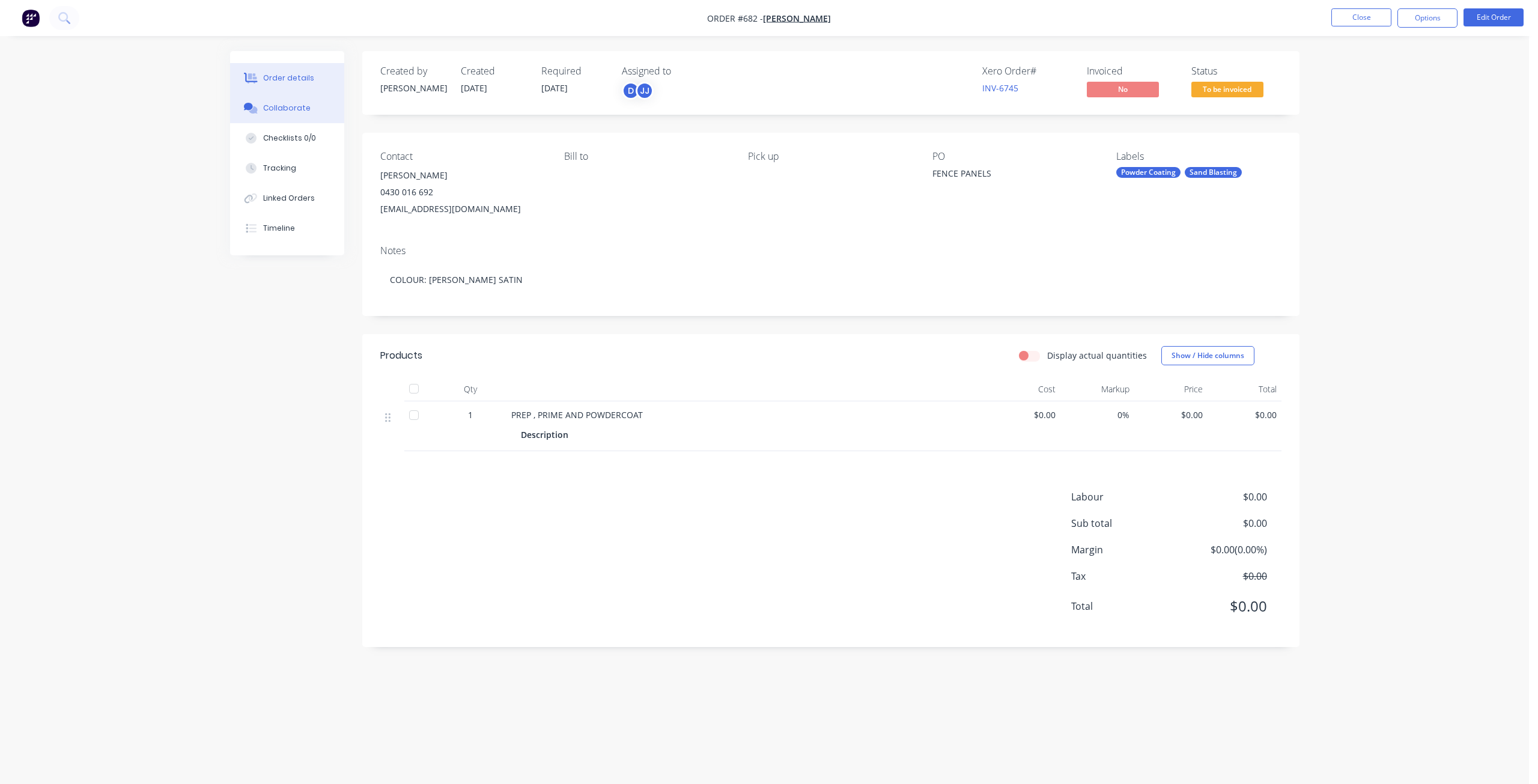
click at [275, 106] on div "Collaborate" at bounding box center [287, 108] width 48 height 11
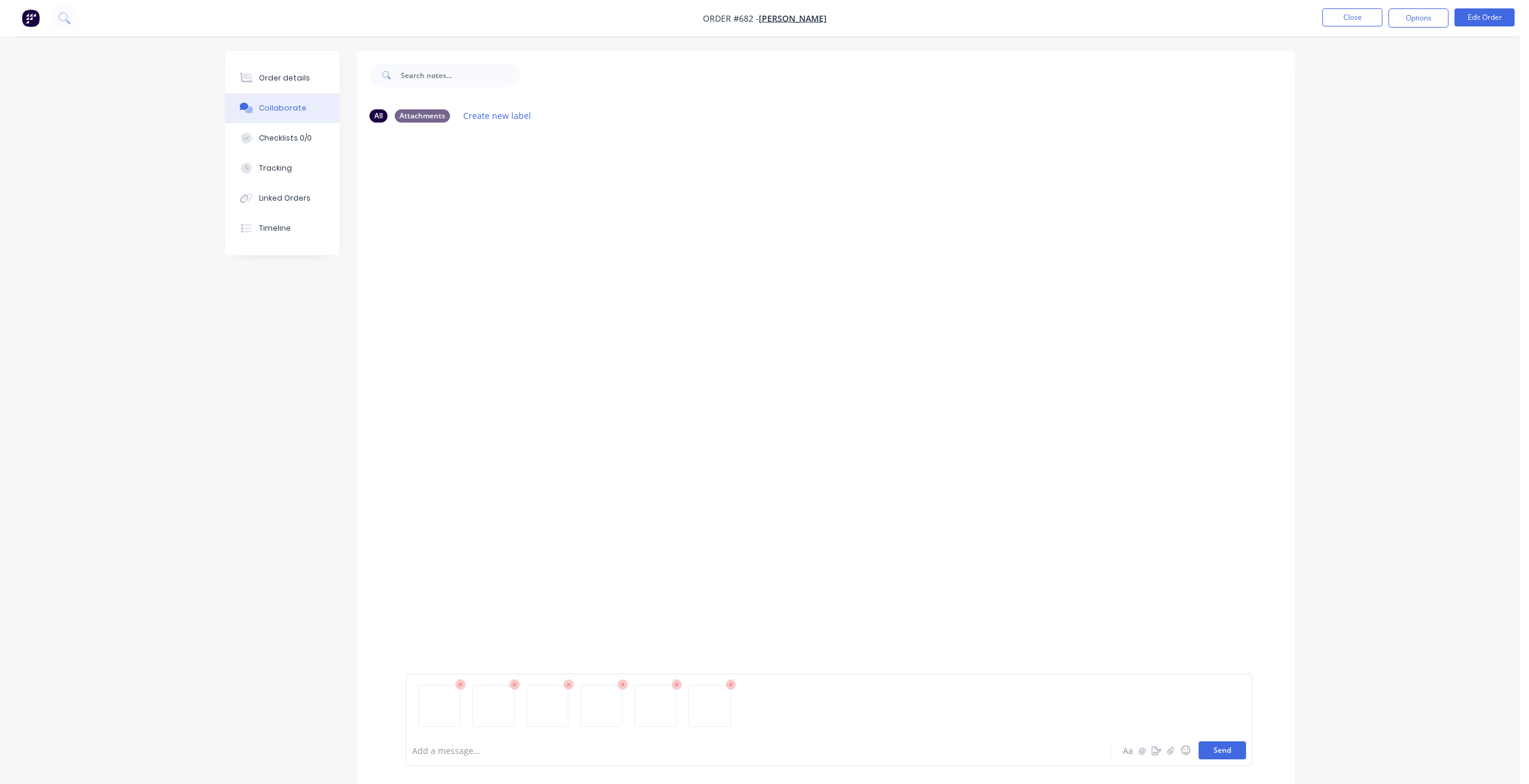
click at [1228, 751] on button "Send" at bounding box center [1222, 750] width 48 height 18
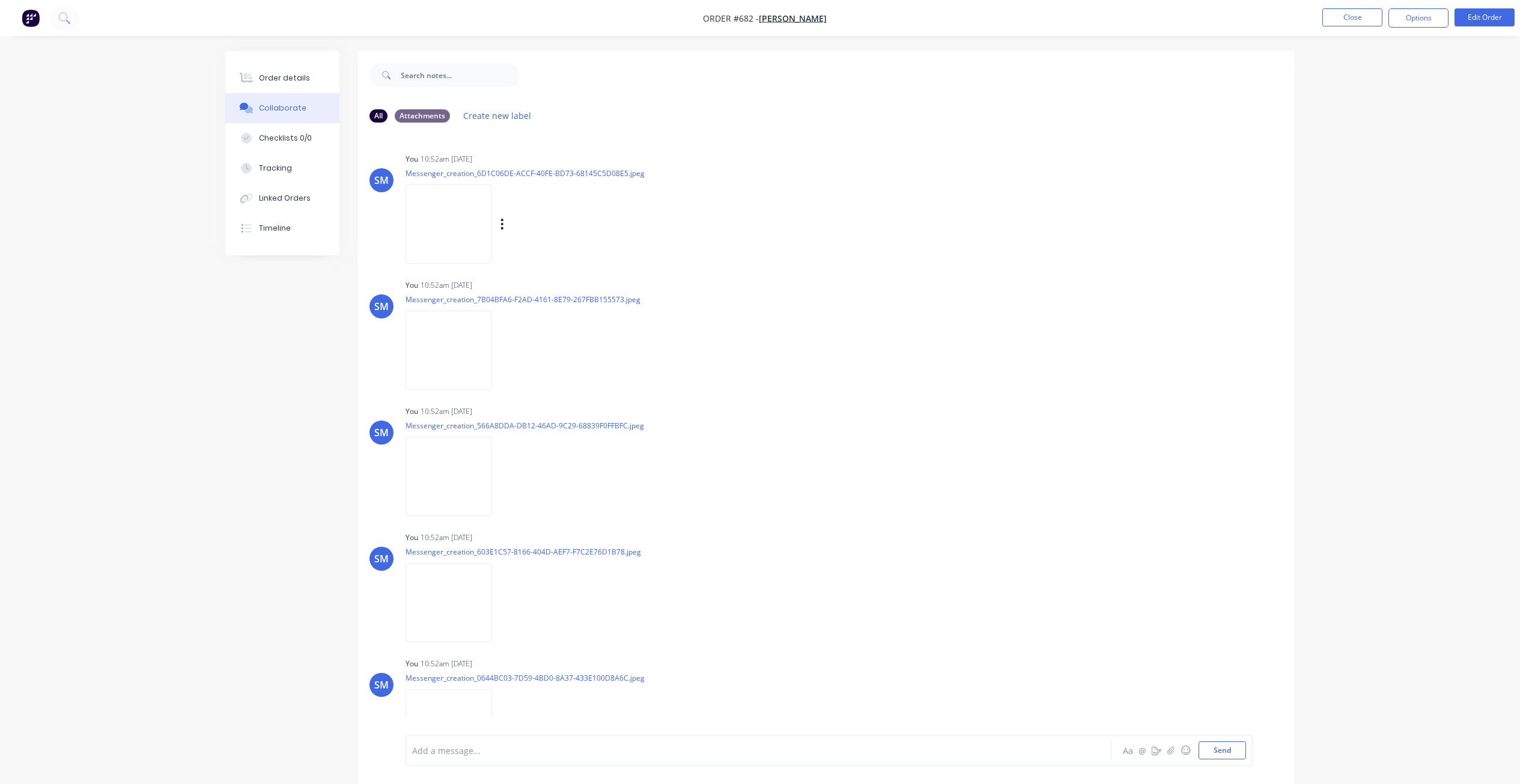
click at [467, 224] on img at bounding box center [449, 224] width 86 height 79
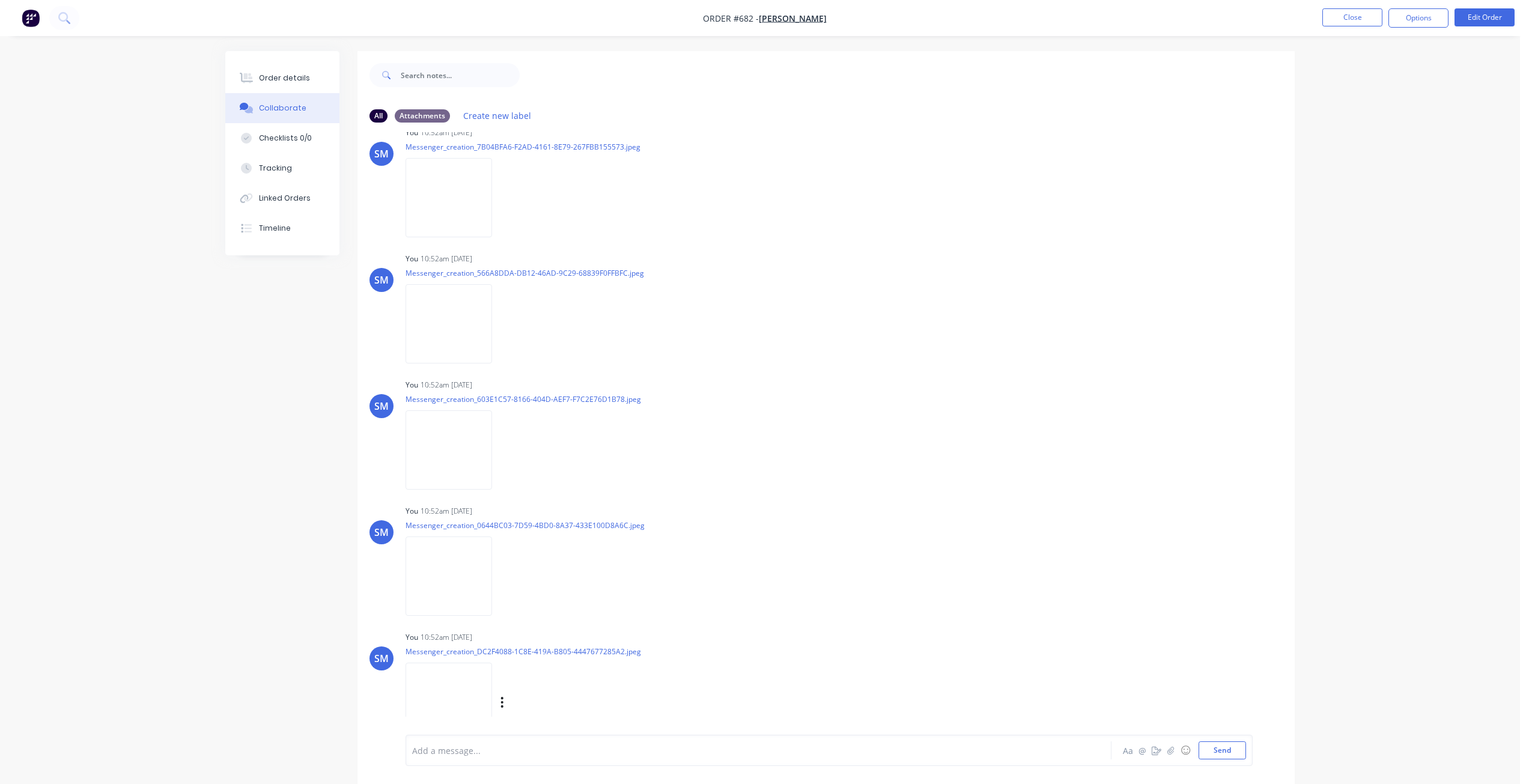
scroll to position [165, 0]
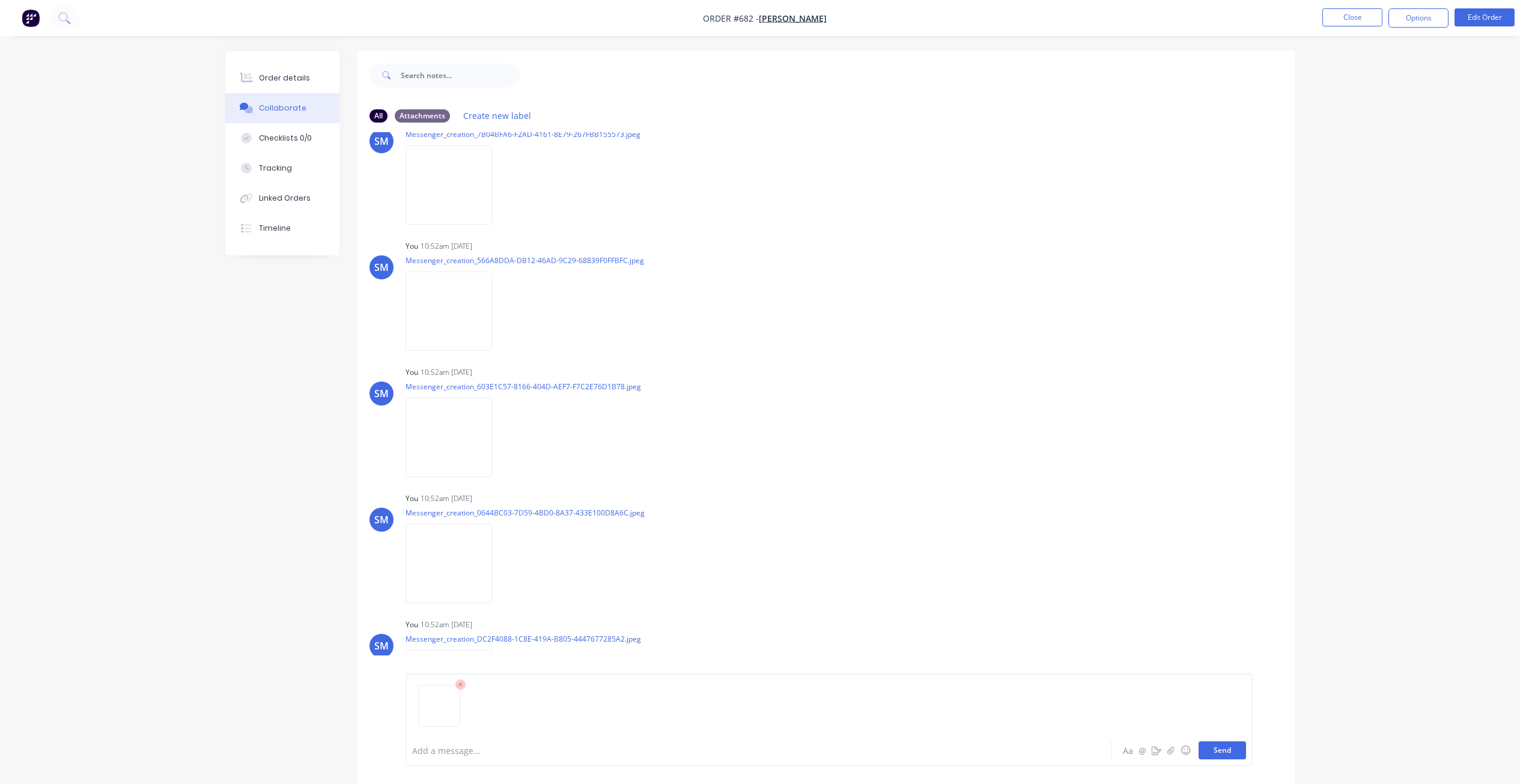
click at [1219, 755] on button "Send" at bounding box center [1222, 750] width 48 height 18
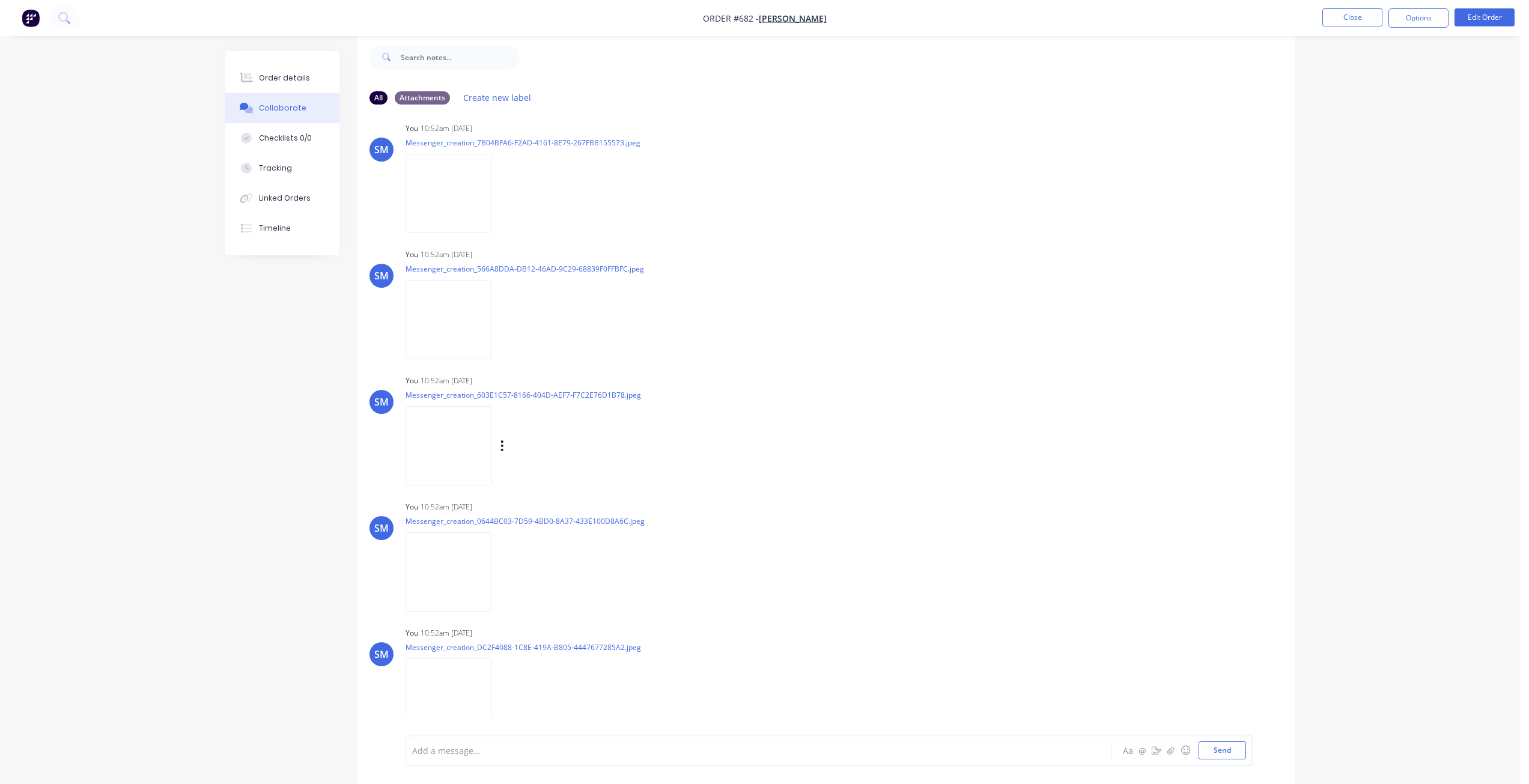
scroll to position [292, 0]
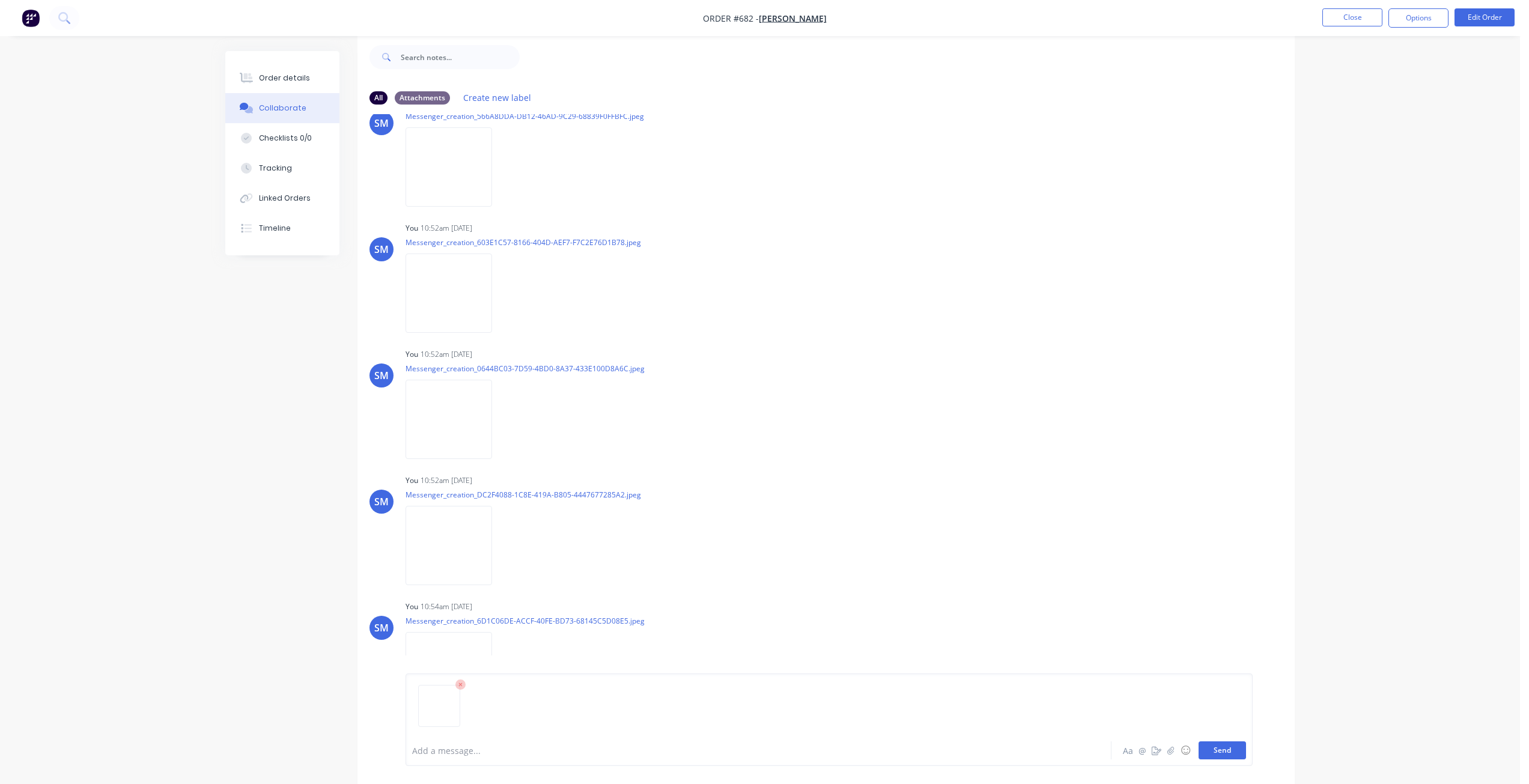
click at [1210, 749] on button "Send" at bounding box center [1222, 750] width 48 height 18
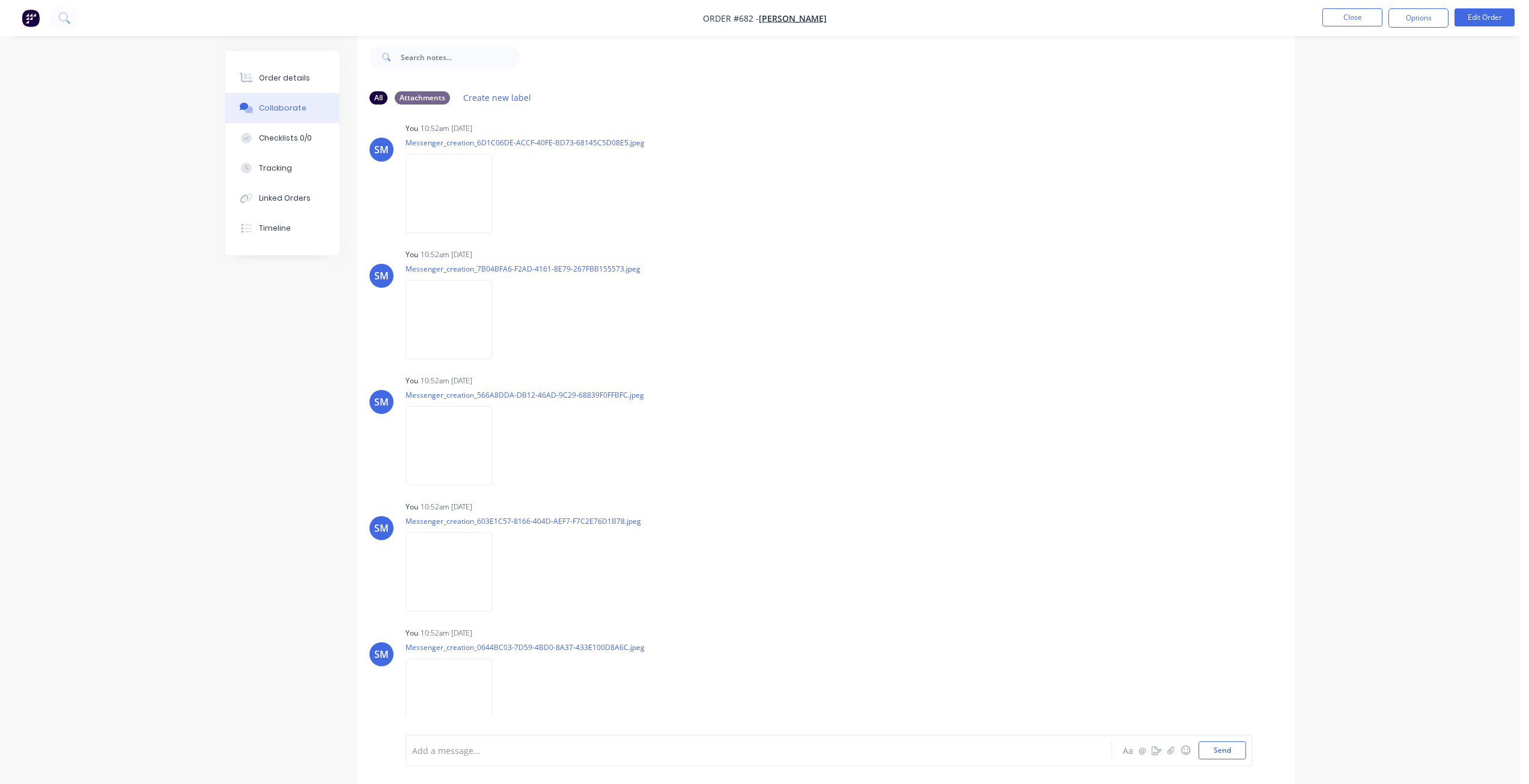
scroll to position [0, 0]
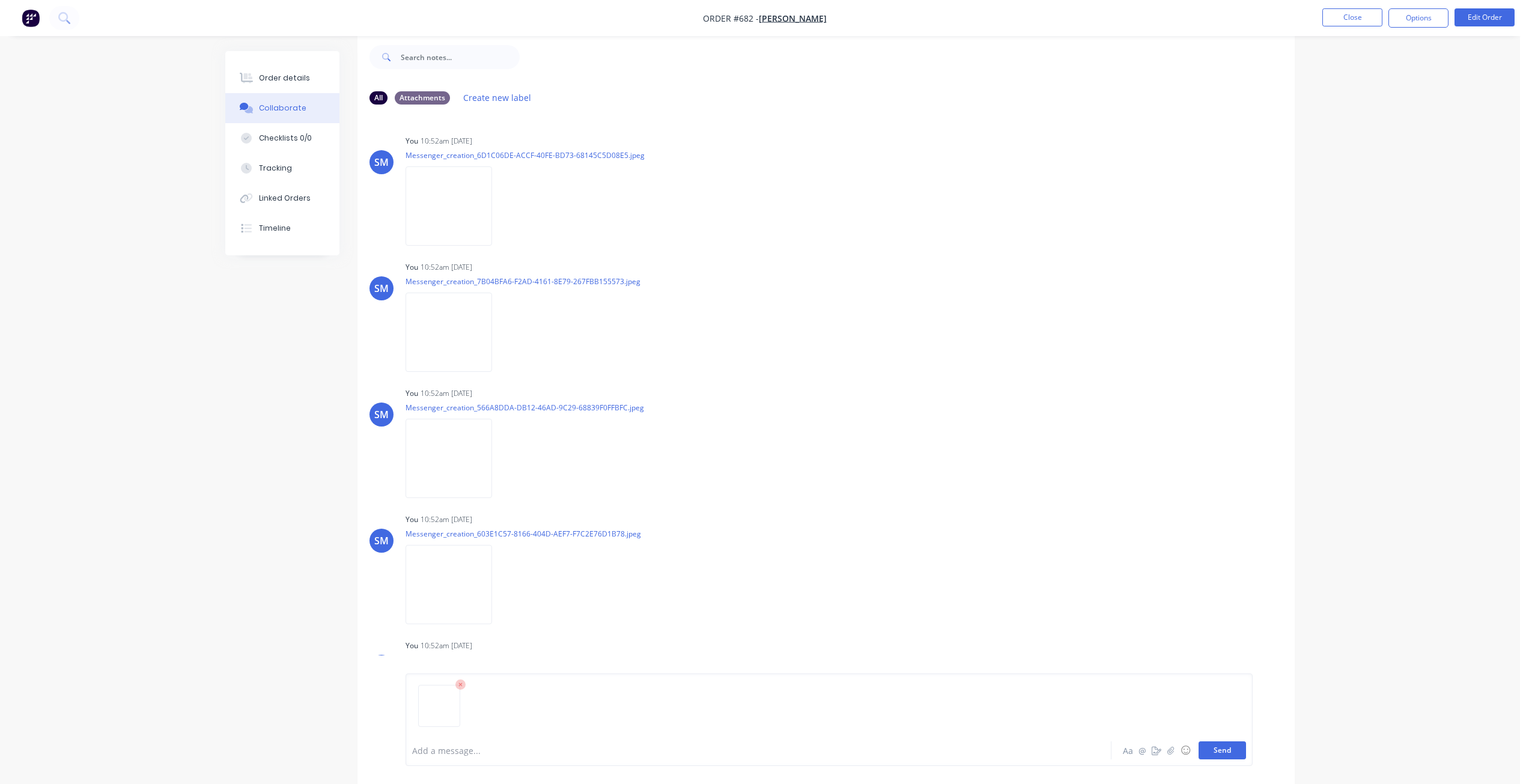
click at [1228, 748] on button "Send" at bounding box center [1222, 750] width 48 height 18
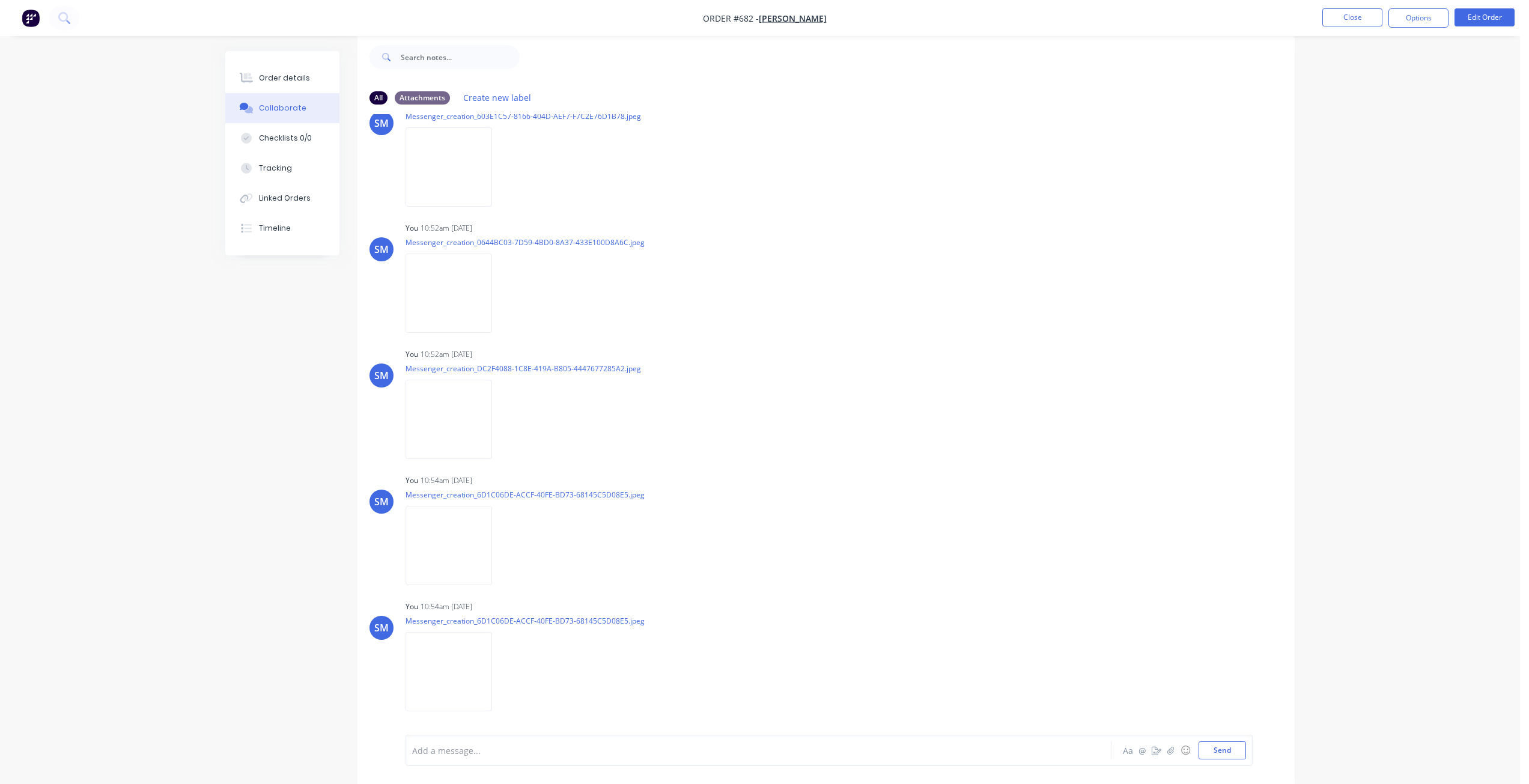
scroll to position [544, 0]
click at [453, 665] on img at bounding box center [449, 671] width 86 height 79
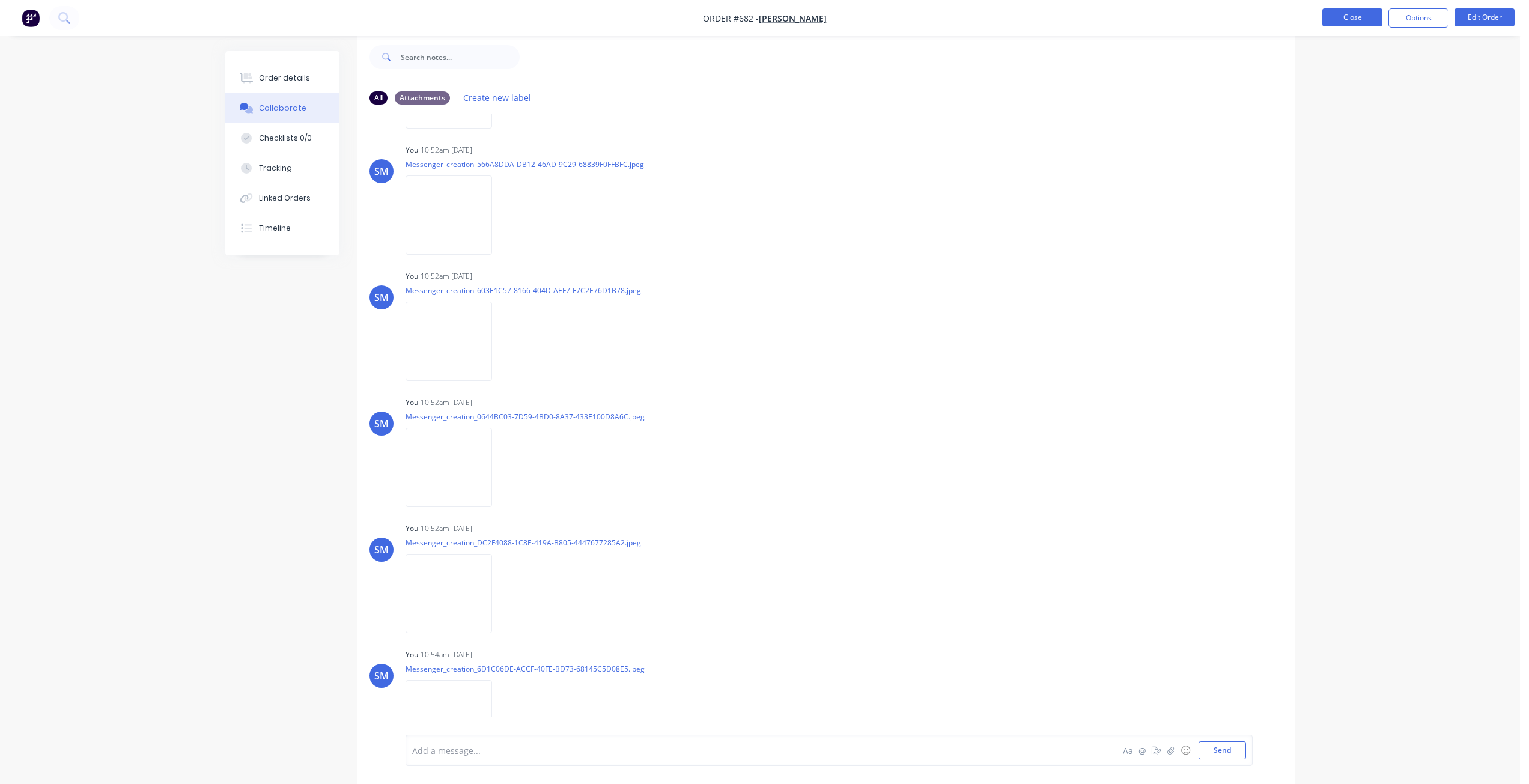
click at [1344, 20] on button "Close" at bounding box center [1352, 17] width 60 height 18
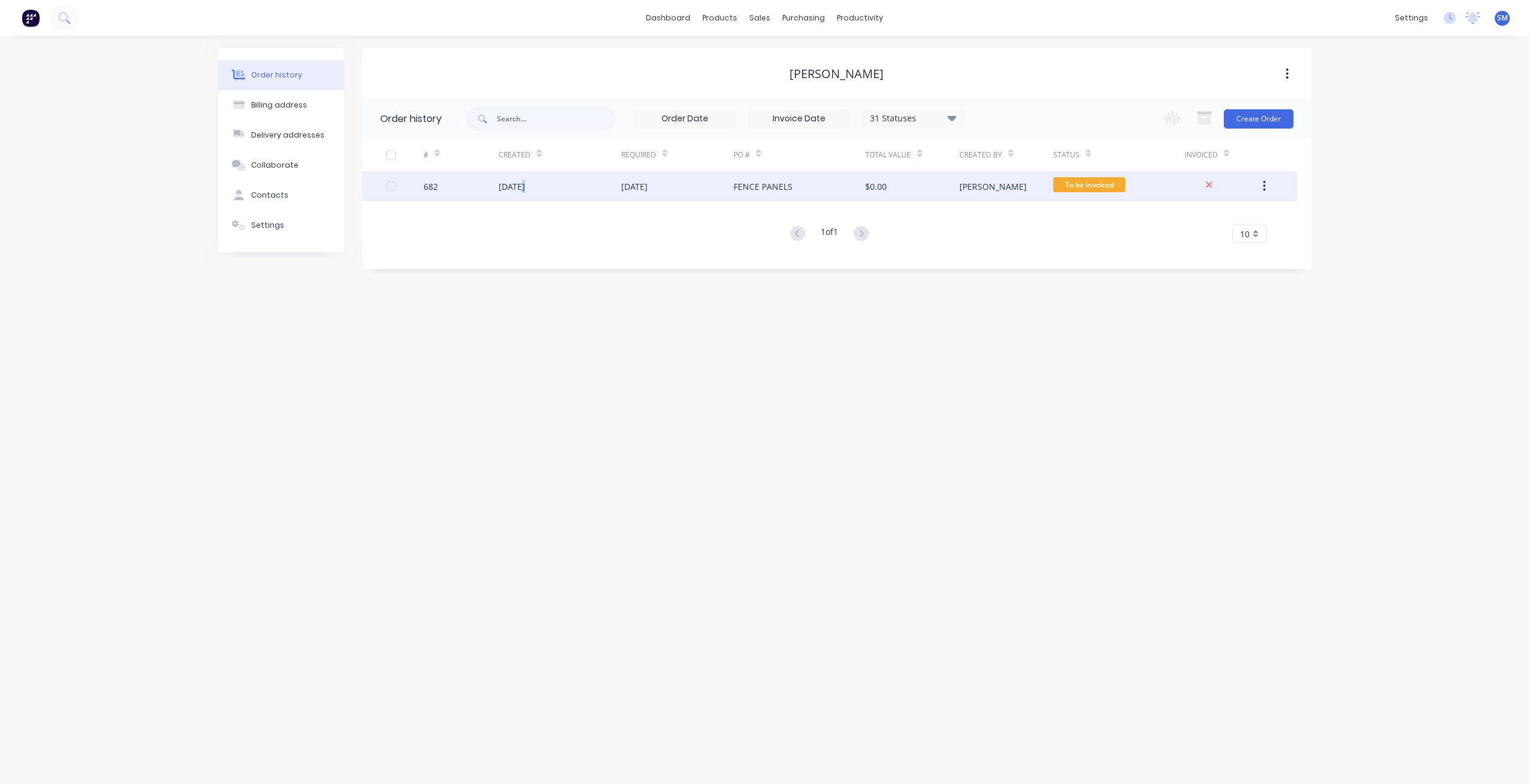
click at [524, 183] on div "[DATE]" at bounding box center [512, 186] width 27 height 13
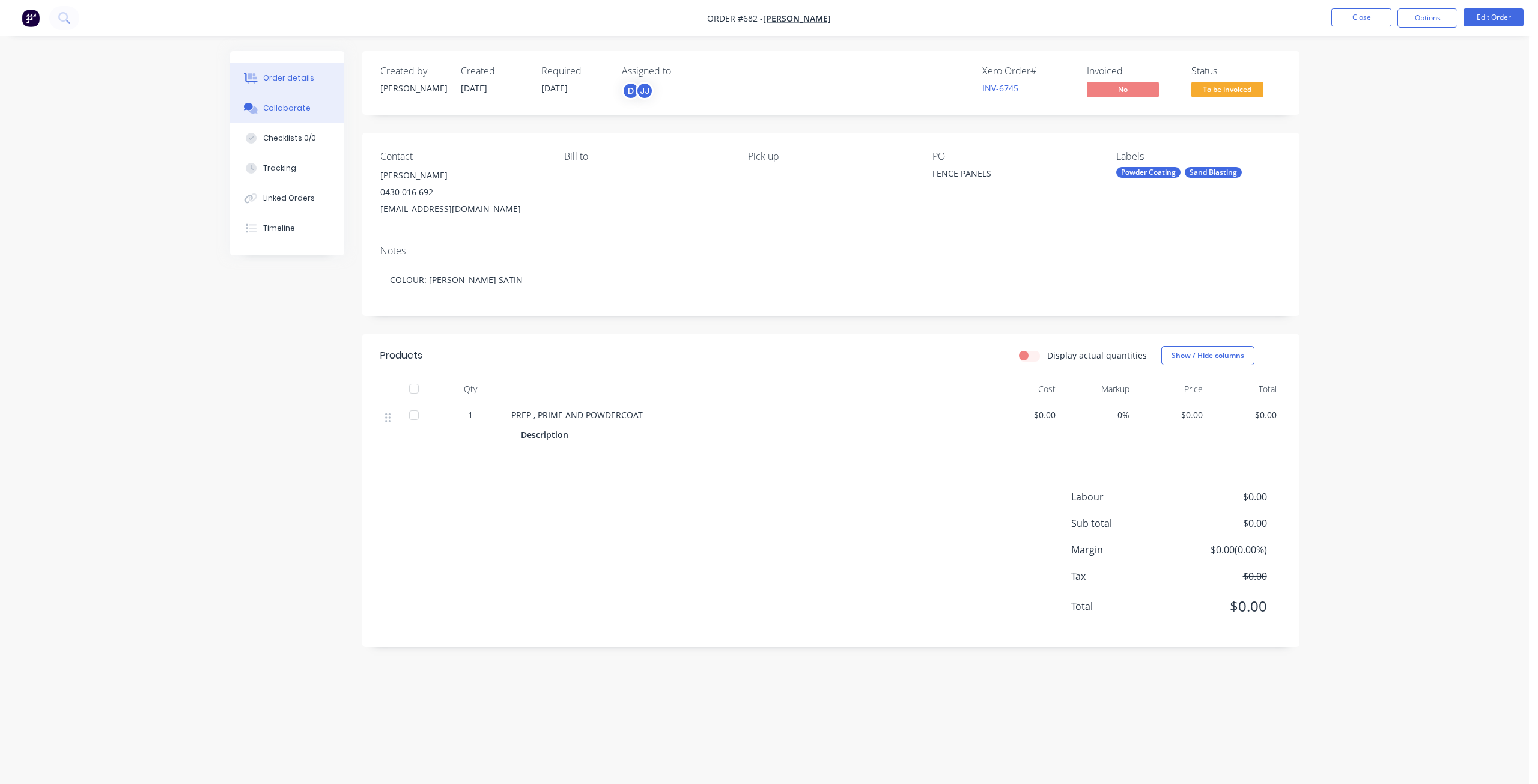
click at [282, 103] on div "Collaborate" at bounding box center [287, 108] width 48 height 11
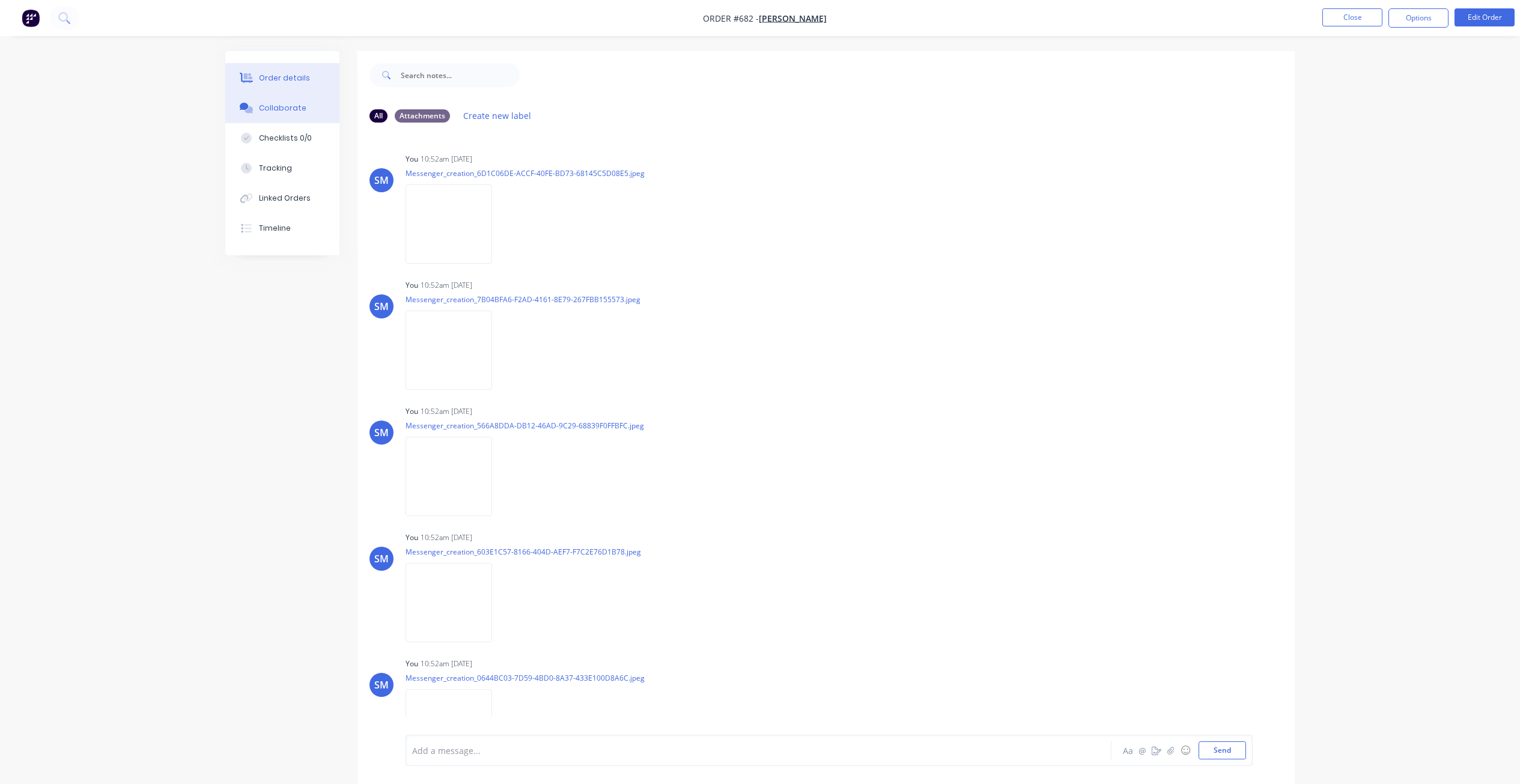
click at [284, 73] on div "Order details" at bounding box center [284, 78] width 51 height 11
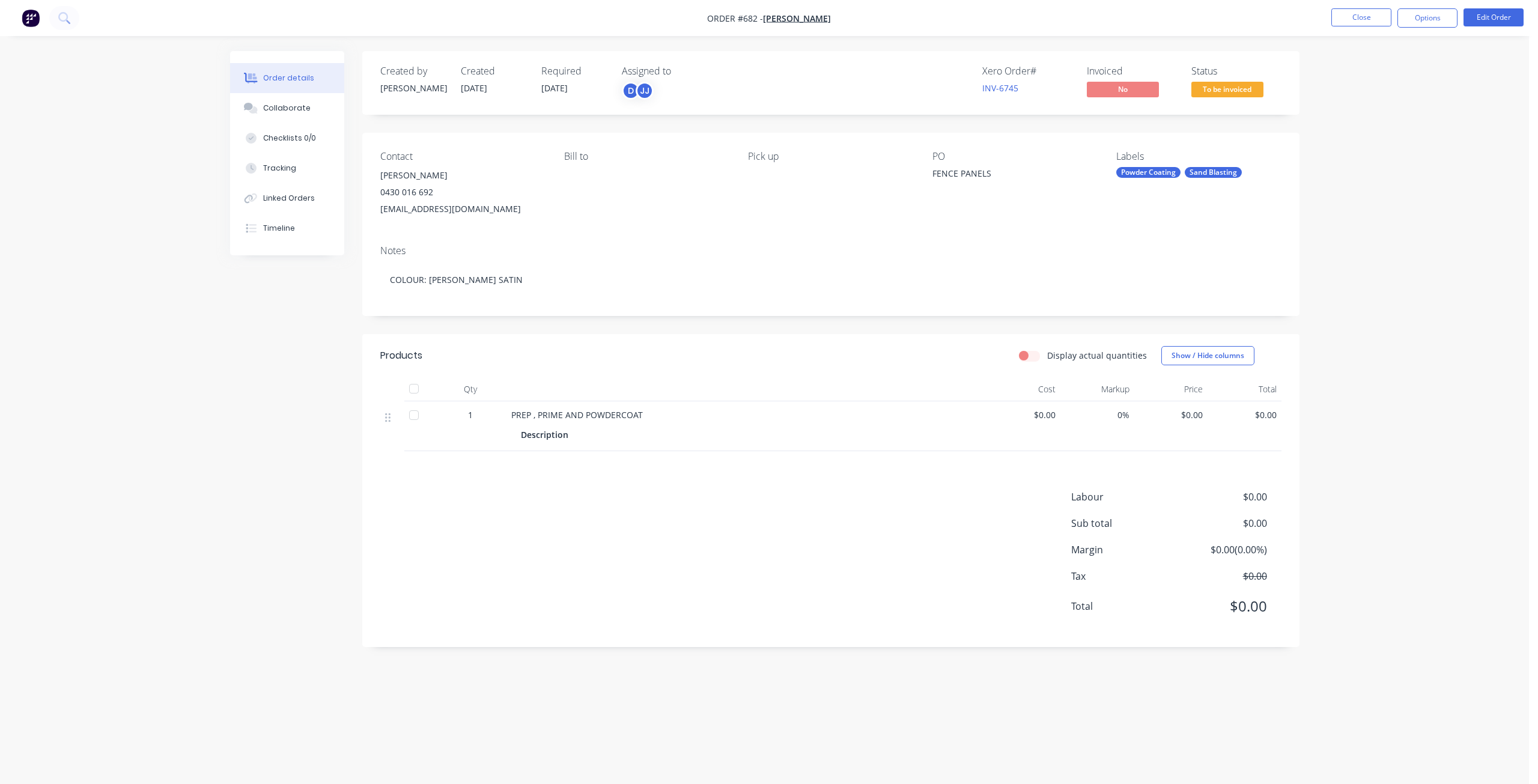
click at [1194, 417] on span "$0.00" at bounding box center [1171, 414] width 64 height 13
click at [1495, 17] on button "Edit Order" at bounding box center [1493, 17] width 60 height 18
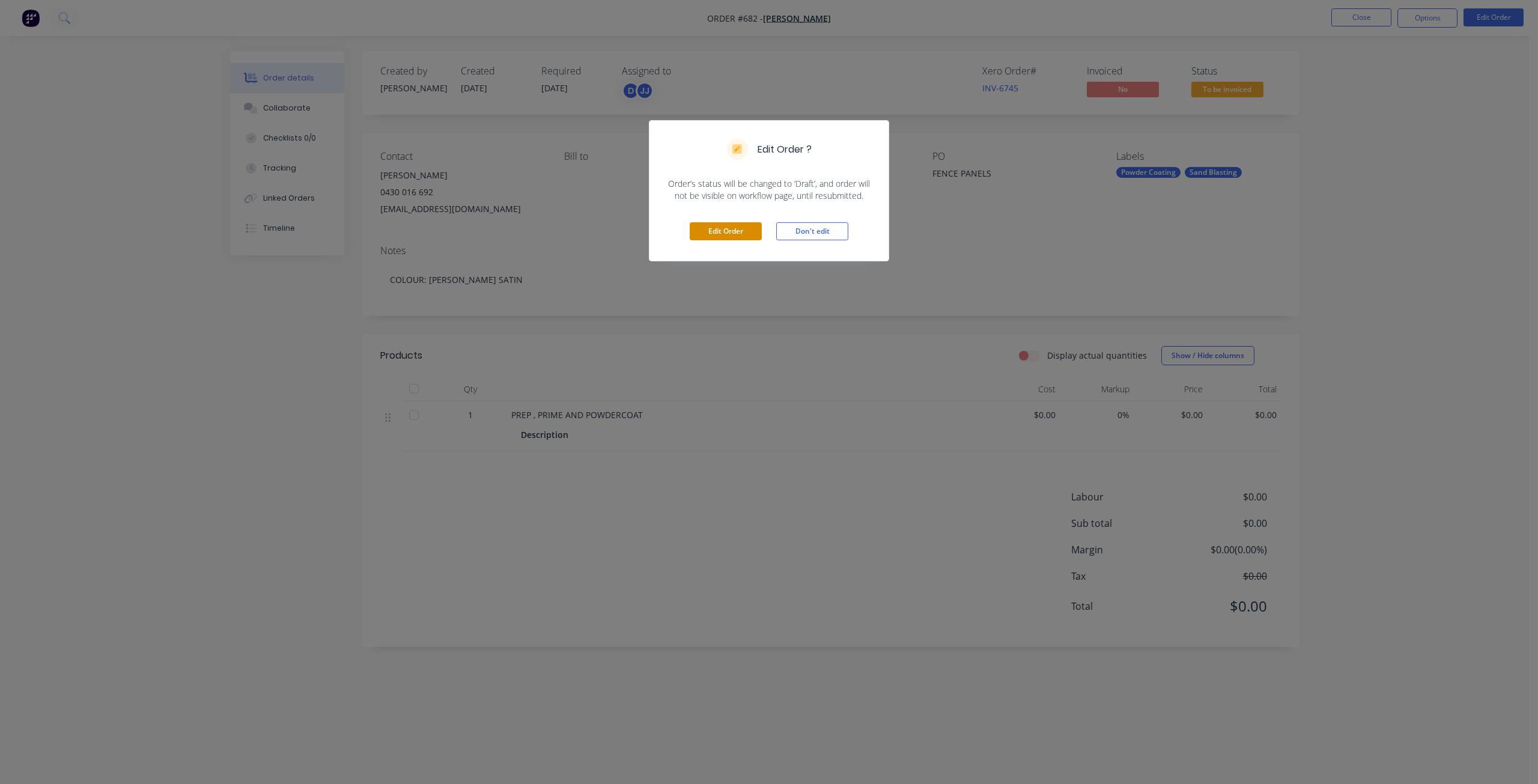
click at [723, 226] on button "Edit Order" at bounding box center [725, 231] width 72 height 18
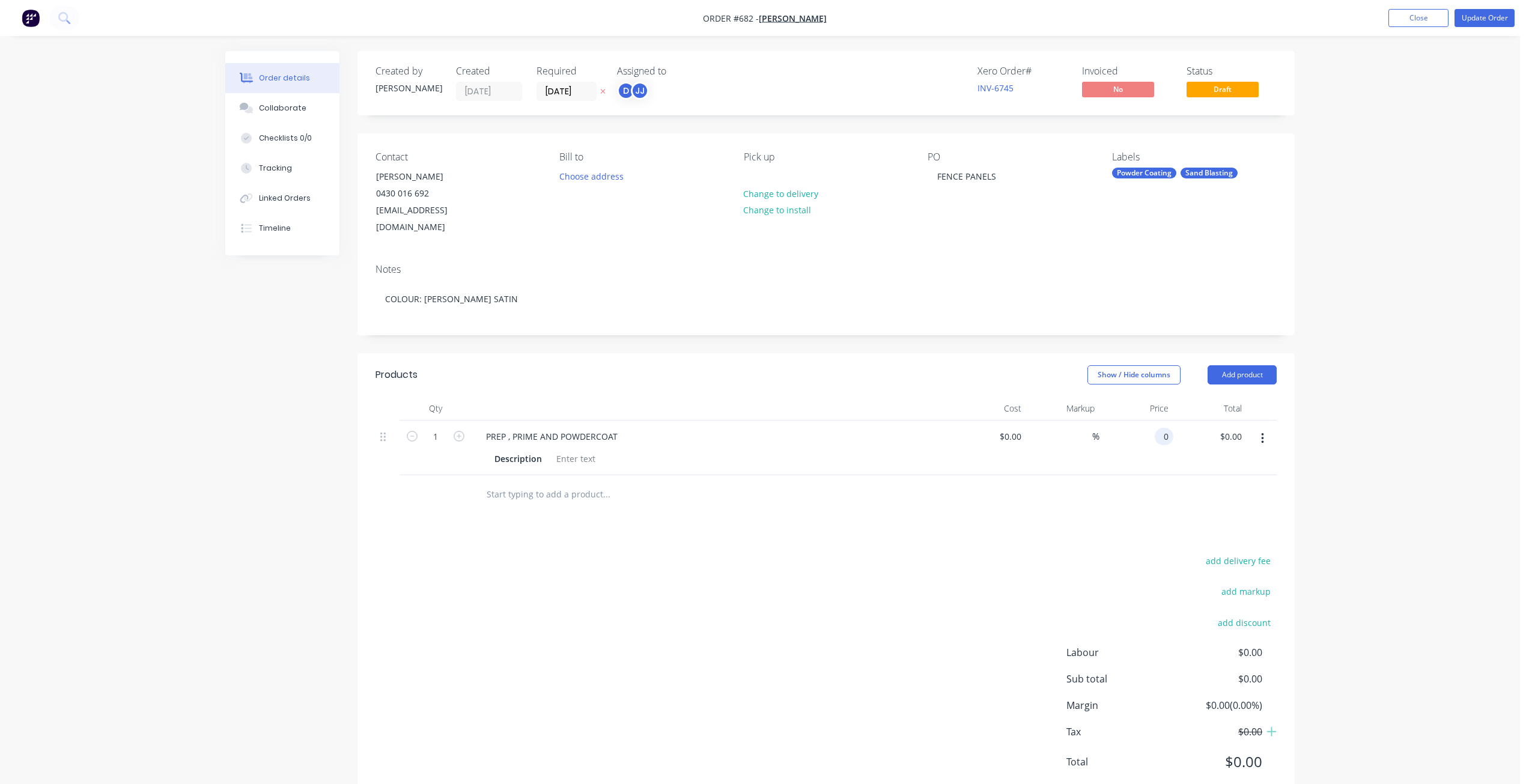
click at [1161, 428] on input "0" at bounding box center [1166, 436] width 14 height 17
type input "$918.30"
click at [1173, 446] on div "$918.30 $918.30" at bounding box center [1210, 447] width 74 height 54
click at [978, 440] on div "$0.00 $0.00" at bounding box center [989, 447] width 74 height 54
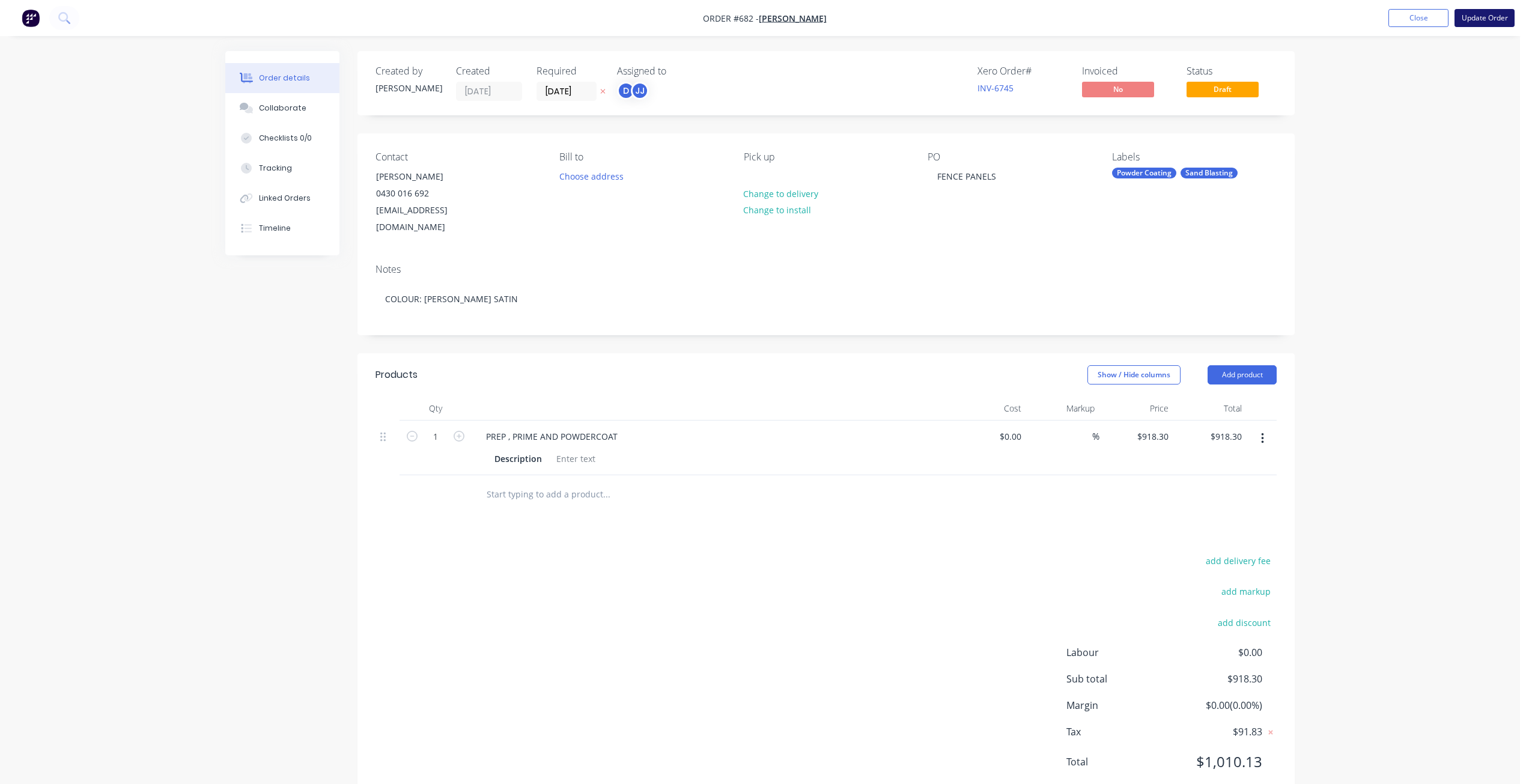
click at [1484, 19] on button "Update Order" at bounding box center [1484, 18] width 60 height 18
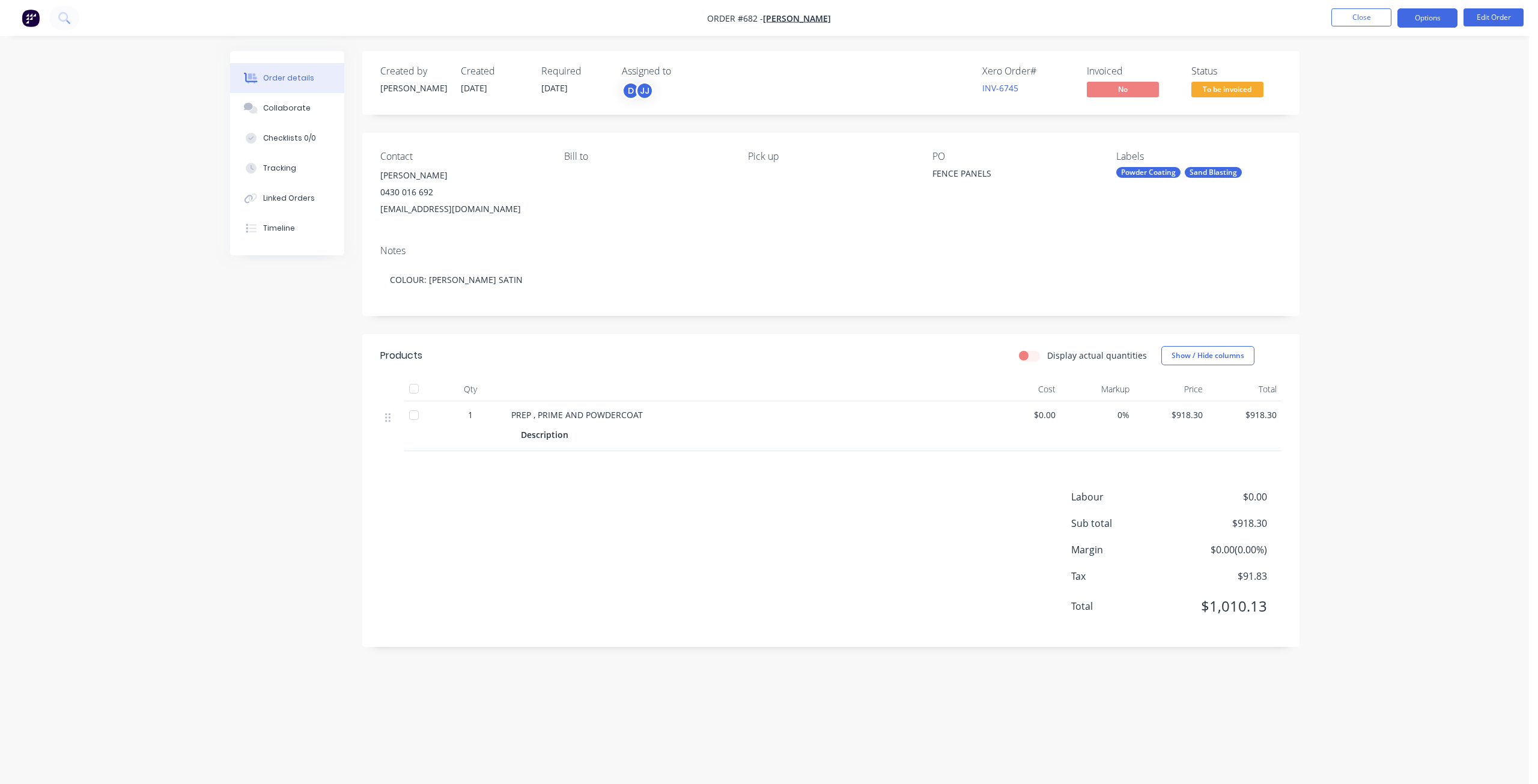
click at [1428, 20] on button "Options" at bounding box center [1427, 18] width 60 height 19
click at [1350, 76] on div "Invoice" at bounding box center [1391, 72] width 111 height 17
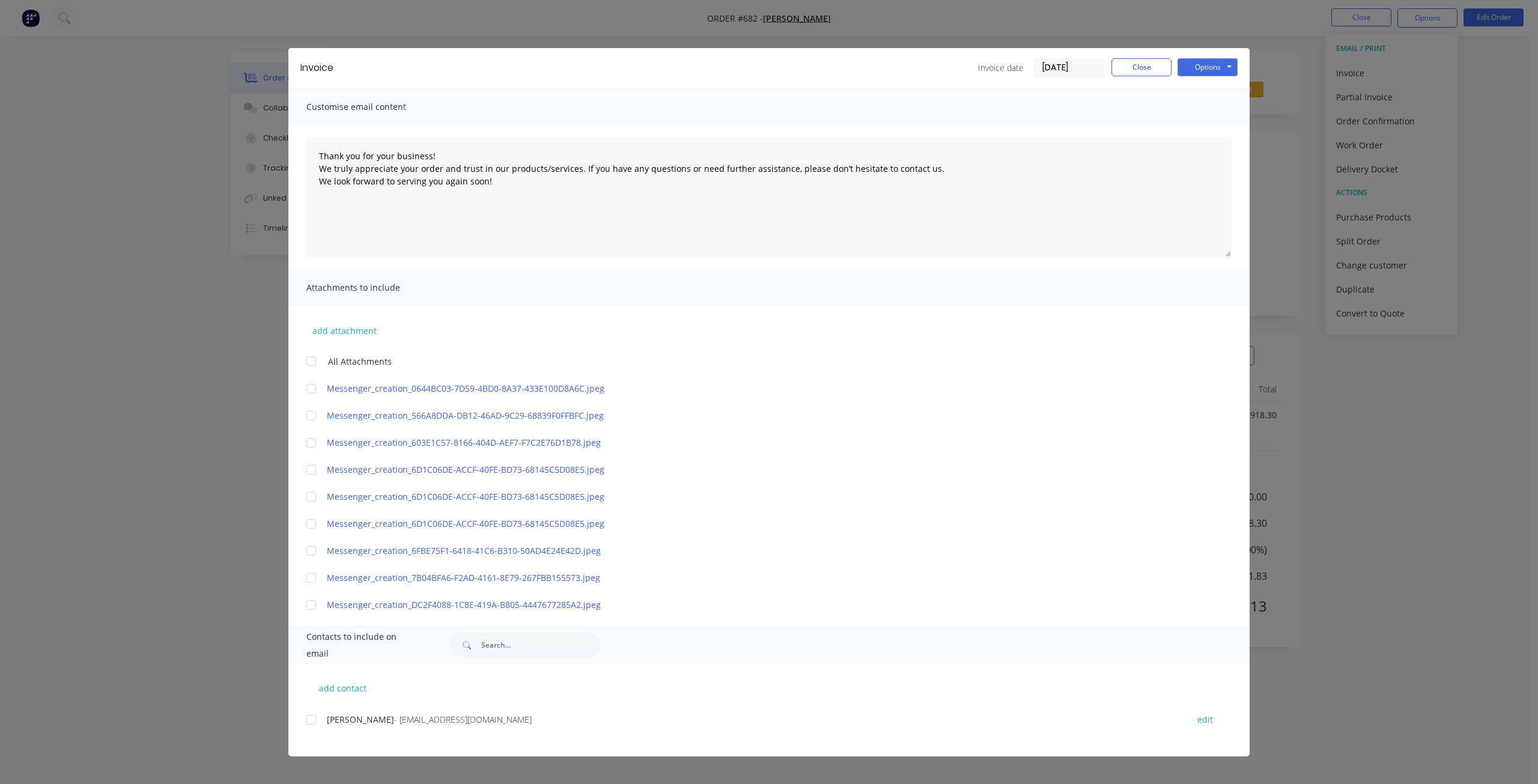
drag, startPoint x: 310, startPoint y: 719, endPoint x: 432, endPoint y: 695, distance: 124.3
click at [310, 719] on div at bounding box center [311, 719] width 24 height 24
type textarea "Thank you for your business! We truly appreciate your order and trust in our pr…"
click at [1143, 65] on button "Close" at bounding box center [1141, 67] width 60 height 18
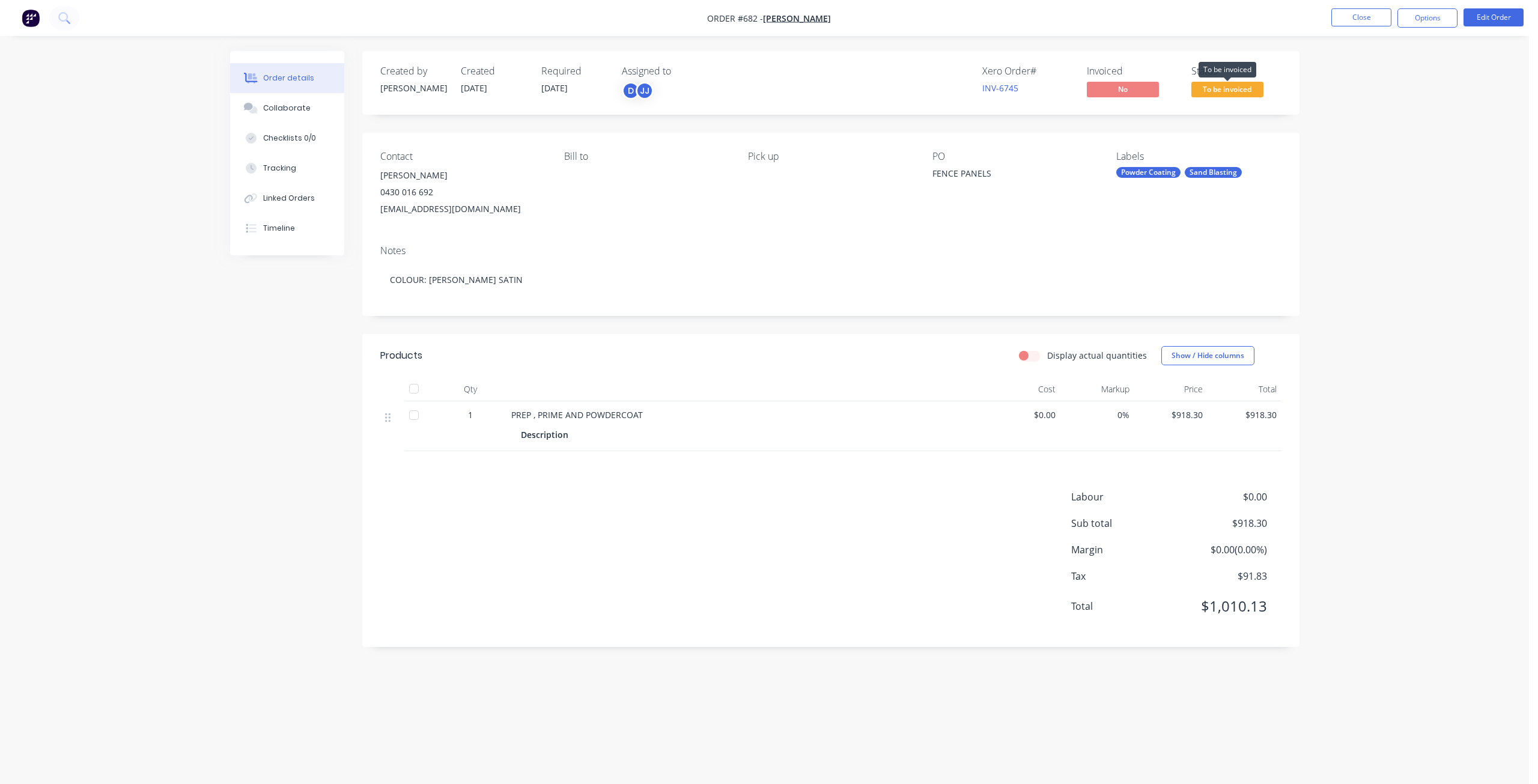
click at [1214, 89] on span "To be invoiced" at bounding box center [1227, 89] width 72 height 15
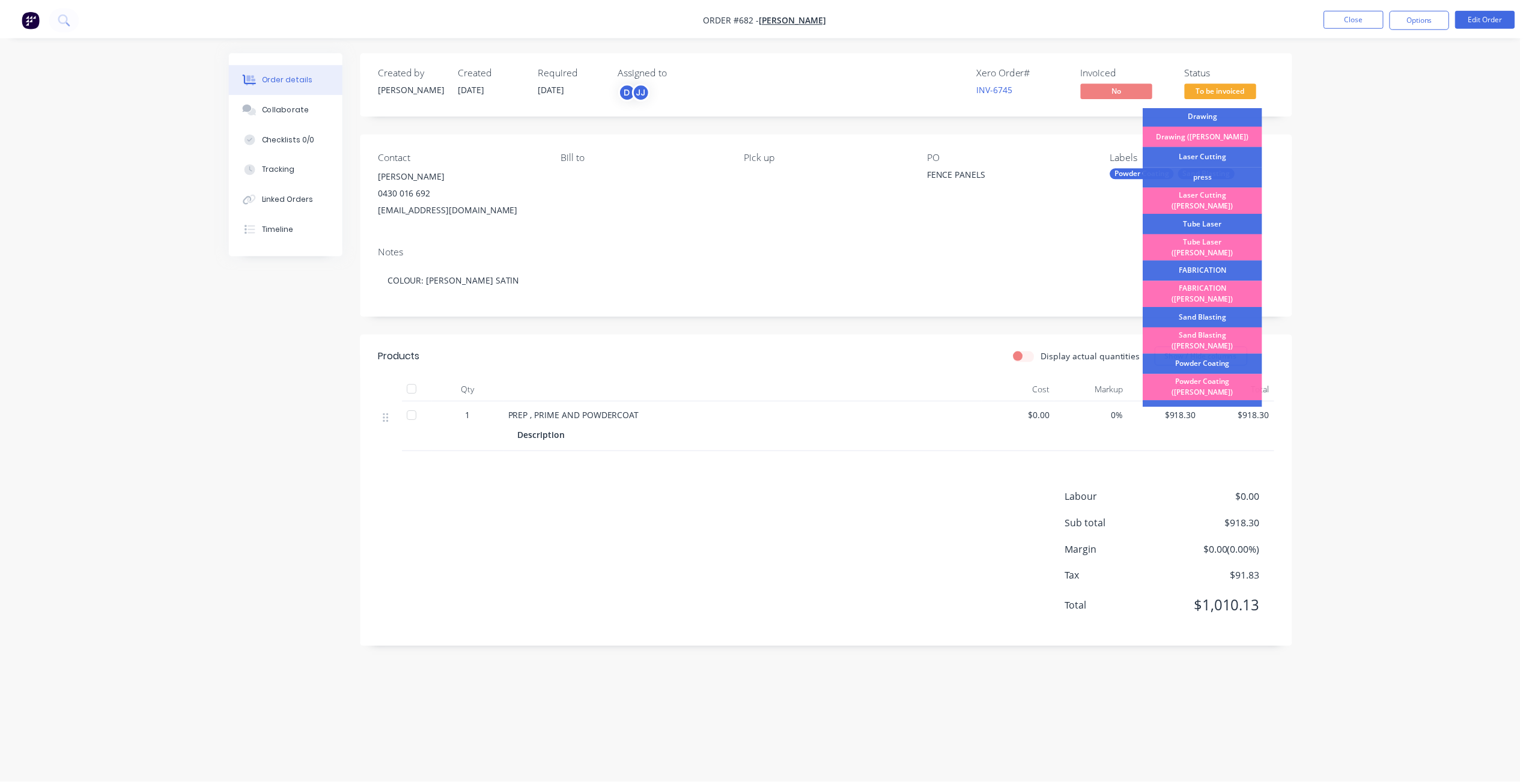
scroll to position [211, 0]
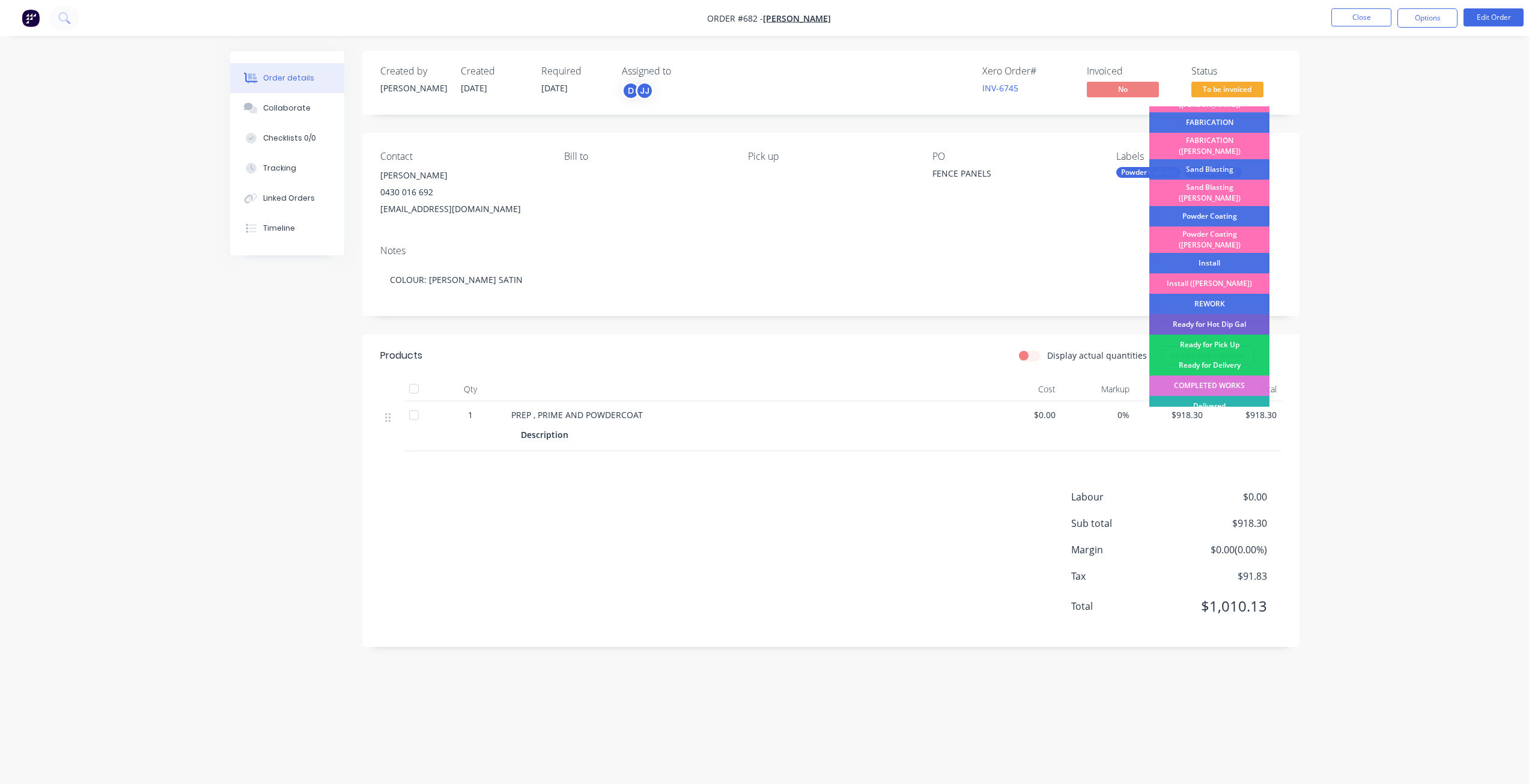
drag, startPoint x: 1200, startPoint y: 354, endPoint x: 1211, endPoint y: 350, distance: 11.7
click at [1200, 376] on div "COMPLETED WORKS" at bounding box center [1210, 385] width 121 height 20
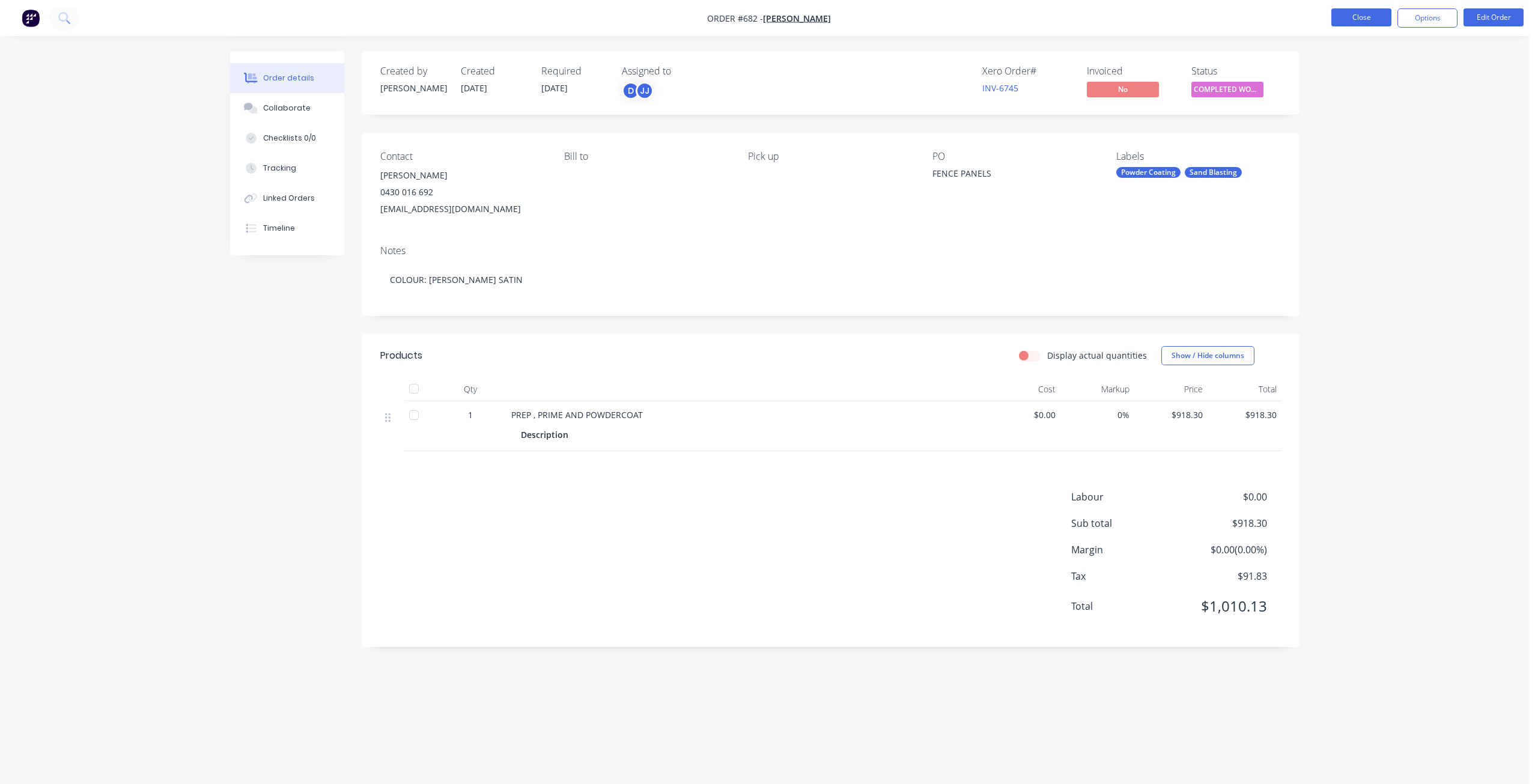
click at [1368, 16] on button "Close" at bounding box center [1361, 17] width 60 height 18
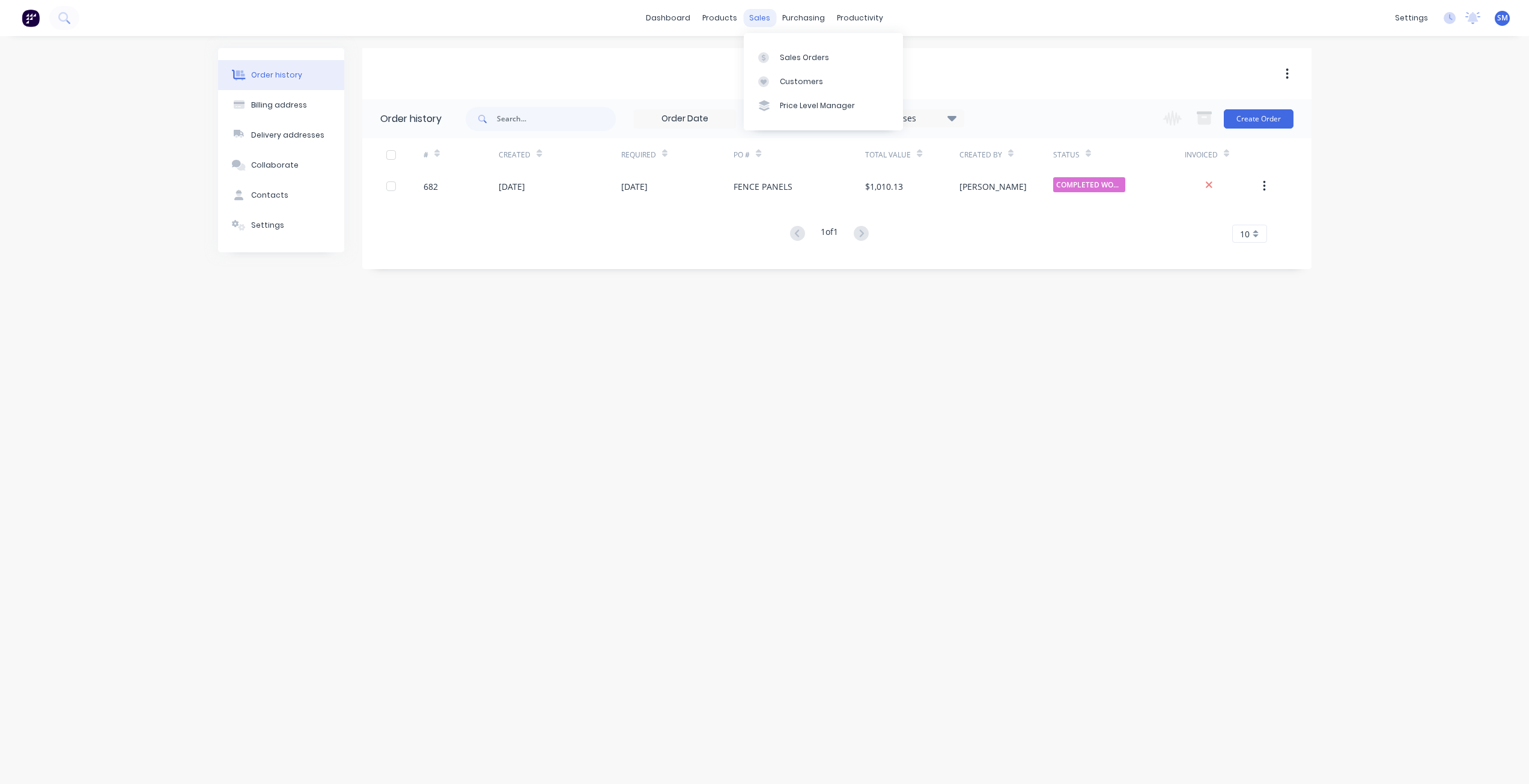
click at [757, 20] on div "sales" at bounding box center [760, 18] width 33 height 18
click at [786, 57] on div "Sales Orders" at bounding box center [804, 57] width 49 height 11
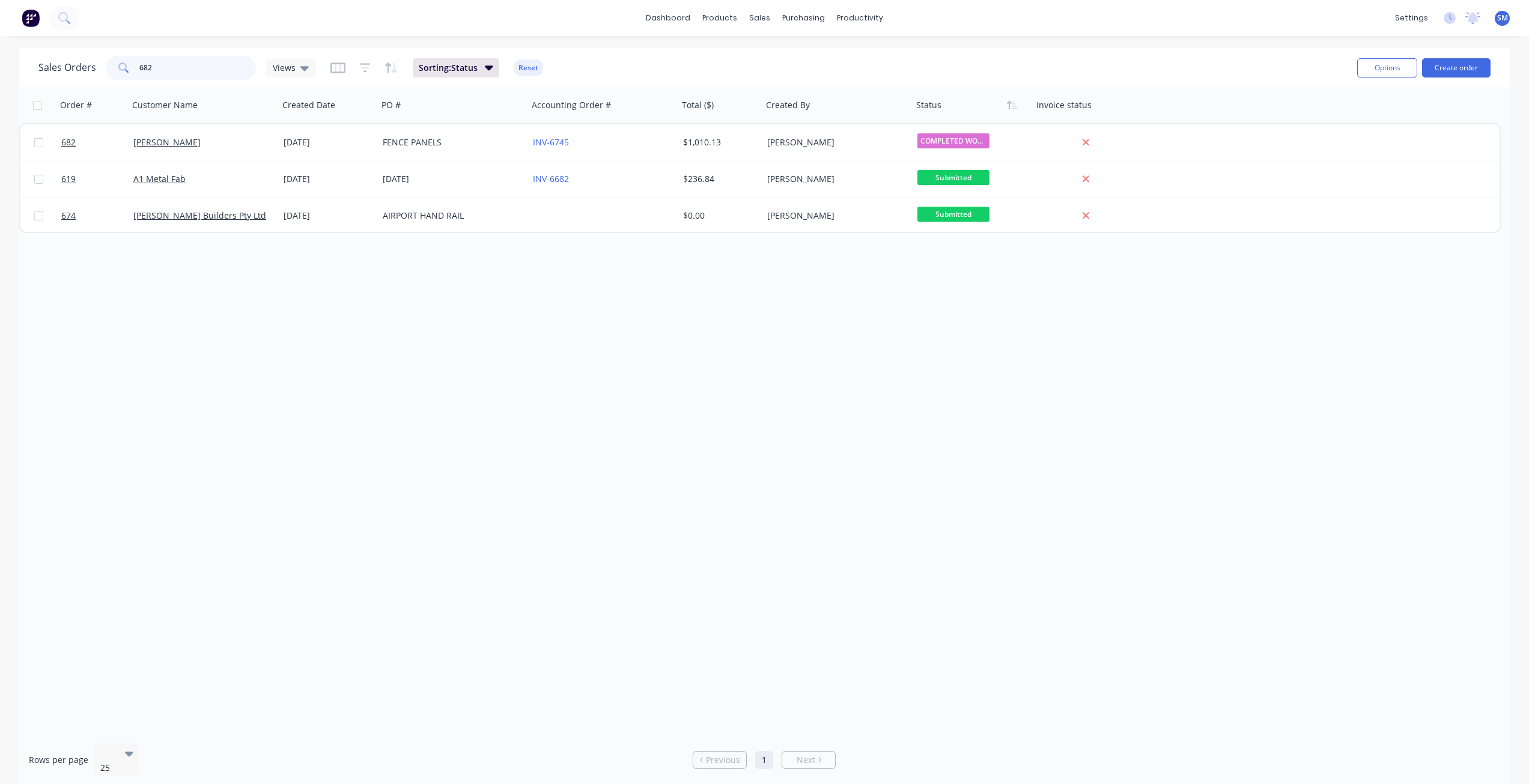
click at [158, 67] on input "682" at bounding box center [197, 68] width 117 height 24
type input "6"
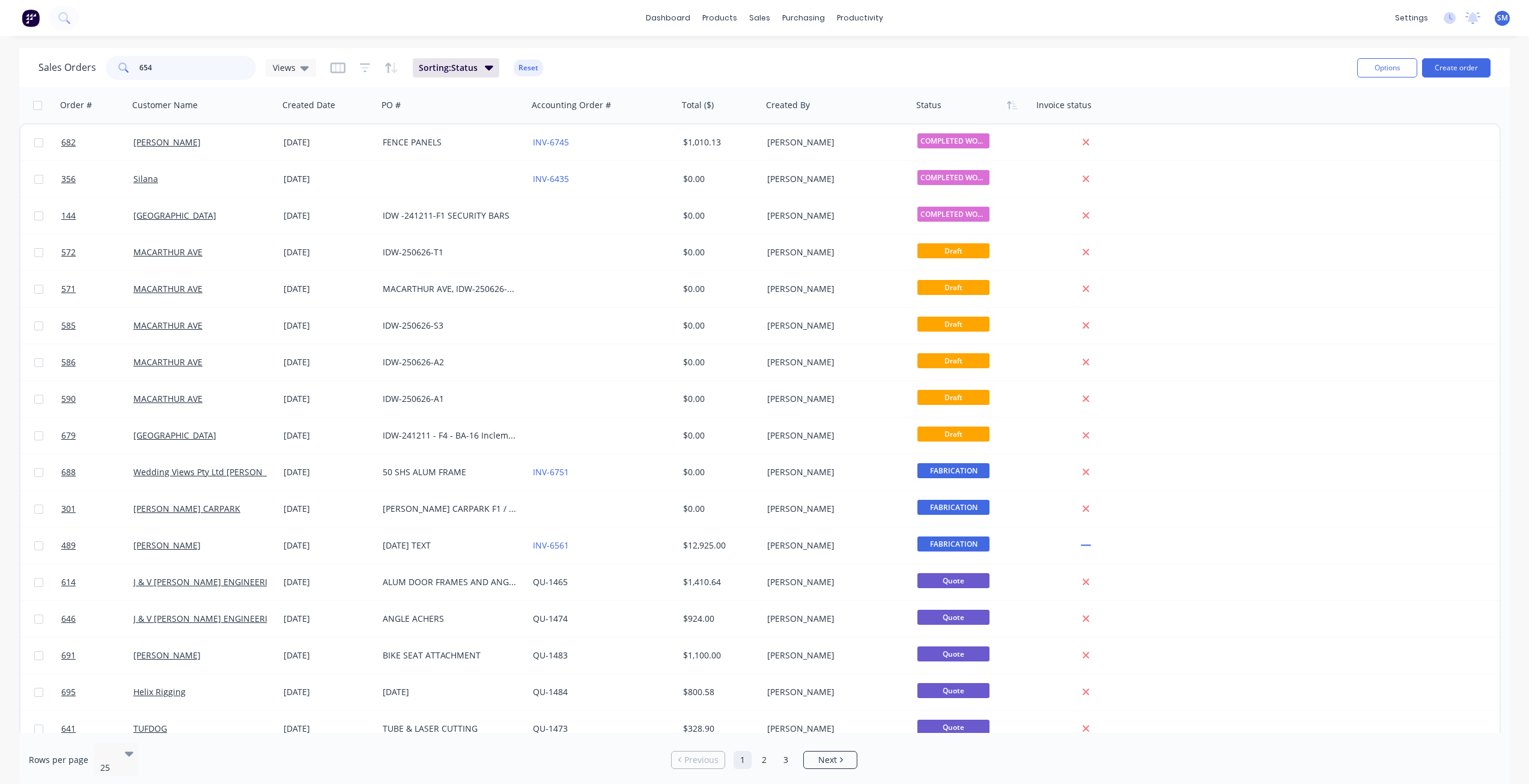
type input "654"
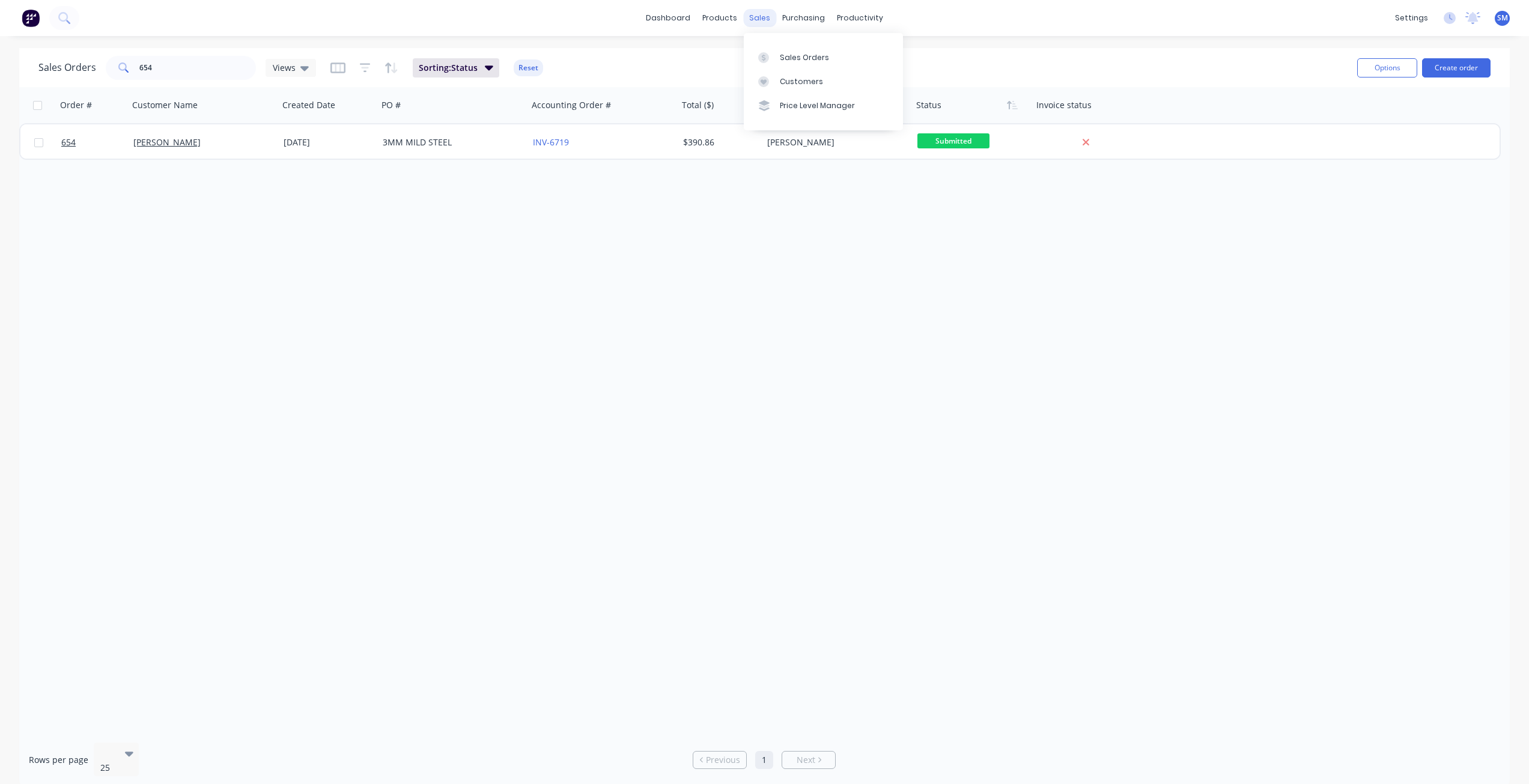
click at [760, 20] on div "sales" at bounding box center [760, 18] width 33 height 18
click at [785, 78] on div "Customers" at bounding box center [801, 82] width 43 height 11
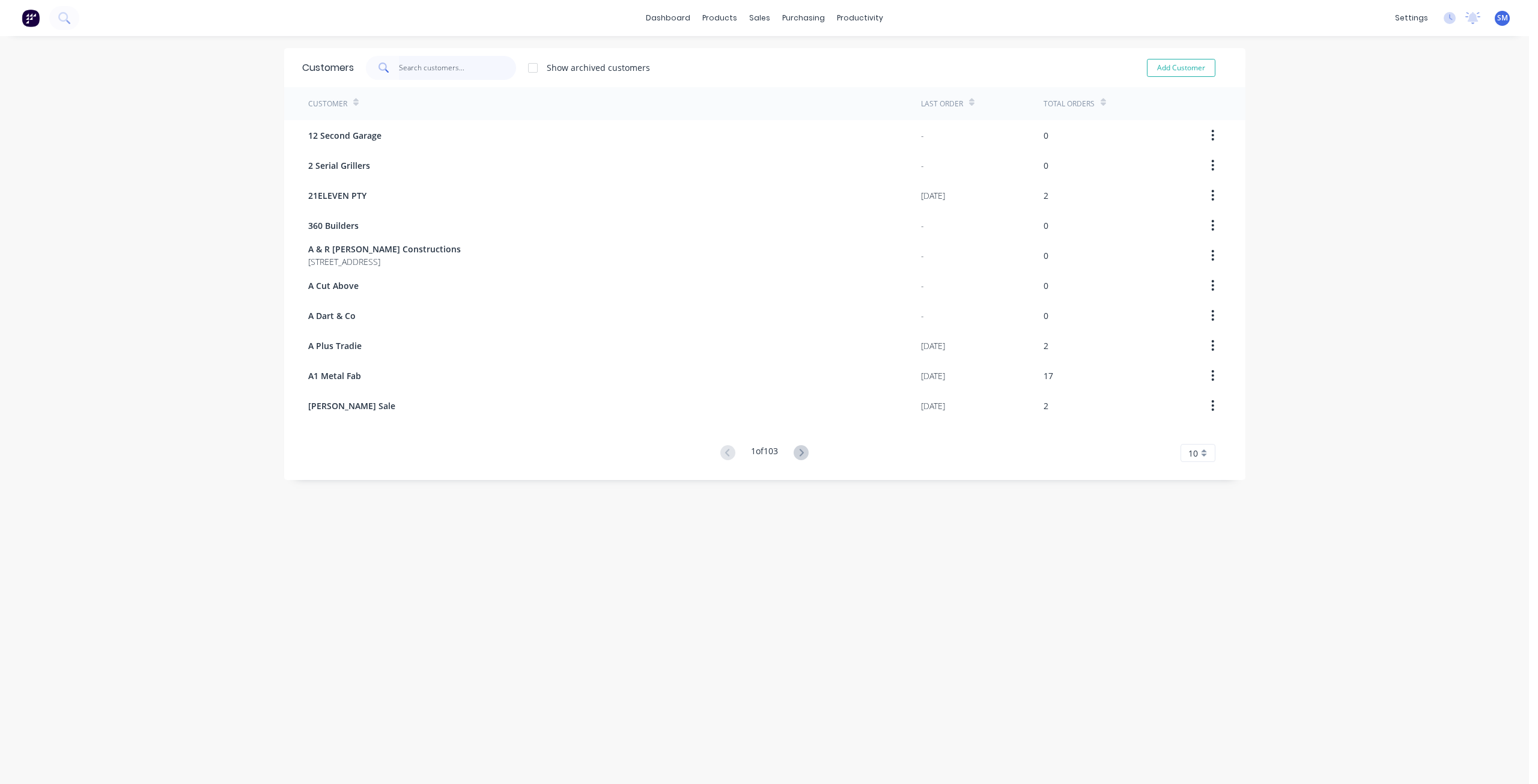
click at [410, 71] on input "text" at bounding box center [457, 68] width 117 height 24
click at [440, 71] on input "BGGS" at bounding box center [457, 68] width 117 height 24
type input "B"
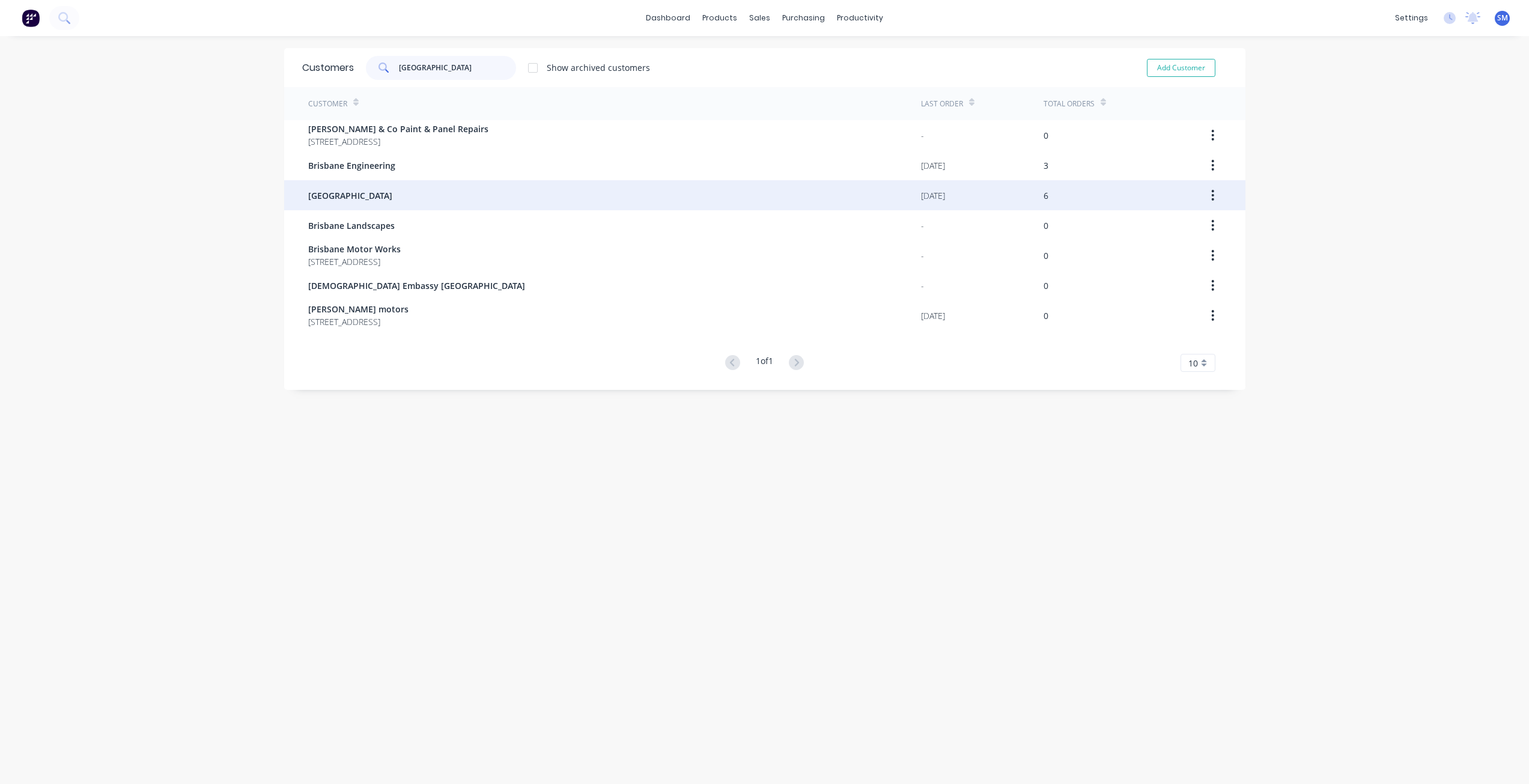
type input "[GEOGRAPHIC_DATA]"
click at [392, 196] on span "[GEOGRAPHIC_DATA]" at bounding box center [350, 195] width 84 height 13
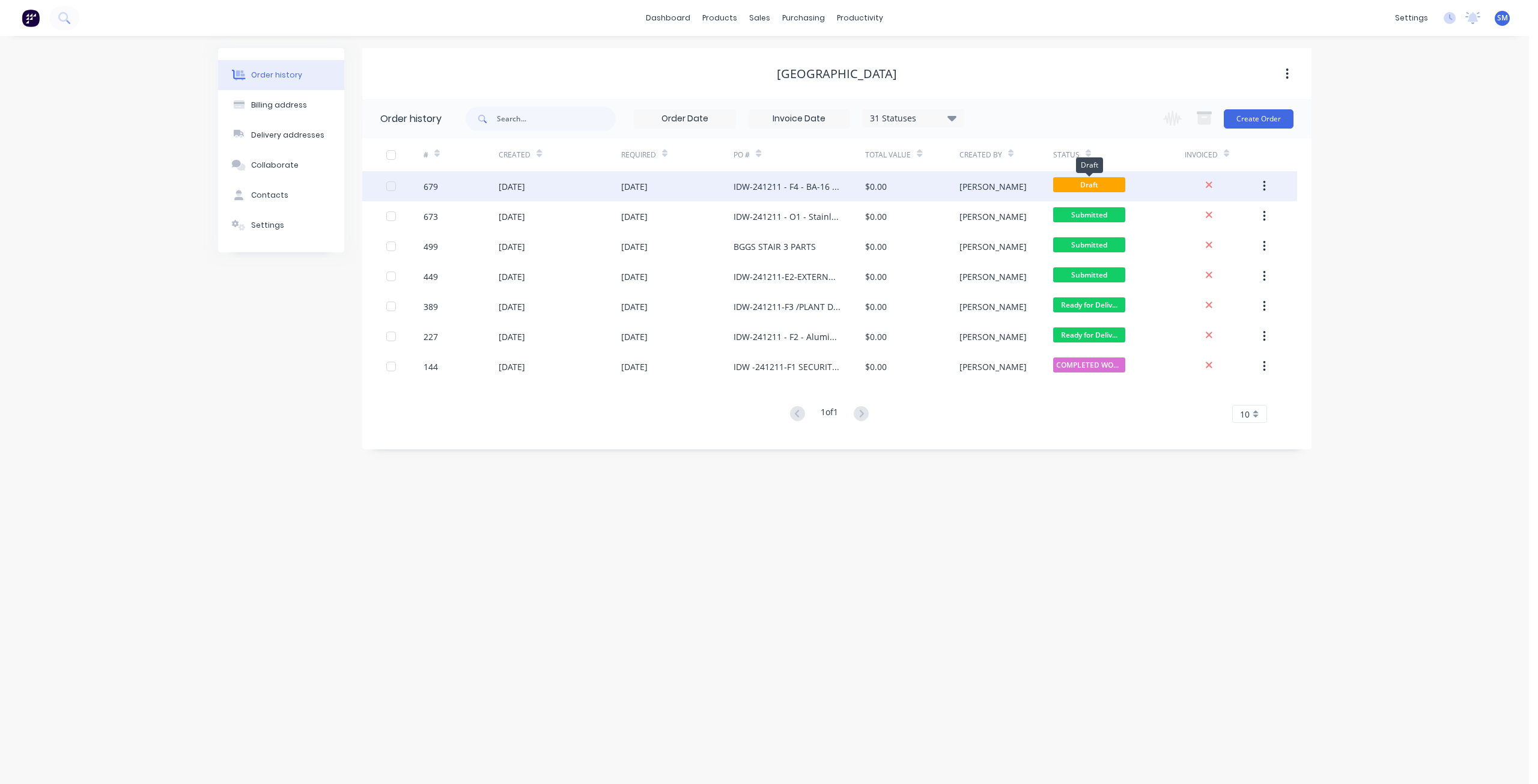
click at [1094, 185] on span "Draft" at bounding box center [1089, 184] width 72 height 15
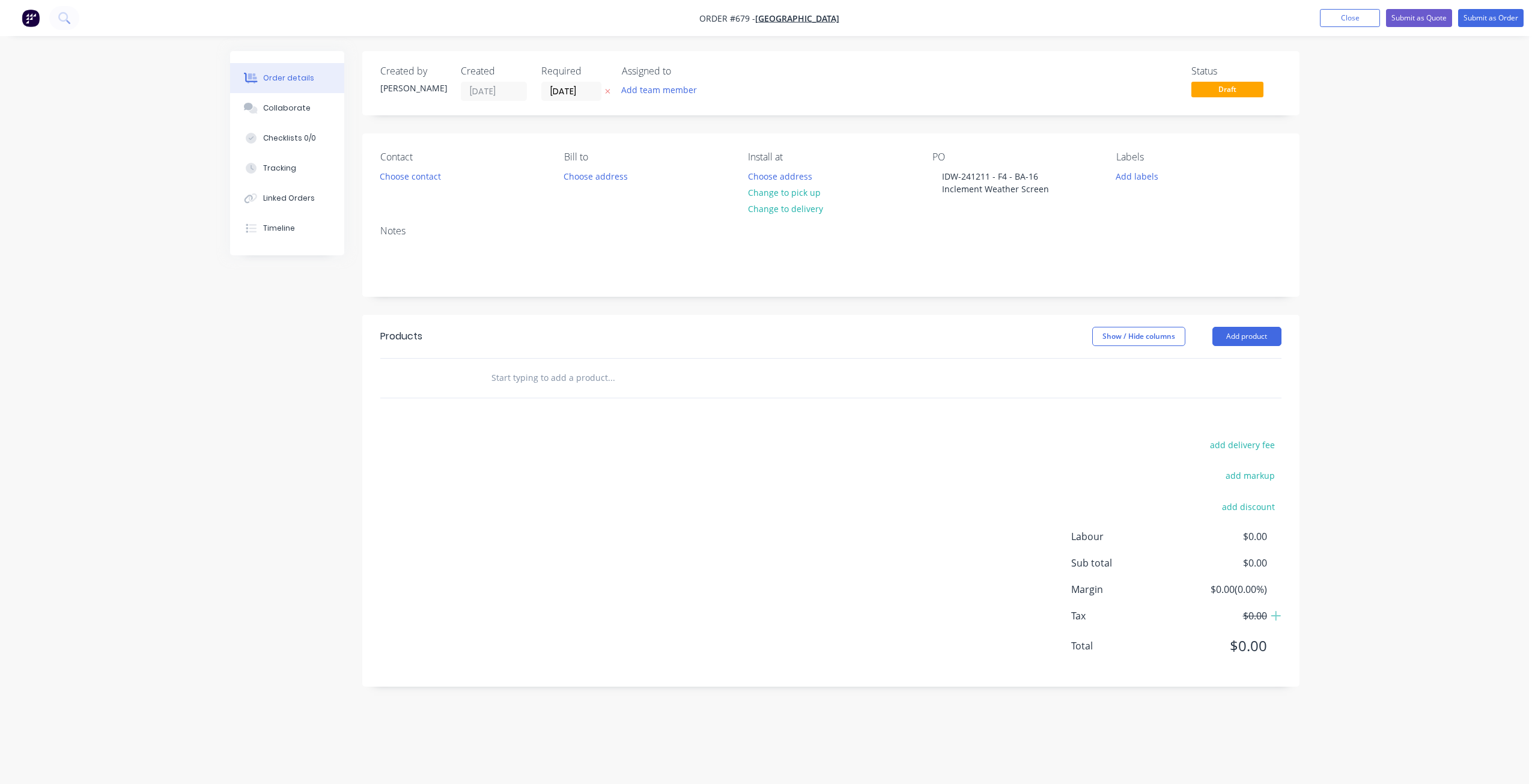
click at [1221, 83] on span "Draft" at bounding box center [1227, 89] width 72 height 15
click at [1233, 96] on span "Draft" at bounding box center [1227, 89] width 72 height 15
click at [1503, 20] on button "Submit as Order" at bounding box center [1491, 18] width 65 height 18
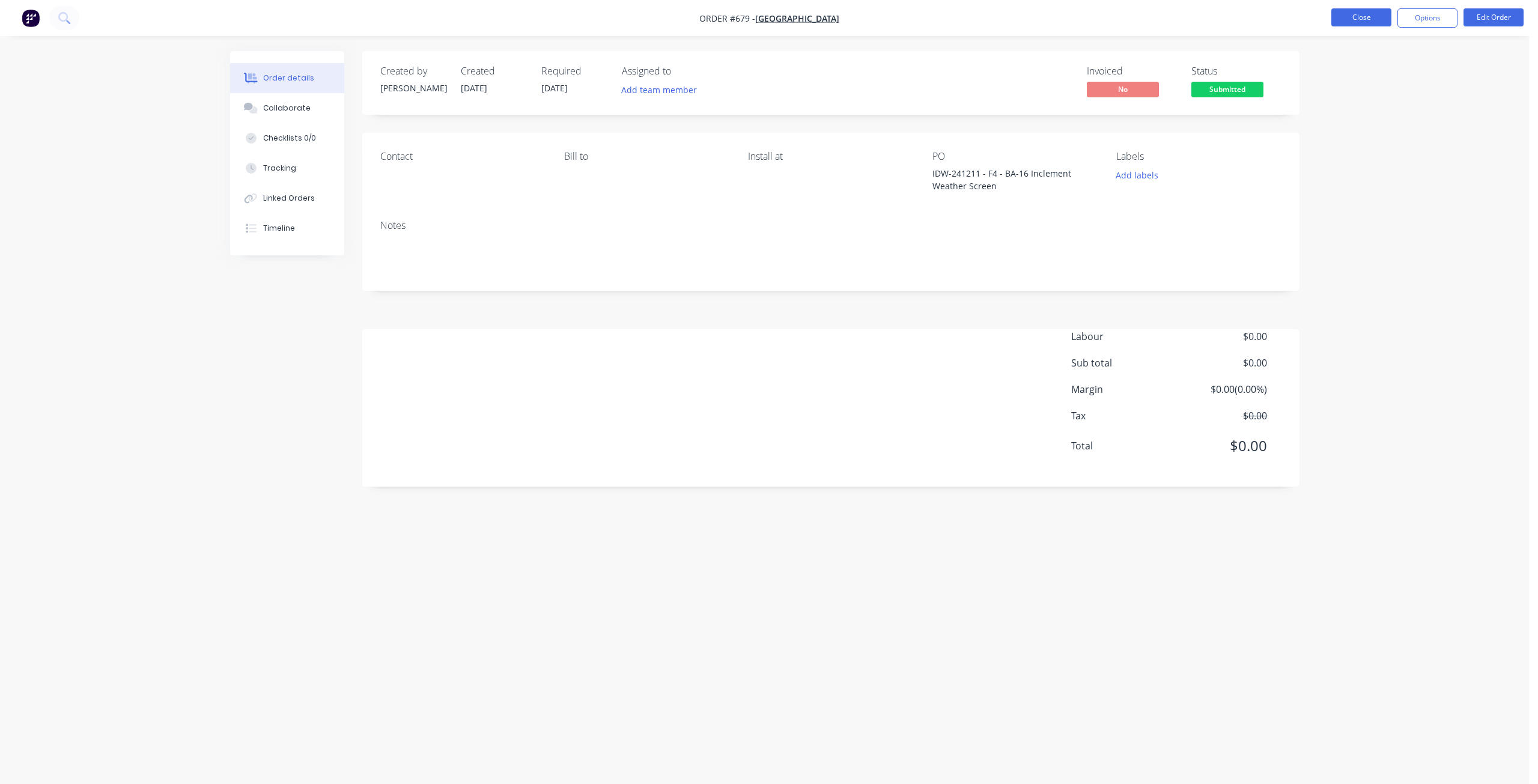
click at [1372, 18] on button "Close" at bounding box center [1361, 17] width 60 height 18
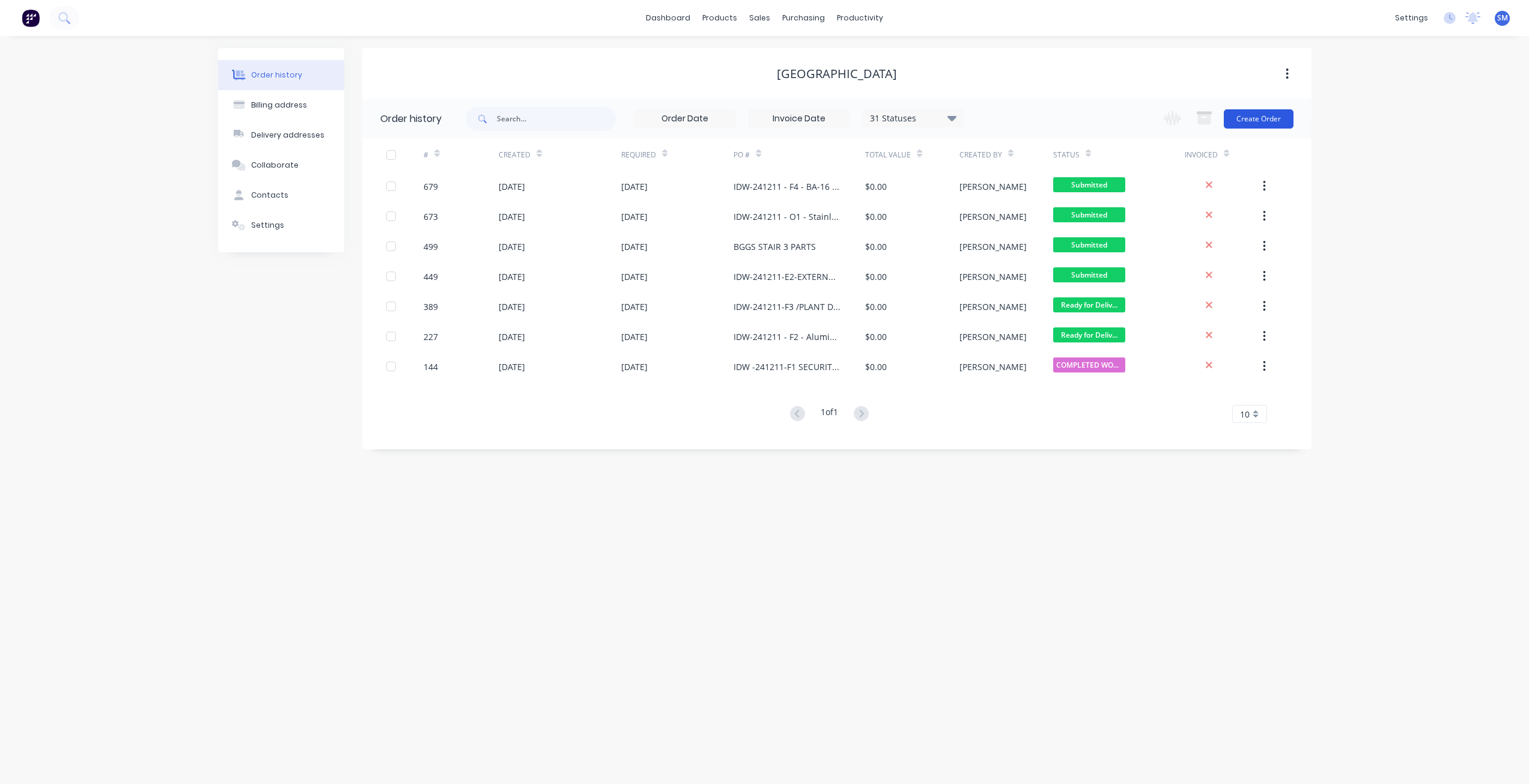
click at [1259, 118] on button "Create Order" at bounding box center [1259, 119] width 70 height 19
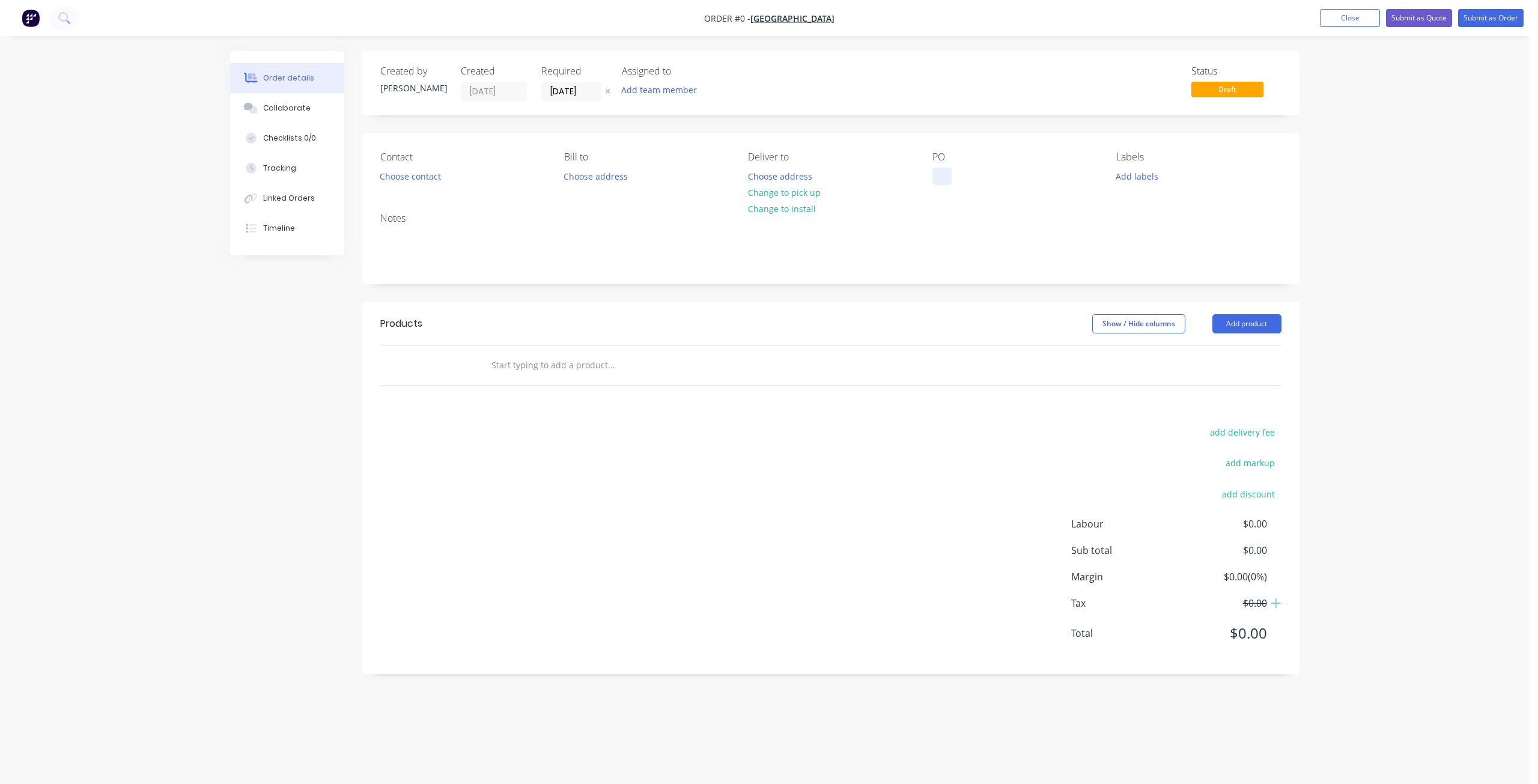
click at [935, 173] on div at bounding box center [942, 176] width 19 height 17
paste div
click at [778, 208] on div "Order details Collaborate Checklists 0/0 Tracking Linked Orders Timeline Order …" at bounding box center [765, 378] width 1094 height 654
click at [779, 210] on button "Change to install" at bounding box center [781, 209] width 80 height 16
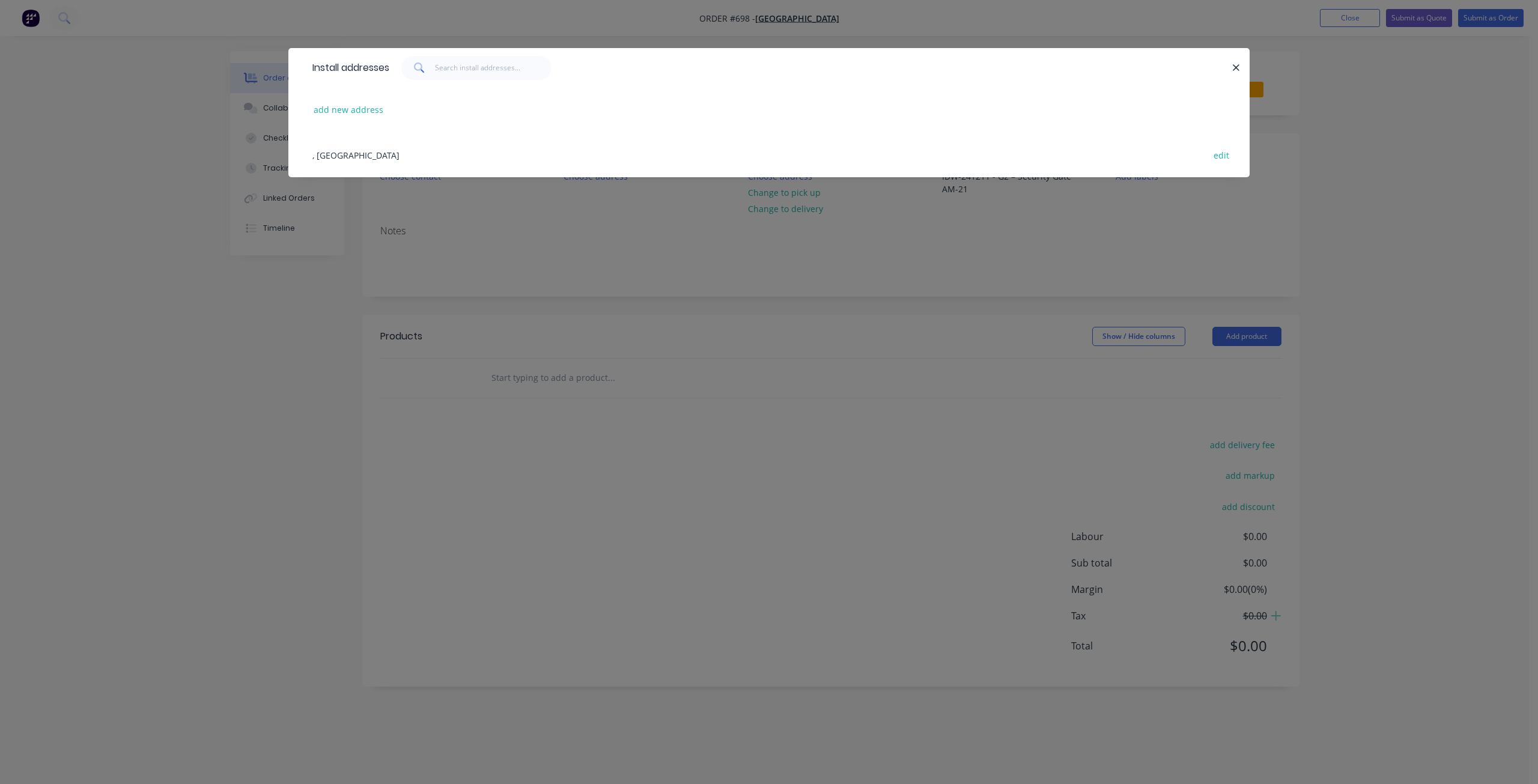
click at [333, 150] on div ", [GEOGRAPHIC_DATA] edit" at bounding box center [769, 155] width 926 height 45
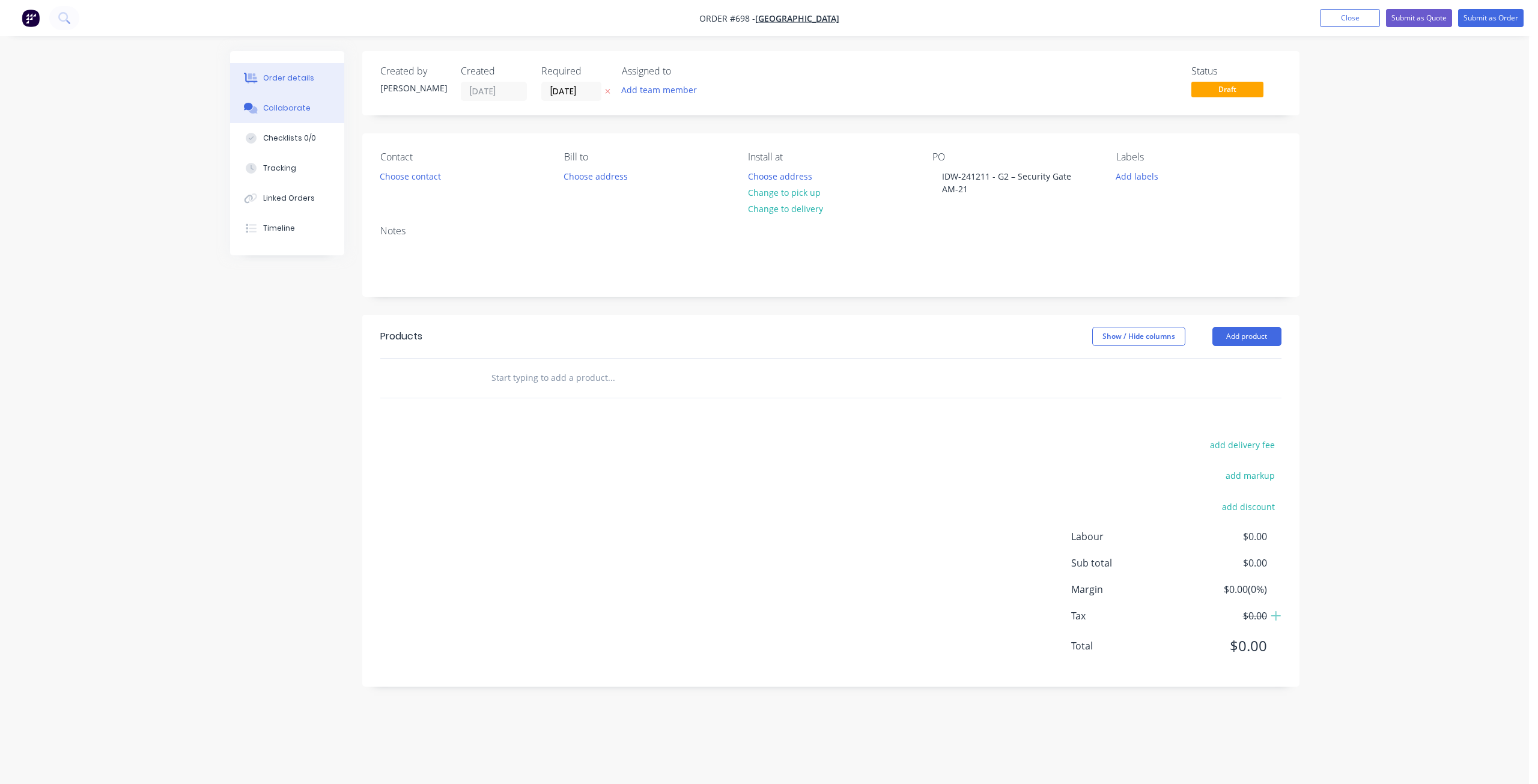
click at [283, 112] on div "Collaborate" at bounding box center [287, 108] width 48 height 11
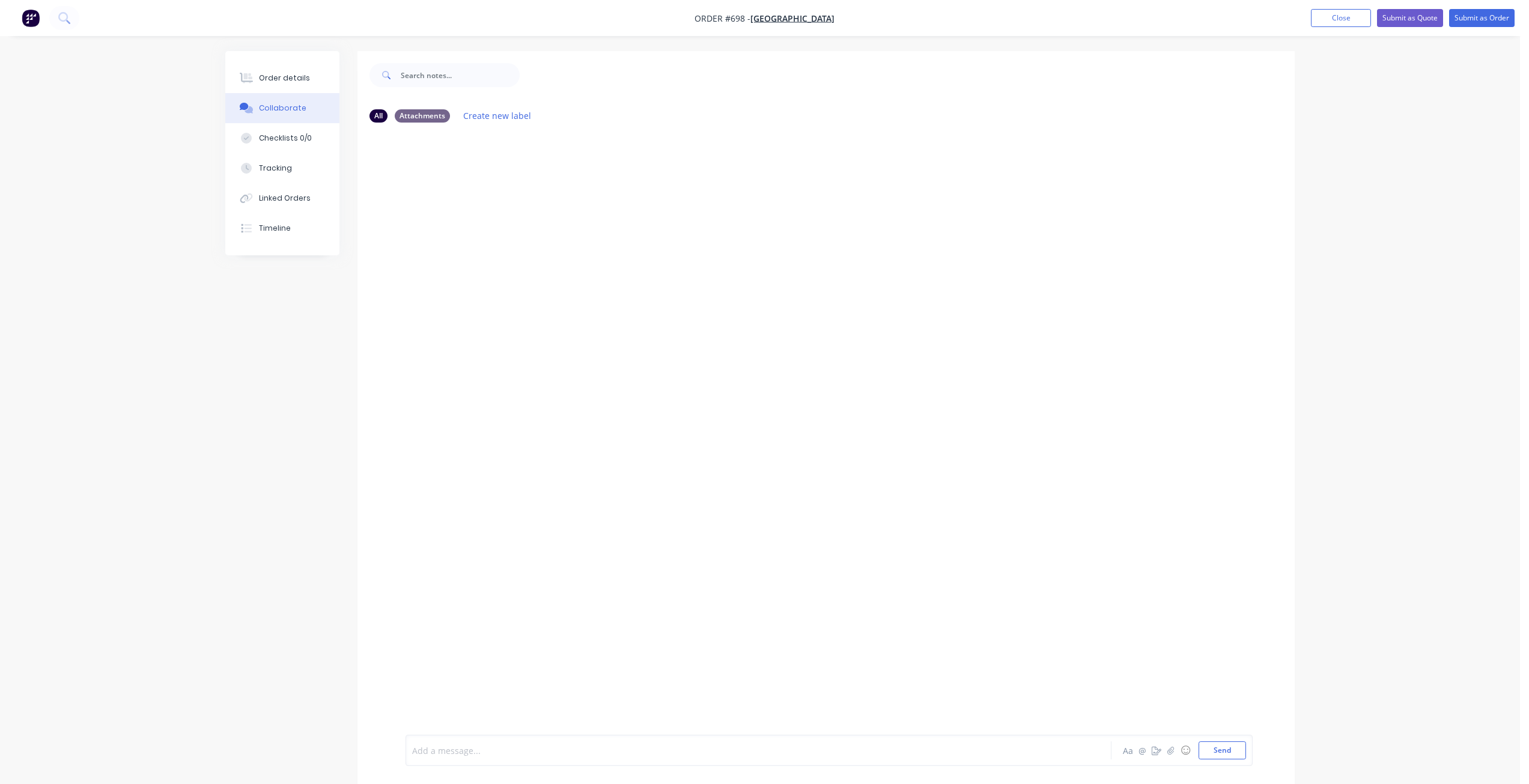
click at [474, 745] on div at bounding box center [725, 751] width 625 height 13
drag, startPoint x: 479, startPoint y: 743, endPoint x: 438, endPoint y: 752, distance: 42.0
click at [438, 752] on div at bounding box center [725, 751] width 625 height 13
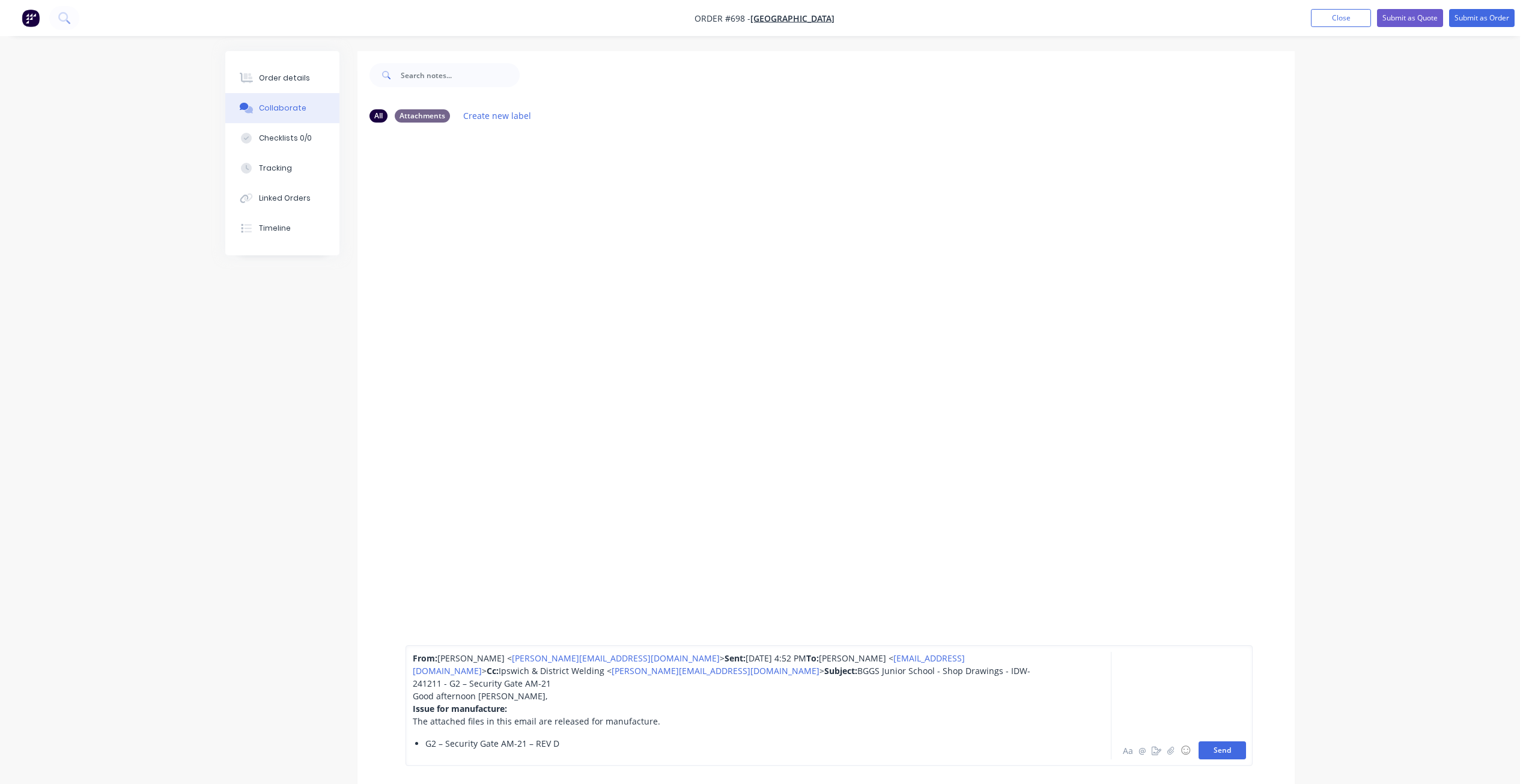
click at [1225, 751] on button "Send" at bounding box center [1222, 750] width 48 height 18
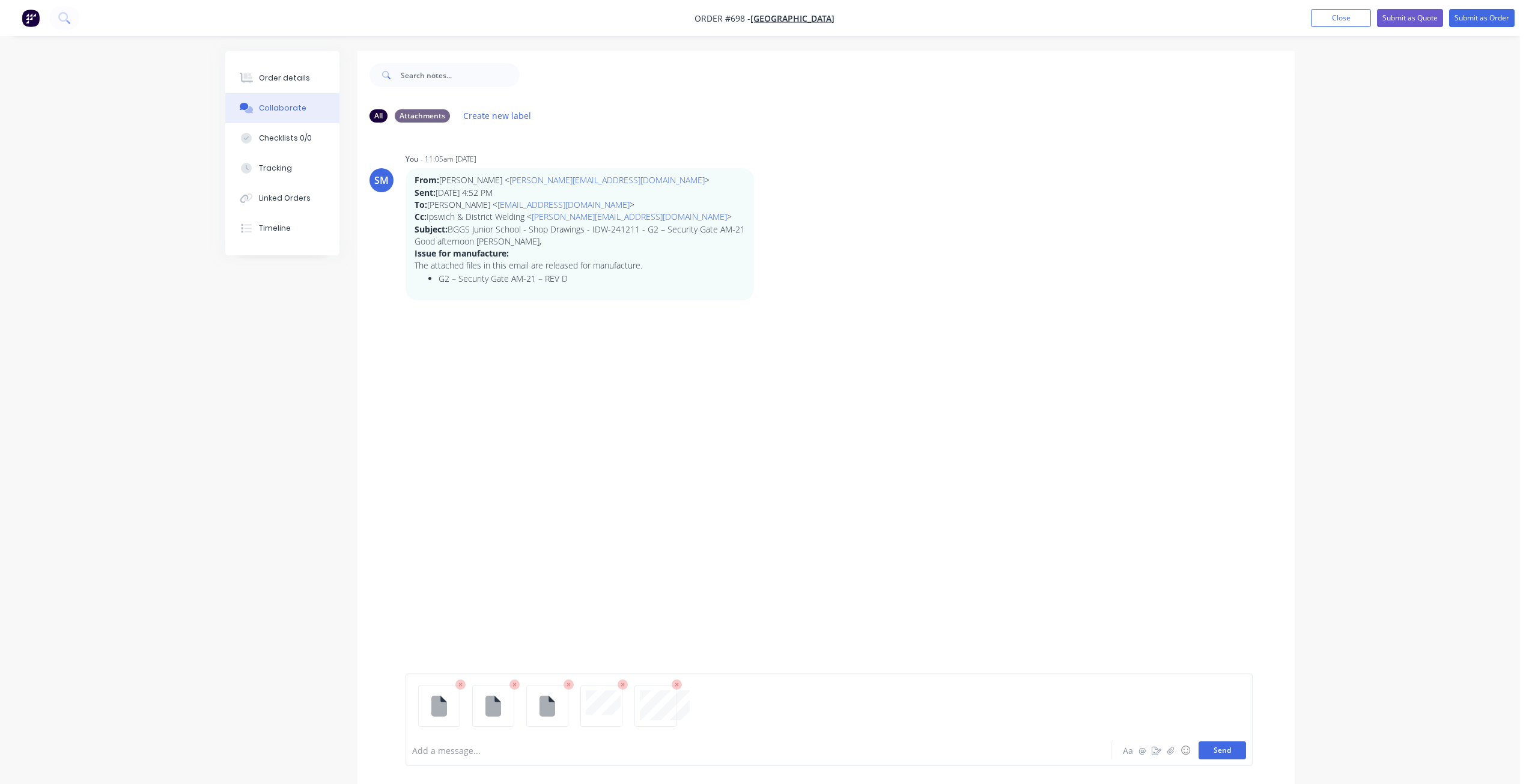
click at [1214, 751] on button "Send" at bounding box center [1222, 750] width 48 height 18
click at [1336, 18] on button "Close" at bounding box center [1341, 18] width 60 height 18
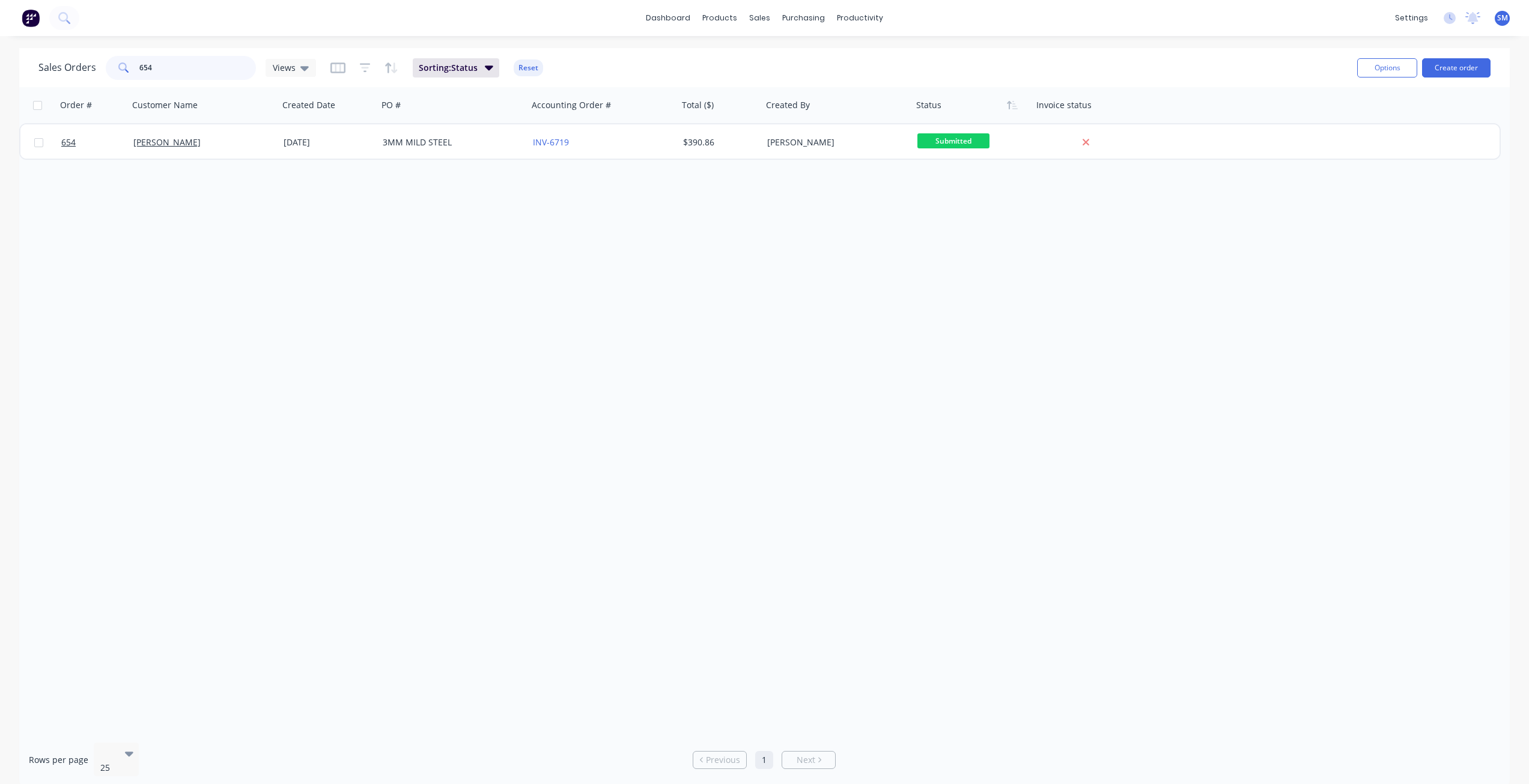
click at [164, 65] on input "654" at bounding box center [197, 68] width 117 height 24
type input "6"
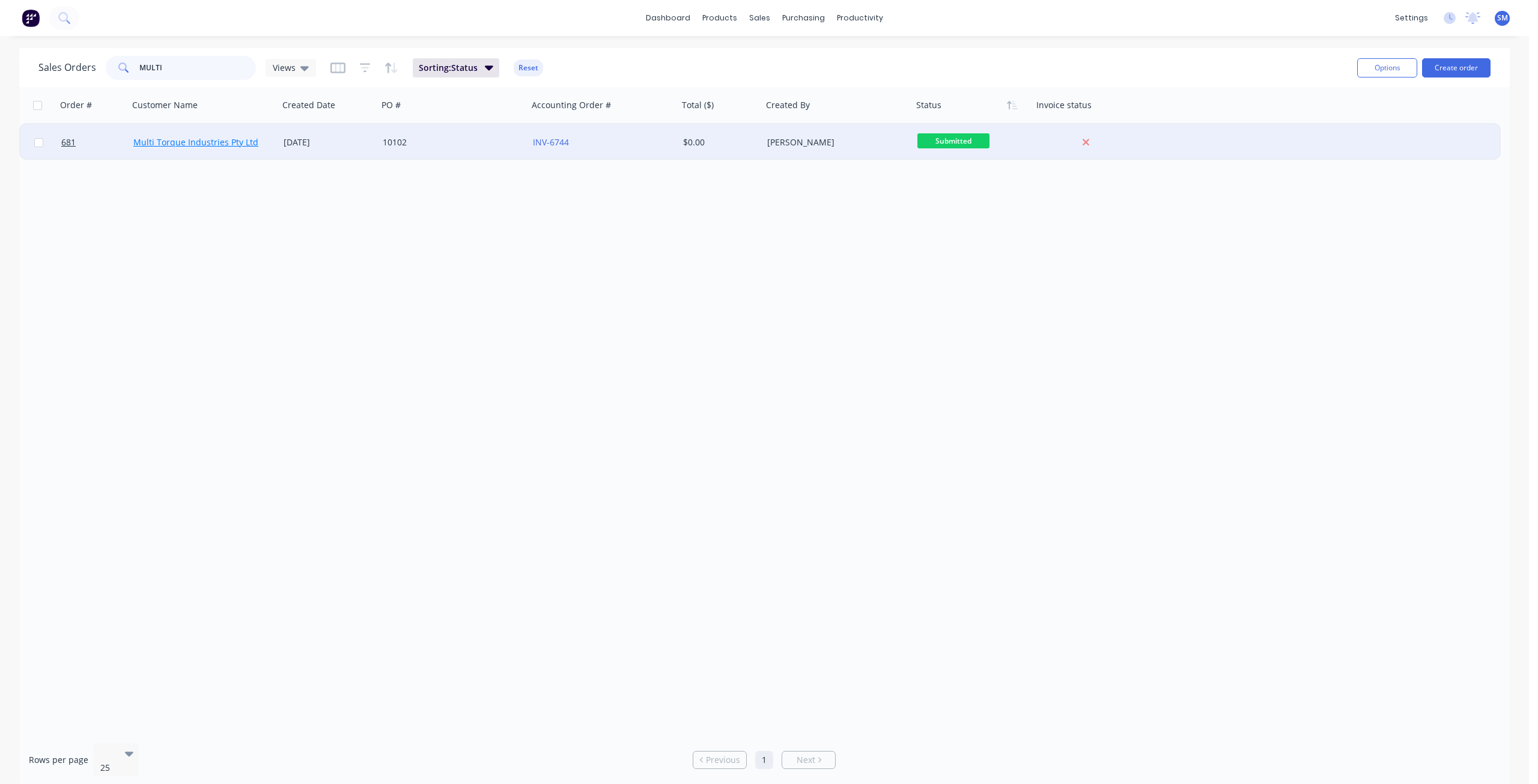
type input "MULTI"
click at [207, 139] on link "Multi Torque Industries Pty Ltd" at bounding box center [196, 141] width 125 height 11
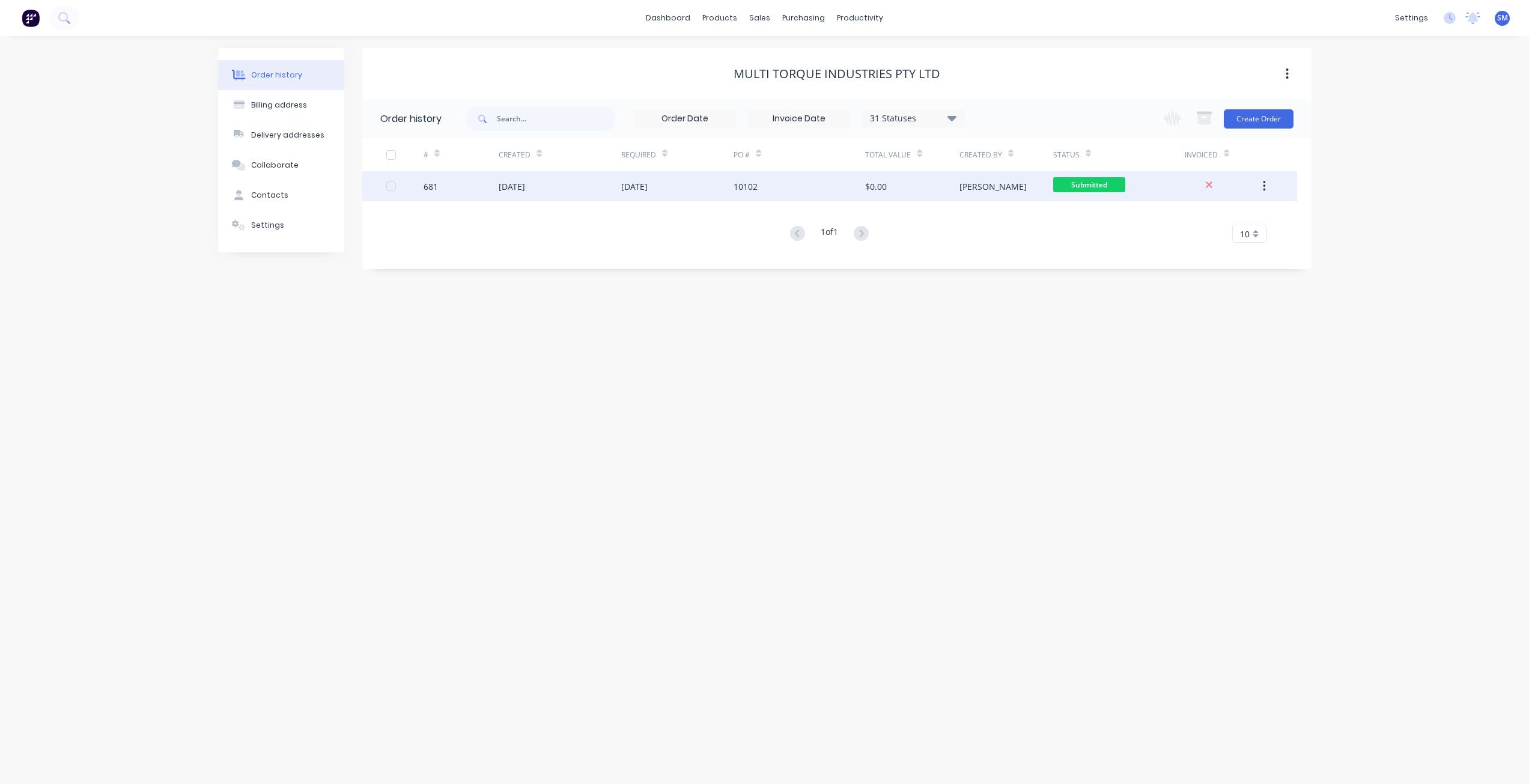
click at [688, 182] on div "[DATE]" at bounding box center [678, 186] width 113 height 30
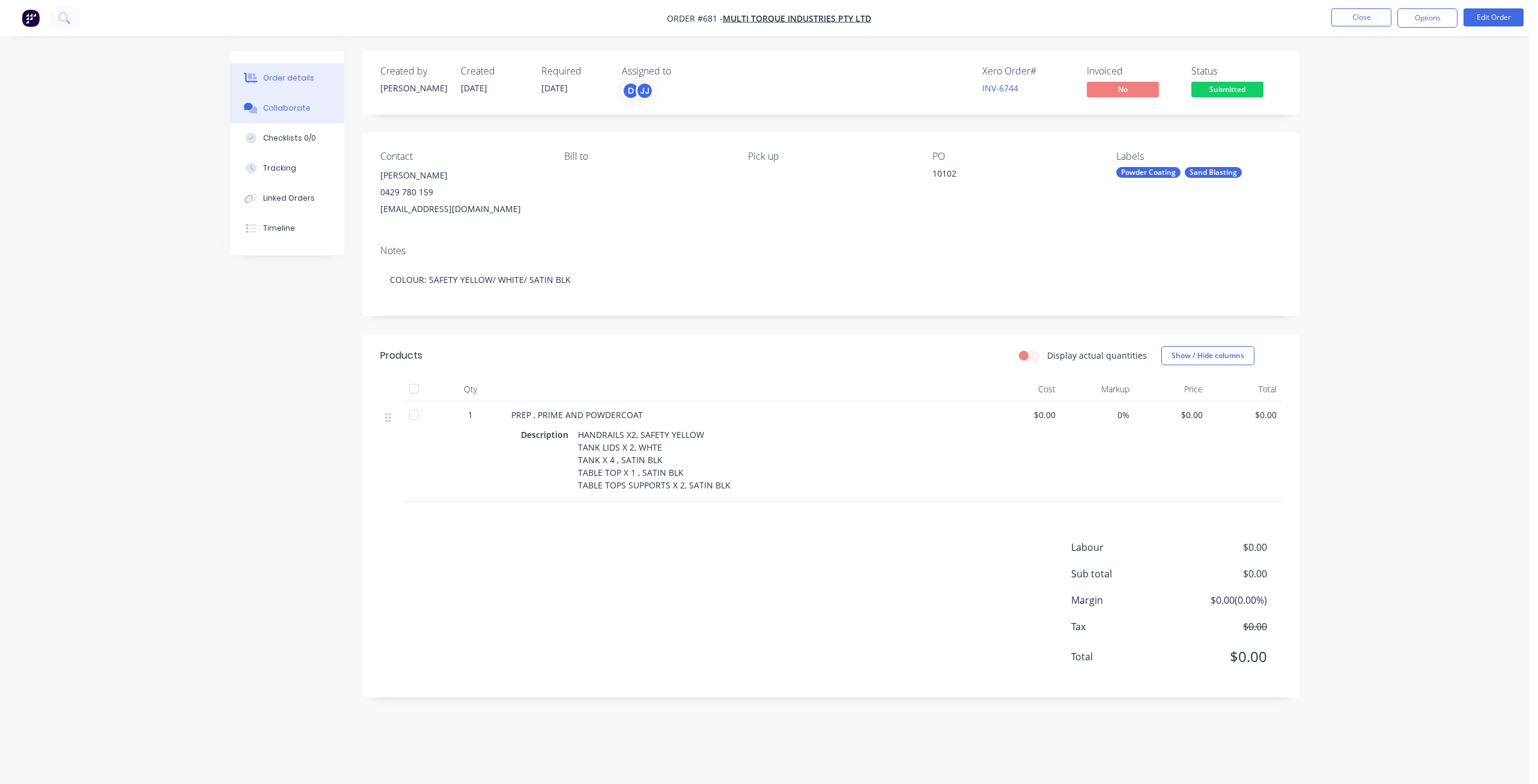
click at [283, 109] on div "Collaborate" at bounding box center [287, 108] width 48 height 11
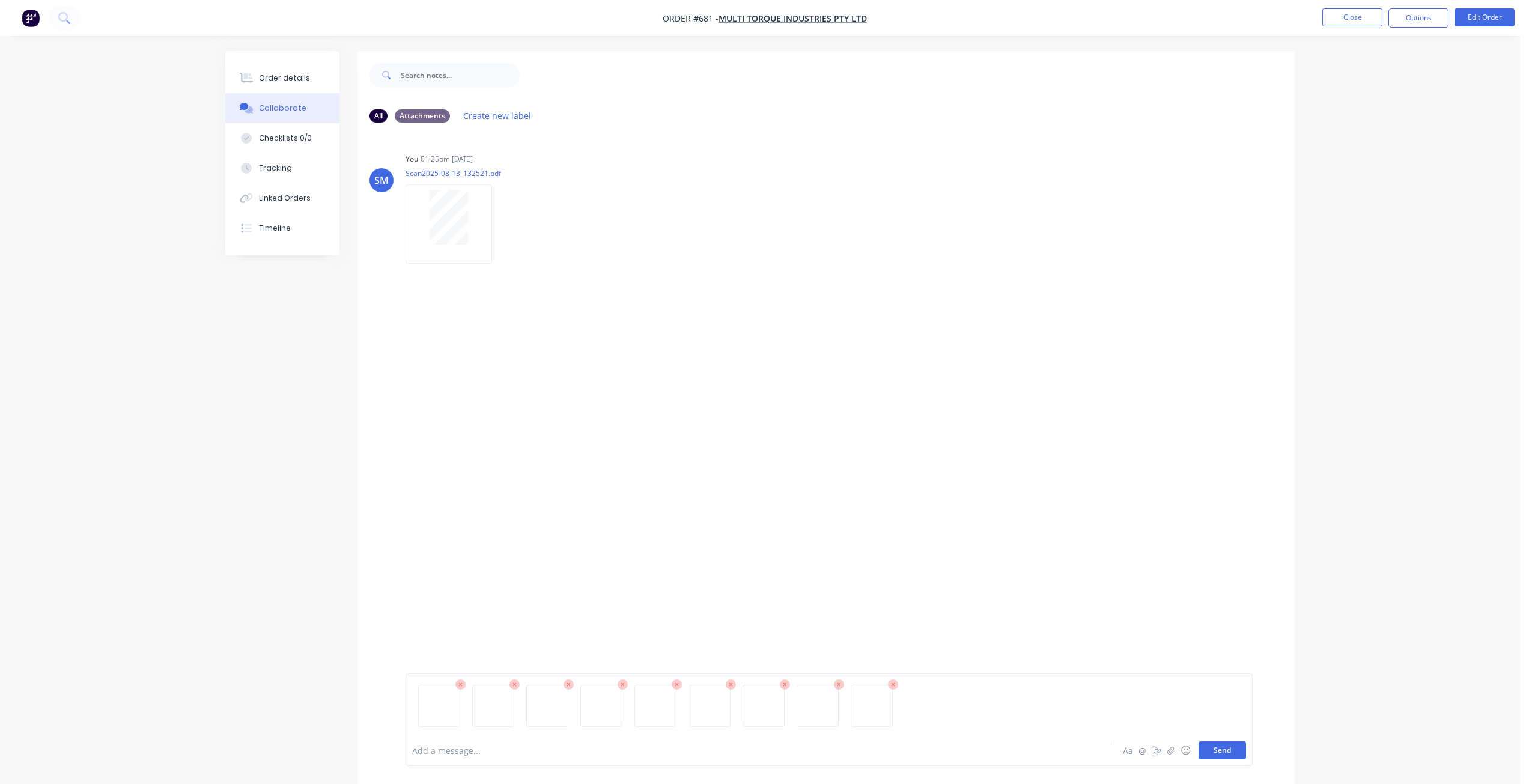
click at [1222, 750] on button "Send" at bounding box center [1222, 750] width 48 height 18
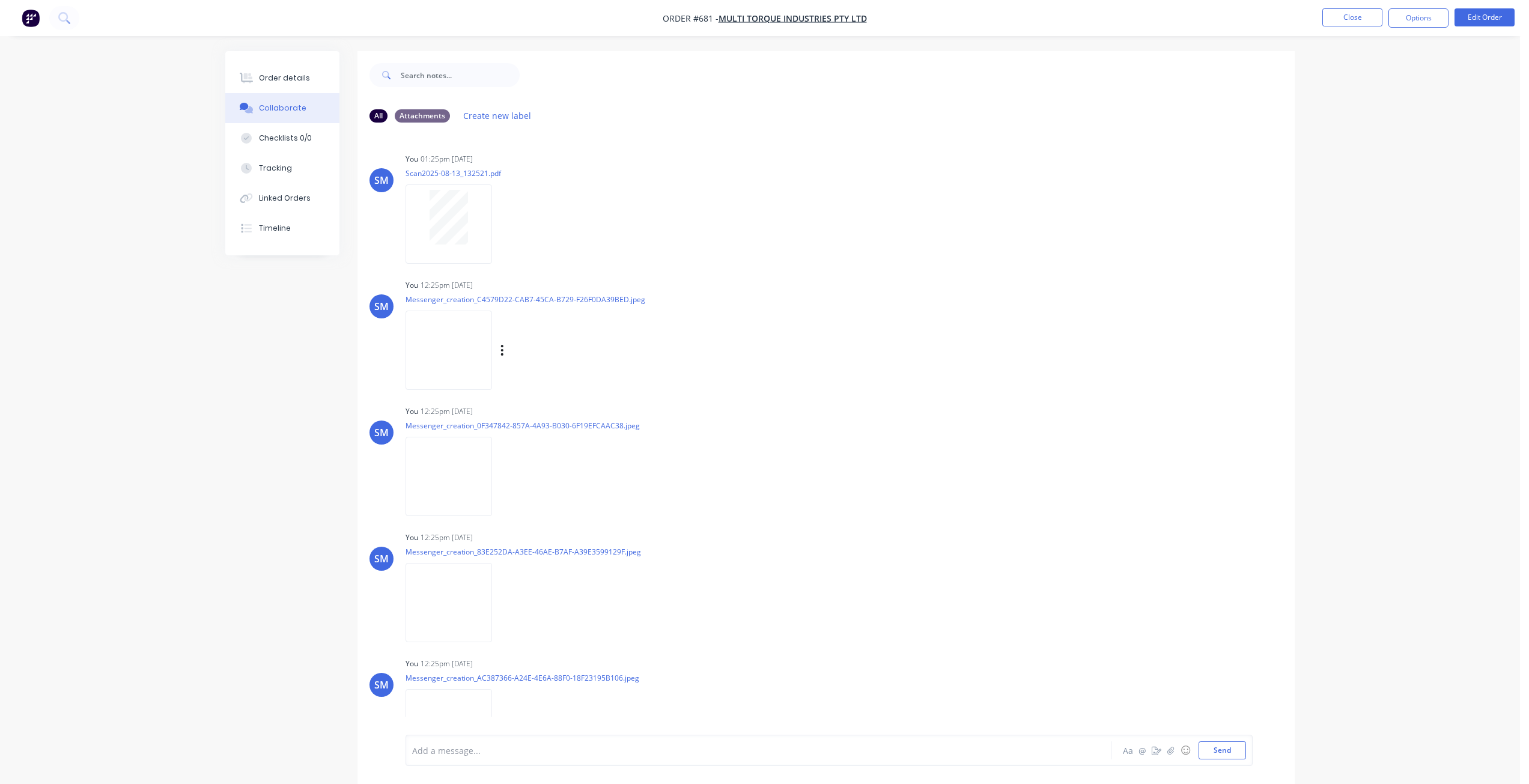
click at [464, 348] on img at bounding box center [449, 350] width 86 height 79
click at [267, 81] on div "Order details" at bounding box center [284, 78] width 51 height 11
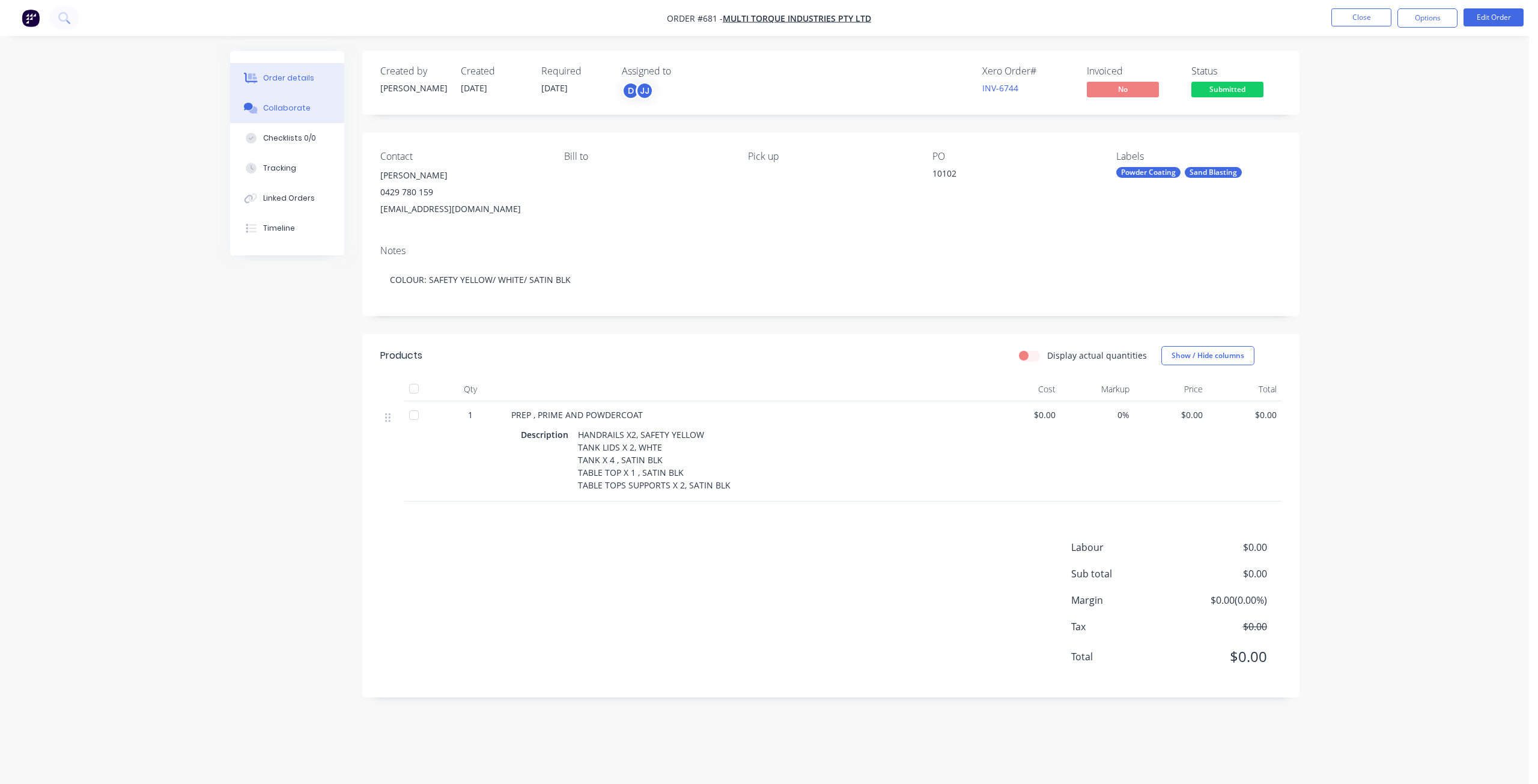
click at [278, 109] on div "Collaborate" at bounding box center [287, 108] width 48 height 11
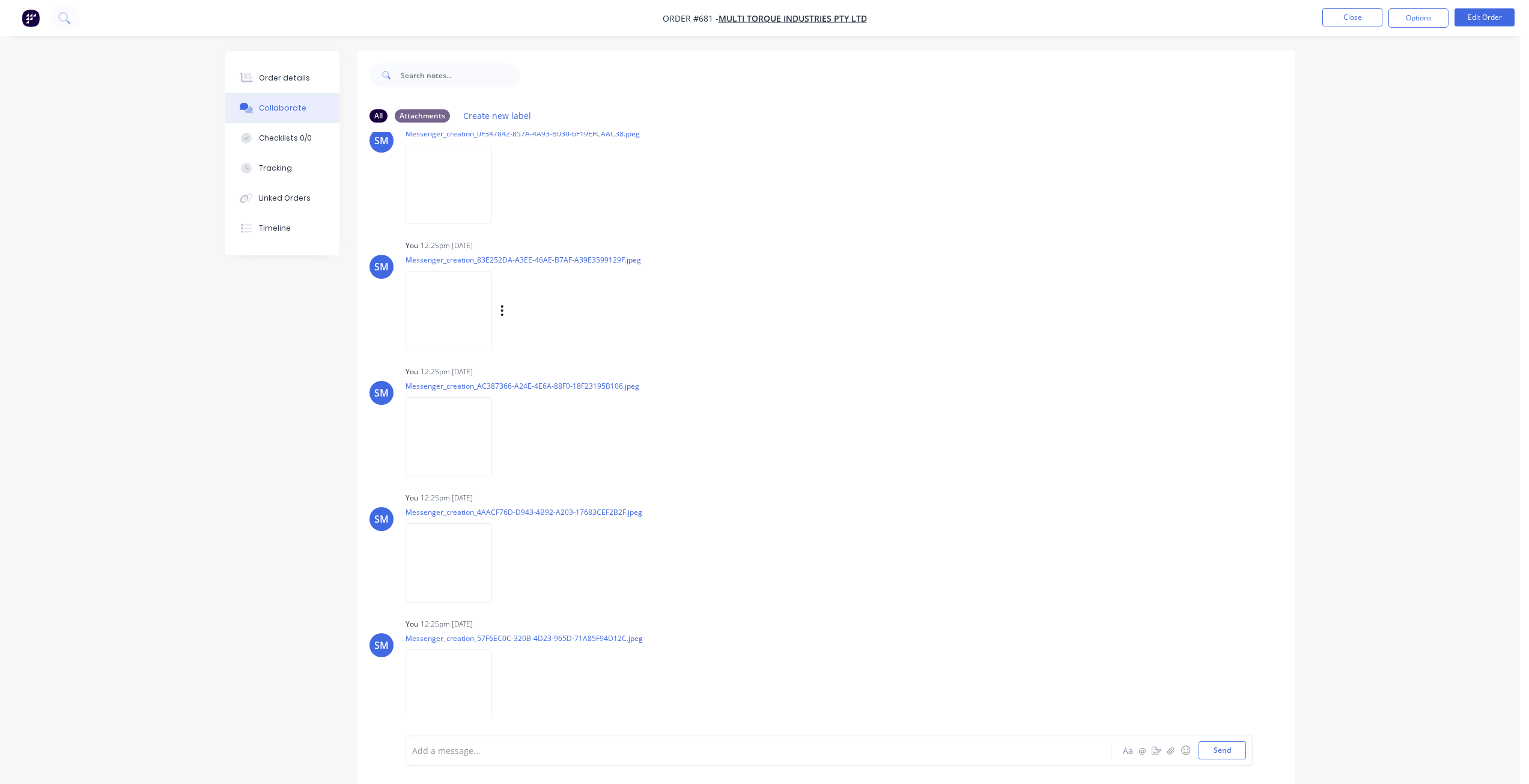
scroll to position [301, 0]
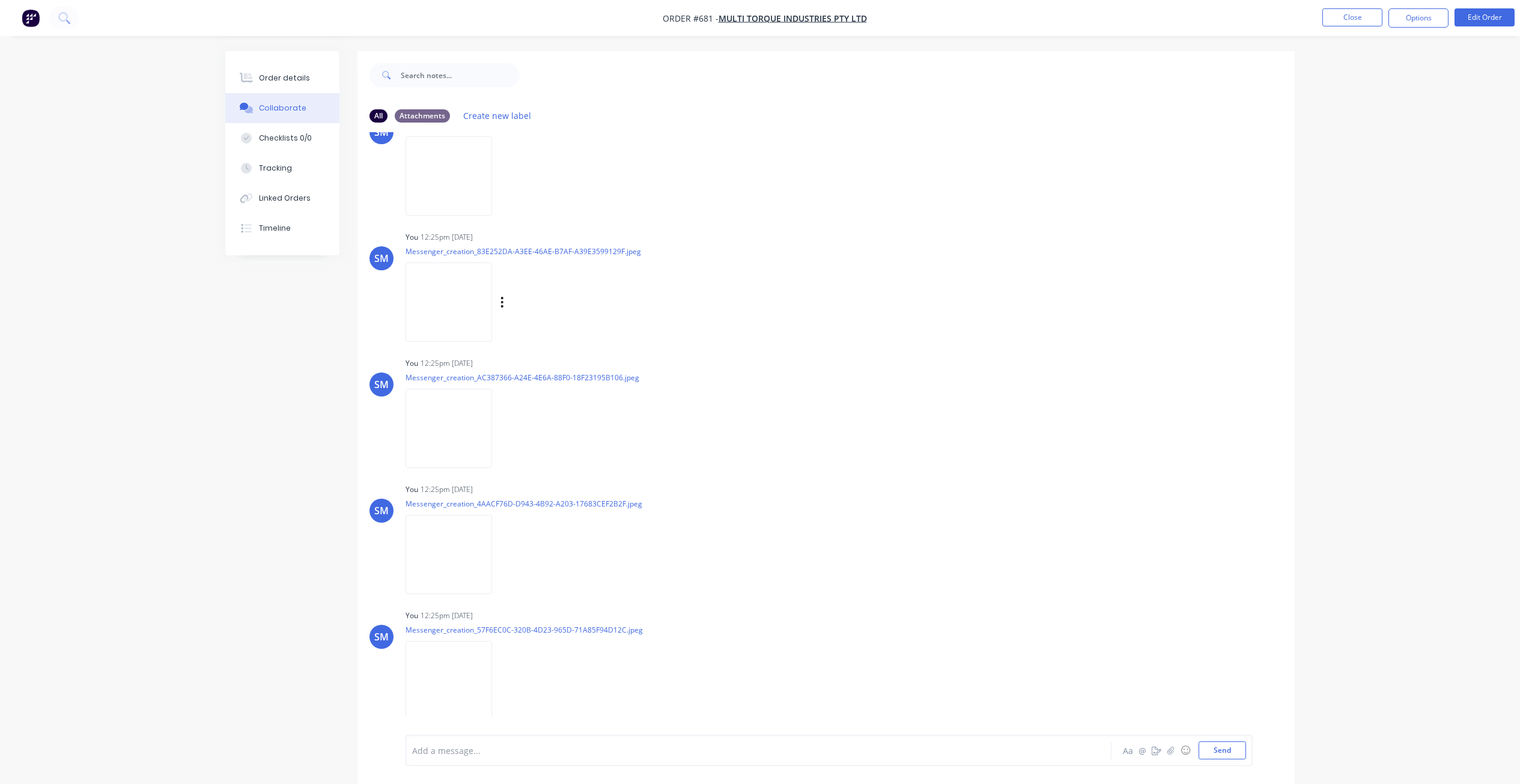
click at [466, 313] on img at bounding box center [449, 302] width 86 height 79
click at [469, 425] on img at bounding box center [449, 428] width 86 height 79
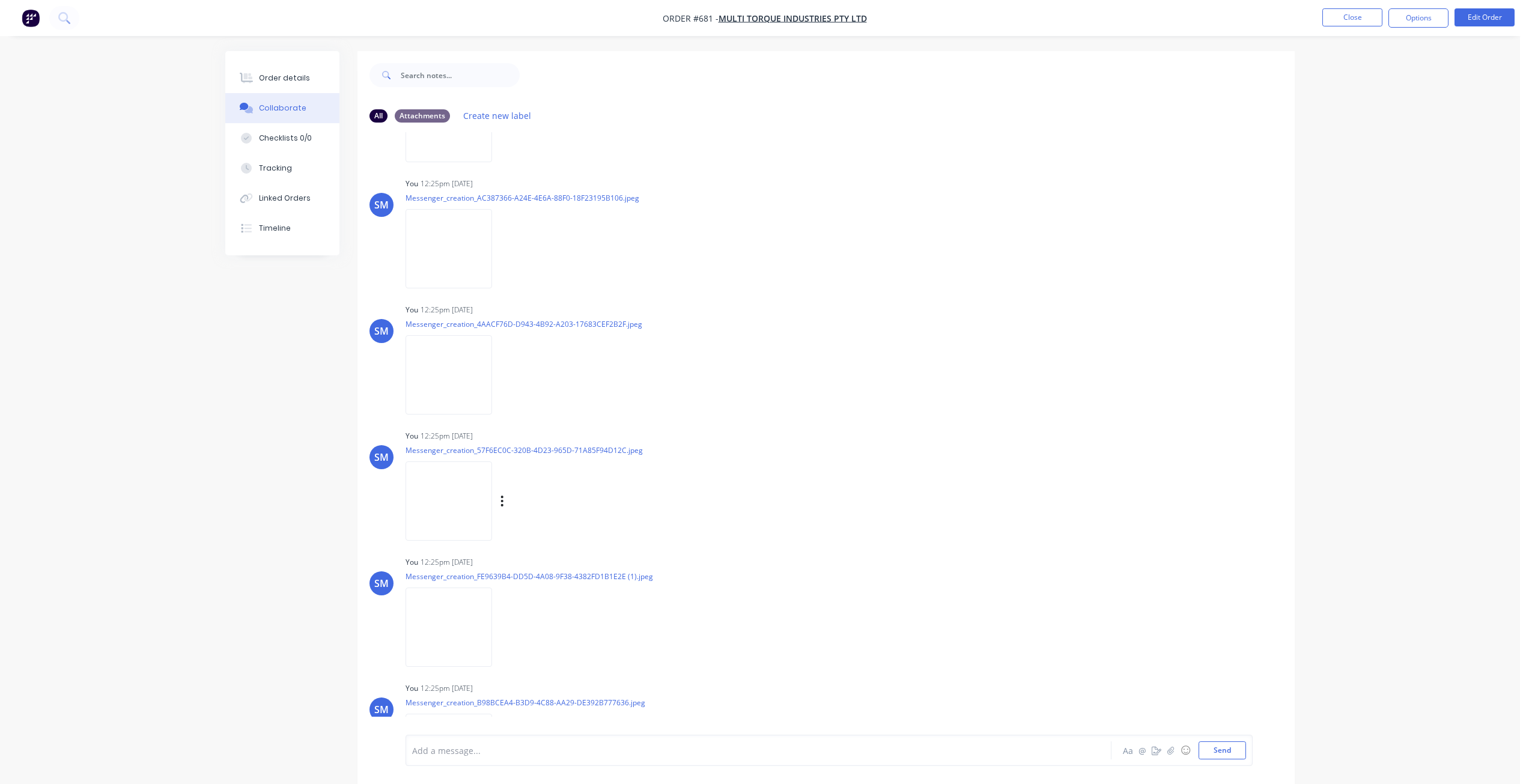
scroll to position [481, 0]
click at [448, 376] on img at bounding box center [449, 374] width 86 height 79
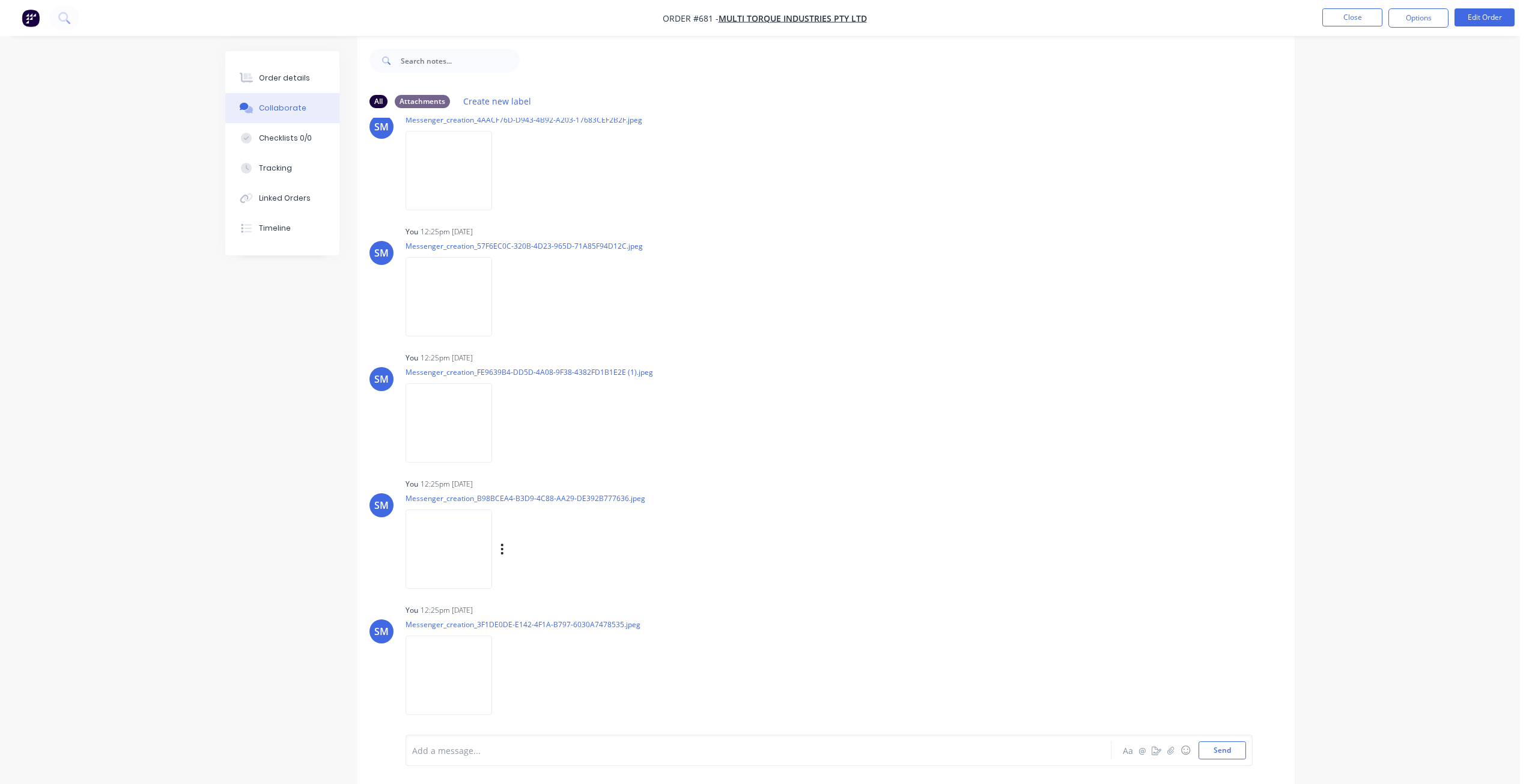
scroll to position [18, 0]
click at [461, 422] on img at bounding box center [449, 419] width 86 height 79
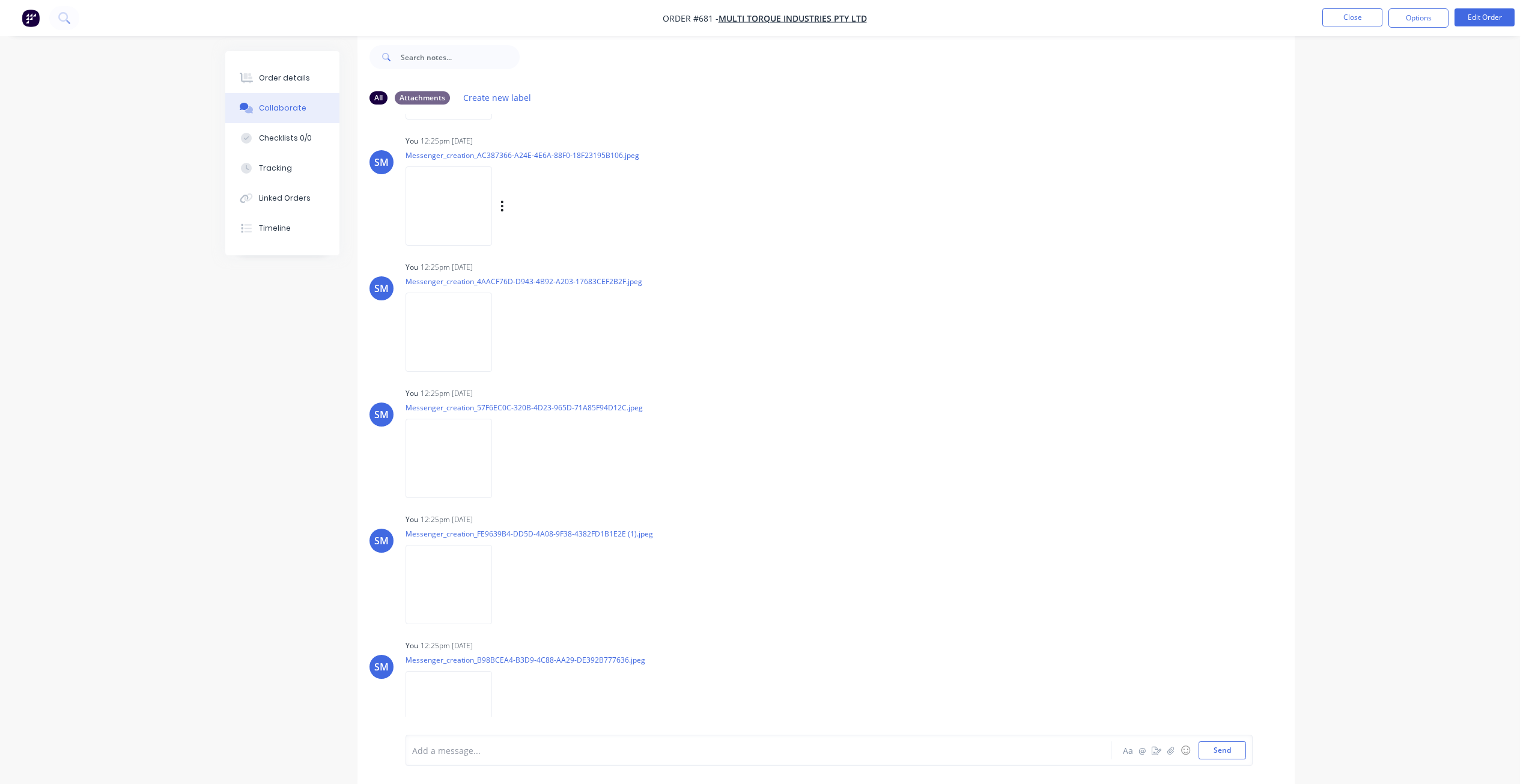
scroll to position [550, 0]
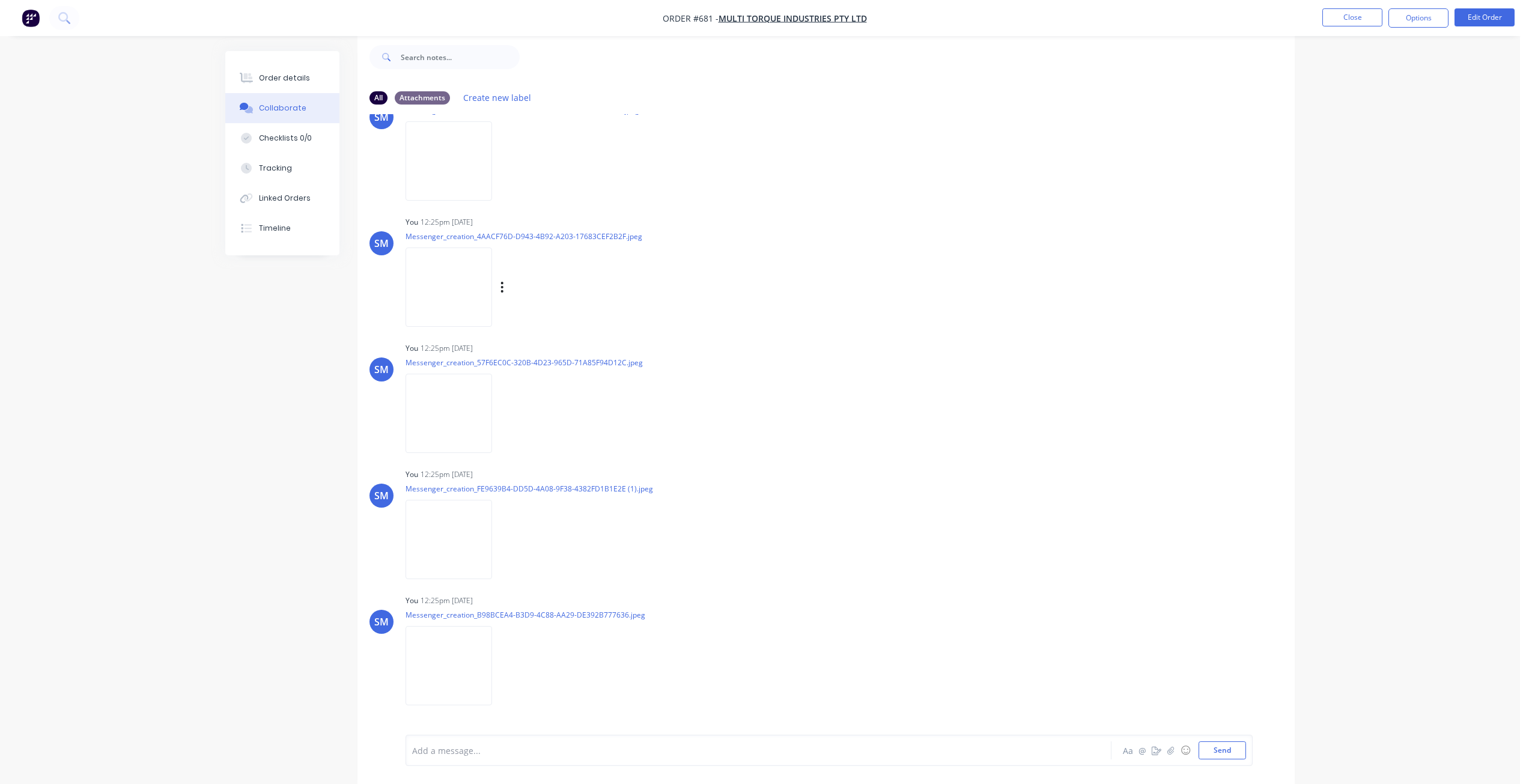
click at [471, 299] on img at bounding box center [449, 287] width 86 height 79
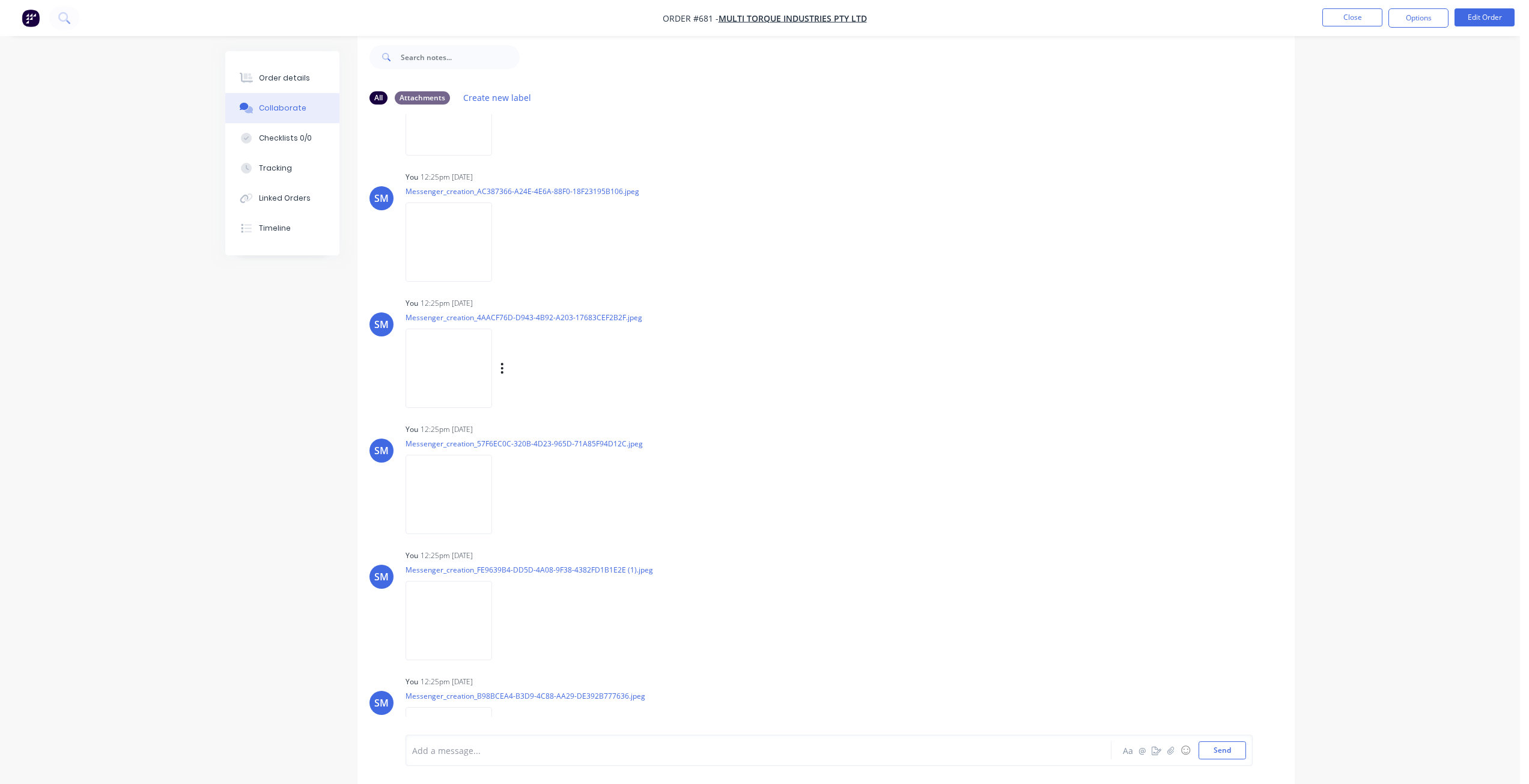
scroll to position [489, 0]
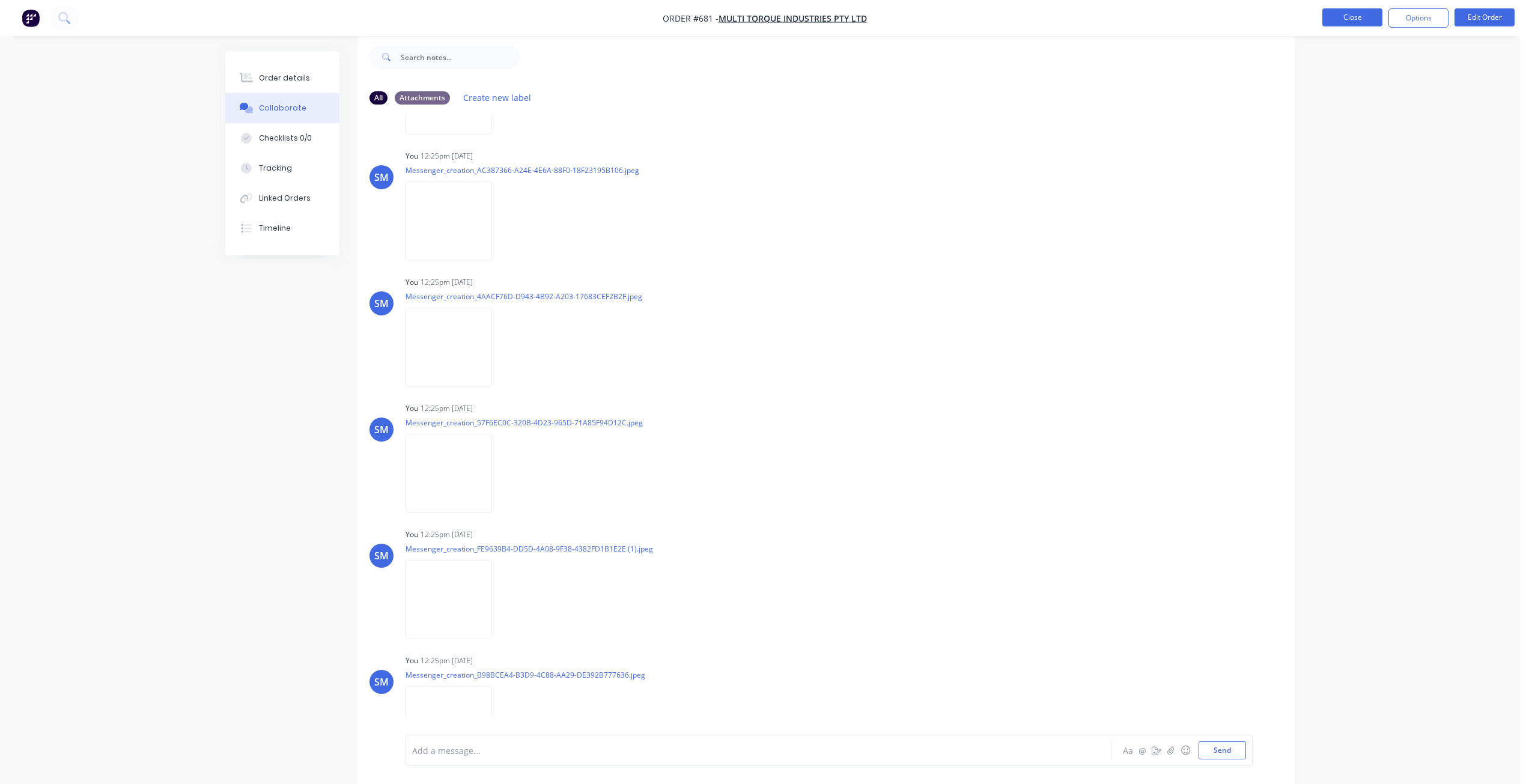
click at [1339, 16] on button "Close" at bounding box center [1352, 17] width 60 height 18
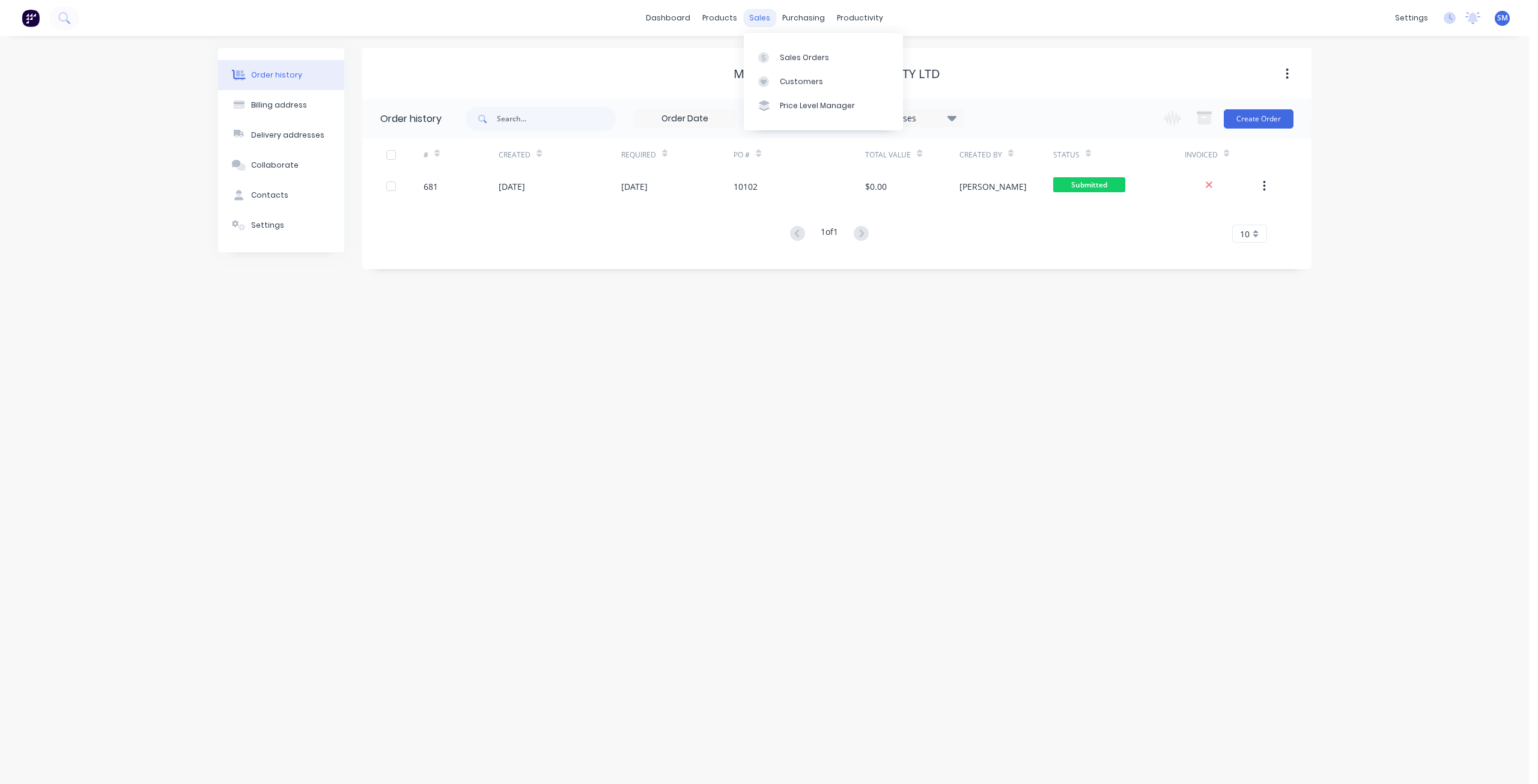
drag, startPoint x: 757, startPoint y: 15, endPoint x: 765, endPoint y: 23, distance: 11.3
click at [757, 17] on div "sales" at bounding box center [760, 18] width 33 height 18
click at [792, 58] on div "Sales Orders" at bounding box center [804, 57] width 49 height 11
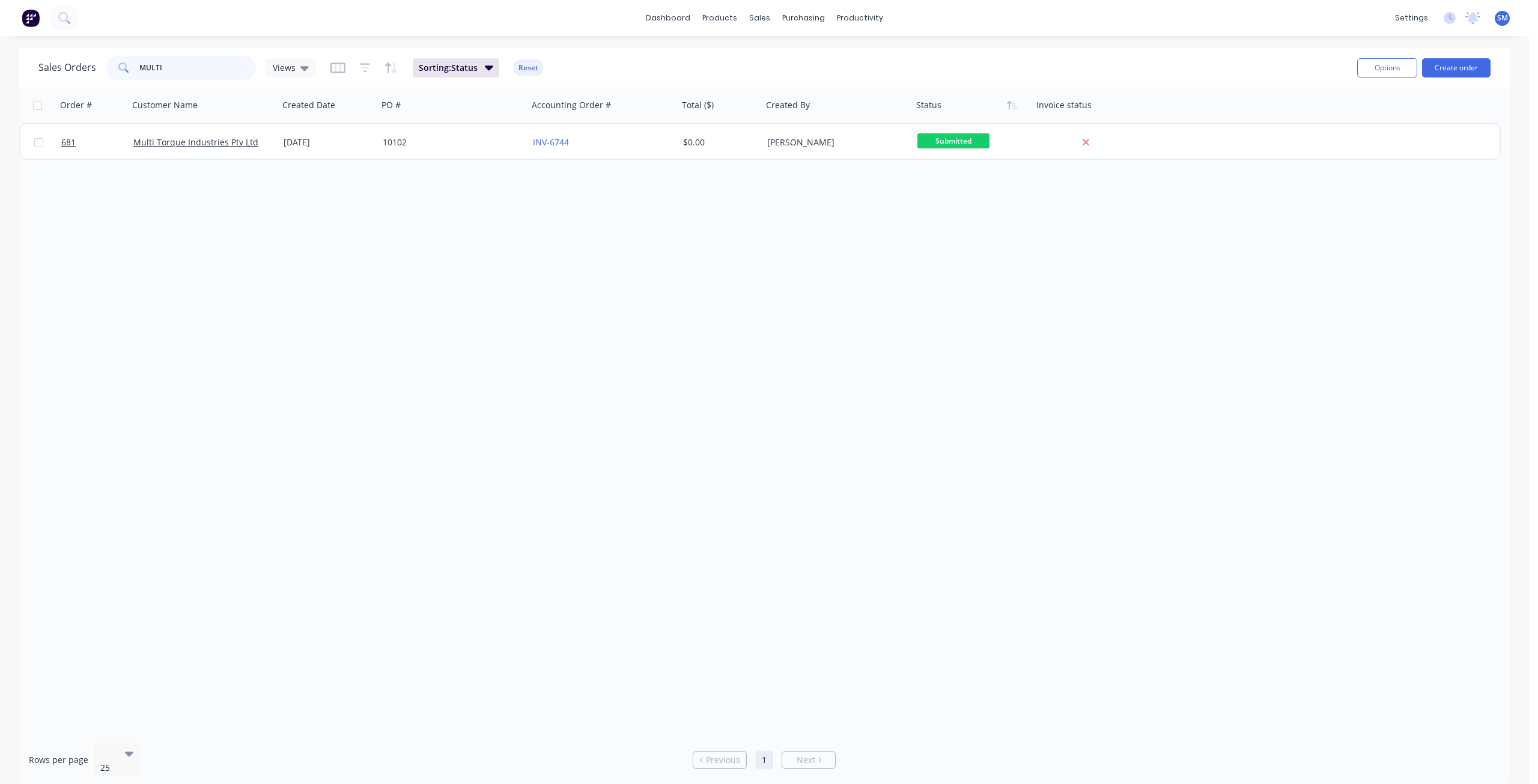
drag, startPoint x: 180, startPoint y: 67, endPoint x: 104, endPoint y: 74, distance: 76.3
click at [104, 74] on div "Sales Orders MULTI Views" at bounding box center [177, 68] width 278 height 24
type input "BARION"
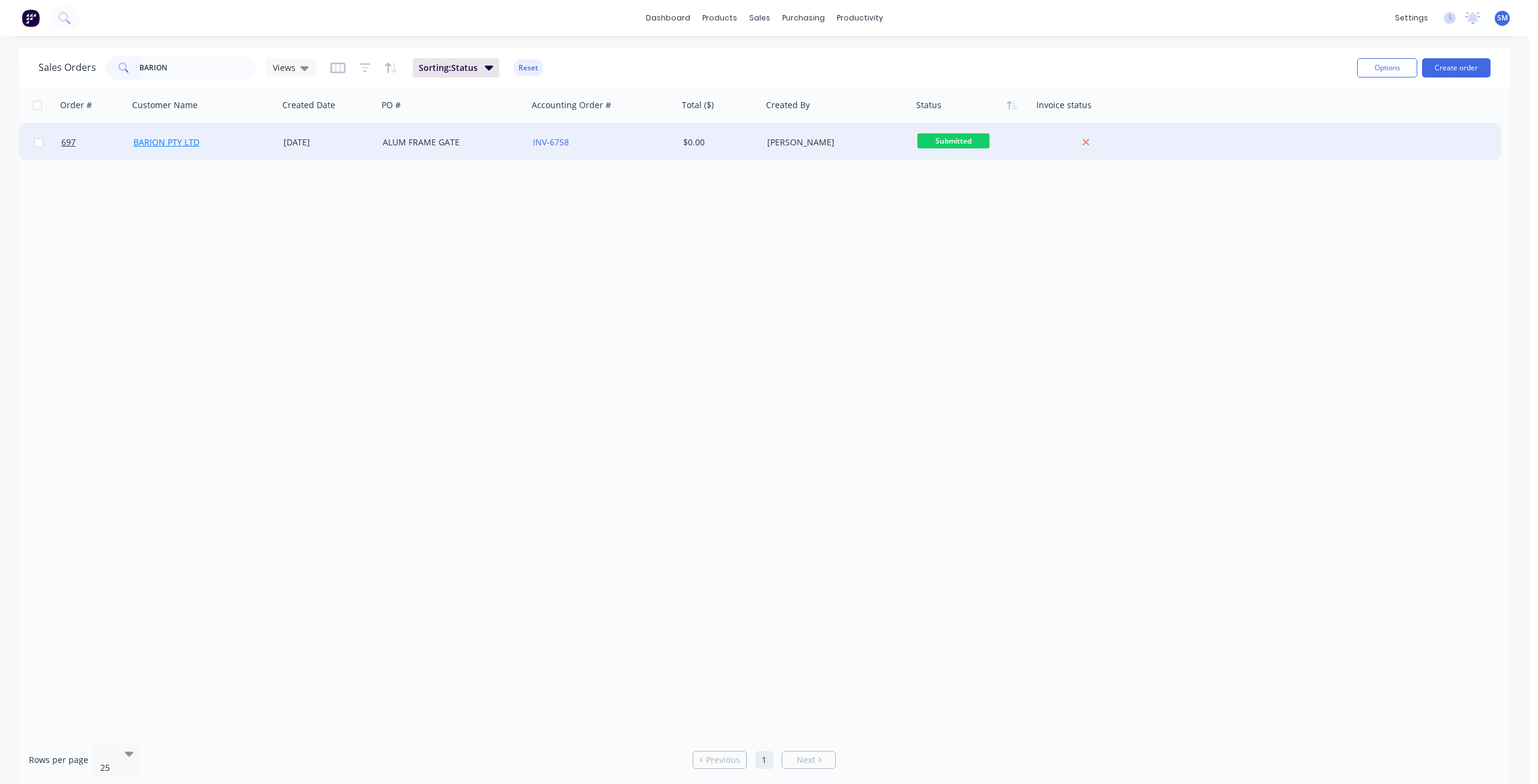
click at [182, 139] on link "BARION PTY LTD" at bounding box center [166, 141] width 66 height 11
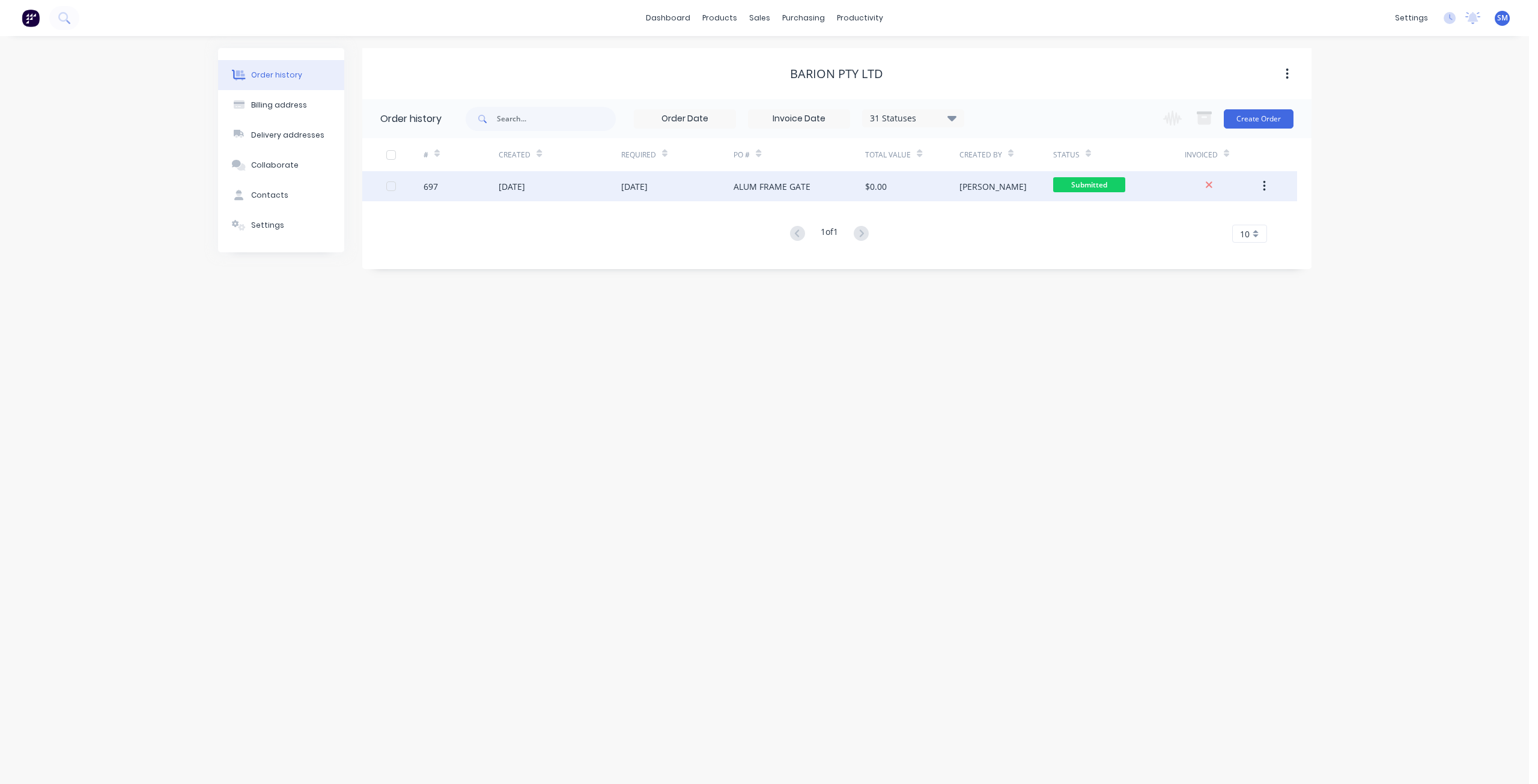
click at [554, 195] on div "[DATE]" at bounding box center [560, 186] width 122 height 30
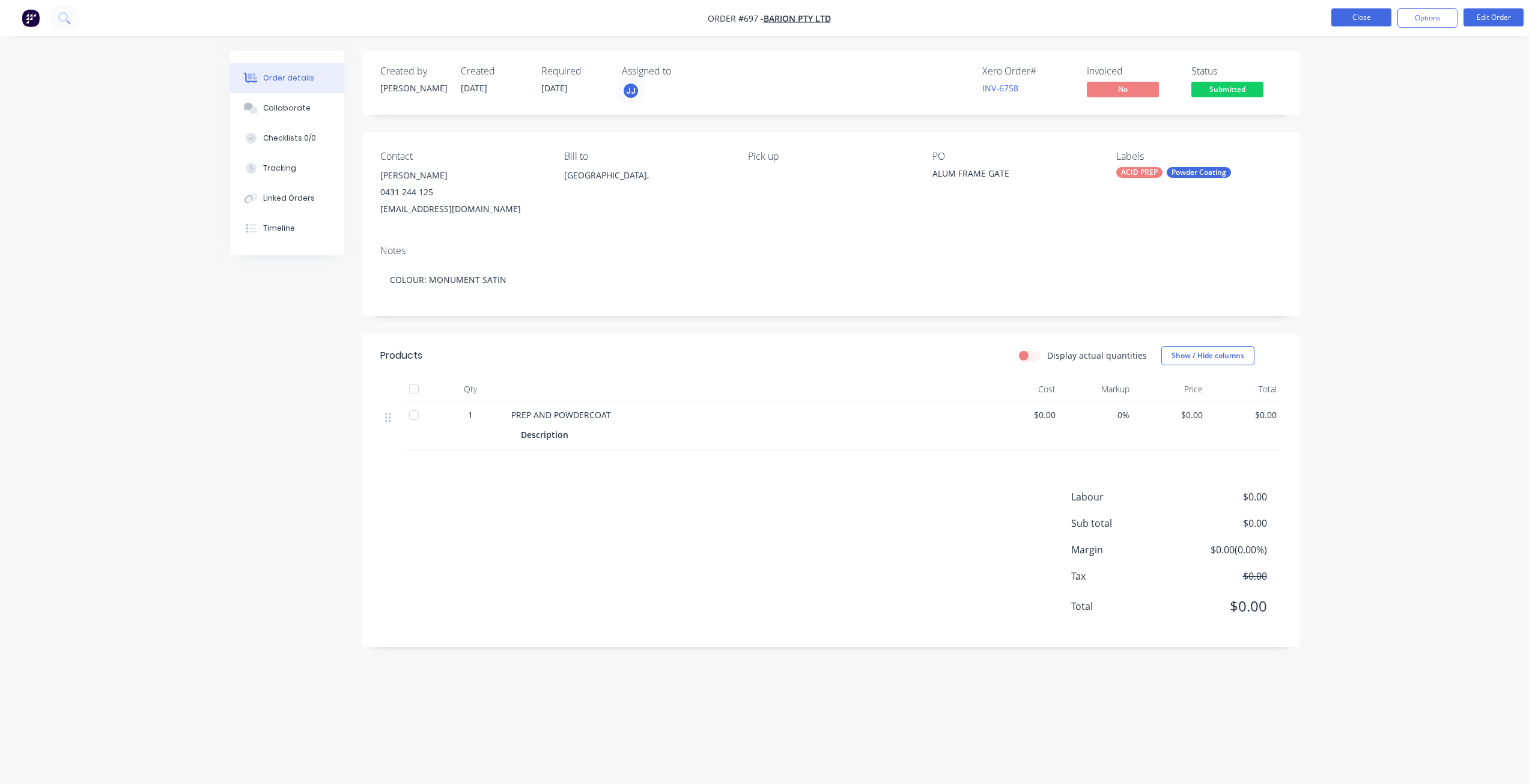
click at [1368, 19] on button "Close" at bounding box center [1361, 17] width 60 height 18
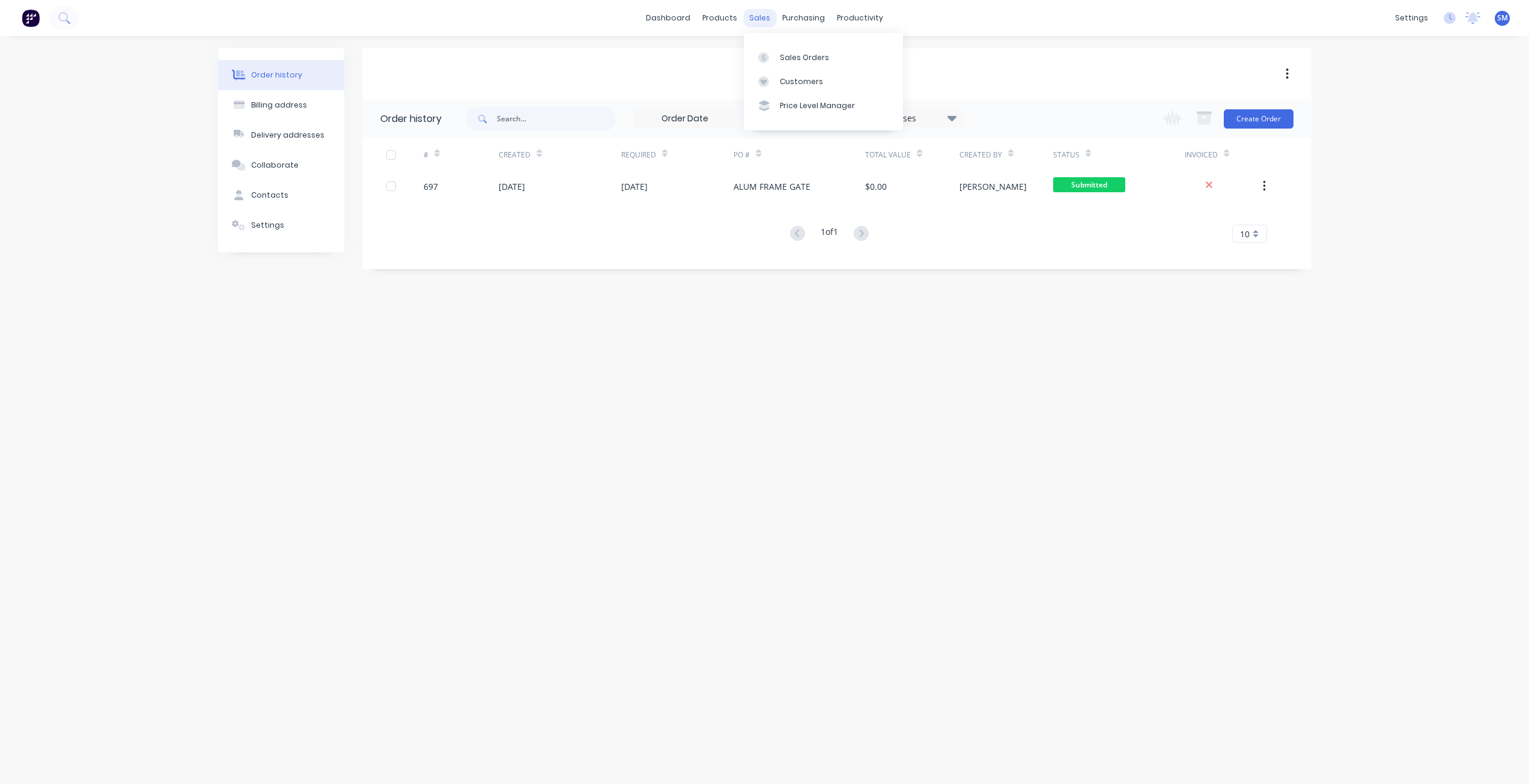
click at [757, 17] on div "sales" at bounding box center [760, 18] width 33 height 18
click at [795, 57] on div "Sales Orders" at bounding box center [804, 57] width 49 height 11
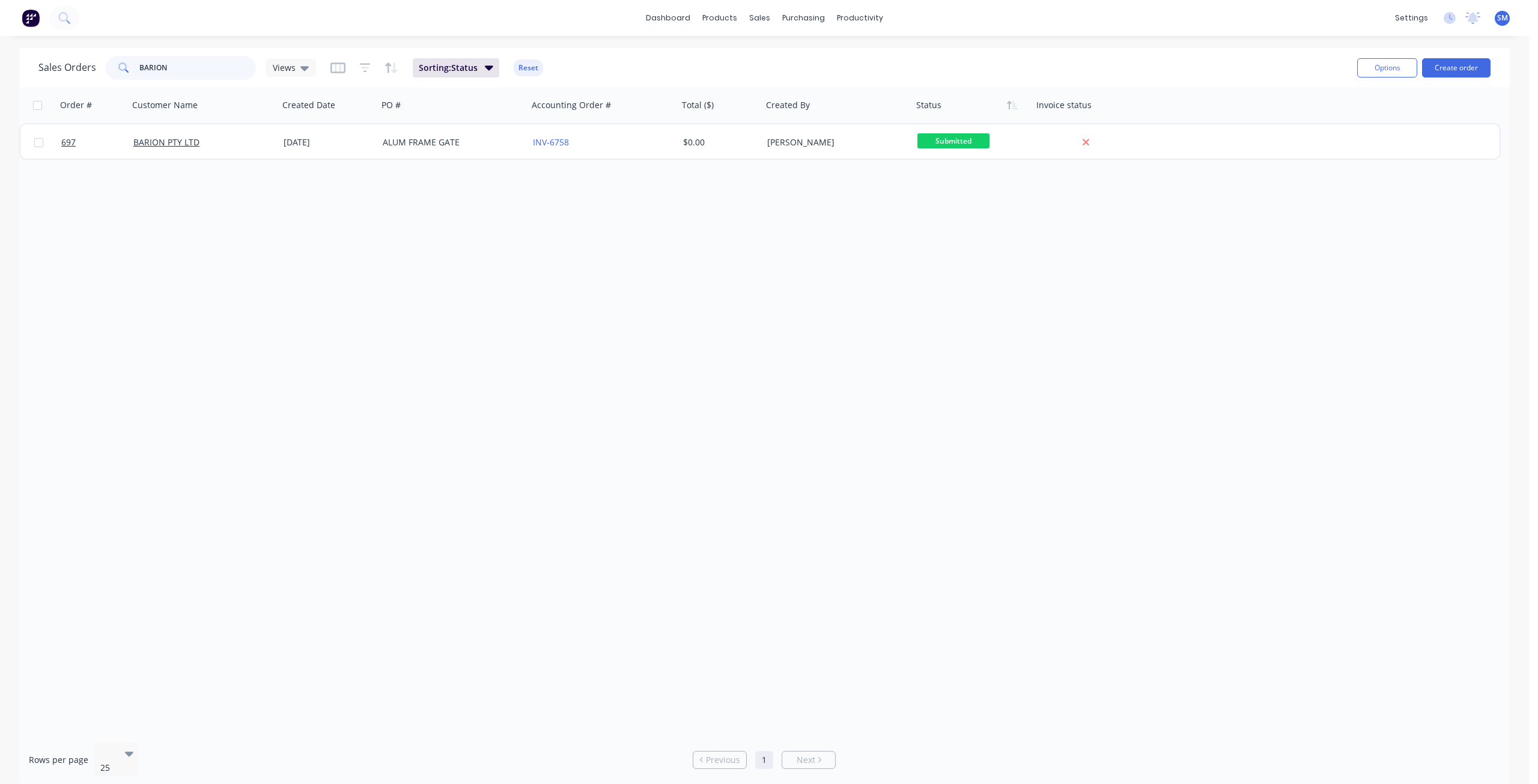
drag, startPoint x: 143, startPoint y: 74, endPoint x: 75, endPoint y: 77, distance: 68.1
click at [75, 77] on div "Sales Orders BARION Views" at bounding box center [177, 68] width 278 height 24
type input "MULTI"
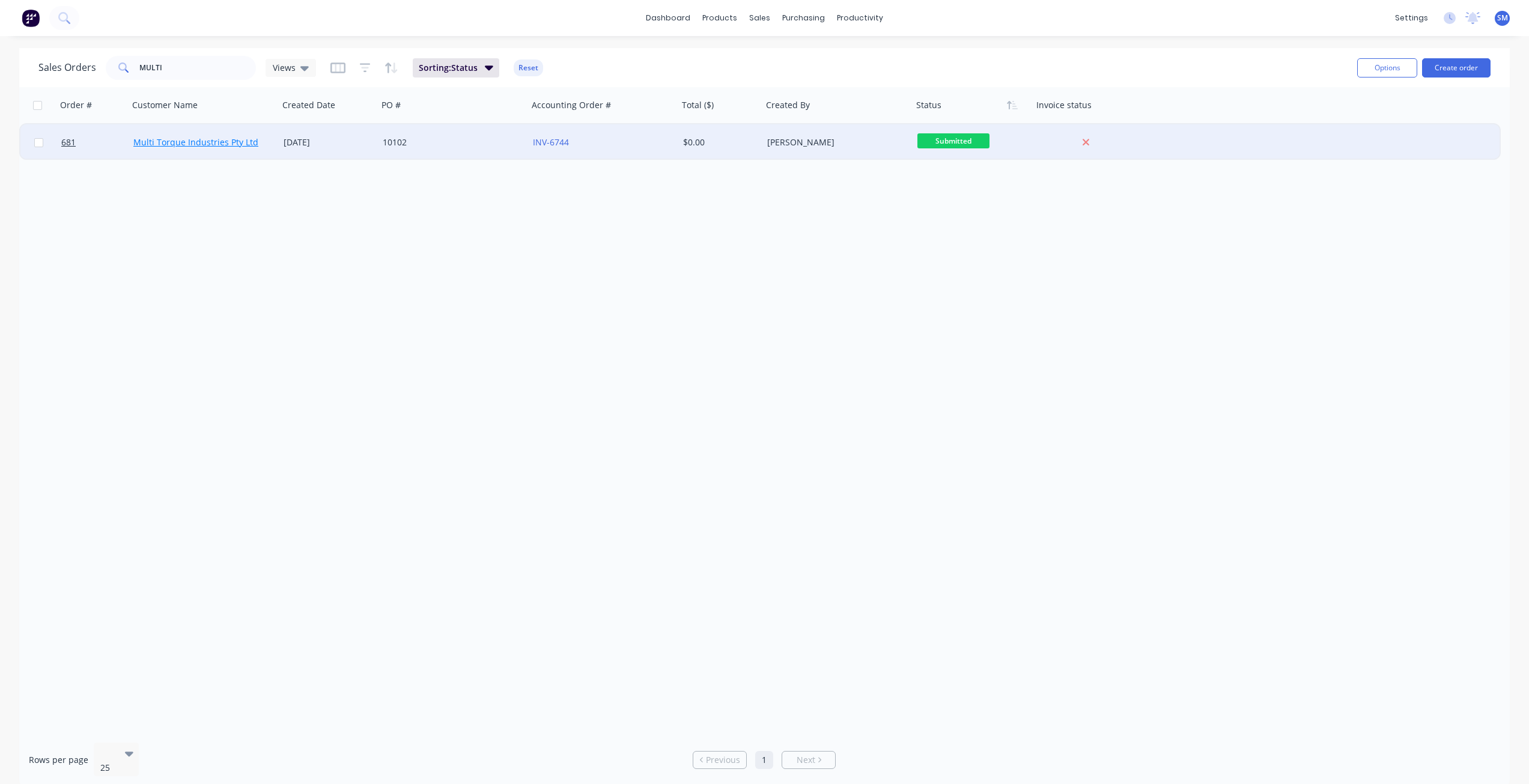
click at [205, 142] on link "Multi Torque Industries Pty Ltd" at bounding box center [196, 141] width 125 height 11
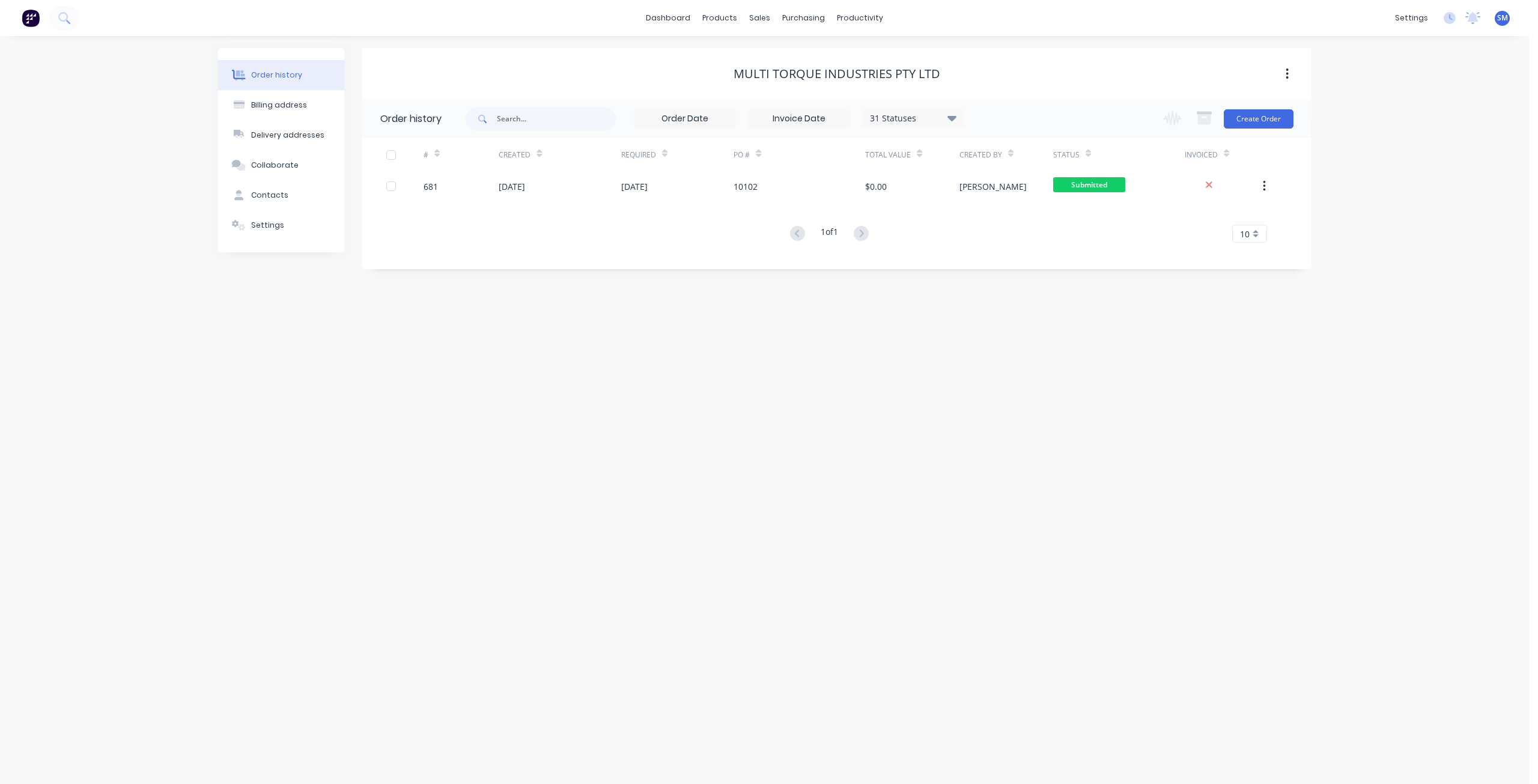
click at [651, 170] on div "Required" at bounding box center [678, 155] width 113 height 33
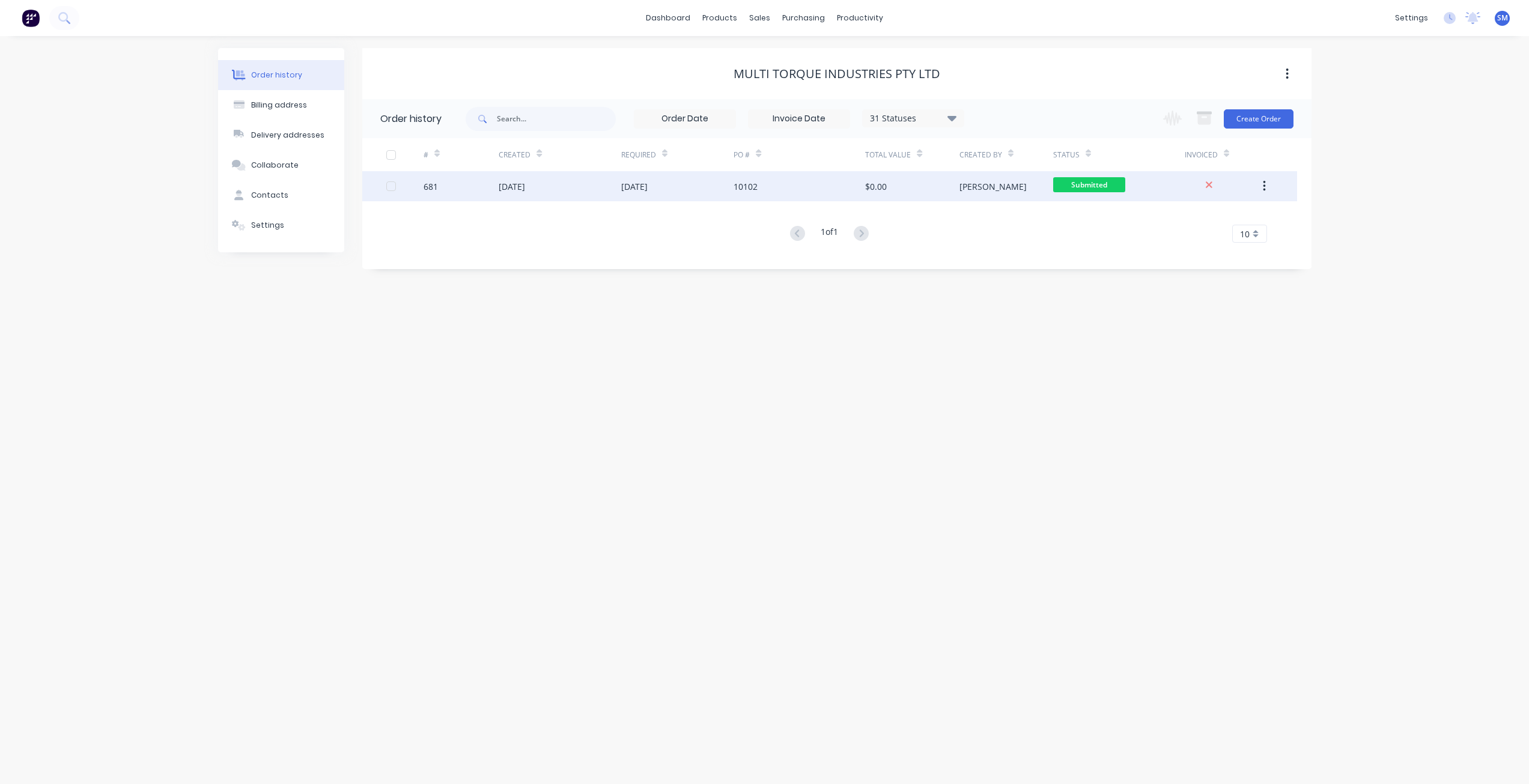
click at [647, 180] on div "[DATE]" at bounding box center [635, 186] width 27 height 13
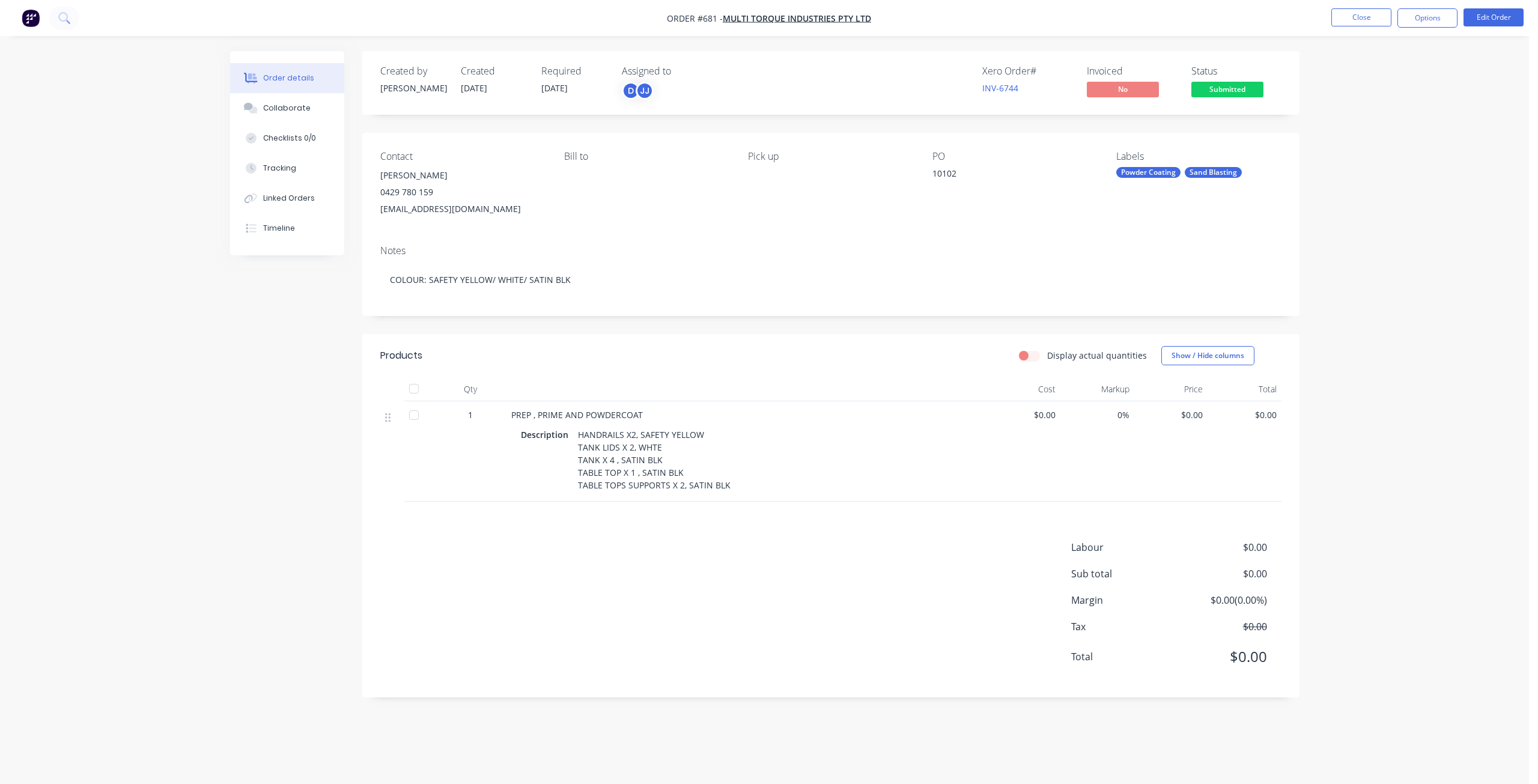
click at [1054, 418] on span "$0.00" at bounding box center [1024, 414] width 64 height 13
click at [1503, 25] on button "Edit Order" at bounding box center [1493, 17] width 60 height 18
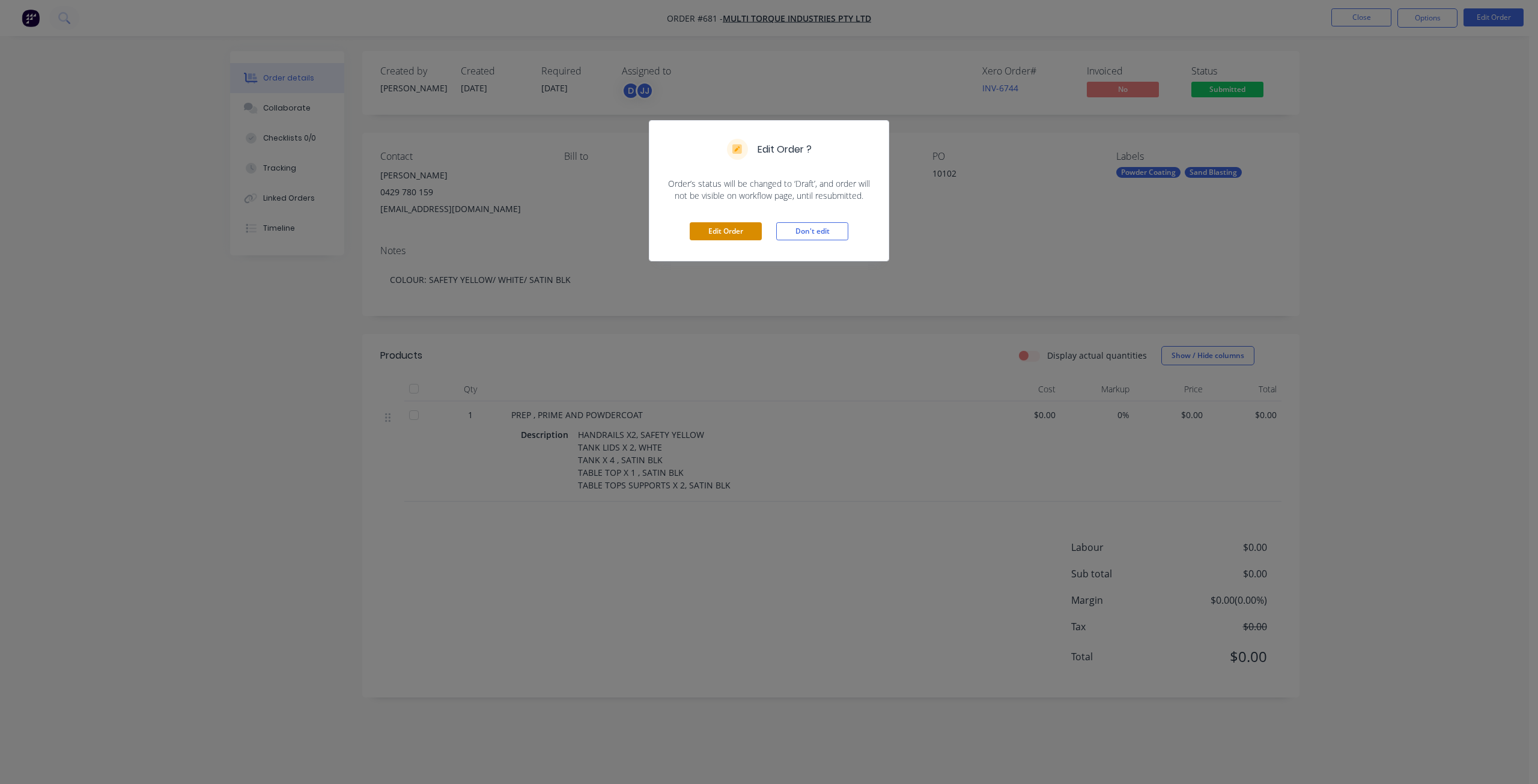
click at [718, 227] on button "Edit Order" at bounding box center [725, 231] width 72 height 18
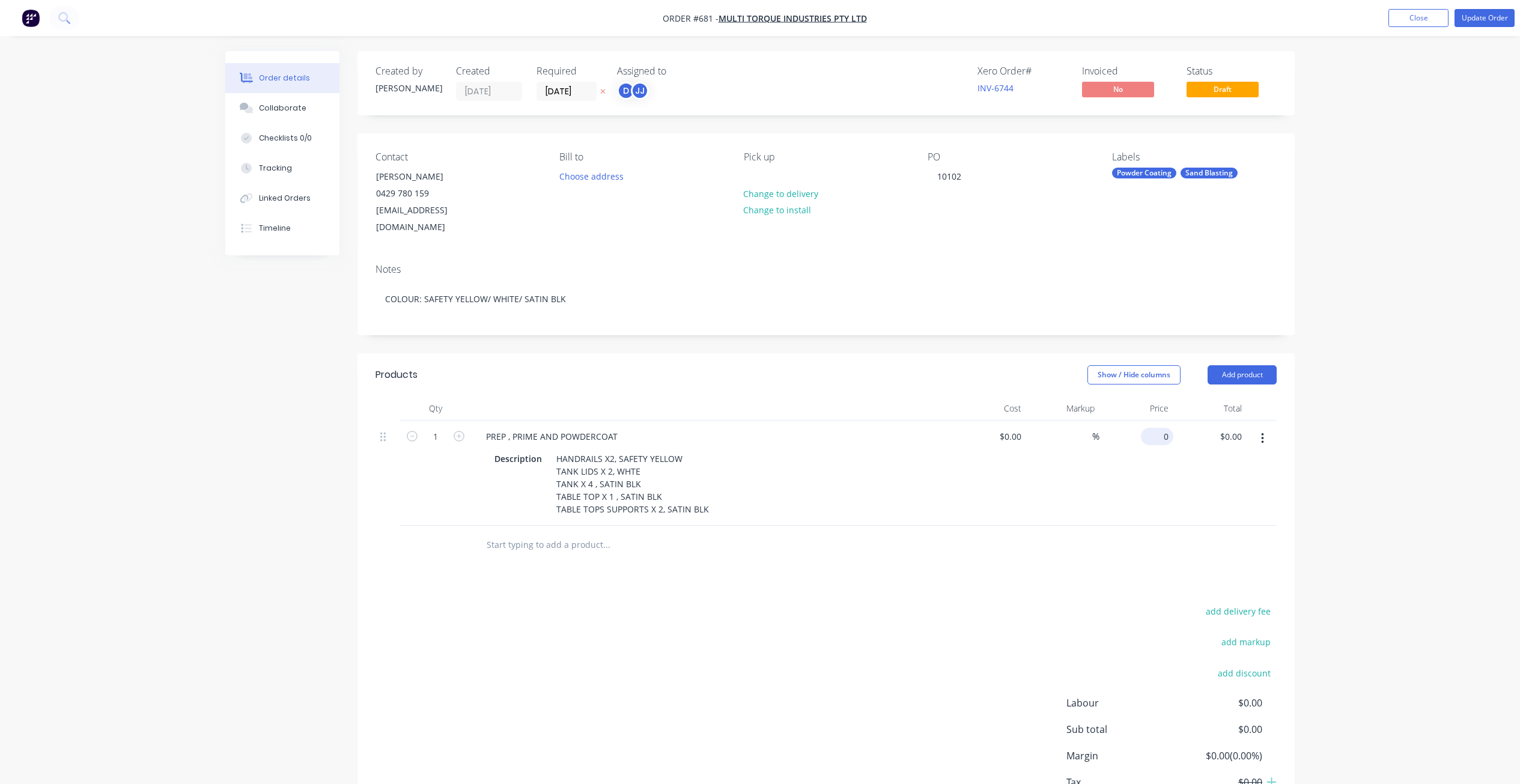
click at [1163, 428] on input "0" at bounding box center [1159, 436] width 28 height 17
type input "$1,396.17"
click at [1137, 470] on div "$1,396.17 $1,396.17" at bounding box center [1136, 472] width 74 height 105
click at [273, 105] on div "Collaborate" at bounding box center [283, 108] width 48 height 11
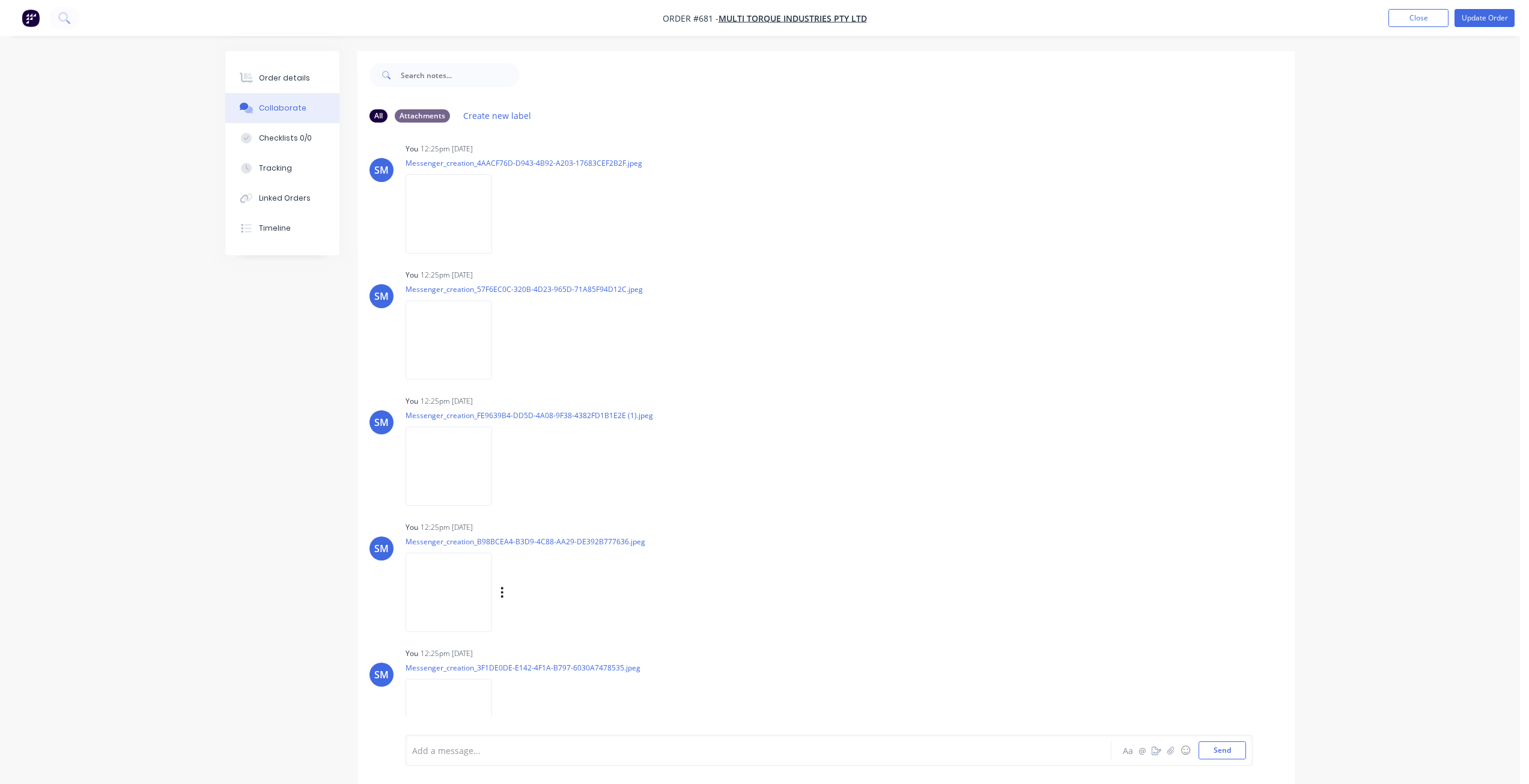
scroll to position [669, 0]
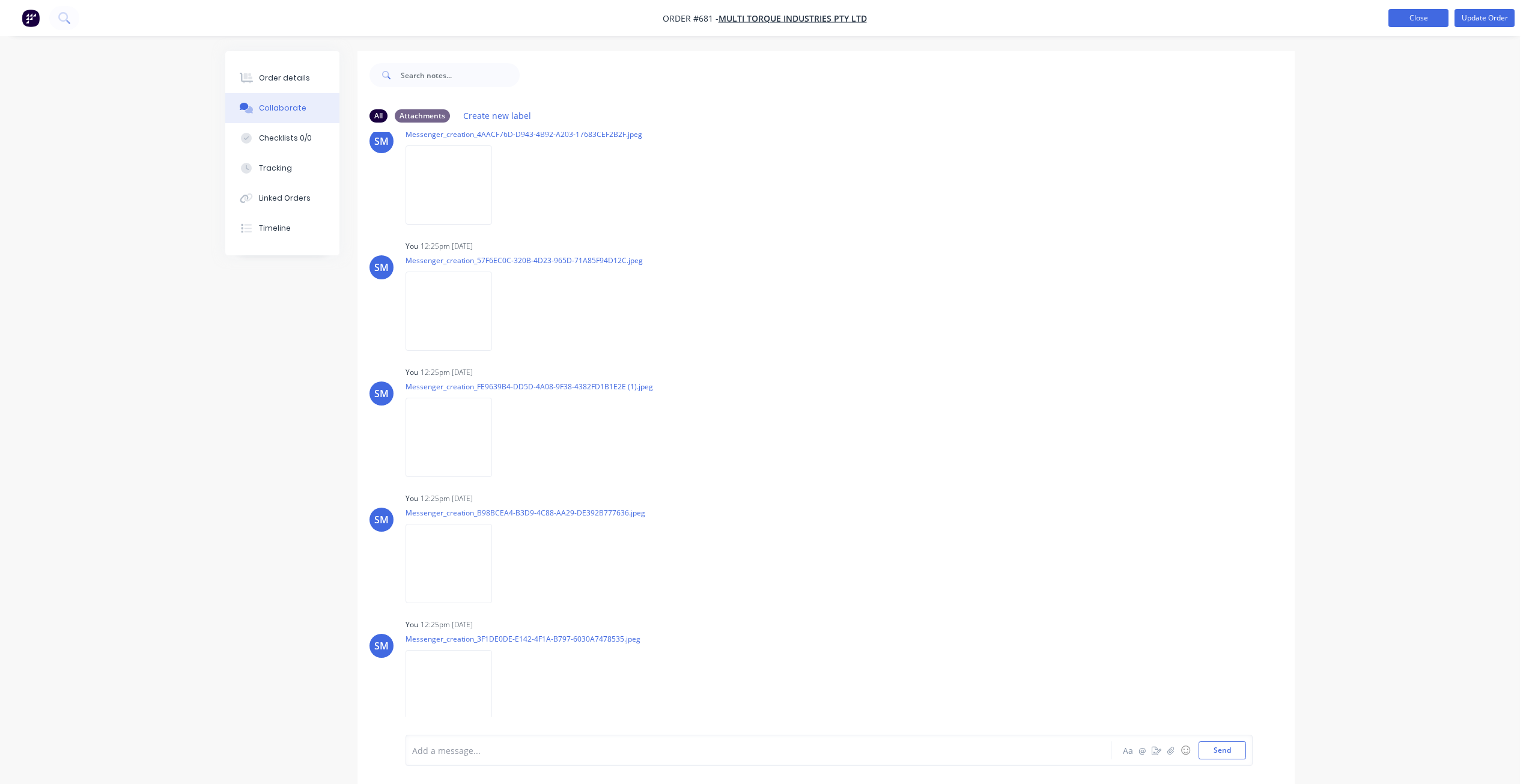
click at [1406, 13] on button "Close" at bounding box center [1418, 18] width 60 height 18
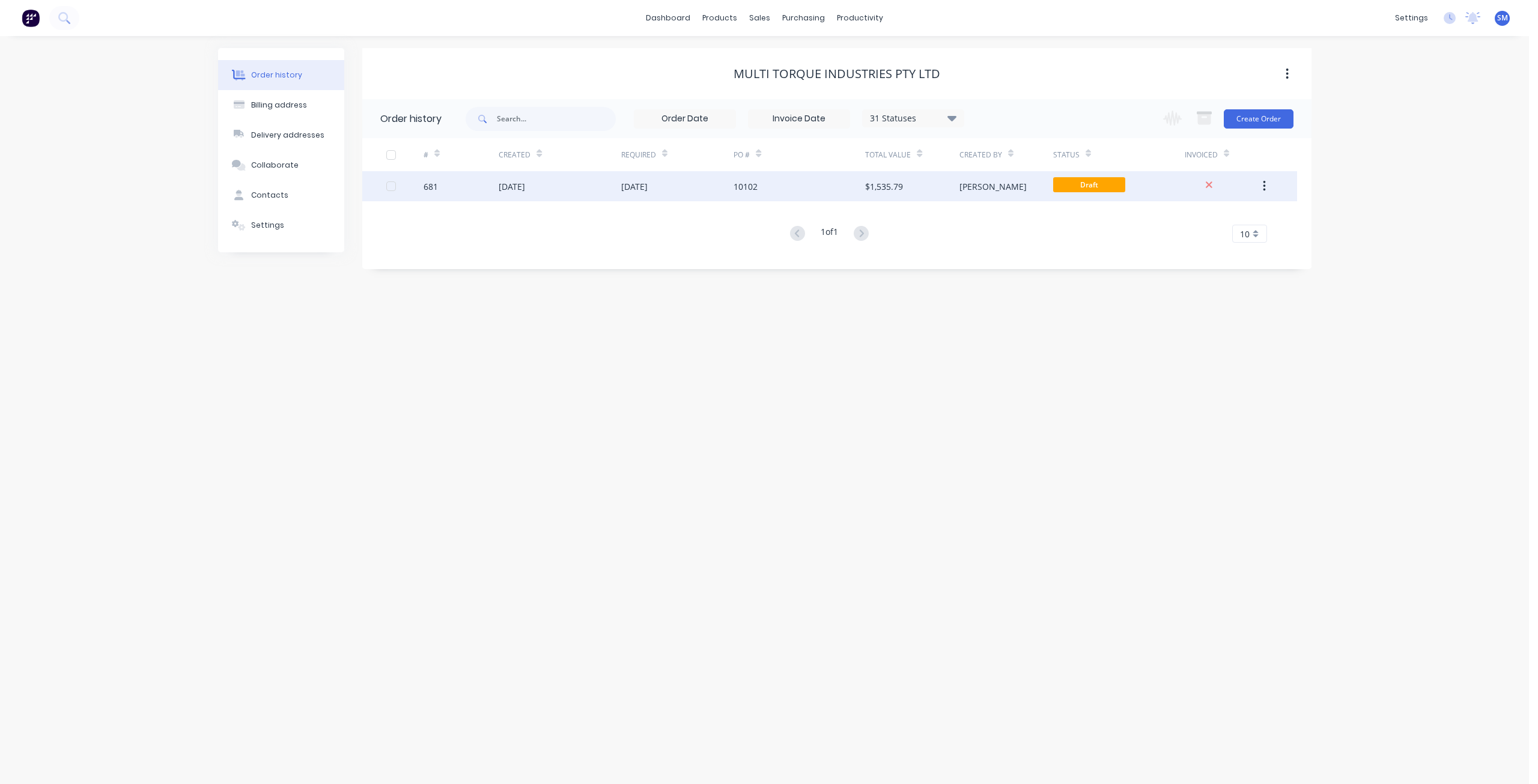
click at [595, 188] on div "[DATE]" at bounding box center [560, 186] width 122 height 30
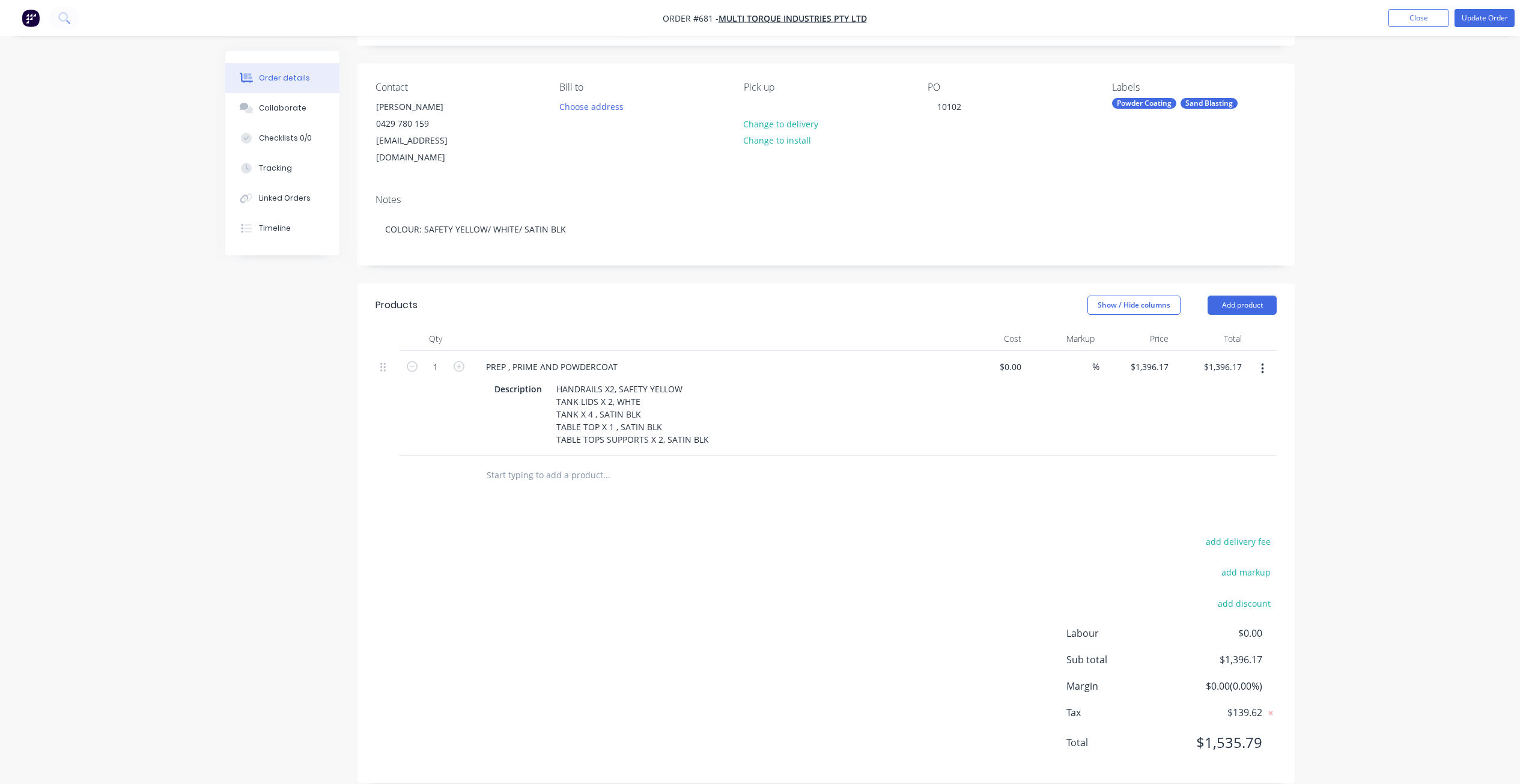
scroll to position [70, 0]
click at [1496, 16] on button "Update Order" at bounding box center [1484, 18] width 60 height 18
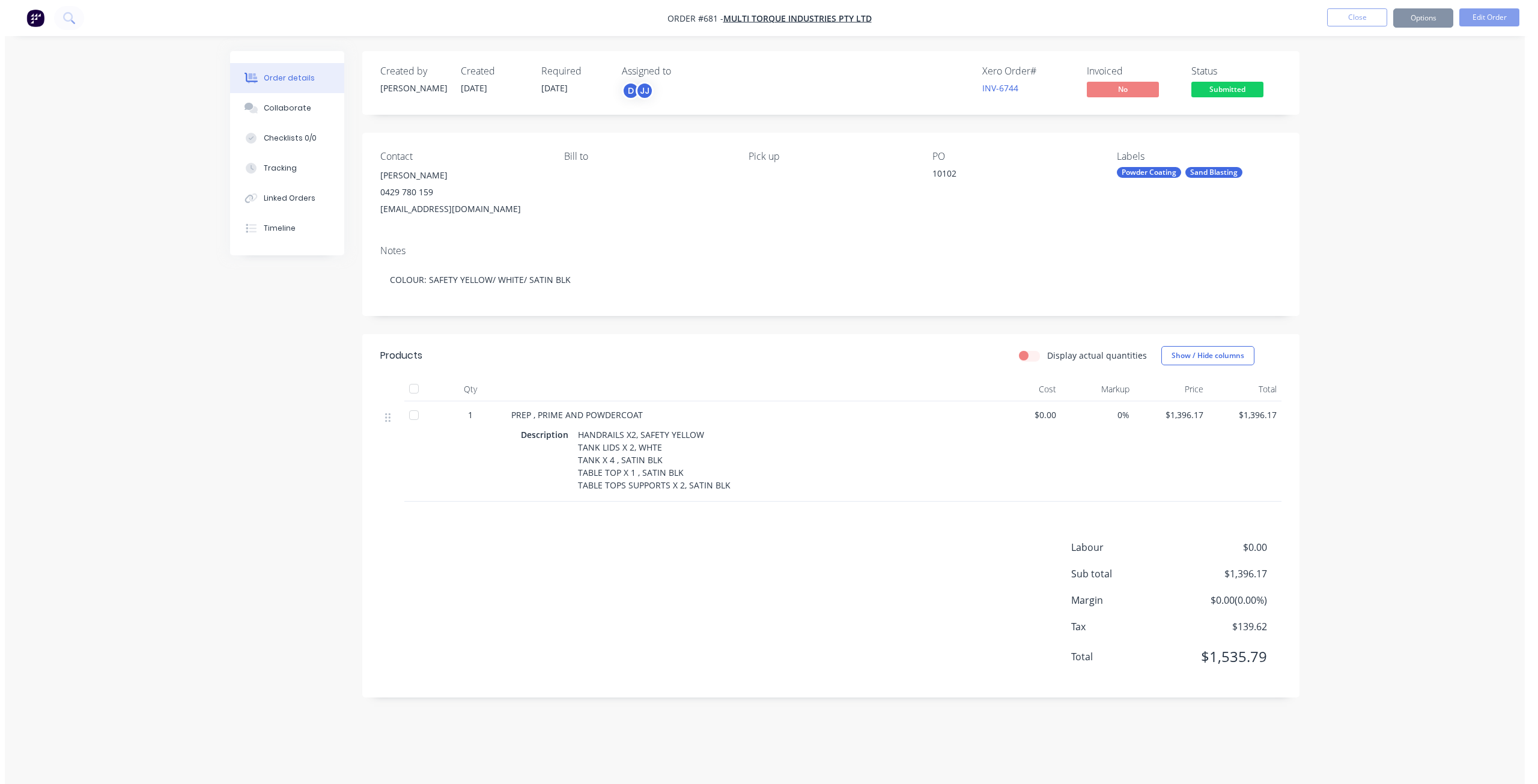
scroll to position [0, 0]
click at [1219, 91] on span "Submitted" at bounding box center [1227, 89] width 72 height 15
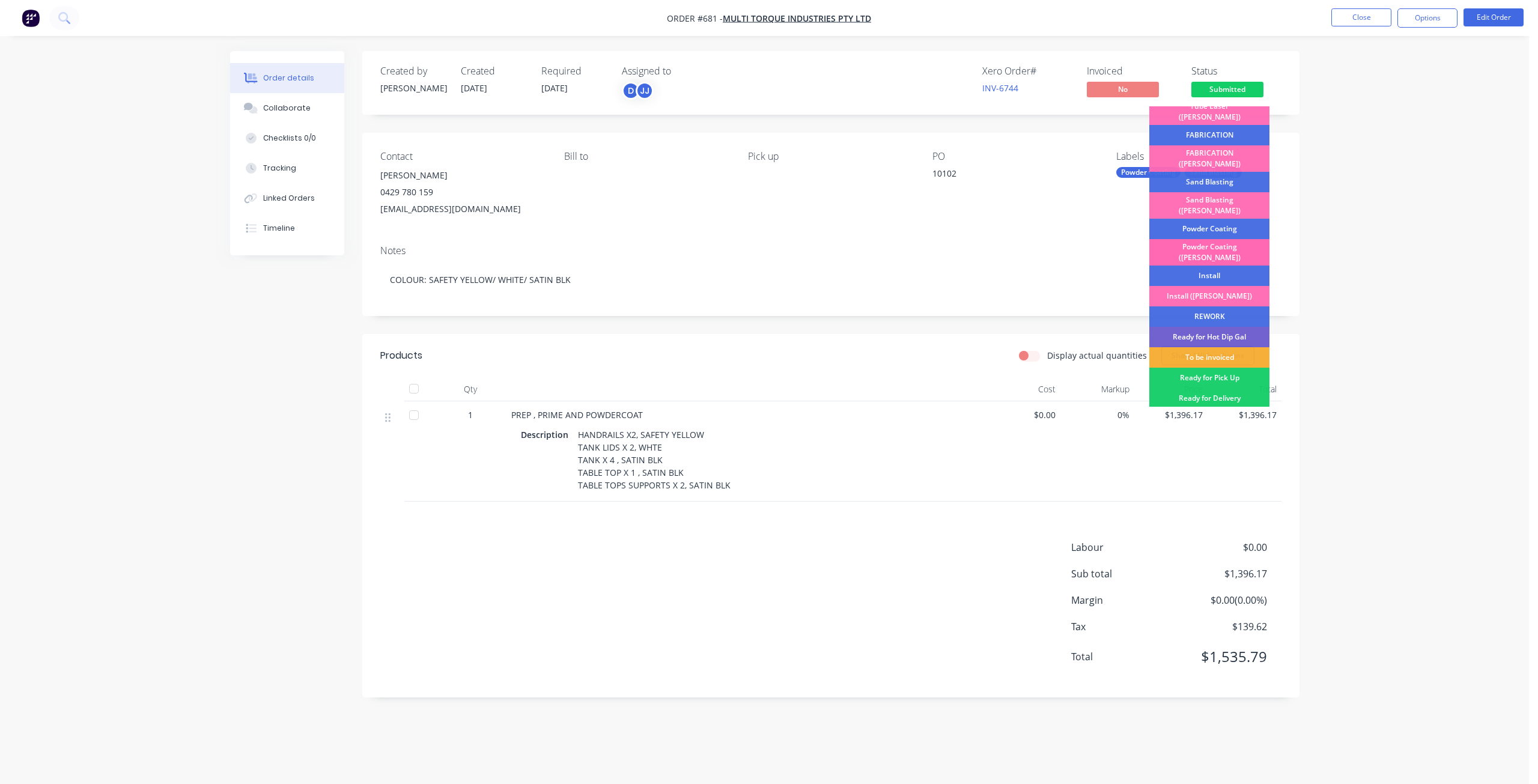
scroll to position [150, 0]
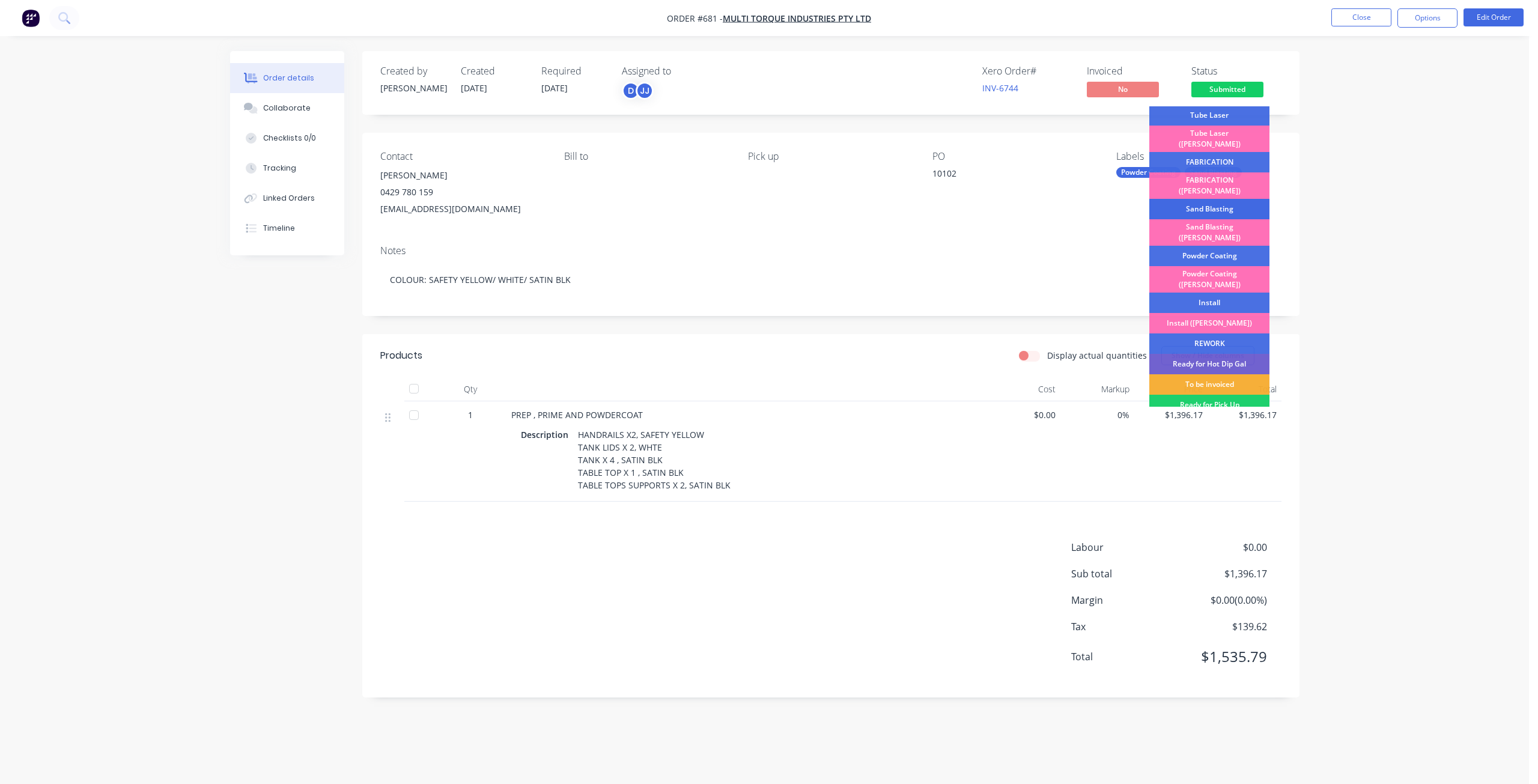
click at [1207, 199] on div "Sand Blasting" at bounding box center [1210, 208] width 121 height 20
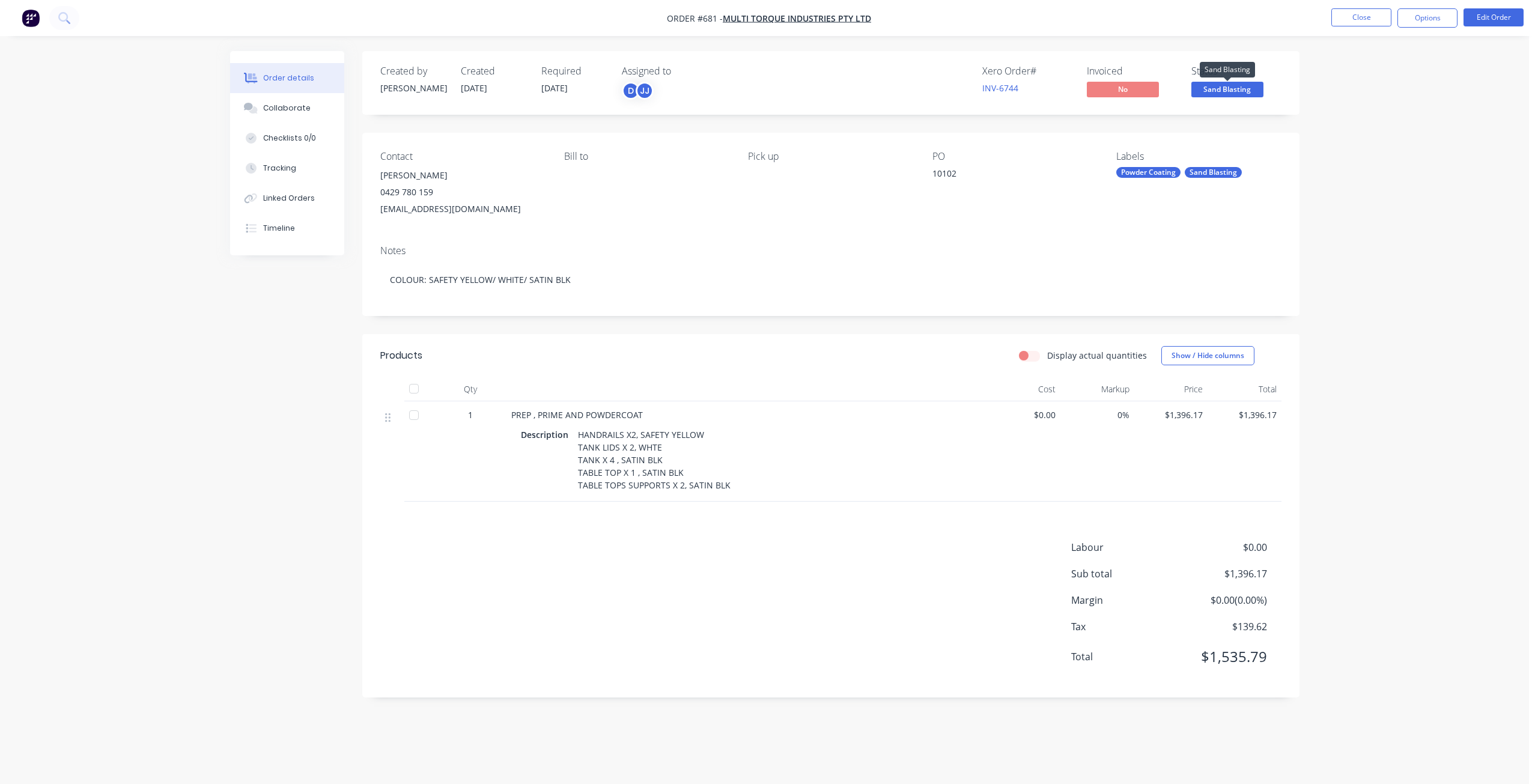
click at [1229, 86] on span "Sand Blasting" at bounding box center [1227, 89] width 72 height 15
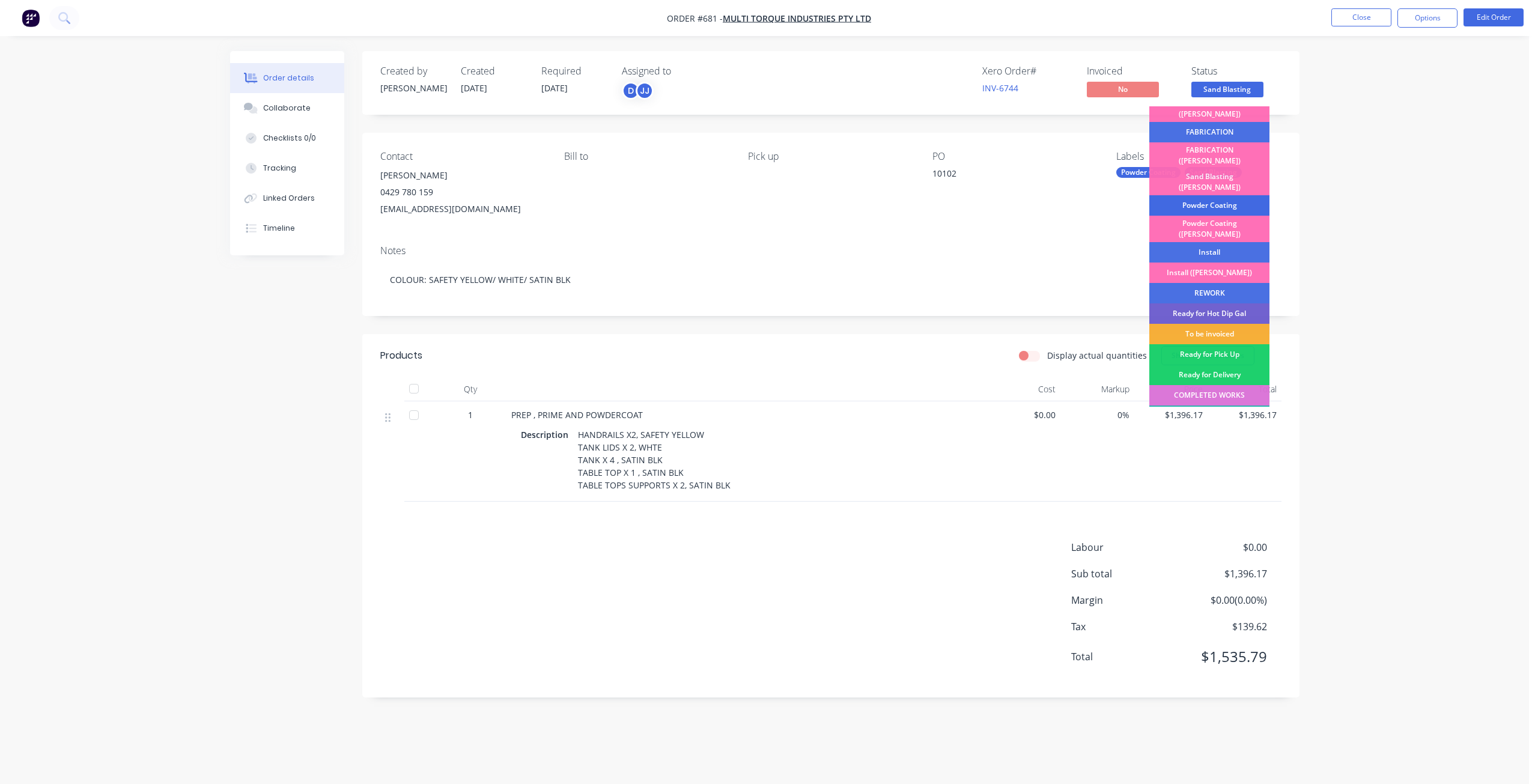
scroll to position [211, 0]
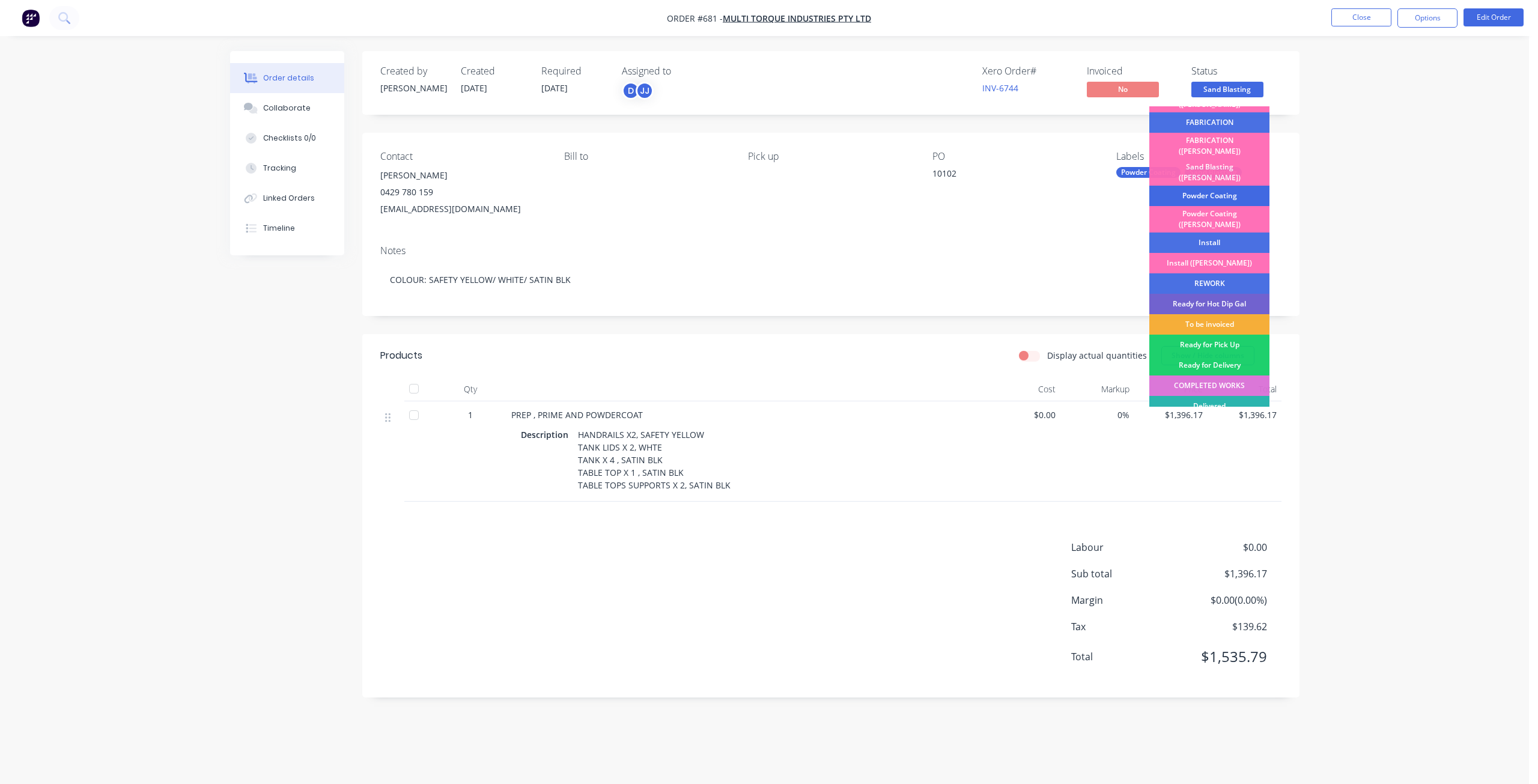
click at [1192, 186] on div "Powder Coating" at bounding box center [1210, 196] width 121 height 20
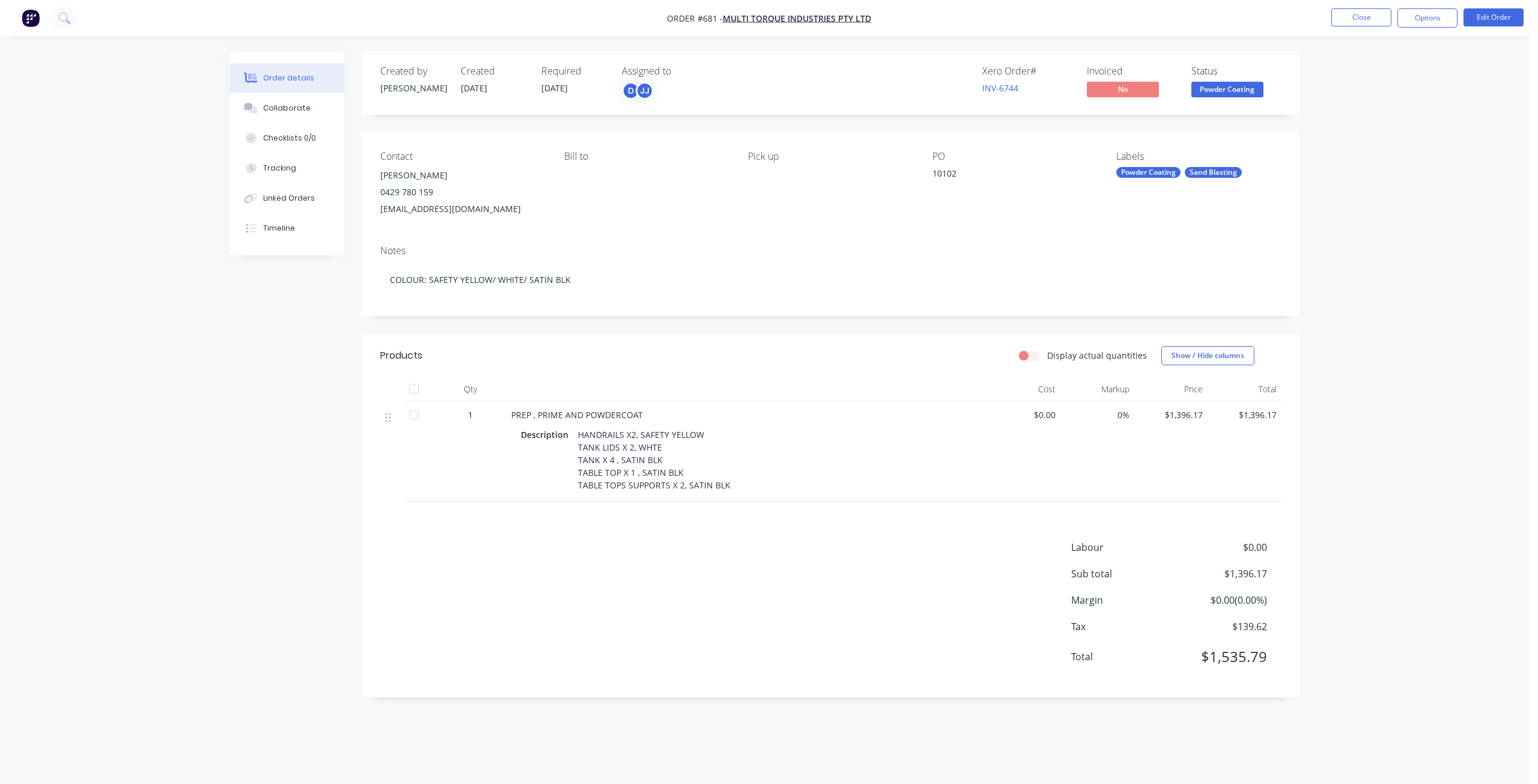
click at [1225, 91] on span "Powder Coating" at bounding box center [1227, 89] width 72 height 15
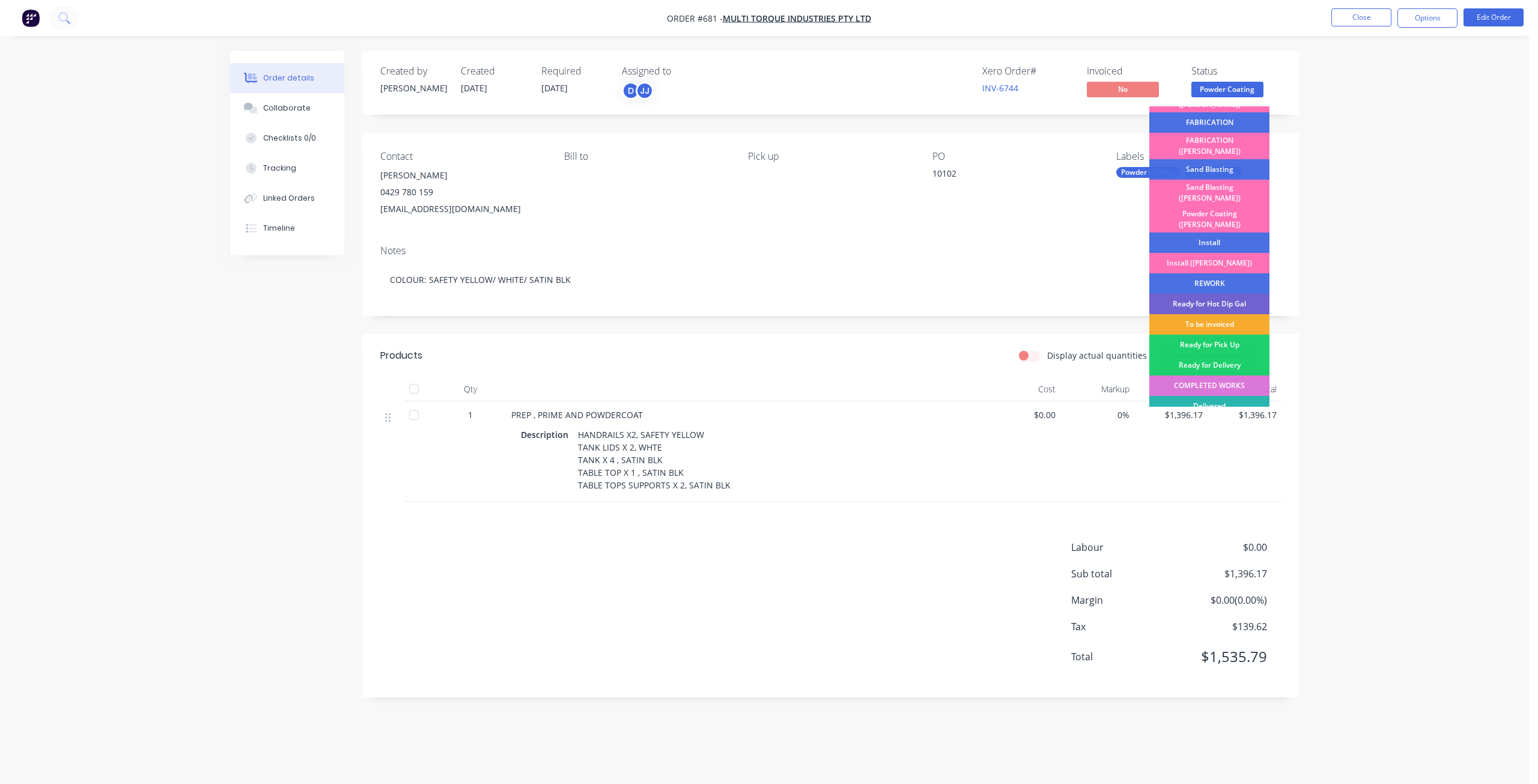
click at [1204, 314] on div "To be invoiced" at bounding box center [1210, 324] width 121 height 20
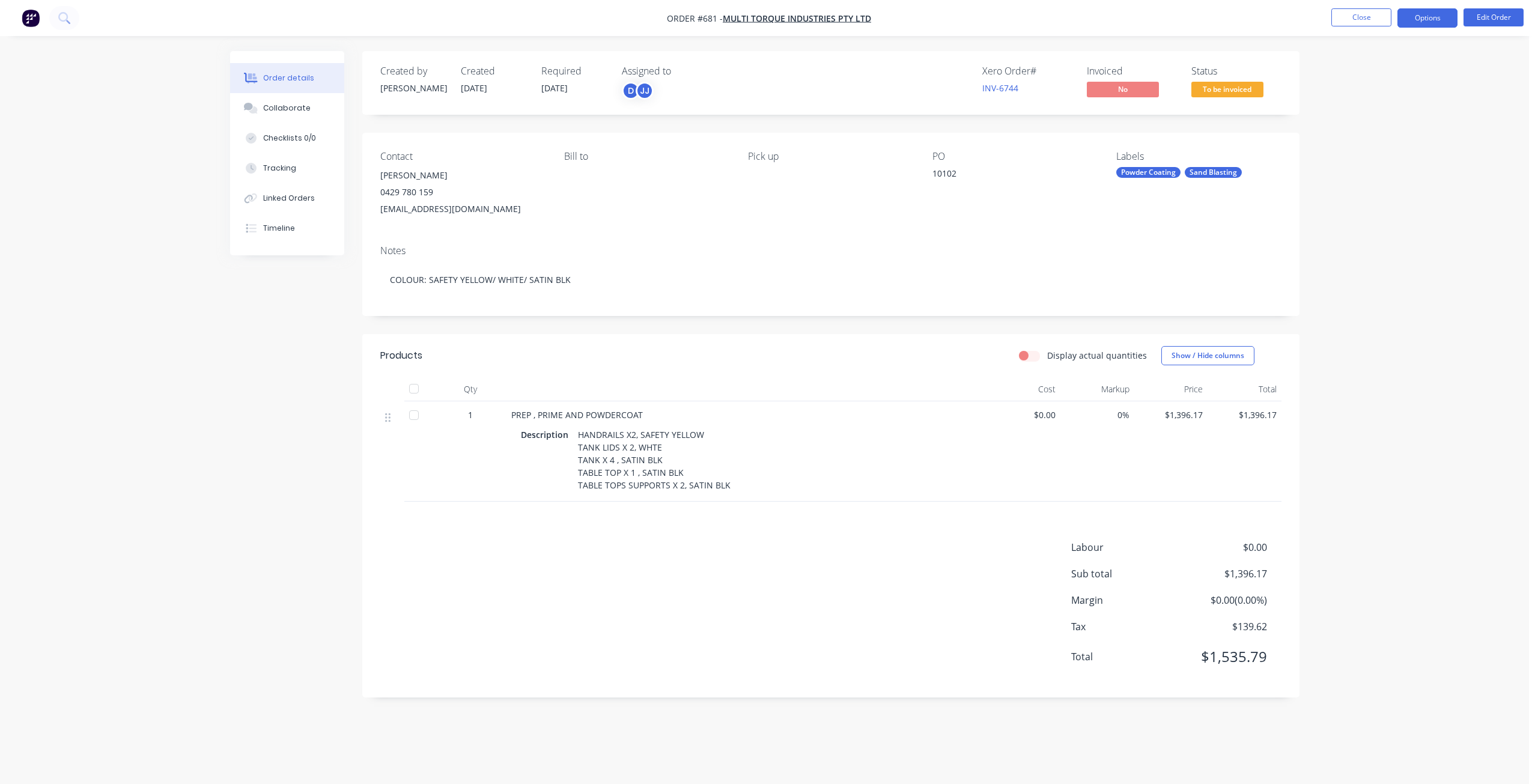
click at [1435, 24] on button "Options" at bounding box center [1427, 18] width 60 height 19
click at [1353, 74] on div "Invoice" at bounding box center [1391, 72] width 111 height 17
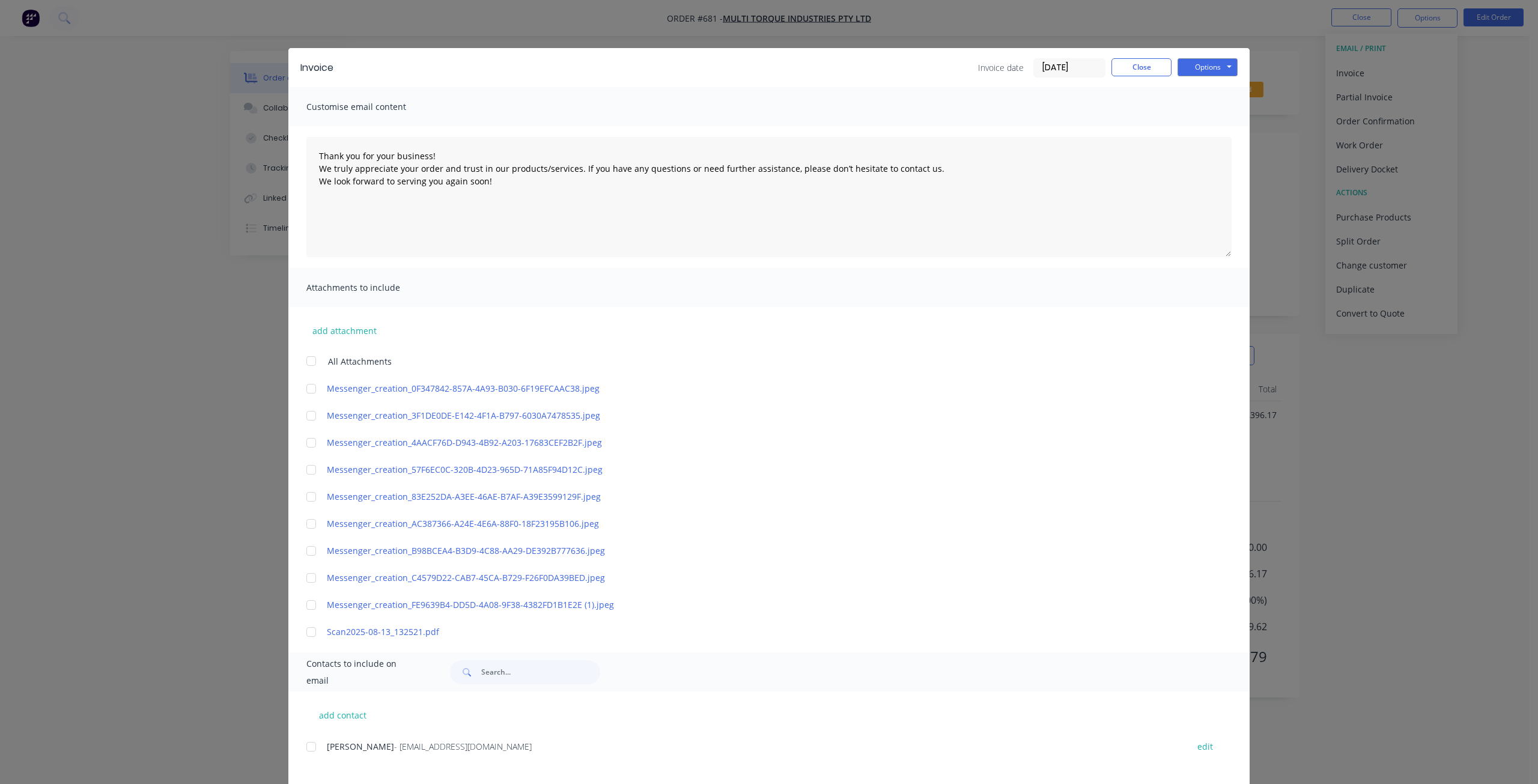
drag, startPoint x: 303, startPoint y: 746, endPoint x: 326, endPoint y: 746, distance: 23.0
click at [304, 746] on div at bounding box center [311, 747] width 24 height 24
click at [1200, 69] on button "Options" at bounding box center [1208, 67] width 60 height 18
click at [1203, 130] on button "Email" at bounding box center [1216, 128] width 77 height 20
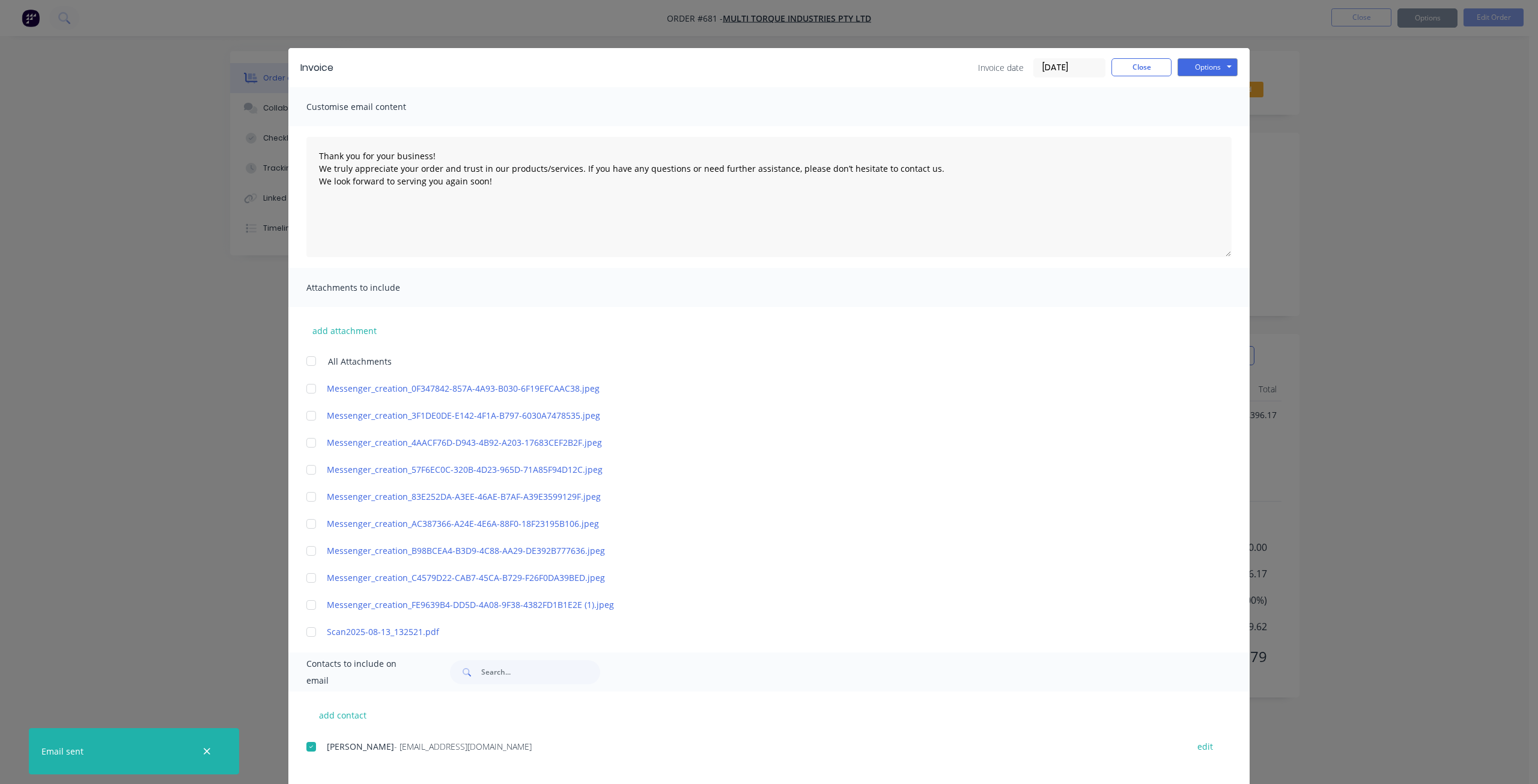
type textarea "Thank you for your business! We truly appreciate your order and trust in our pr…"
click at [1135, 70] on button "Close" at bounding box center [1141, 67] width 60 height 18
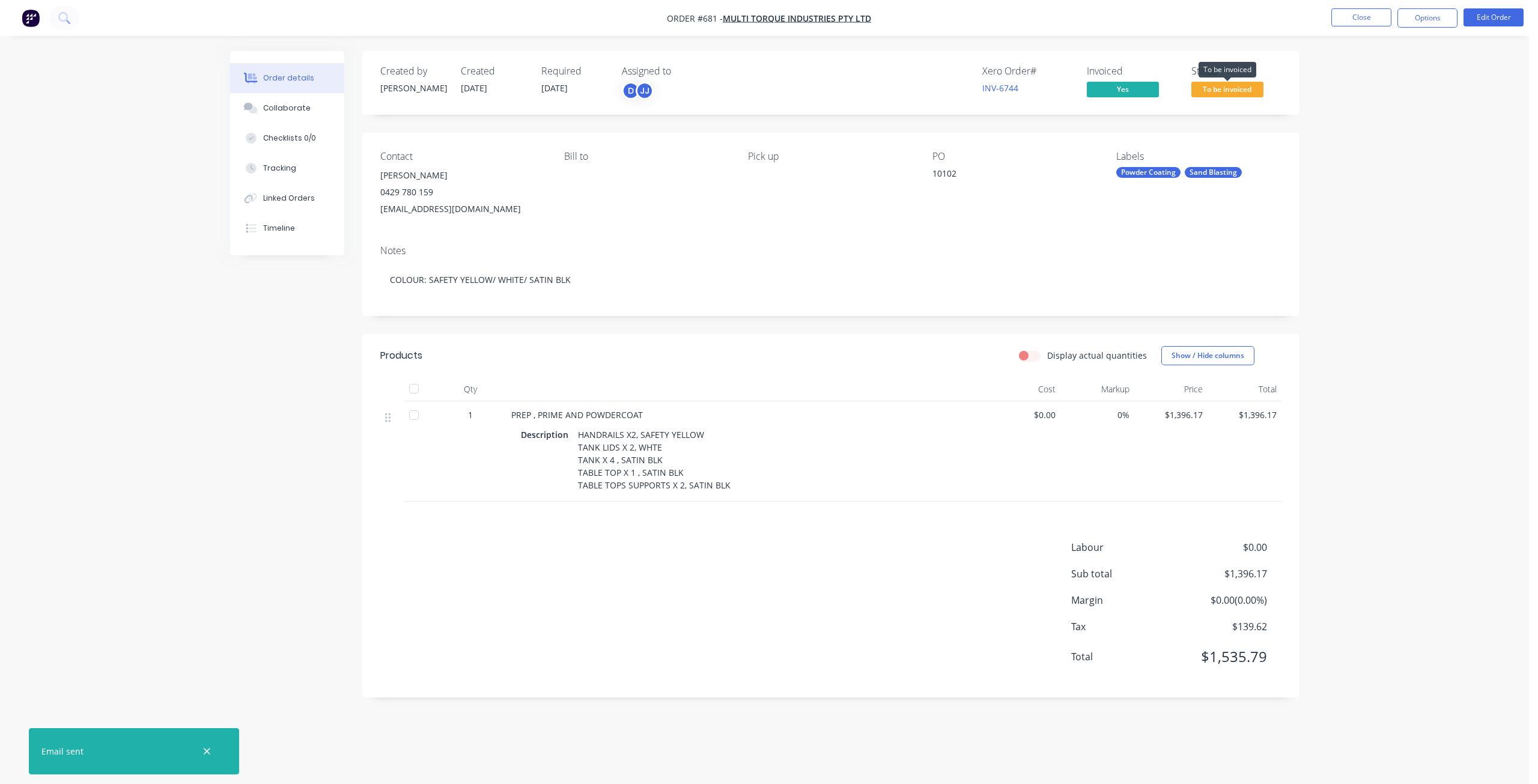
click at [1220, 92] on span "To be invoiced" at bounding box center [1227, 89] width 72 height 15
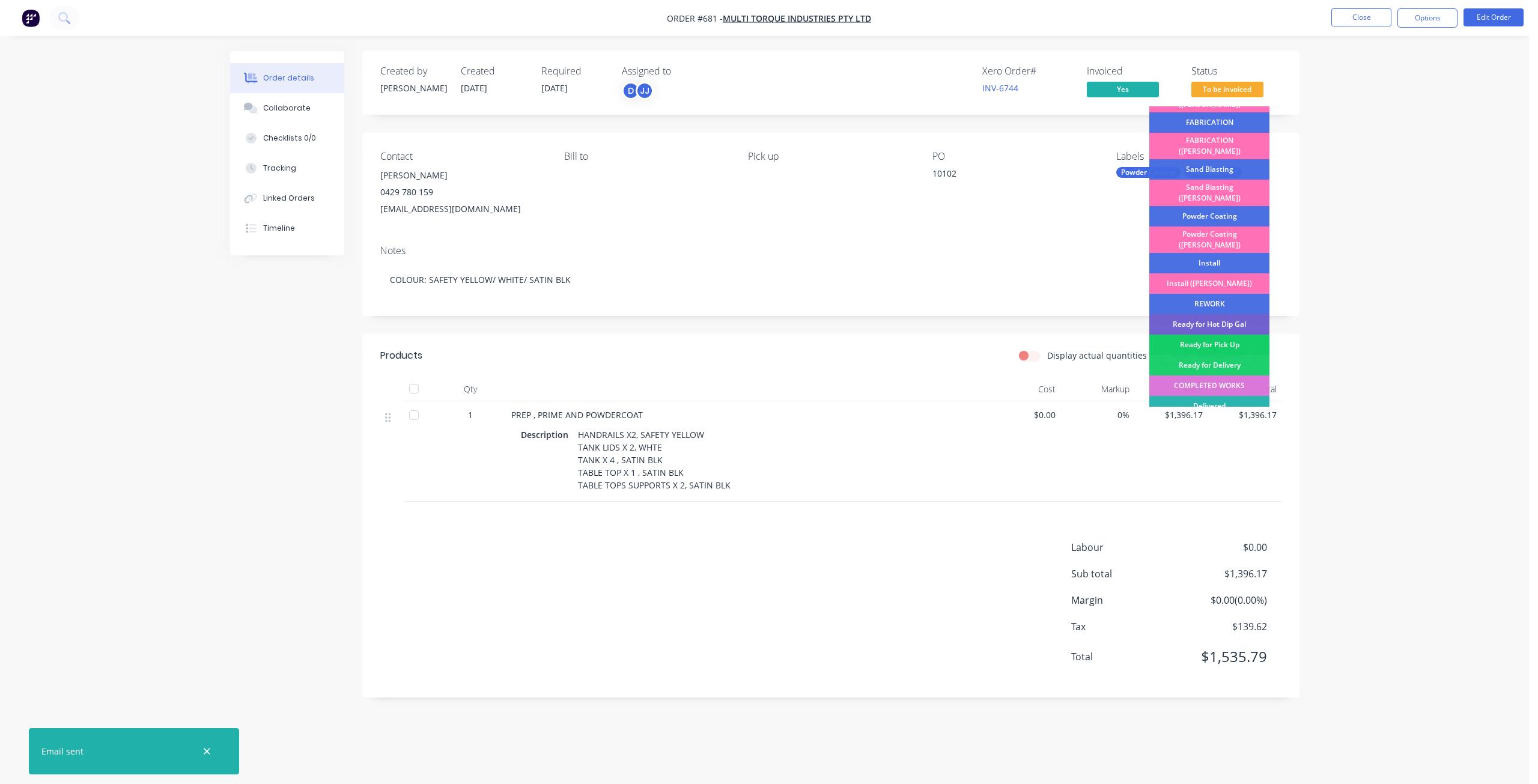
click at [1210, 335] on div "Ready for Pick Up" at bounding box center [1210, 344] width 121 height 20
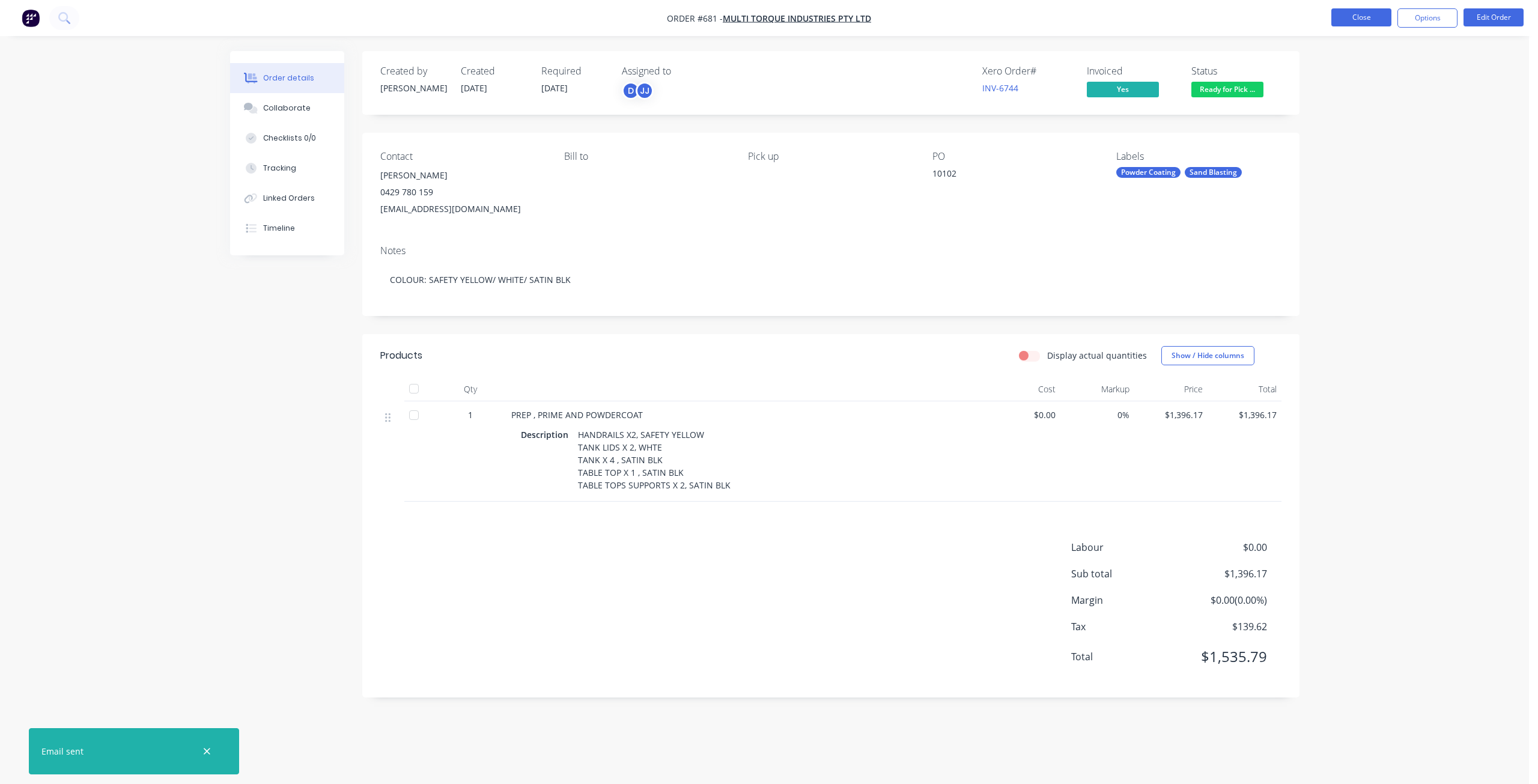
click at [1364, 23] on button "Close" at bounding box center [1361, 17] width 60 height 18
